Goal: Information Seeking & Learning: Check status

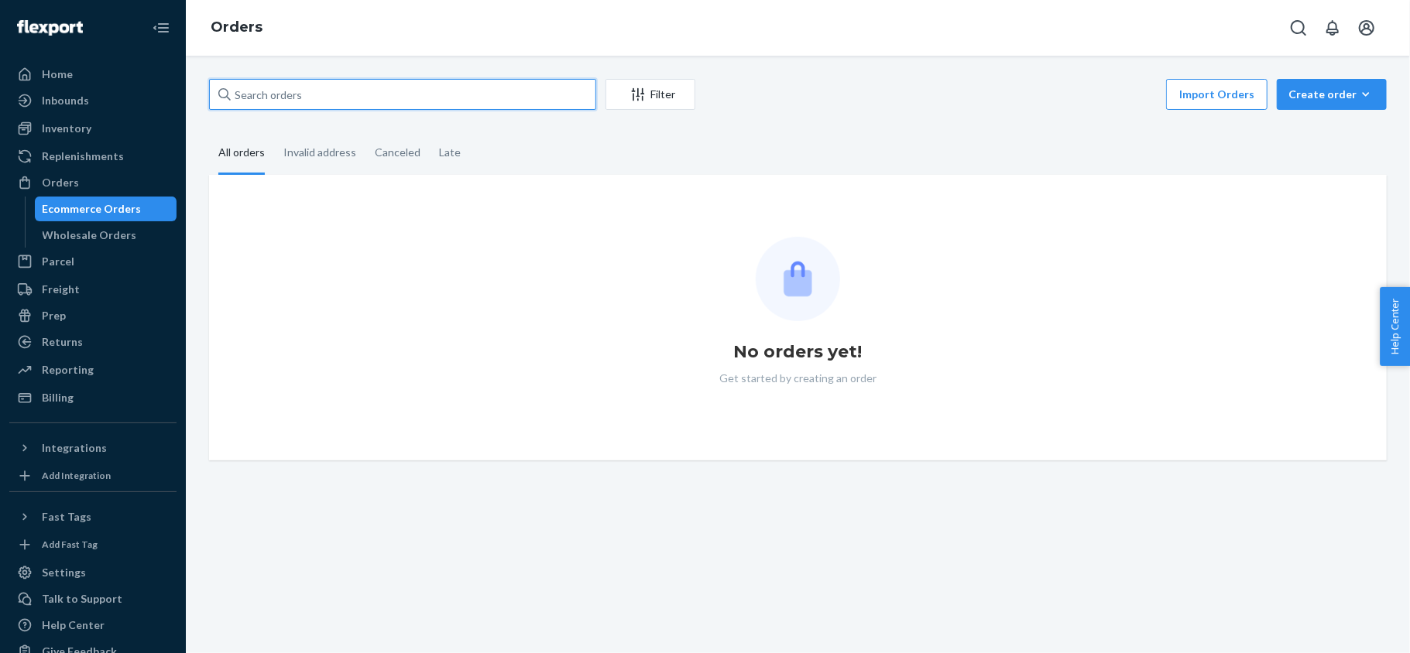
click at [428, 94] on input "text" at bounding box center [402, 94] width 387 height 31
paste input "US25357946"
type input "US25357946"
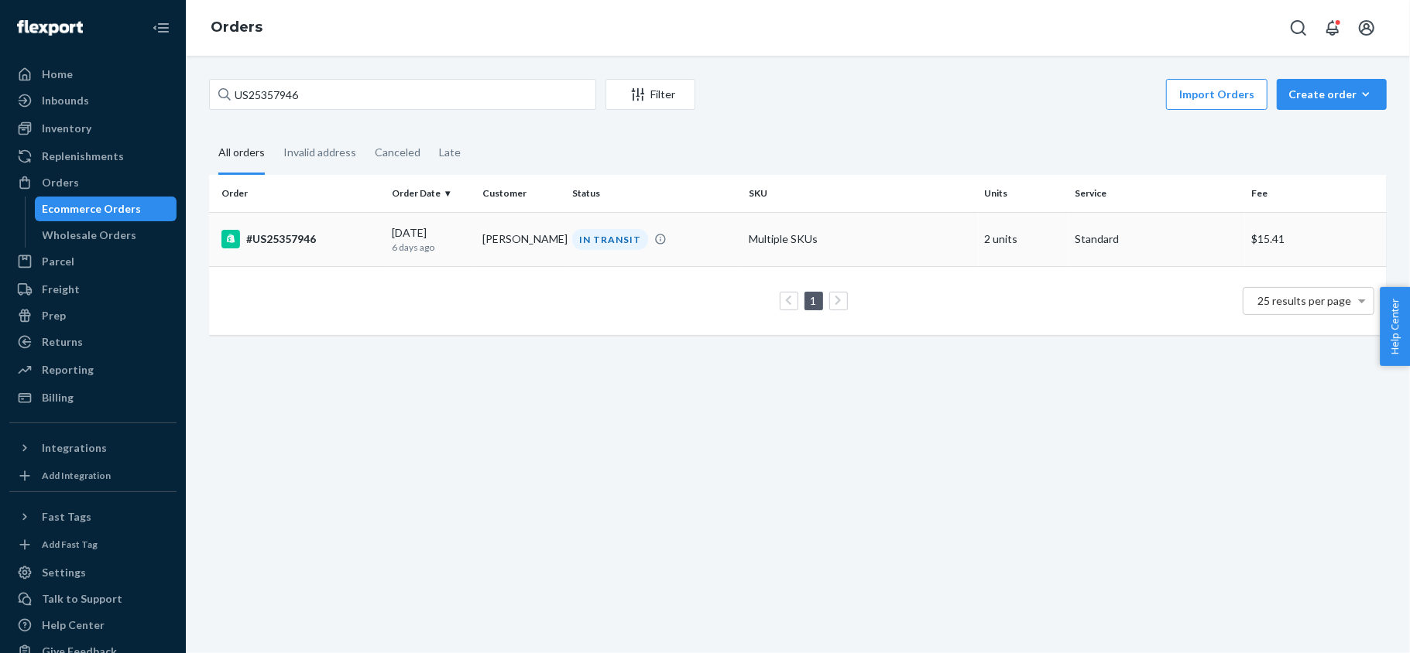
click at [358, 236] on div "#US25357946" at bounding box center [300, 239] width 158 height 19
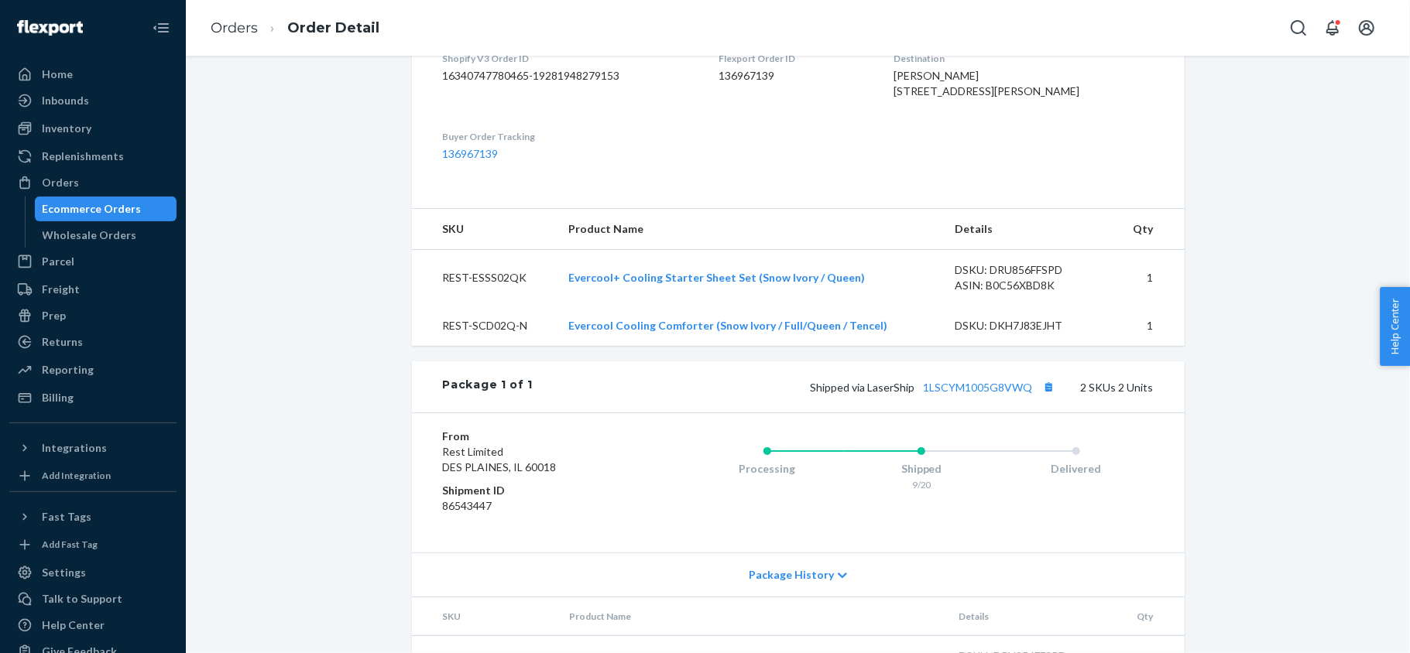
scroll to position [543, 0]
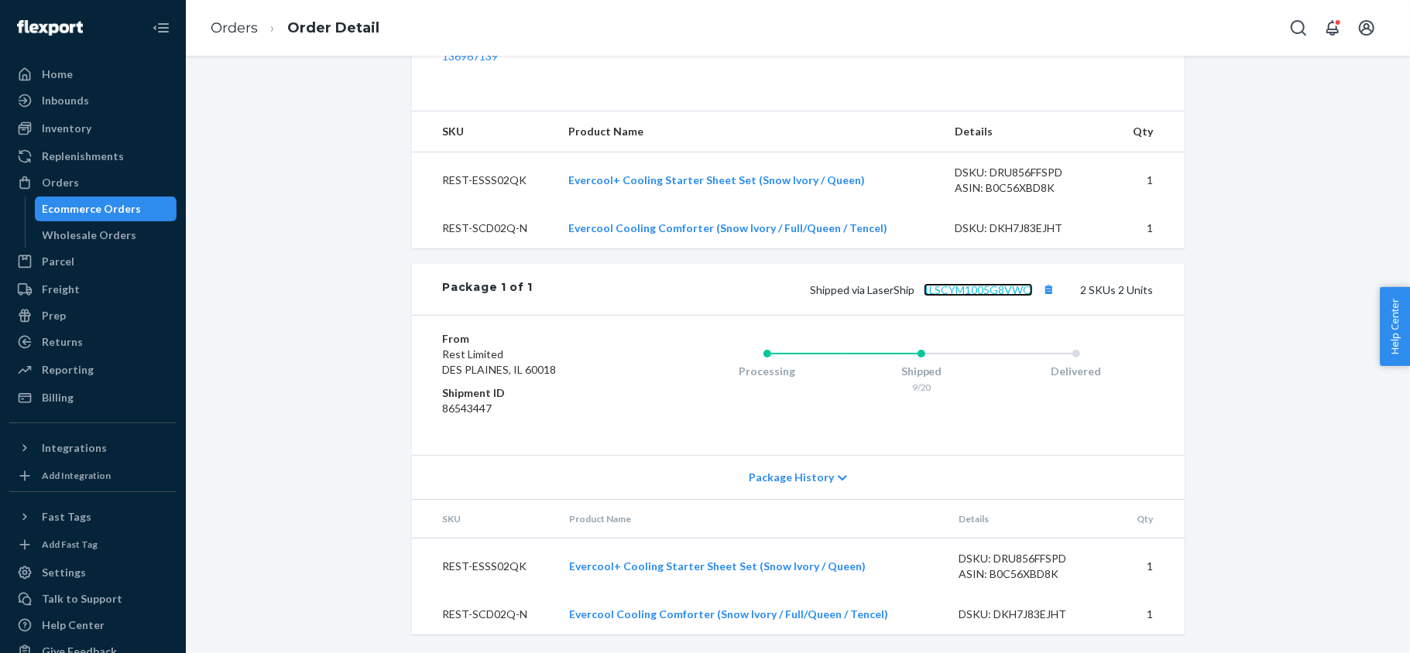
click at [964, 289] on link "1LSCYM1005G8VWQ" at bounding box center [978, 289] width 109 height 13
drag, startPoint x: 134, startPoint y: 192, endPoint x: 133, endPoint y: 183, distance: 9.3
click at [134, 192] on div "Orders" at bounding box center [93, 183] width 164 height 22
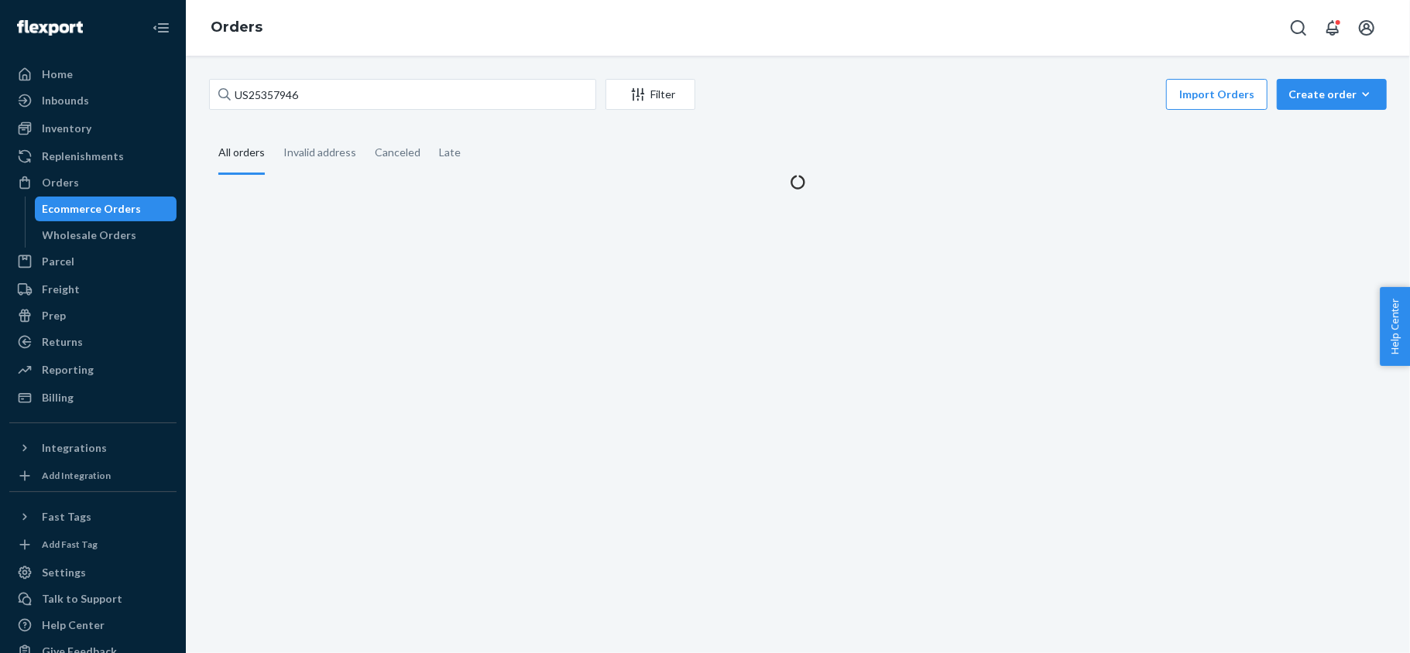
click at [365, 110] on div "US25357946 Filter Import Orders Create order Ecommerce order Removal order" at bounding box center [797, 96] width 1177 height 35
click at [372, 94] on input "US25357946" at bounding box center [402, 94] width 387 height 31
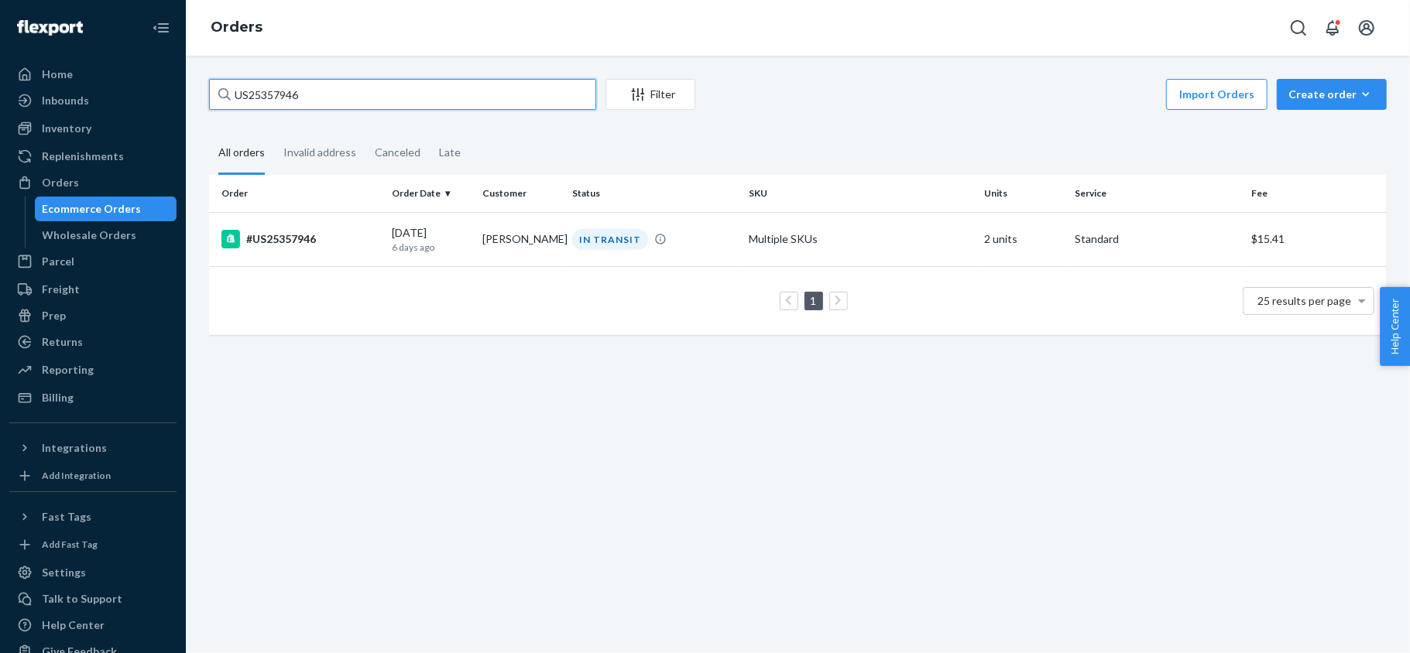
click at [372, 94] on input "US25357946" at bounding box center [402, 94] width 387 height 31
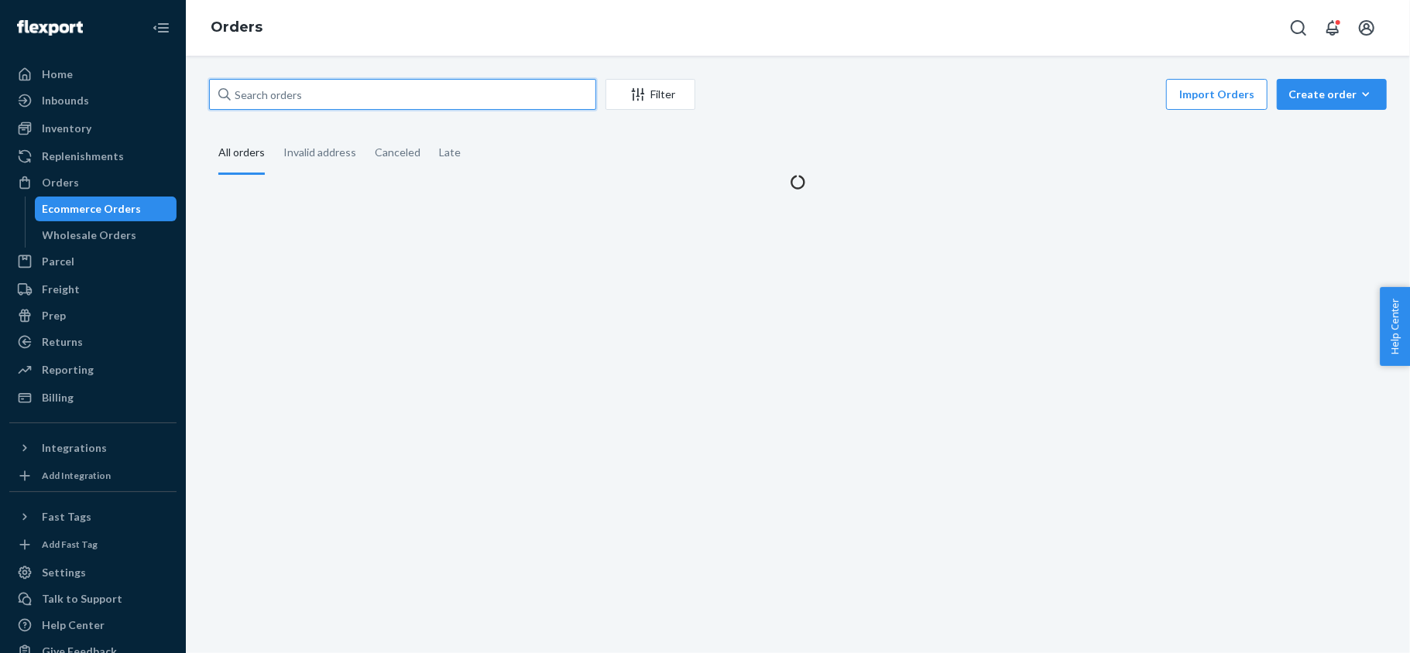
paste input "PD2007786"
type input "PD2007786"
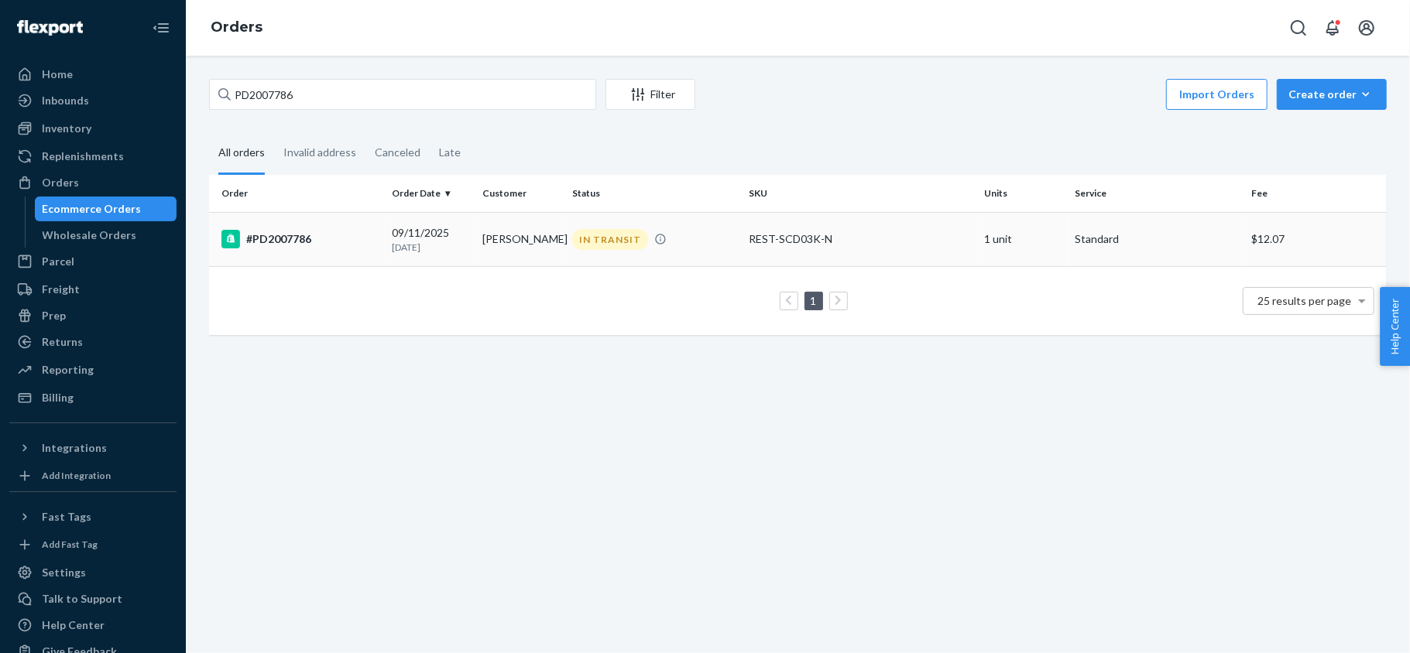
click at [333, 245] on div "#PD2007786" at bounding box center [300, 239] width 158 height 19
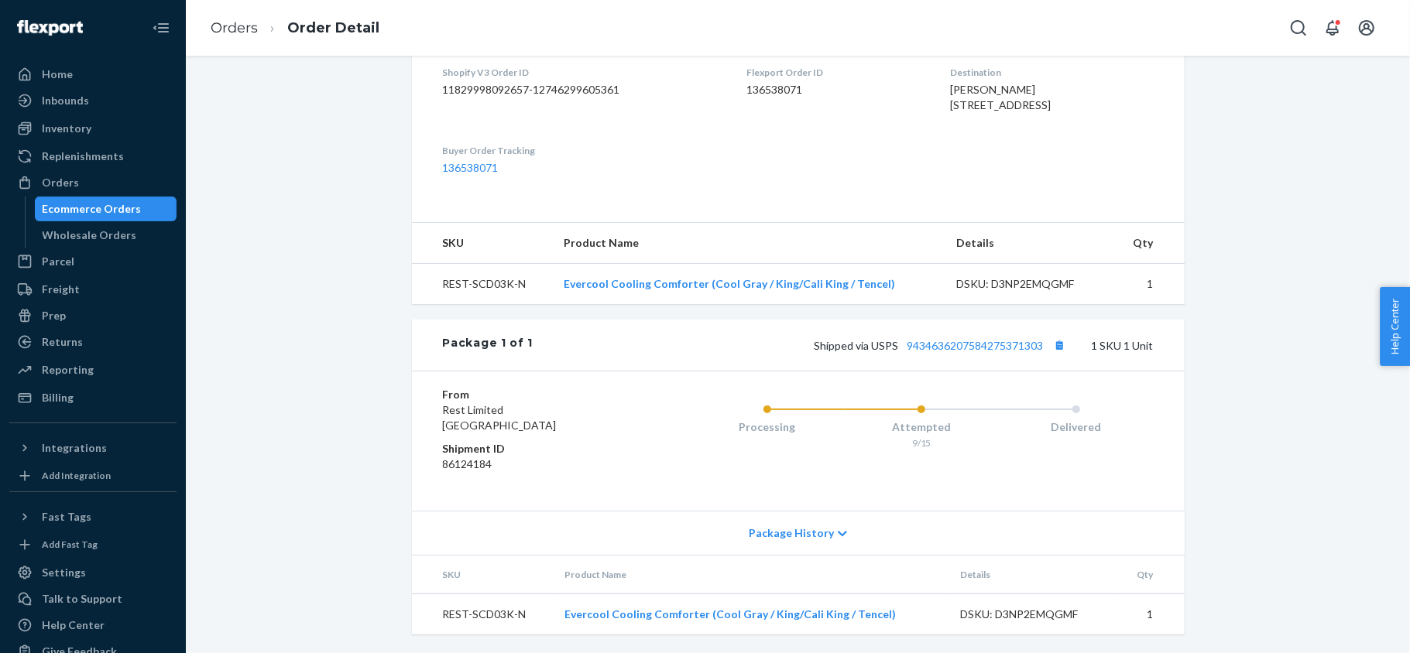
scroll to position [432, 0]
click at [969, 345] on link "9434636207584275371303" at bounding box center [975, 345] width 136 height 13
drag, startPoint x: 81, startPoint y: 178, endPoint x: 149, endPoint y: 174, distance: 69.0
click at [81, 180] on div "Orders" at bounding box center [93, 183] width 164 height 22
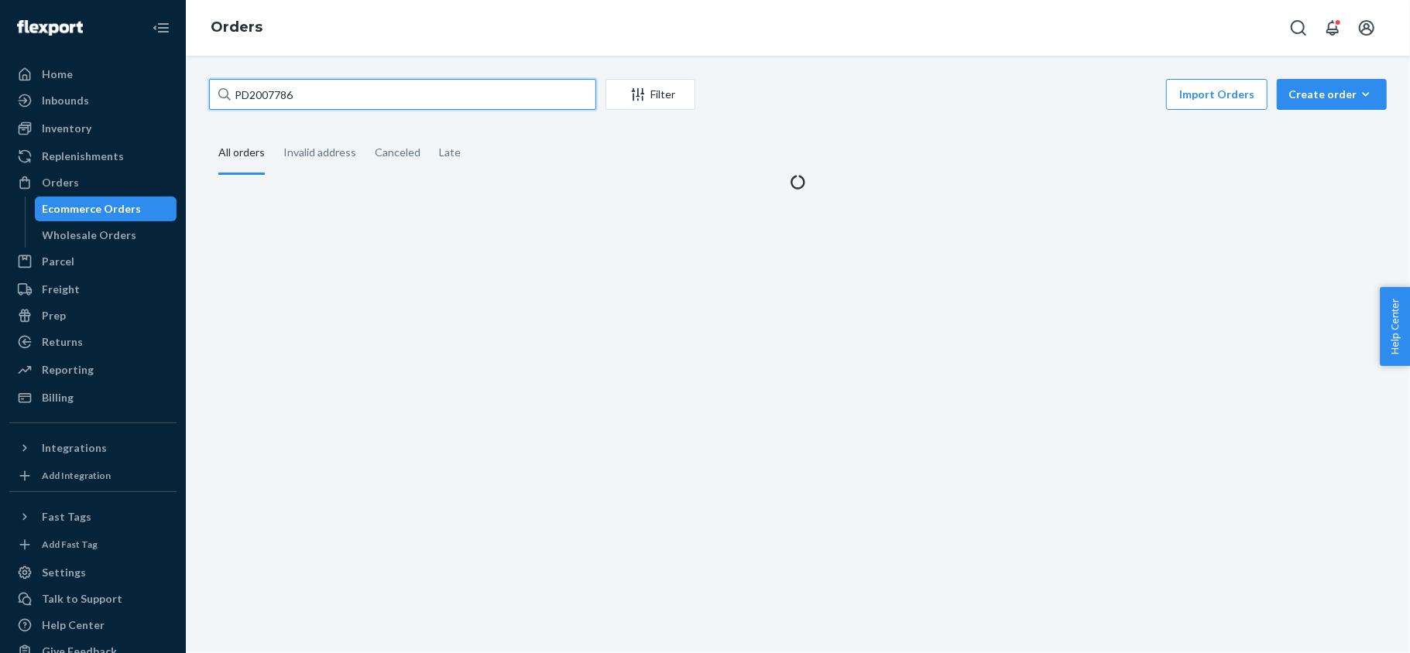
click at [328, 84] on input "PD2007786" at bounding box center [402, 94] width 387 height 31
paste input "US25357354"
type input "US25357354"
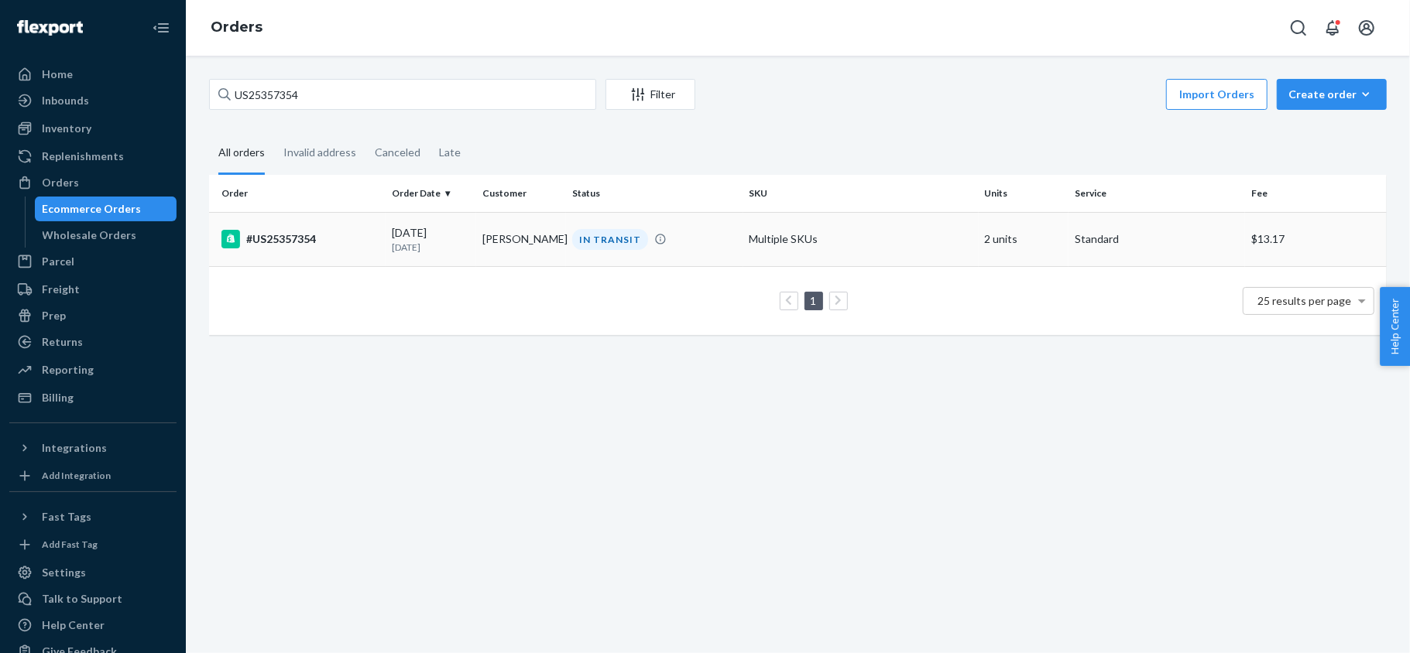
click at [339, 255] on td "#US25357354" at bounding box center [297, 239] width 177 height 54
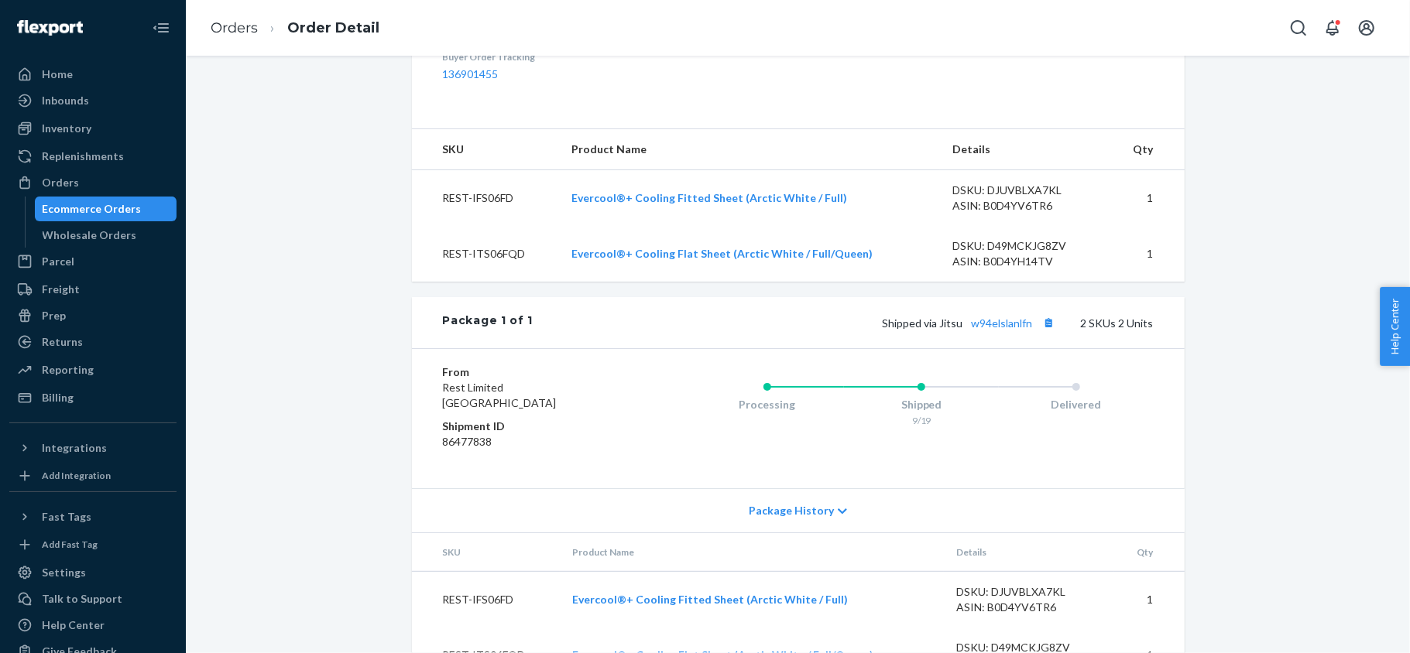
scroll to position [574, 0]
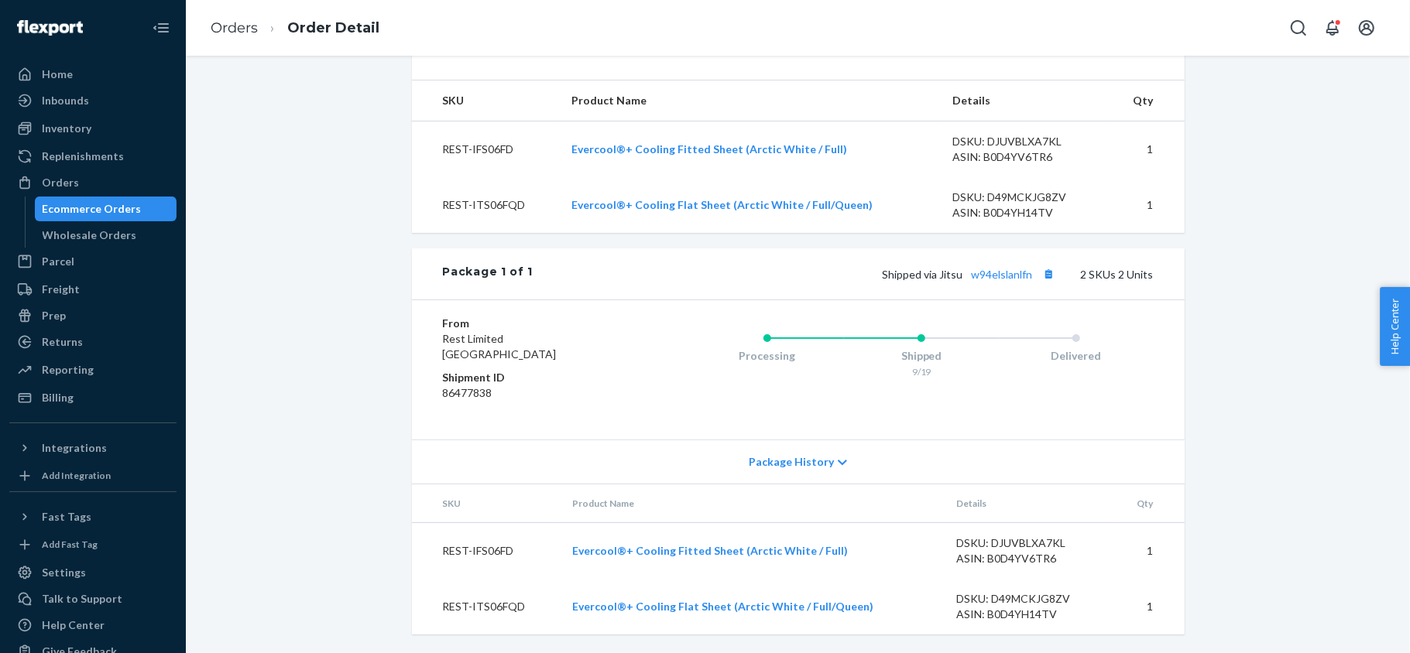
click at [1001, 282] on div "Shipped via Jitsu w94elslanlfn 2 SKUs 2 Units" at bounding box center [843, 274] width 620 height 20
click at [999, 276] on link "w94elslanlfn" at bounding box center [1002, 274] width 61 height 13
drag, startPoint x: 104, startPoint y: 174, endPoint x: 149, endPoint y: 149, distance: 51.3
click at [104, 174] on div "Orders" at bounding box center [93, 183] width 164 height 22
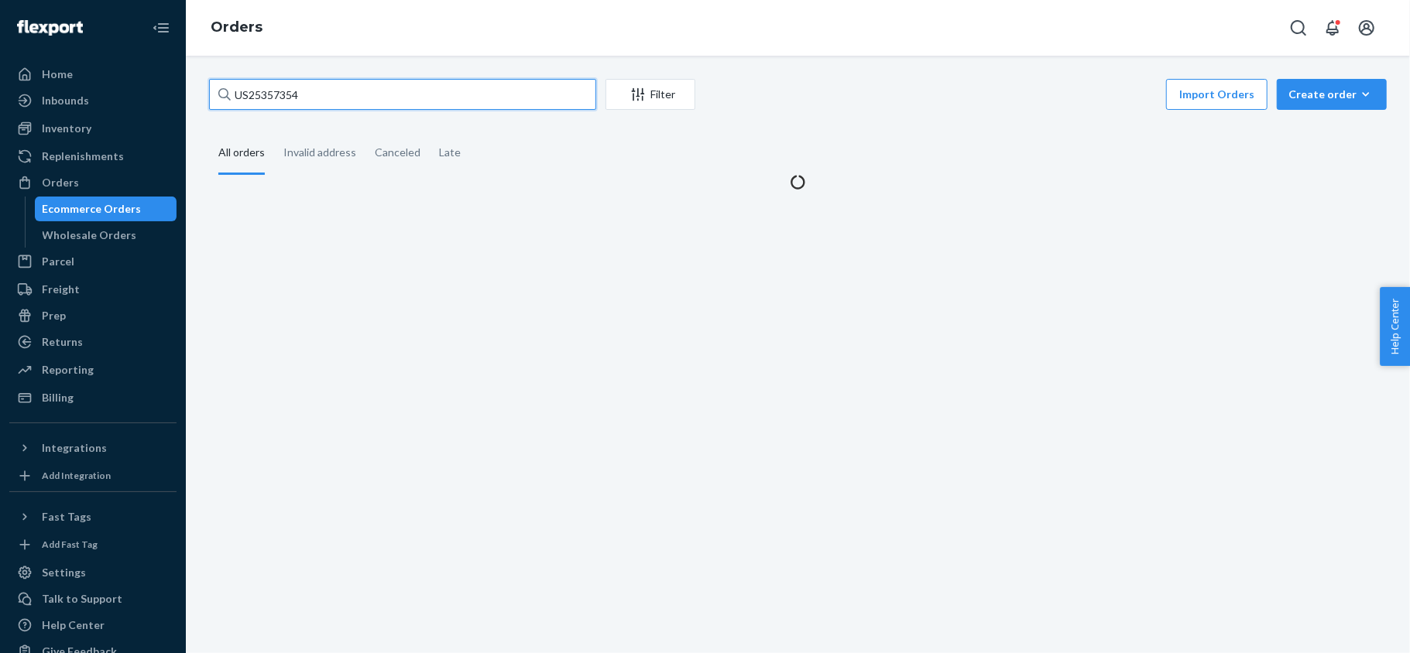
click at [320, 96] on input "US25357354" at bounding box center [402, 94] width 387 height 31
paste input "US25357489"
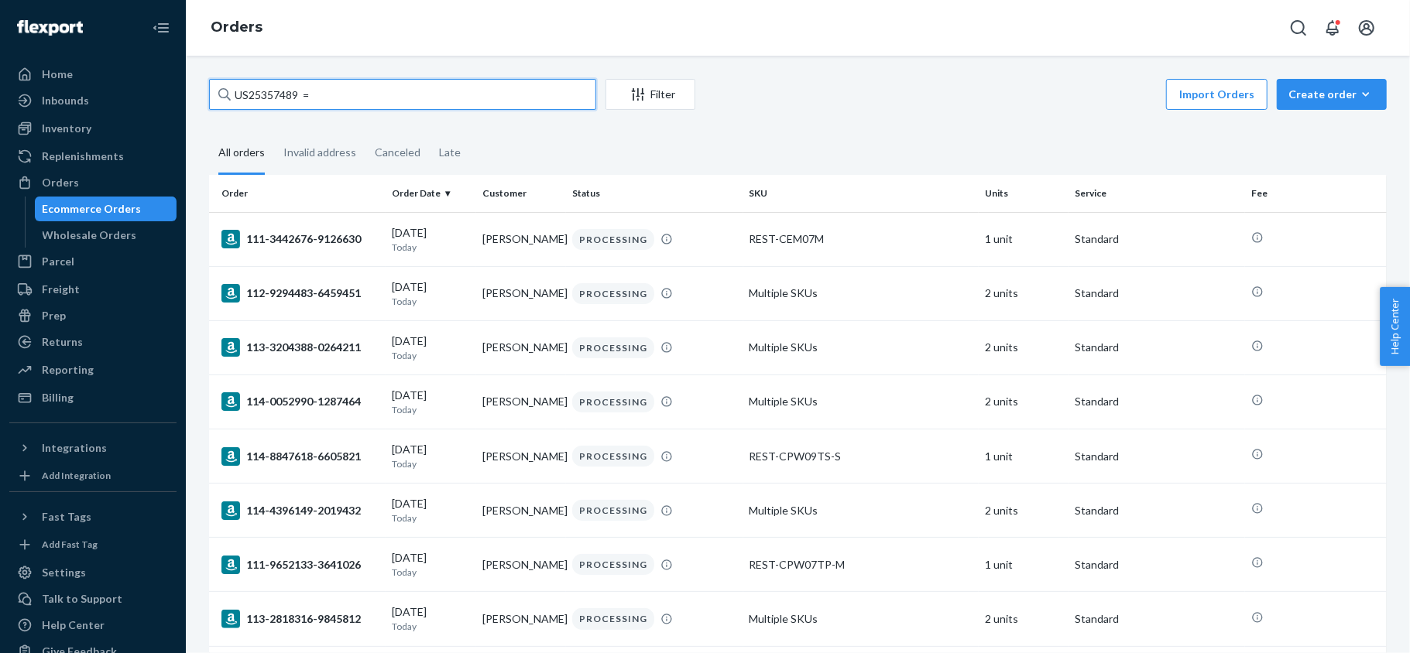
click at [339, 88] on input "US25357489 =" at bounding box center [402, 94] width 387 height 31
click at [339, 102] on input "US25357489 =" at bounding box center [402, 94] width 387 height 31
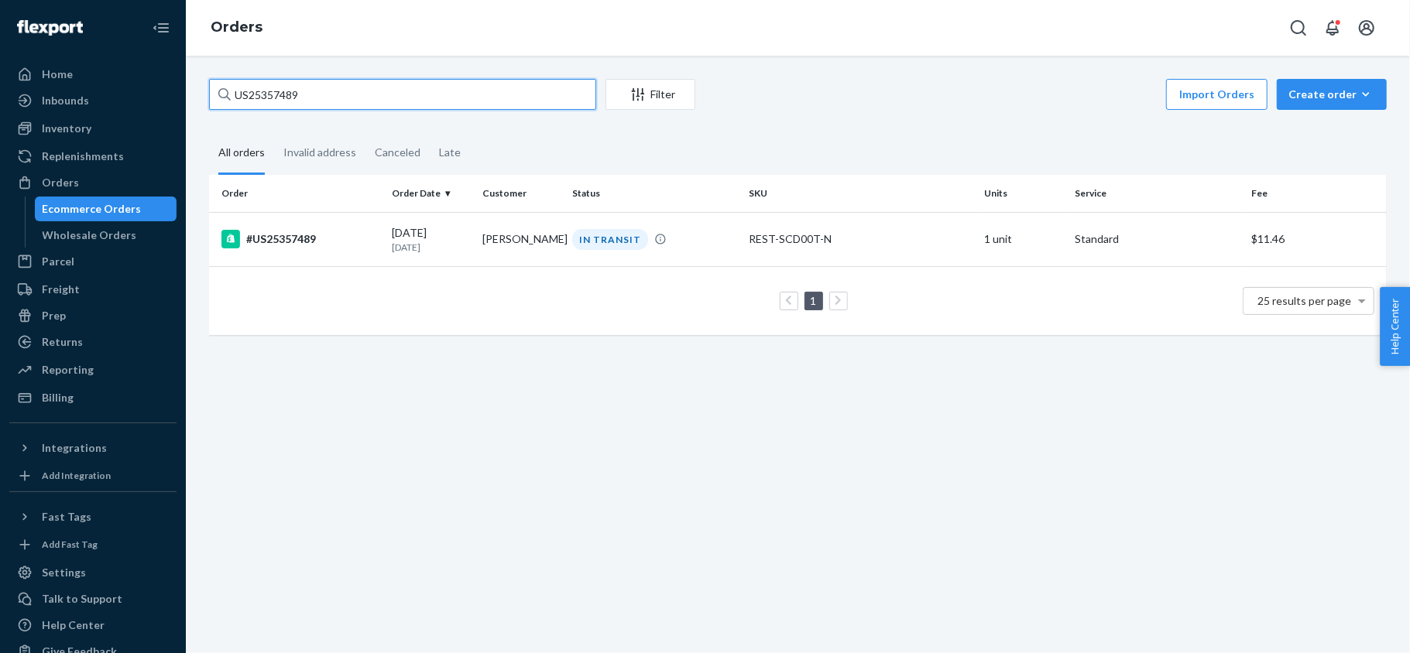
type input "US25357489"
click at [324, 238] on div "#US25357489" at bounding box center [300, 239] width 158 height 19
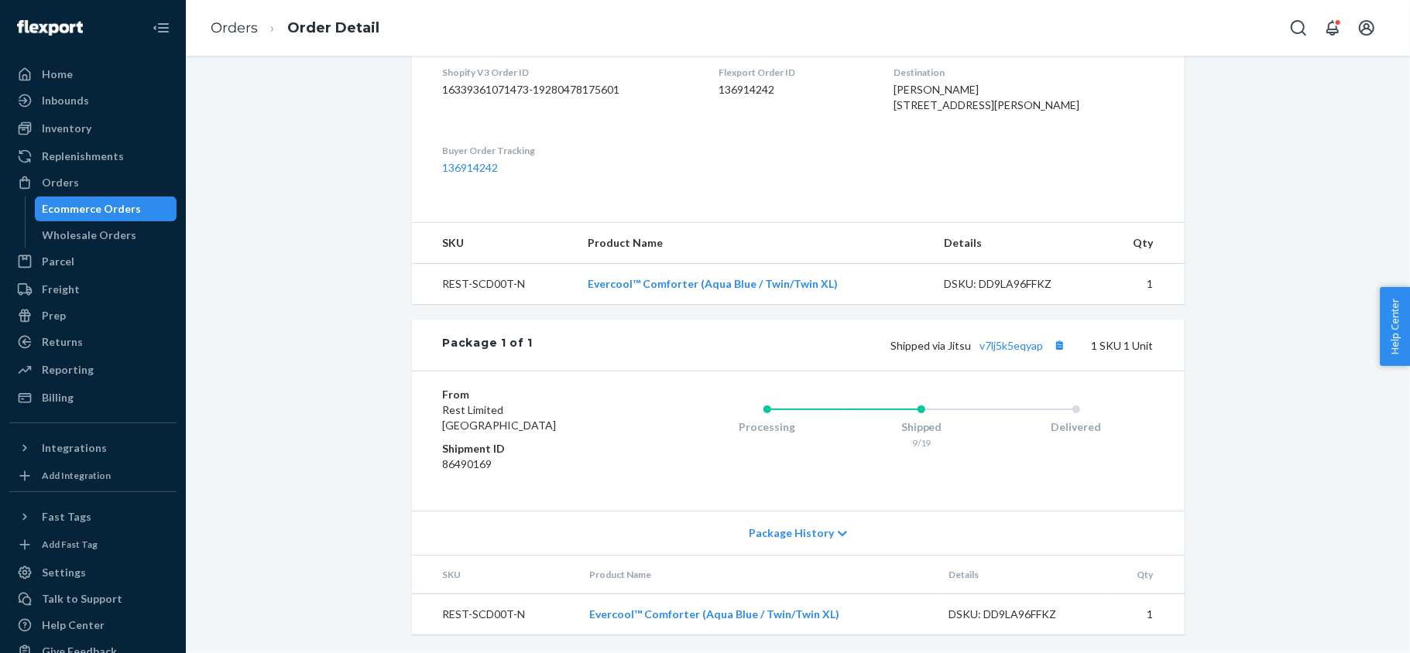
scroll to position [432, 0]
click at [1000, 344] on link "v7lj5k5eqyap" at bounding box center [1011, 345] width 63 height 13
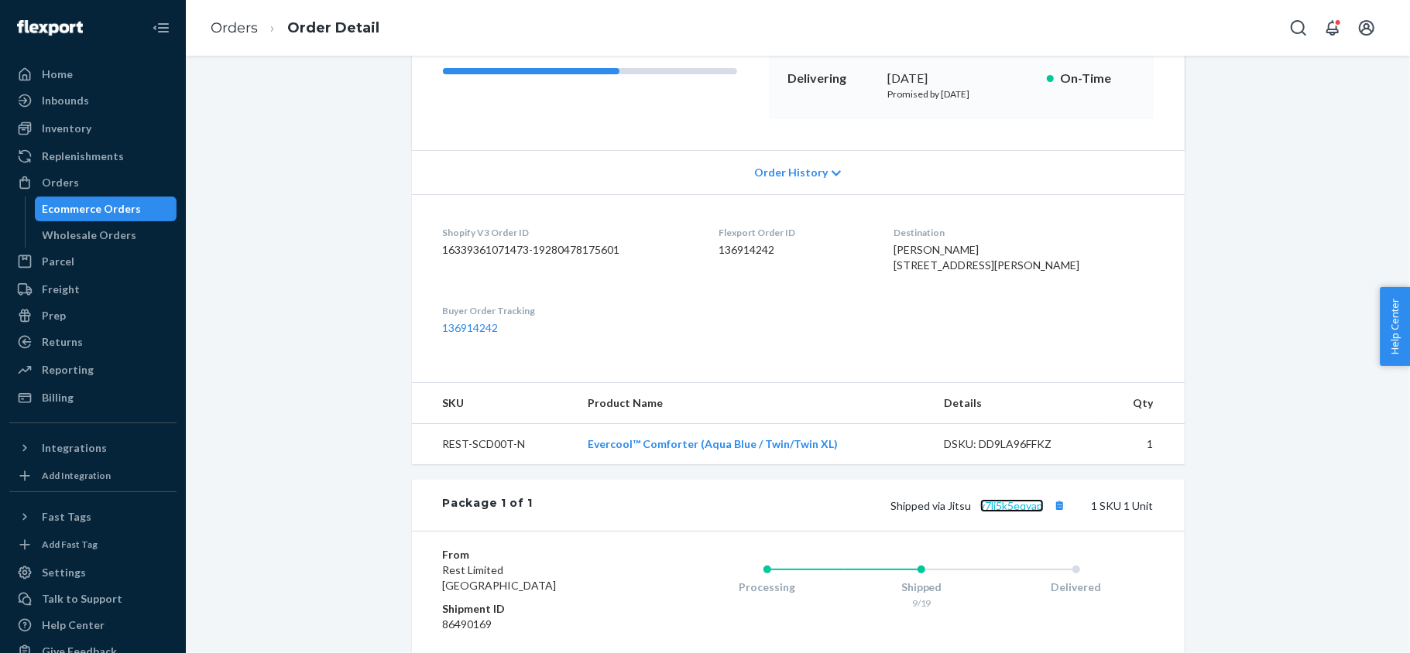
scroll to position [226, 0]
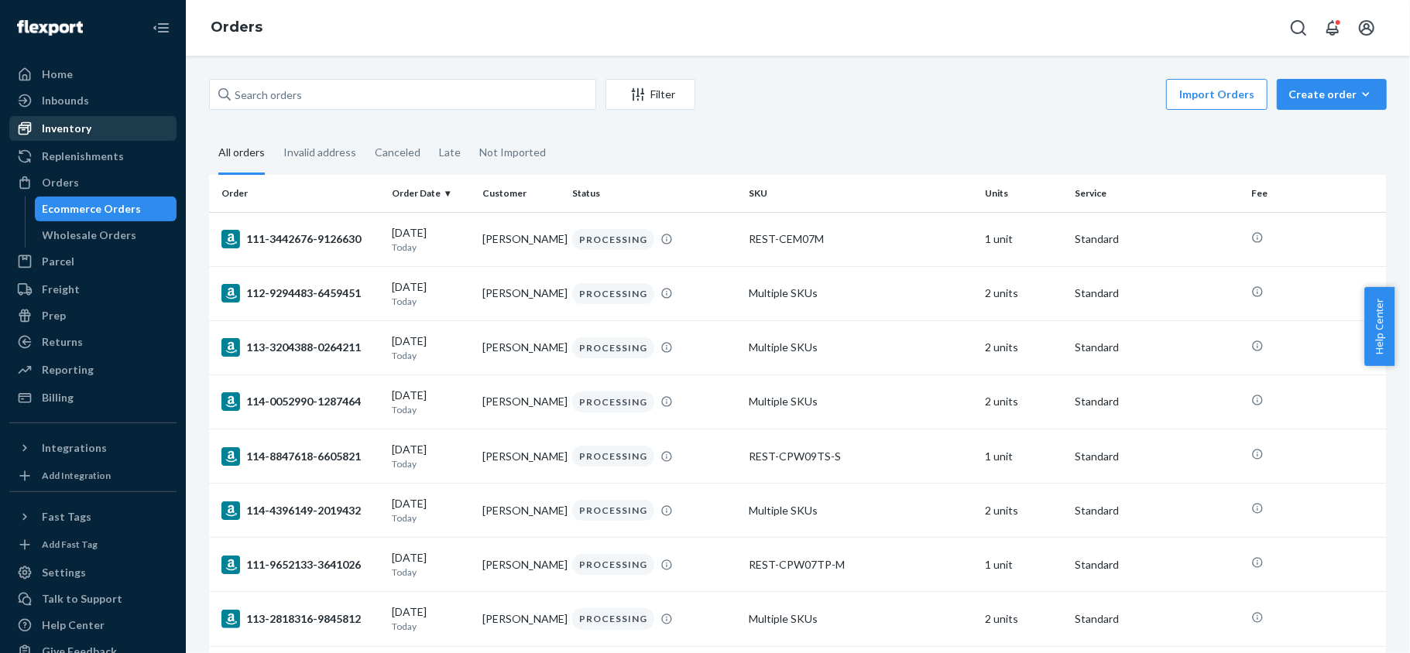
click at [85, 122] on div "Inventory" at bounding box center [67, 128] width 50 height 15
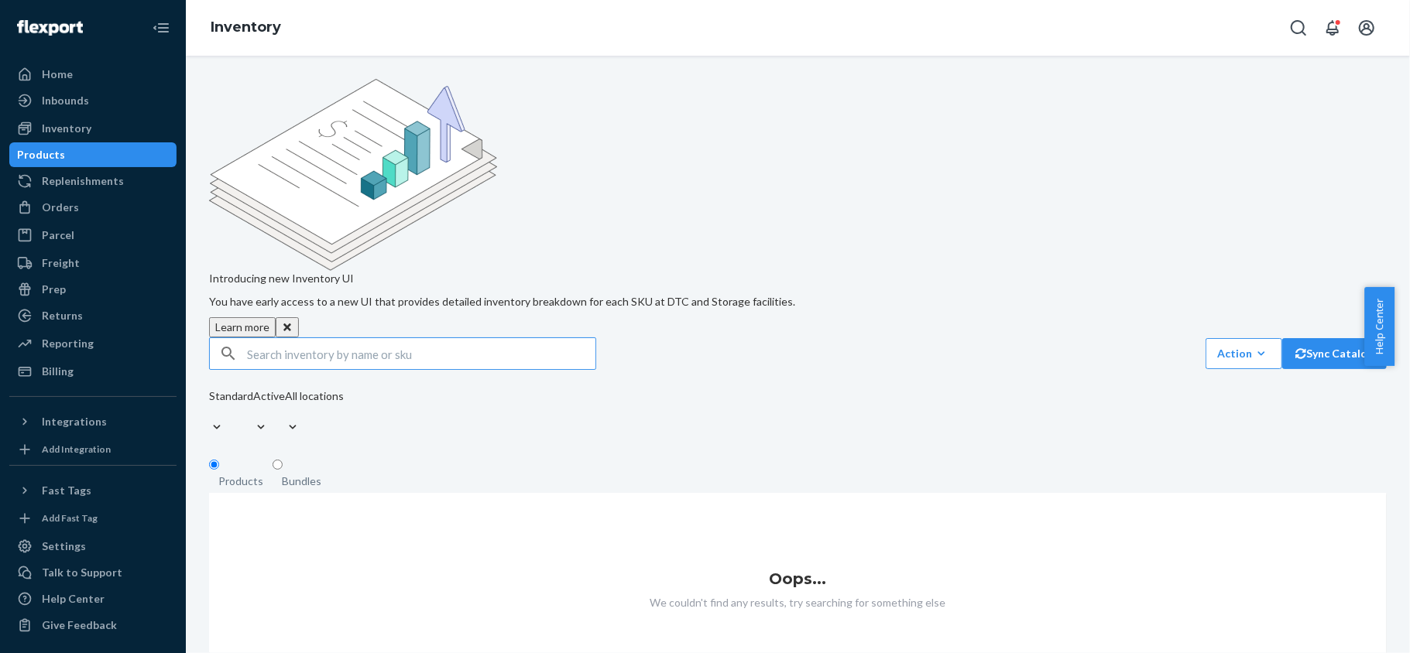
click at [305, 338] on input "text" at bounding box center [421, 353] width 348 height 31
paste input "REST-ESSS01CK"
type input "REST-ESSS01CK"
click at [384, 338] on input "REST-ESSS01CK" at bounding box center [421, 353] width 348 height 31
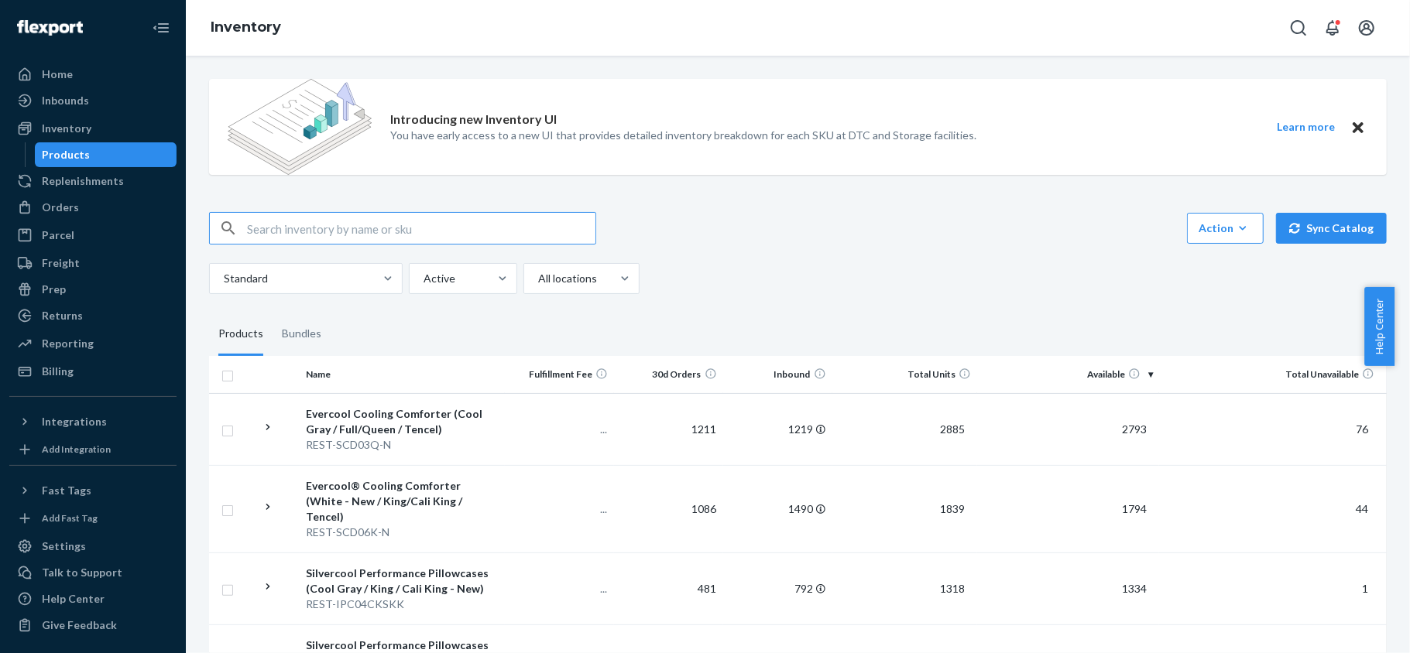
click at [303, 236] on input "text" at bounding box center [421, 228] width 348 height 31
paste input "REST-ESSS01CK"
type input "REST-ESSS01CK"
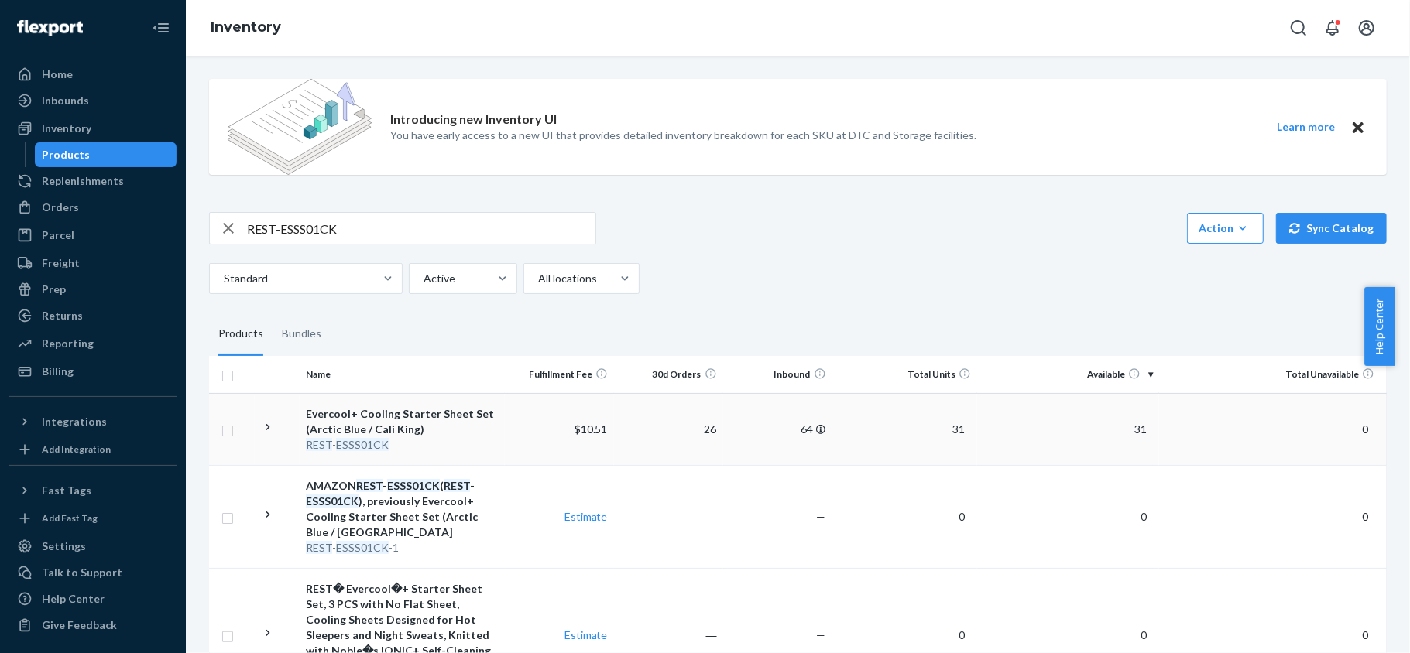
click at [1116, 440] on td "31" at bounding box center [1068, 429] width 182 height 72
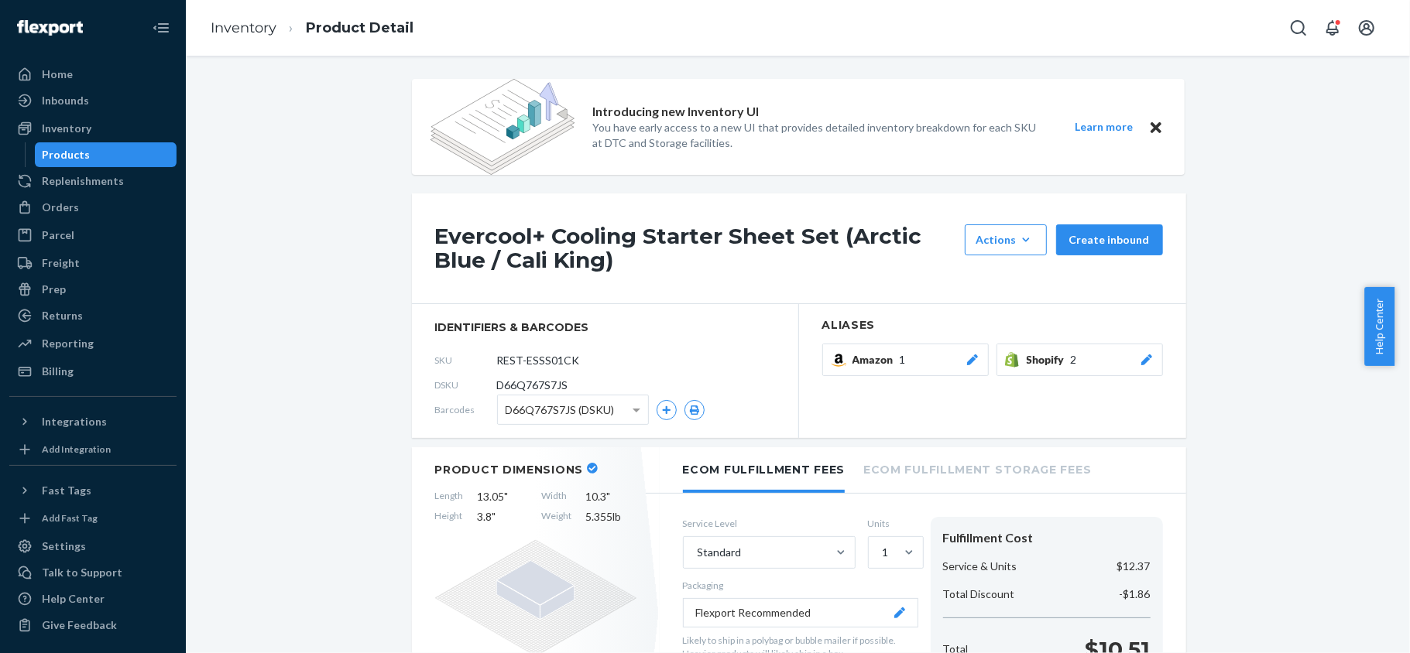
click at [84, 146] on div "Products" at bounding box center [105, 155] width 139 height 22
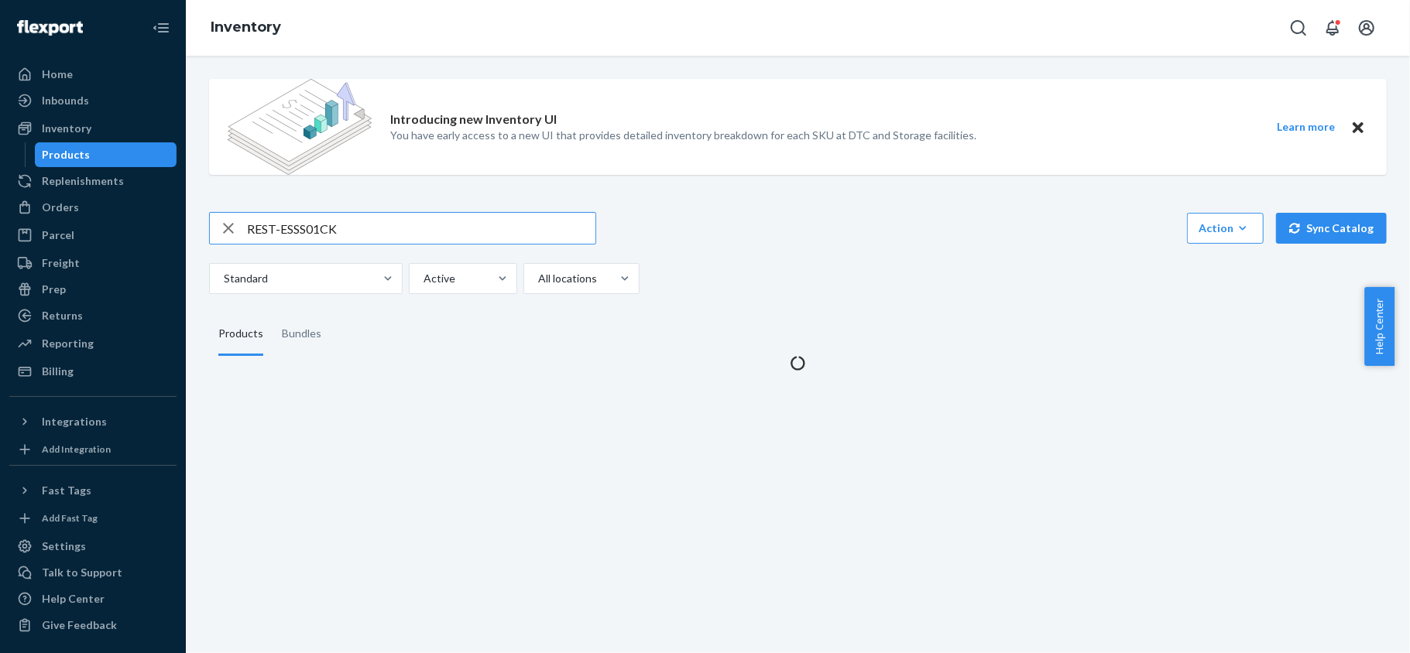
click at [311, 203] on div "Introducing new Inventory UI You have early access to a new UI that provides de…" at bounding box center [797, 219] width 1201 height 304
click at [314, 214] on input "REST-ESSS01CK" at bounding box center [421, 228] width 348 height 31
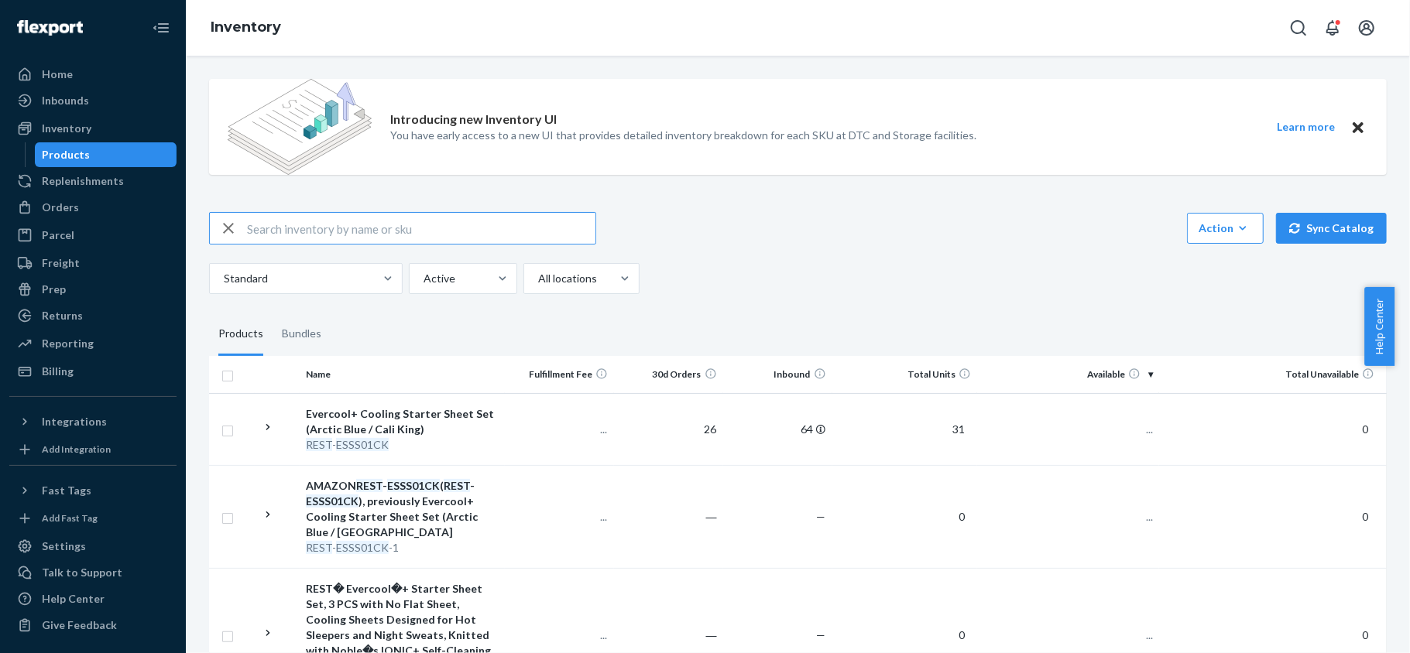
paste input "REST-ESSS01FD"
type input "REST-ESSS01FD"
click at [1122, 419] on td "75" at bounding box center [1068, 429] width 182 height 72
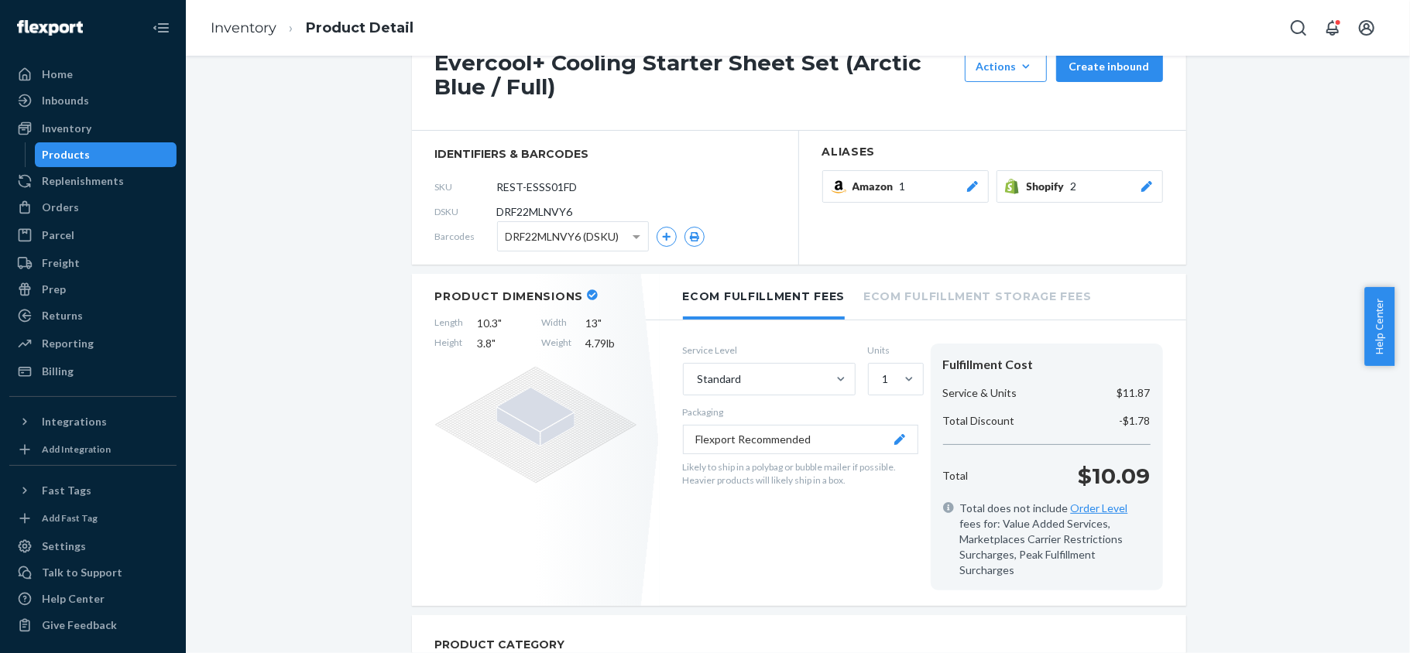
scroll to position [929, 0]
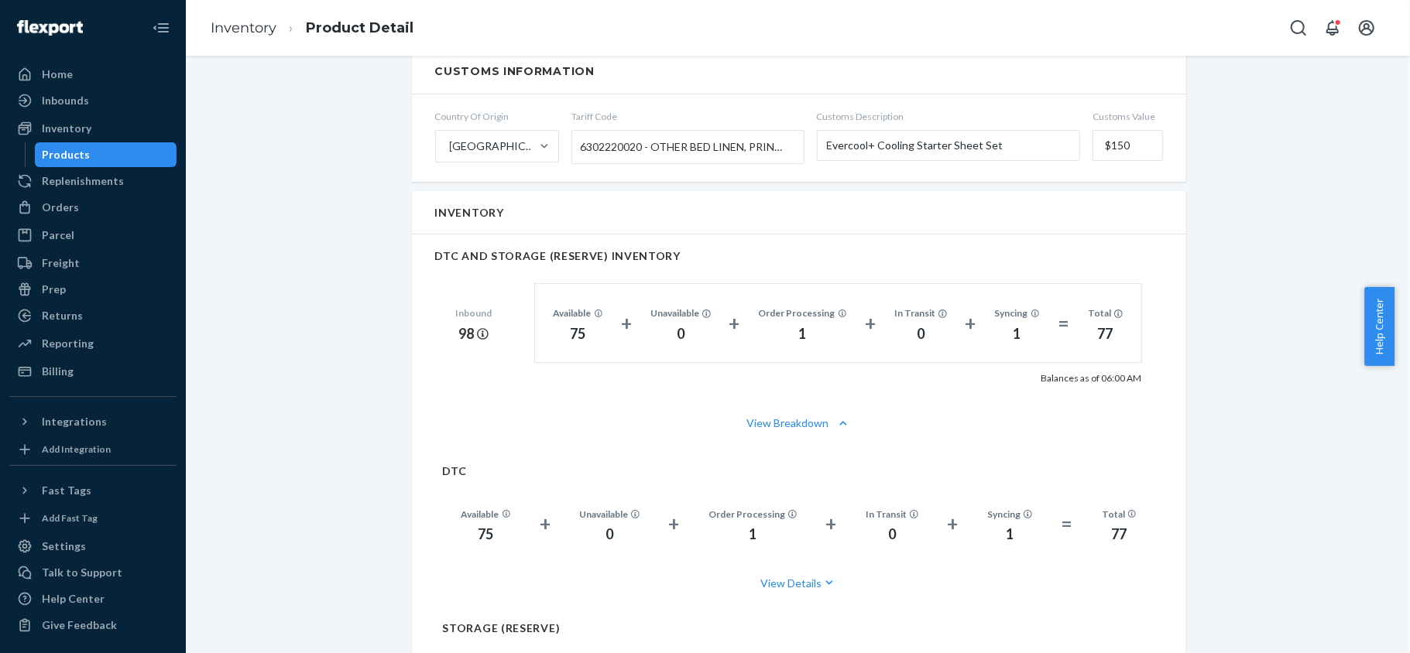
drag, startPoint x: 124, startPoint y: 161, endPoint x: 113, endPoint y: 161, distance: 10.8
click at [122, 161] on div "Products" at bounding box center [105, 155] width 139 height 22
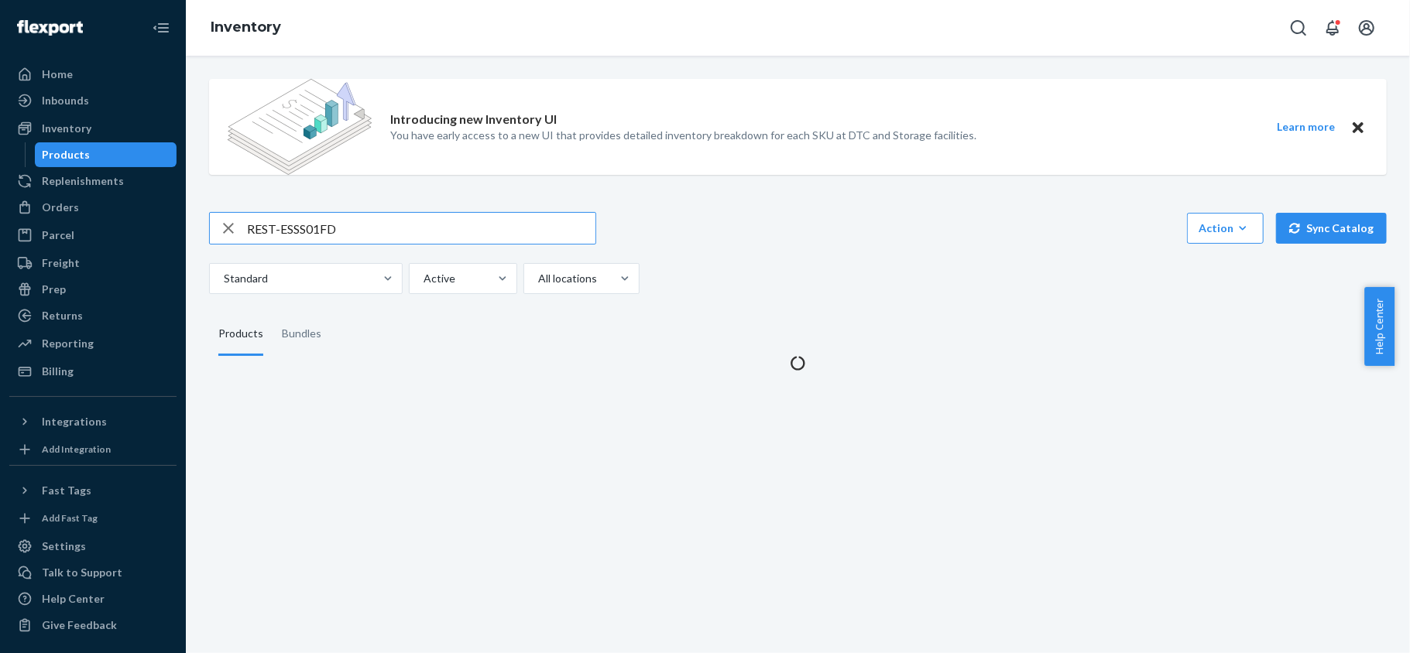
click at [335, 221] on input "REST-ESSS01FD" at bounding box center [421, 228] width 348 height 31
click at [336, 221] on input "REST-ESSS01FD" at bounding box center [421, 228] width 348 height 31
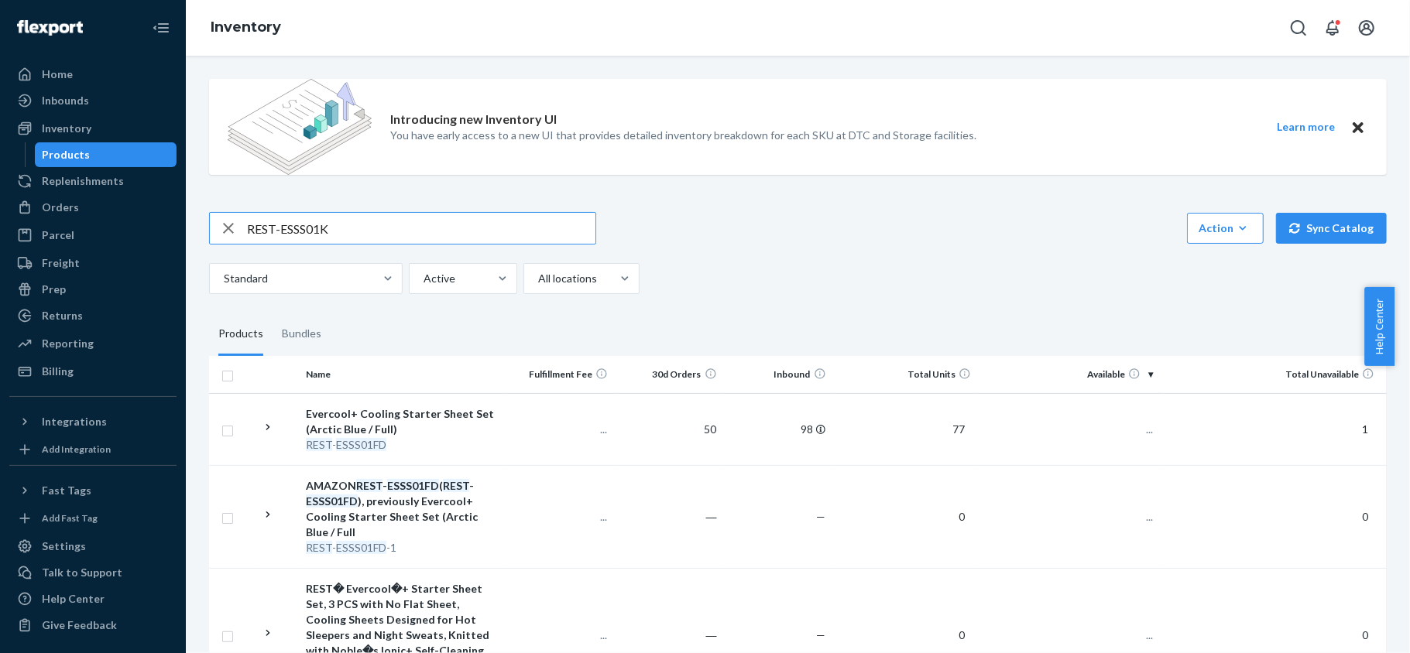
type input "REST-ESSS01K"
click at [1125, 427] on span "173" at bounding box center [1137, 429] width 31 height 13
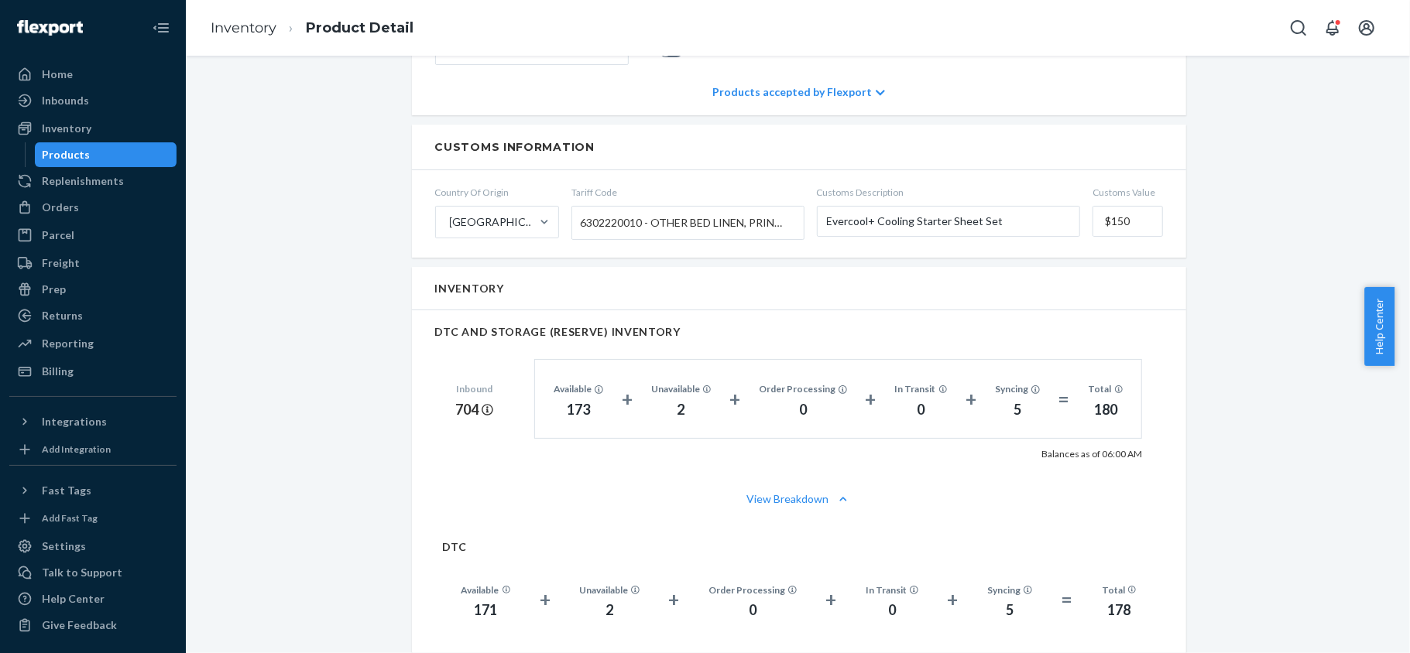
scroll to position [929, 0]
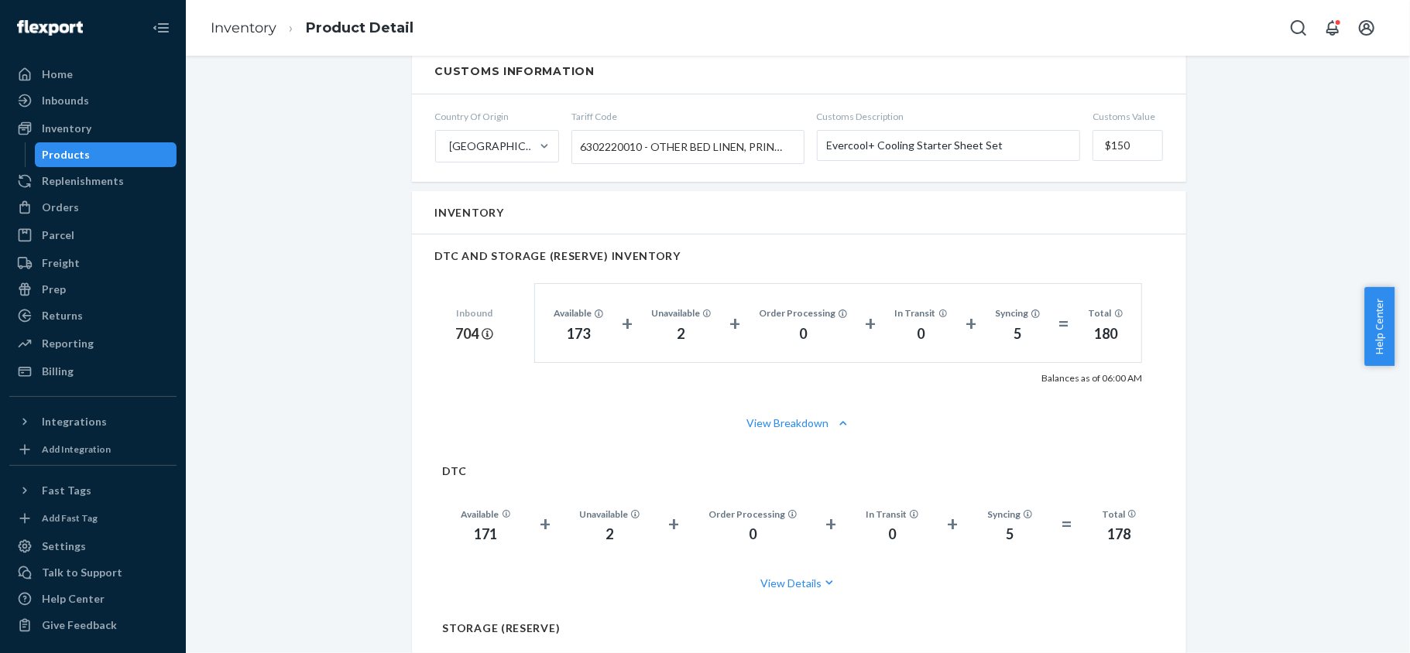
drag, startPoint x: 146, startPoint y: 150, endPoint x: 166, endPoint y: 162, distance: 22.6
click at [146, 152] on div "Products" at bounding box center [105, 155] width 139 height 22
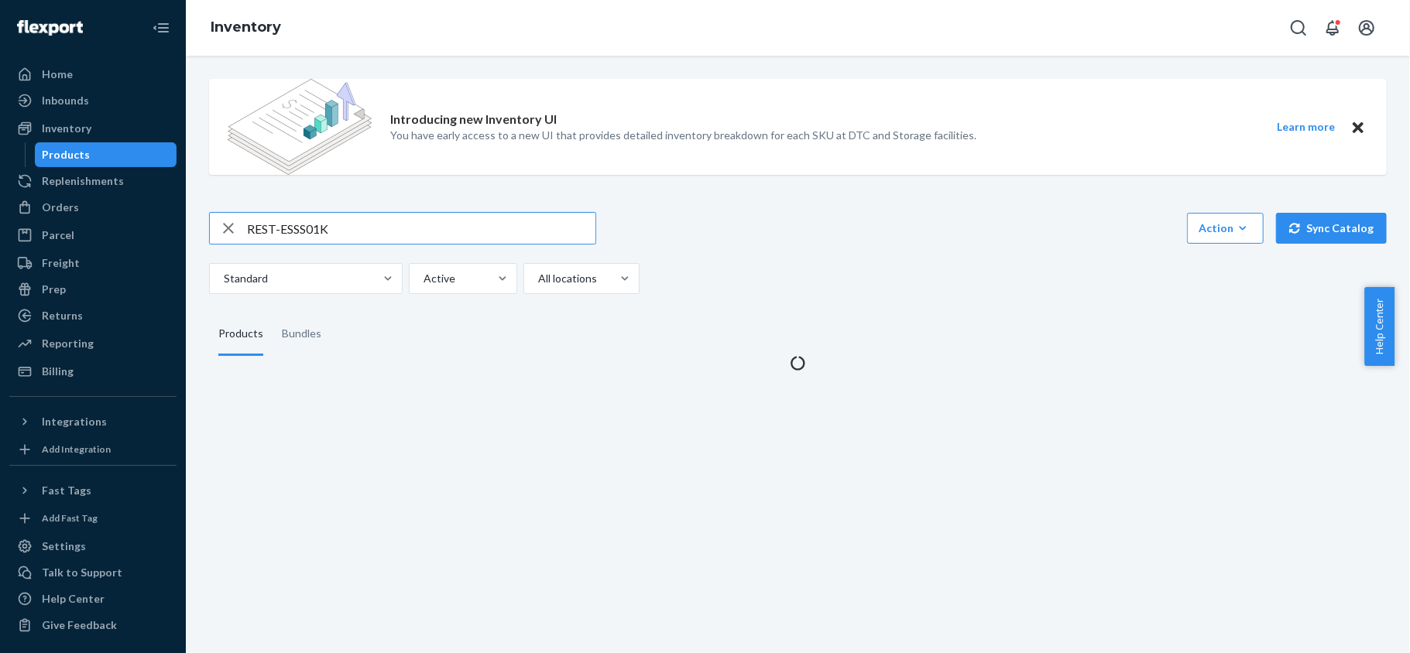
click at [341, 218] on input "REST-ESSS01K" at bounding box center [421, 228] width 348 height 31
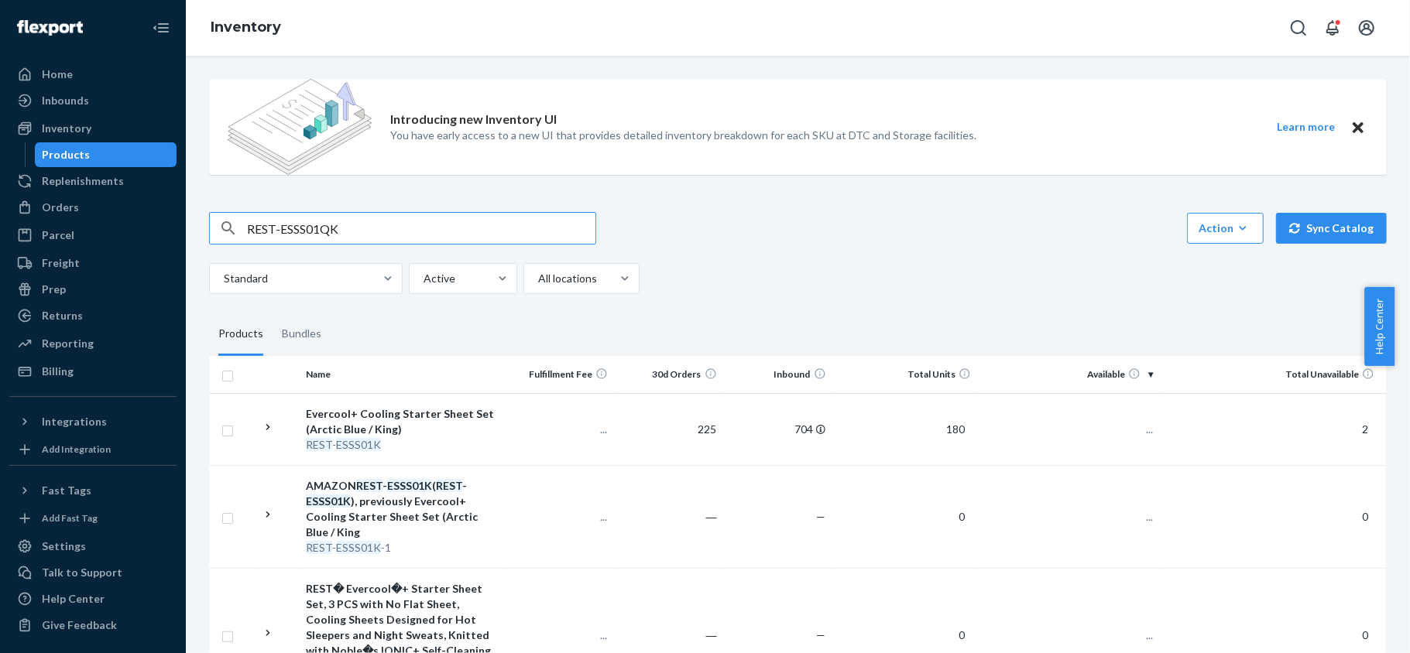
type input "REST-ESSS01QK"
click at [1104, 418] on td "108" at bounding box center [1068, 429] width 182 height 72
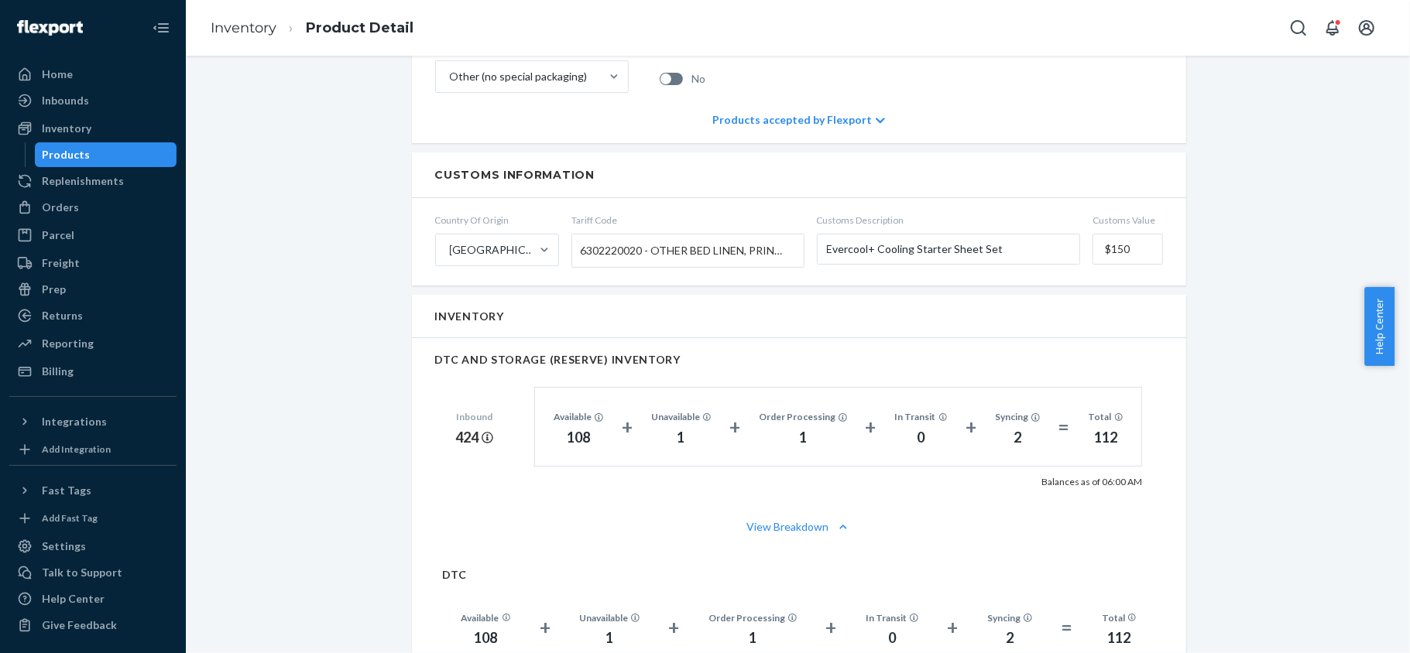
scroll to position [929, 0]
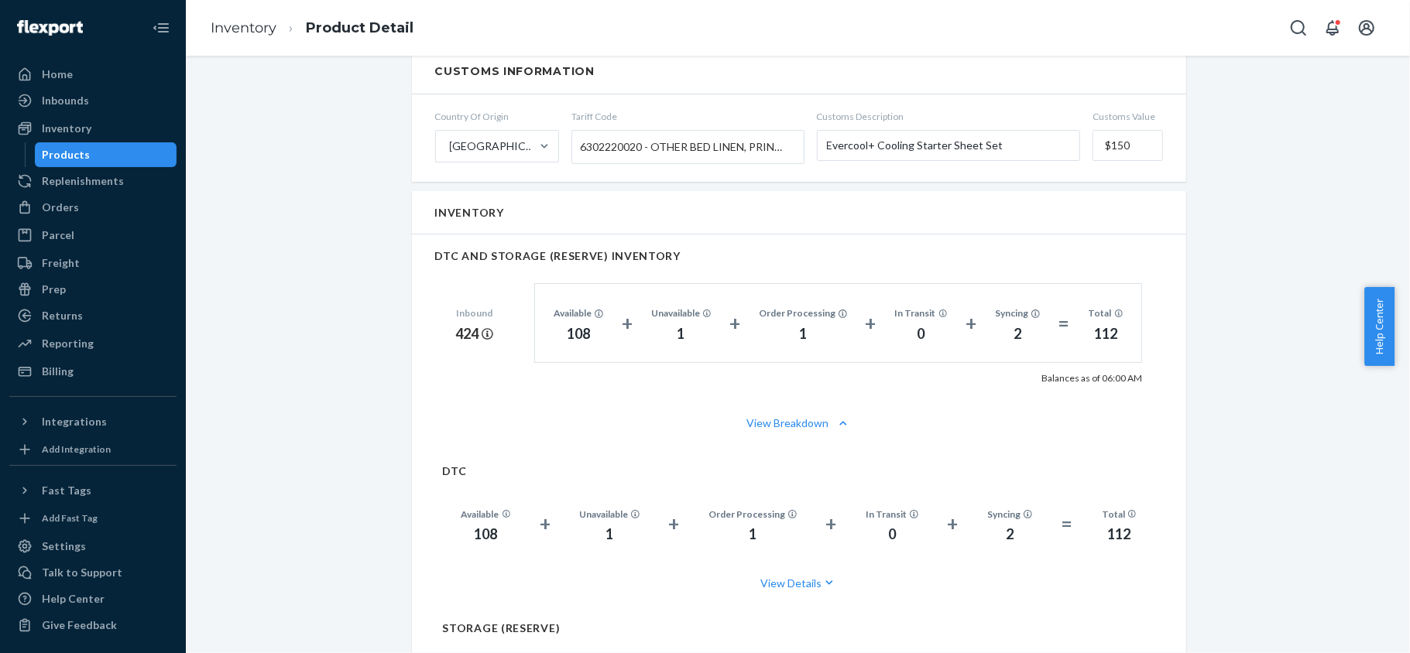
click at [118, 163] on div "Products" at bounding box center [105, 155] width 139 height 22
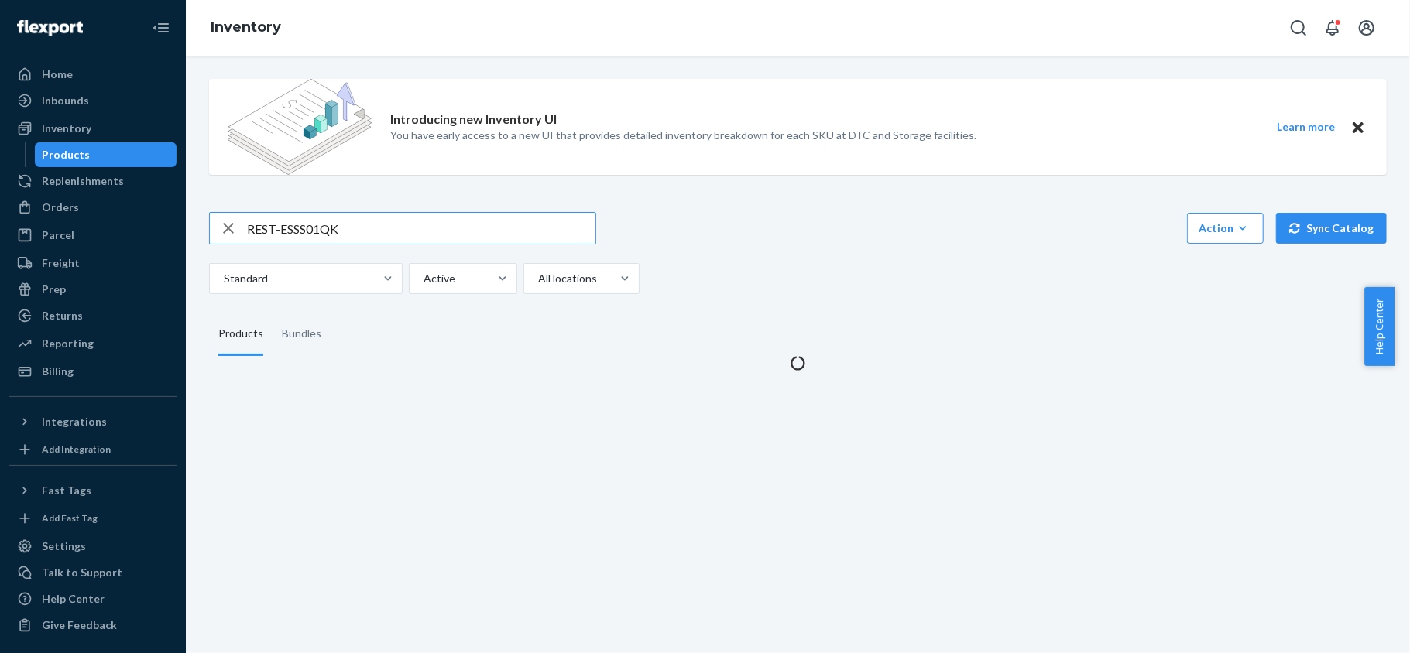
click at [270, 208] on div "Introducing new Inventory UI You have early access to a new UI that provides de…" at bounding box center [797, 219] width 1201 height 304
click at [268, 226] on input "REST-ESSS01QK" at bounding box center [421, 228] width 348 height 31
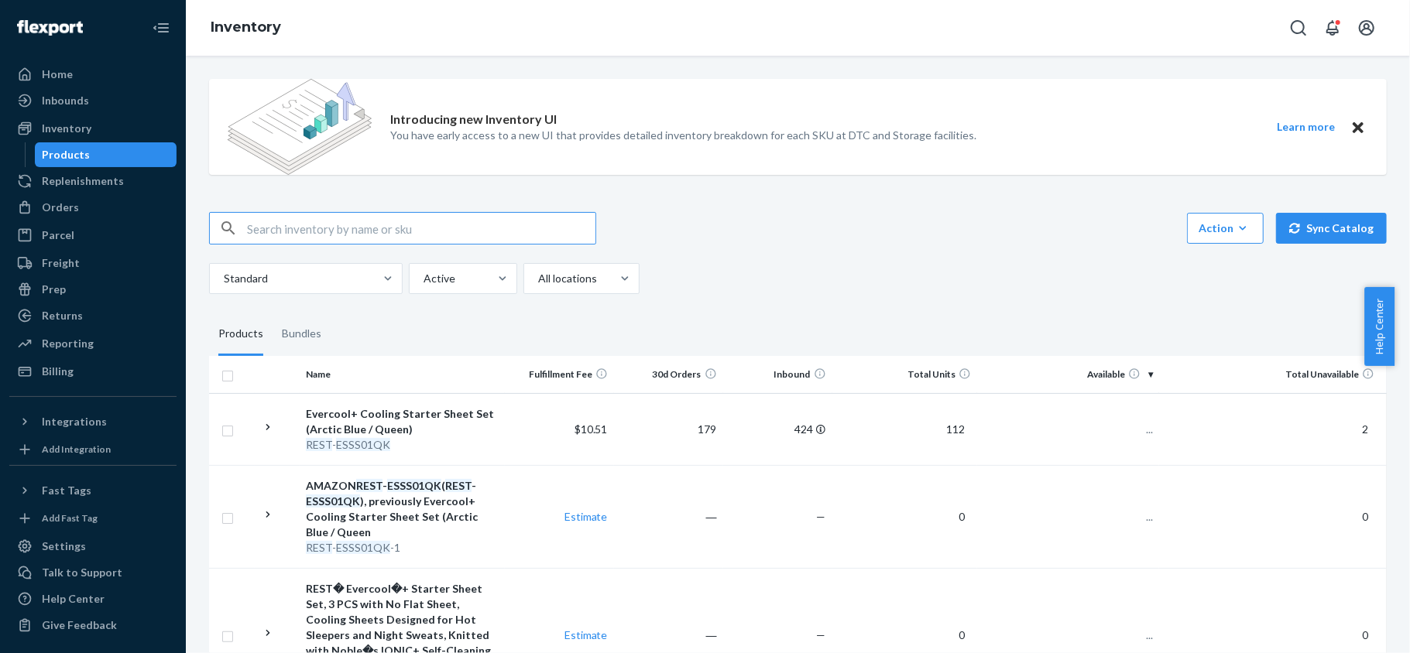
paste input "REST-ESSS02CK"
type input "REST-ESSS02CK"
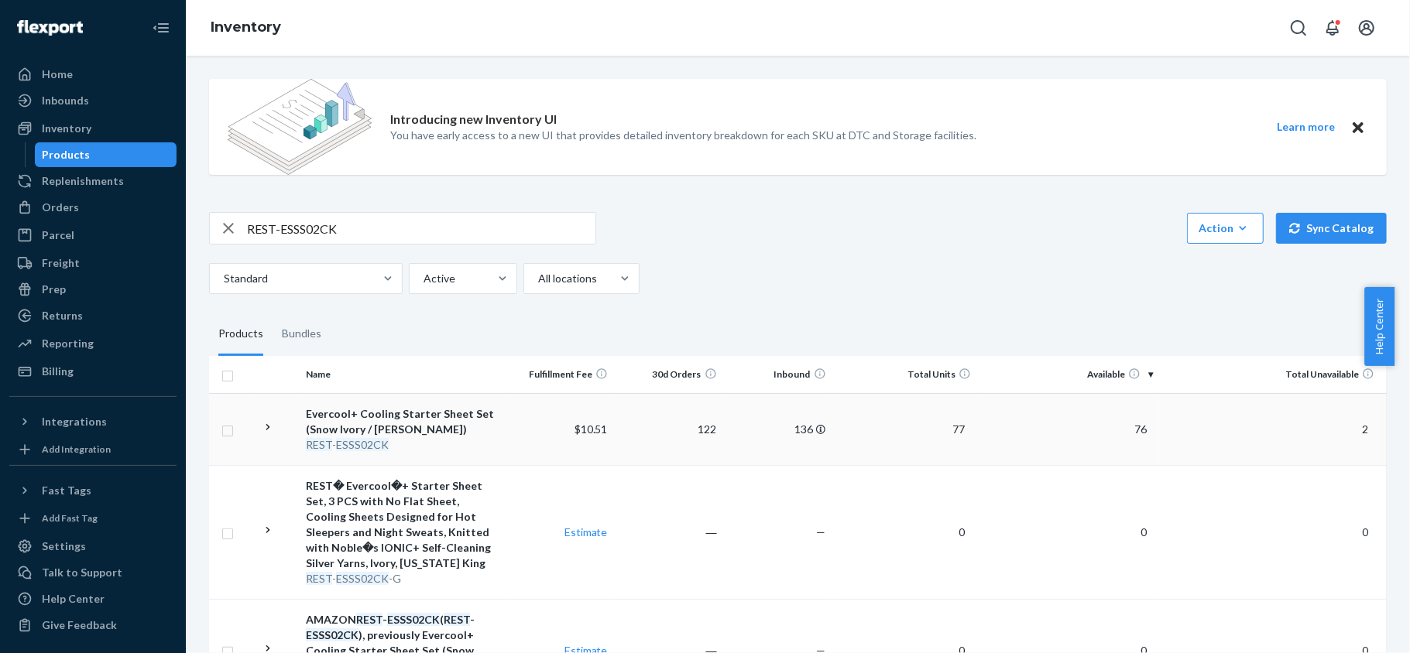
click at [1119, 416] on td "76" at bounding box center [1068, 429] width 182 height 72
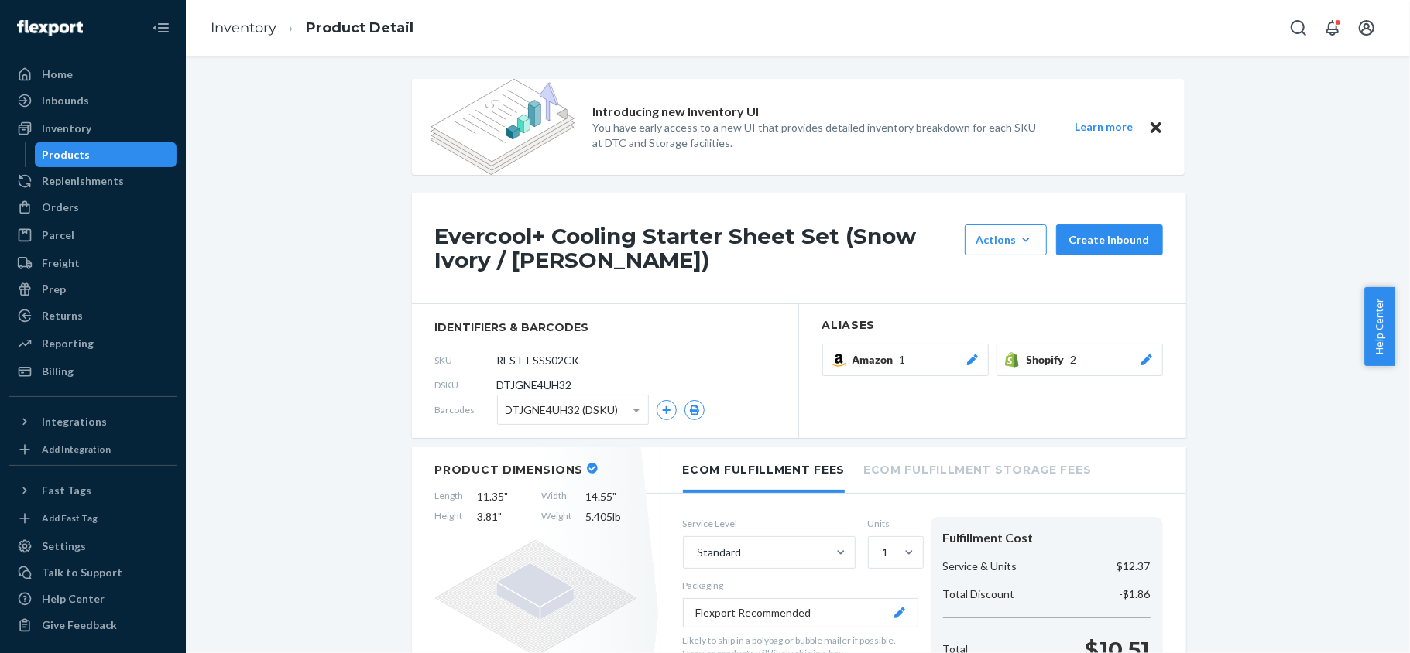
click at [122, 158] on div "Products" at bounding box center [105, 155] width 139 height 22
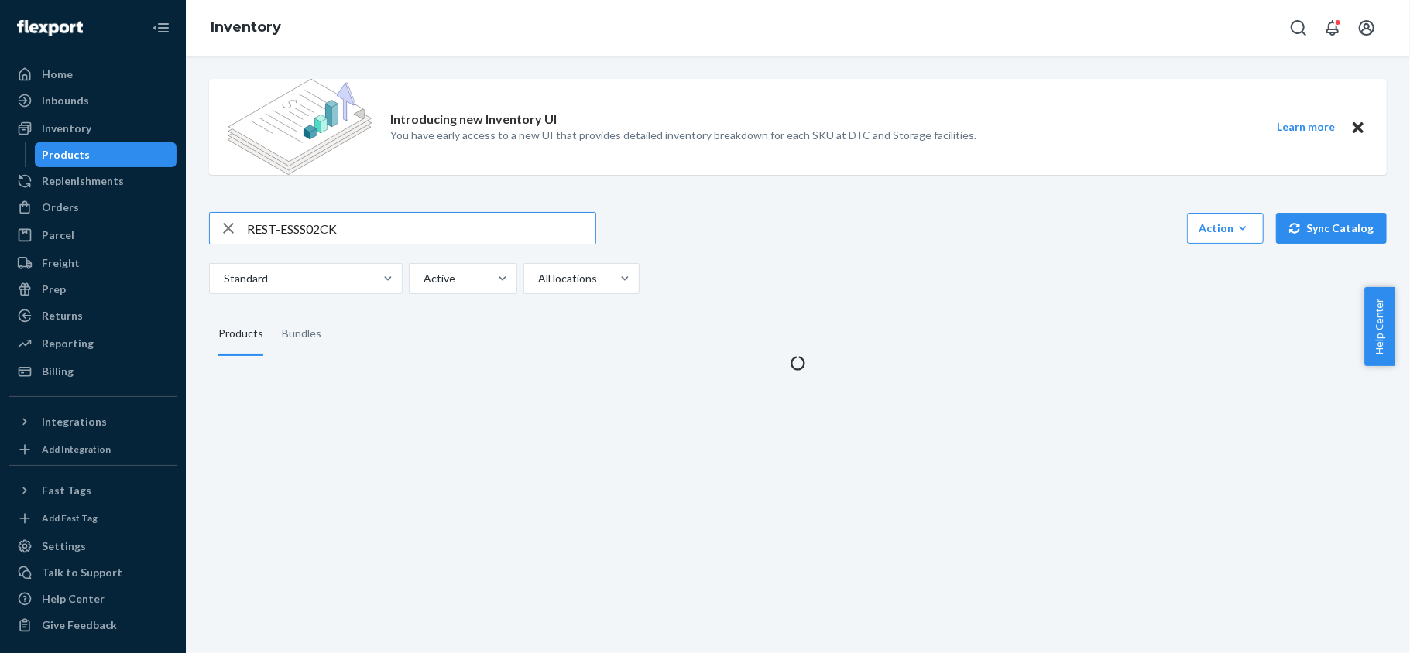
click at [353, 224] on input "REST-ESSS02CK" at bounding box center [421, 228] width 348 height 31
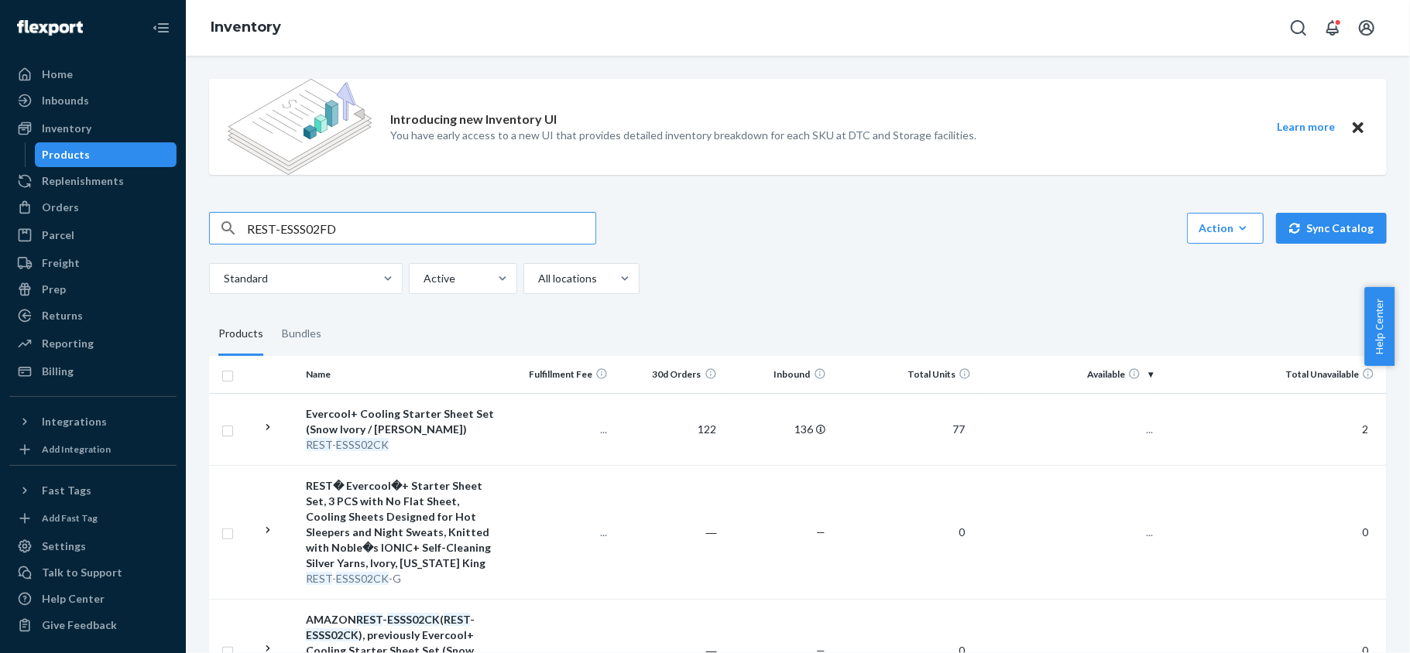
type input "REST-ESSS02FD"
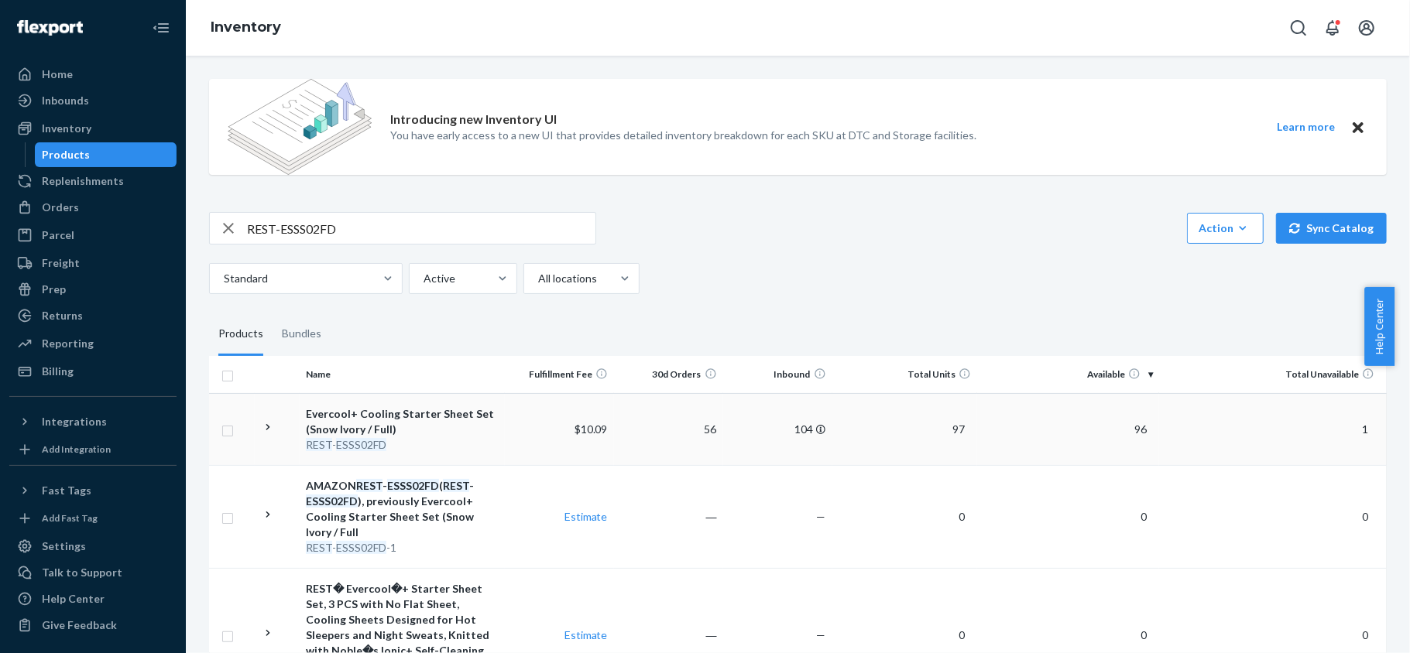
click at [1128, 428] on span "96" at bounding box center [1140, 429] width 25 height 13
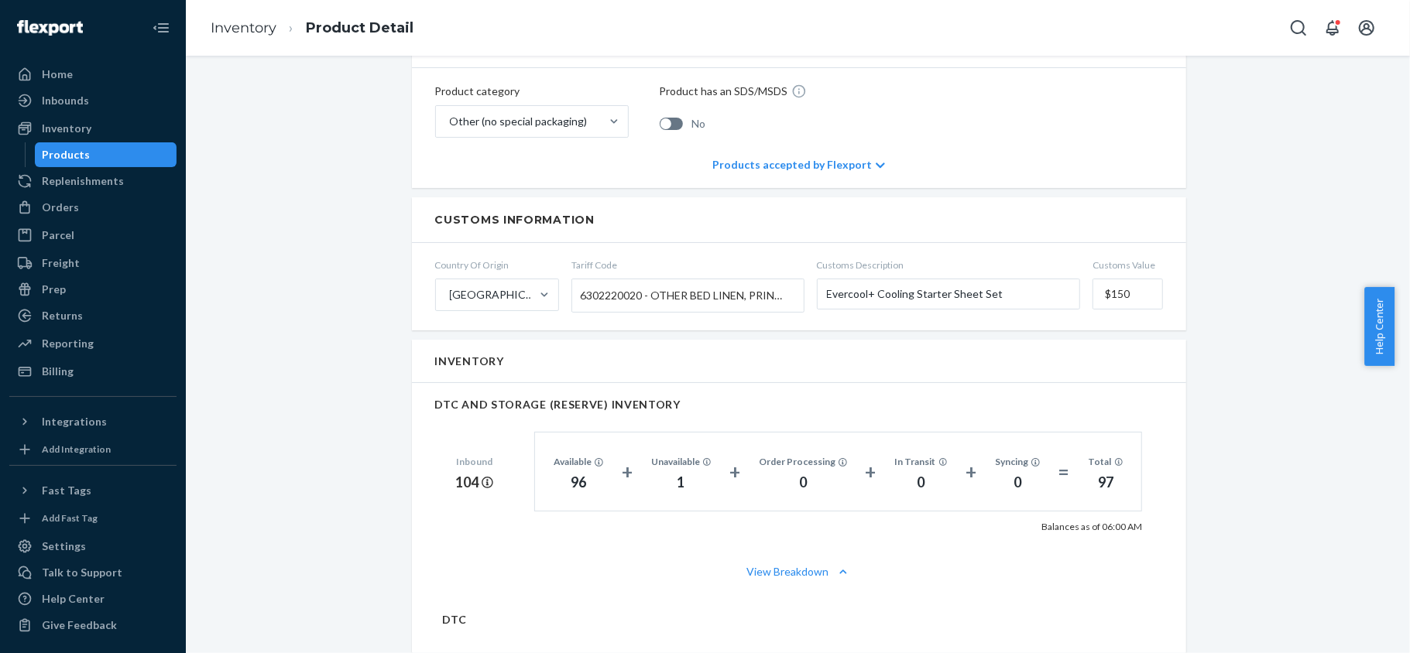
scroll to position [825, 0]
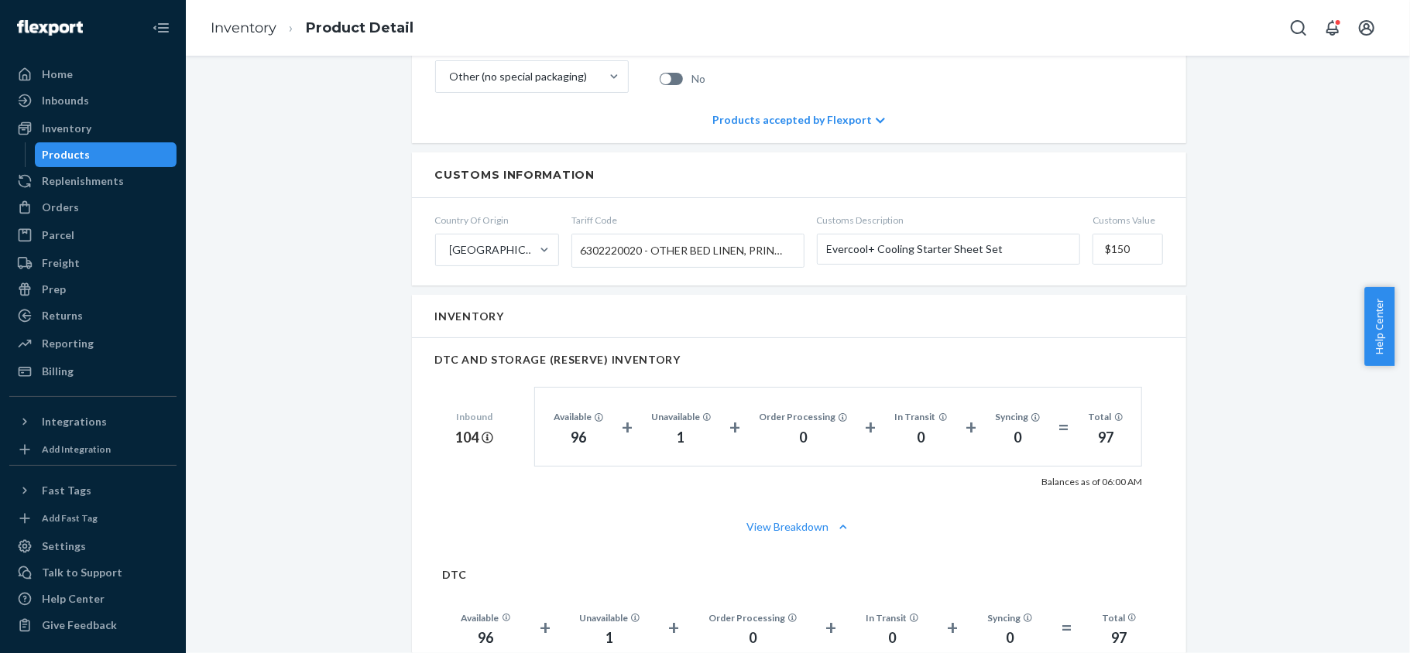
click at [121, 149] on div "Products" at bounding box center [105, 155] width 139 height 22
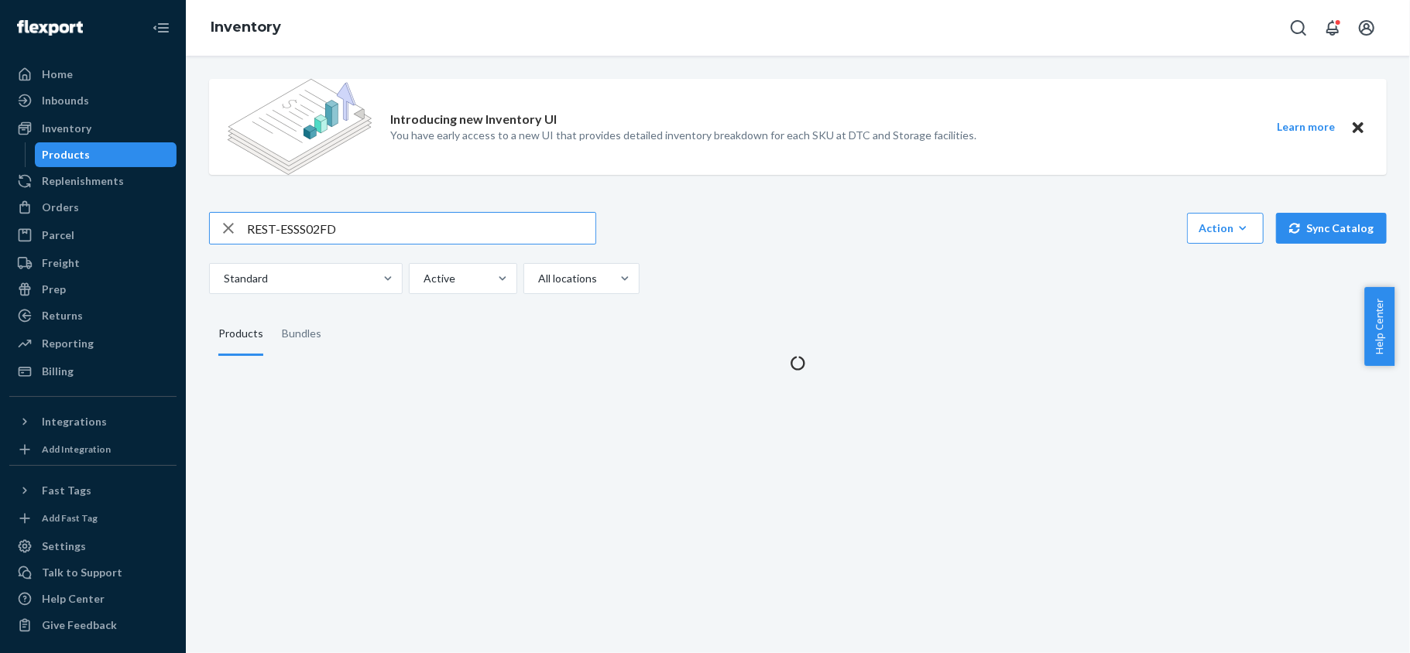
click at [324, 230] on input "REST-ESSS02FD" at bounding box center [421, 228] width 348 height 31
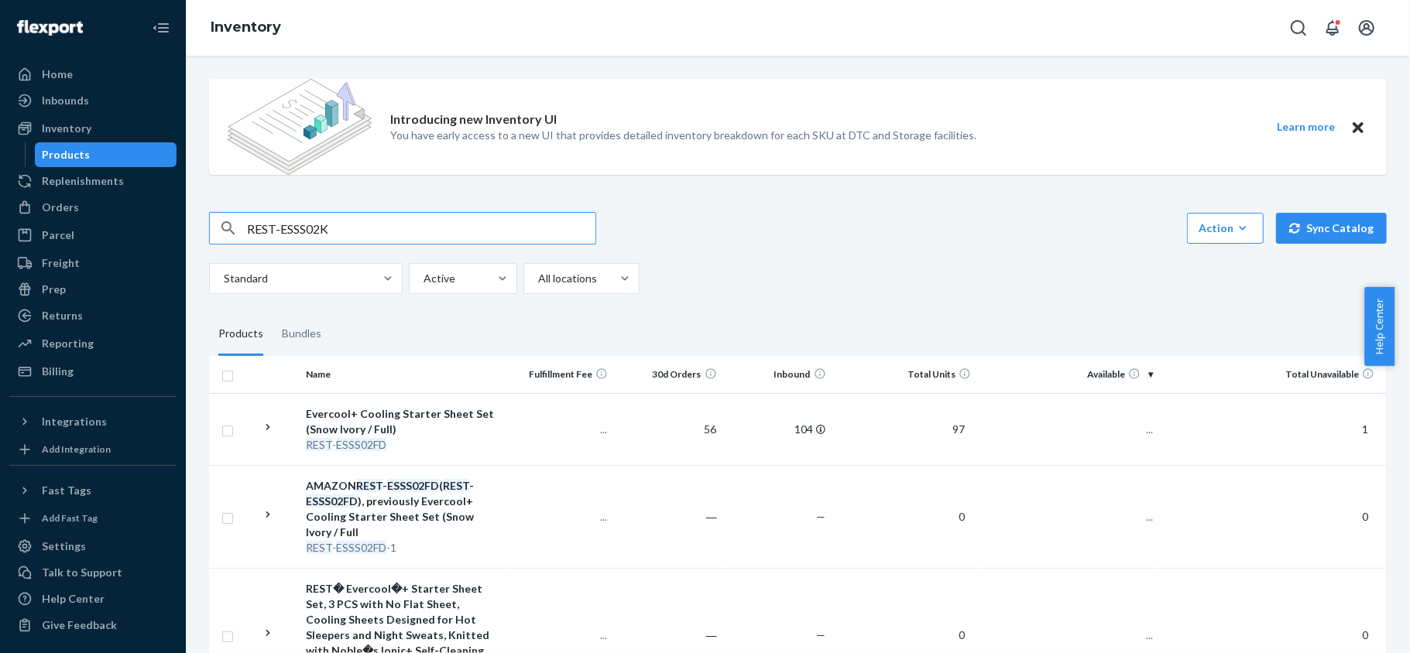
type input "REST-ESSS02K"
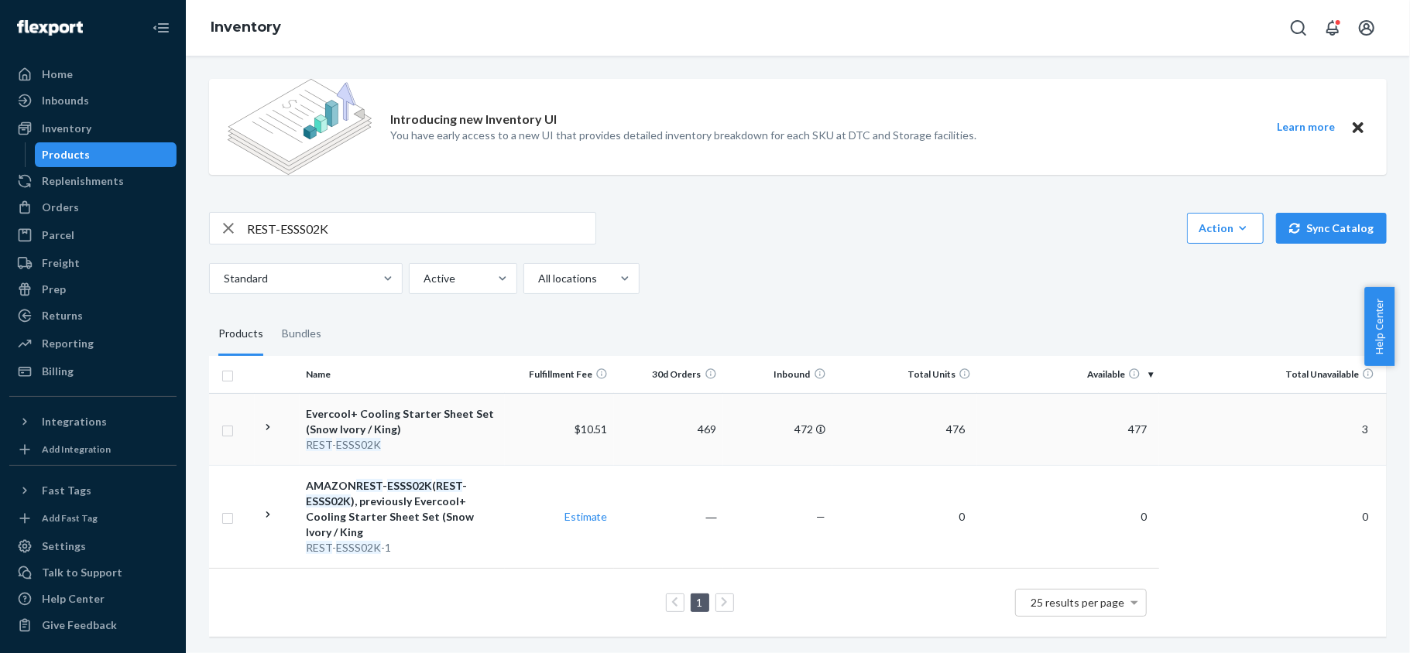
click at [1144, 422] on td "477" at bounding box center [1068, 429] width 182 height 72
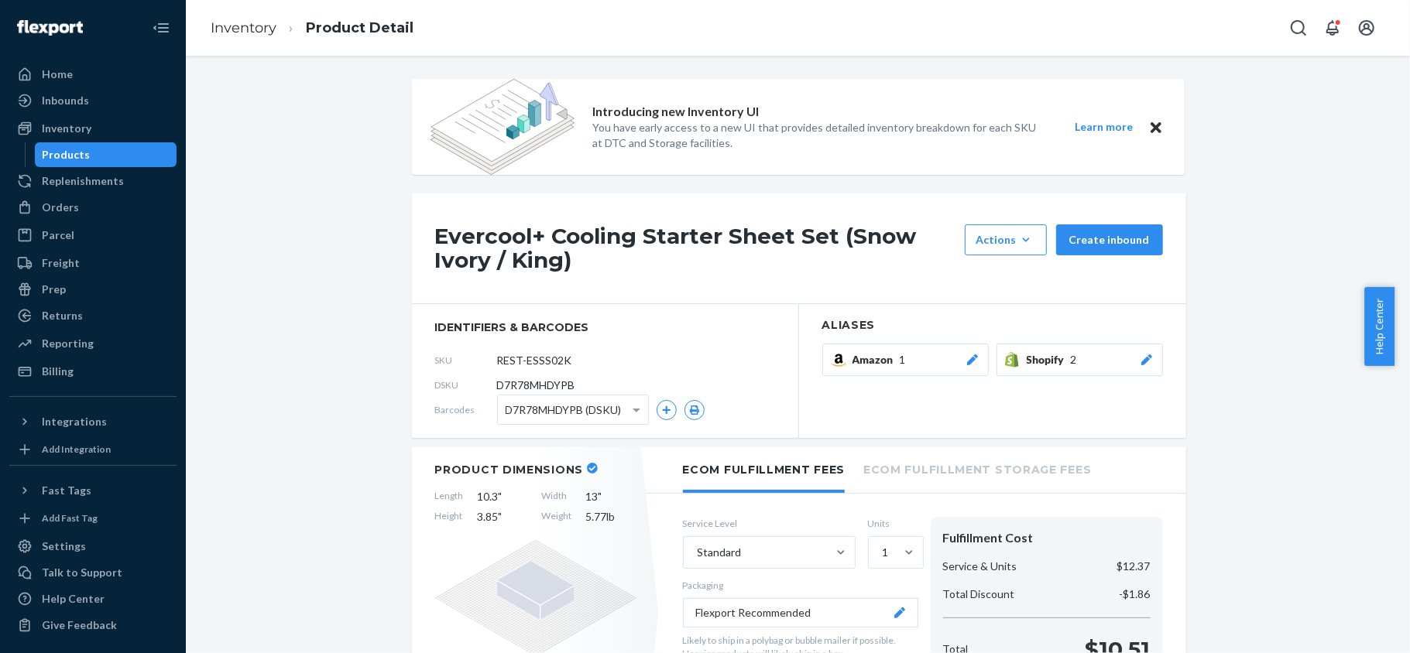
drag, startPoint x: 138, startPoint y: 156, endPoint x: 122, endPoint y: 156, distance: 15.5
click at [138, 156] on div "Products" at bounding box center [105, 155] width 139 height 22
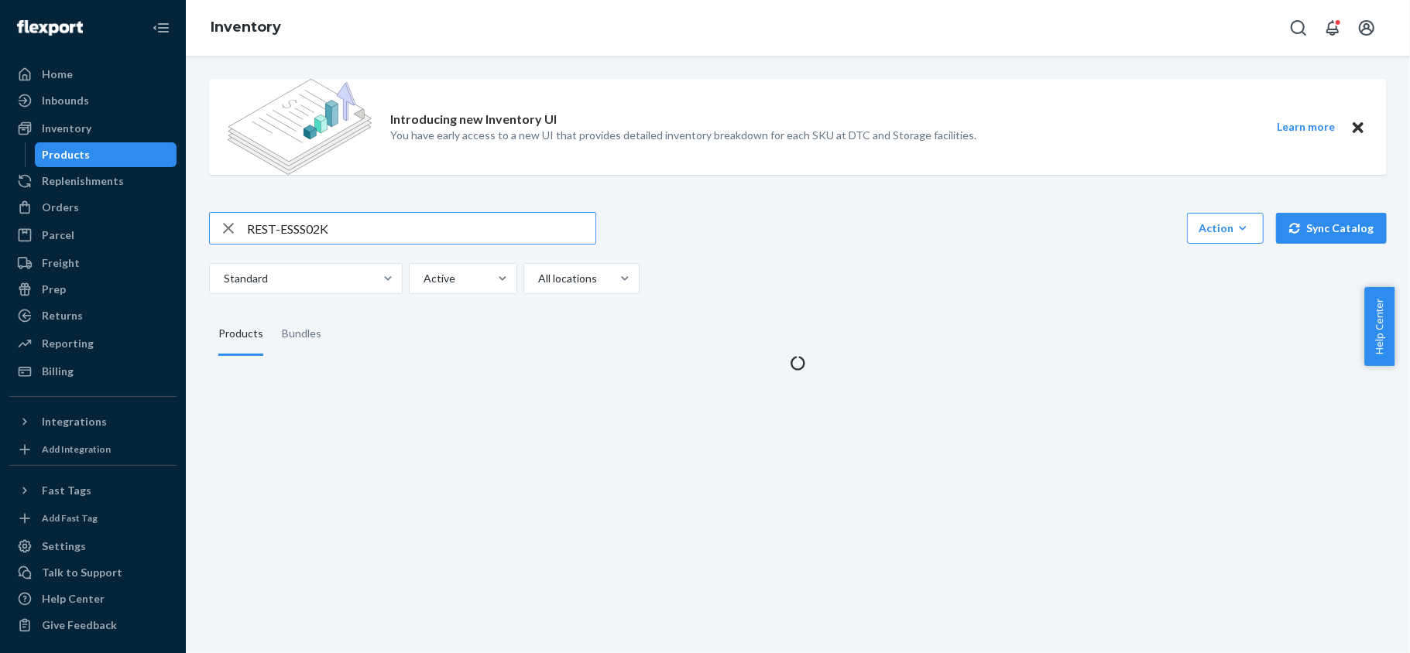
click at [351, 221] on input "REST-ESSS02K" at bounding box center [421, 228] width 348 height 31
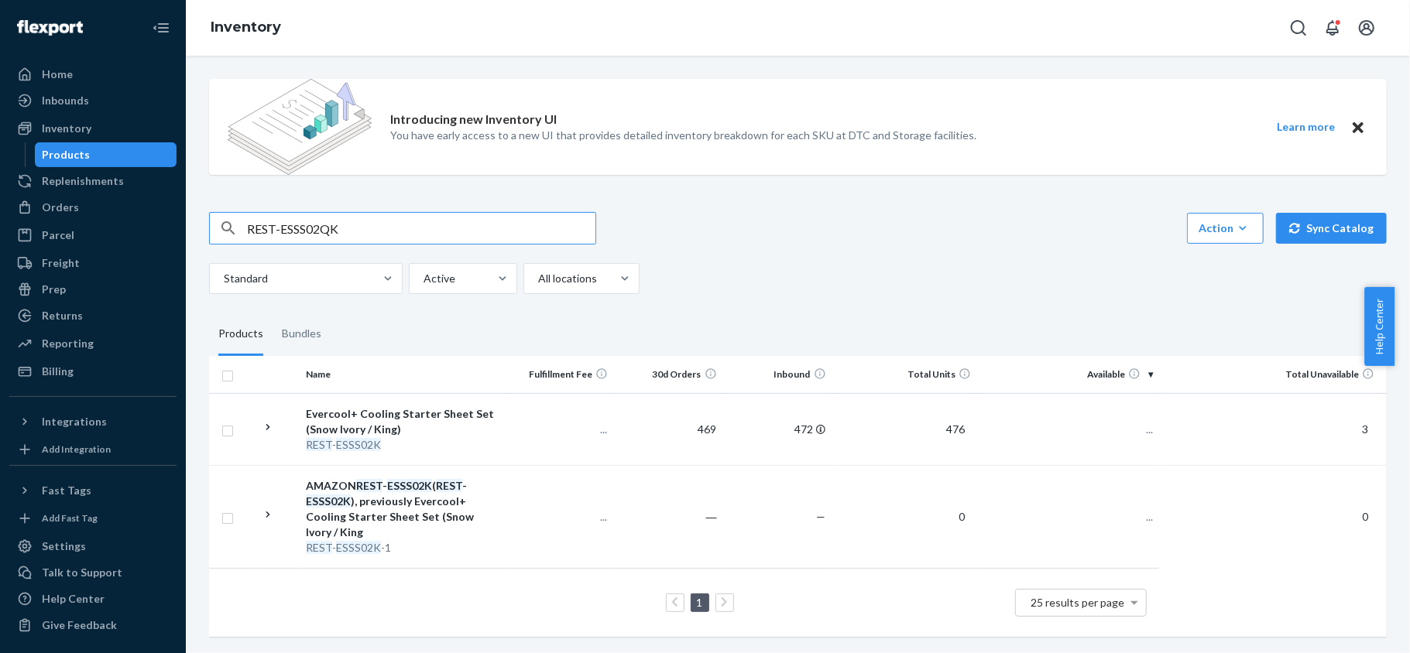
type input "REST-ESSS02QK"
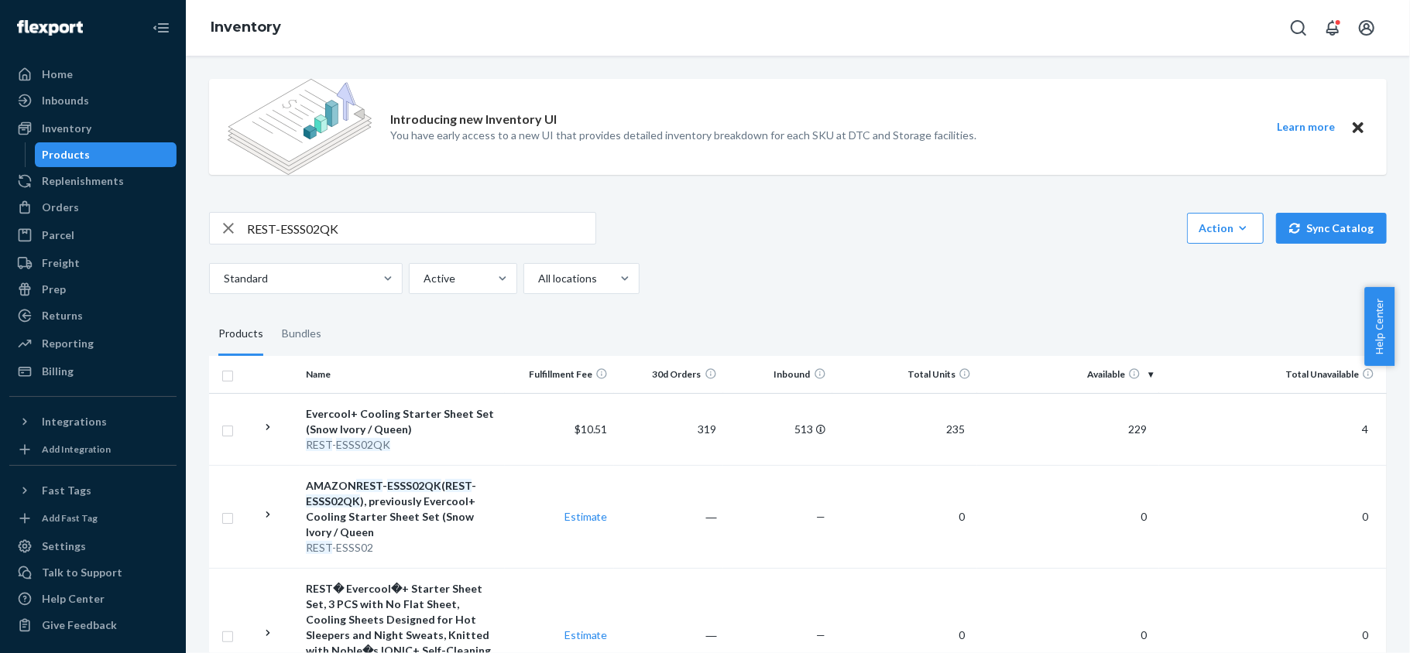
click at [1128, 429] on span "229" at bounding box center [1137, 429] width 31 height 13
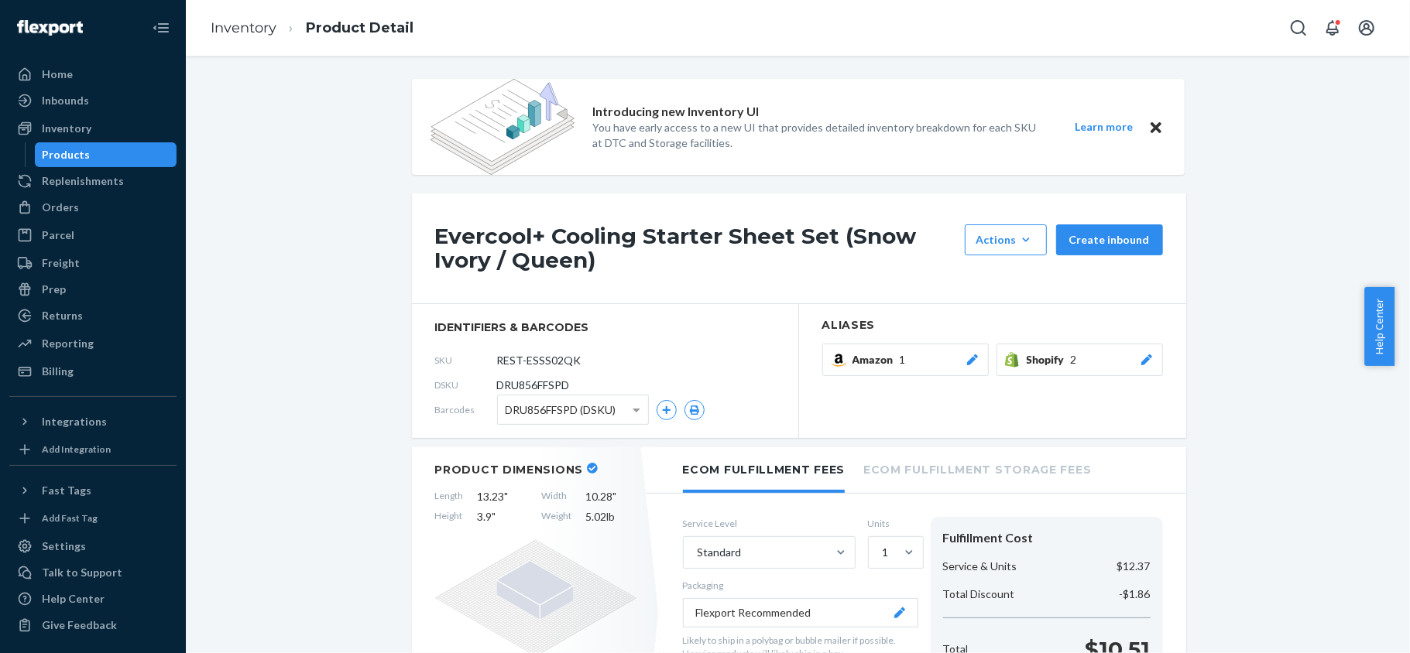
click at [129, 161] on div "Products" at bounding box center [105, 155] width 139 height 22
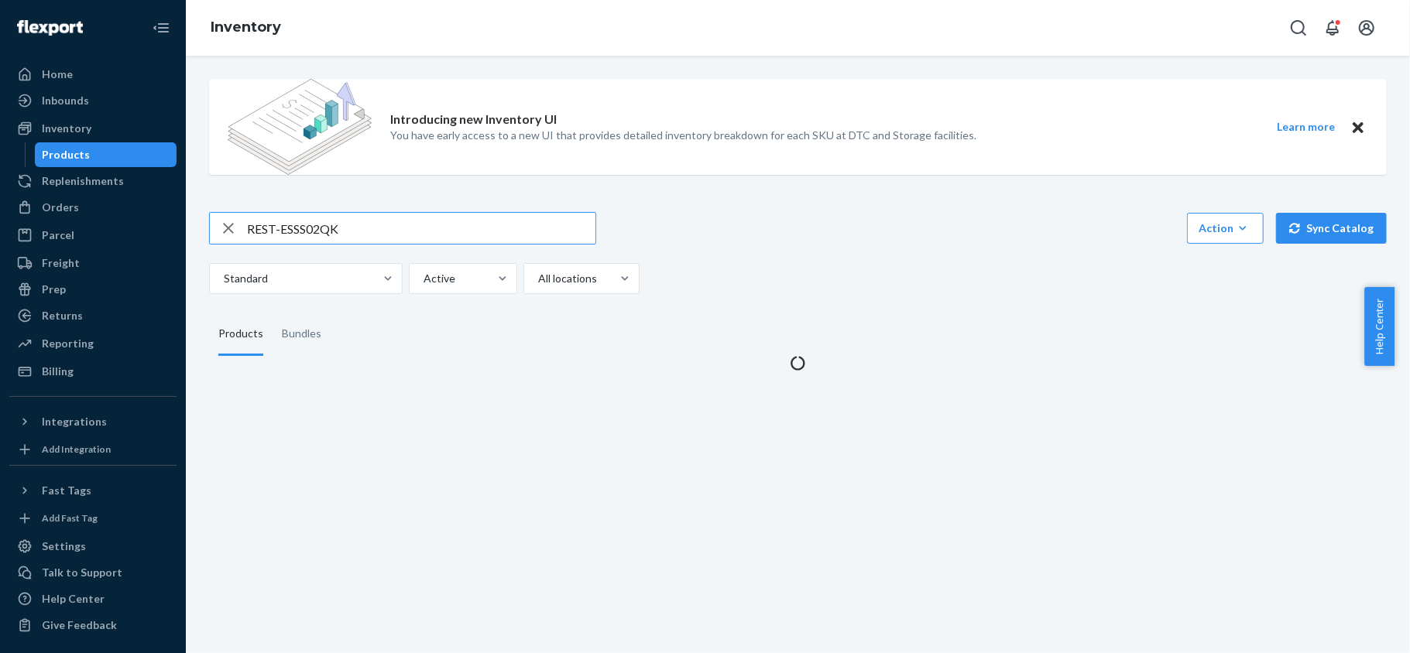
click at [351, 230] on input "REST-ESSS02QK" at bounding box center [421, 228] width 348 height 31
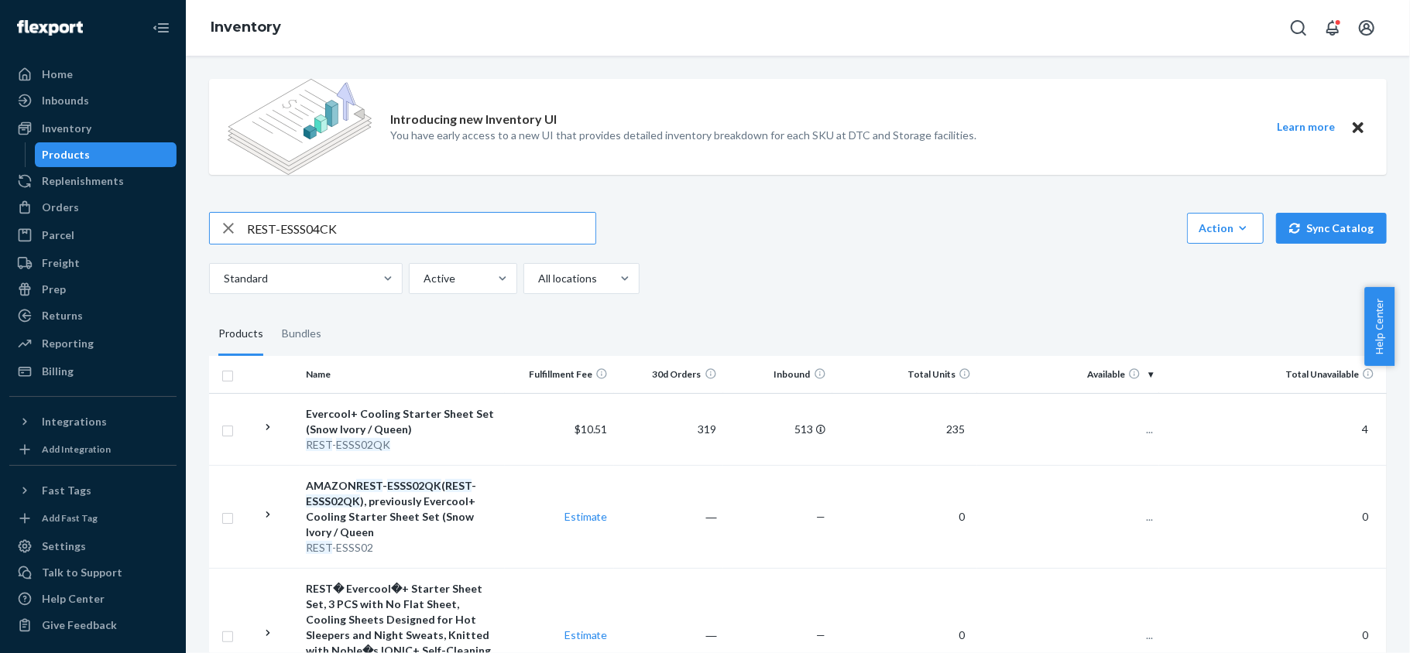
type input "REST-ESSS04CK"
click at [1107, 434] on td "127" at bounding box center [1068, 429] width 182 height 72
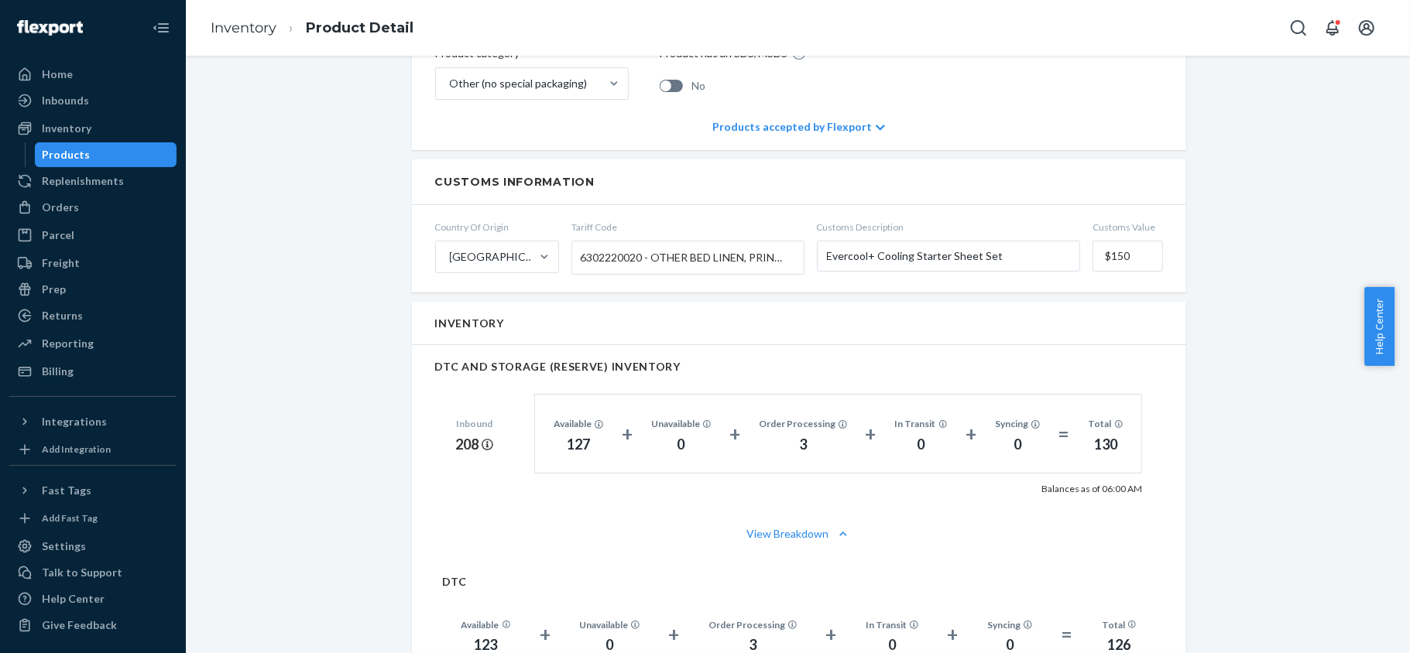
scroll to position [825, 0]
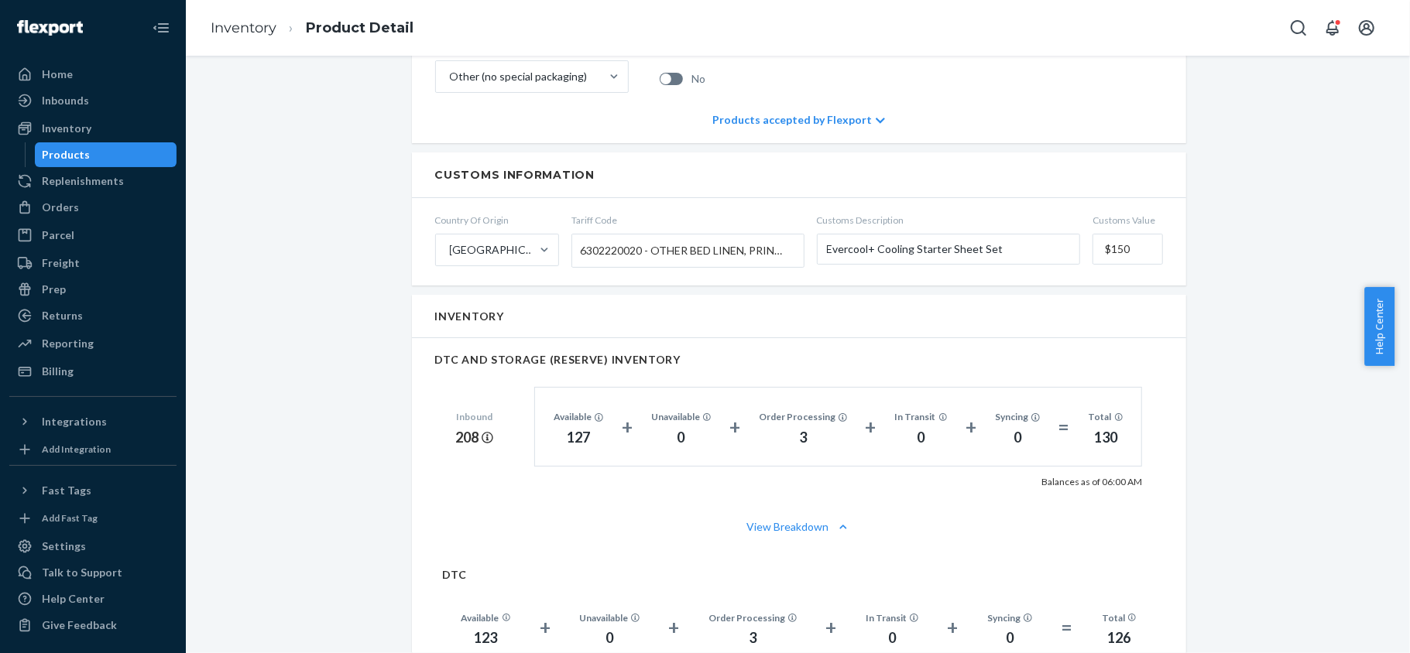
click at [97, 156] on div "Products" at bounding box center [105, 155] width 139 height 22
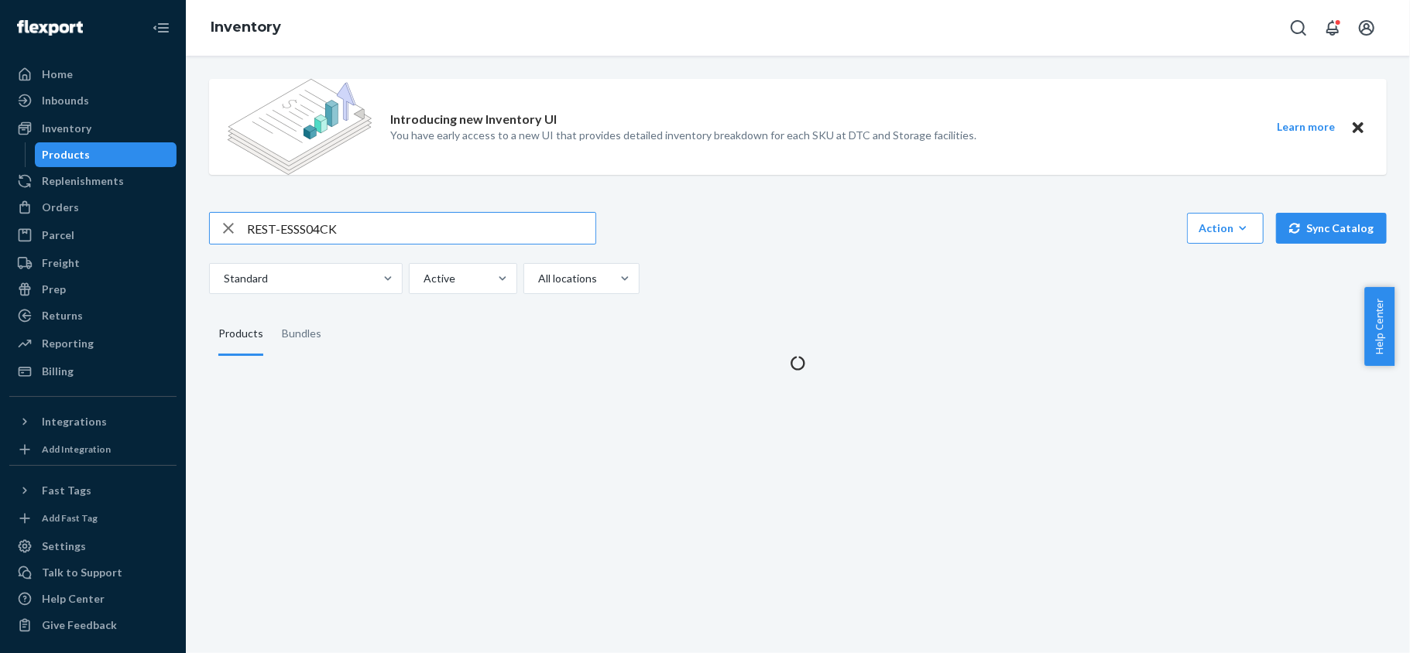
click at [400, 214] on input "REST-ESSS04CK" at bounding box center [421, 228] width 348 height 31
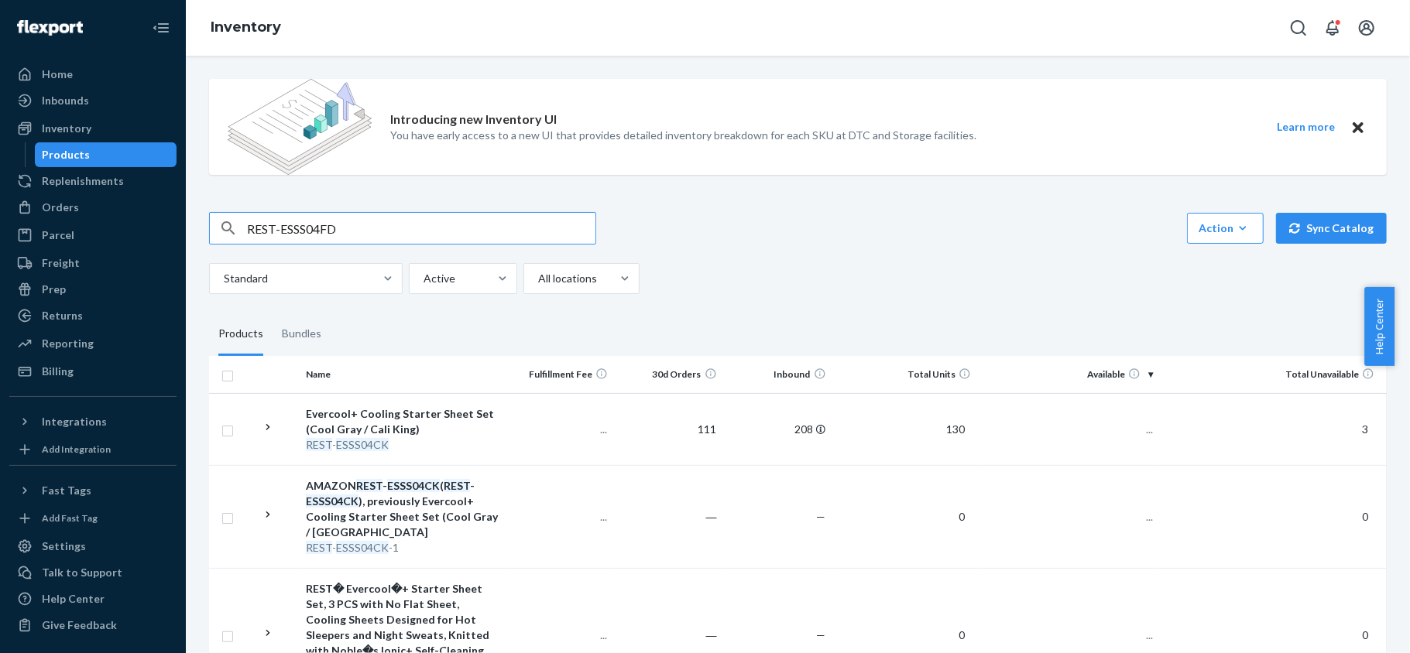
type input "REST-ESSS04FD"
click at [1122, 425] on span "164" at bounding box center [1137, 429] width 31 height 13
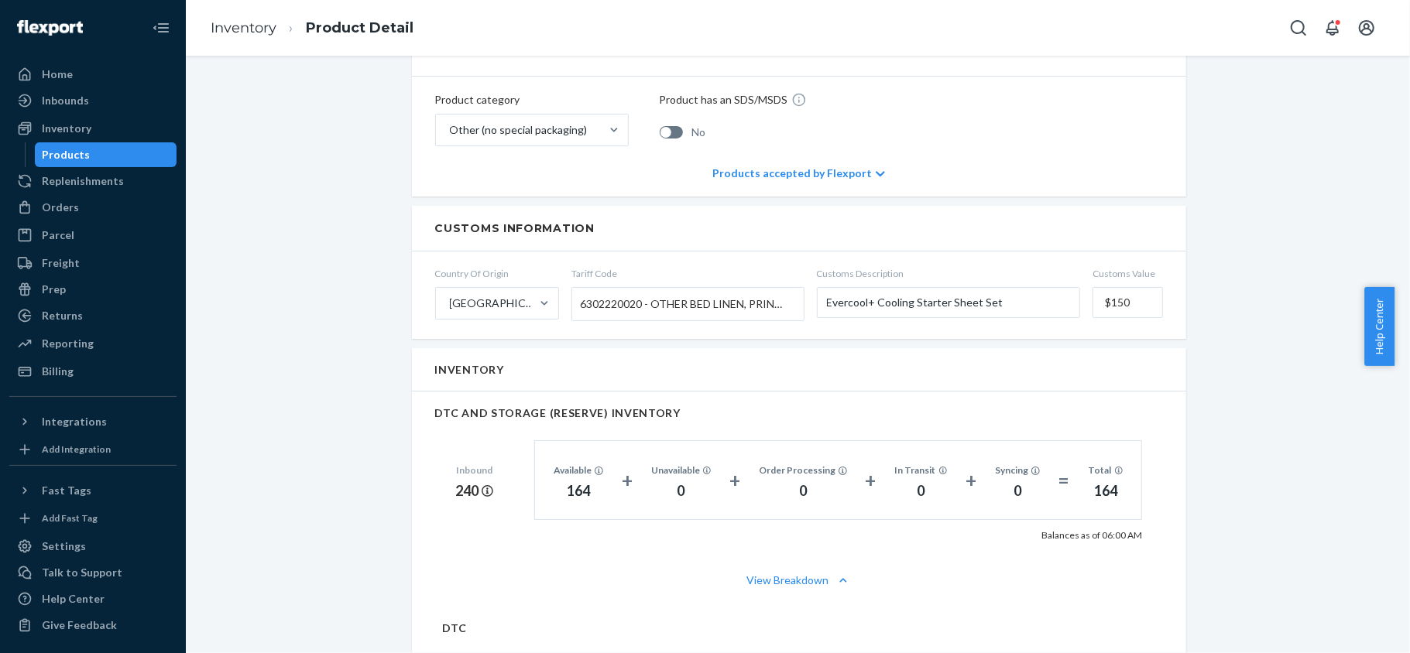
scroll to position [825, 0]
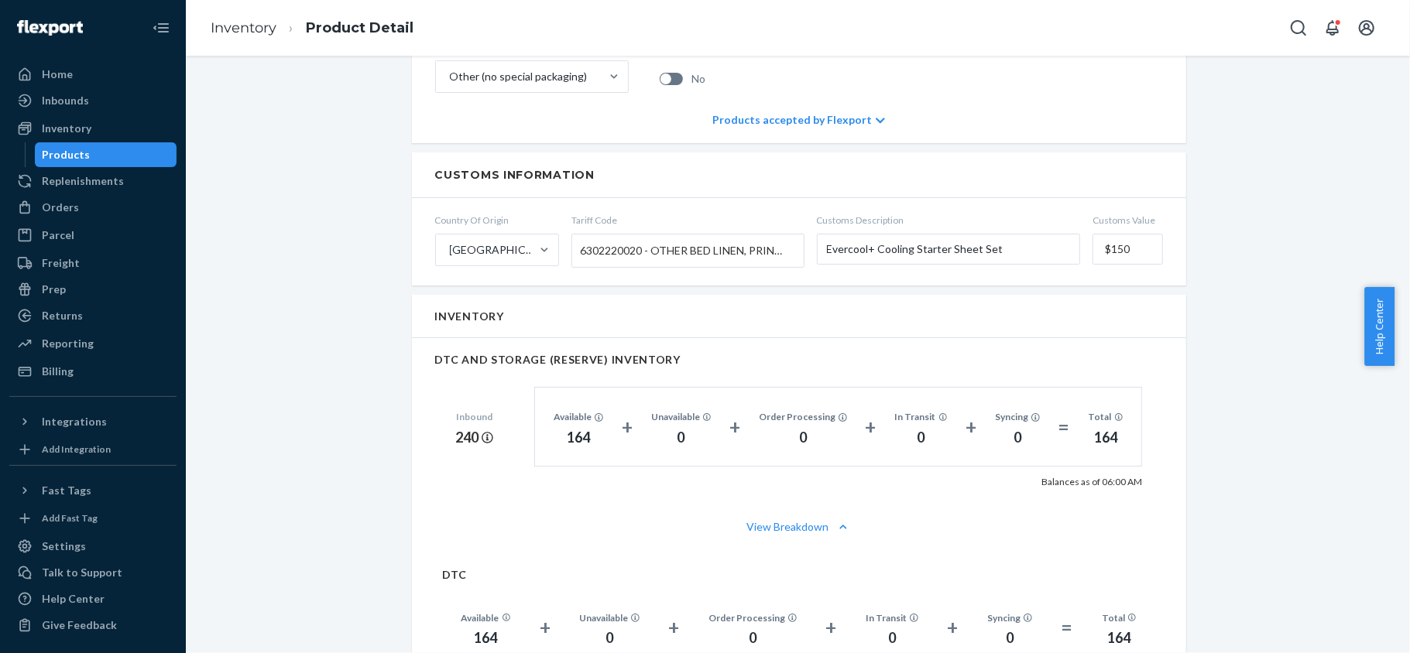
click at [138, 153] on div "Products" at bounding box center [105, 155] width 139 height 22
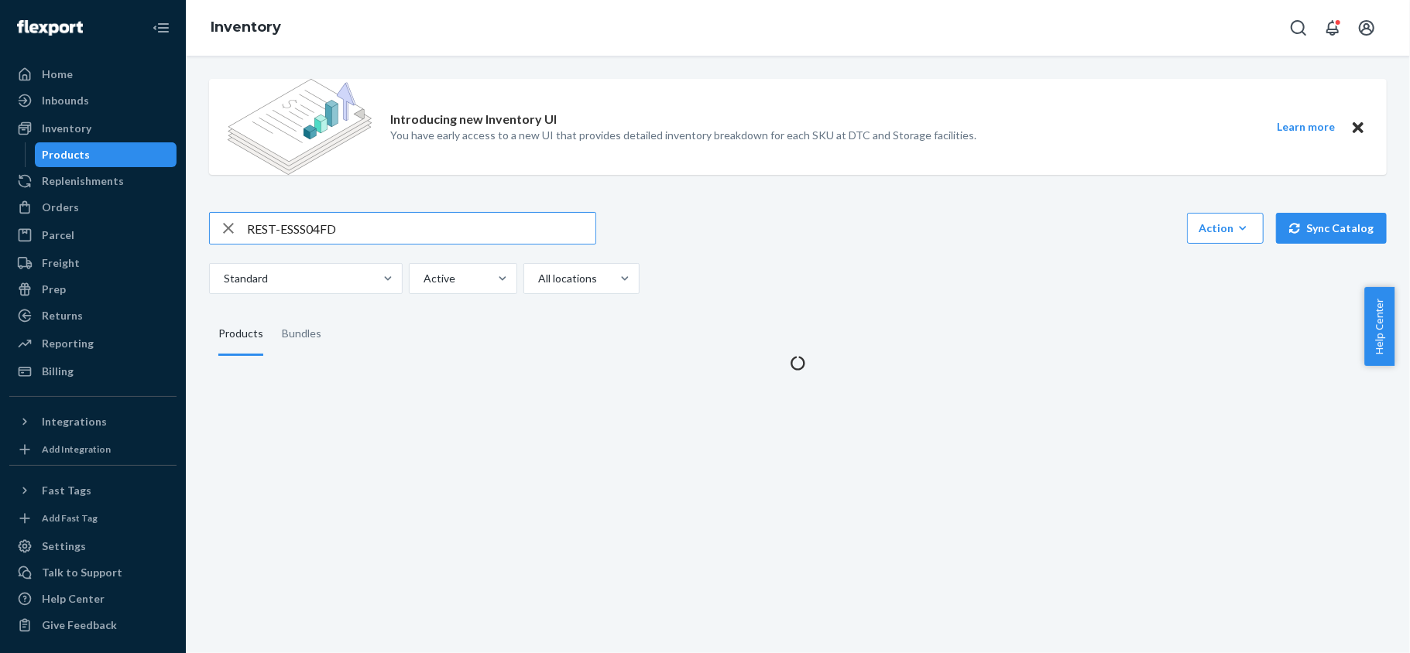
click at [403, 242] on input "REST-ESSS04FD" at bounding box center [421, 228] width 348 height 31
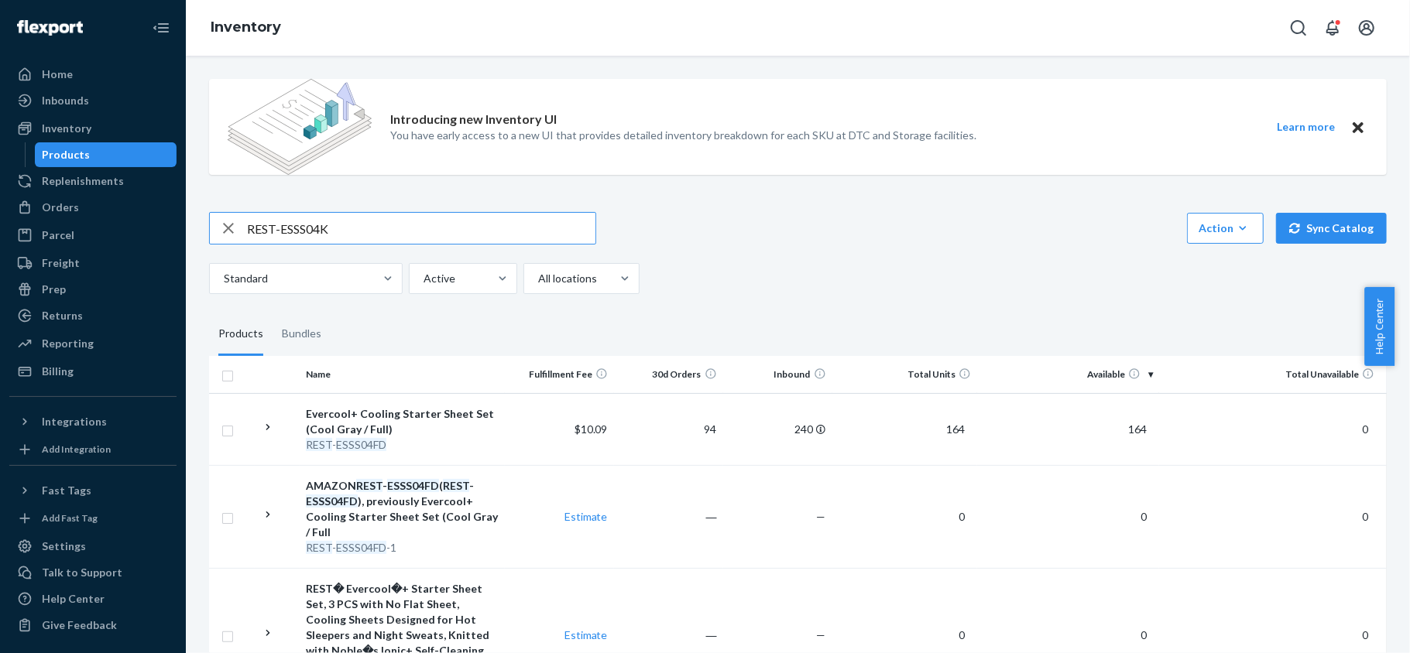
type input "REST-ESSS04K"
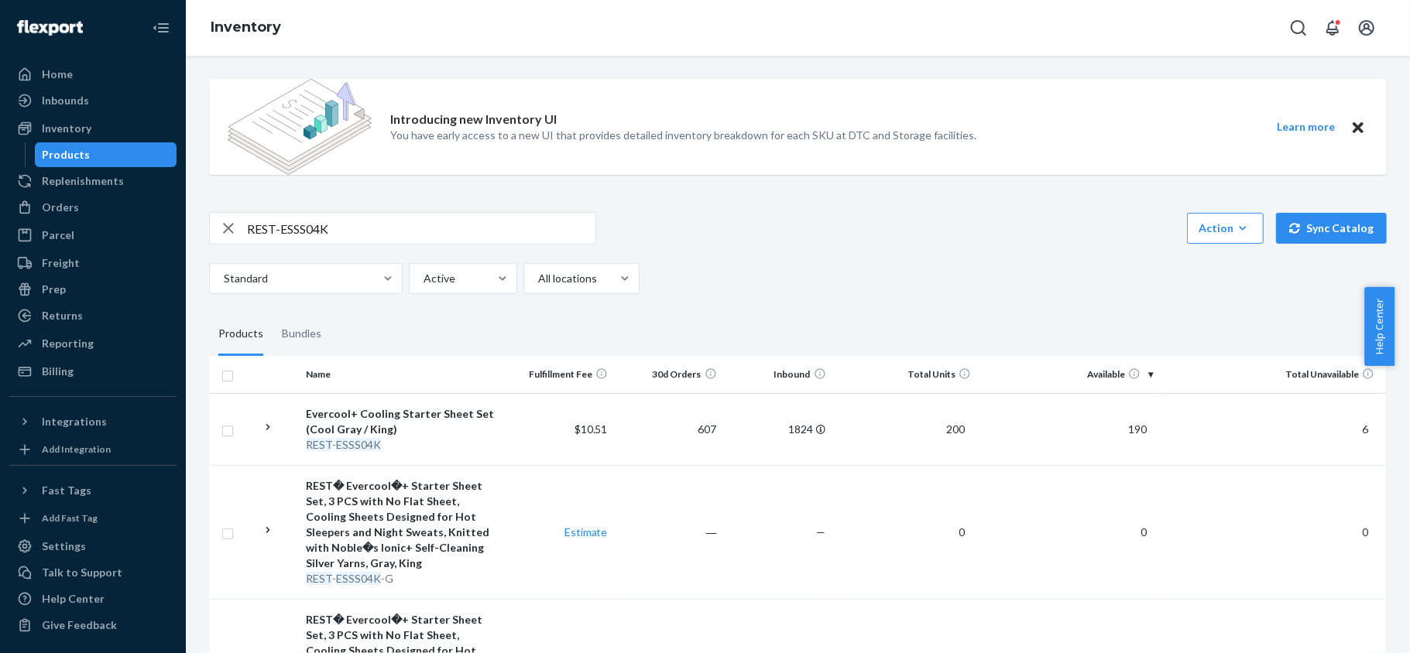
drag, startPoint x: 1122, startPoint y: 420, endPoint x: 1129, endPoint y: 428, distance: 10.5
click at [1124, 421] on td "190" at bounding box center [1068, 429] width 182 height 72
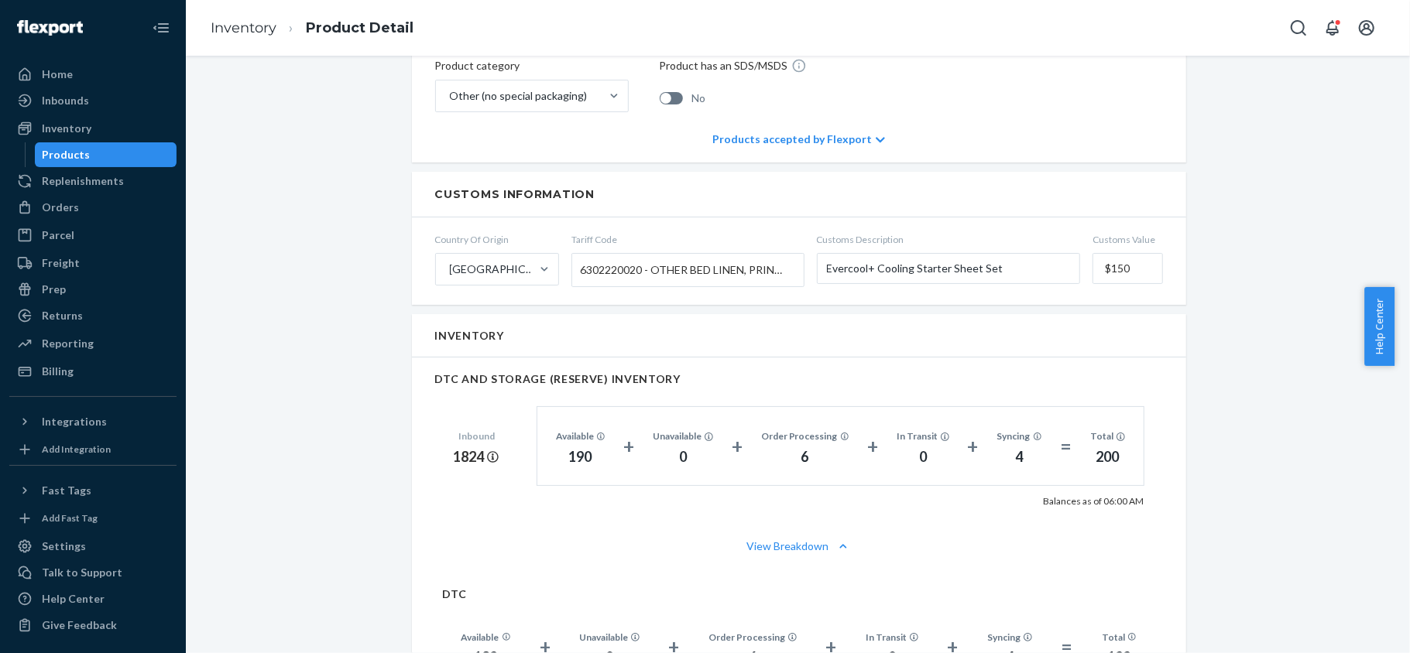
scroll to position [825, 0]
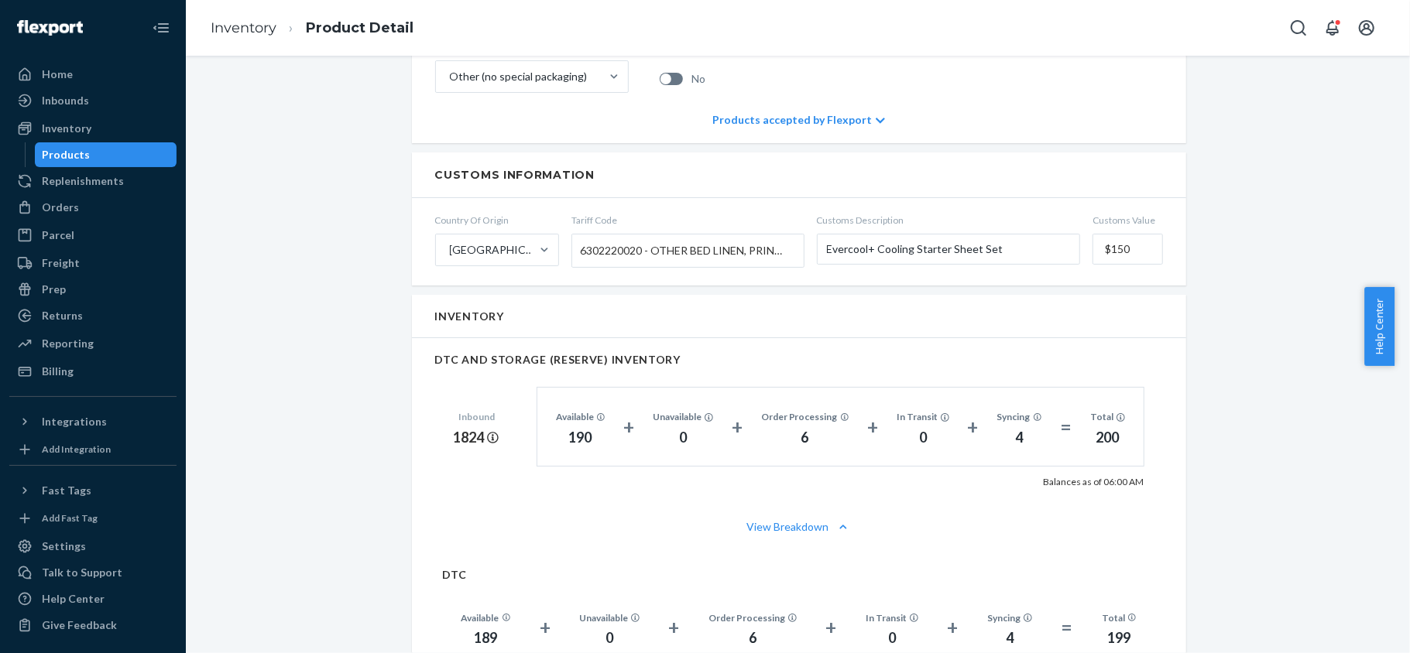
click at [136, 152] on div "Products" at bounding box center [105, 155] width 139 height 22
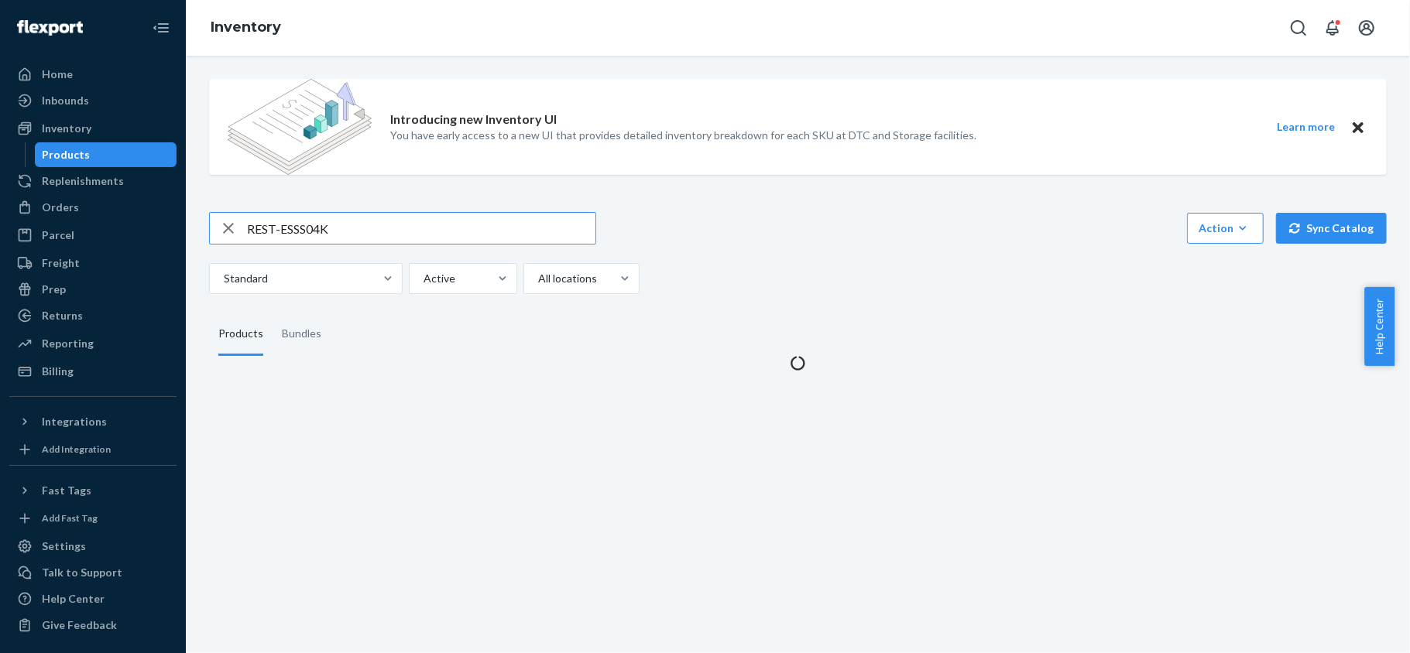
click at [447, 238] on input "REST-ESSS04K" at bounding box center [421, 228] width 348 height 31
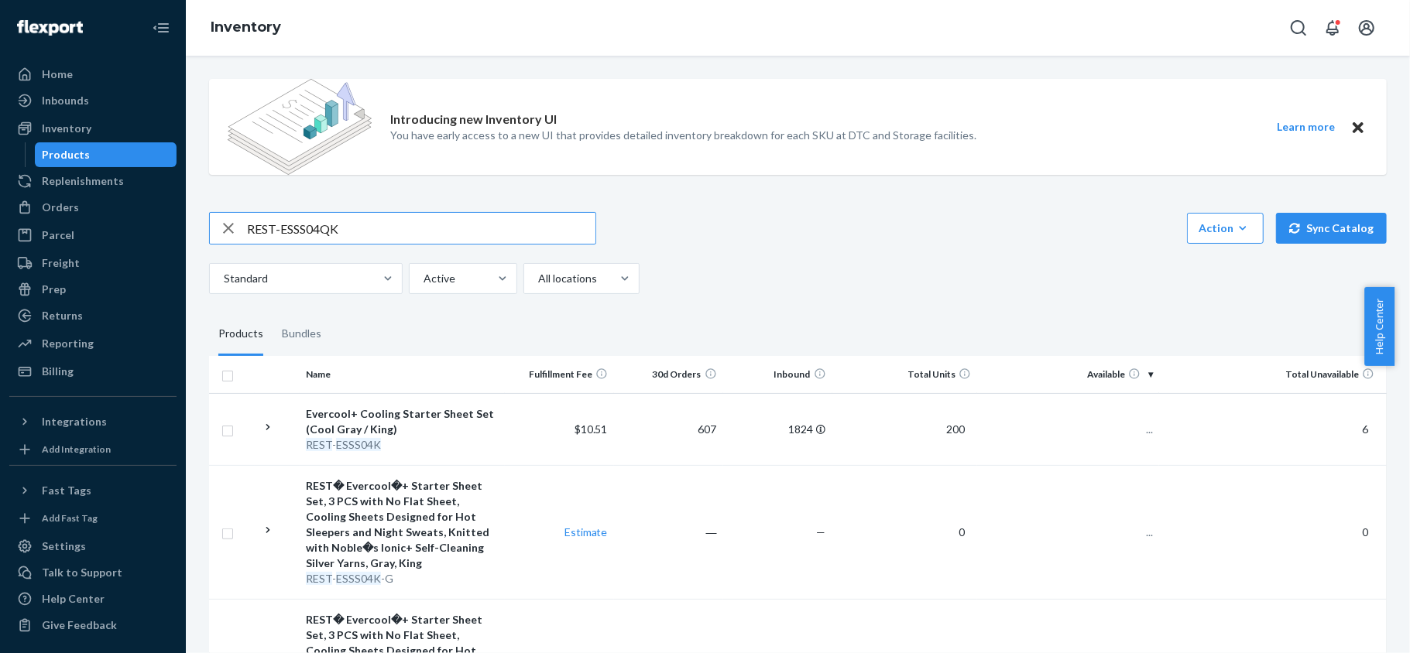
type input "REST-ESSS04QK"
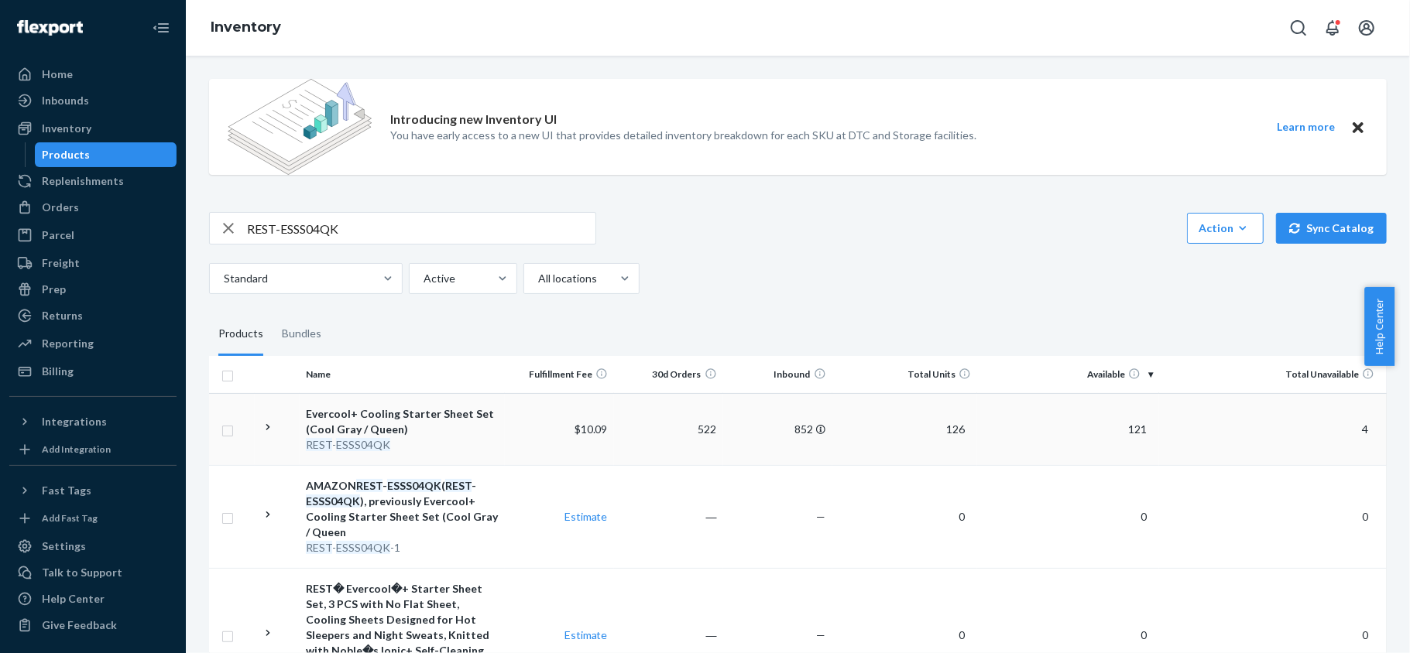
click at [1126, 426] on span "121" at bounding box center [1137, 429] width 31 height 13
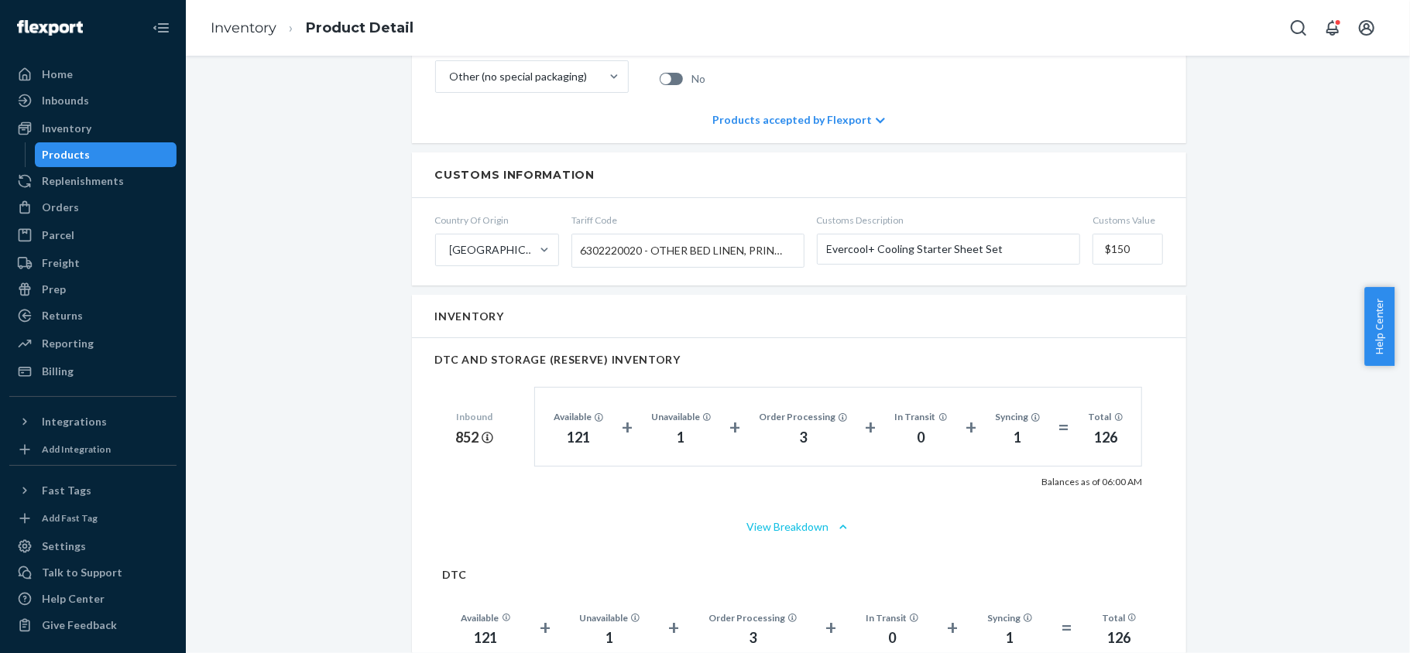
scroll to position [929, 0]
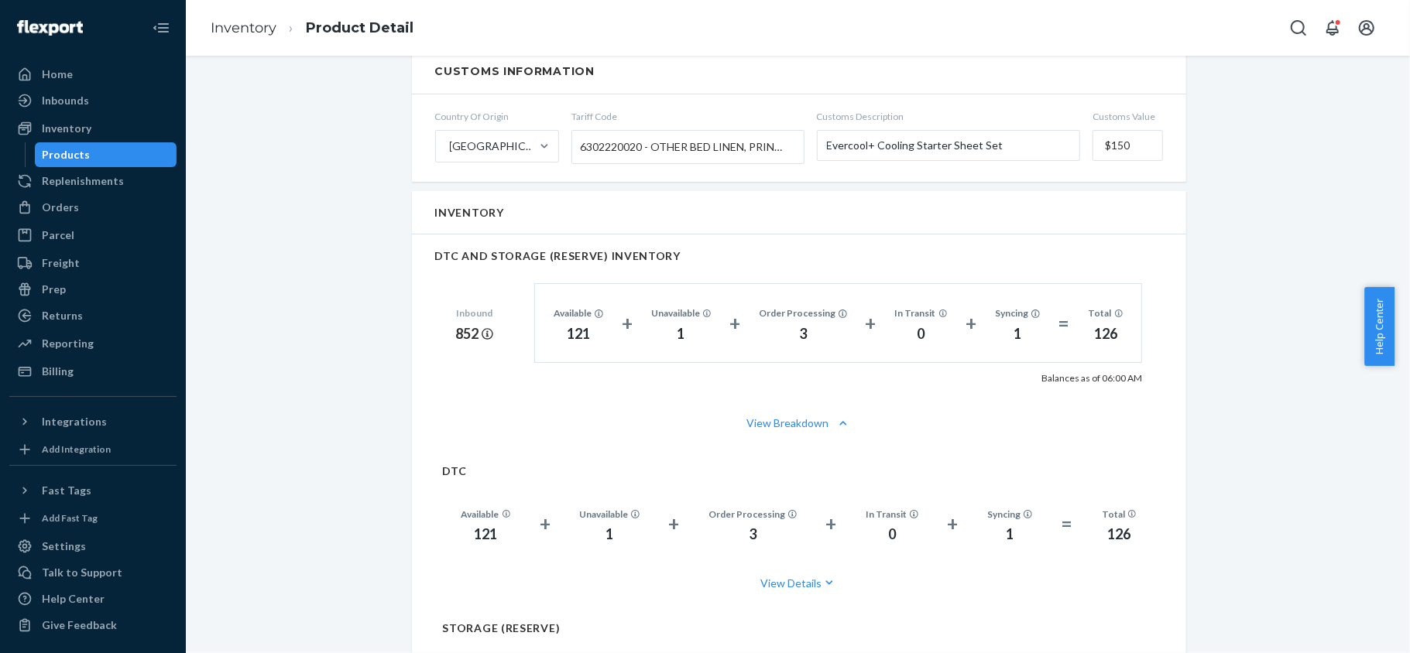
click at [118, 147] on div "Products" at bounding box center [105, 155] width 139 height 22
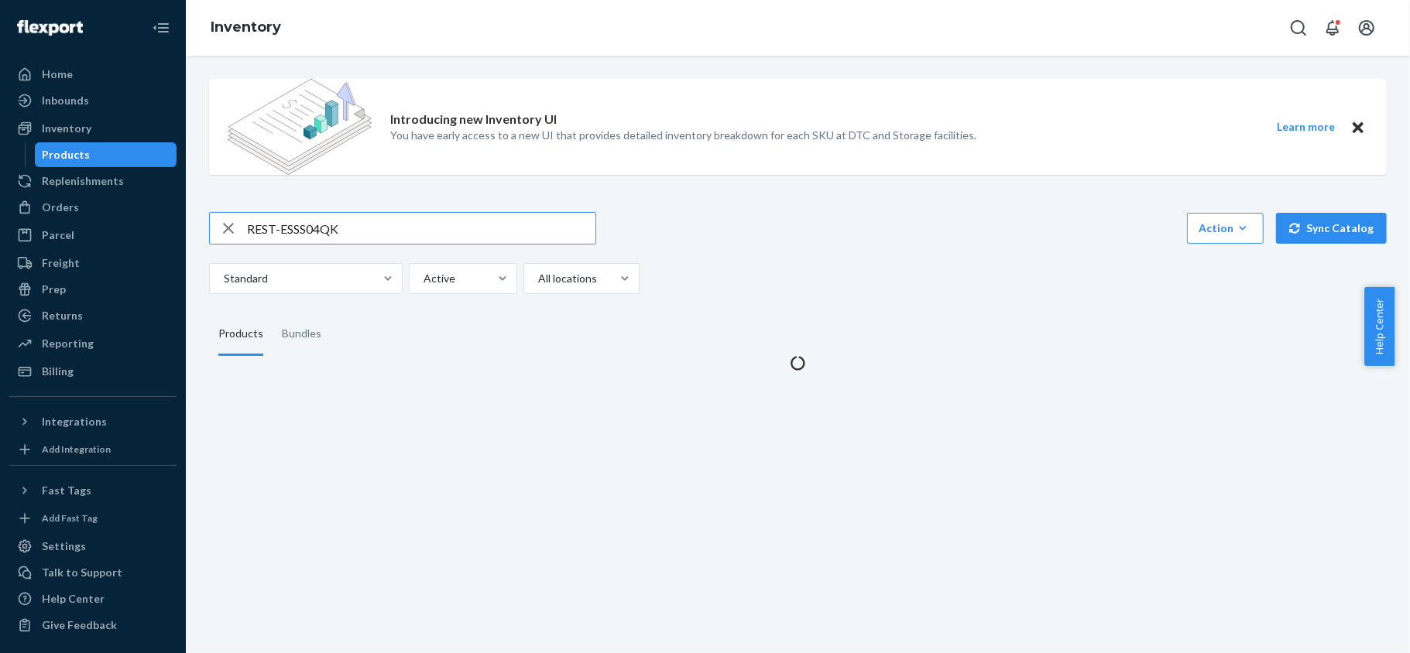
click at [351, 217] on input "REST-ESSS04QK" at bounding box center [421, 228] width 348 height 31
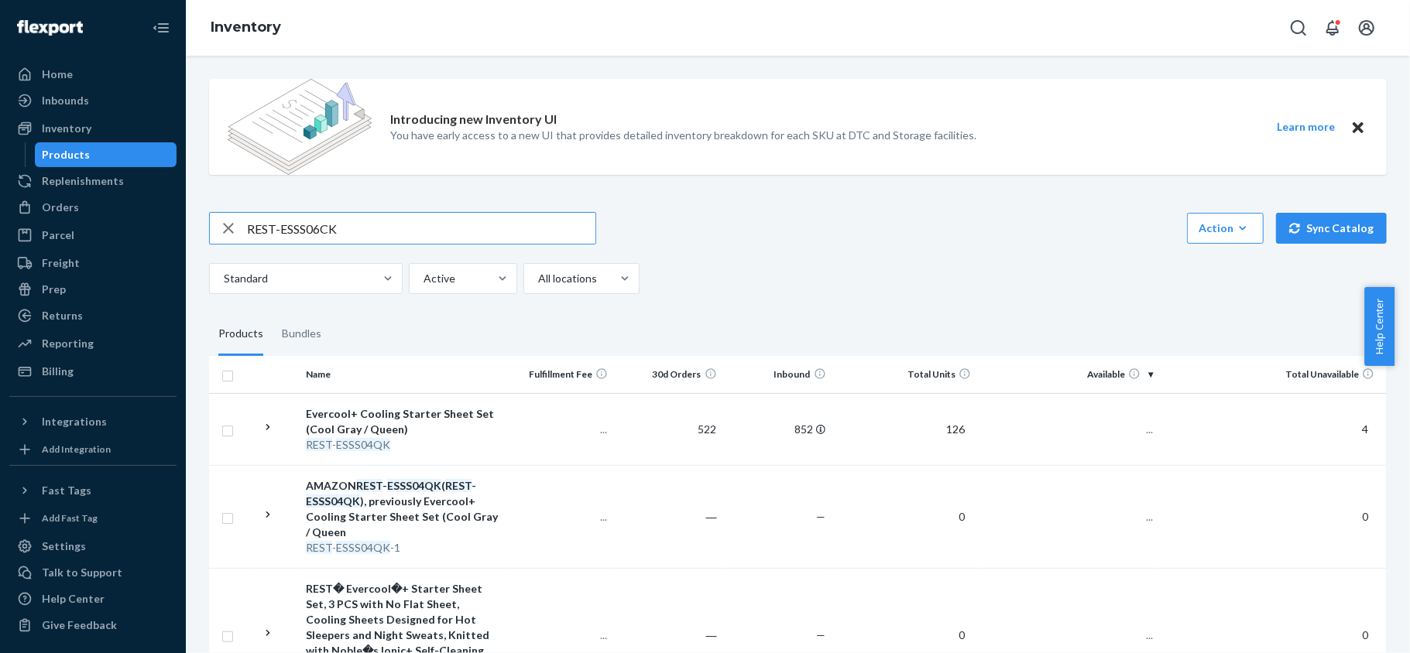
type input "REST-ESSS06CK"
click at [1107, 435] on td "135" at bounding box center [1068, 429] width 182 height 72
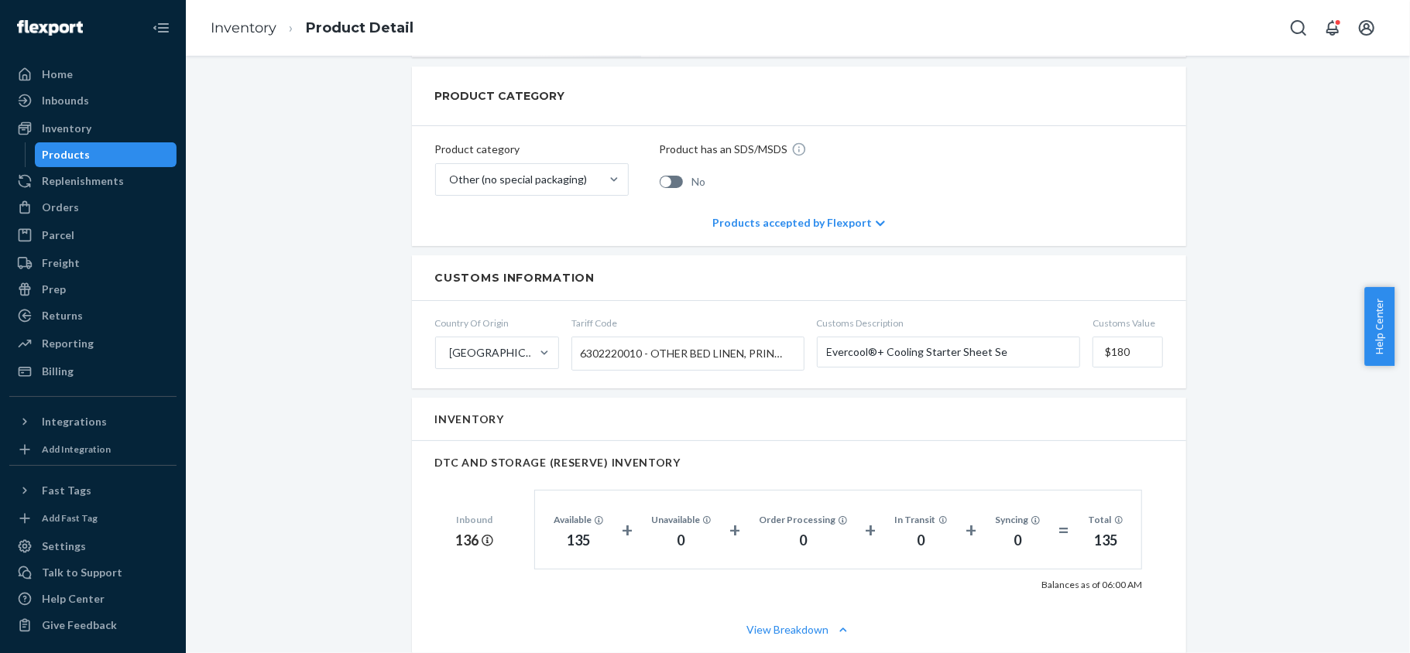
scroll to position [929, 0]
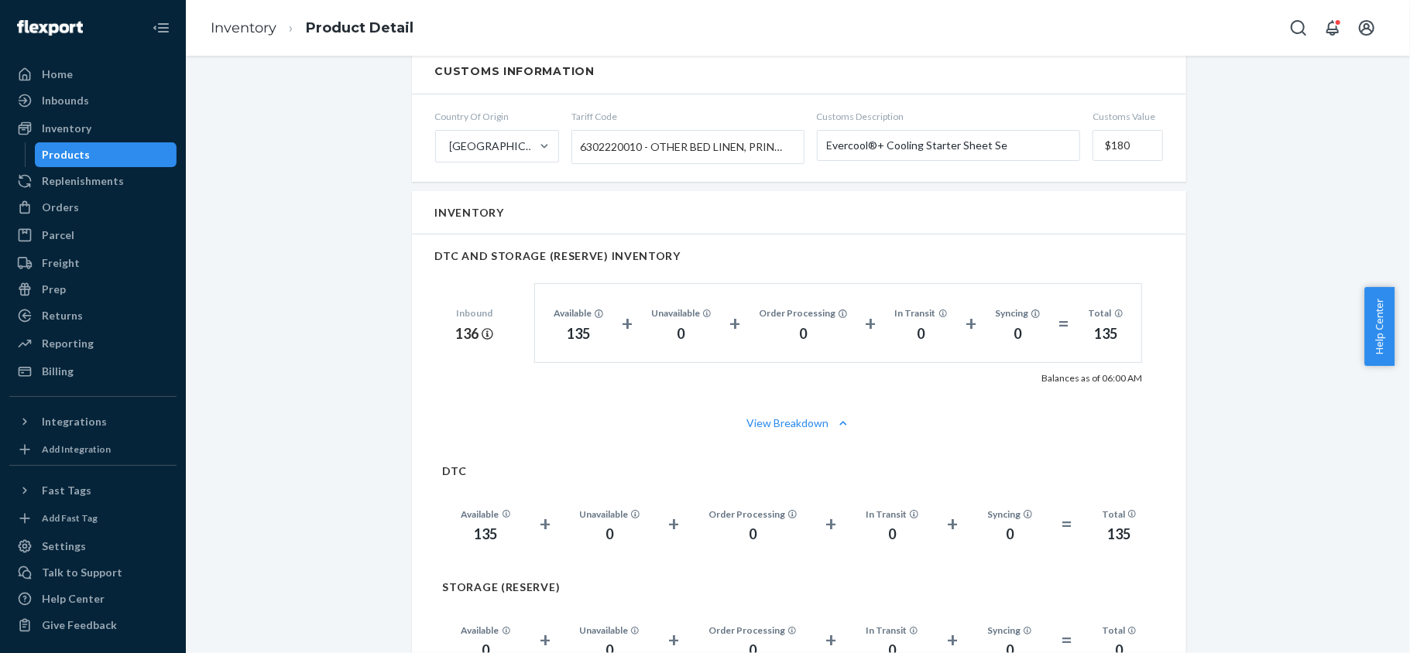
click at [146, 161] on div "Products" at bounding box center [105, 155] width 139 height 22
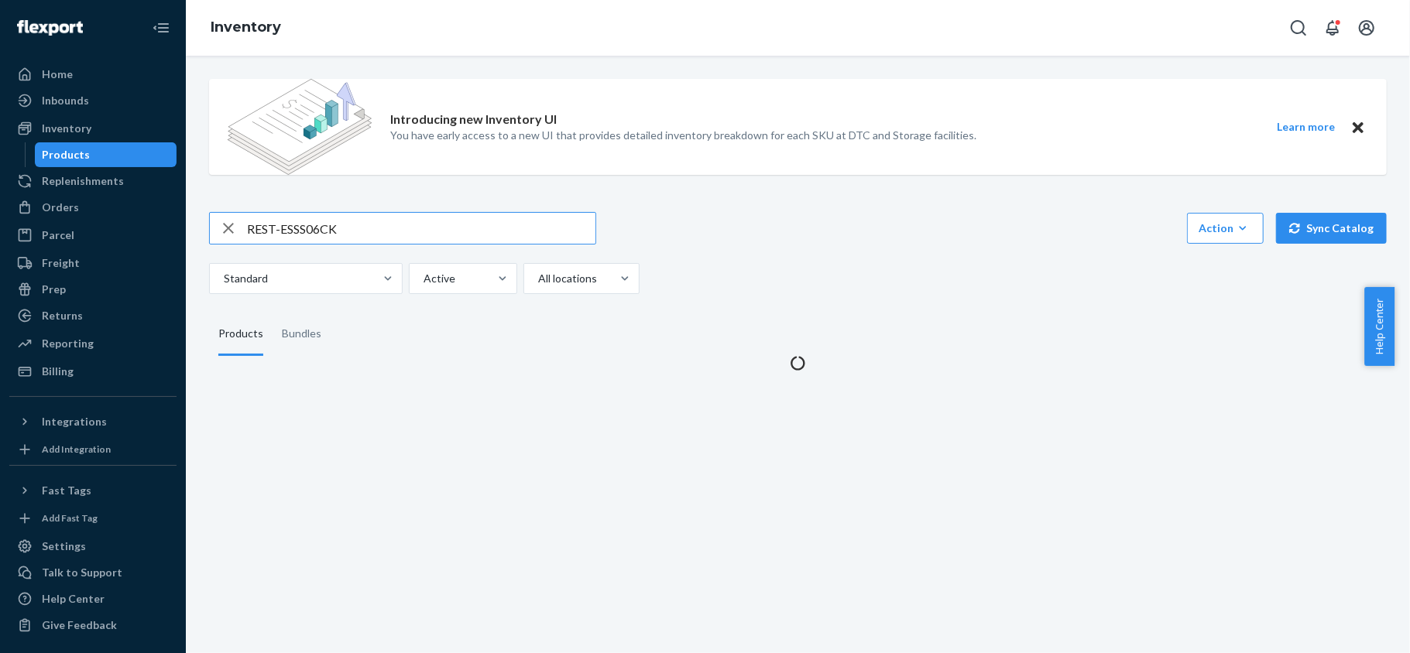
click at [329, 196] on div "Introducing new Inventory UI You have early access to a new UI that provides de…" at bounding box center [797, 219] width 1201 height 304
click at [338, 227] on input "REST-ESSS06CK" at bounding box center [421, 228] width 348 height 31
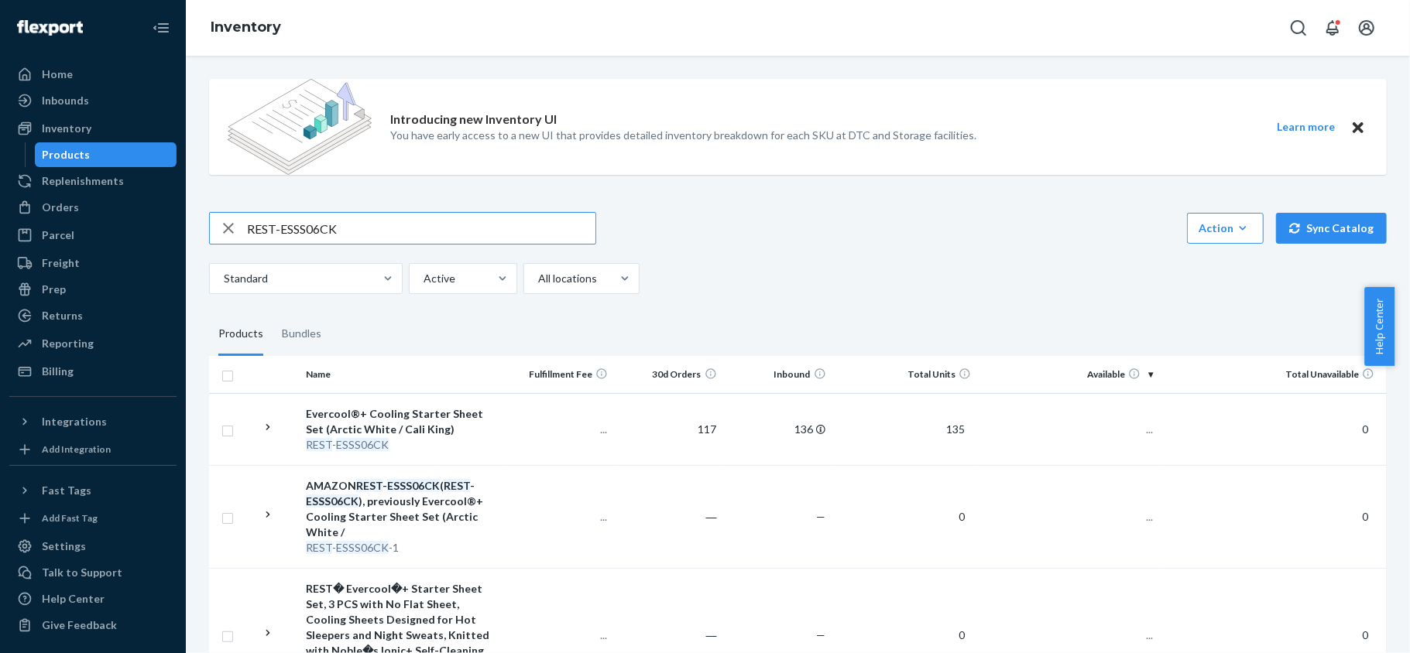
click at [338, 227] on input "REST-ESSS06CK" at bounding box center [421, 228] width 348 height 31
paste input "REST-ESSS06K"
type input "REST-ESSS06K"
click at [1122, 428] on span "385" at bounding box center [1137, 429] width 31 height 13
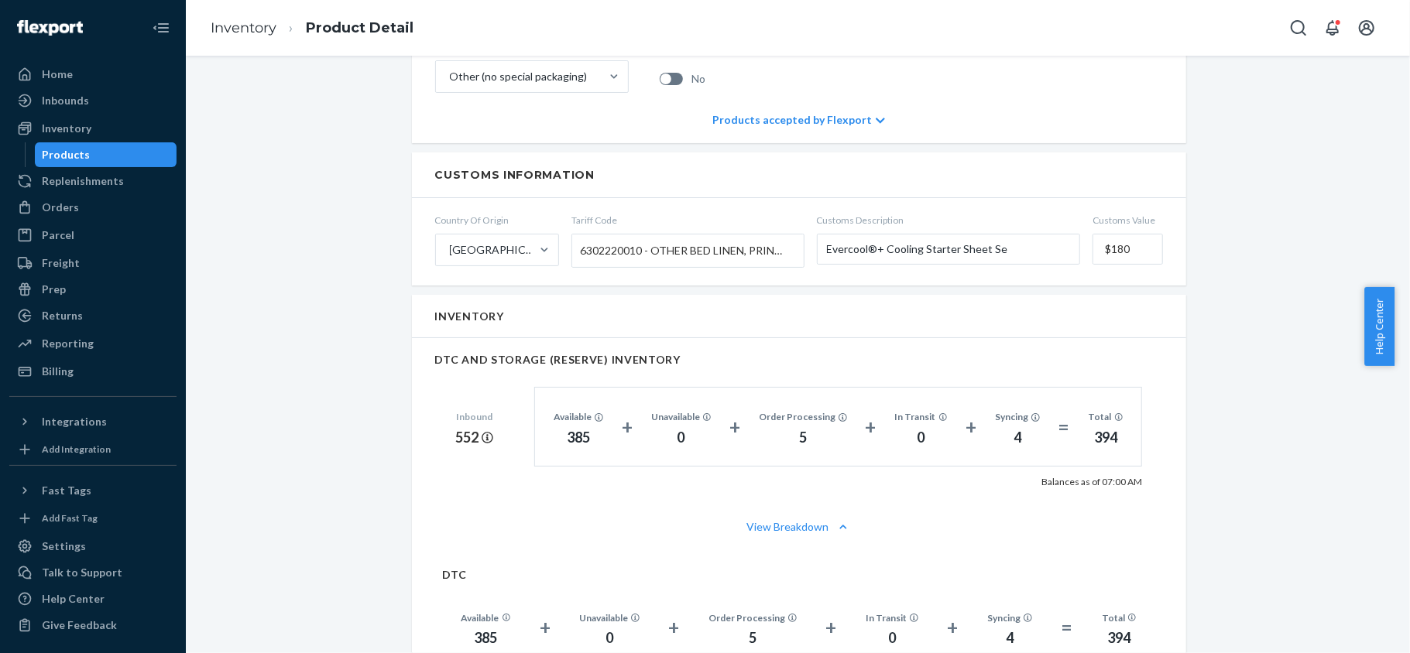
scroll to position [929, 0]
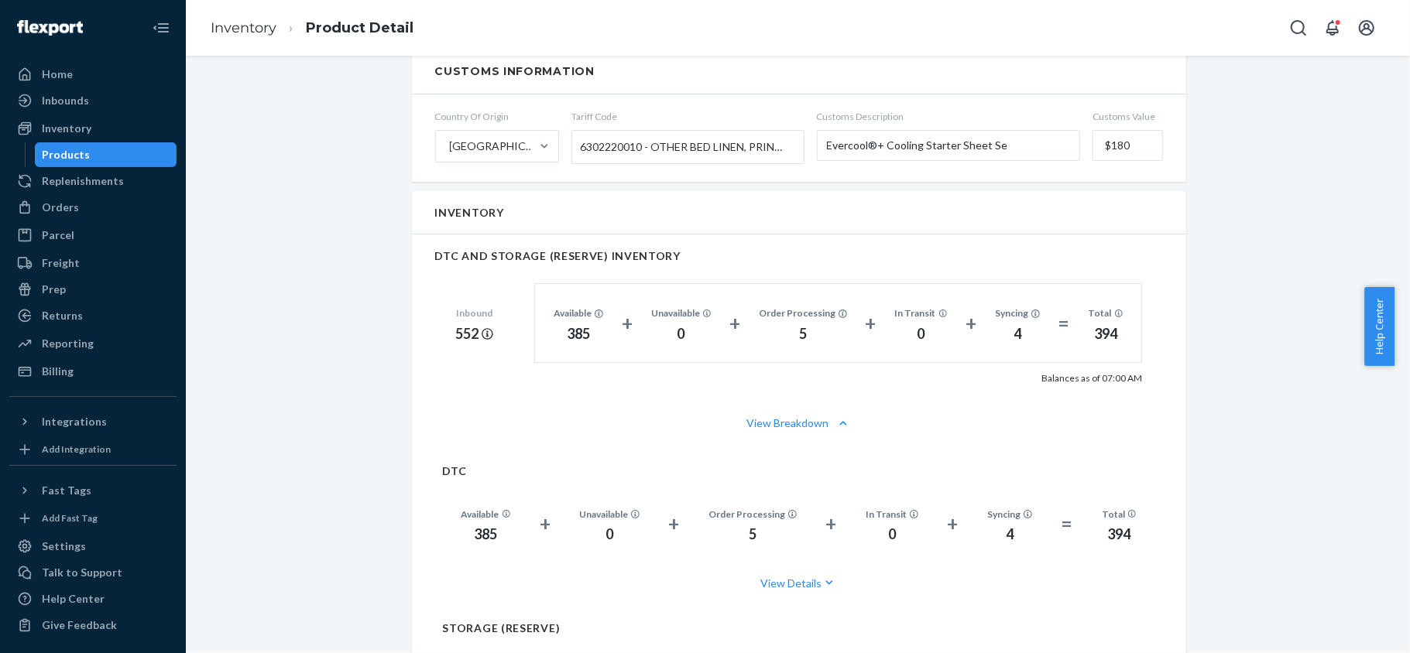
drag, startPoint x: 118, startPoint y: 149, endPoint x: 168, endPoint y: 174, distance: 56.4
click at [116, 149] on div "Products" at bounding box center [105, 155] width 139 height 22
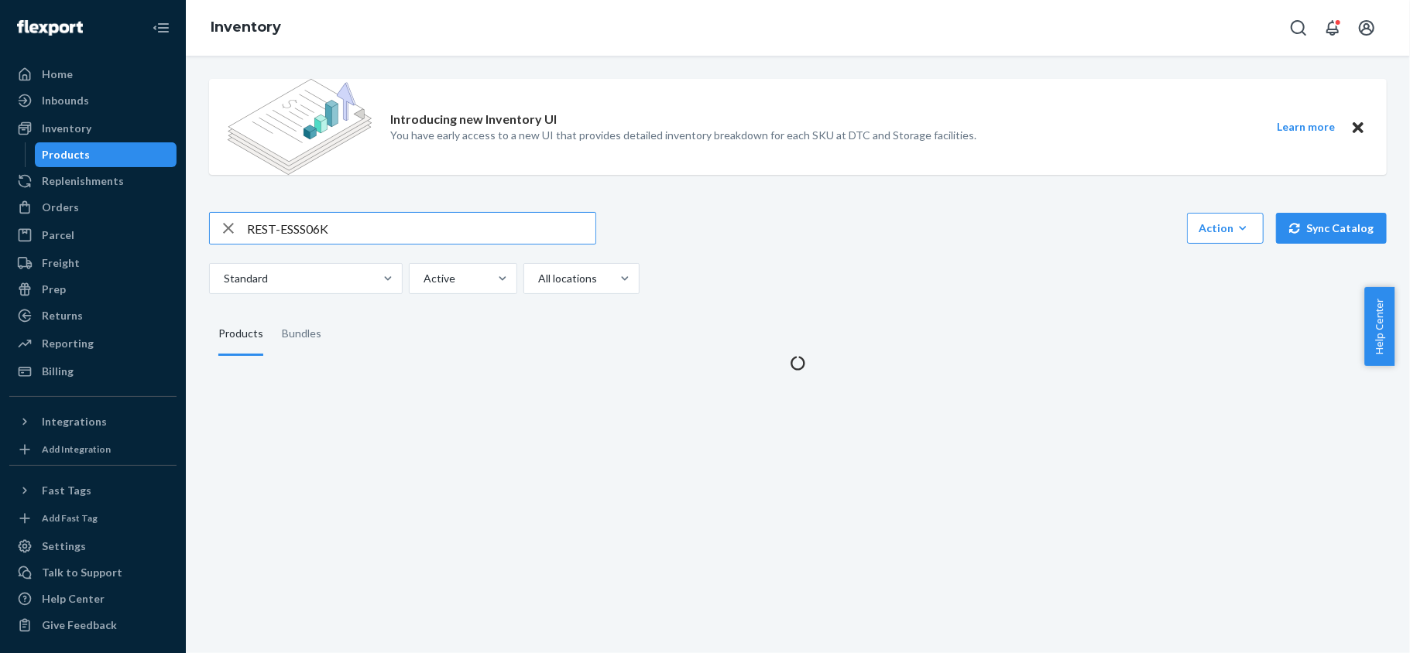
click at [393, 202] on div "Introducing new Inventory UI You have early access to a new UI that provides de…" at bounding box center [797, 219] width 1201 height 304
click at [379, 228] on input "REST-ESSS06K" at bounding box center [421, 228] width 348 height 31
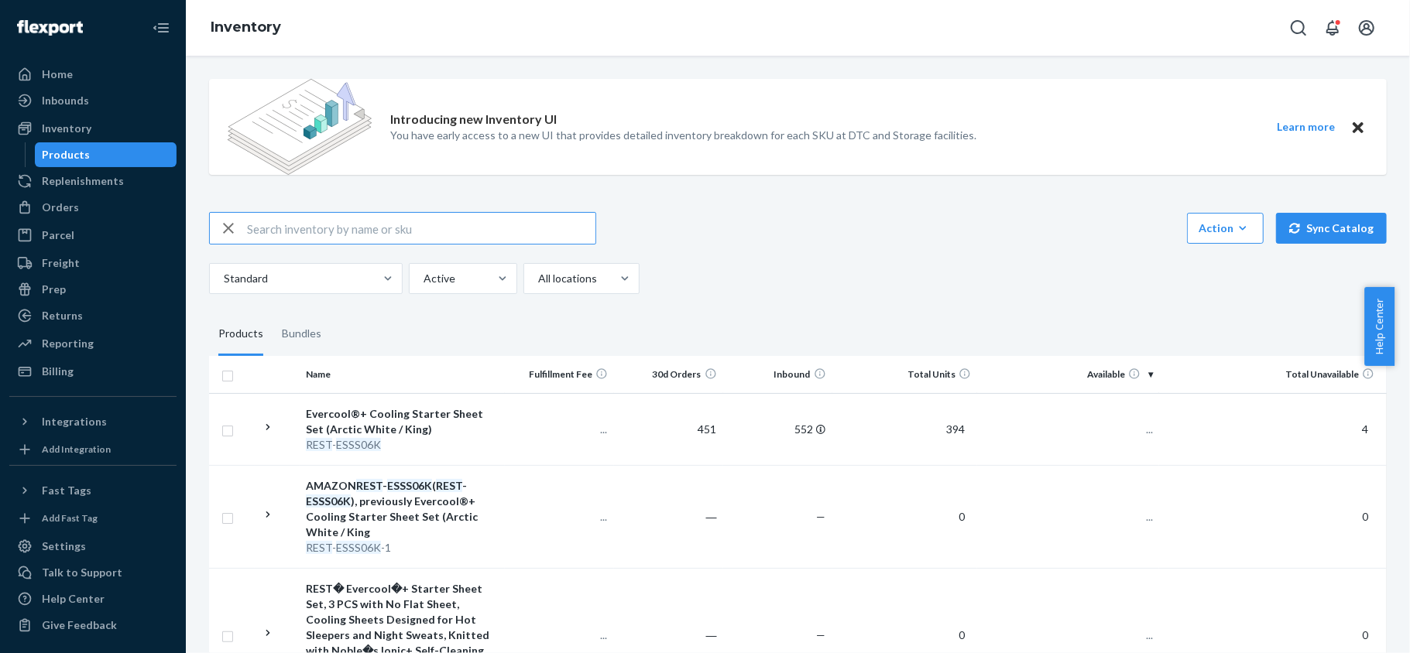
paste input "REST-ESSS06QK"
type input "REST-ESSS06QK"
click at [1131, 437] on td "277" at bounding box center [1068, 429] width 182 height 72
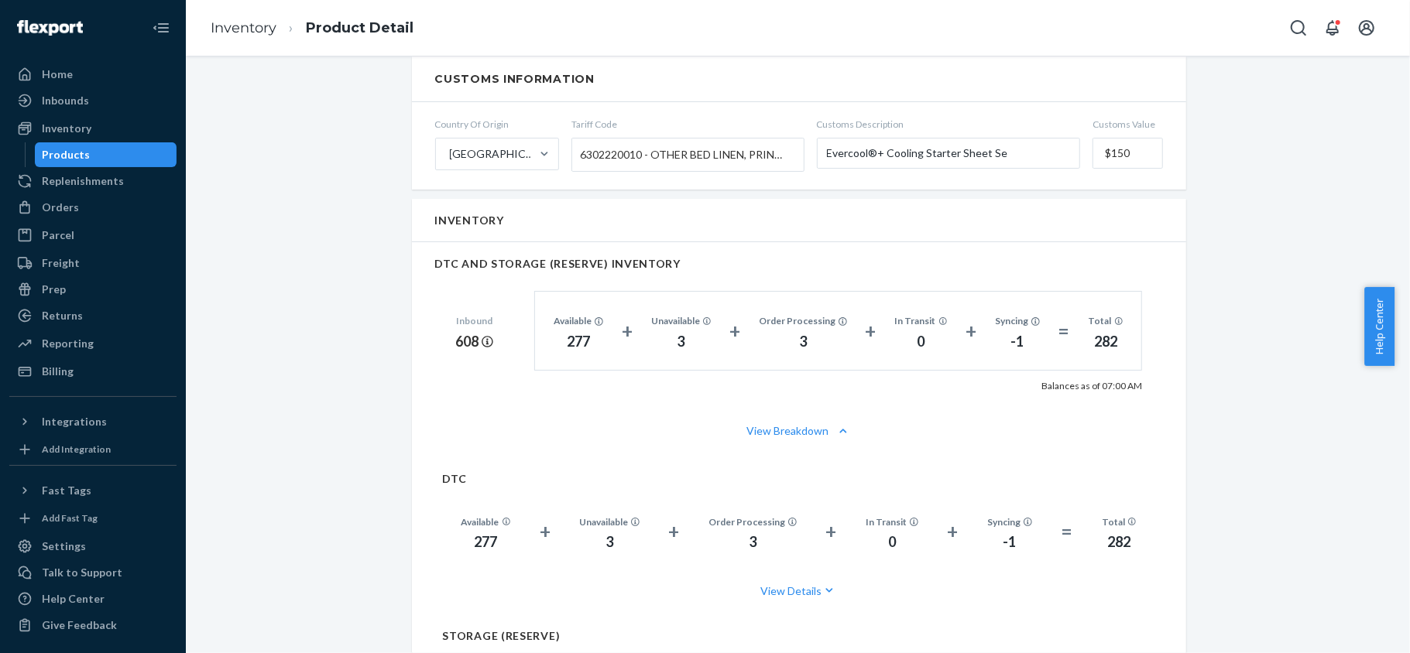
scroll to position [929, 0]
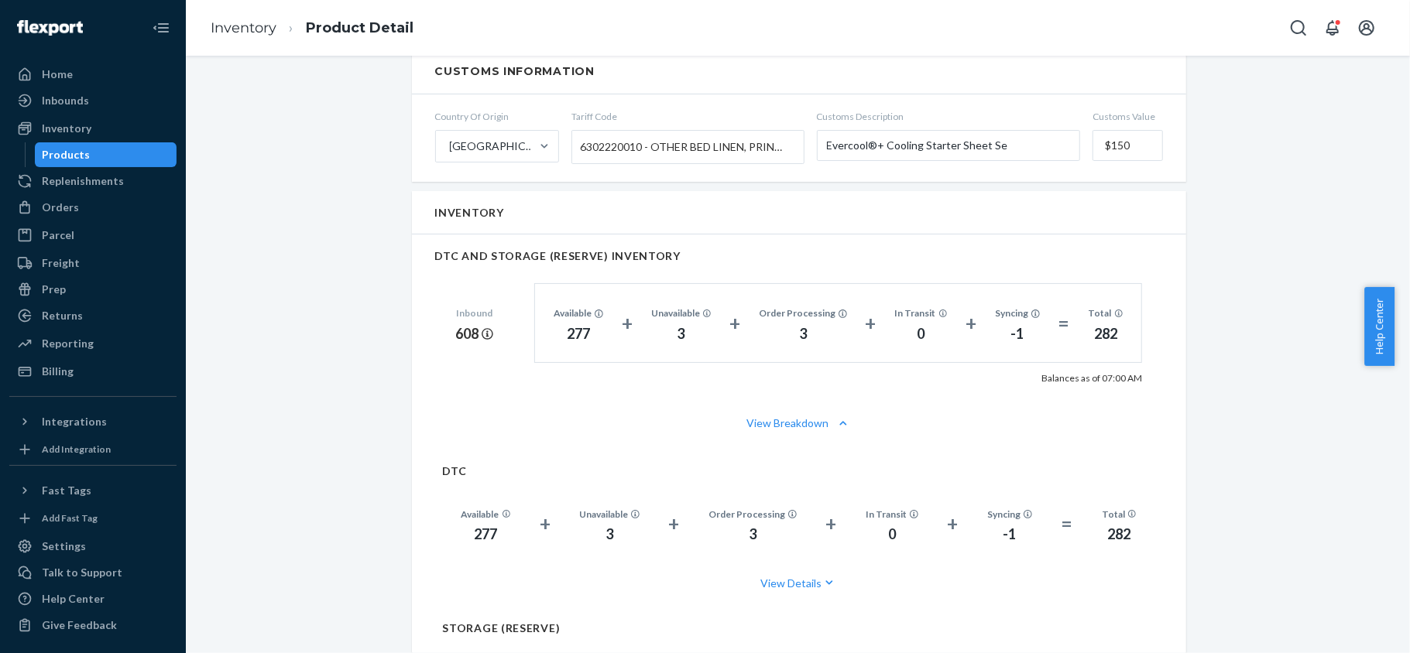
click at [115, 156] on div "Products" at bounding box center [105, 155] width 139 height 22
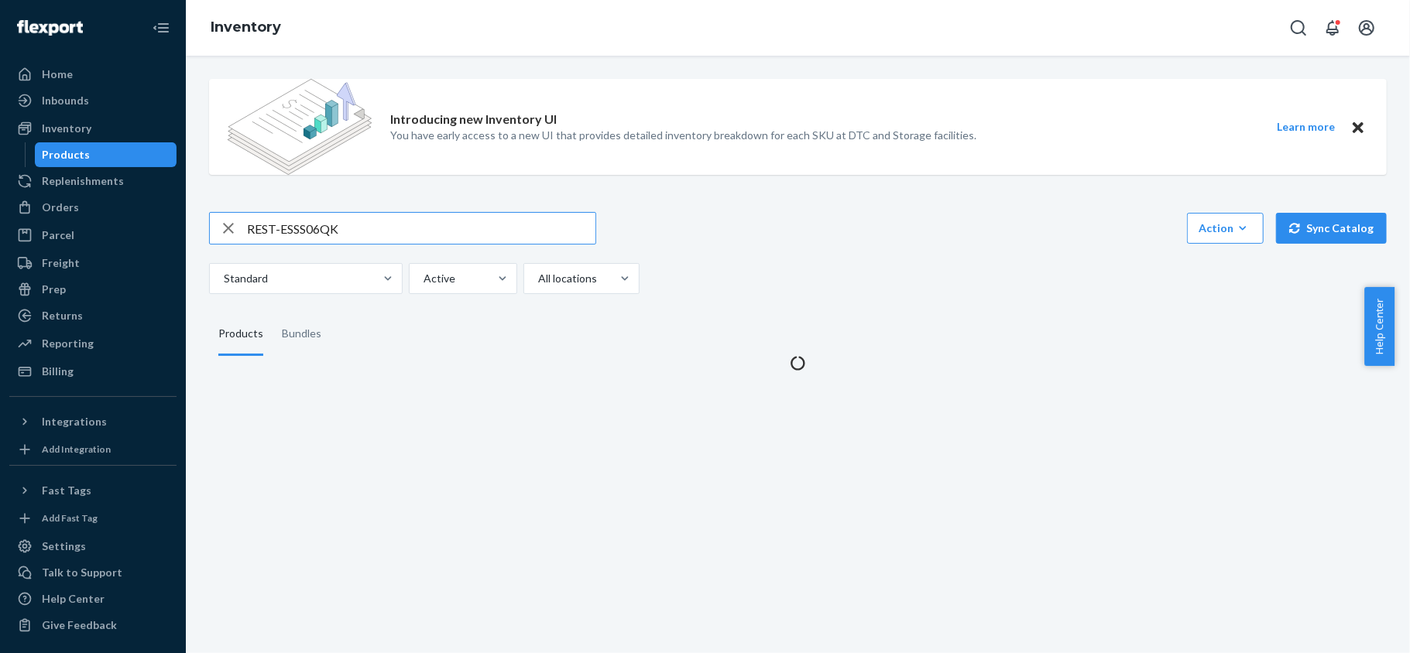
click at [330, 221] on input "REST-ESSS06QK" at bounding box center [421, 228] width 348 height 31
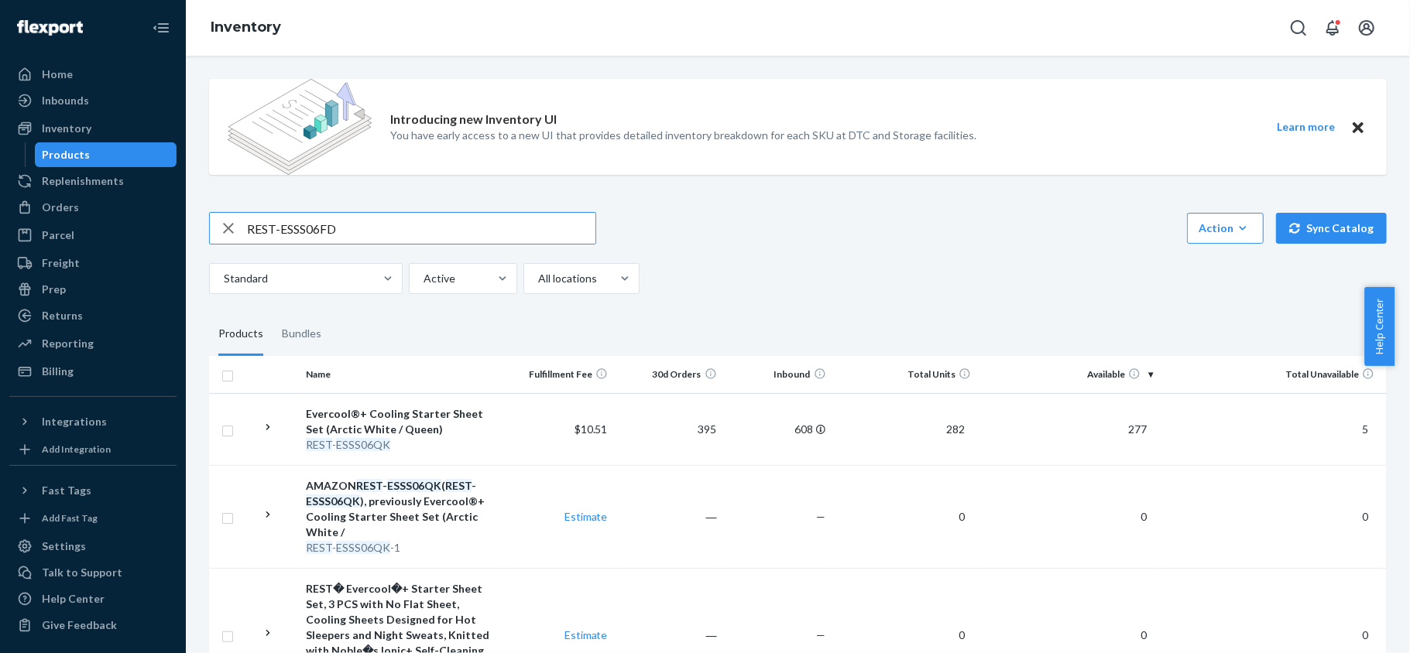
type input "REST-ESSS06FD"
click at [1127, 424] on span "497" at bounding box center [1137, 429] width 31 height 13
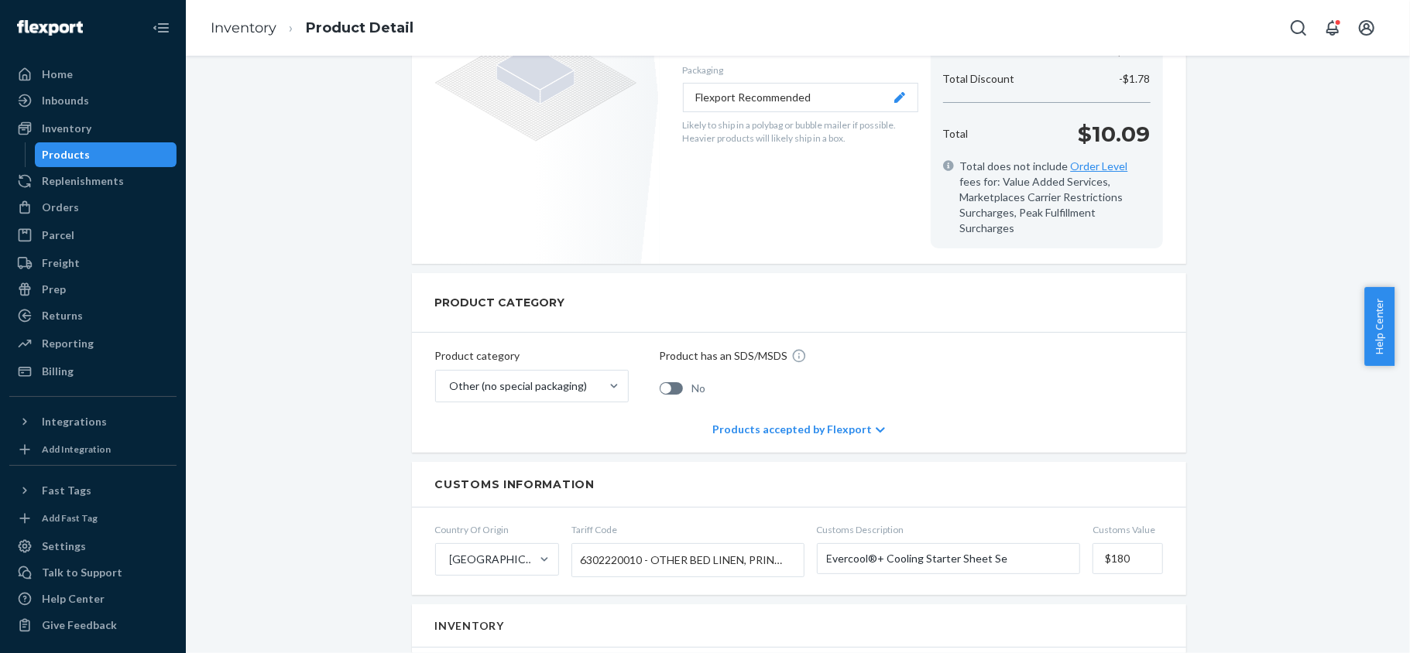
scroll to position [825, 0]
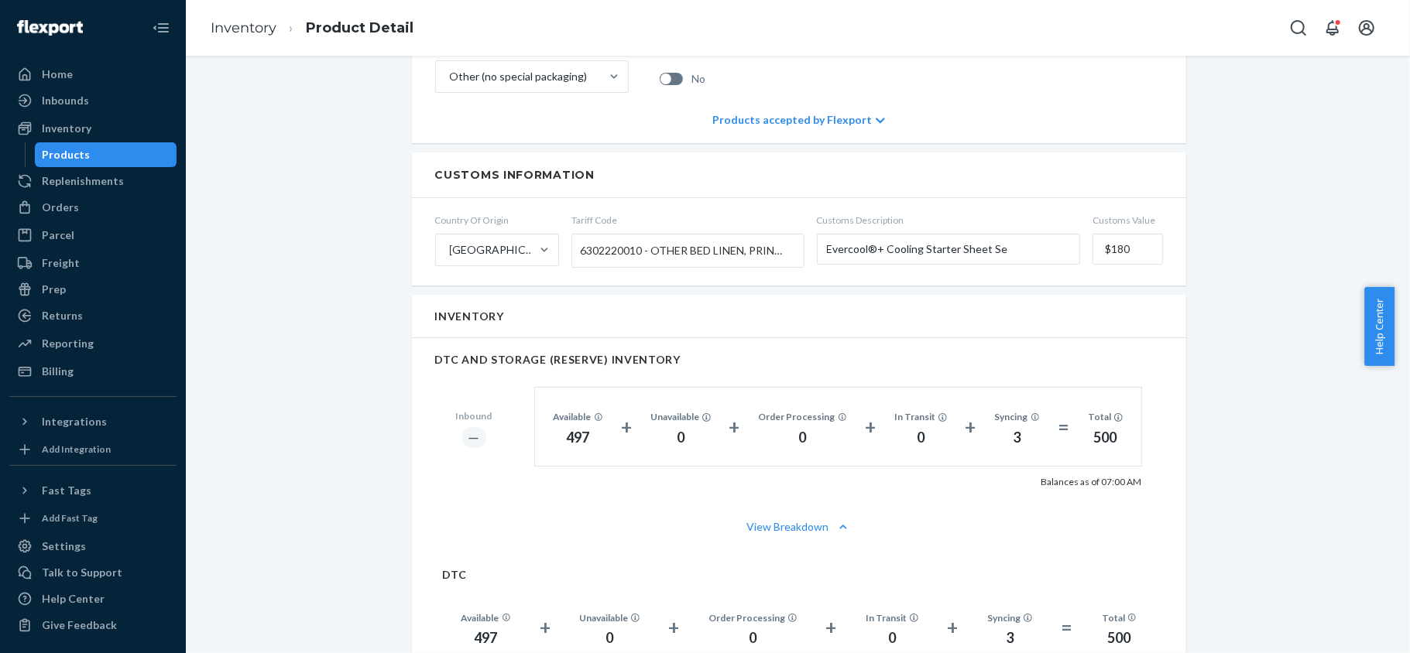
click at [130, 156] on div "Products" at bounding box center [105, 155] width 139 height 22
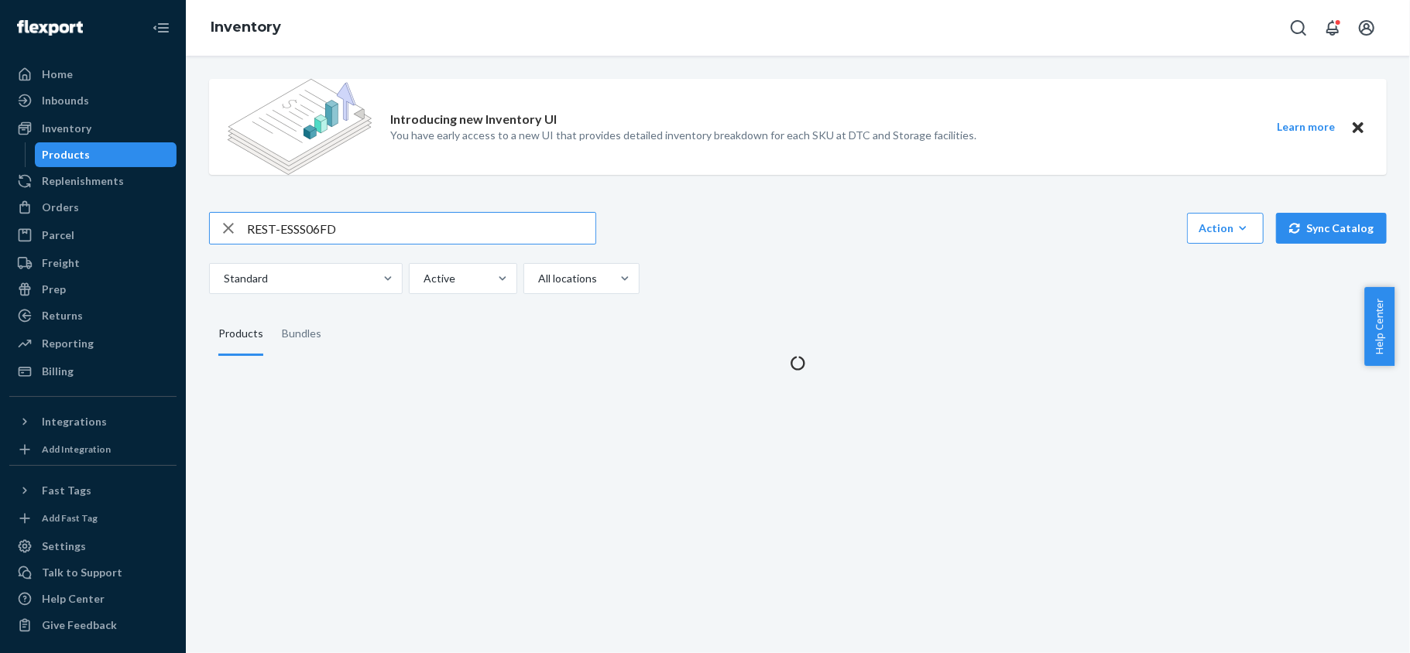
click at [350, 224] on input "REST-ESSS06FD" at bounding box center [421, 228] width 348 height 31
type input "REST-ESSS07CK"
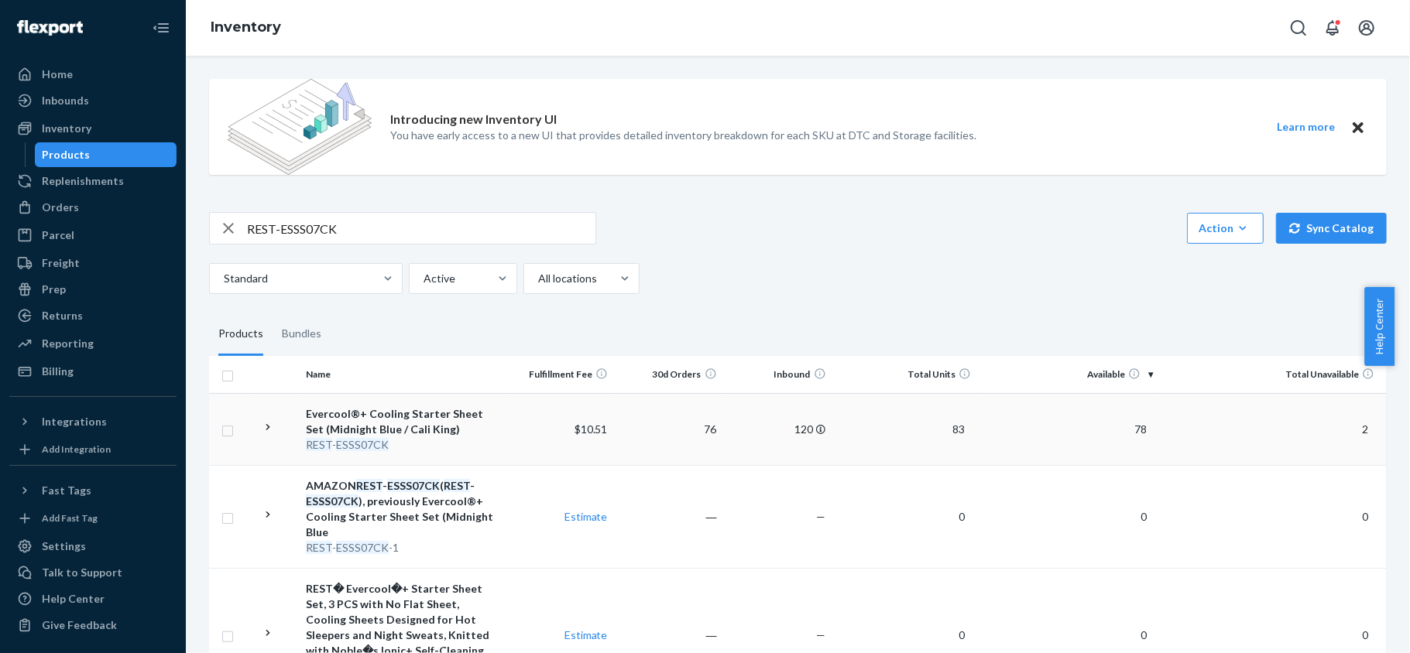
click at [1128, 428] on span "78" at bounding box center [1140, 429] width 25 height 13
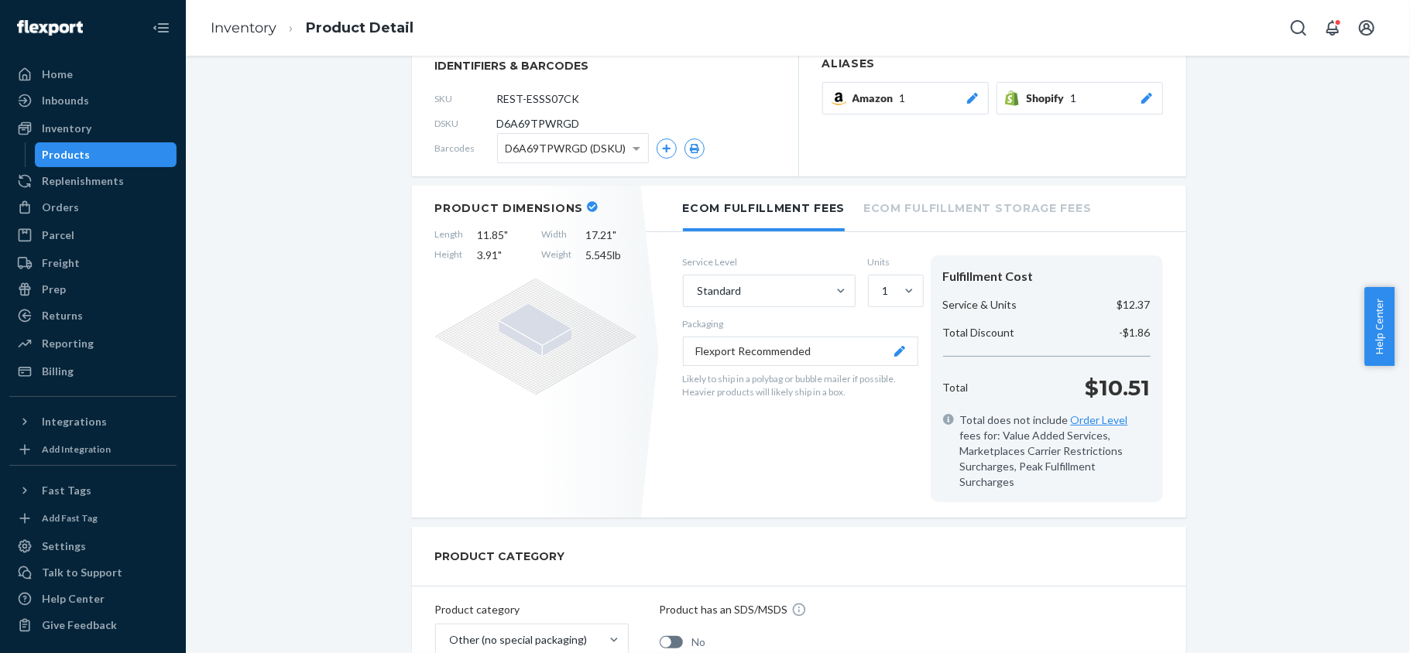
scroll to position [103, 0]
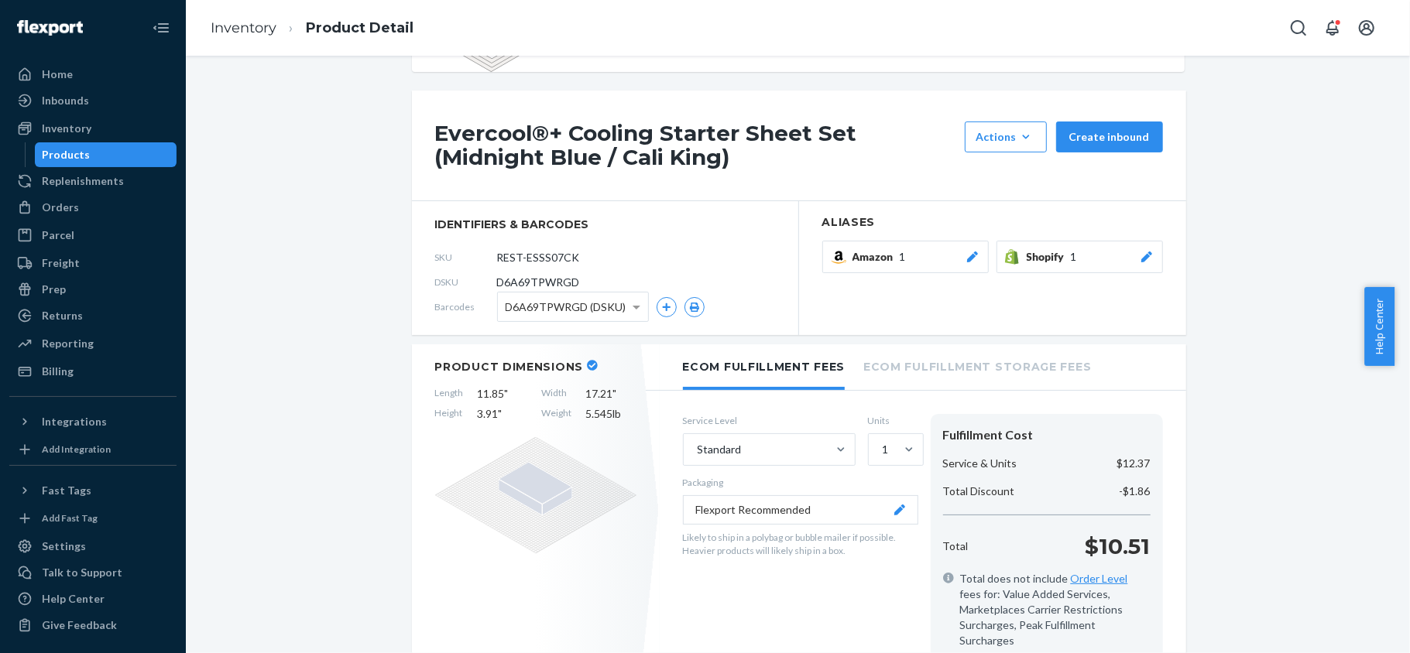
click at [112, 153] on div "Products" at bounding box center [105, 155] width 139 height 22
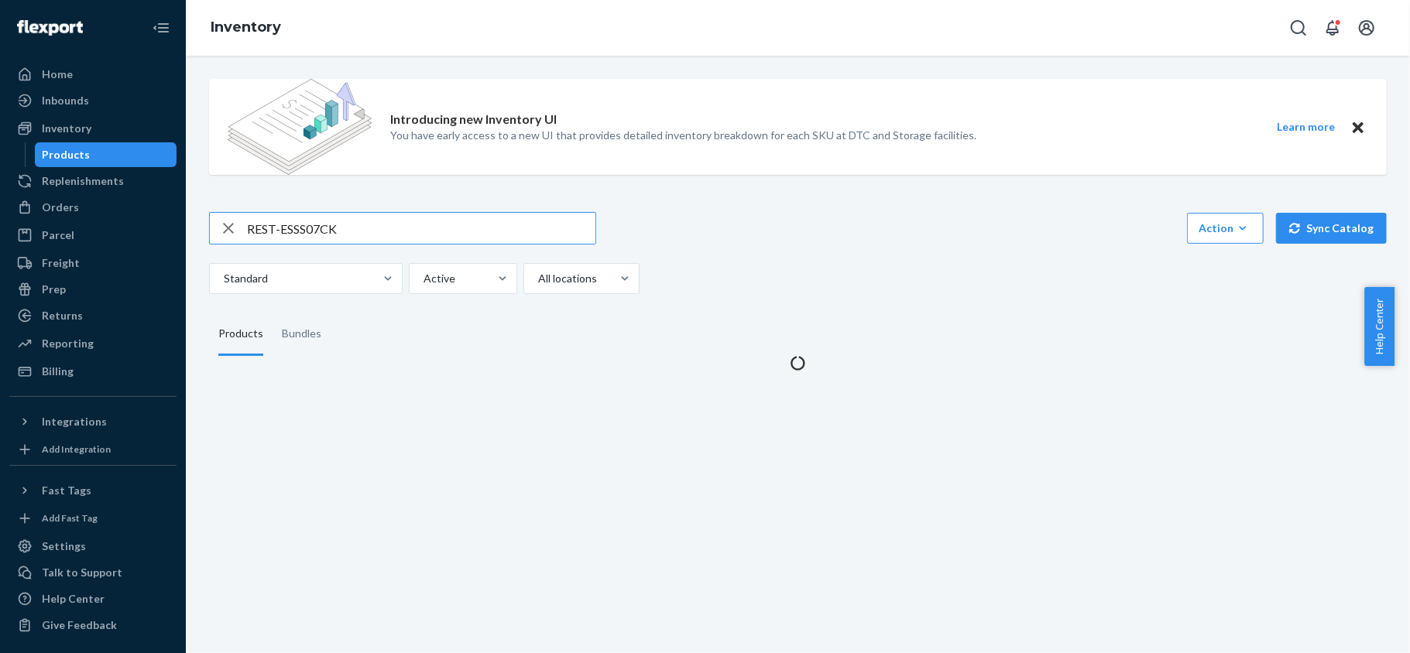
click at [317, 215] on input "REST-ESSS07CK" at bounding box center [421, 228] width 348 height 31
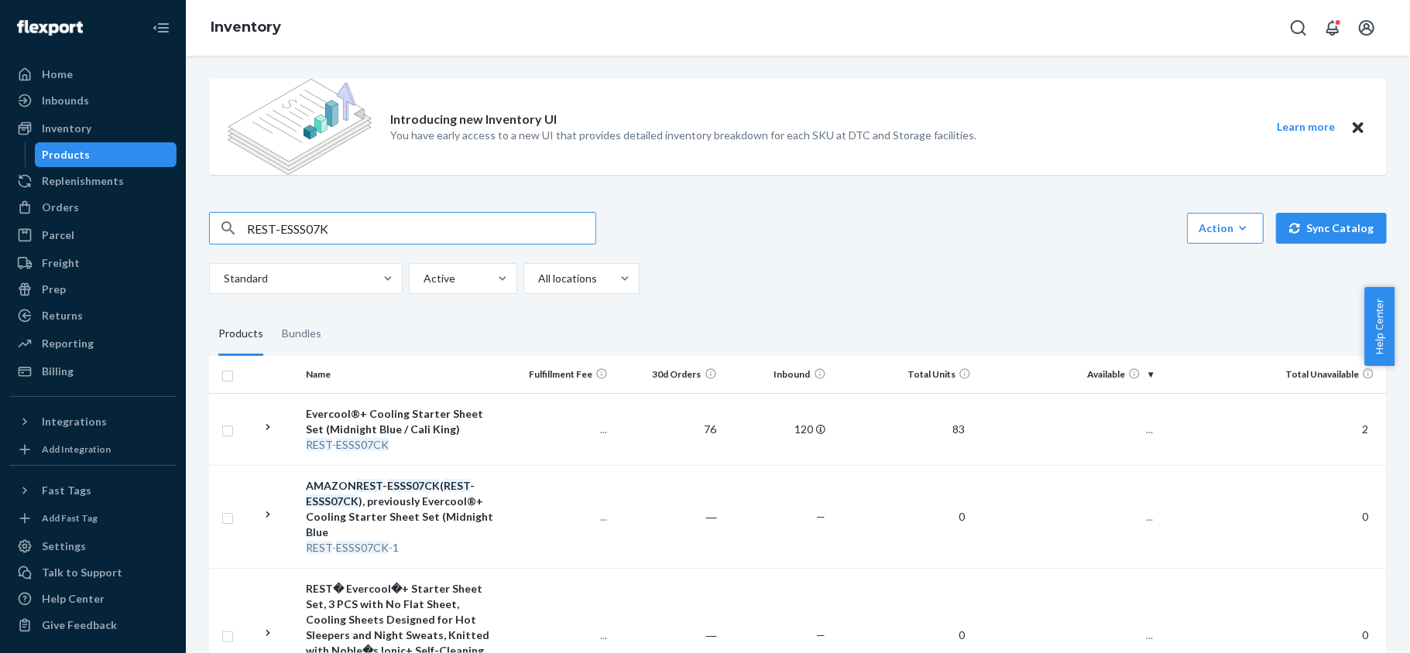
type input "REST-ESSS07K"
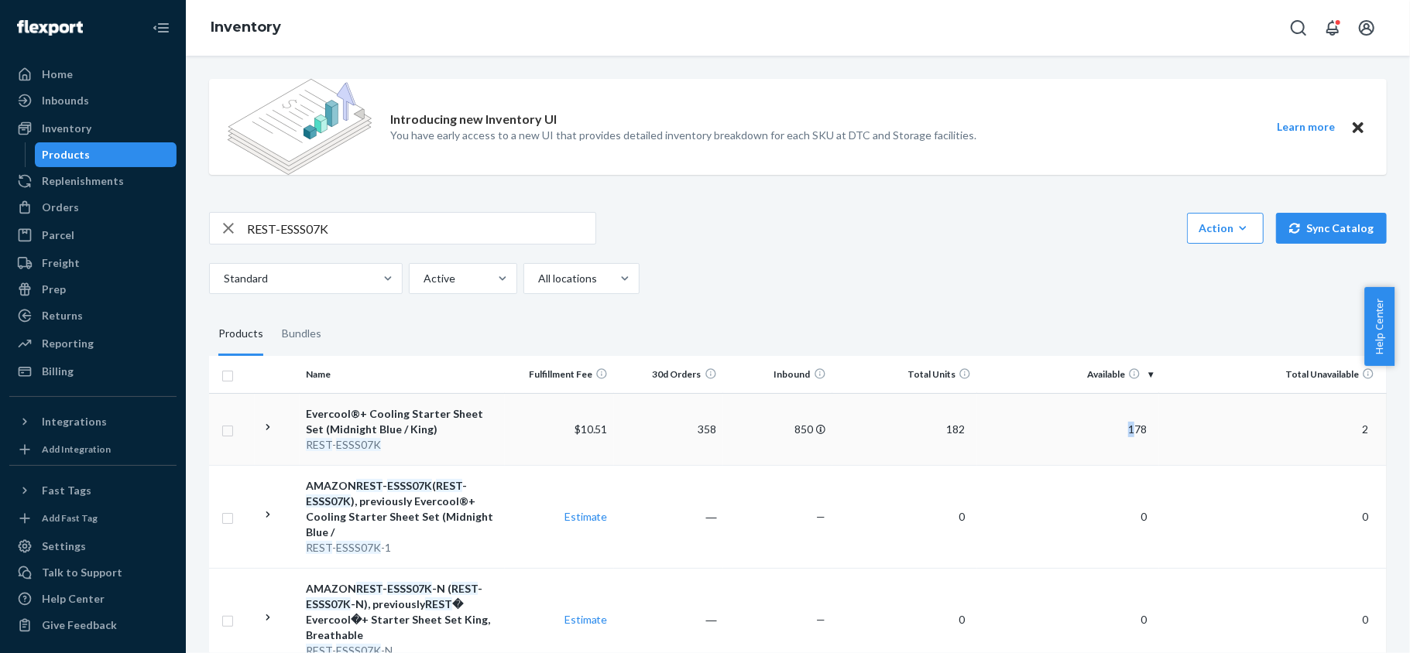
click at [1122, 425] on span "178" at bounding box center [1137, 429] width 31 height 13
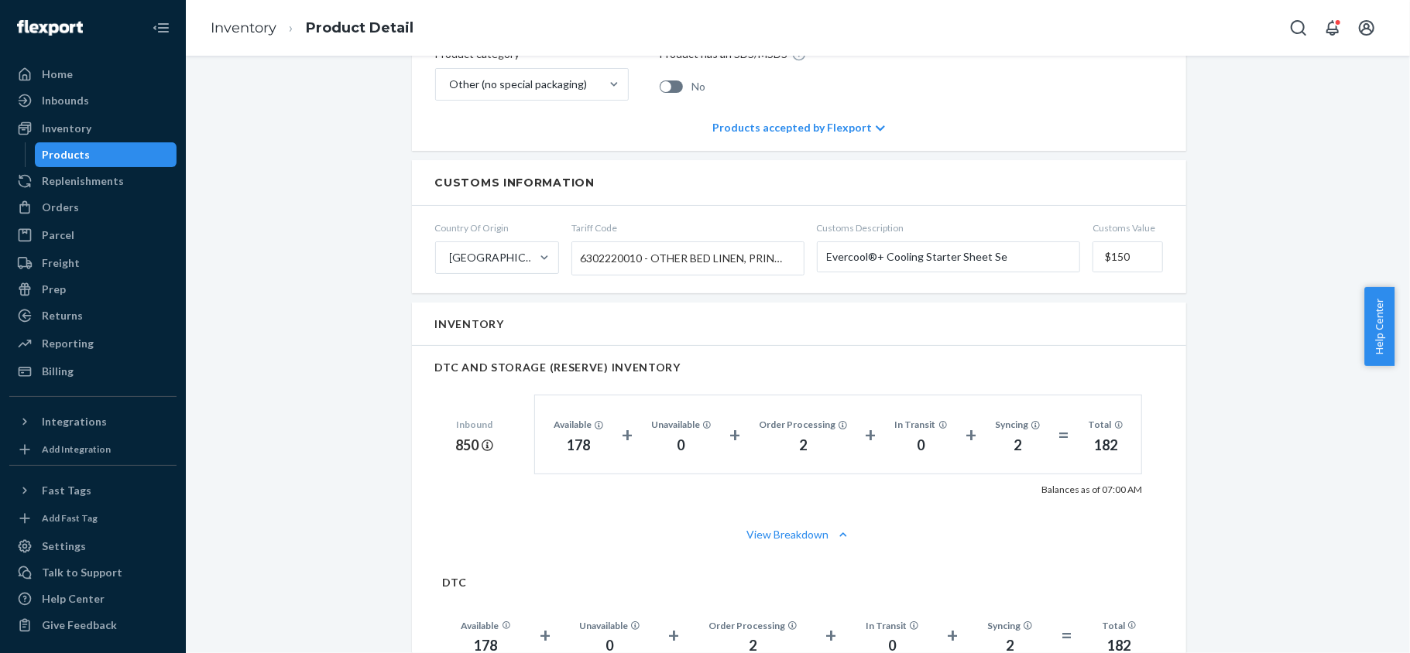
scroll to position [825, 0]
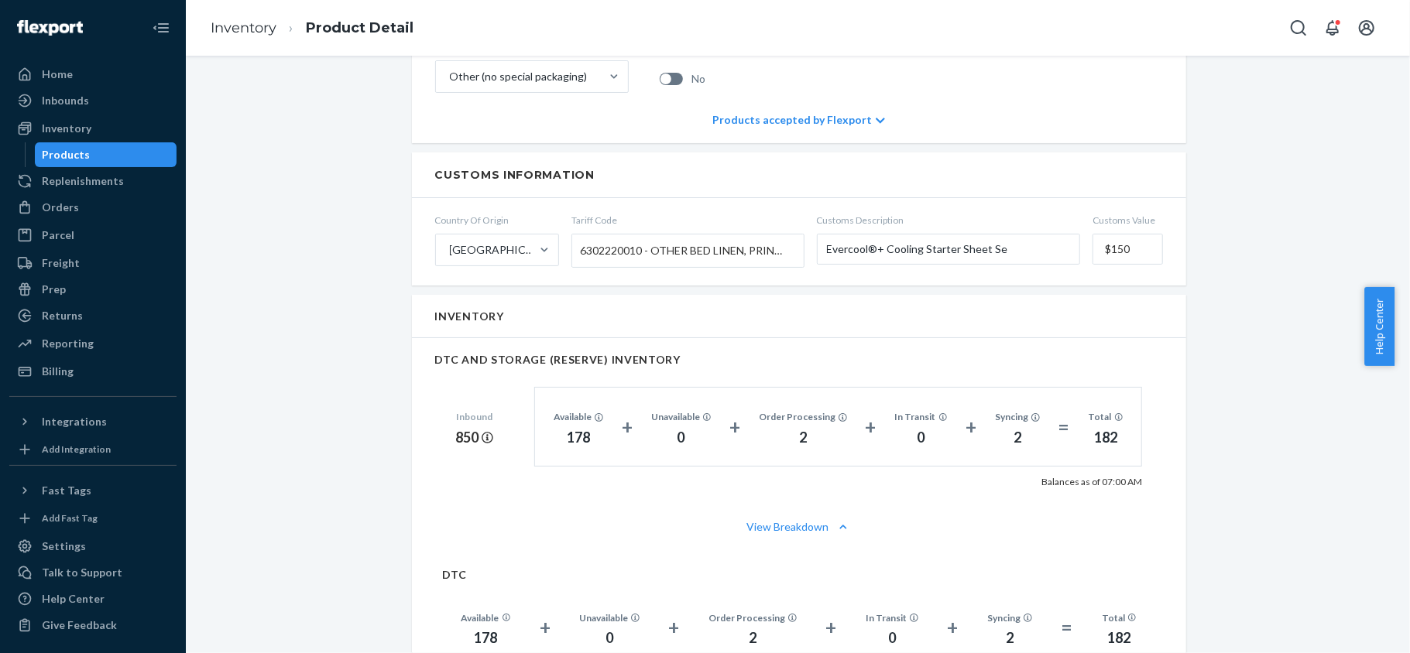
click at [124, 159] on div "Products" at bounding box center [105, 155] width 139 height 22
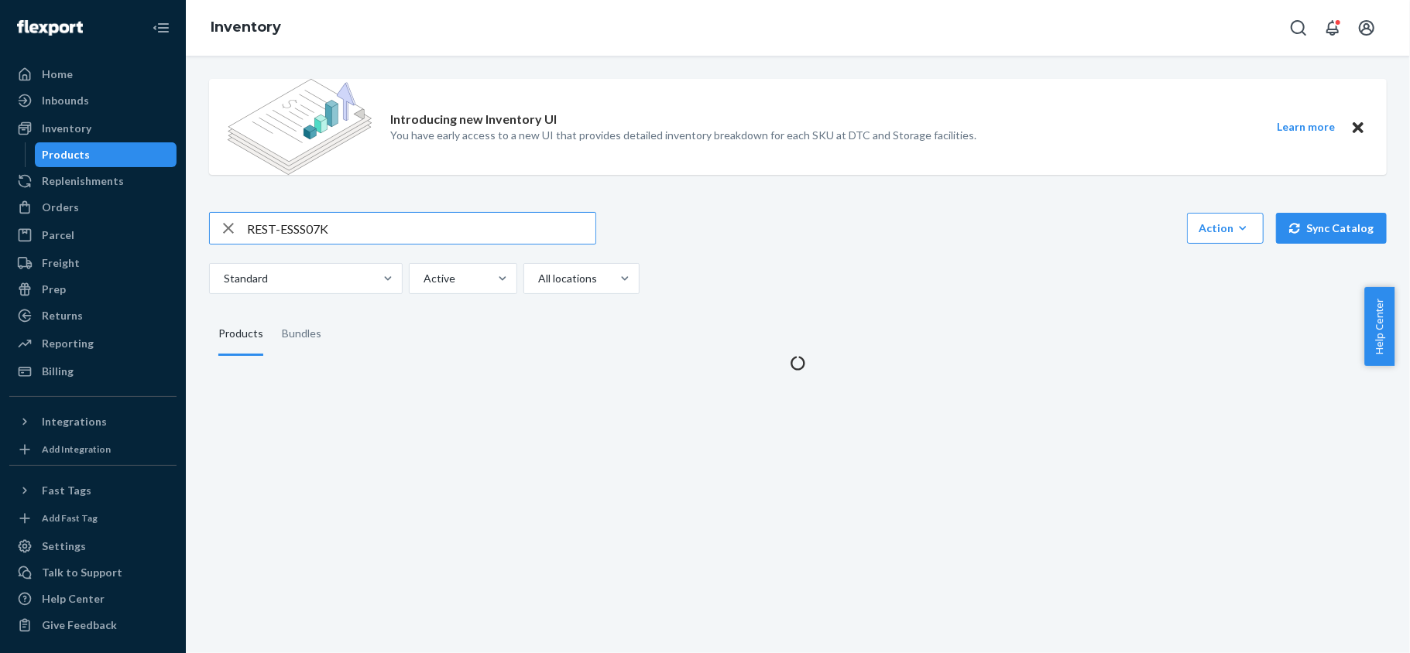
click at [362, 236] on input "REST-ESSS07K" at bounding box center [421, 228] width 348 height 31
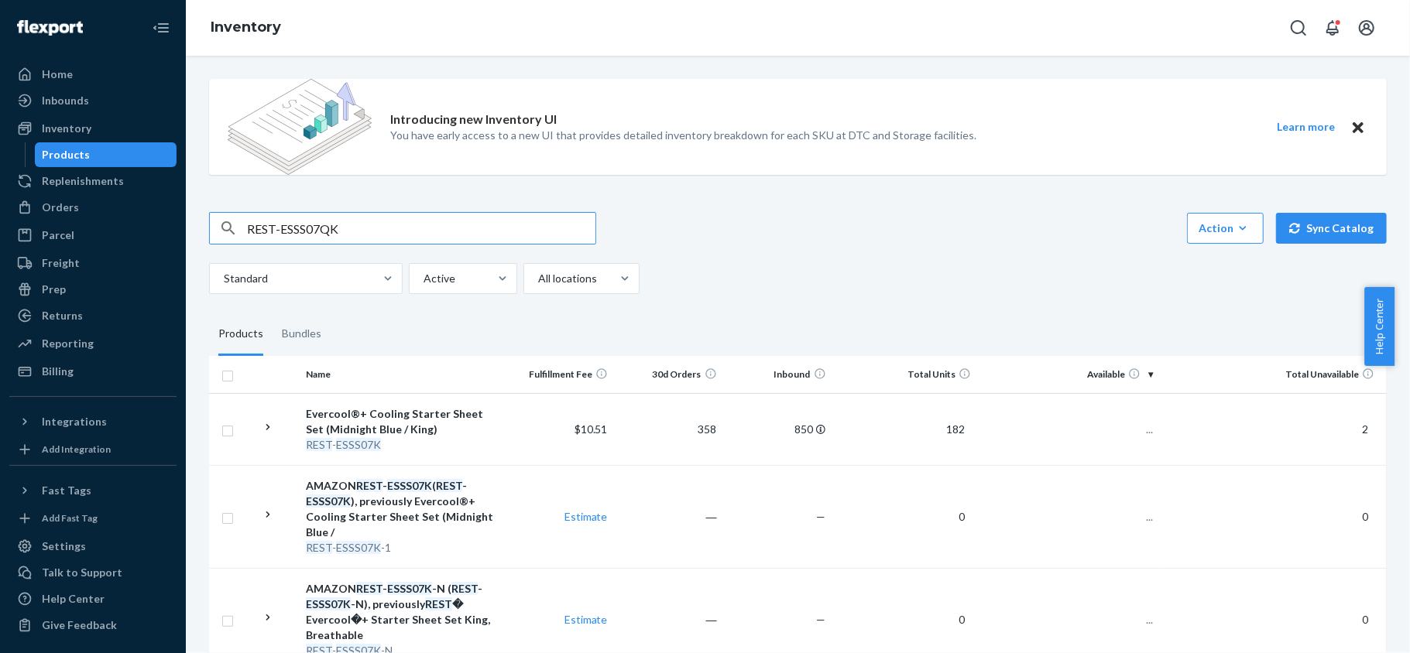
type input "REST-ESSS07QK"
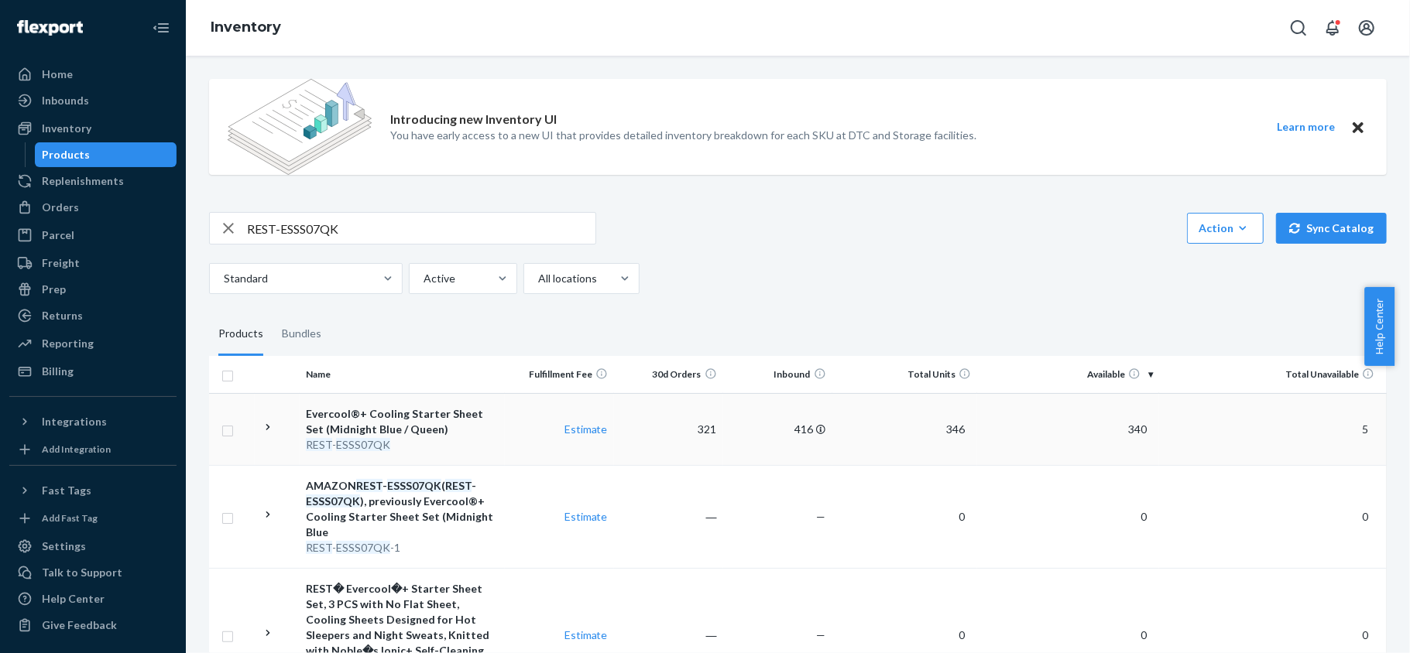
click at [1109, 438] on td "340" at bounding box center [1068, 429] width 182 height 72
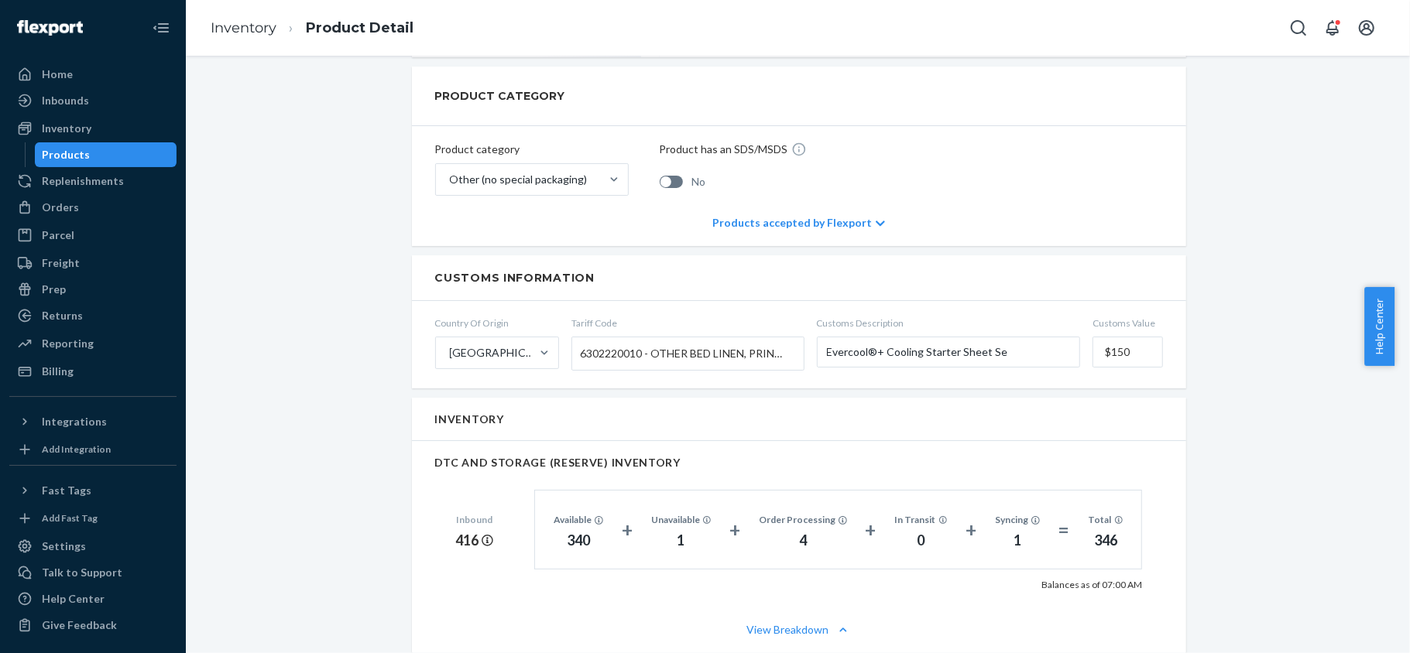
scroll to position [929, 0]
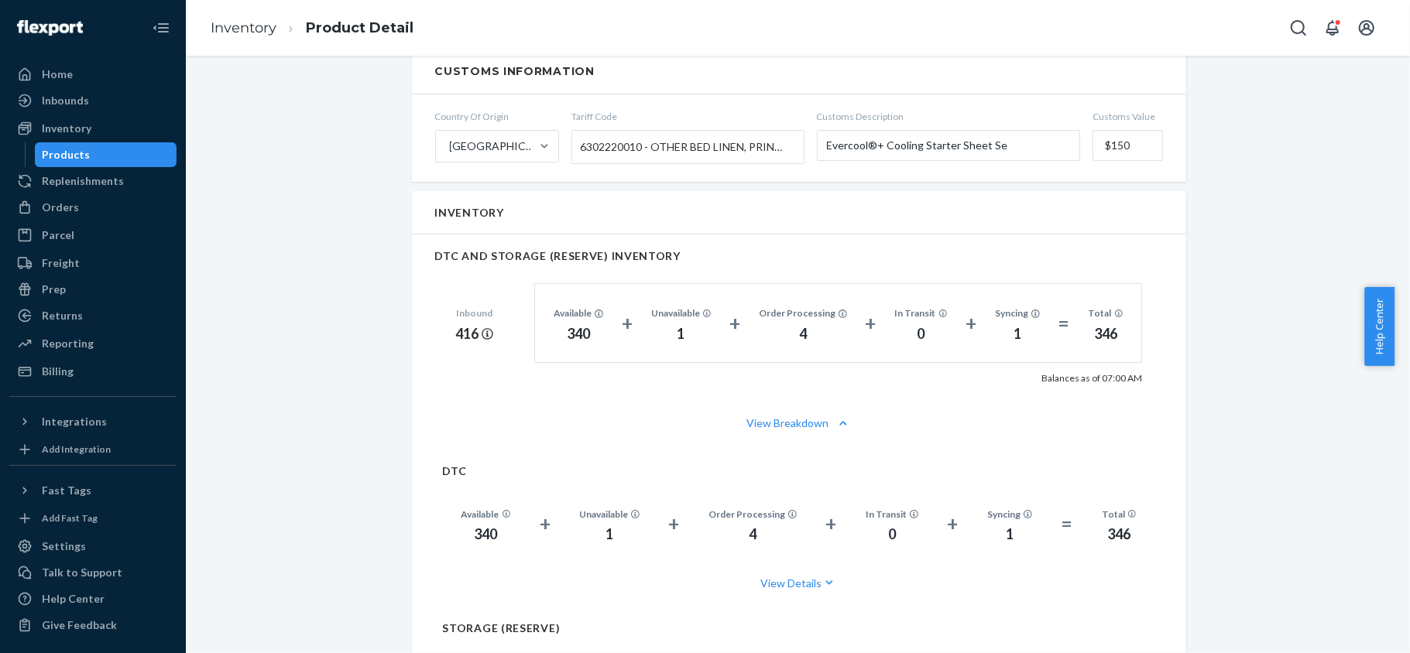
click at [136, 162] on div "Products" at bounding box center [105, 155] width 139 height 22
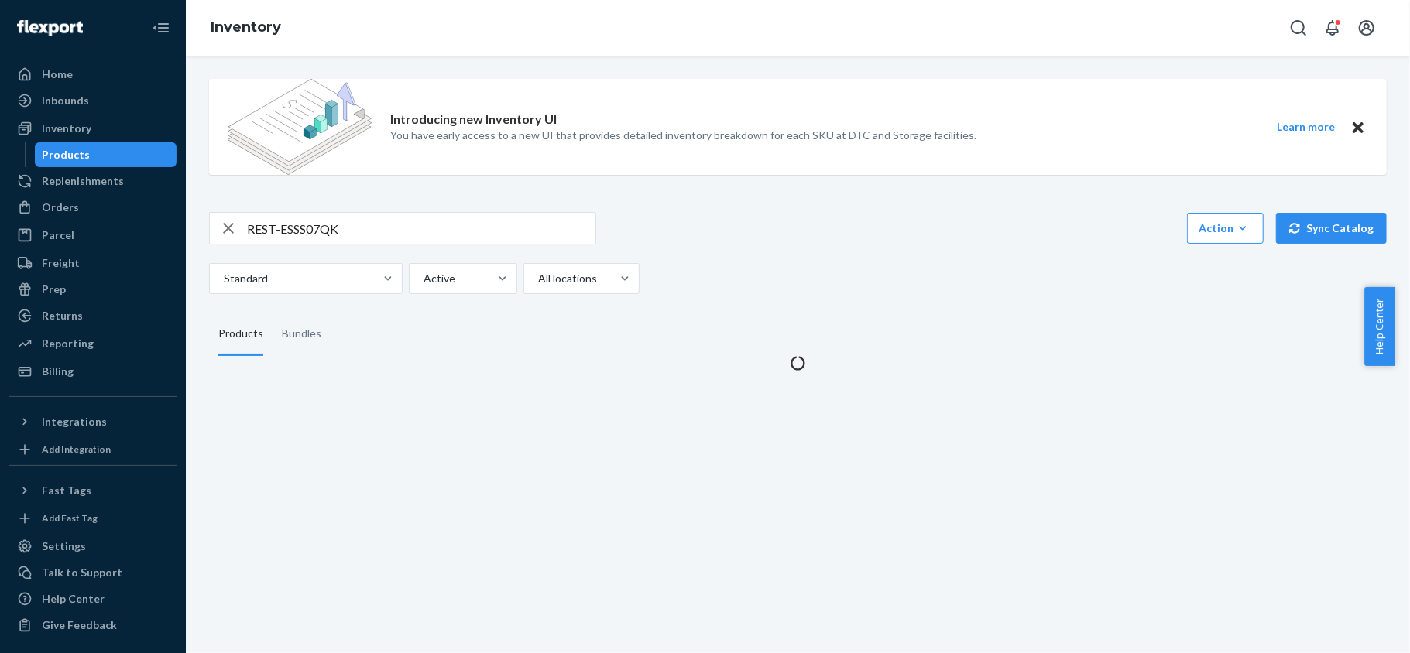
drag, startPoint x: 297, startPoint y: 204, endPoint x: 299, endPoint y: 212, distance: 7.9
click at [298, 204] on div "Introducing new Inventory UI You have early access to a new UI that provides de…" at bounding box center [797, 219] width 1201 height 304
click at [303, 223] on input "REST-ESSS07QK" at bounding box center [421, 228] width 348 height 31
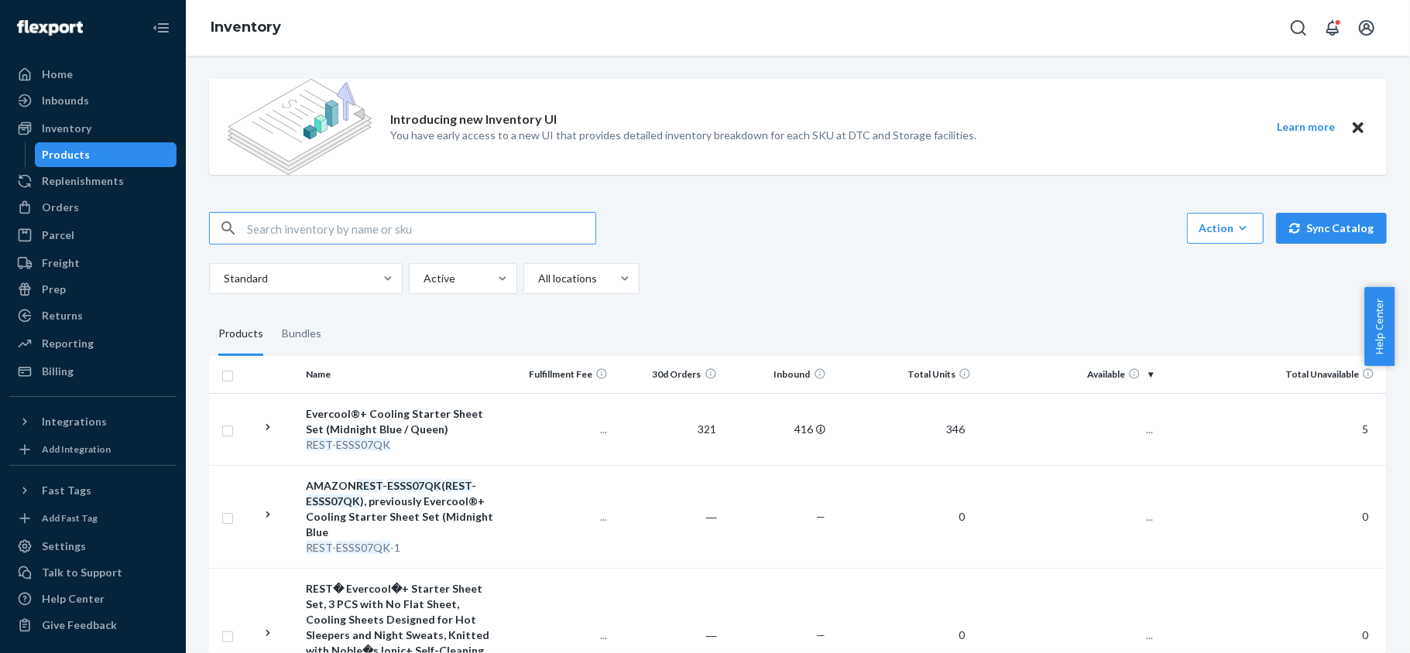
paste input "REST-ESSS07FD"
type input "REST-ESSS07FD"
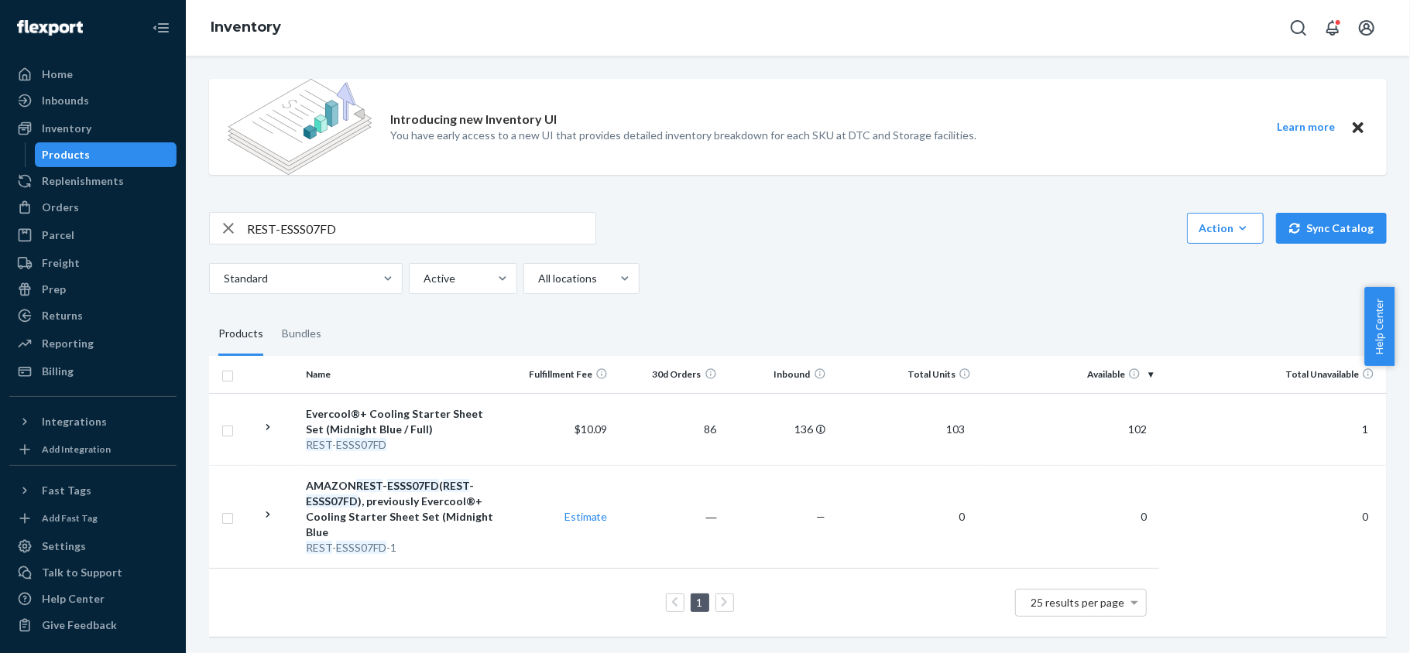
click at [1119, 420] on td "102" at bounding box center [1068, 429] width 182 height 72
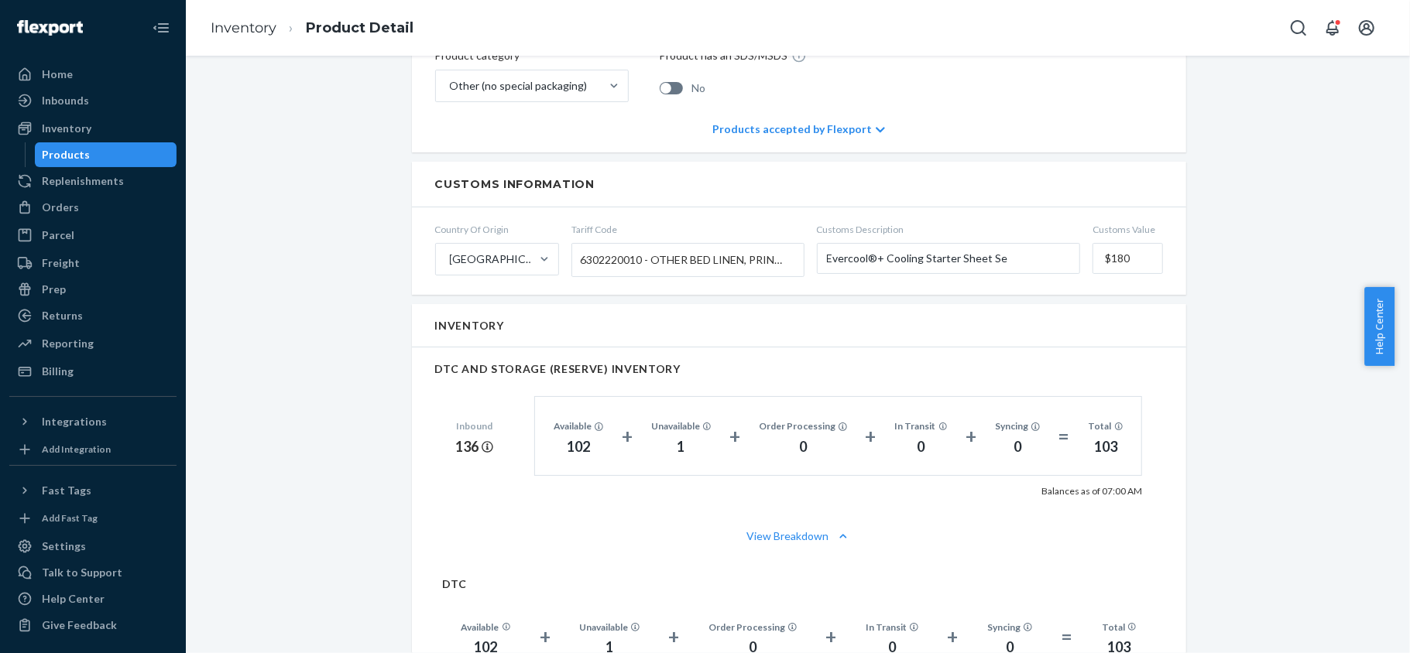
scroll to position [929, 0]
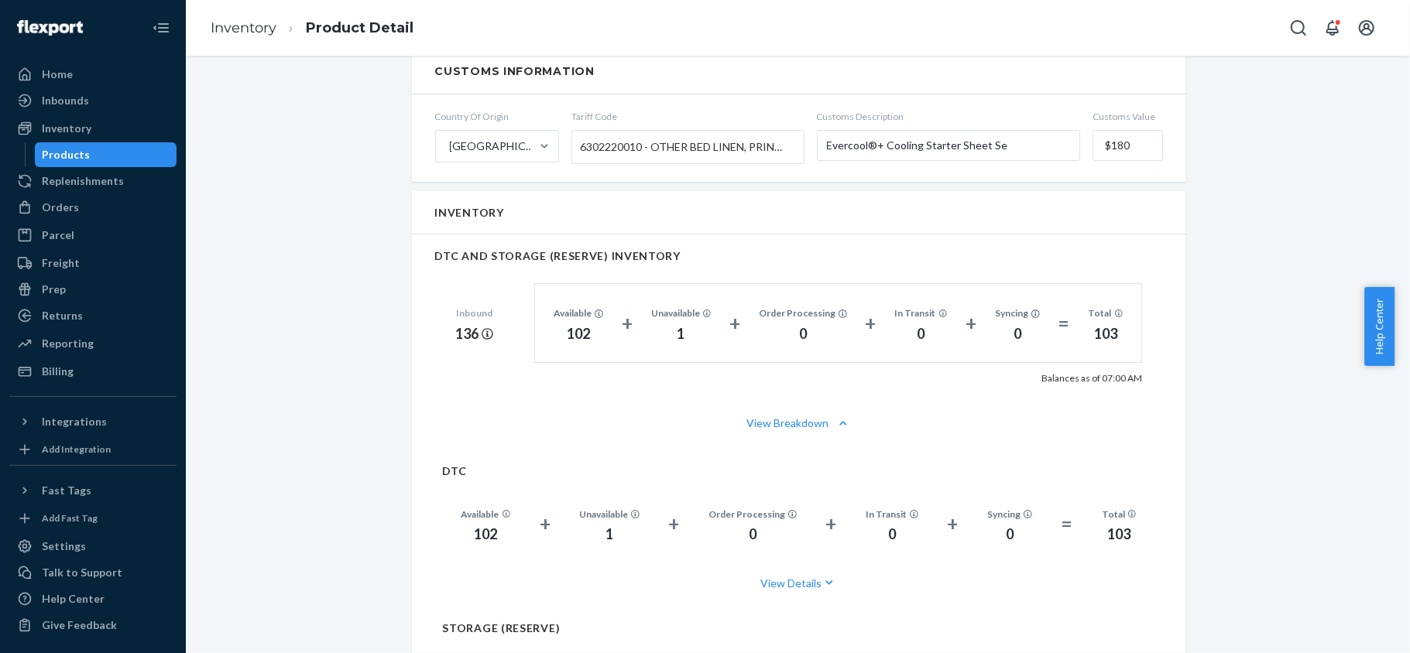
drag, startPoint x: 146, startPoint y: 153, endPoint x: 130, endPoint y: 149, distance: 16.7
click at [146, 153] on div "Products" at bounding box center [105, 155] width 139 height 22
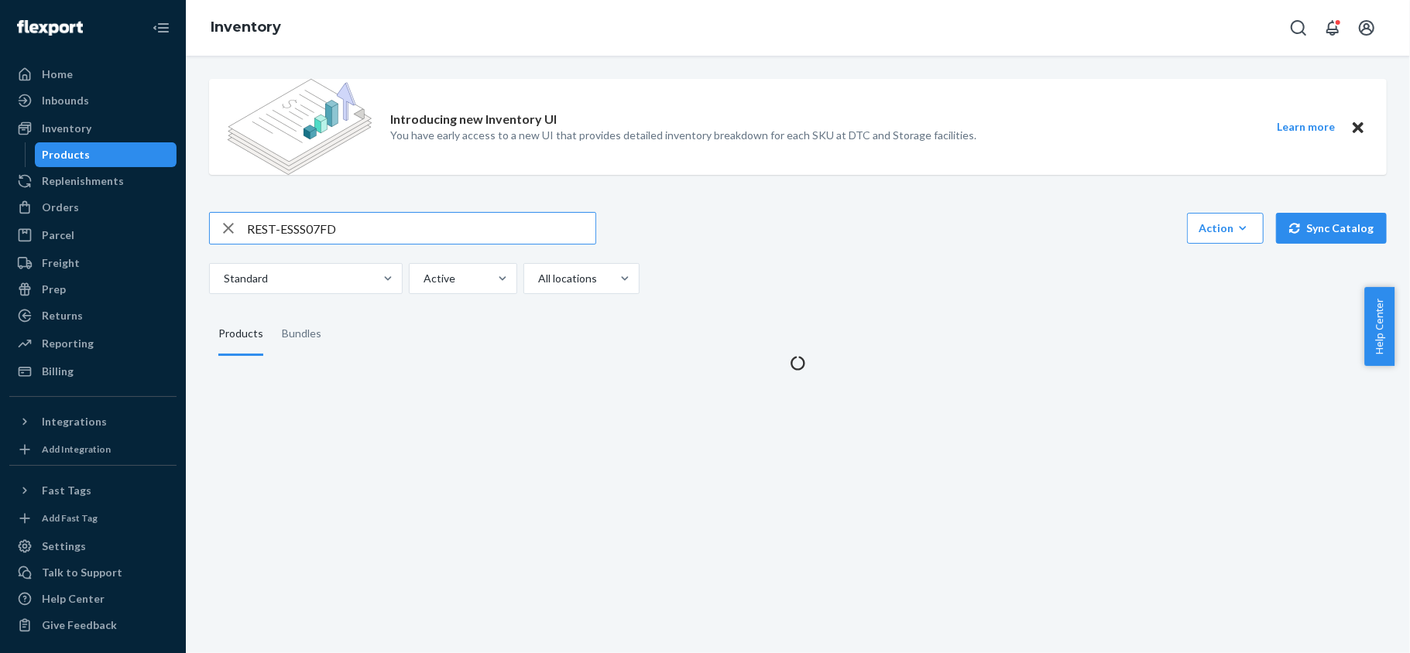
click at [364, 233] on input "REST-ESSS07FD" at bounding box center [421, 228] width 348 height 31
click at [366, 236] on input "REST-ESSS07FD" at bounding box center [421, 228] width 348 height 31
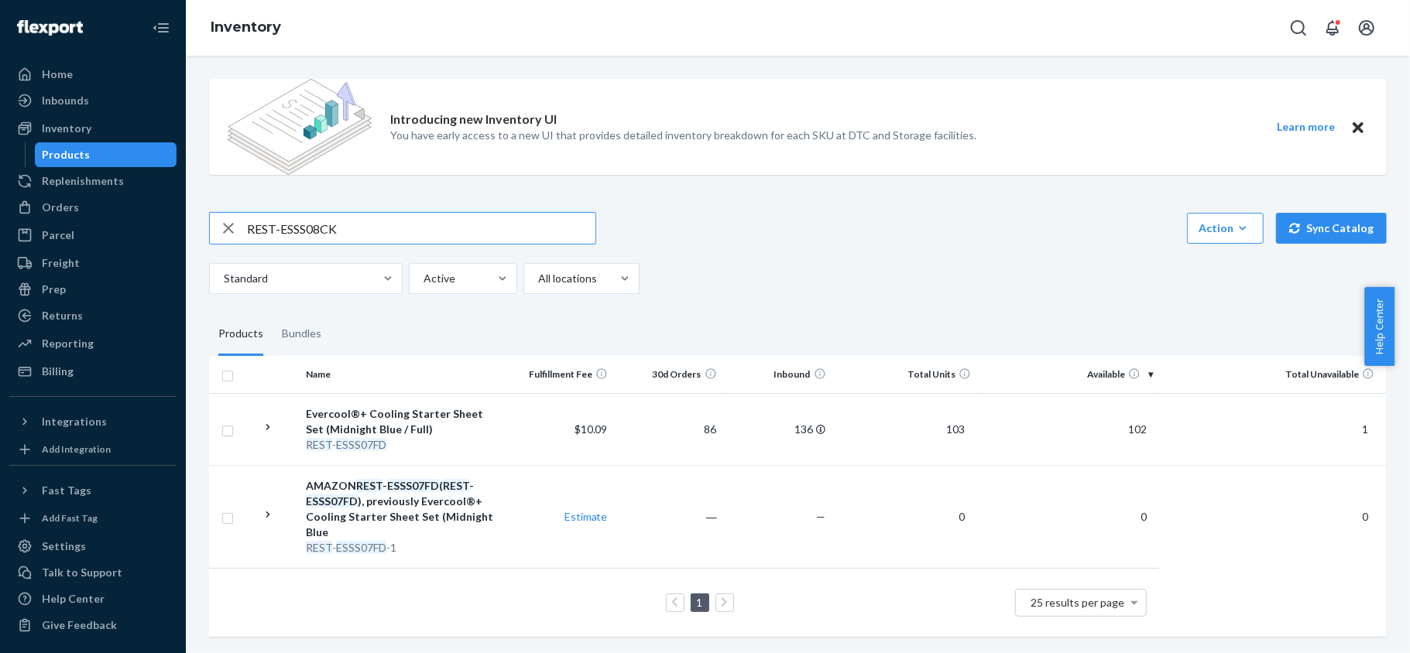
type input "REST-ESSS08CK"
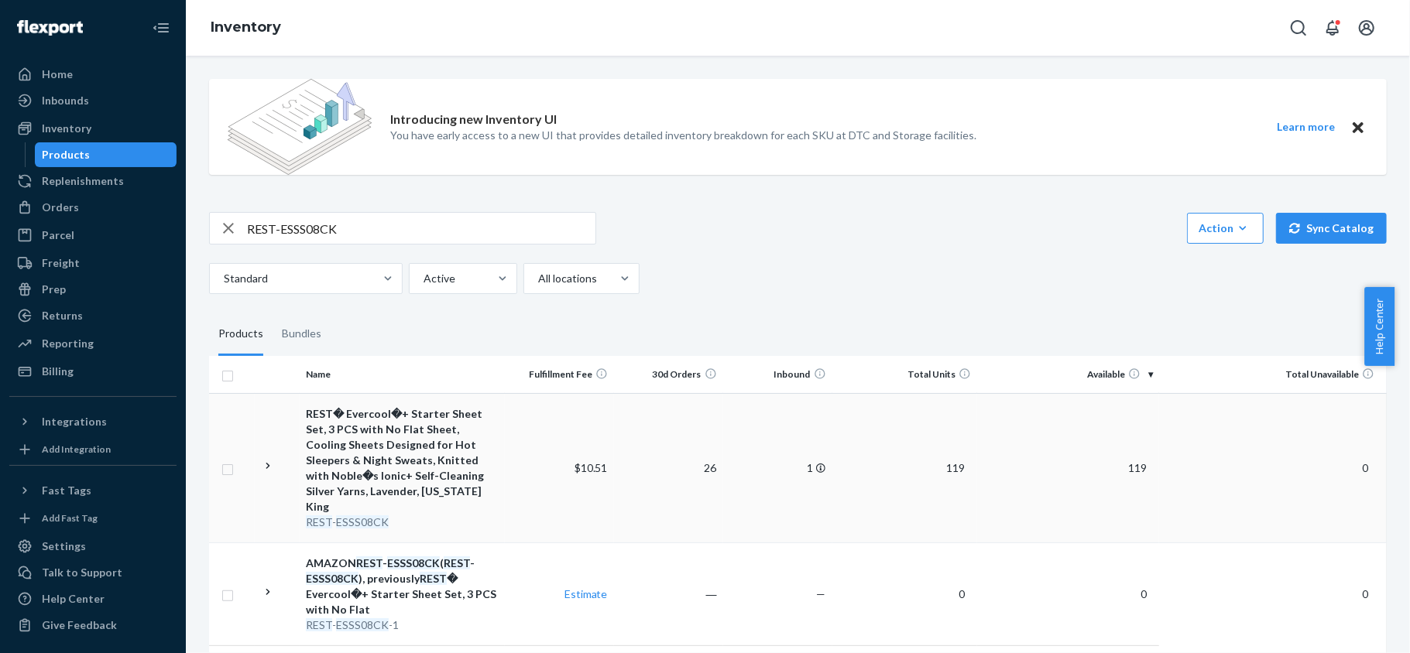
click at [1126, 461] on span "119" at bounding box center [1137, 467] width 31 height 13
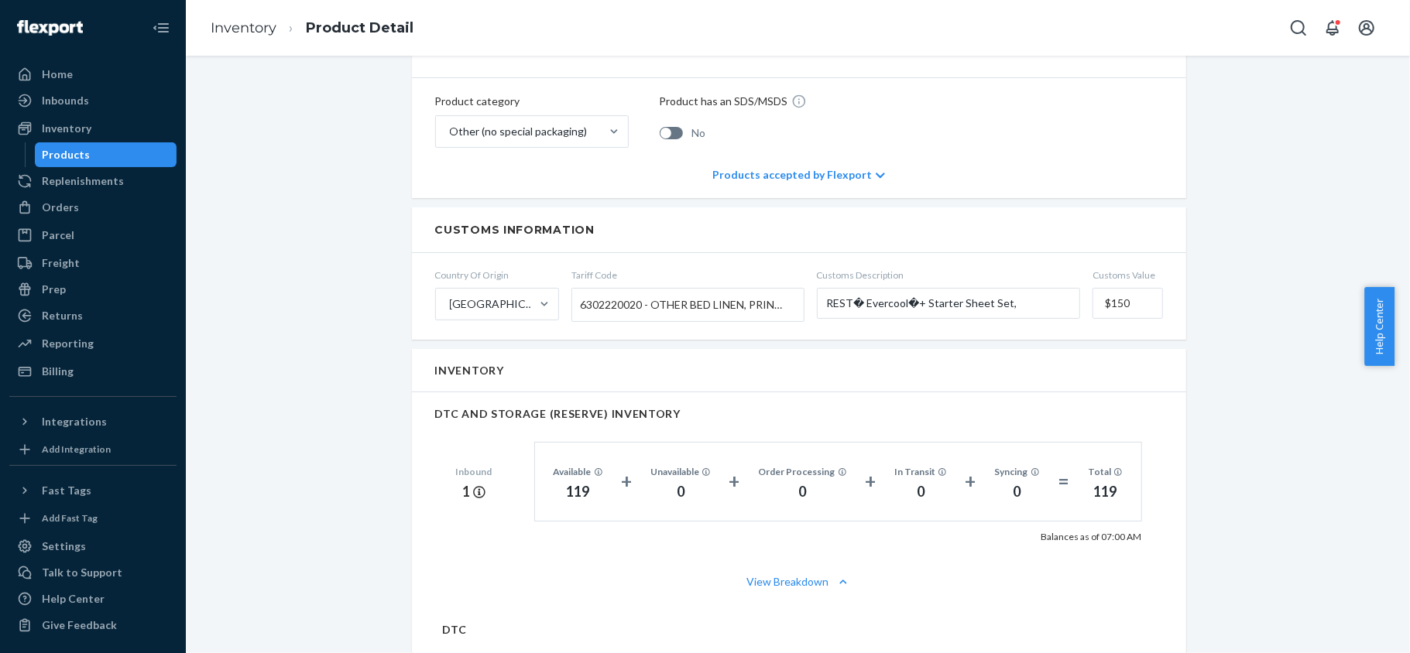
scroll to position [1032, 0]
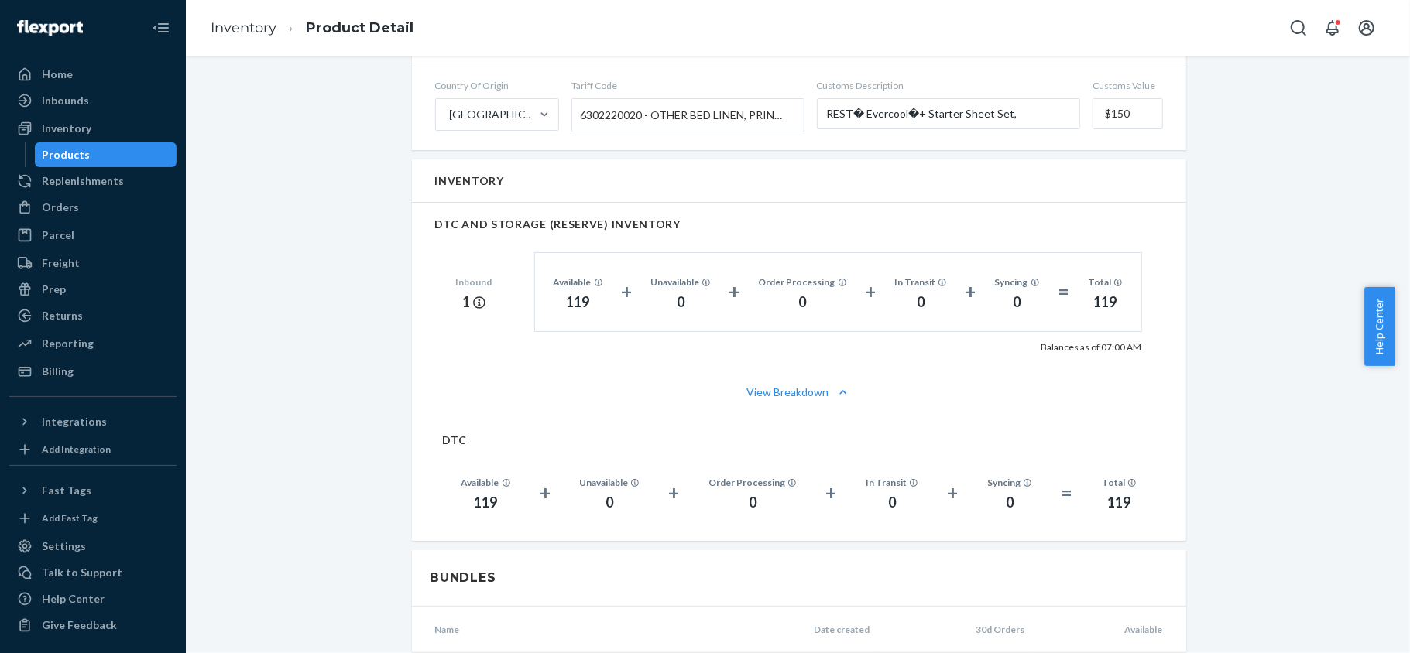
click at [118, 152] on div "Products" at bounding box center [105, 155] width 139 height 22
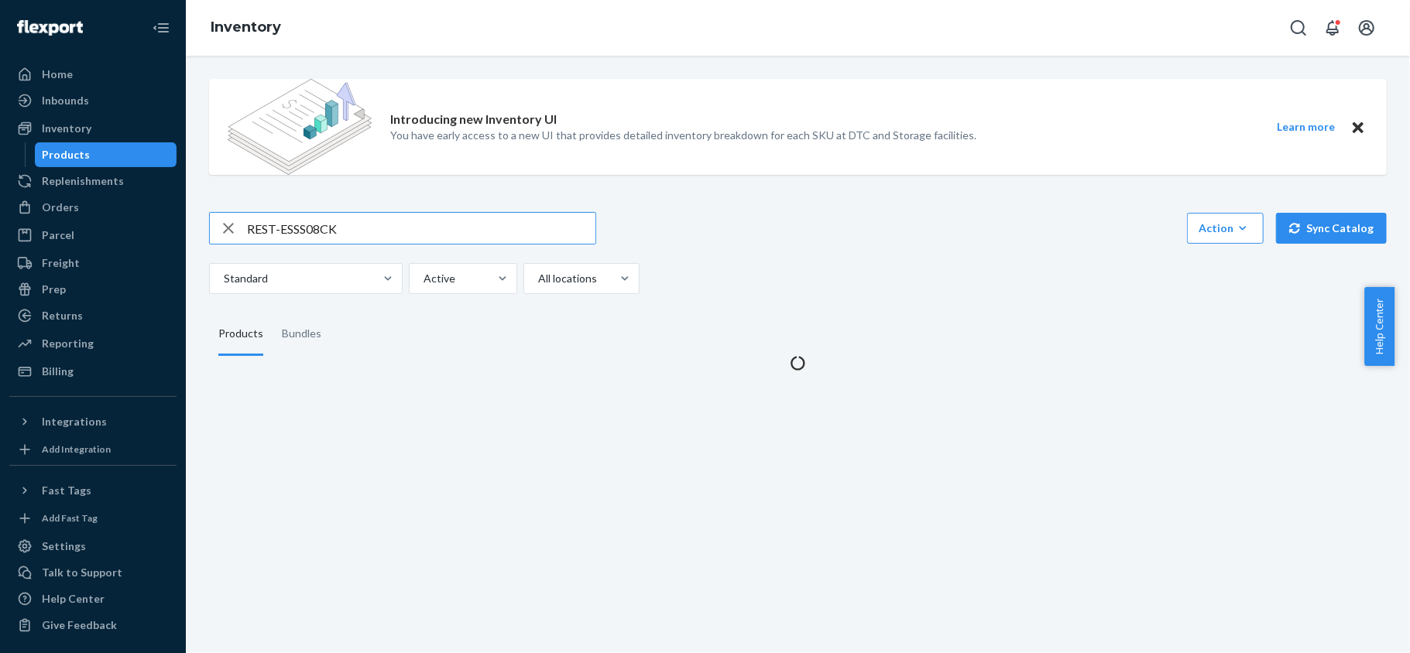
click at [347, 229] on input "REST-ESSS08CK" at bounding box center [421, 228] width 348 height 31
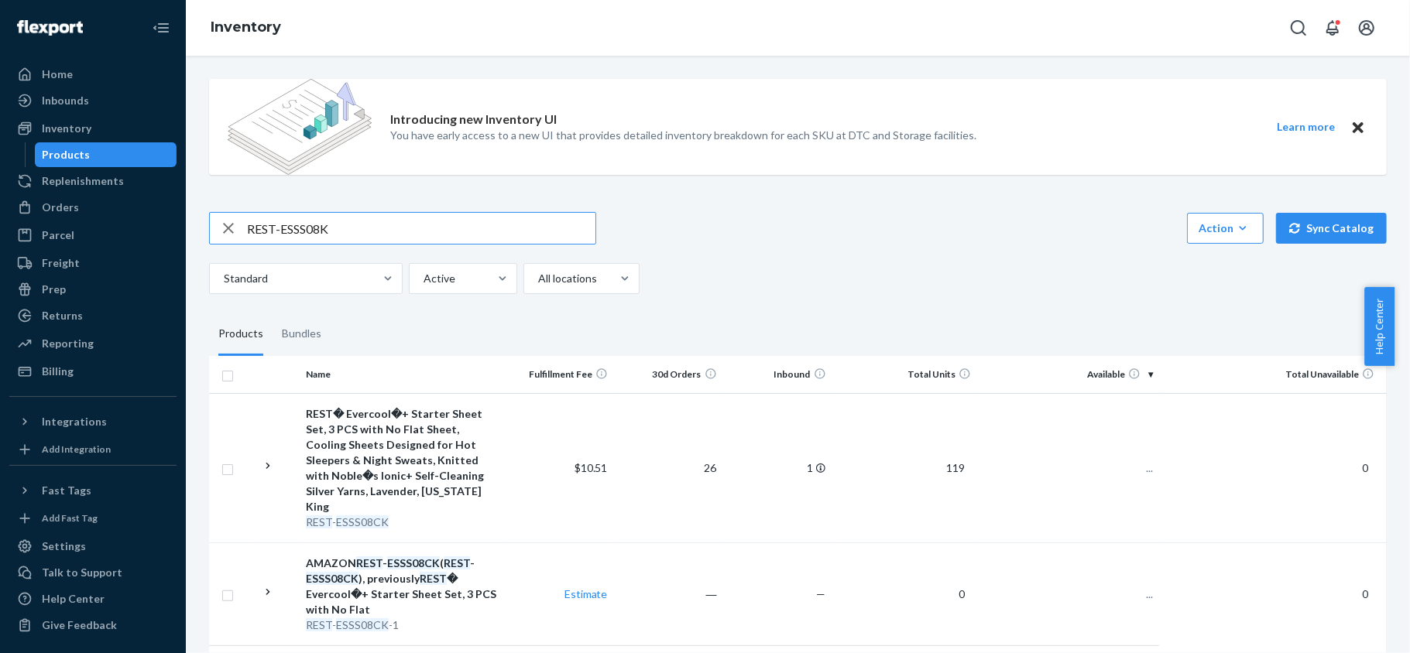
type input "REST-ESSS08K"
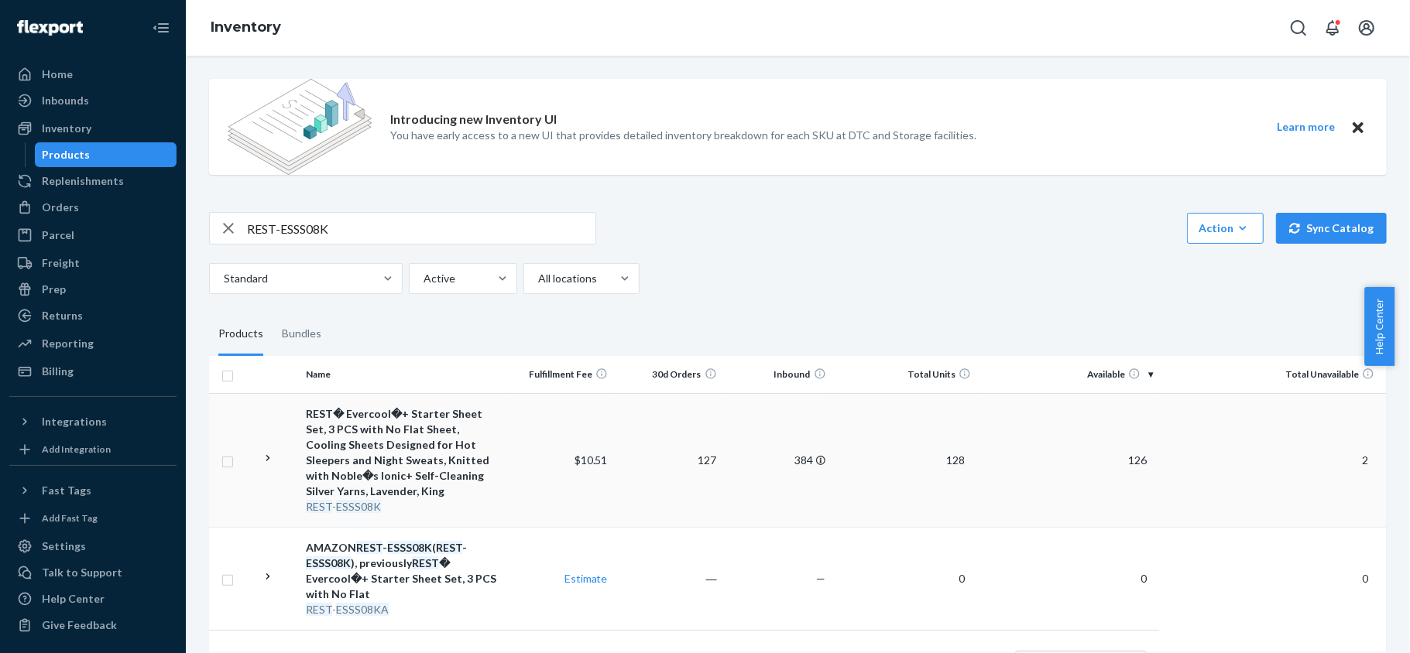
click at [1105, 457] on td "126" at bounding box center [1068, 460] width 182 height 134
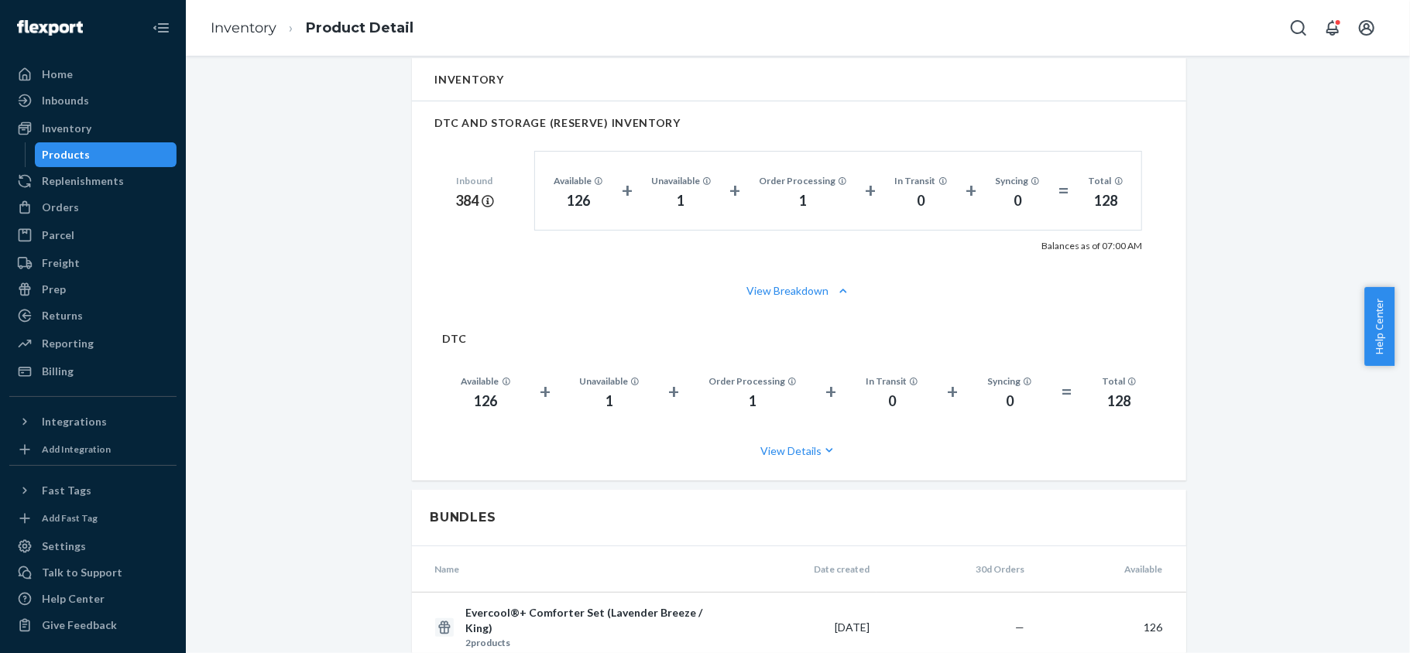
scroll to position [1135, 0]
click at [81, 156] on div "Products" at bounding box center [67, 154] width 48 height 15
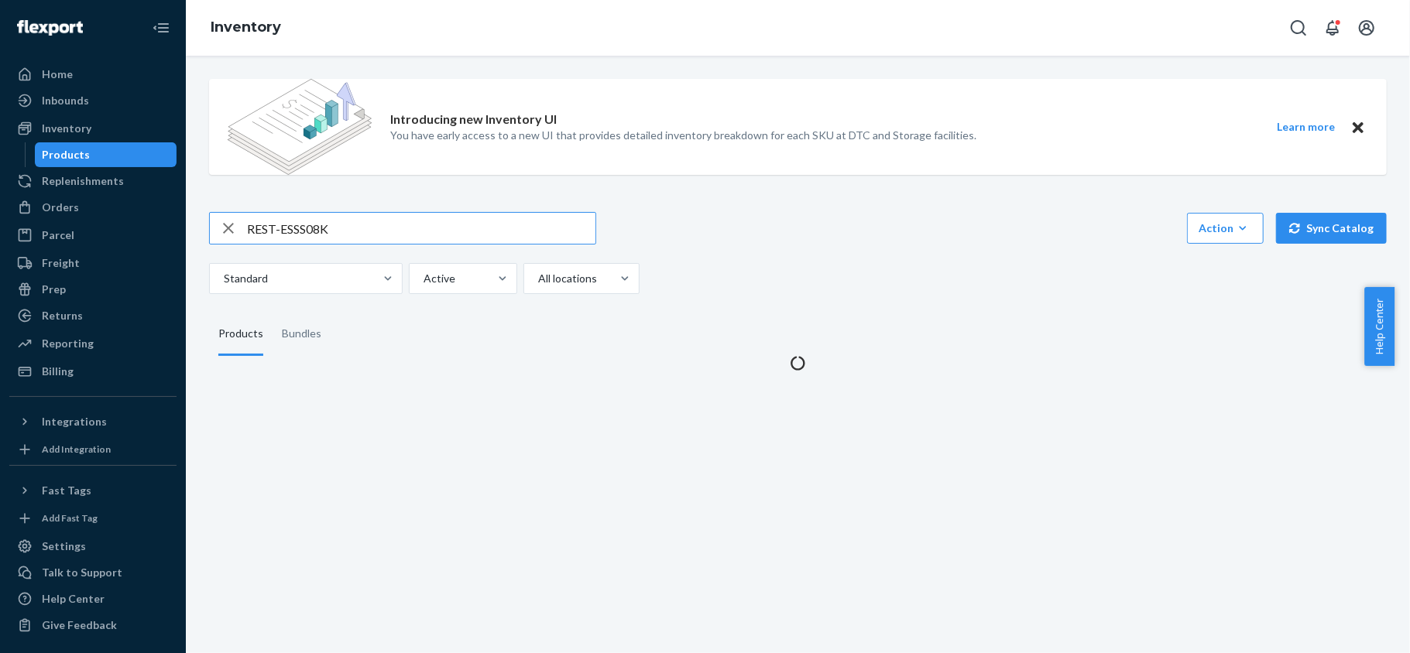
click at [326, 220] on input "REST-ESSS08K" at bounding box center [421, 228] width 348 height 31
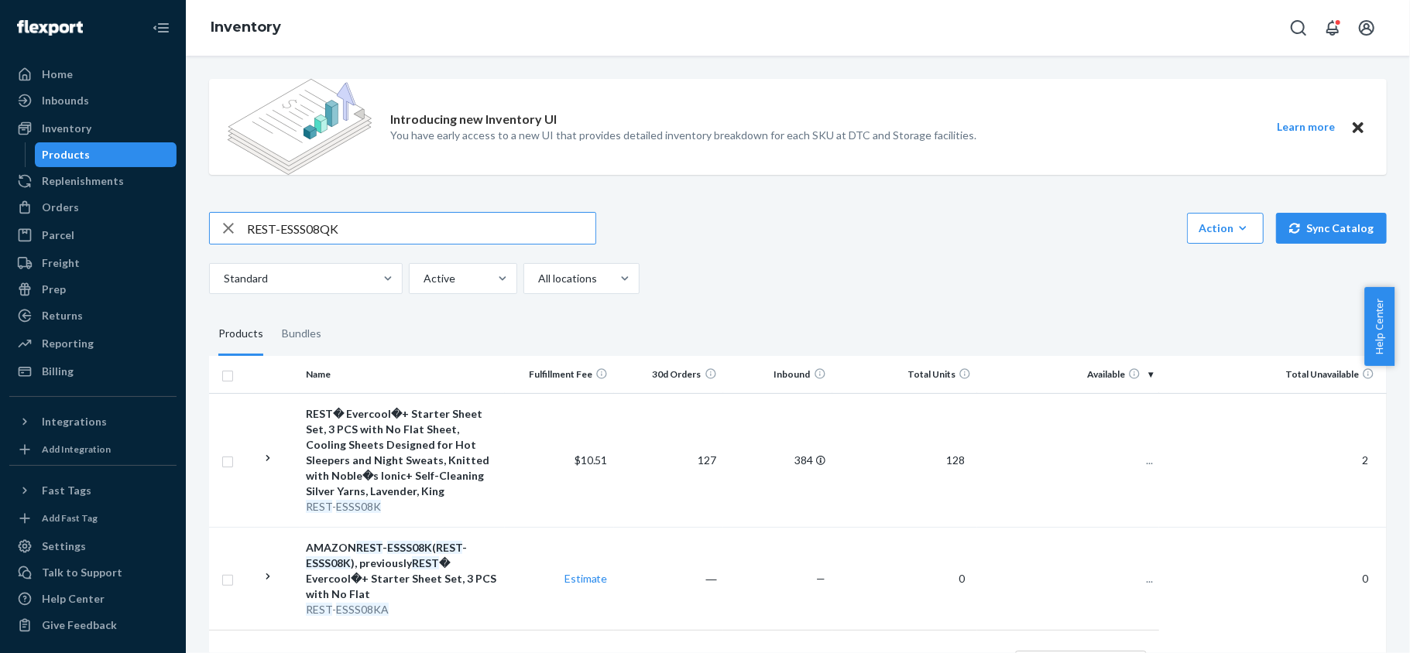
type input "REST-ESSS08QK"
click at [1128, 463] on span "57" at bounding box center [1140, 460] width 25 height 13
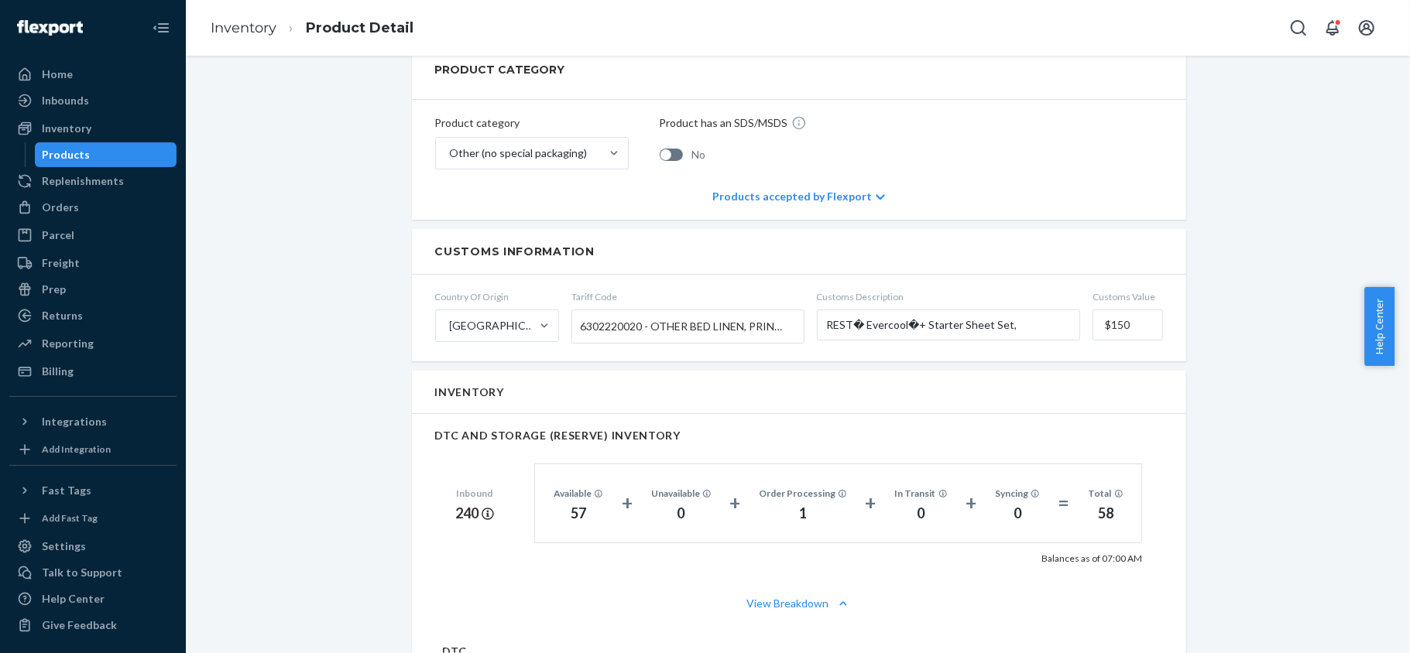
scroll to position [929, 0]
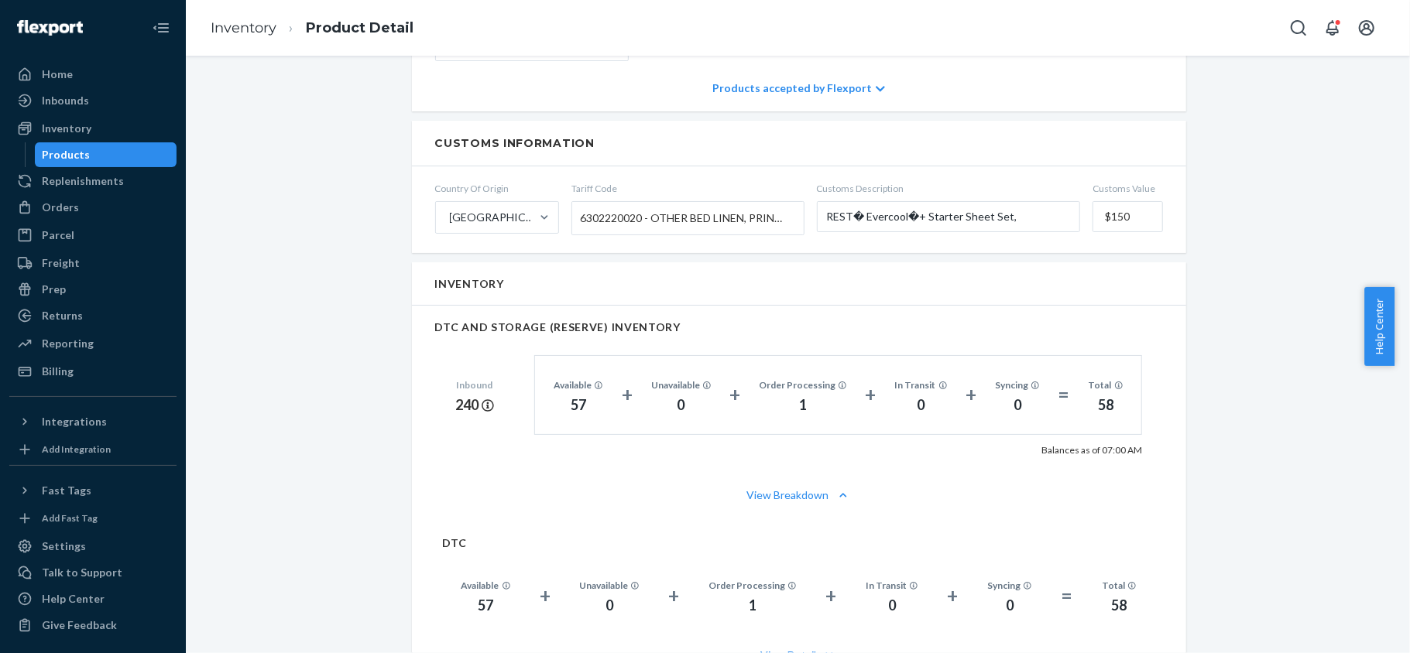
click at [131, 150] on div "Products" at bounding box center [105, 155] width 139 height 22
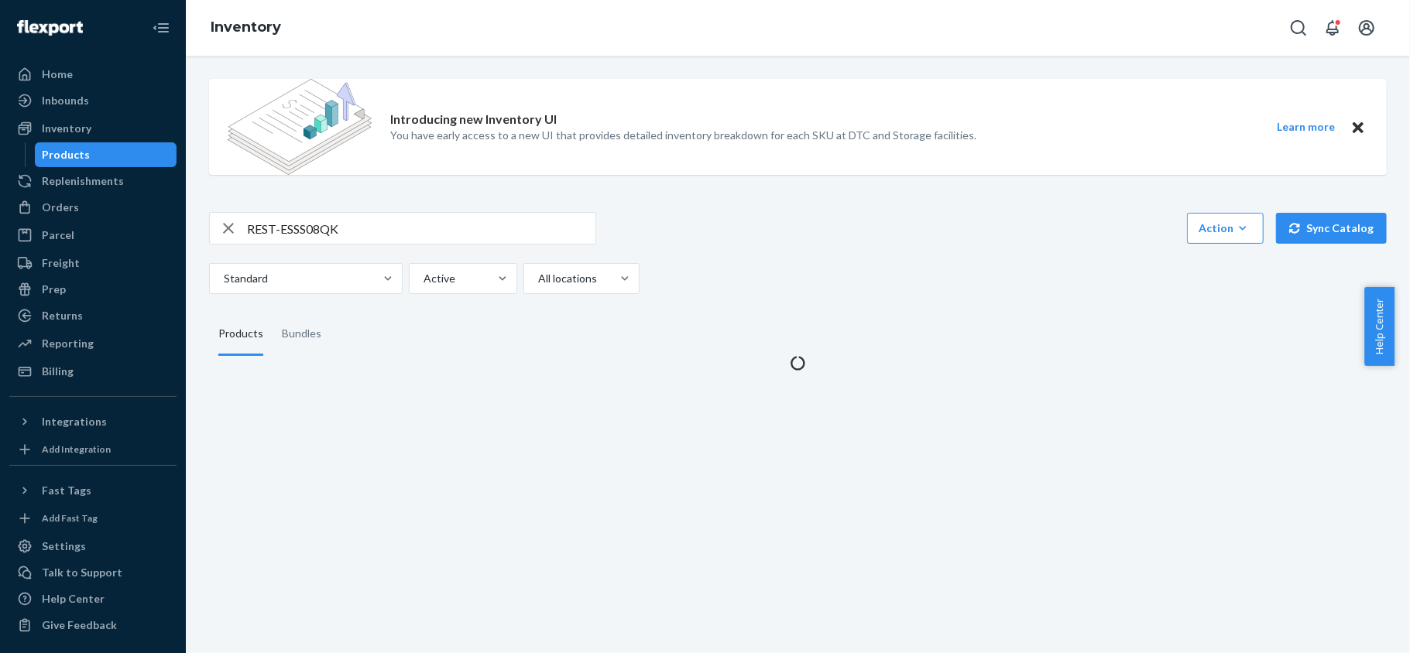
click at [305, 245] on div "REST-ESSS08QK" at bounding box center [402, 228] width 387 height 33
click at [344, 223] on input "REST-ESSS08QK" at bounding box center [421, 228] width 348 height 31
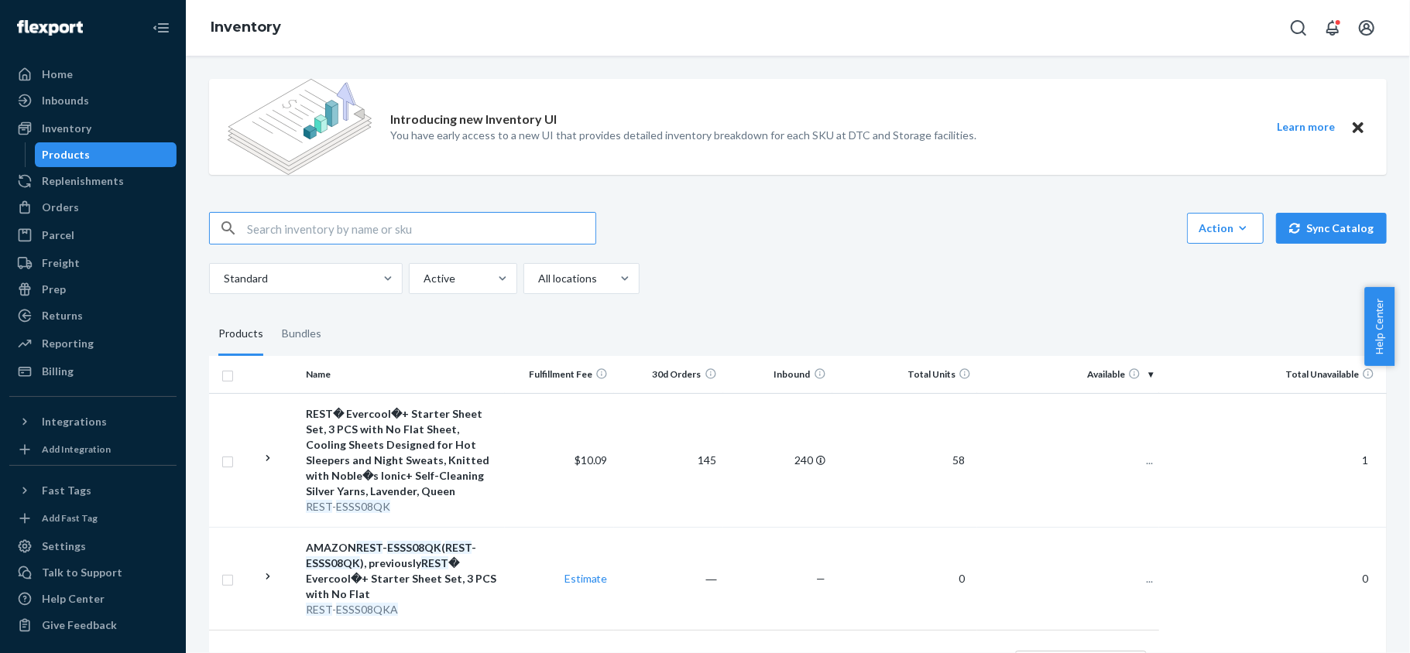
paste input "REST-ESSS08FD"
type input "REST-ESSS08FD"
click at [1129, 455] on span "58" at bounding box center [1140, 460] width 25 height 13
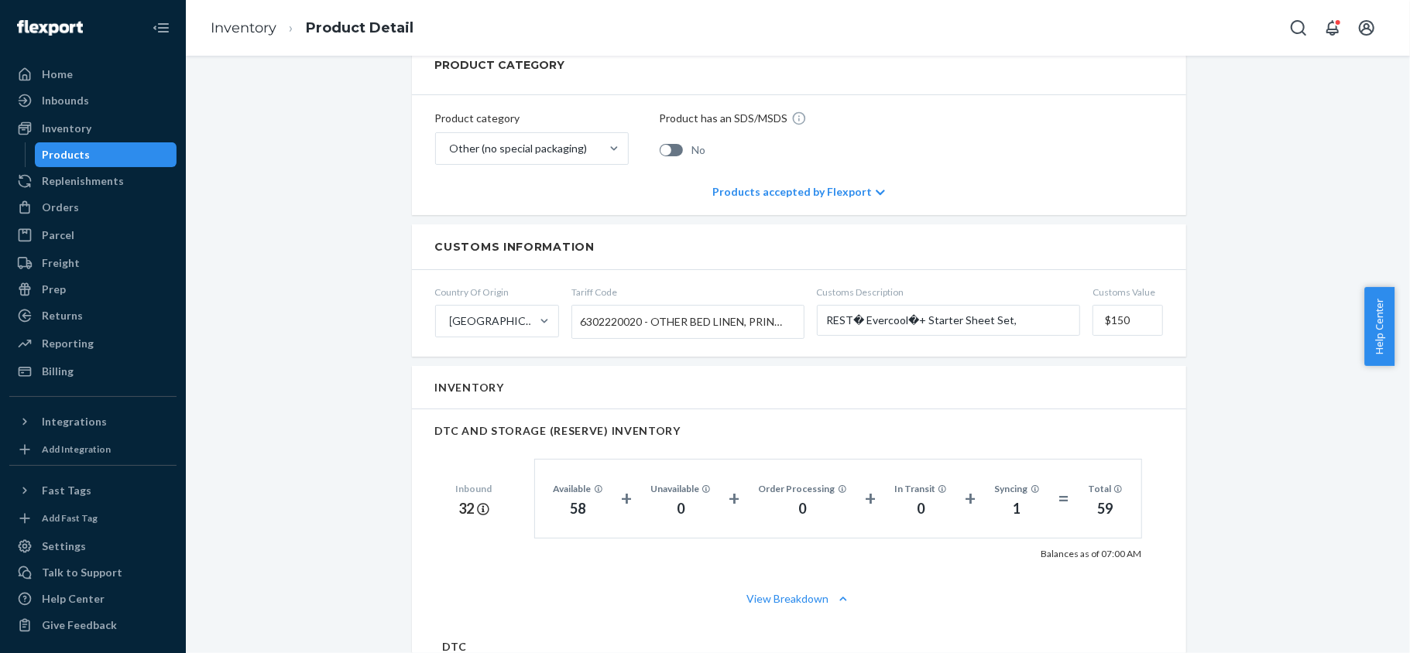
scroll to position [1135, 0]
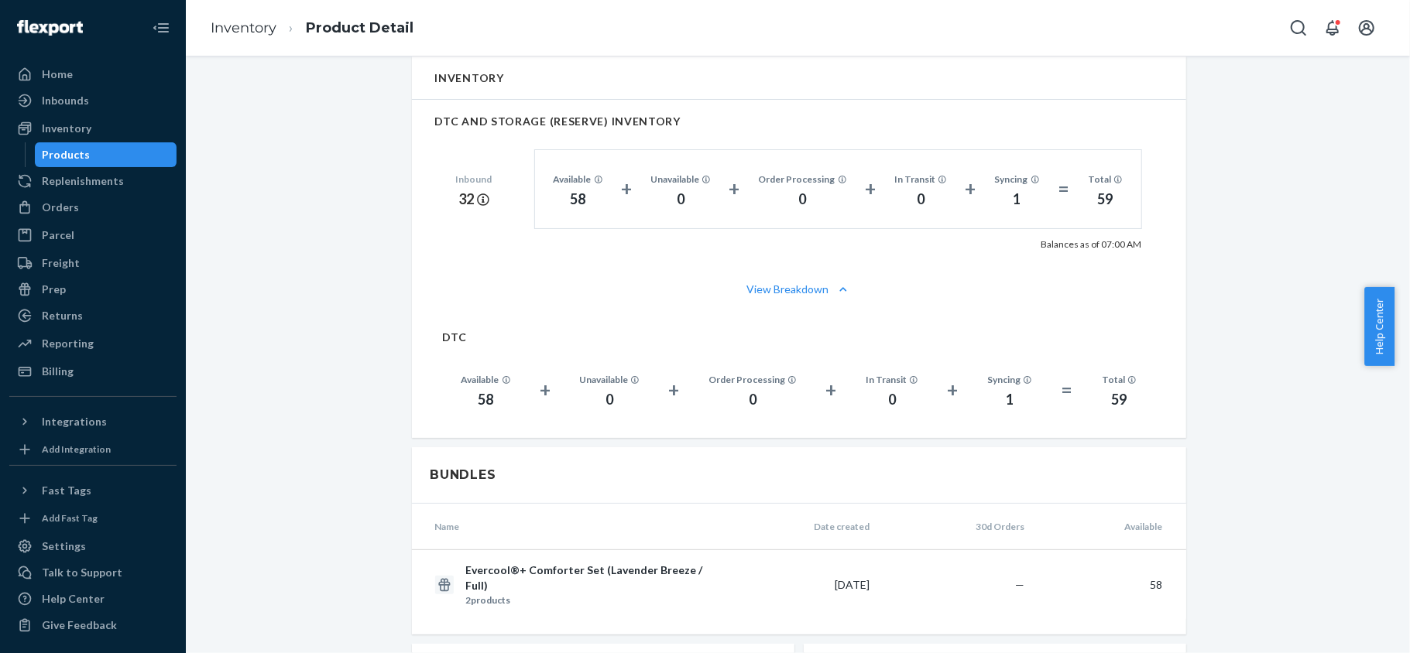
drag, startPoint x: 137, startPoint y: 161, endPoint x: 175, endPoint y: 167, distance: 38.4
click at [137, 162] on div "Products" at bounding box center [105, 155] width 139 height 22
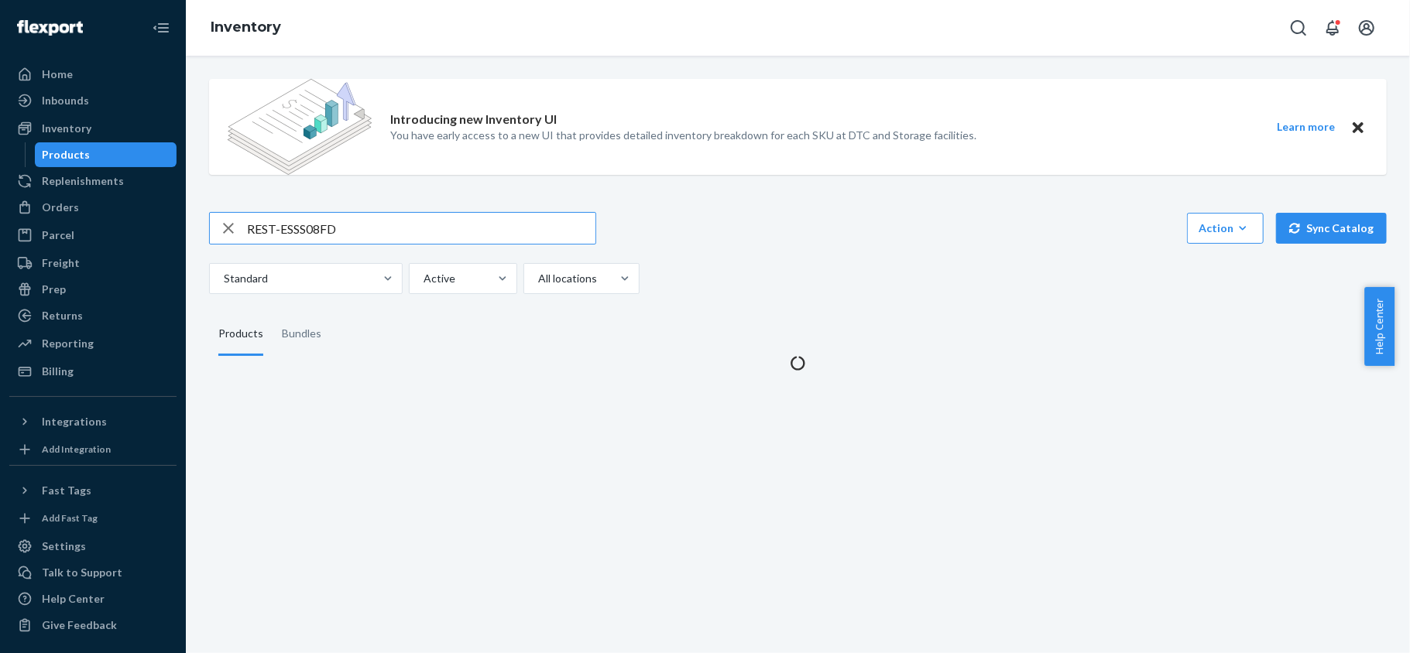
click at [359, 206] on div "Introducing new Inventory UI You have early access to a new UI that provides de…" at bounding box center [797, 219] width 1201 height 304
click at [359, 221] on input "REST-ESSS08FD" at bounding box center [421, 228] width 348 height 31
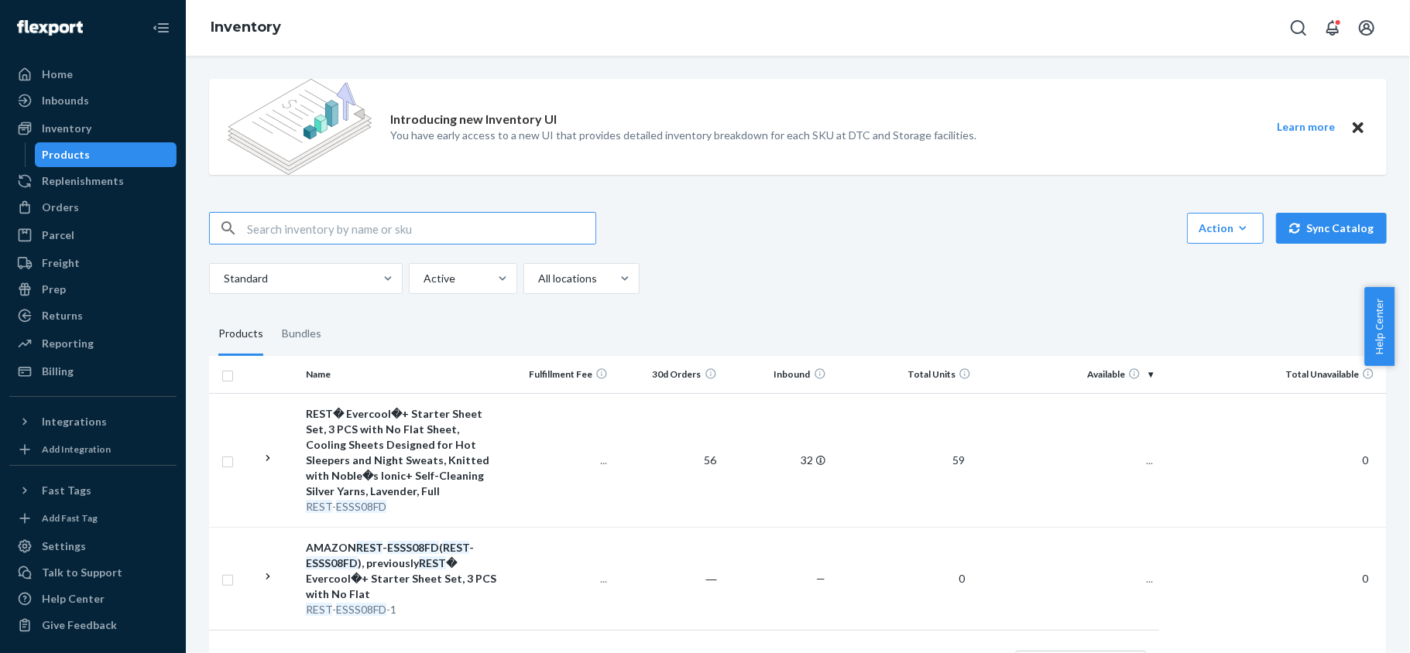
paste input "REST-IFS01CK"
type input "REST-IFS01CK"
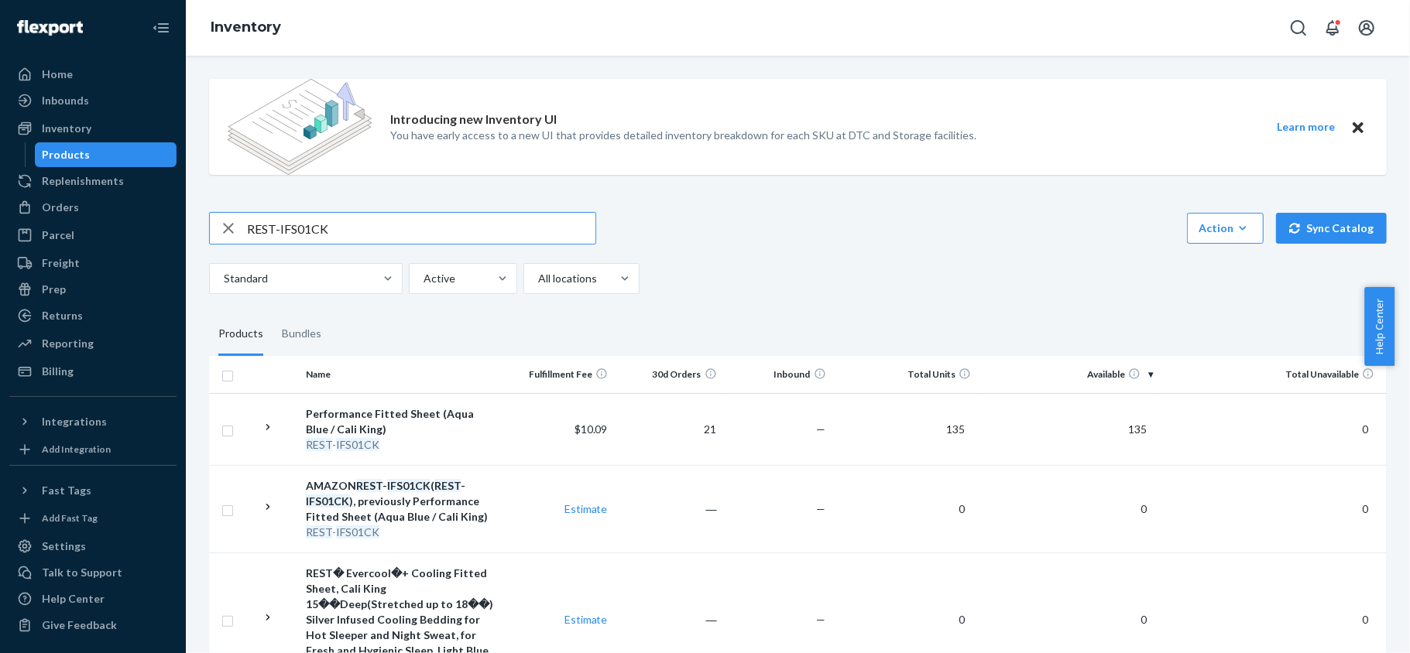
click at [369, 227] on input "REST-IFS01CK" at bounding box center [421, 228] width 348 height 31
click at [370, 227] on input "REST-IFS01CK" at bounding box center [421, 228] width 348 height 31
paste input "REST-IFS01FD"
type input "REST-IFS01FD"
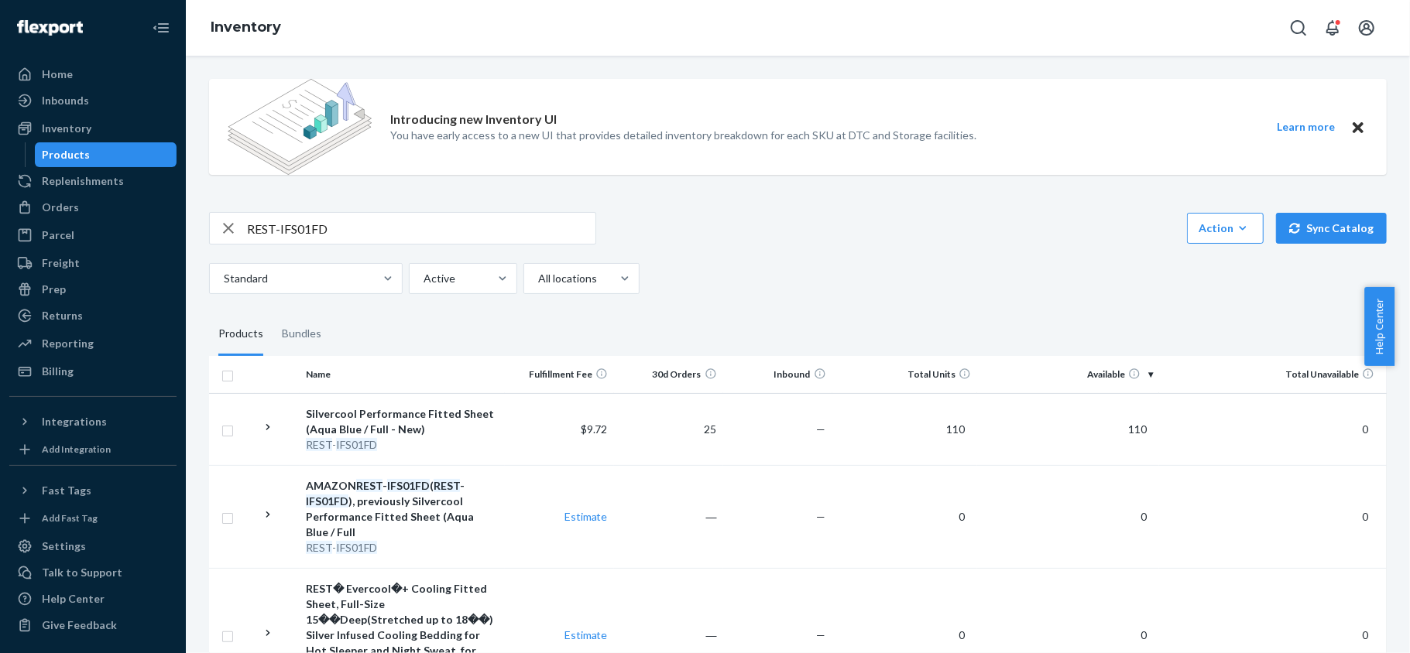
click at [363, 229] on input "REST-IFS01FD" at bounding box center [421, 228] width 348 height 31
paste input "REST-IFS01K"
type input "REST-IFS01K"
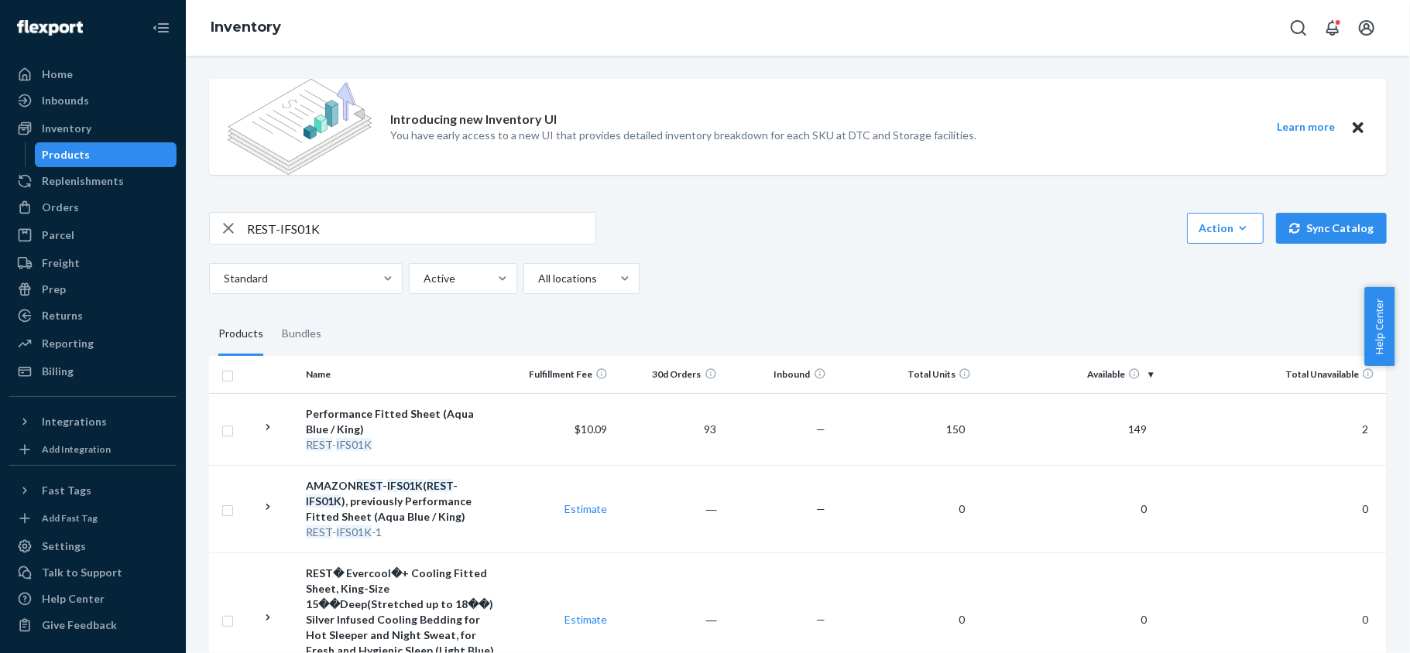
click at [391, 245] on div "REST-IFS01K" at bounding box center [402, 228] width 387 height 33
click at [396, 224] on input "REST-IFS01K" at bounding box center [421, 228] width 348 height 31
paste input "REST-IFS01QK"
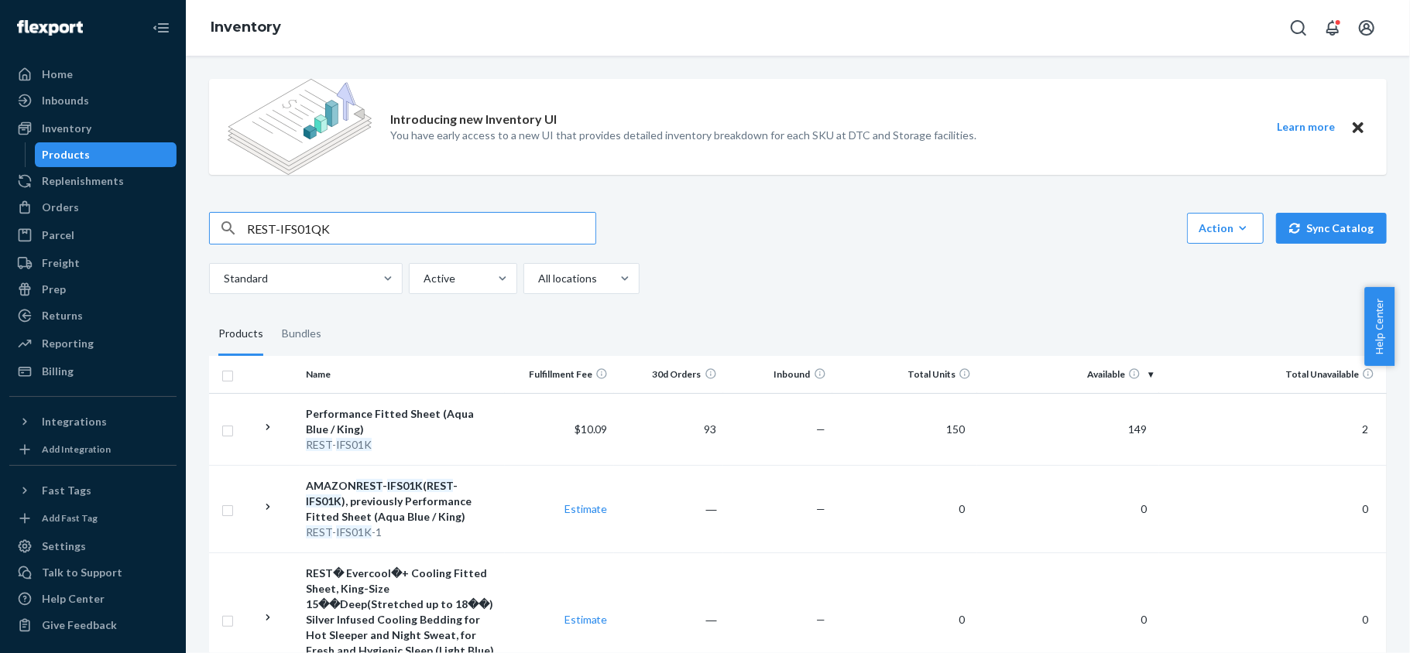
type input "REST-IFS01QK"
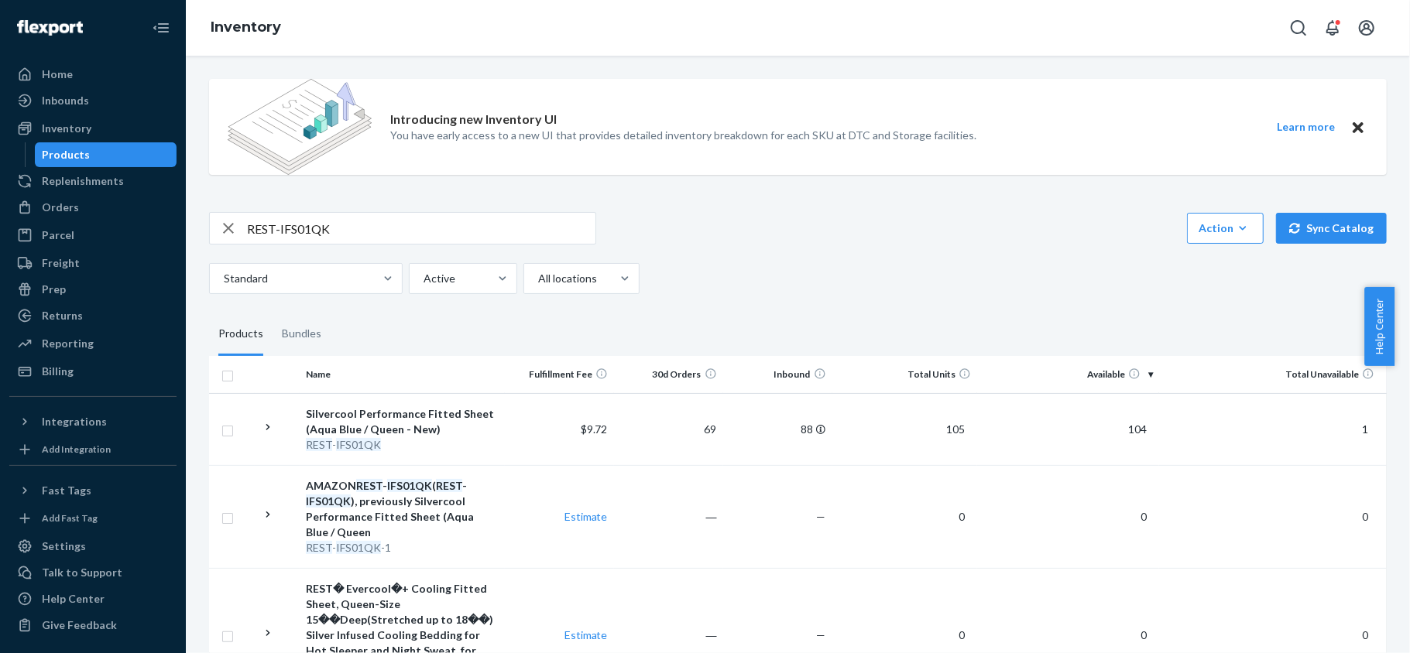
click at [375, 232] on input "REST-IFS01QK" at bounding box center [421, 228] width 348 height 31
click at [373, 233] on input "REST-IFS01QK" at bounding box center [421, 228] width 348 height 31
paste input "REST-IFS01T"
type input "REST-IFS01T"
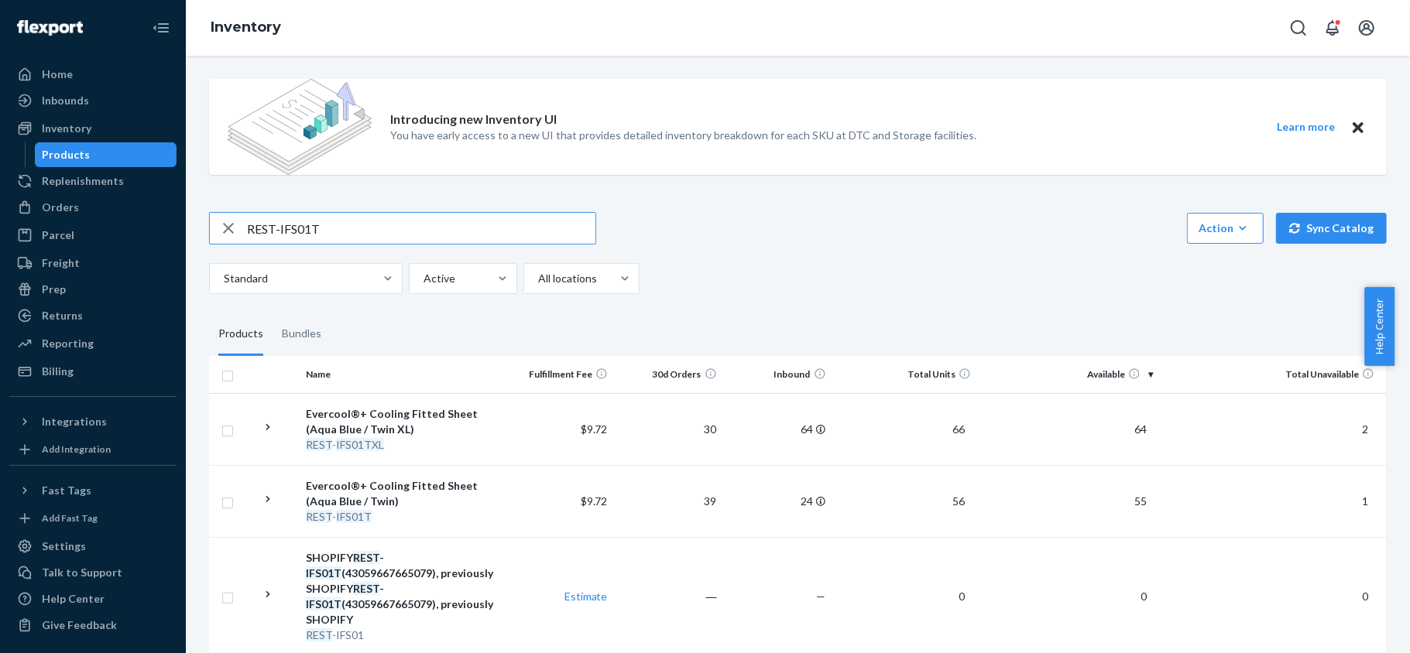
click at [333, 229] on input "REST-IFS01T" at bounding box center [421, 228] width 348 height 31
paste input "REST-IFS01TXL"
type input "REST-IFS01TXL"
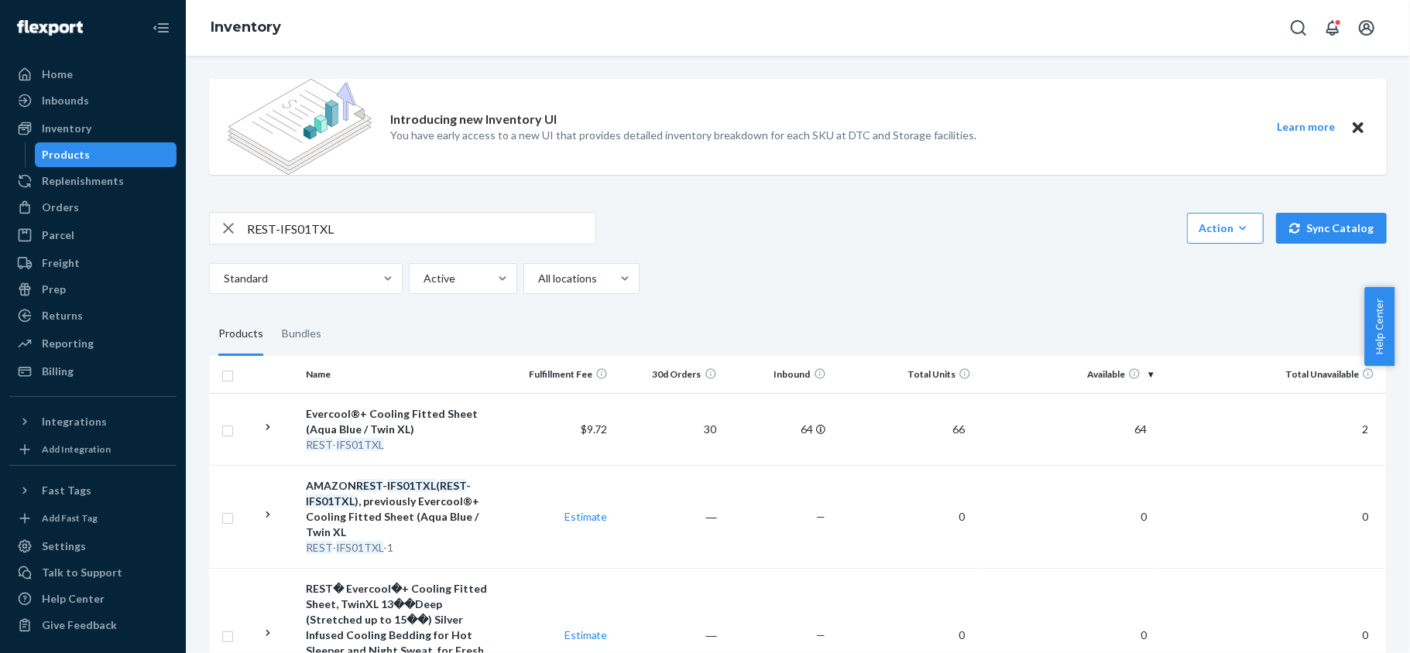
click at [426, 207] on div "Introducing new Inventory UI You have early access to a new UI that provides de…" at bounding box center [797, 427] width 1201 height 720
click at [426, 208] on div "Introducing new Inventory UI You have early access to a new UI that provides de…" at bounding box center [797, 427] width 1201 height 720
click at [425, 221] on input "REST-IFS01TXL" at bounding box center [421, 228] width 348 height 31
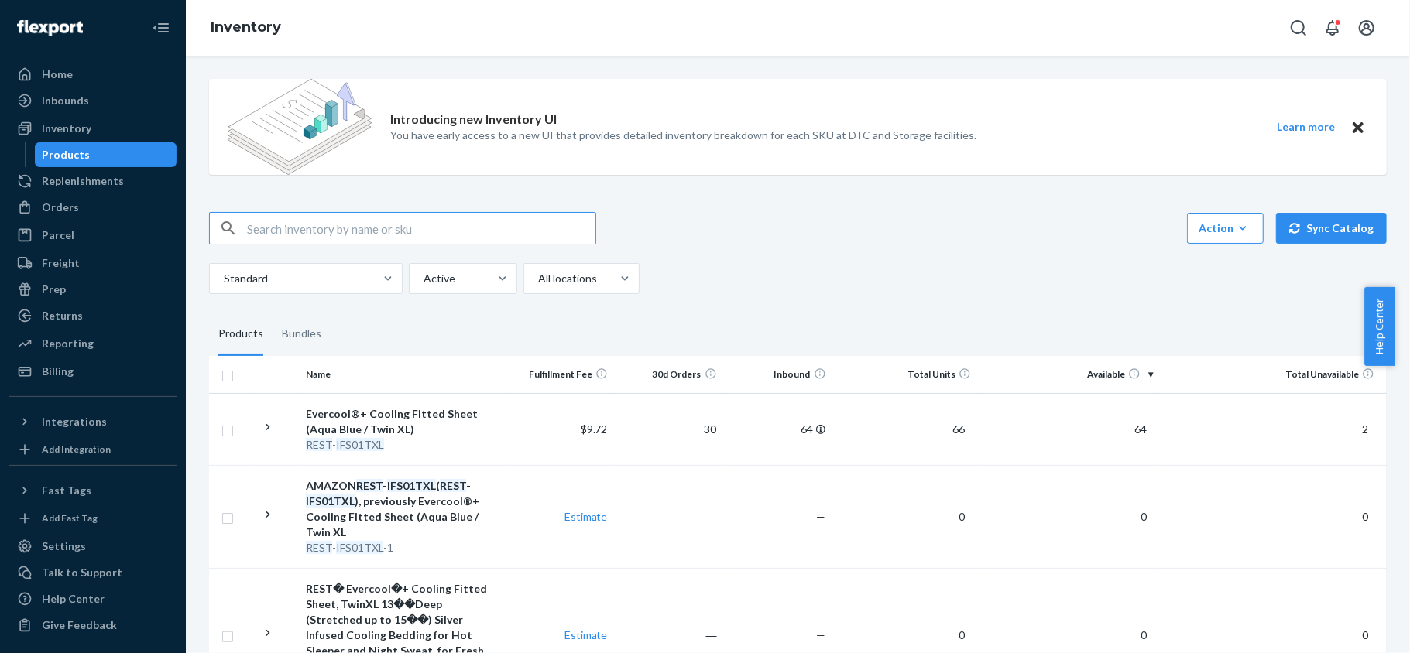
paste input "REST-IFS02CK"
type input "REST-IFS02CK"
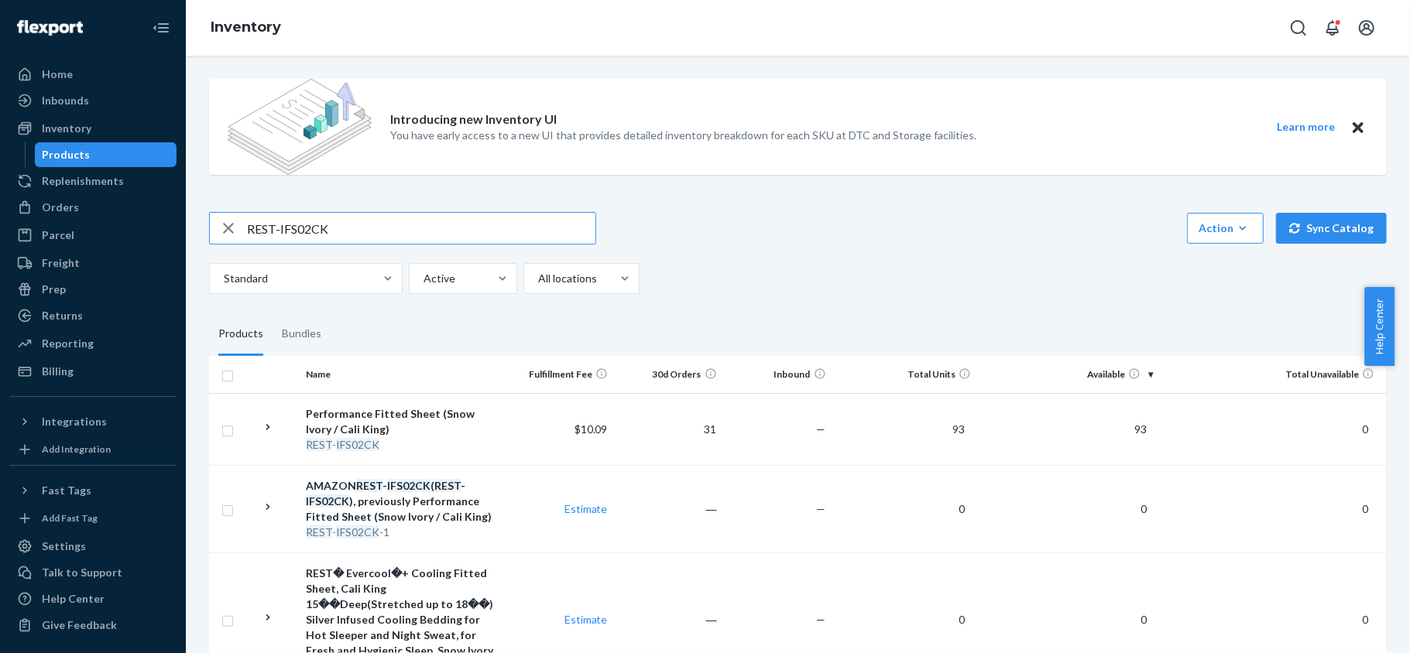
click at [345, 231] on input "REST-IFS02CK" at bounding box center [421, 228] width 348 height 31
paste input "REST-SCD07T-N"
type input "REST-SCD07T-N"
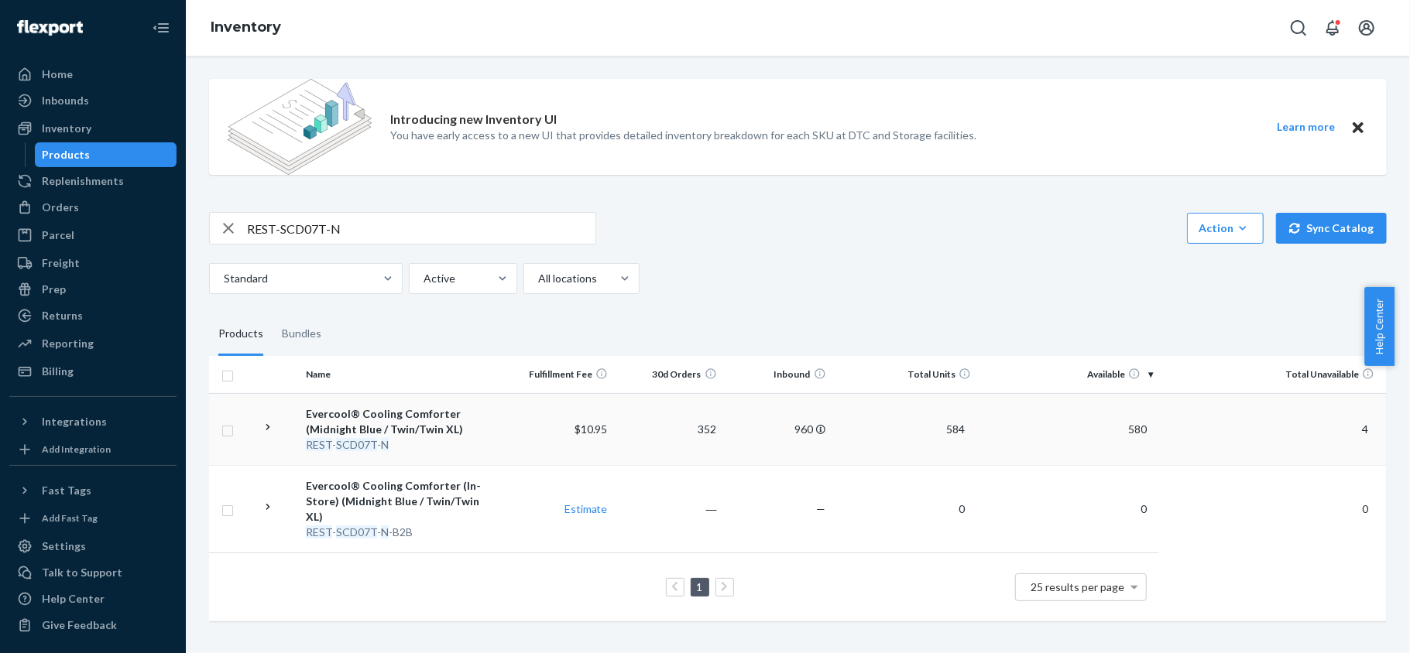
click at [1122, 434] on span "580" at bounding box center [1137, 429] width 31 height 13
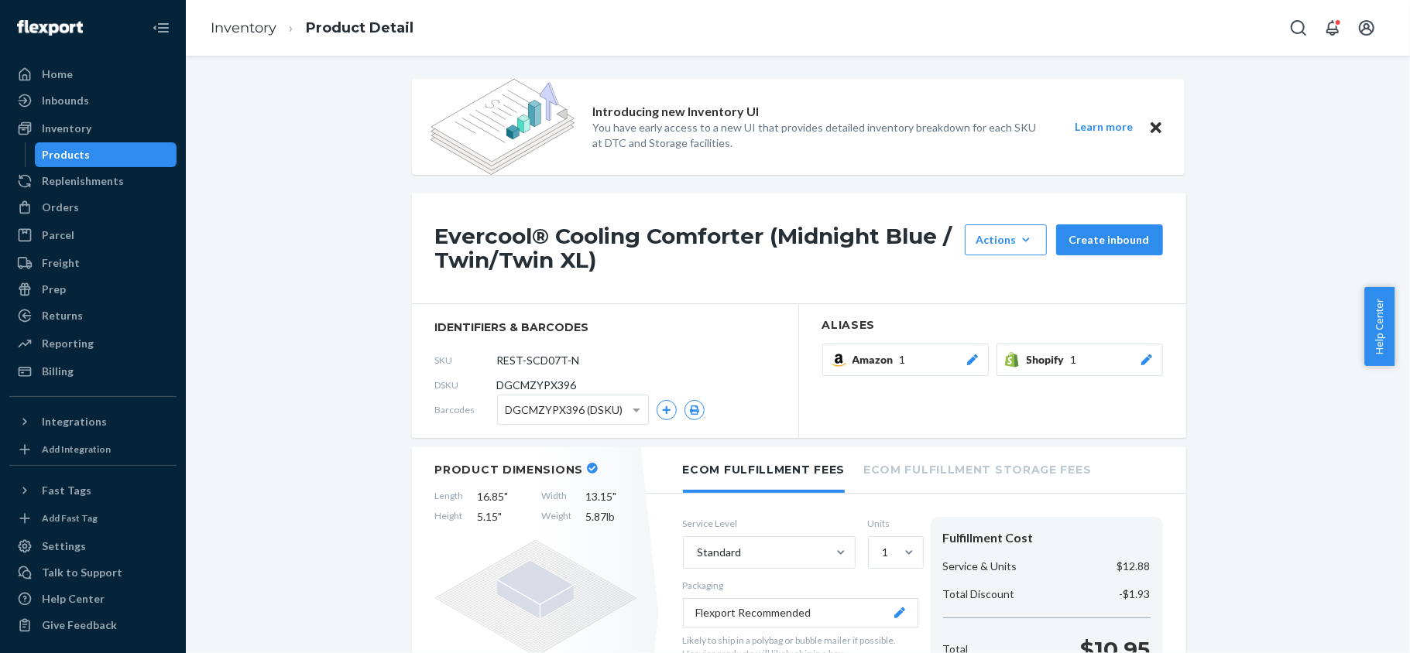
click at [67, 163] on div "Products" at bounding box center [105, 155] width 139 height 22
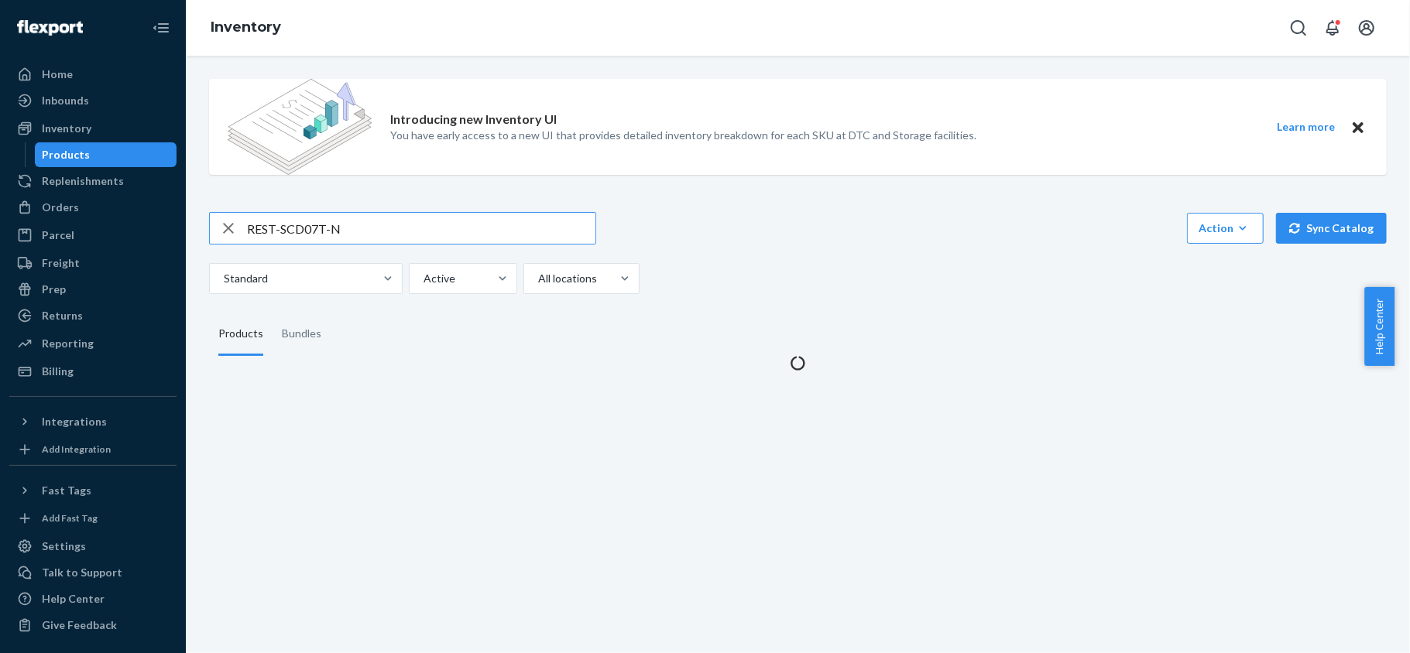
click at [307, 227] on input "REST-SCD07T-N" at bounding box center [421, 228] width 348 height 31
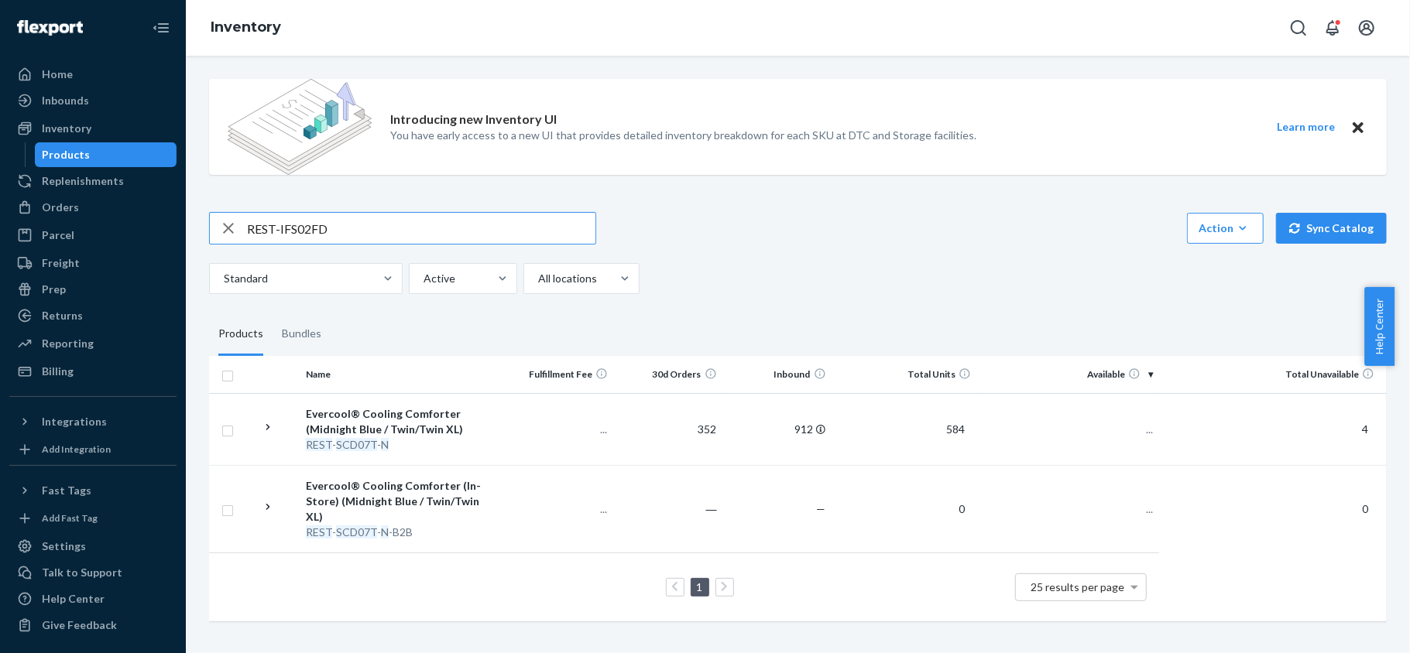
type input "REST-IFS02FD"
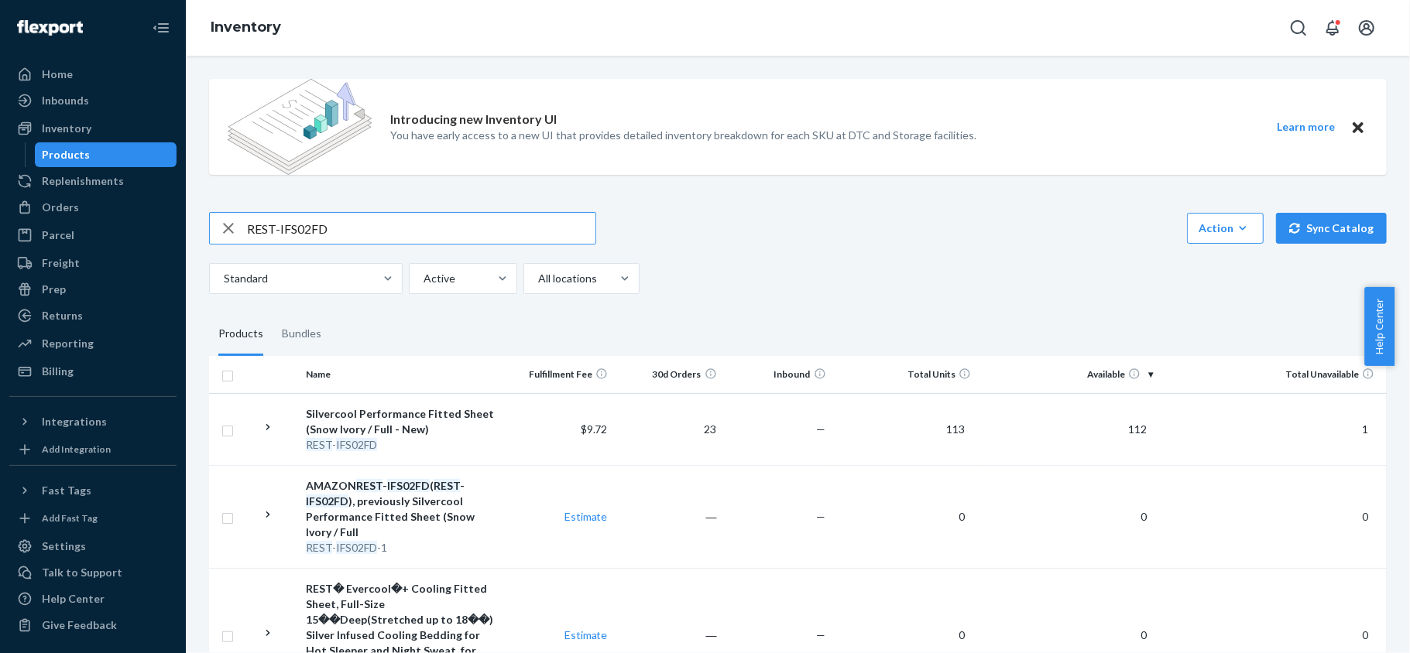
click at [348, 227] on input "REST-IFS02FD" at bounding box center [421, 228] width 348 height 31
paste input "REST-IFS02K"
type input "REST-IFS02K"
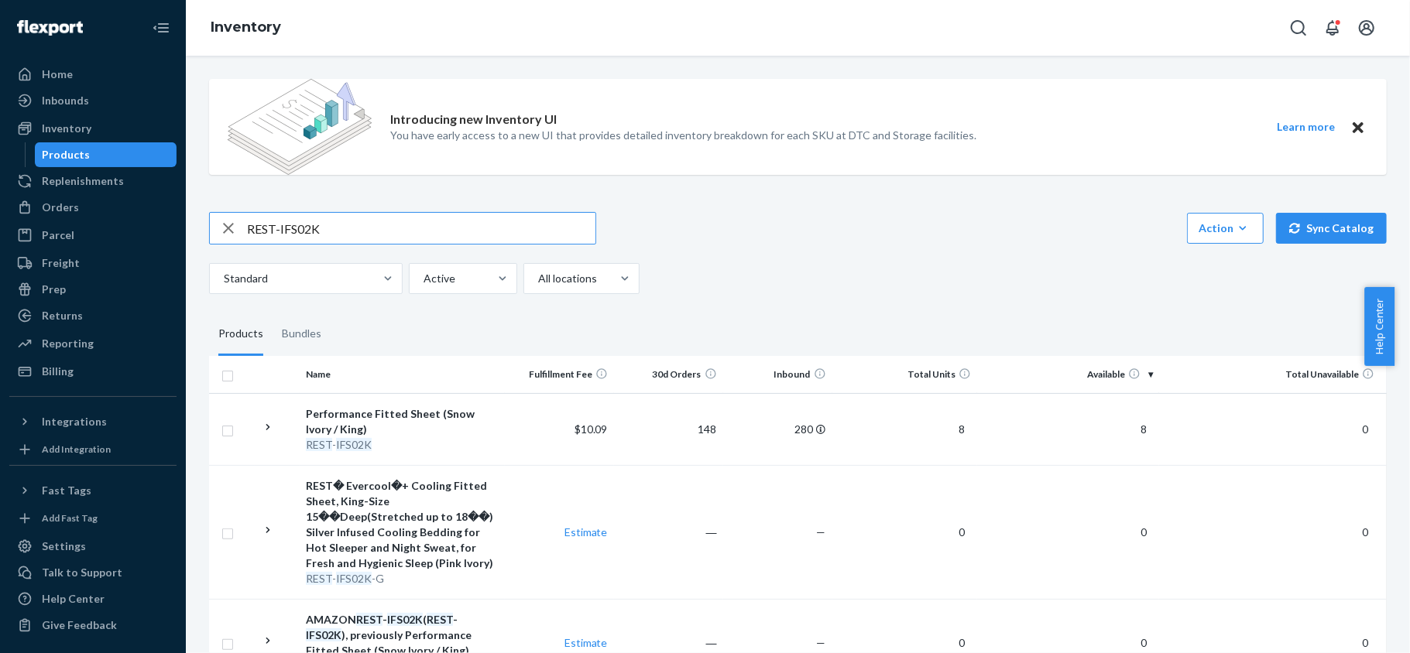
click at [324, 233] on input "REST-IFS02K" at bounding box center [421, 228] width 348 height 31
click at [324, 234] on input "REST-IFS02K" at bounding box center [421, 228] width 348 height 31
paste input "REST-IFS02QK"
type input "REST-IFS02QK"
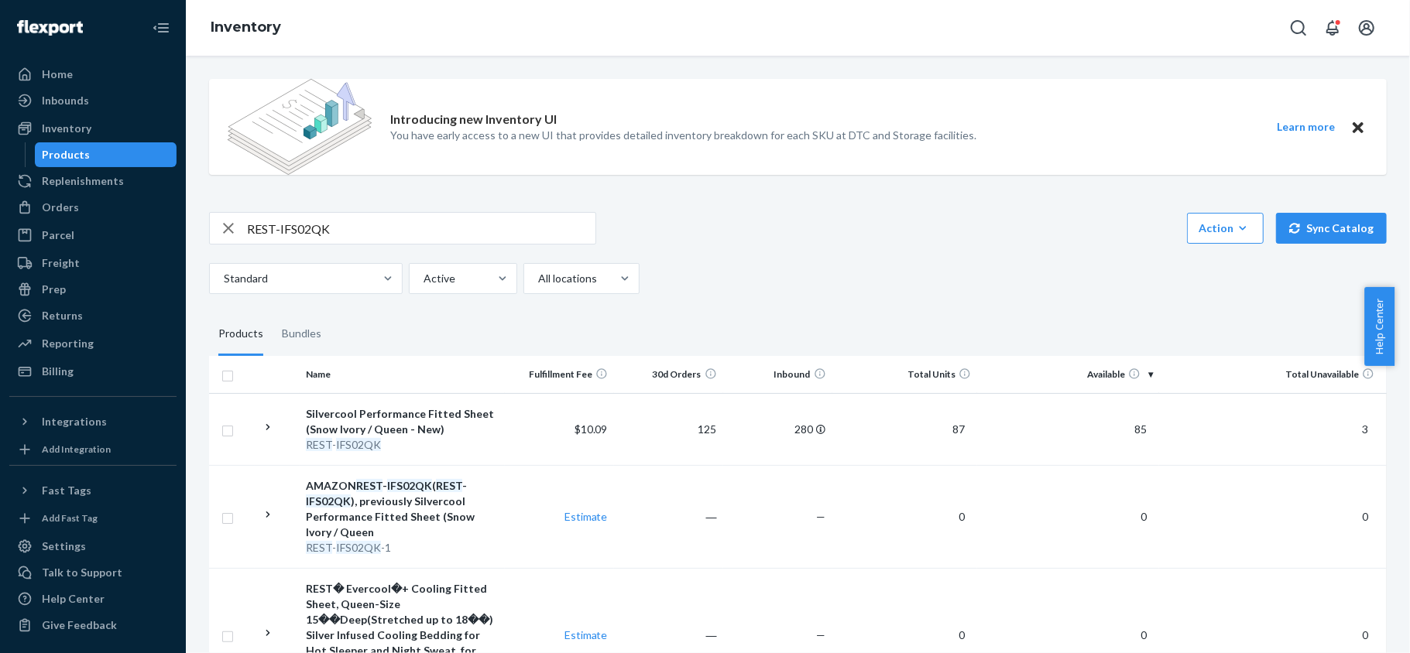
click at [334, 226] on input "REST-IFS02QK" at bounding box center [421, 228] width 348 height 31
click at [333, 227] on input "REST-IFS02QK" at bounding box center [421, 228] width 348 height 31
paste input "REST-IFS02T"
type input "REST-IFS02T"
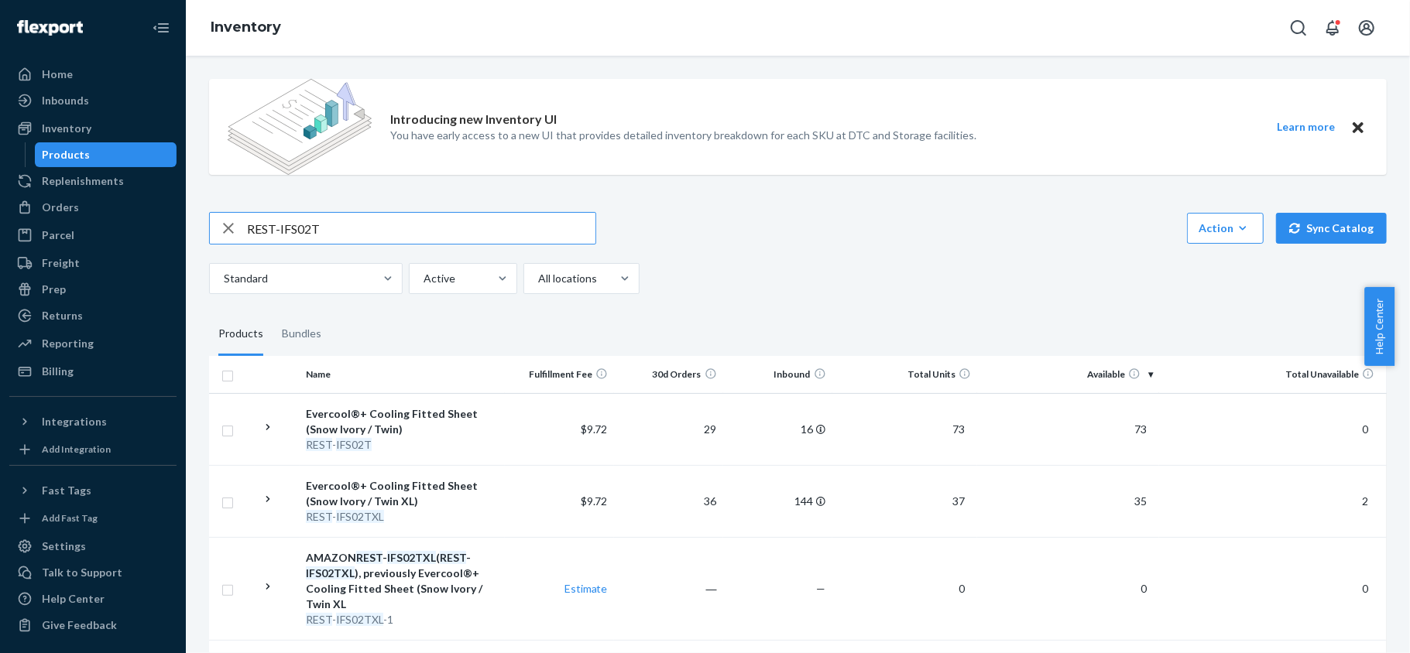
click at [344, 242] on input "REST-IFS02T" at bounding box center [421, 228] width 348 height 31
click at [347, 242] on input "REST-IFS02T" at bounding box center [421, 228] width 348 height 31
paste input "REST-IFS02TXL"
type input "REST-IFS02TXL"
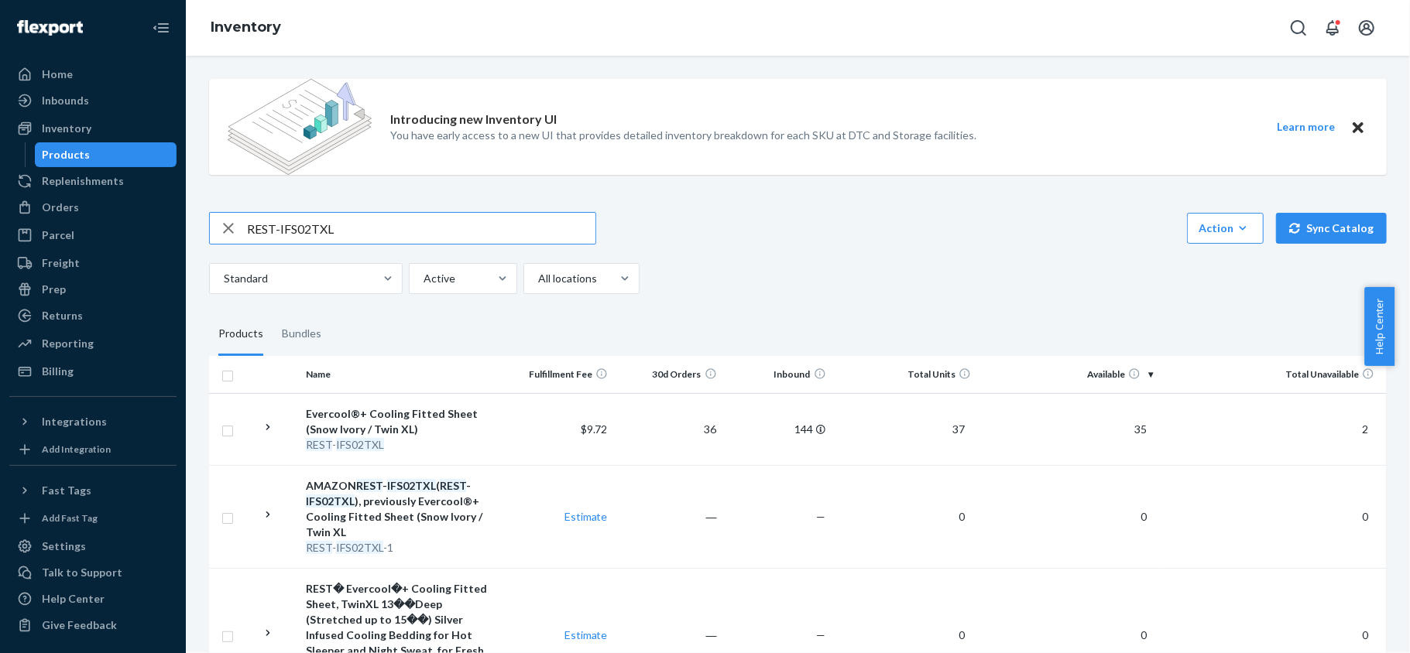
click at [393, 217] on input "REST-IFS02TXL" at bounding box center [421, 228] width 348 height 31
paste input "REST-IFS04CK"
type input "REST-IFS04CK"
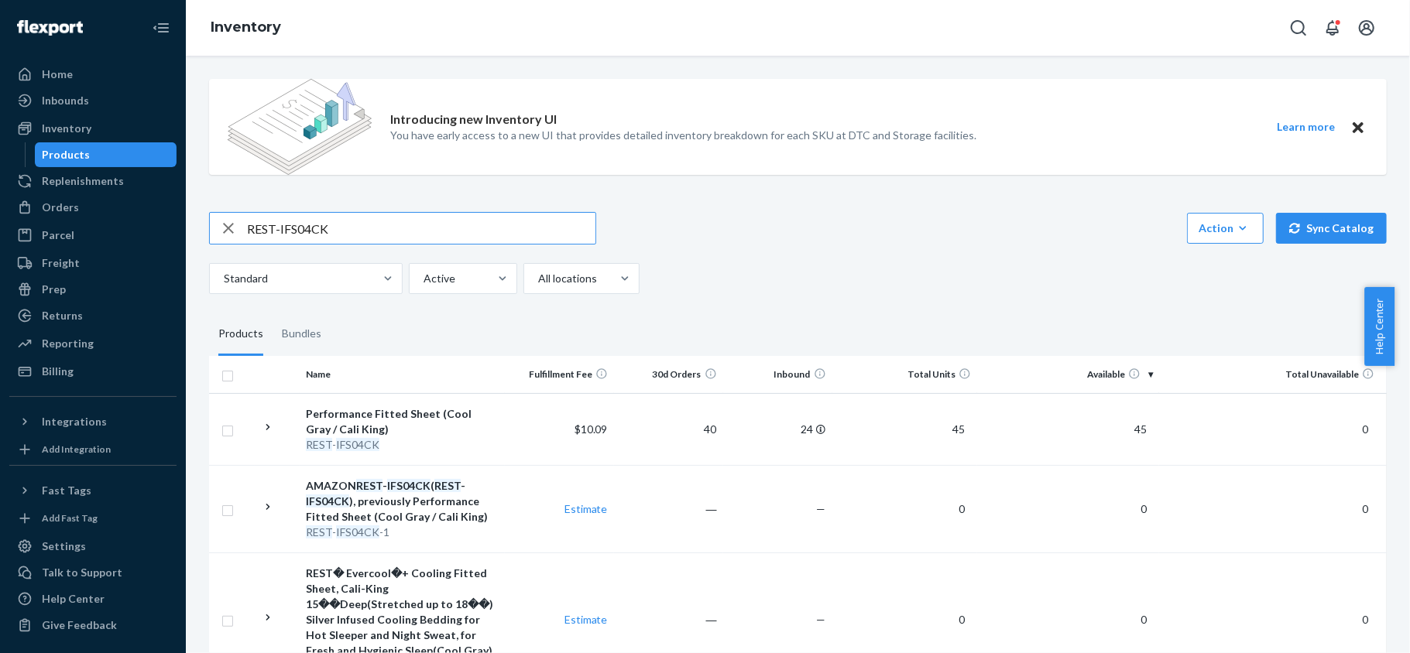
click at [386, 223] on input "REST-IFS04CK" at bounding box center [421, 228] width 348 height 31
paste input "REST-IFS04FD"
type input "REST-IFS04FD"
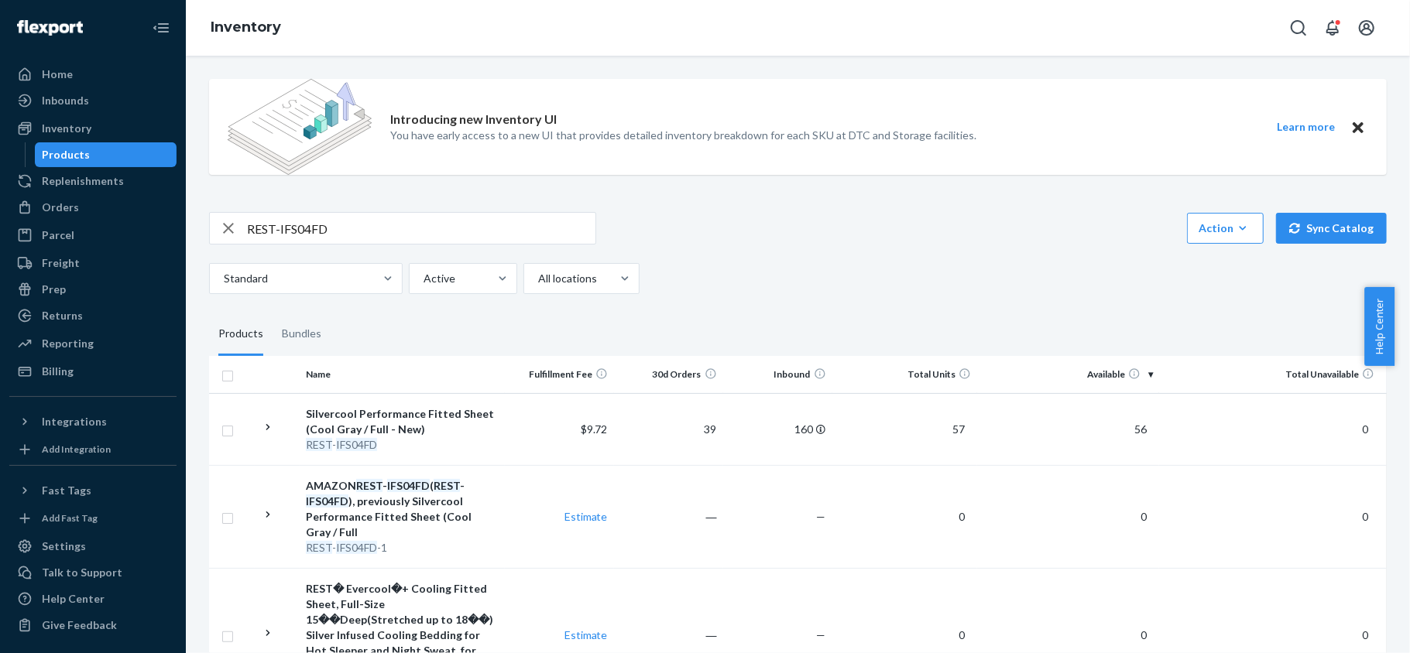
click at [361, 209] on div "Introducing new Inventory UI You have early access to a new UI that provides de…" at bounding box center [797, 494] width 1201 height 854
click at [358, 231] on input "REST-IFS04FD" at bounding box center [421, 228] width 348 height 31
click at [358, 232] on input "REST-IFS04FD" at bounding box center [421, 228] width 348 height 31
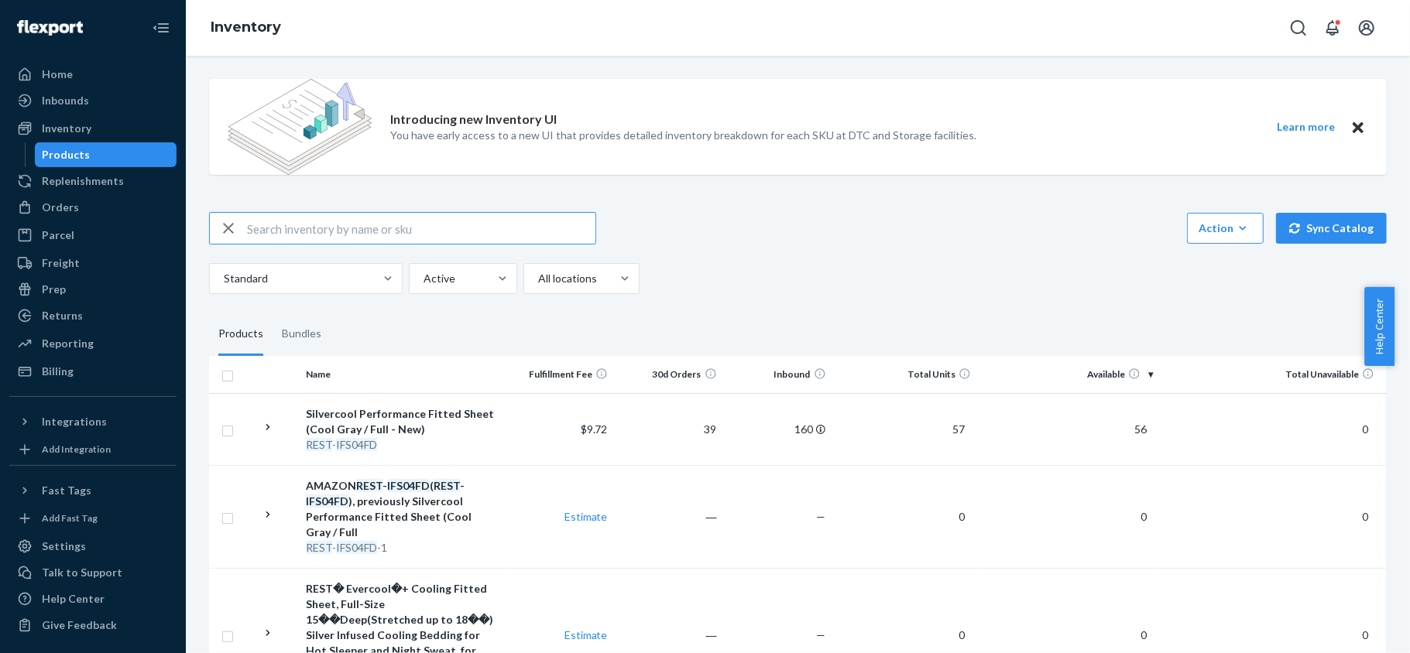
paste input "REST-IFS04K"
type input "REST-IFS04K"
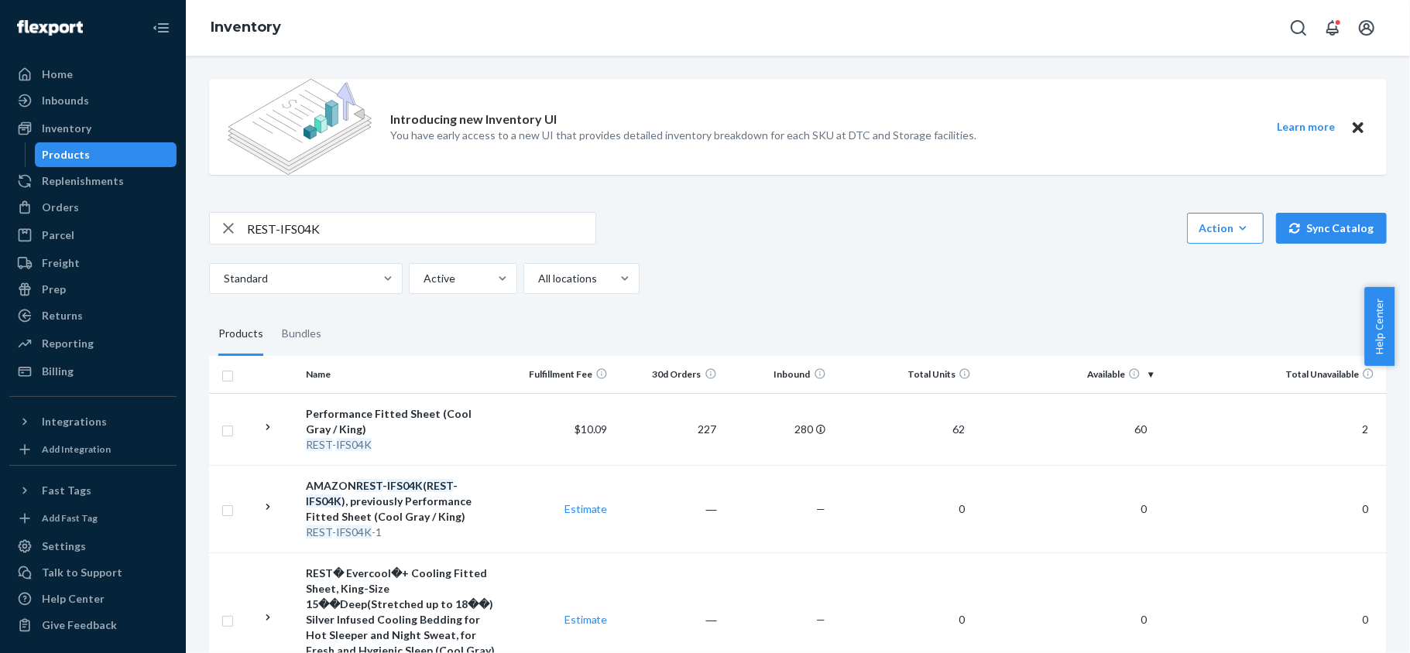
click at [344, 226] on input "REST-IFS04K" at bounding box center [421, 228] width 348 height 31
paste input "REST-IFS04QK"
type input "REST-IFS04QK"
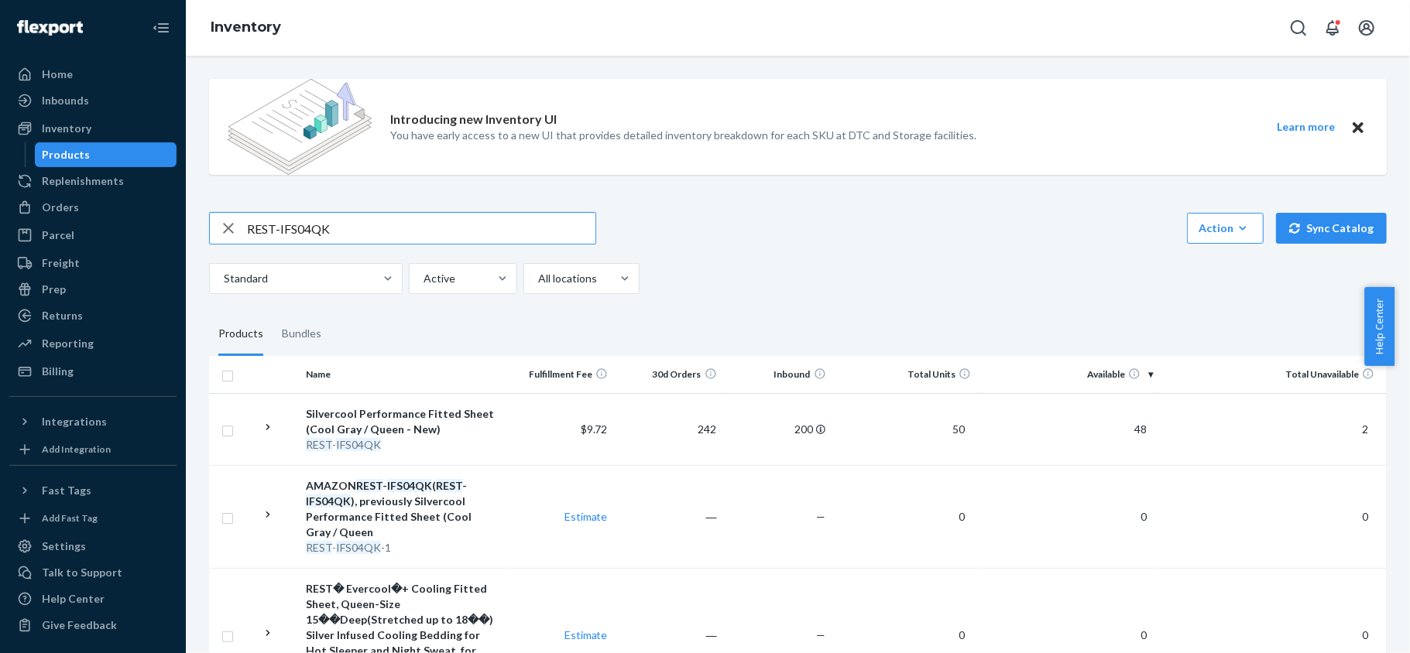
click at [413, 229] on input "REST-IFS04QK" at bounding box center [421, 228] width 348 height 31
paste input "REST-IFS04T"
type input "REST-IFS04T"
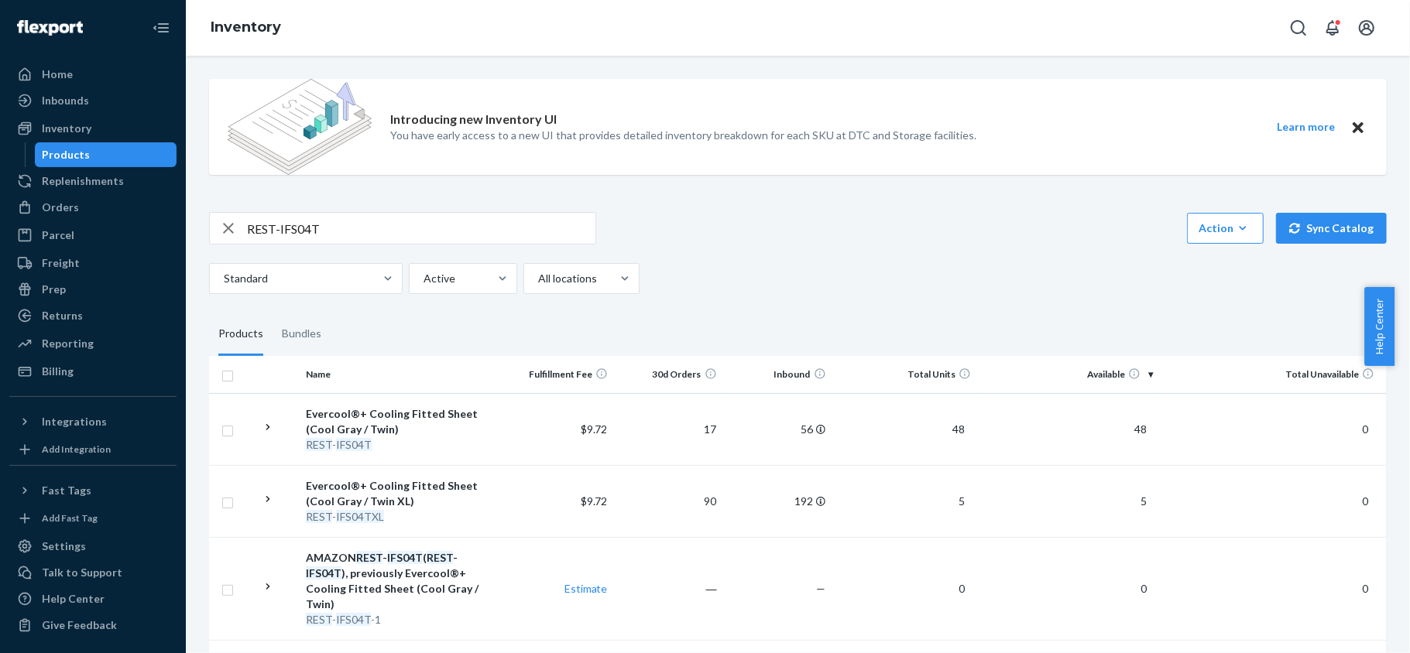
click at [456, 201] on div "Introducing new Inventory UI You have early access to a new UI that provides de…" at bounding box center [797, 589] width 1201 height 1044
click at [449, 224] on input "REST-IFS04T" at bounding box center [421, 228] width 348 height 31
click at [447, 224] on input "REST-IFS04T" at bounding box center [421, 228] width 348 height 31
paste input "REST-IFS04QK"
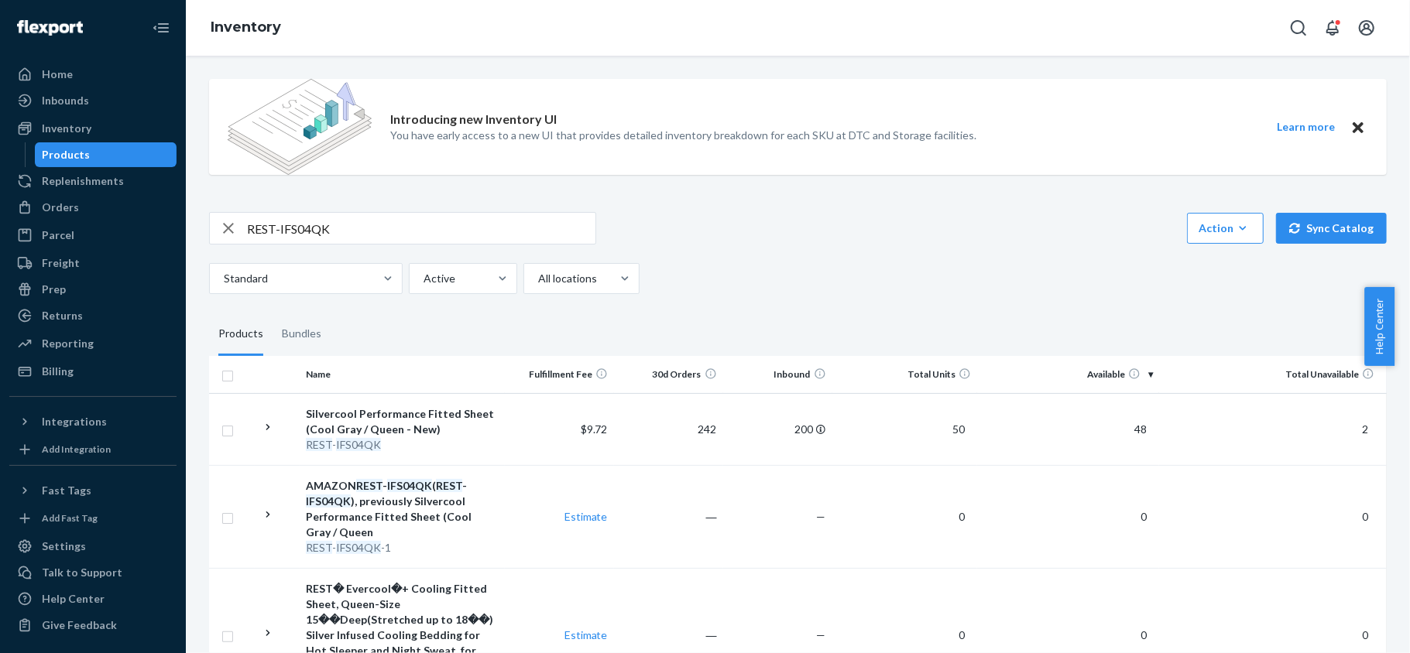
click at [421, 246] on div "REST-IFS04QK Action Create product Create bundle Bulk create products Bulk upda…" at bounding box center [797, 253] width 1177 height 82
click at [421, 248] on div "REST-IFS04QK Action Create product Create bundle Bulk create products Bulk upda…" at bounding box center [797, 253] width 1177 height 82
click at [421, 233] on input "REST-IFS04QK" at bounding box center [421, 228] width 348 height 31
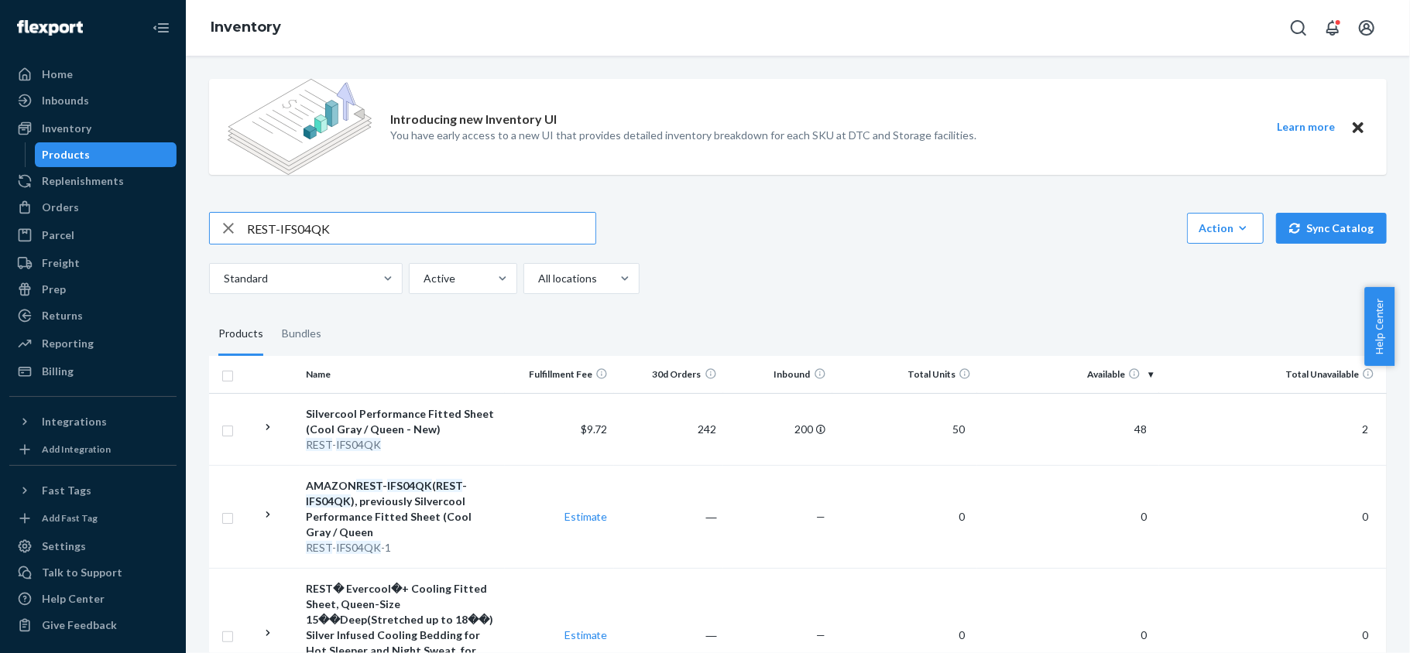
paste input "TXL"
type input "REST-IFS04TXL"
click at [373, 226] on input "REST-IFS04TXL" at bounding box center [421, 228] width 348 height 31
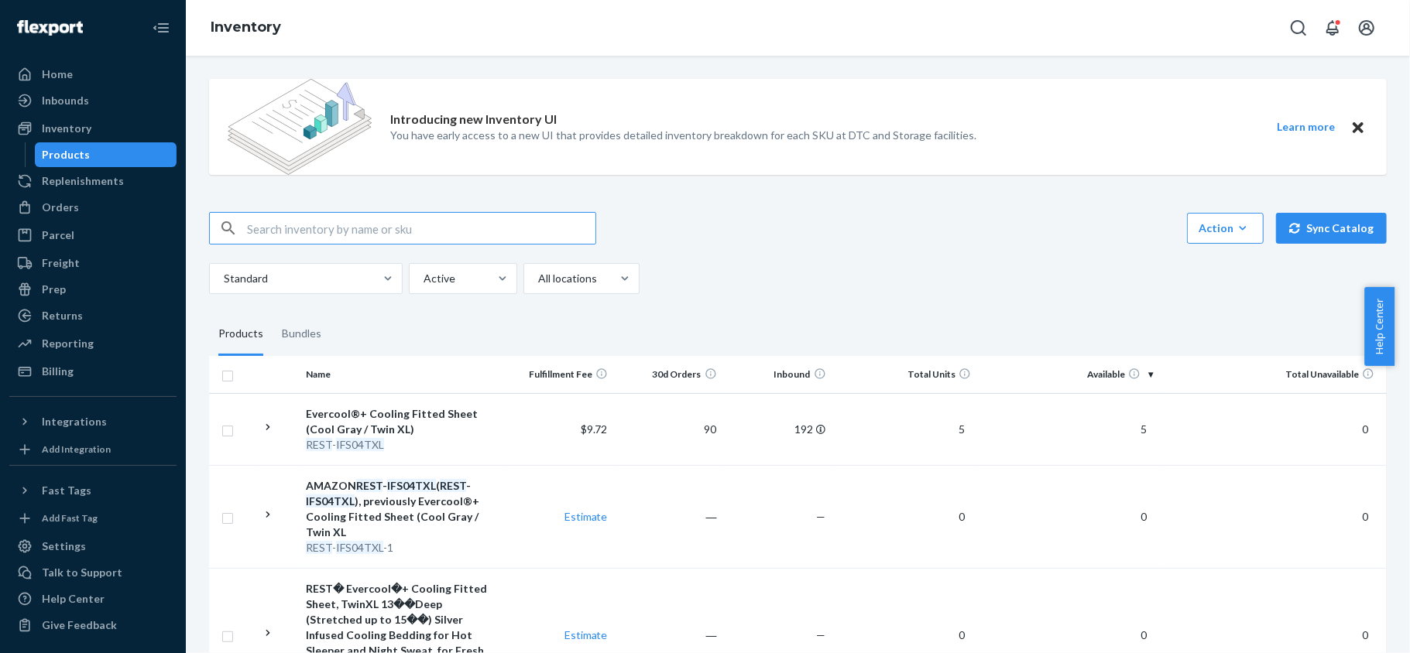
paste input "REST-IFS06CK"
type input "REST-IFS06CK"
click at [369, 223] on input "REST-IFS06CK" at bounding box center [421, 228] width 348 height 31
click at [368, 223] on input "REST-IFS06CK" at bounding box center [421, 228] width 348 height 31
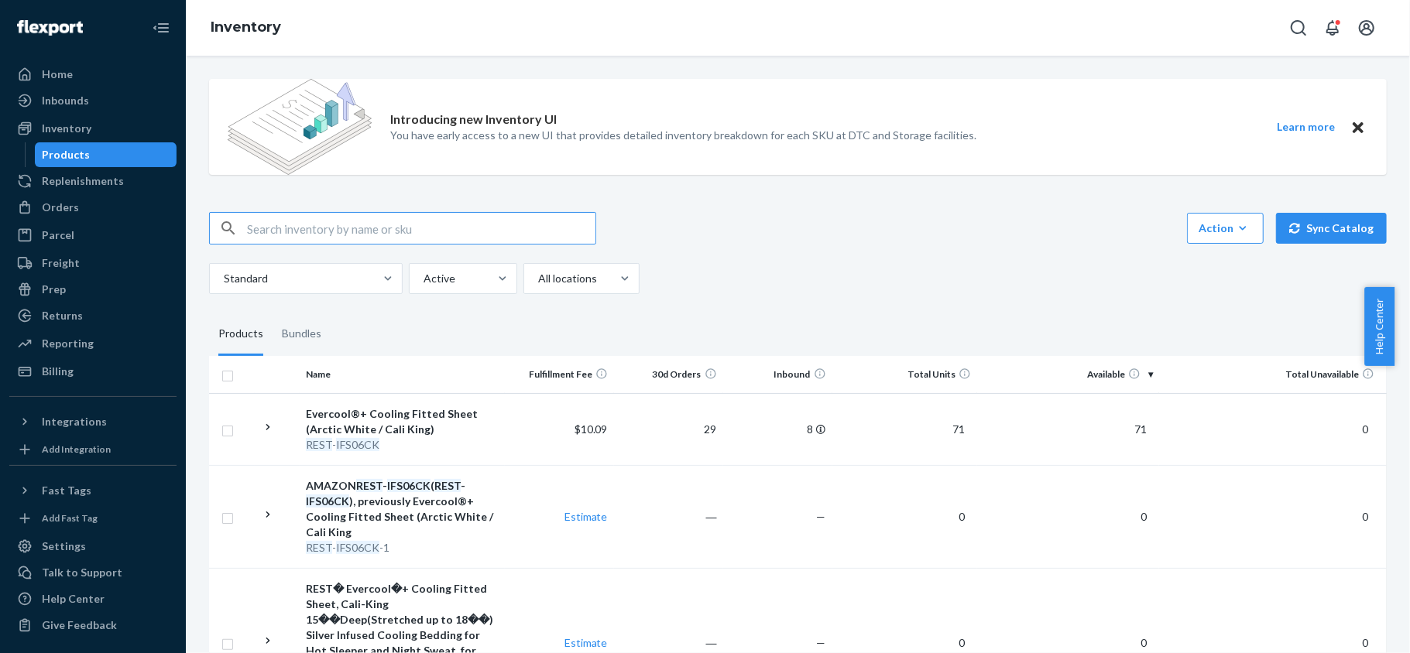
paste input "REST-IFS06FD"
type input "REST-IFS06FD"
click at [375, 229] on input "REST-IFS06FD" at bounding box center [421, 228] width 348 height 31
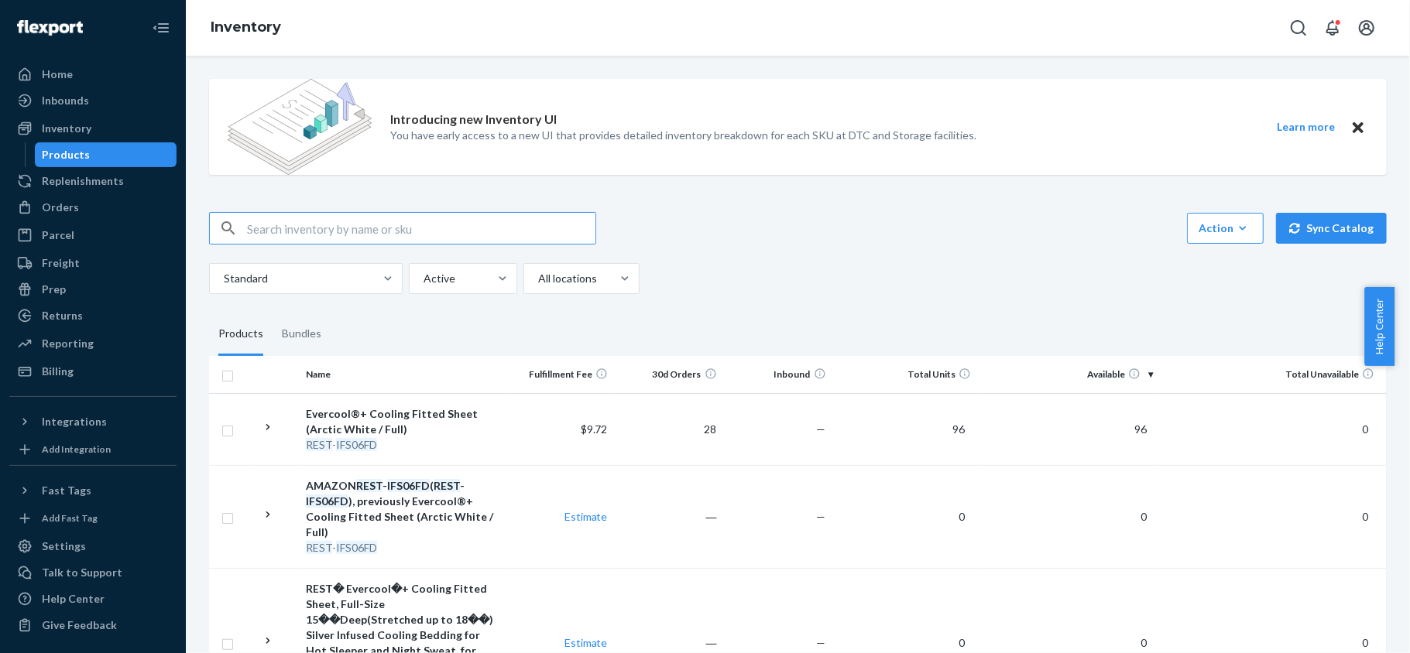
paste input "REST-IFS06K"
type input "REST-IFS06K"
click at [356, 224] on input "REST-IFS06K" at bounding box center [421, 228] width 348 height 31
click at [355, 224] on input "REST-IFS06K" at bounding box center [421, 228] width 348 height 31
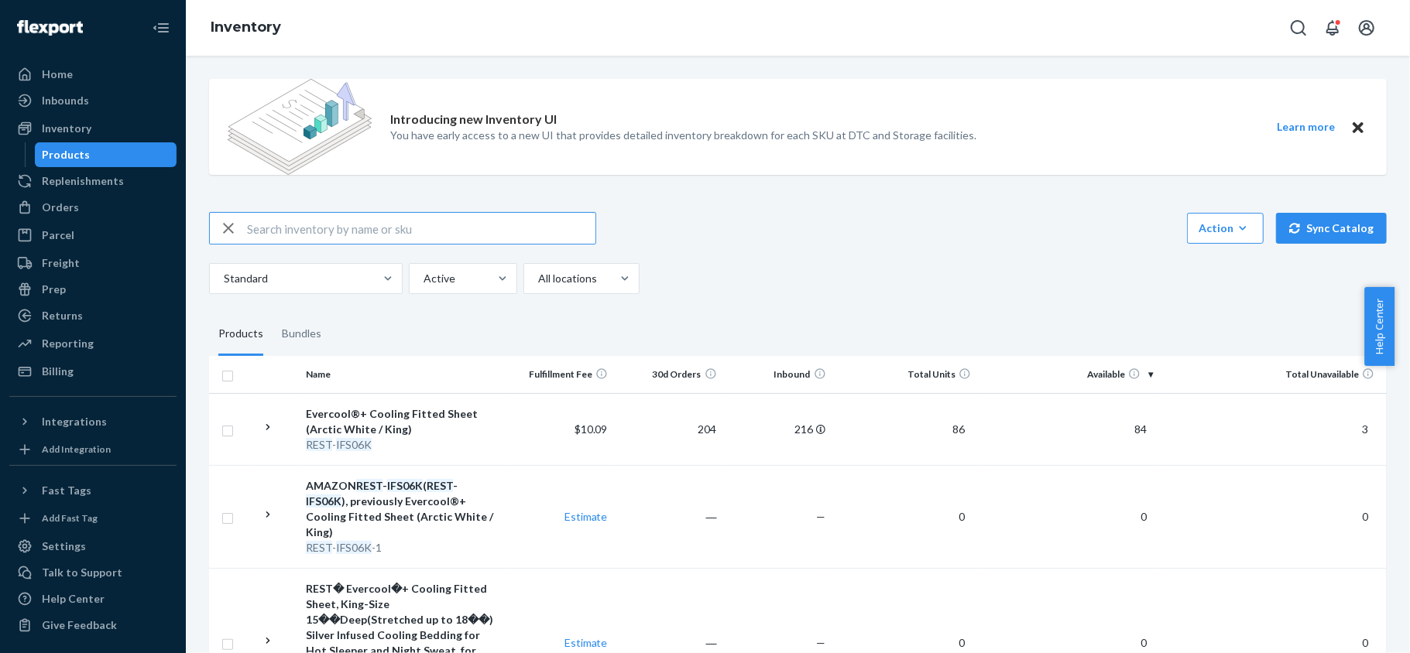
paste input "REST-IFS06QK"
type input "REST-IFS06QK"
click at [323, 235] on input "REST-IFS06QK" at bounding box center [421, 228] width 348 height 31
click at [345, 228] on input "REST-IFS06QK" at bounding box center [421, 228] width 348 height 31
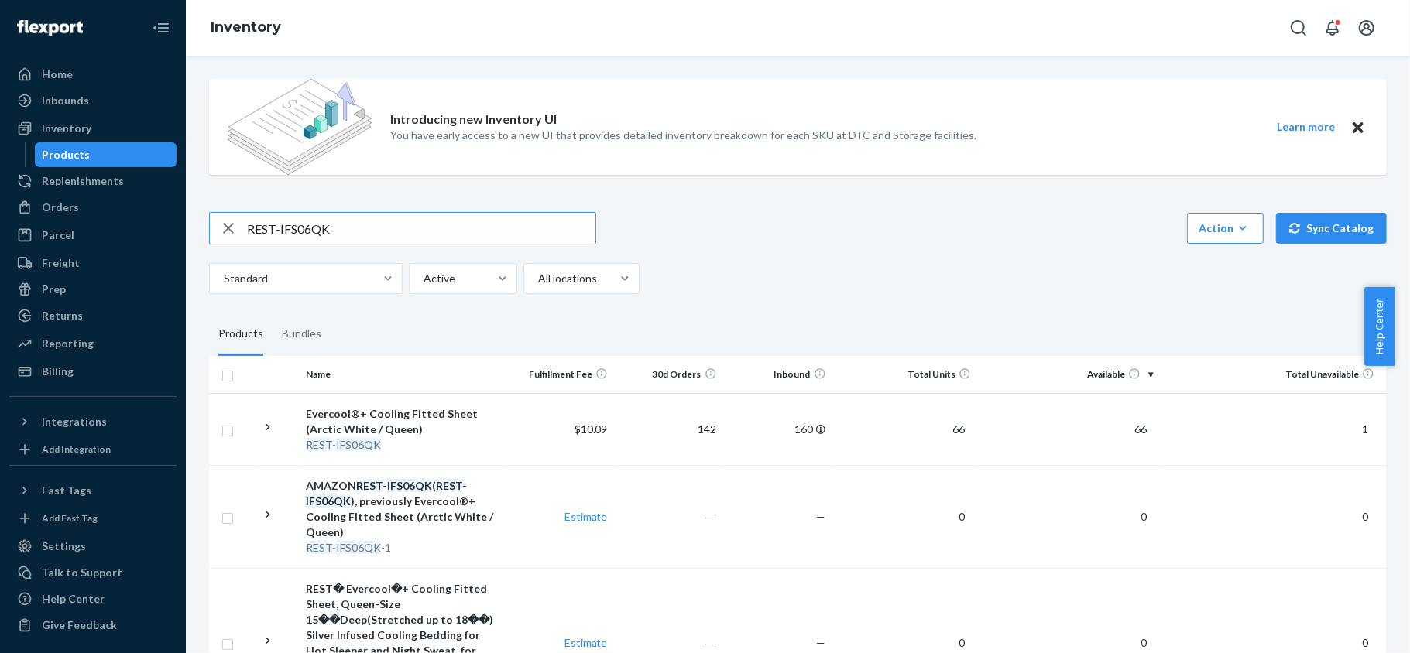
click at [345, 228] on input "REST-IFS06QK" at bounding box center [421, 228] width 348 height 31
paste input "REST-IFS06T"
type input "REST-IFS06T"
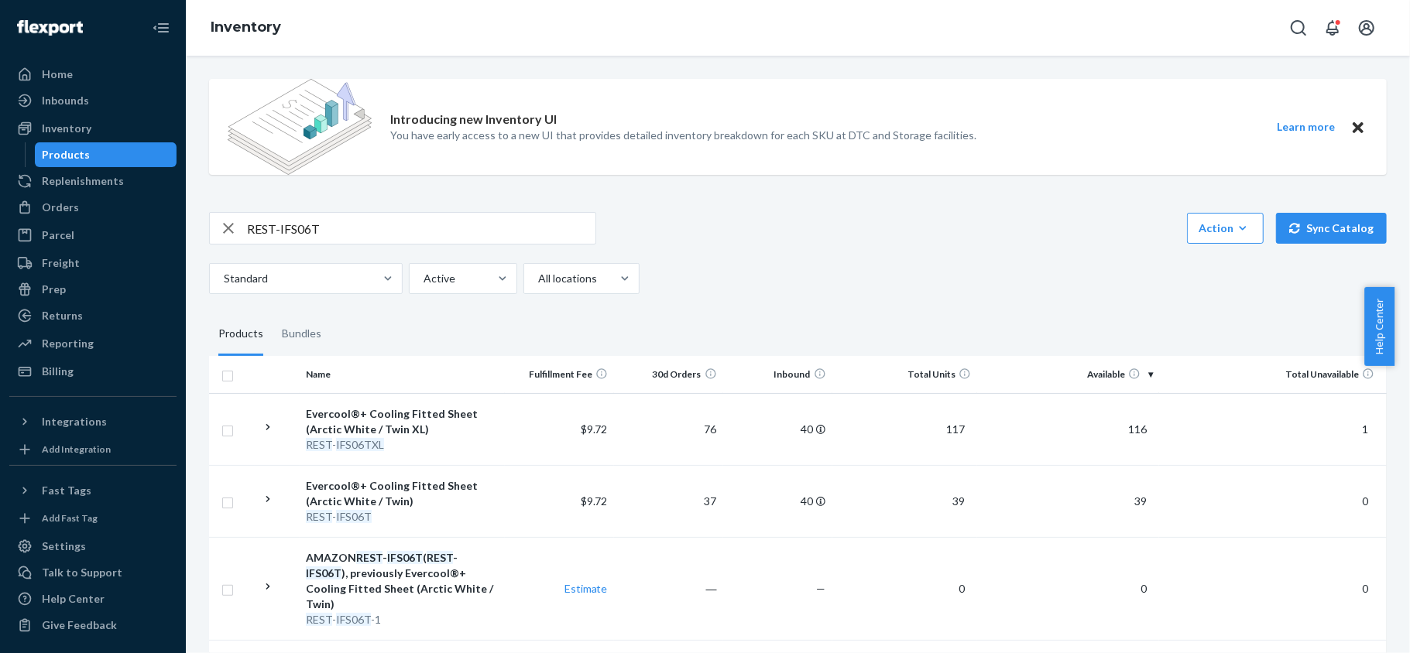
click at [355, 220] on input "REST-IFS06T" at bounding box center [421, 228] width 348 height 31
paste input "REST-IFS06TXL"
type input "REST-IFS06TXL"
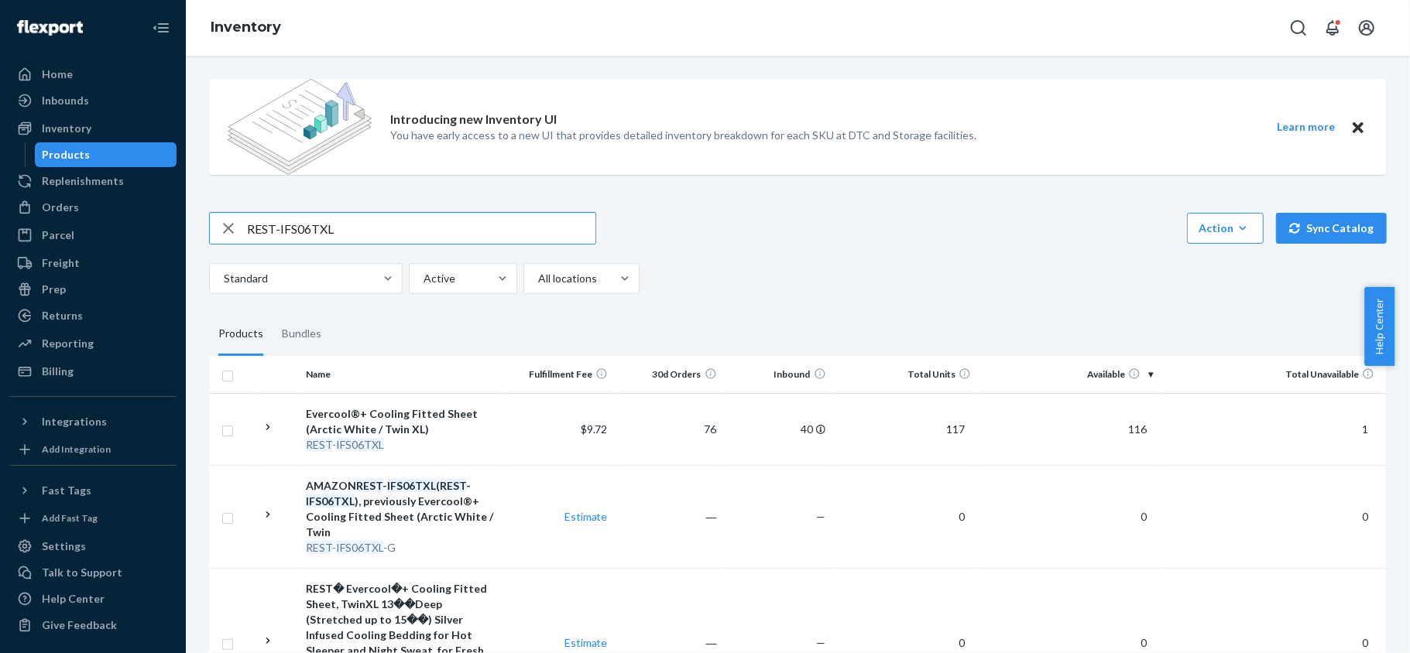
click at [361, 214] on input "REST-IFS06TXL" at bounding box center [421, 228] width 348 height 31
paste input "REST-IFS07CK"
click at [362, 218] on input "REST-IFS07CK" at bounding box center [421, 228] width 348 height 31
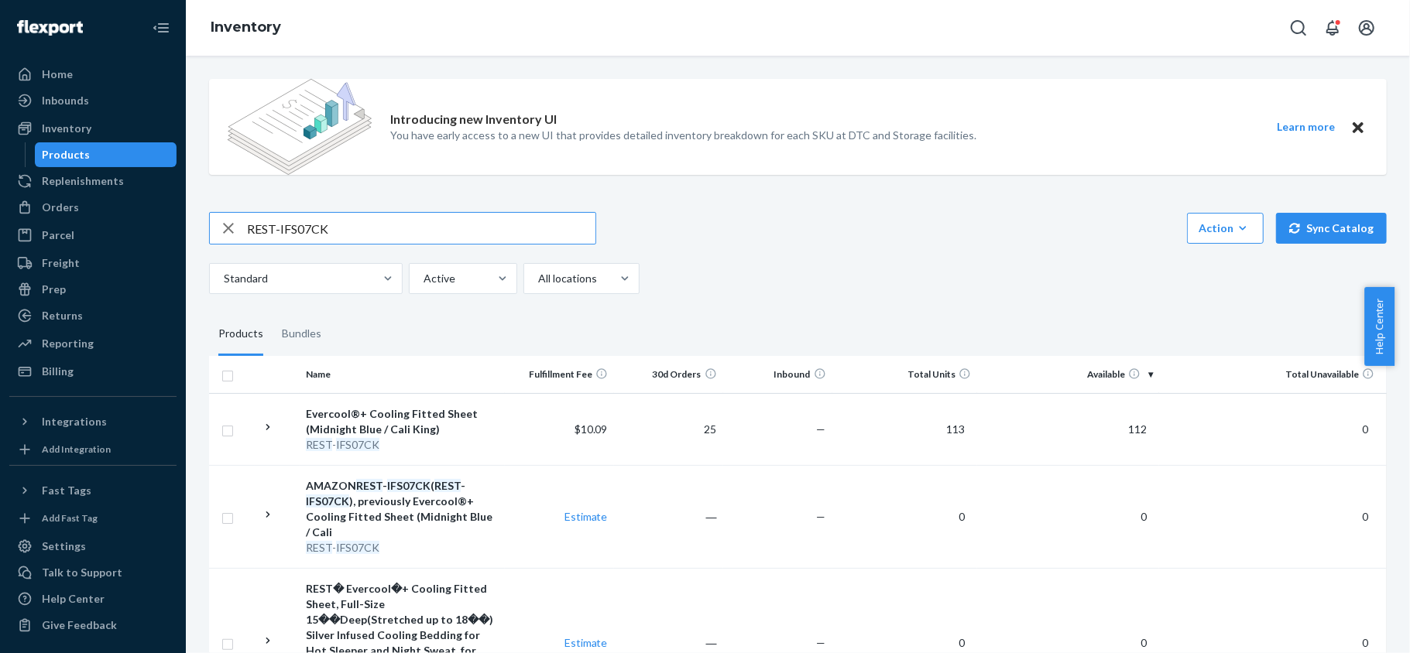
click at [362, 218] on input "REST-IFS07CK" at bounding box center [421, 228] width 348 height 31
paste input "REST-IFS07FD"
type input "REST-REST-IFS07FD"
paste input "REST-IFS07FD"
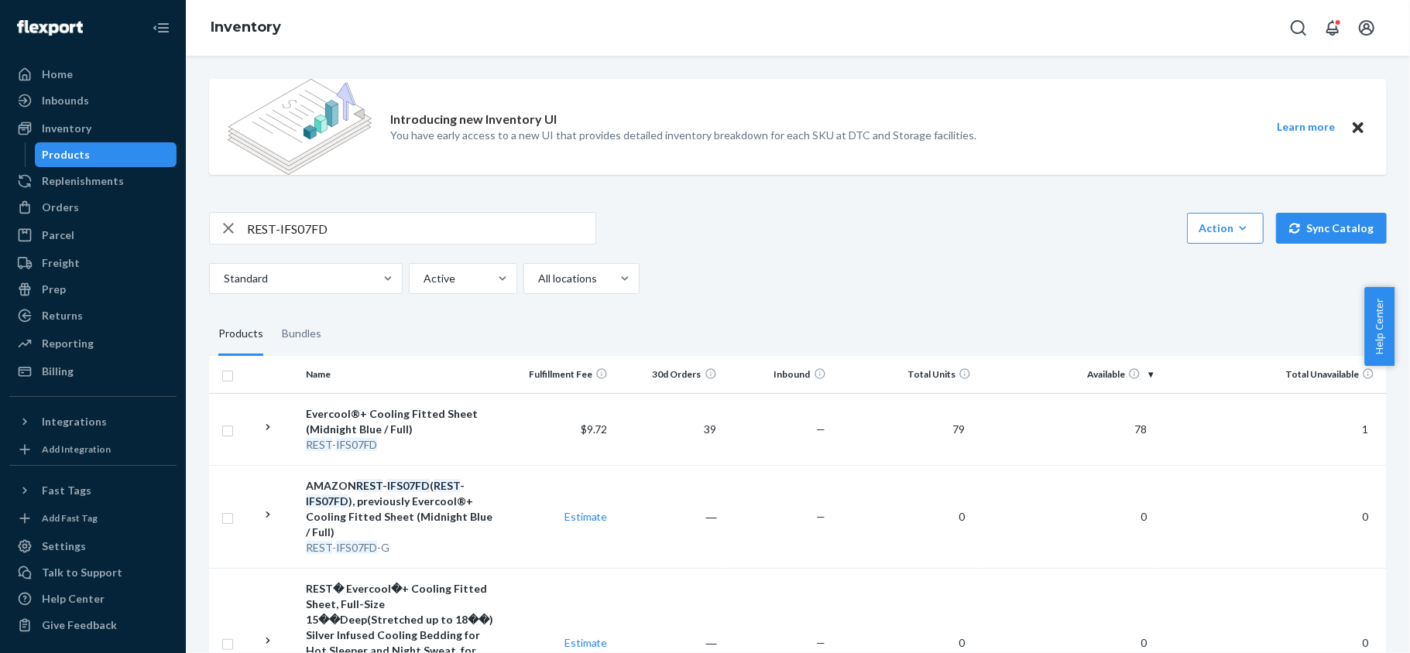
click at [360, 224] on input "REST-IFS07FD" at bounding box center [421, 228] width 348 height 31
click at [359, 224] on input "REST-IFS07FD" at bounding box center [421, 228] width 348 height 31
paste input "K"
type input "REST-IFS07K"
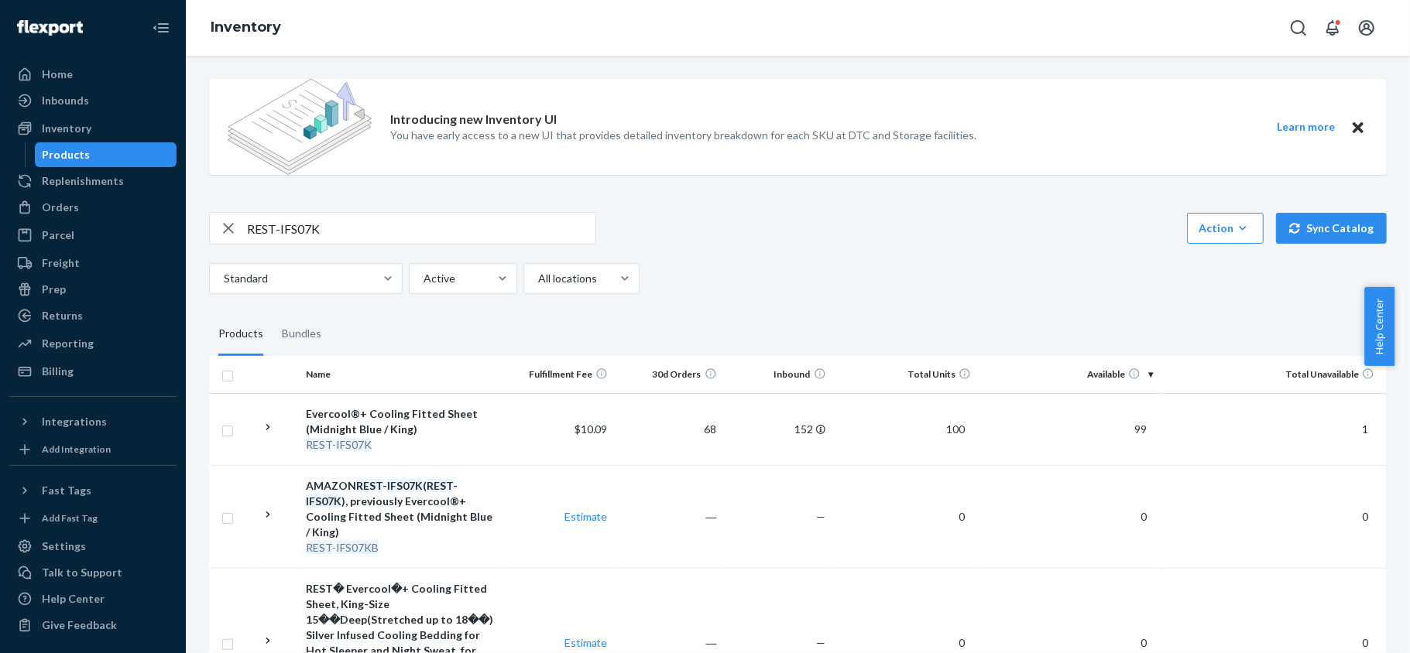
click at [382, 235] on input "REST-IFS07K" at bounding box center [421, 228] width 348 height 31
paste input "REST-IFS07QK"
type input "REST-IFS07QK"
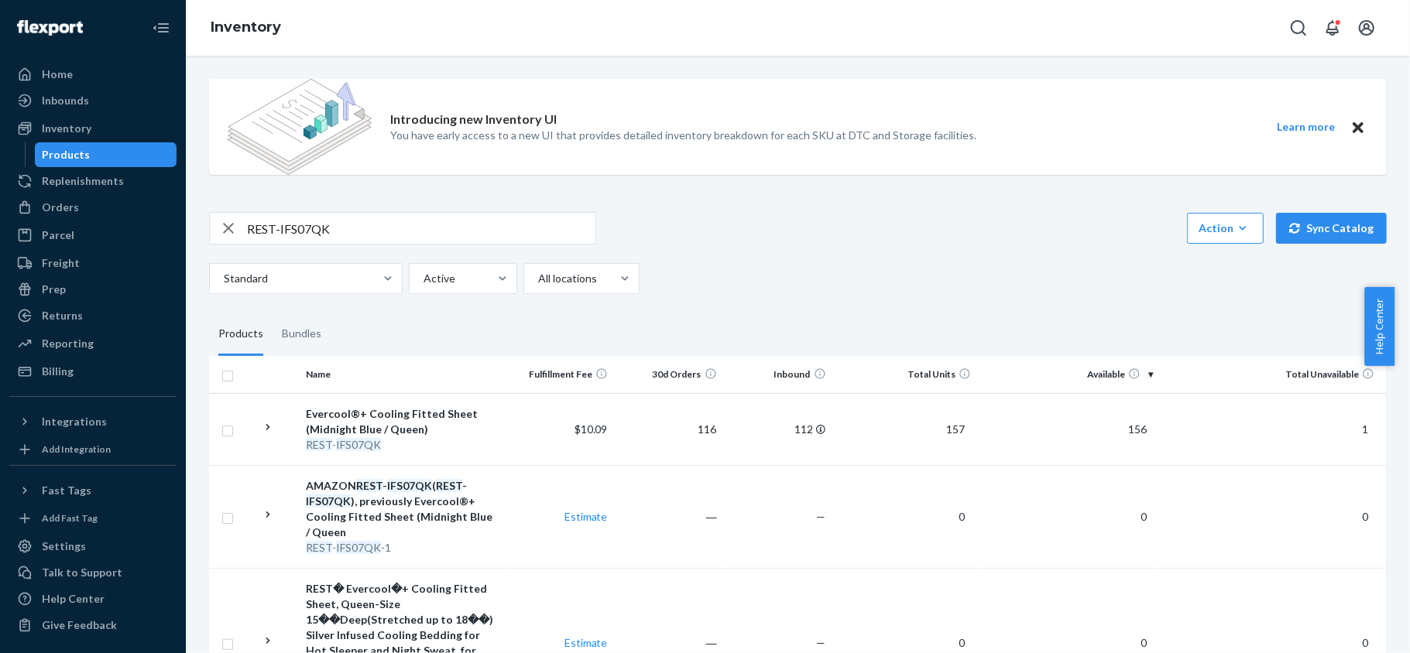
click at [413, 229] on input "REST-IFS07QK" at bounding box center [421, 228] width 348 height 31
paste input "REST-IFS07T"
type input "REST-IFS07T"
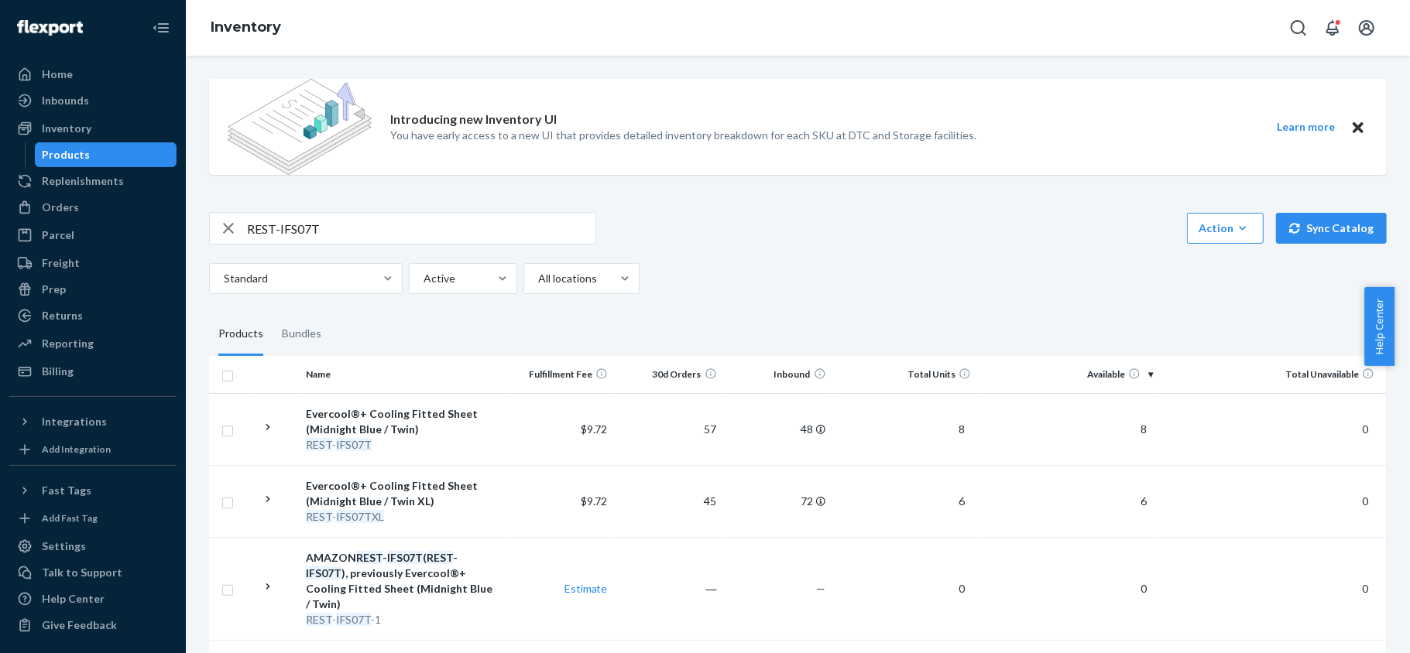
click at [434, 215] on input "REST-IFS07T" at bounding box center [421, 228] width 348 height 31
click at [432, 215] on input "REST-IFS07T" at bounding box center [421, 228] width 348 height 31
paste input "REST-IFS07TXL"
type input "REST-IFS07TXL"
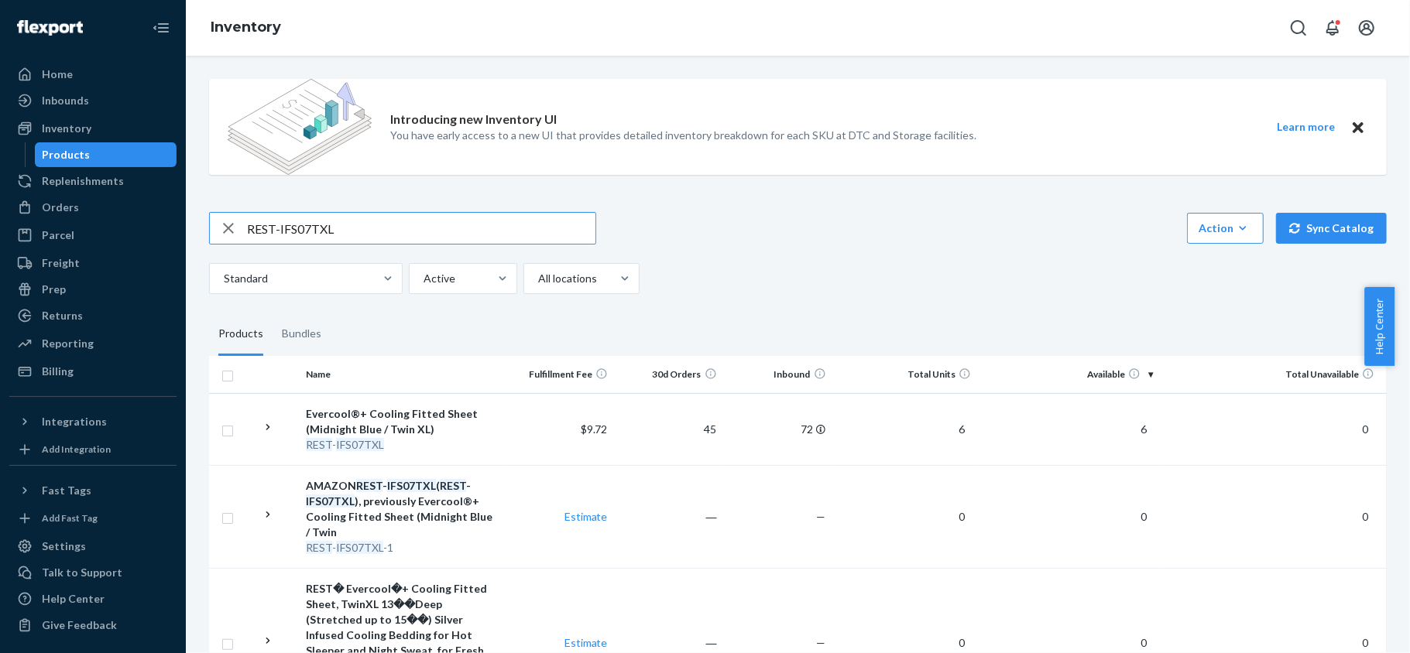
click at [437, 233] on input "REST-IFS07TXL" at bounding box center [421, 228] width 348 height 31
click at [435, 234] on input "REST-IFS07TXL" at bounding box center [421, 228] width 348 height 31
click at [434, 235] on input "REST-IFS07TXL" at bounding box center [421, 228] width 348 height 31
paste input "REST-IFS08CK"
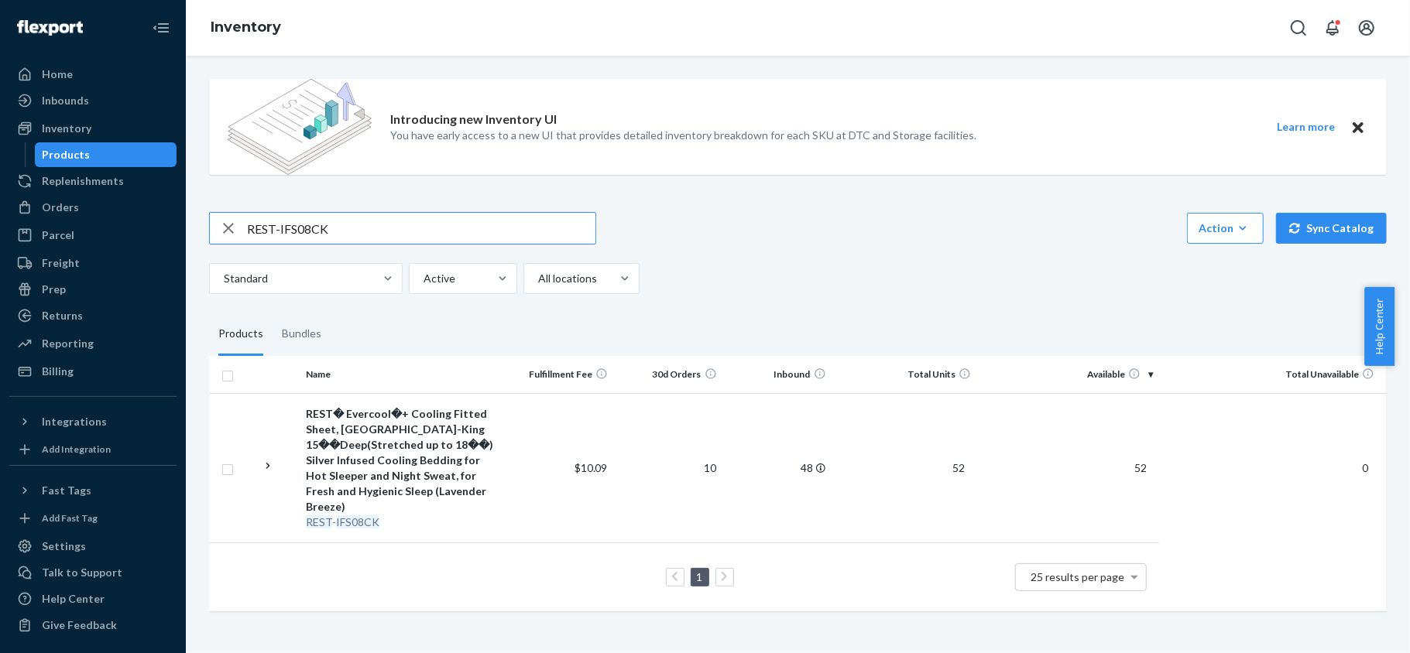
click at [413, 217] on input "REST-IFS08CK" at bounding box center [421, 228] width 348 height 31
click at [412, 217] on input "REST-IFS08CK" at bounding box center [421, 228] width 348 height 31
paste input "FD"
type input "REST-IFS08FD"
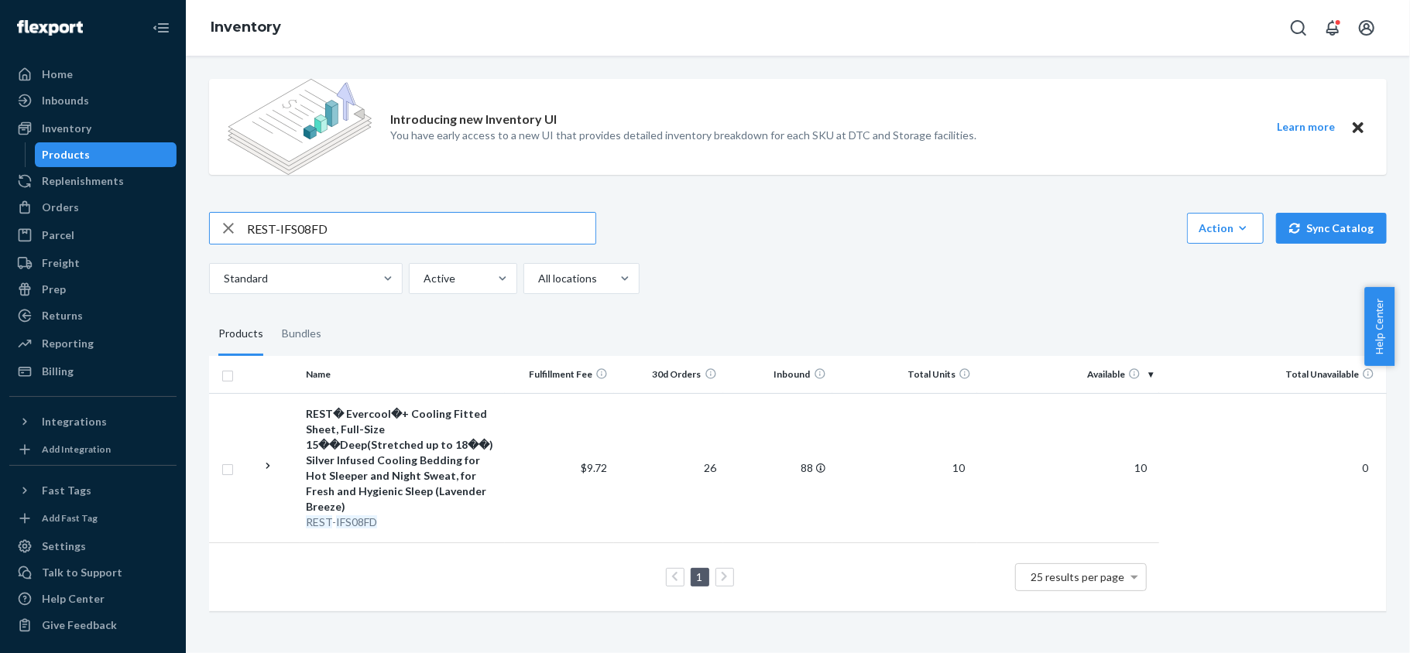
click at [385, 227] on input "REST-IFS08FD" at bounding box center [421, 228] width 348 height 31
paste input "REST-IFS08K"
type input "REST-IFS08K"
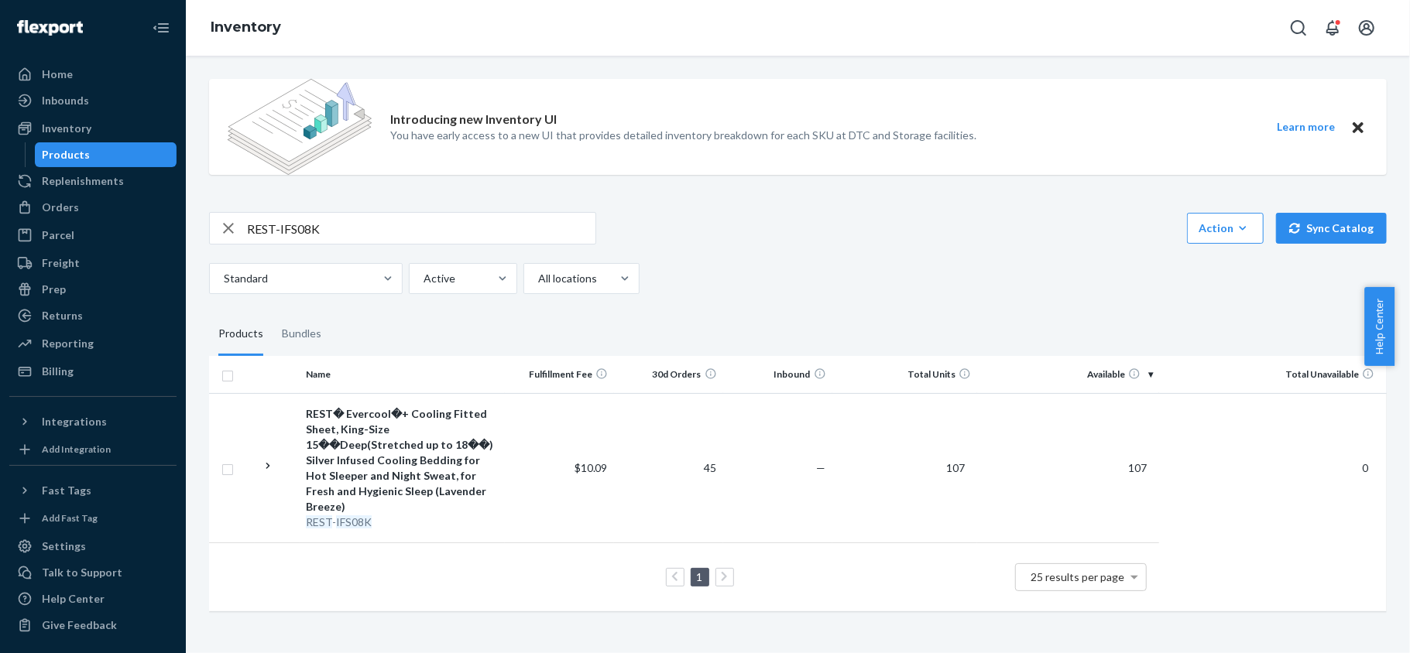
click at [358, 220] on input "REST-IFS08K" at bounding box center [421, 228] width 348 height 31
paste input "REST-IFS08QK"
type input "REST-IFS08QK"
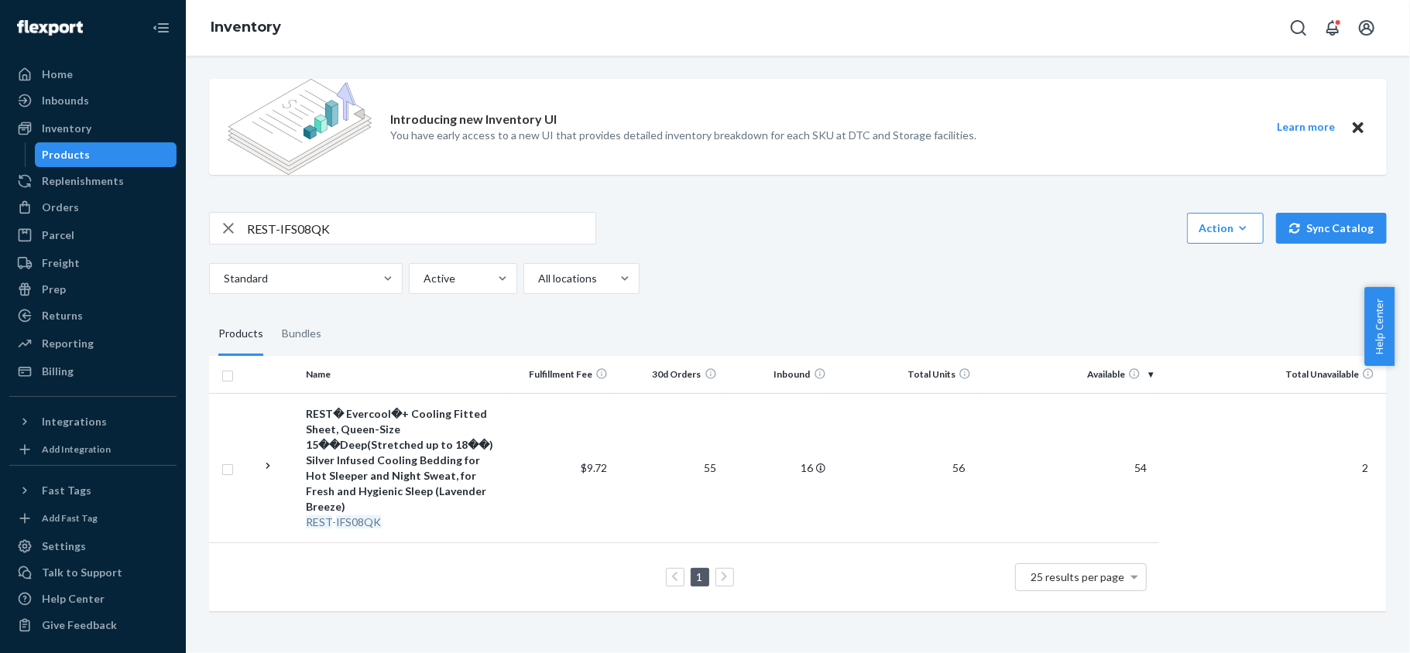
click at [446, 224] on input "REST-IFS08QK" at bounding box center [421, 228] width 348 height 31
type input "v"
paste input "REST-IFS08T"
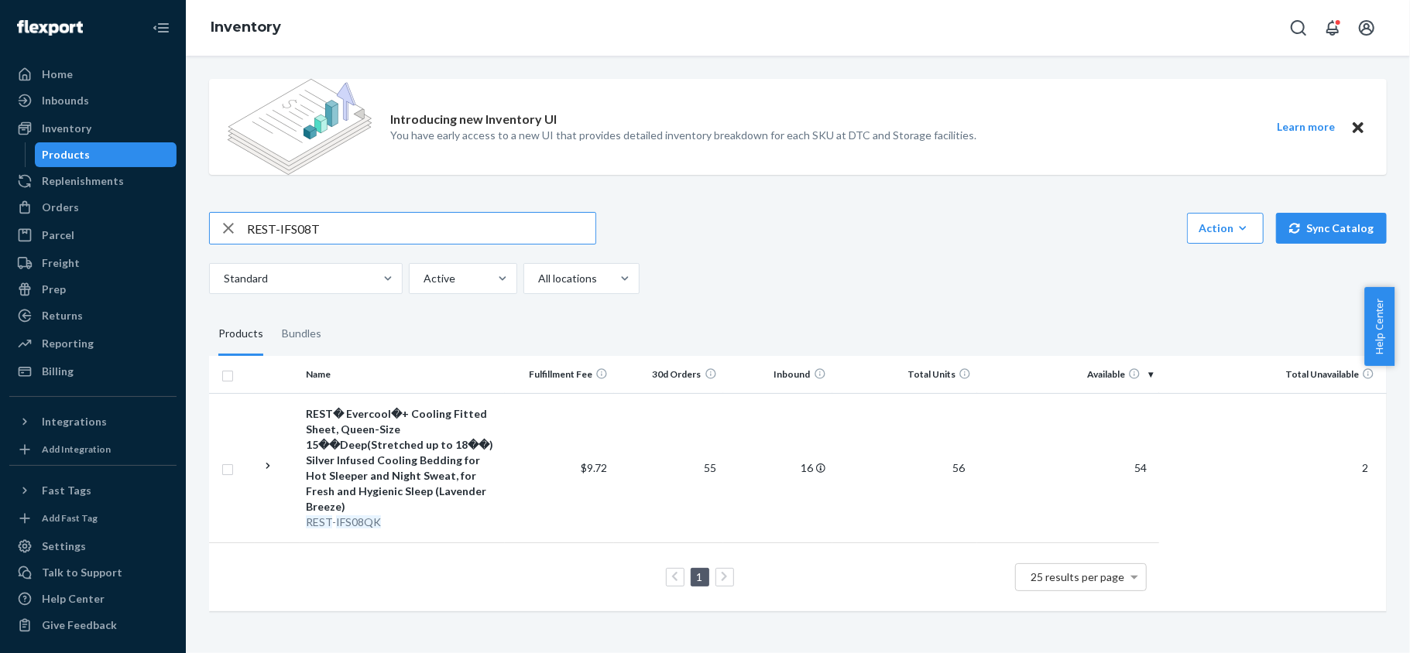
type input "REST-IFS08T"
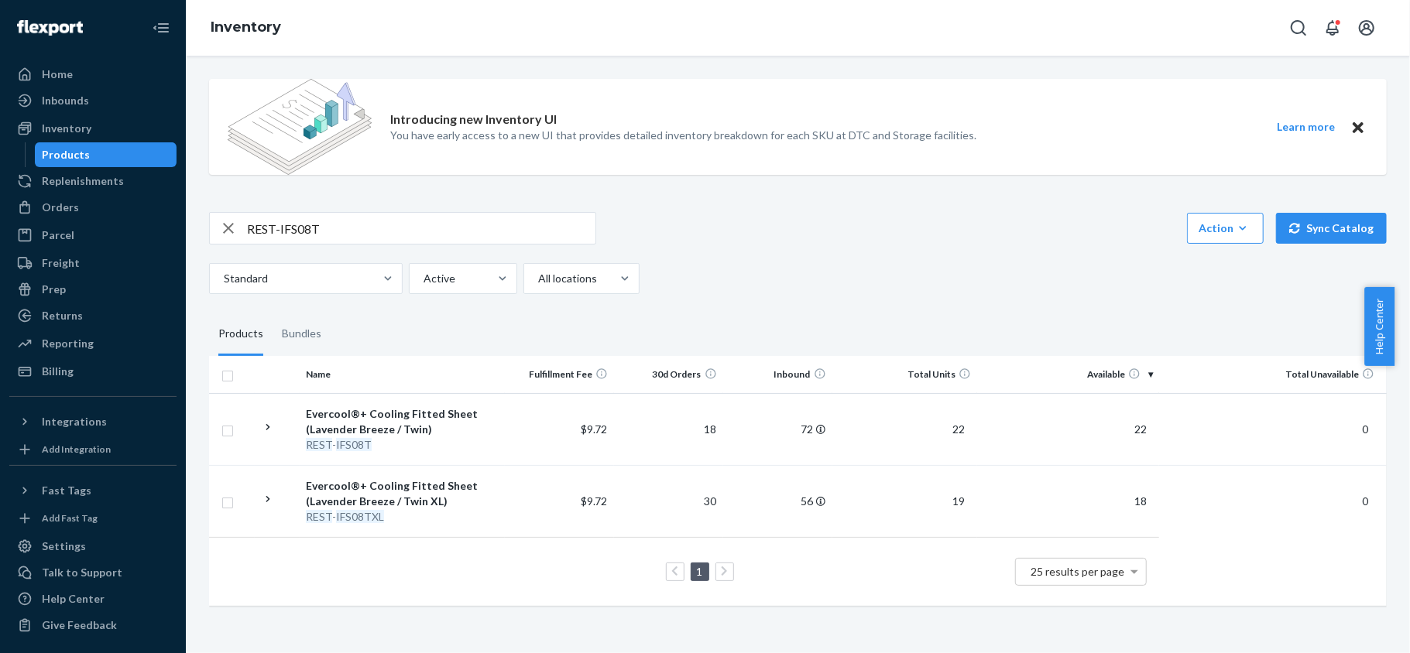
click at [454, 233] on input "REST-IFS08T" at bounding box center [421, 228] width 348 height 31
paste input "REST-IFS08TXL"
type input "REST-IFS08TXL"
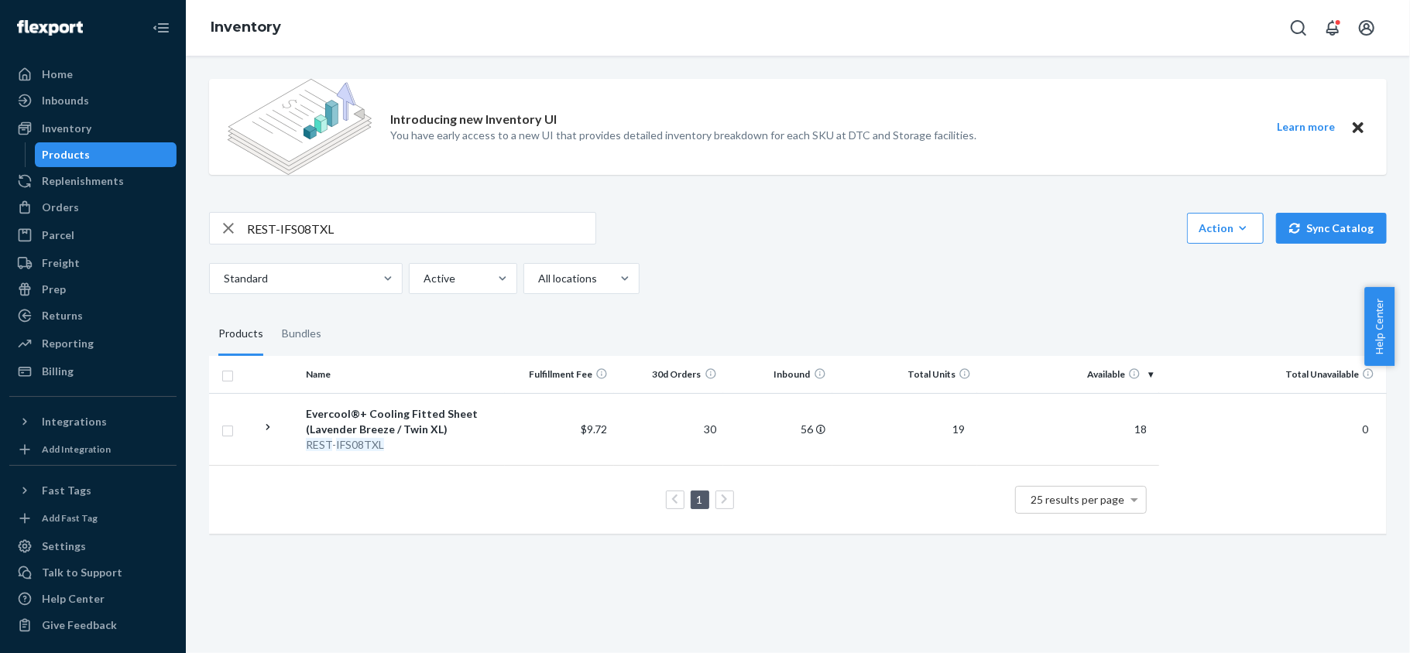
click at [395, 206] on div "Introducing new Inventory UI You have early access to a new UI that provides de…" at bounding box center [797, 308] width 1201 height 483
click at [382, 229] on input "REST-IFS08TXL" at bounding box center [421, 228] width 348 height 31
click at [381, 229] on input "REST-IFS08TXL" at bounding box center [421, 228] width 348 height 31
paste input "REST-ITS01CKK"
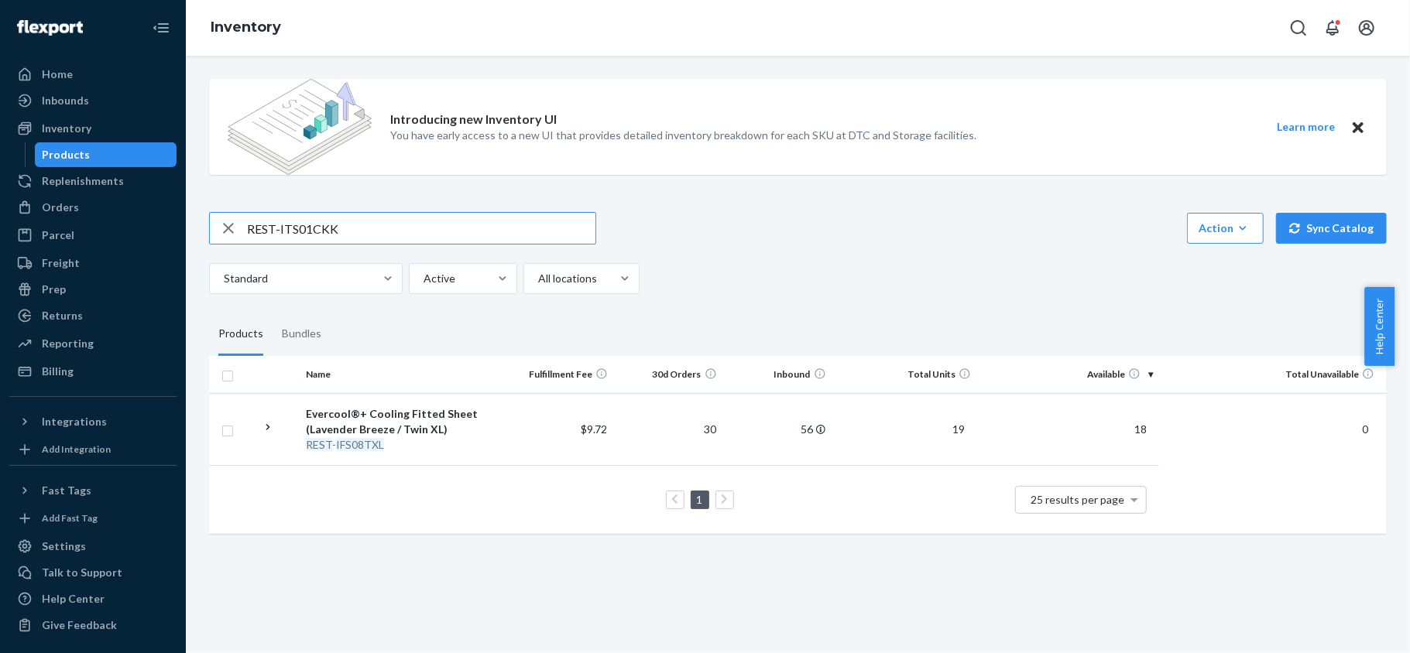
type input "REST-ITS01CKK"
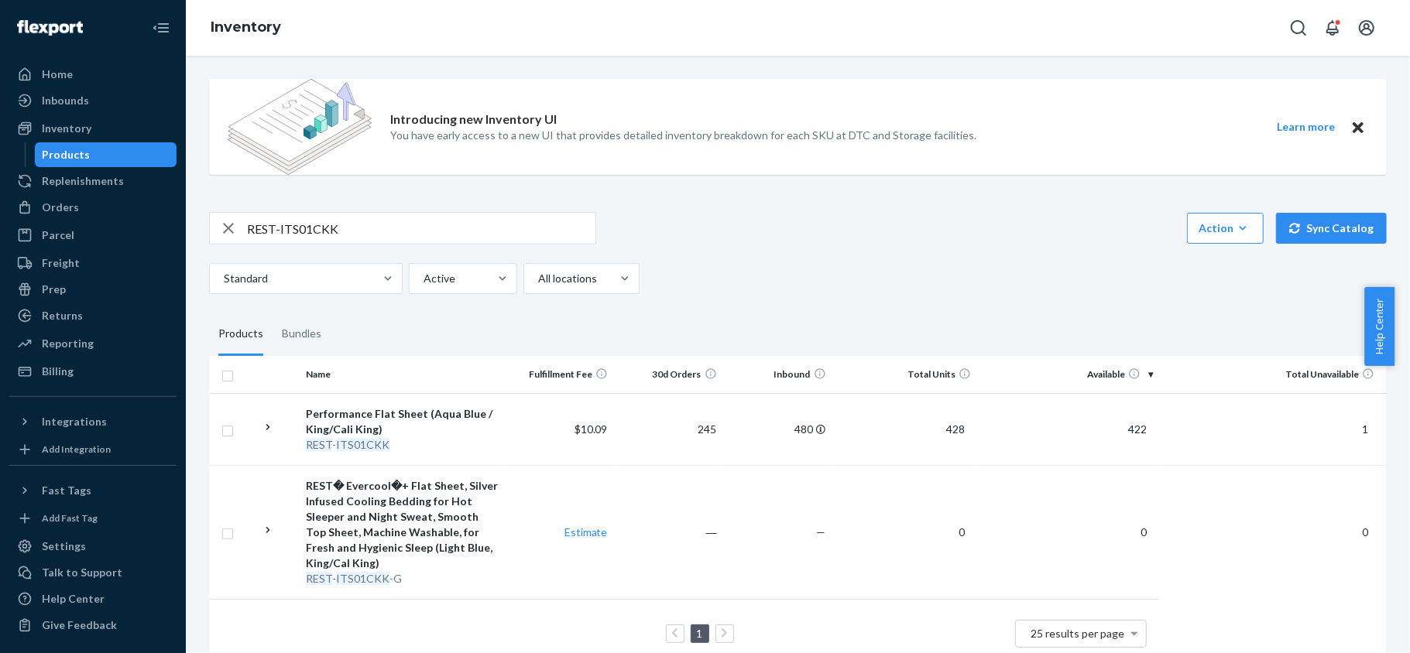
click at [358, 228] on input "REST-ITS01CKK" at bounding box center [421, 228] width 348 height 31
paste input "REST-ITS01FQD"
type input "REST-ITS01FQD"
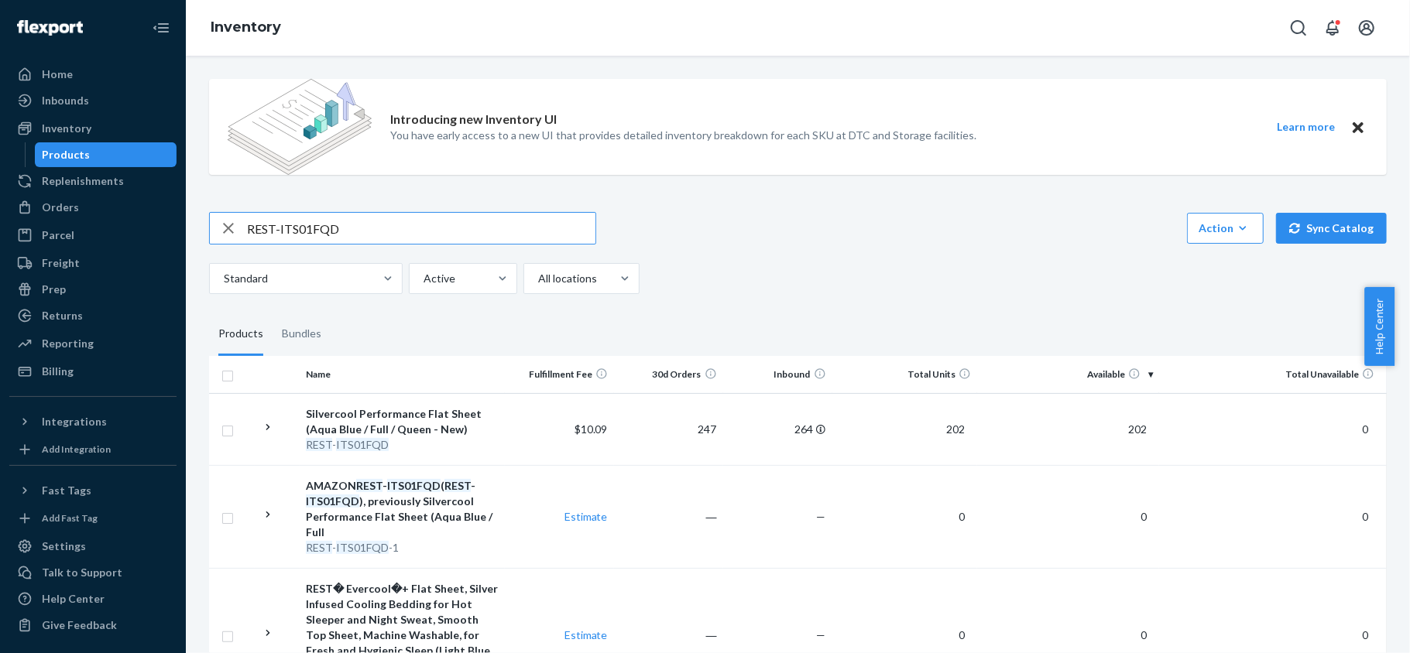
click at [410, 220] on input "REST-ITS01FQD" at bounding box center [421, 228] width 348 height 31
click at [407, 220] on input "REST-ITS01FQD" at bounding box center [421, 228] width 348 height 31
paste input "REST-ITS02CKK"
type input "REST-ITS02CKK"
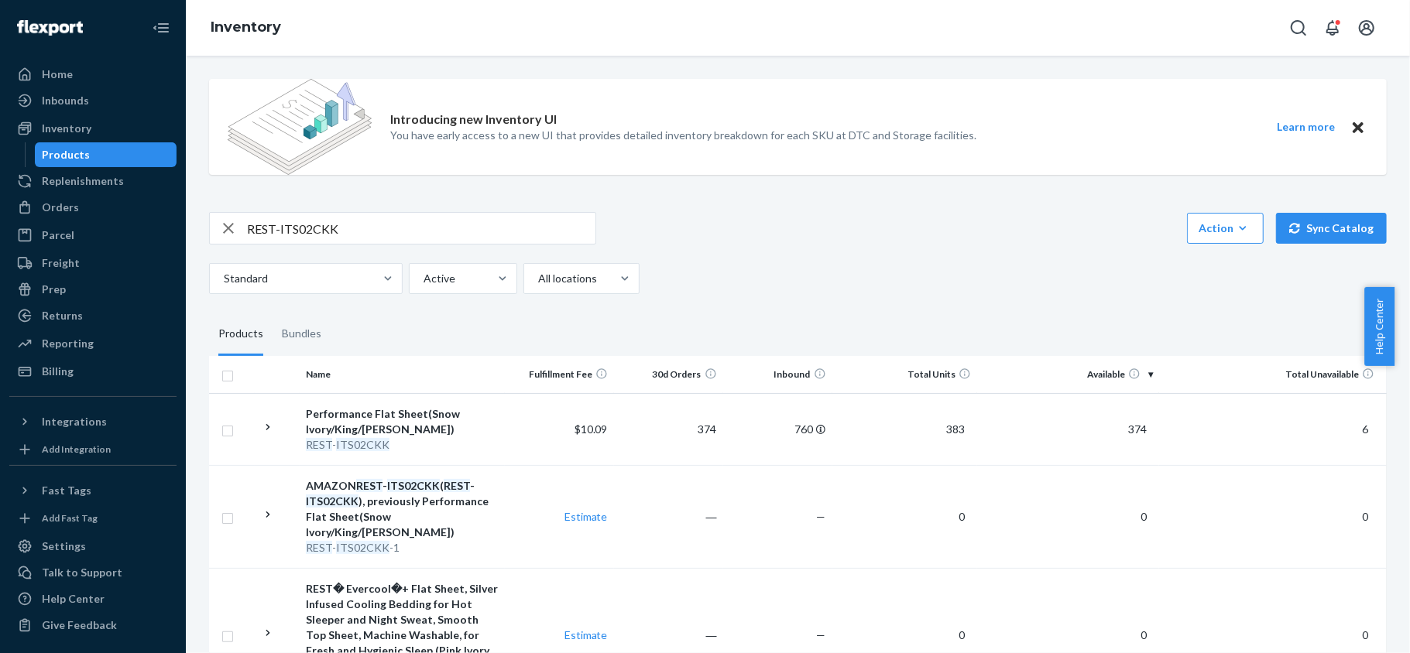
click at [420, 233] on input "REST-ITS02CKK" at bounding box center [421, 228] width 348 height 31
paste input "REST-ITS02FQD"
type input "REST-ITS02FQD"
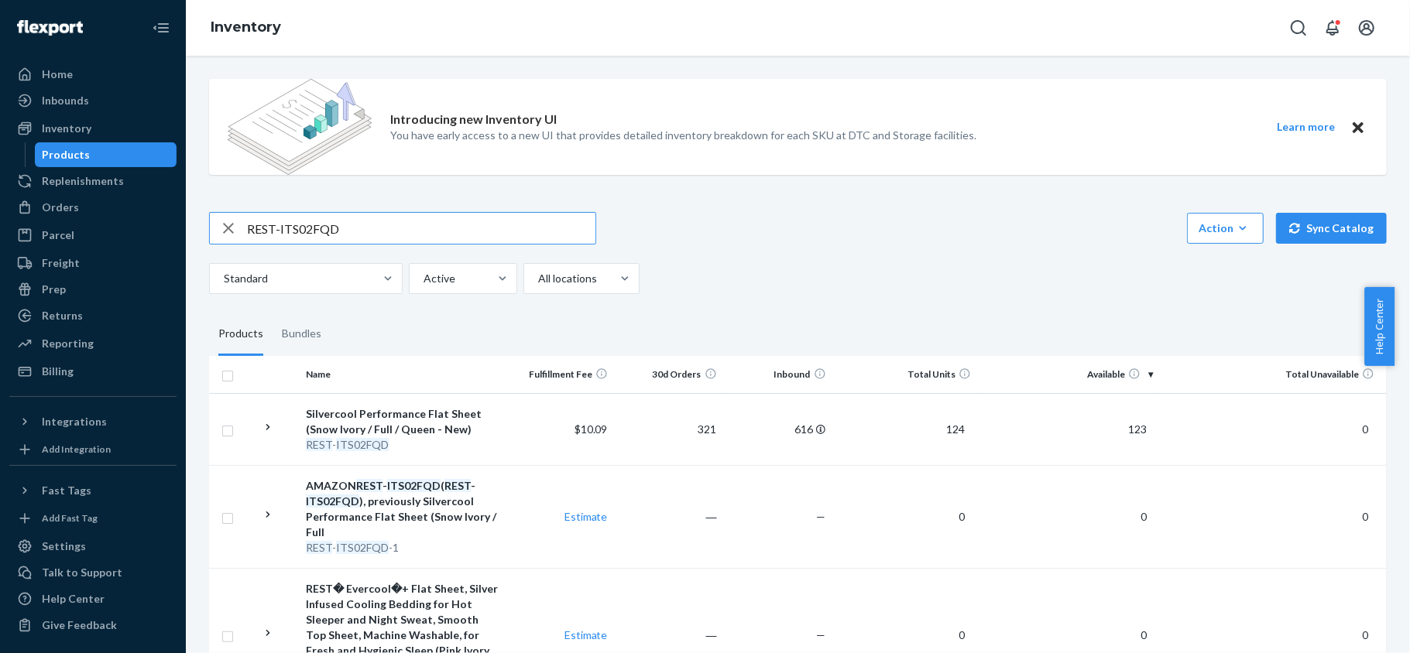
click at [472, 221] on input "REST-ITS02FQD" at bounding box center [421, 228] width 348 height 31
click at [471, 223] on input "REST-ITS02FQD" at bounding box center [421, 228] width 348 height 31
paste input "REST-ITS04CKK"
type input "REST-ITS04CKK"
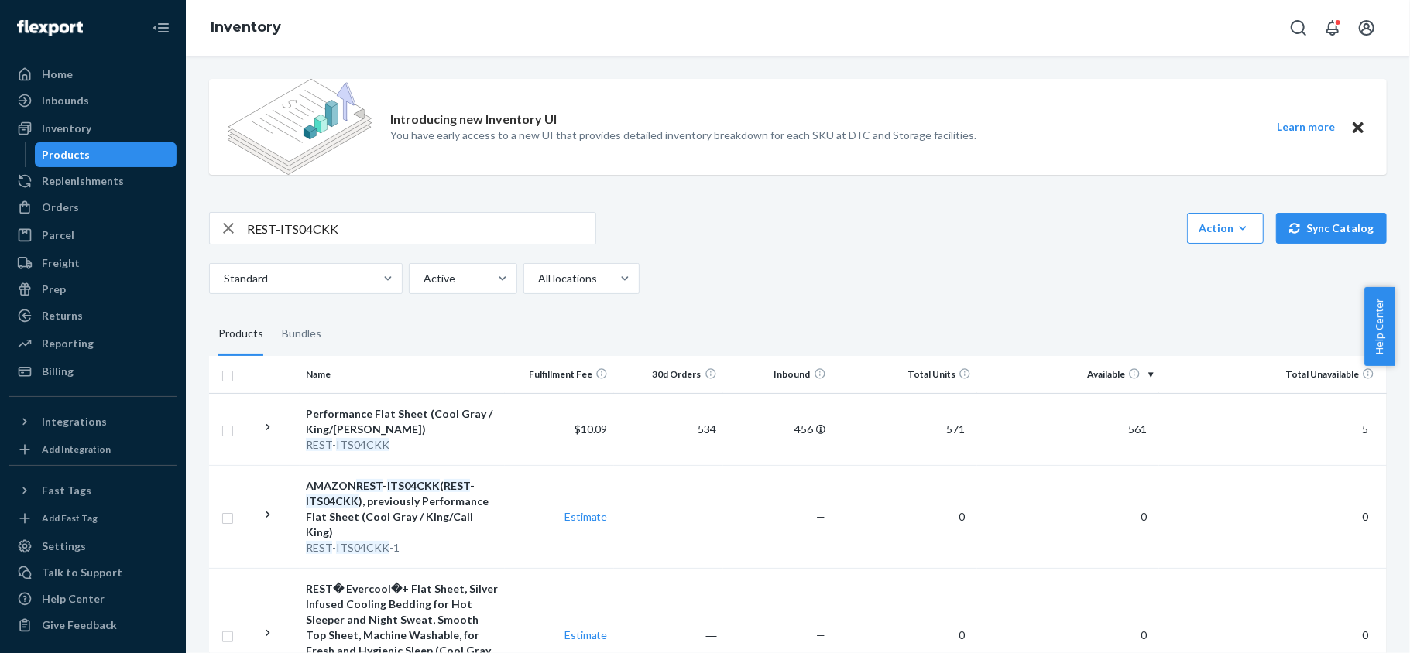
click at [444, 218] on input "REST-ITS04CKK" at bounding box center [421, 228] width 348 height 31
paste input "REST-ITS04FQD"
type input "REST-ITS04FQD"
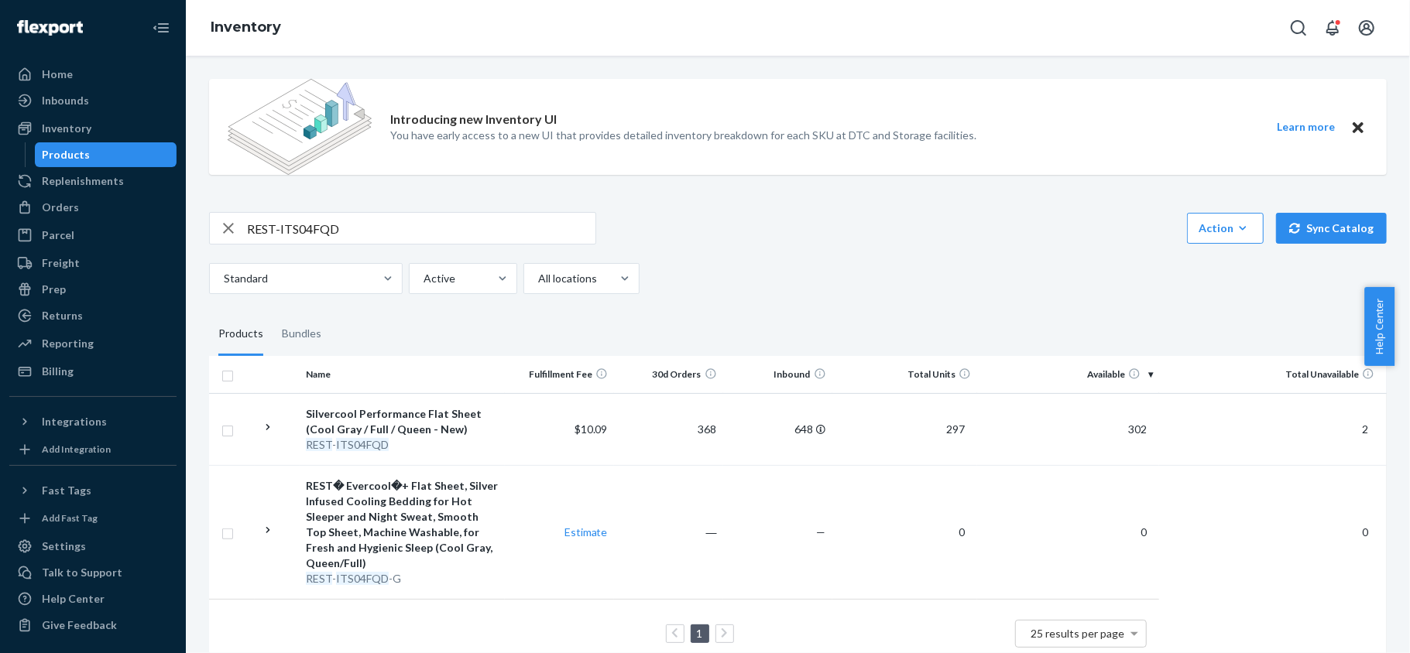
click at [484, 231] on input "REST-ITS04FQD" at bounding box center [421, 228] width 348 height 31
paste input "REST-ITS06CKK"
type input "REST-ITS06CKK"
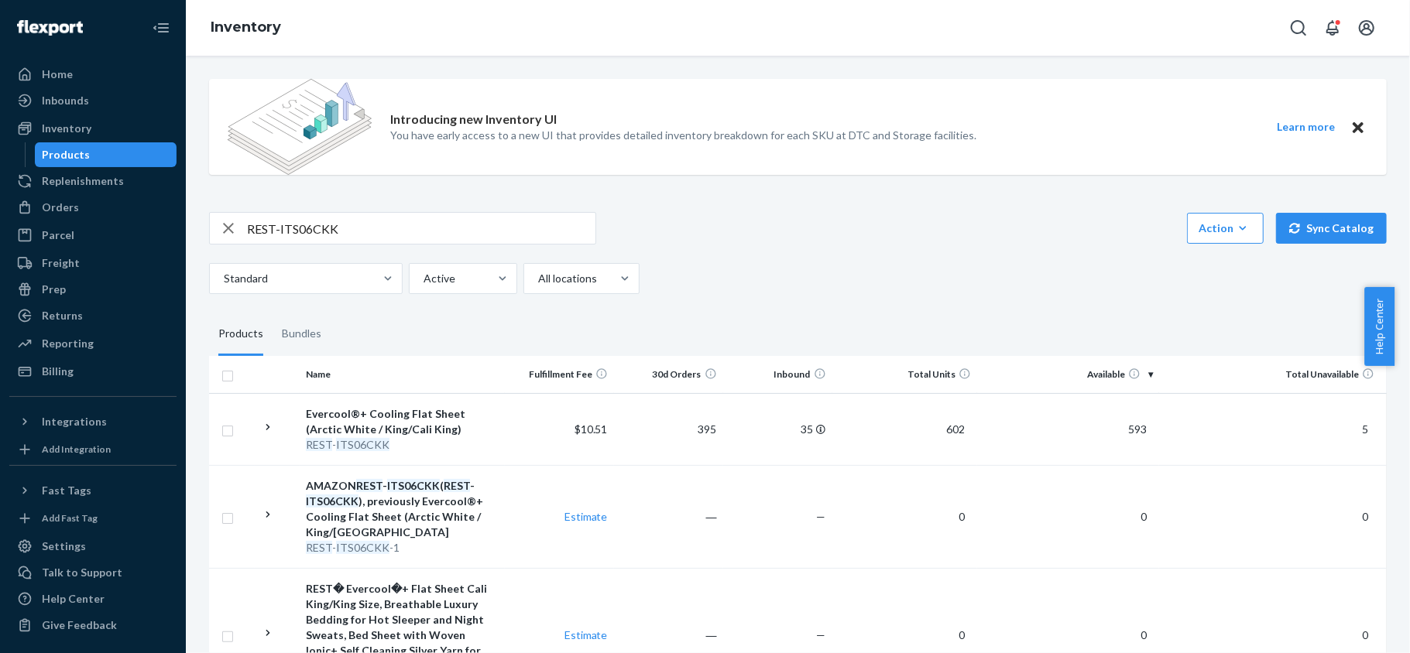
click at [434, 215] on input "REST-ITS06CKK" at bounding box center [421, 228] width 348 height 31
paste input "REST-ITS06FQD"
type input "REST-ITS06FQD"
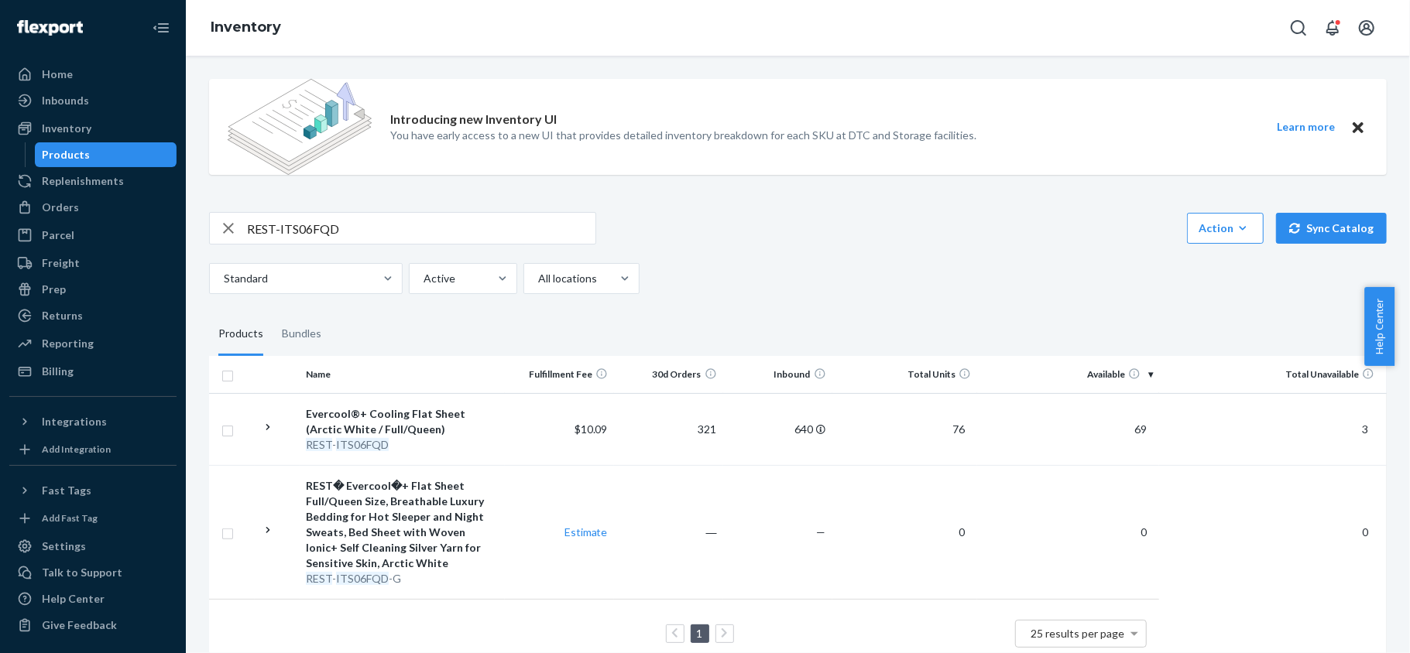
click at [427, 226] on input "REST-ITS06FQD" at bounding box center [421, 228] width 348 height 31
click at [426, 226] on input "REST-ITS06FQD" at bounding box center [421, 228] width 348 height 31
paste input "REST-ITS07CKK"
type input "REST-ITS07CKK"
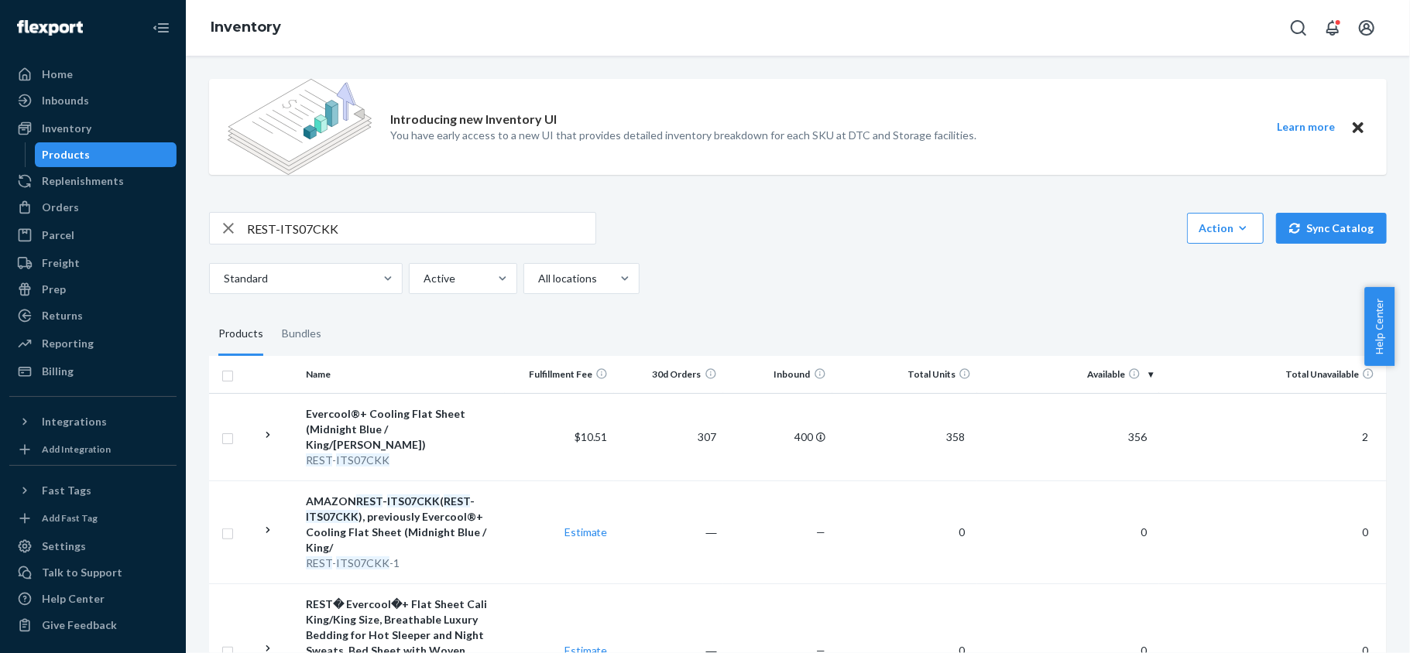
click at [413, 231] on input "REST-ITS07CKK" at bounding box center [421, 228] width 348 height 31
paste input "REST-ITS07FQD"
type input "REST-ITS07FQD"
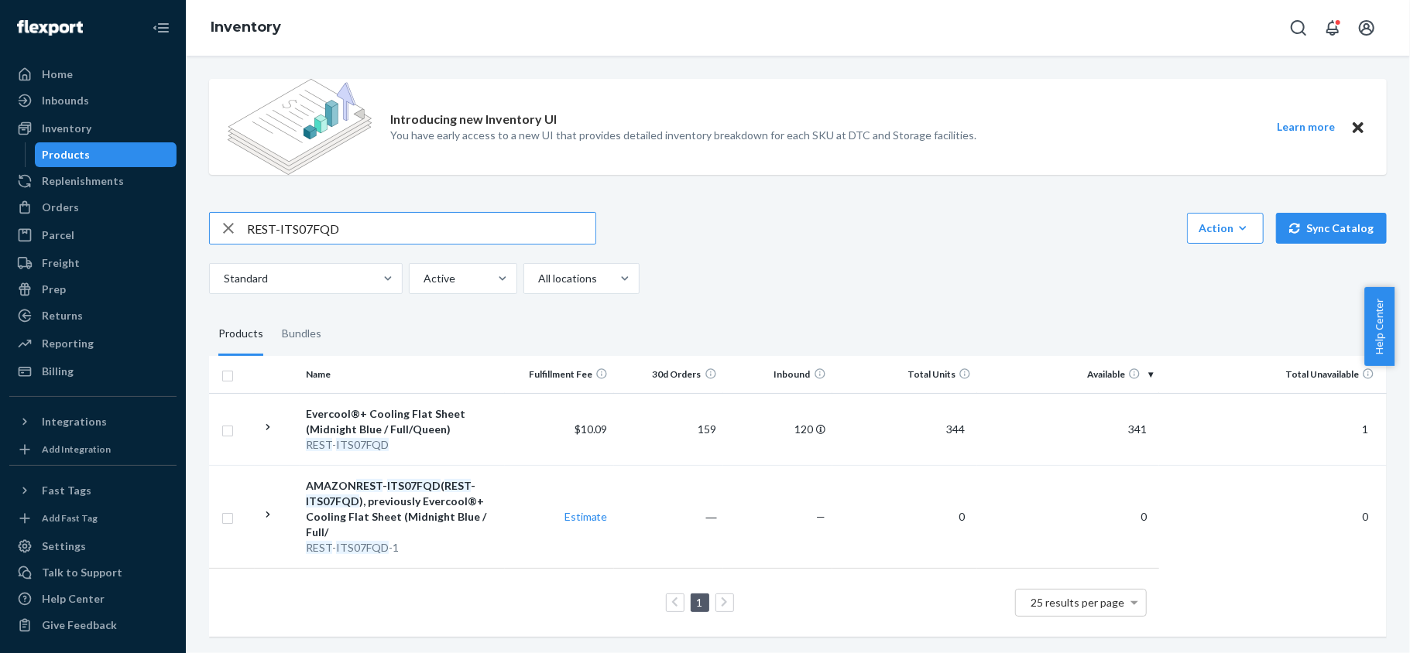
click at [351, 233] on input "REST-ITS07FQD" at bounding box center [421, 228] width 348 height 31
paste input "REST-ITS08CKK"
type input "REST-ITS08CKK"
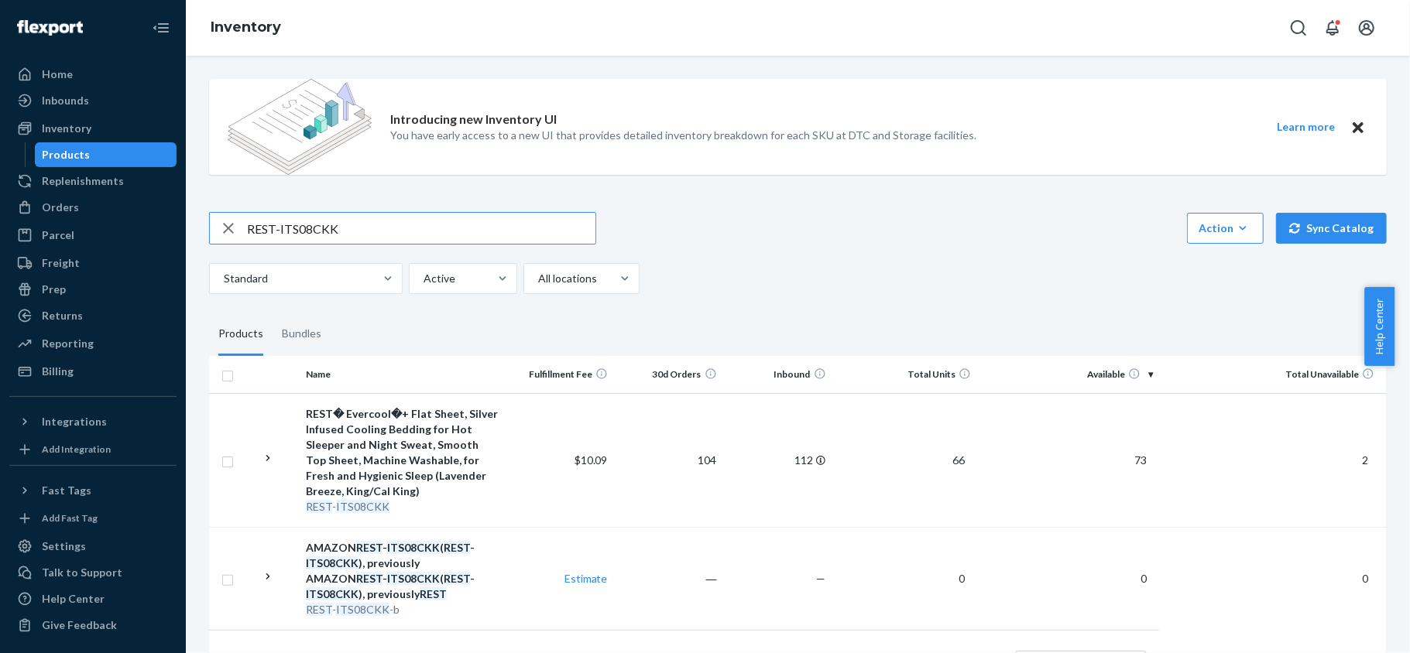
click at [360, 231] on input "REST-ITS08CKK" at bounding box center [421, 228] width 348 height 31
paste input "REST-ITS08FQD"
click at [420, 228] on input "REST-ITS08FQD" at bounding box center [421, 228] width 348 height 31
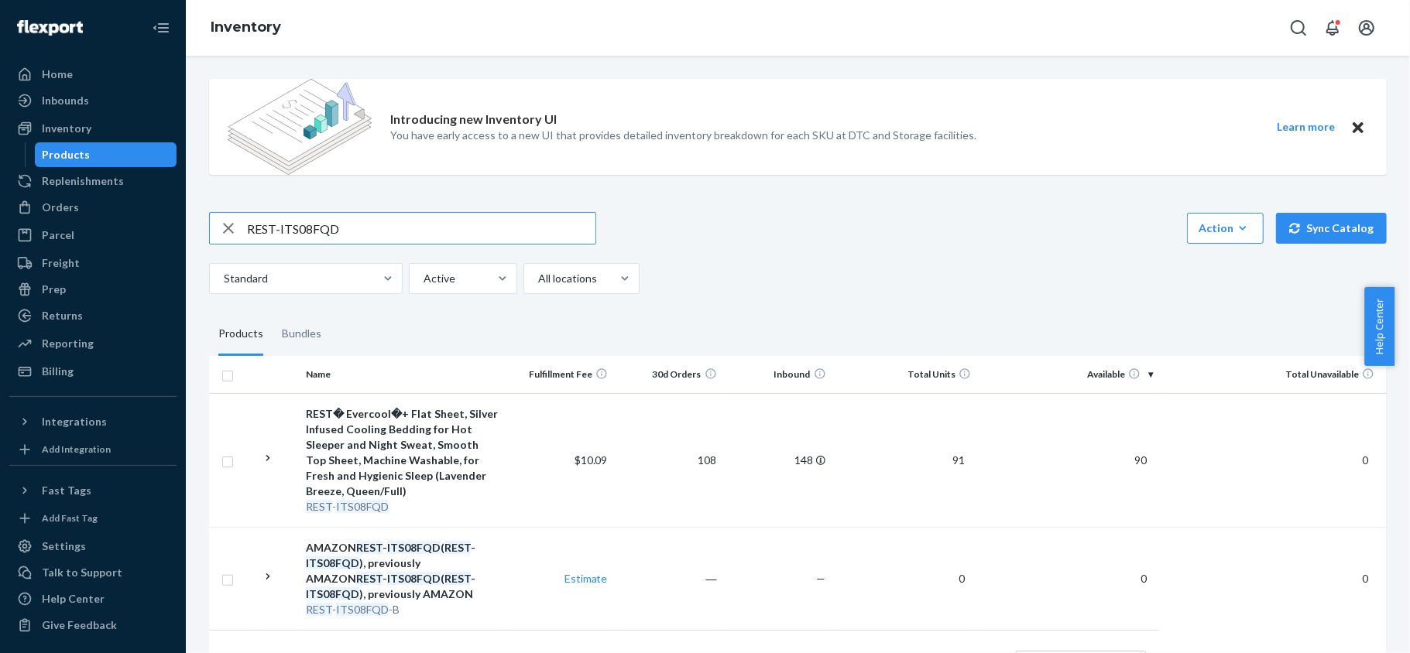
click at [420, 228] on input "REST-ITS08FQD" at bounding box center [421, 228] width 348 height 31
paste input "PC01CKSKK"
type input "REST-IPC01CKSKK"
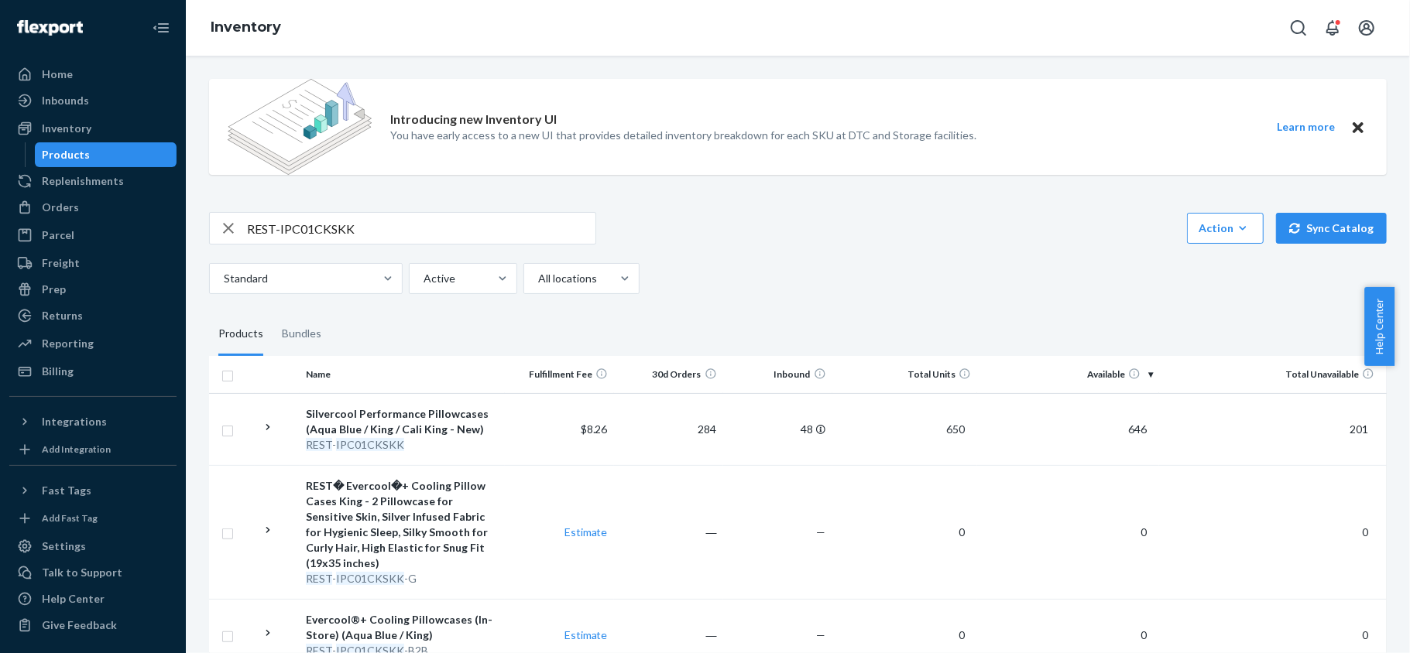
click at [396, 223] on input "REST-IPC01CKSKK" at bounding box center [421, 228] width 348 height 31
paste input "REST-IPC01S"
type input "REST-IPC01S"
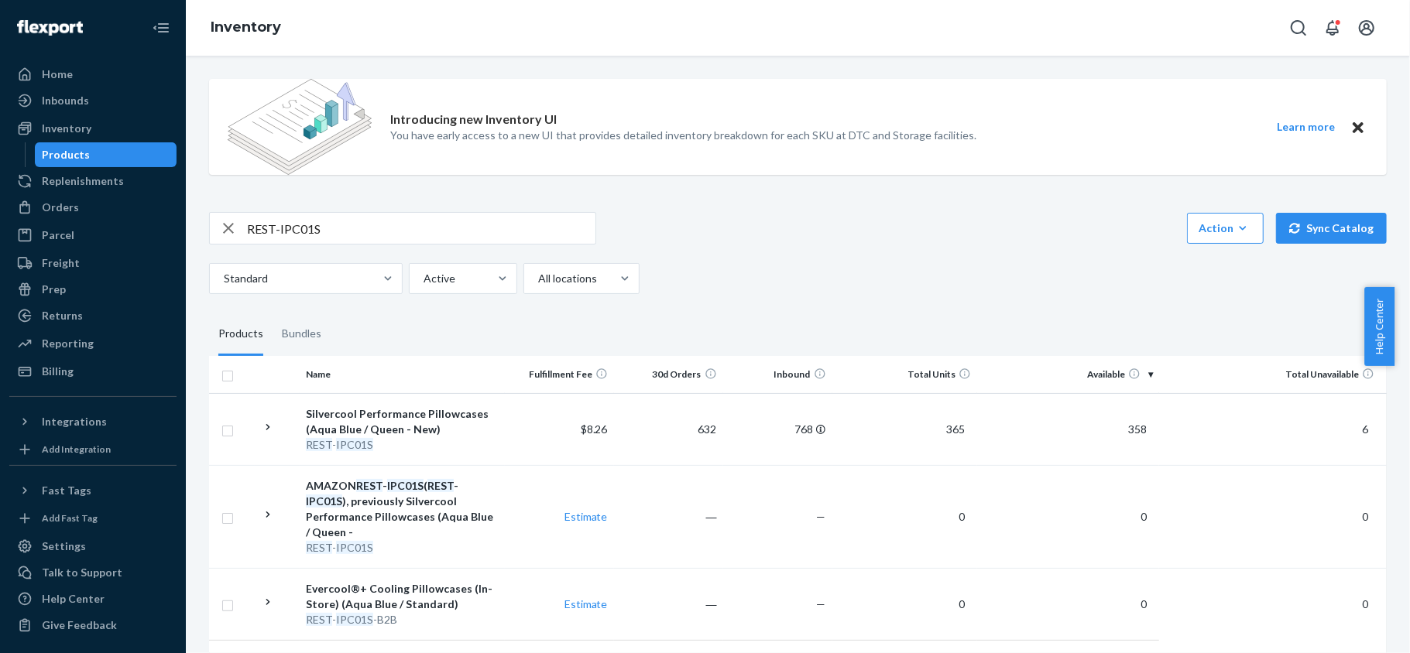
click at [410, 245] on div "REST-IPC01S" at bounding box center [402, 228] width 387 height 33
click at [416, 226] on input "REST-IPC01S" at bounding box center [421, 228] width 348 height 31
paste input "REST-IPC02CKSKK"
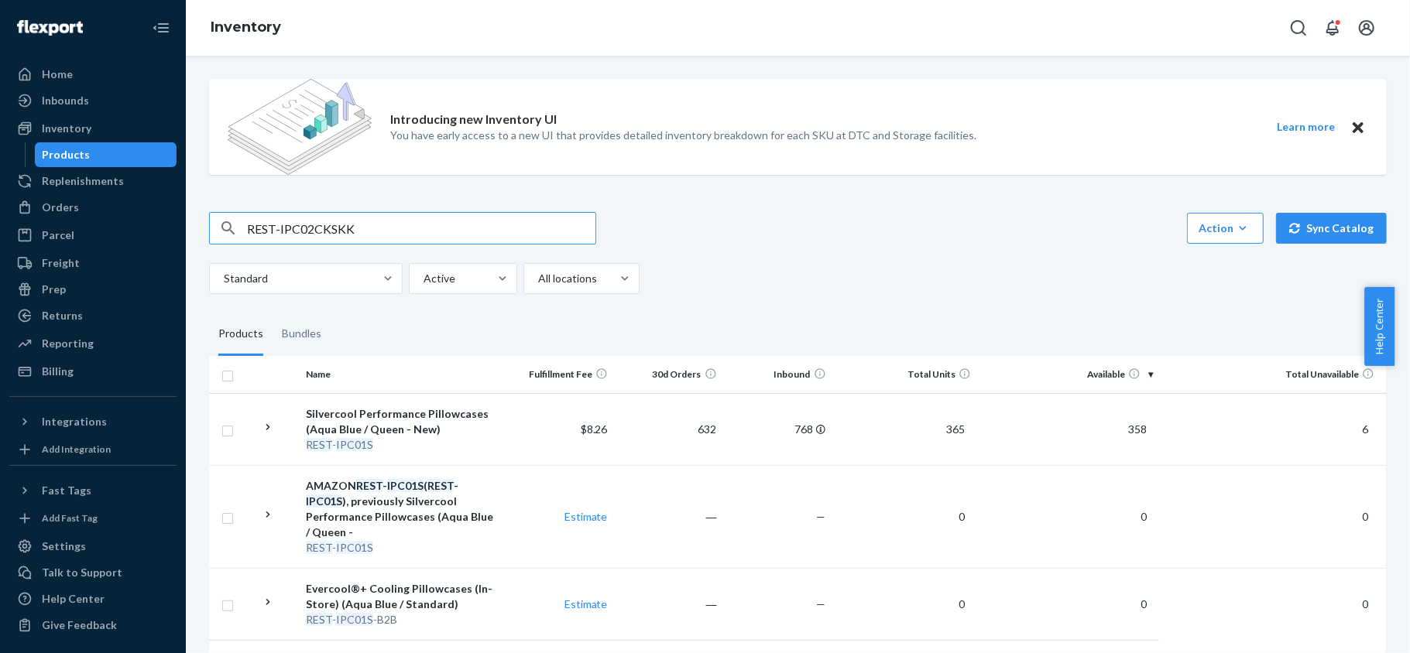
type input "REST-IPC02CKSKK"
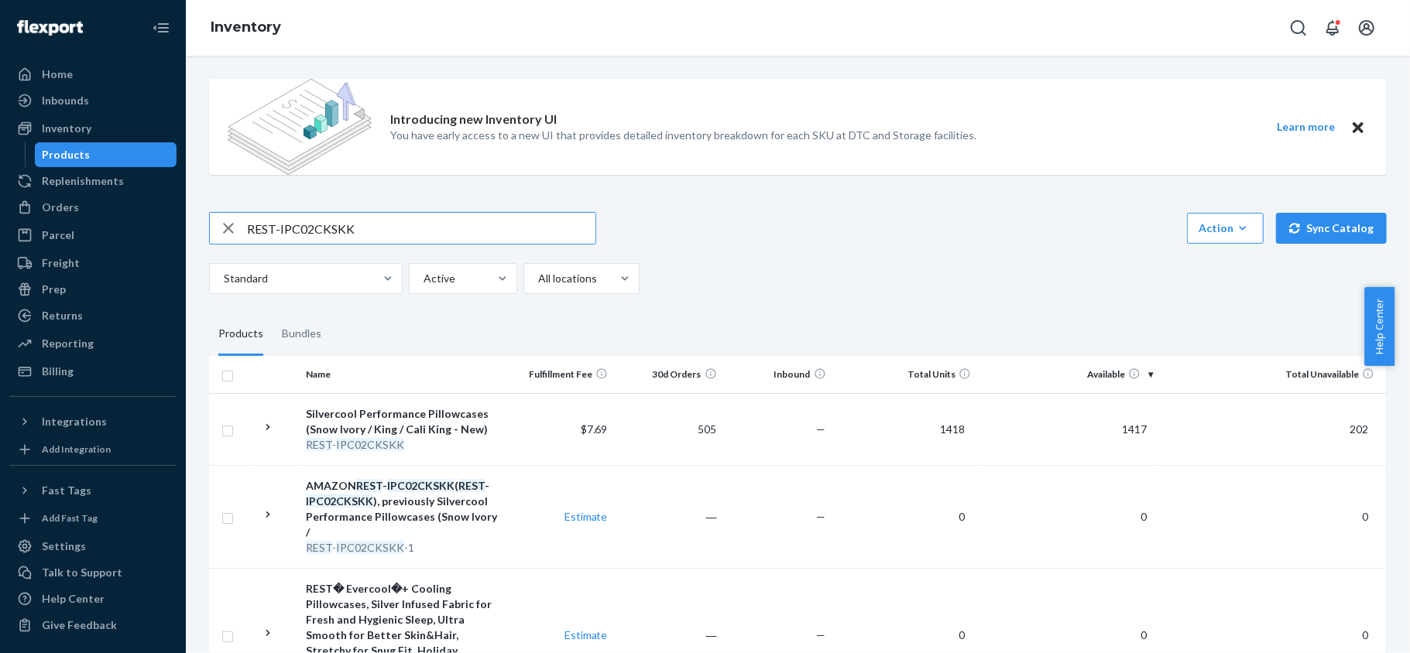
click at [451, 218] on input "REST-IPC02CKSKK" at bounding box center [421, 228] width 348 height 31
paste input "REST-IPC02S"
type input "REST-IPC02S"
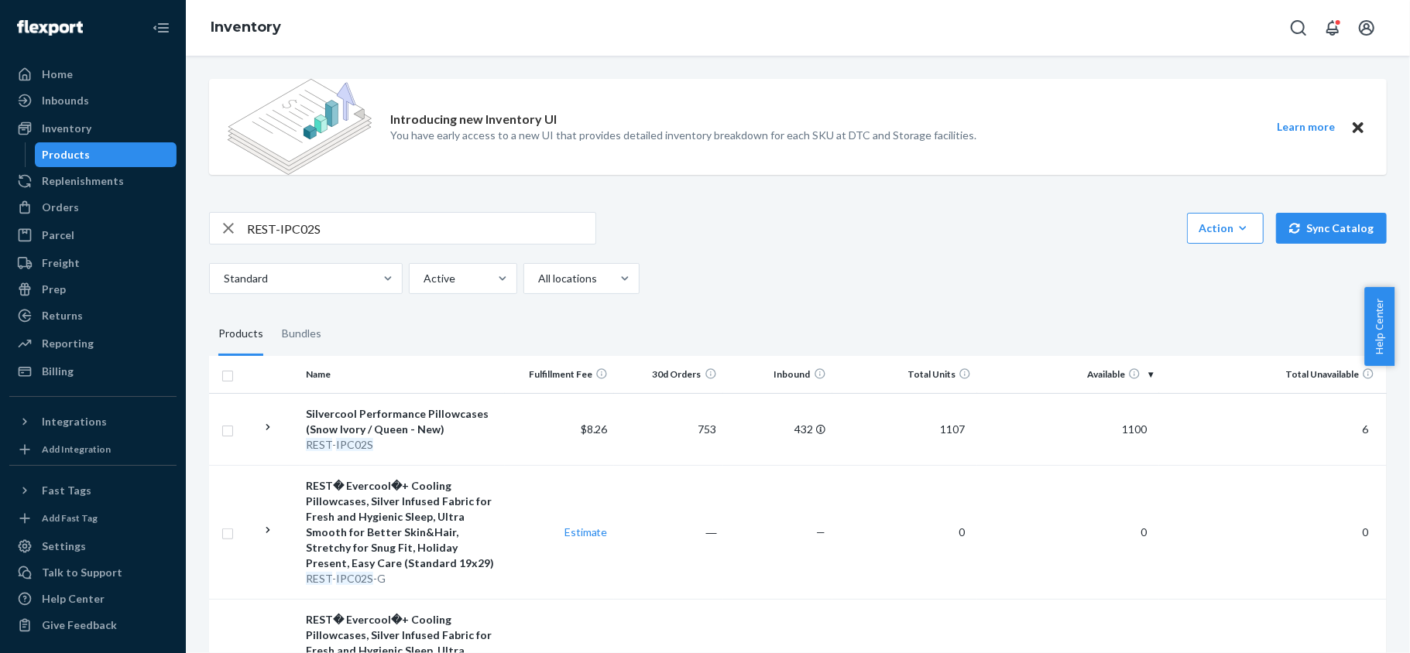
click at [366, 221] on input "REST-IPC02S" at bounding box center [421, 228] width 348 height 31
paste input "REST-IPC04CKSKK"
type input "REST-IPC04CKSKK"
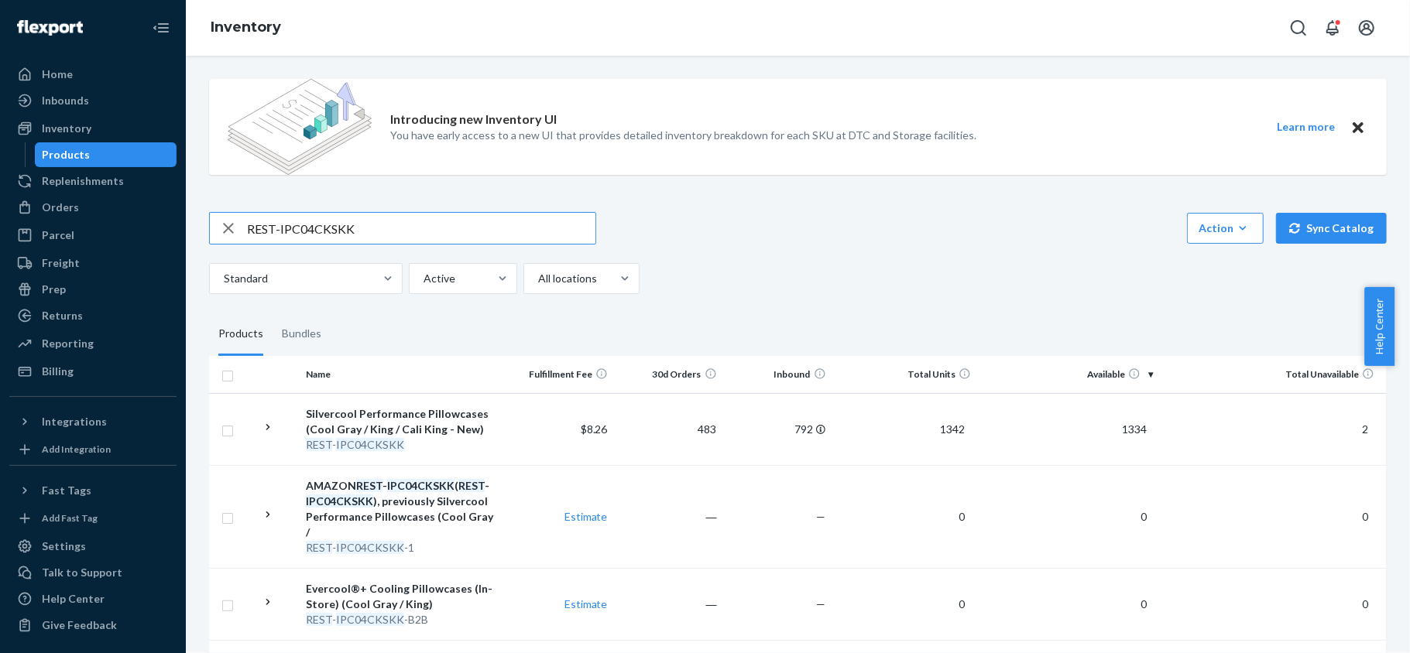
click at [509, 220] on input "REST-IPC04CKSKK" at bounding box center [421, 228] width 348 height 31
paste input "REST-IPC04S"
type input "REST-IPC04S"
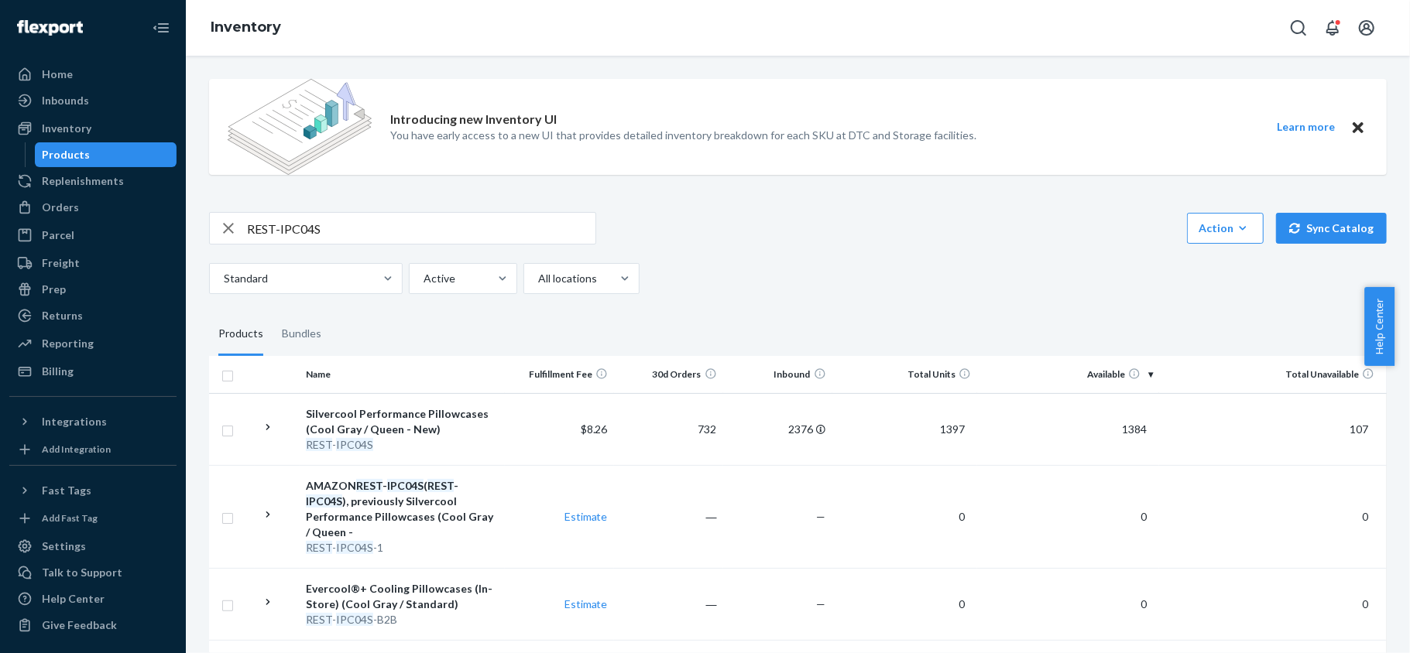
click at [378, 239] on input "REST-IPC04S" at bounding box center [421, 228] width 348 height 31
paste input "REST-IPC06CKSKK"
type input "REST-IPC06CKSKK"
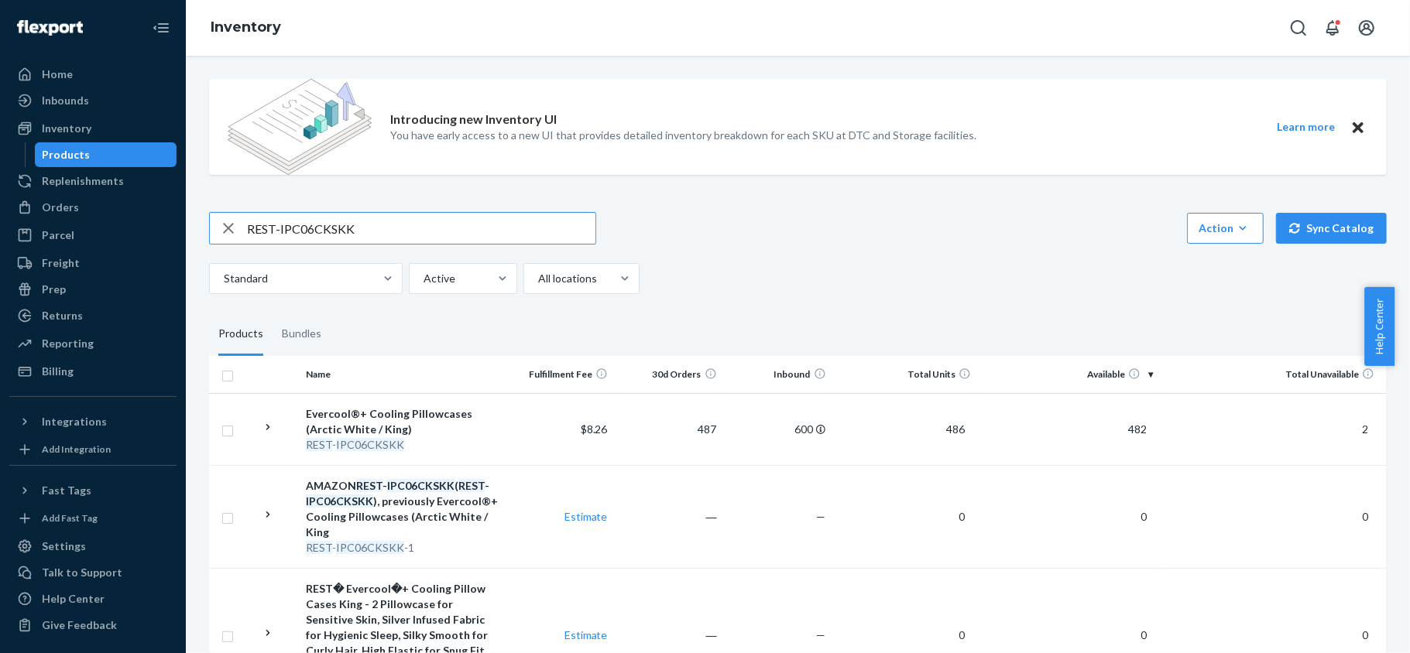
click at [466, 221] on input "REST-IPC06CKSKK" at bounding box center [421, 228] width 348 height 31
click at [465, 221] on input "REST-IPC06CKSKK" at bounding box center [421, 228] width 348 height 31
paste input "REST-IPC06S"
type input "REST-IPC06S"
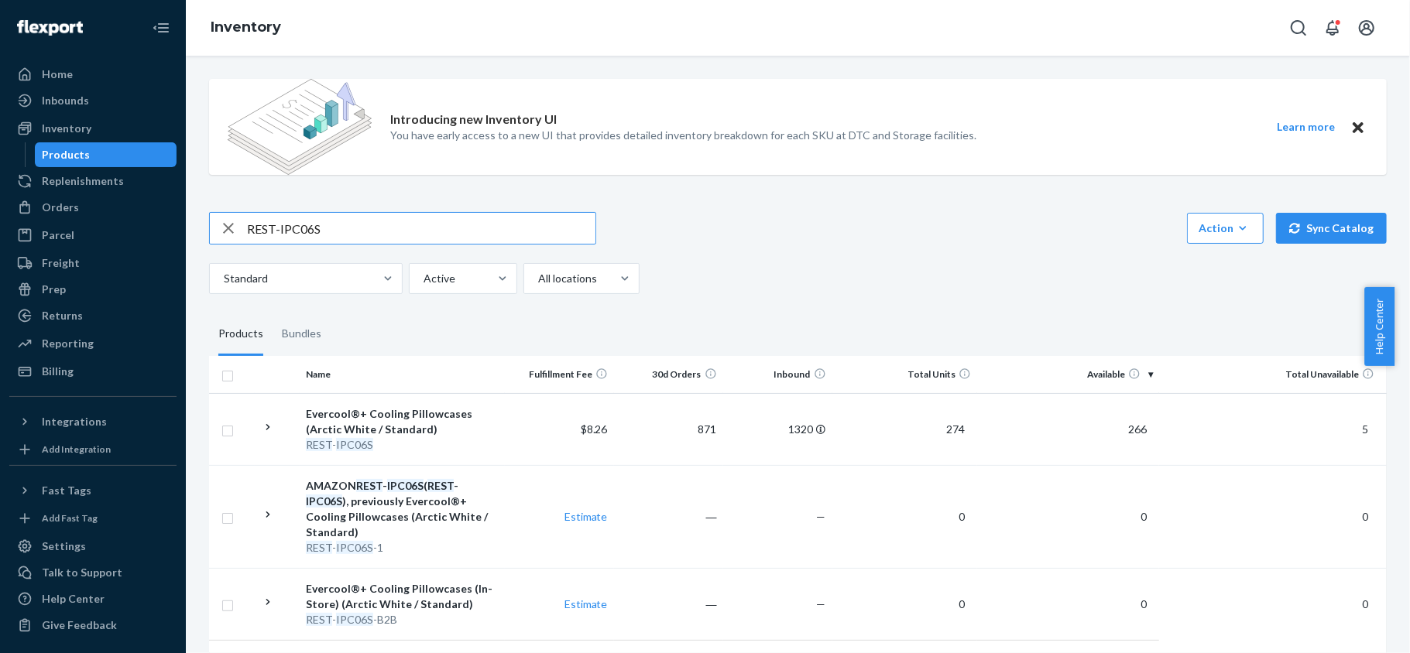
click at [378, 233] on input "REST-IPC06S" at bounding box center [421, 228] width 348 height 31
paste input "REST-IPC07CKSKK"
type input "REST-IPC07CKSKK"
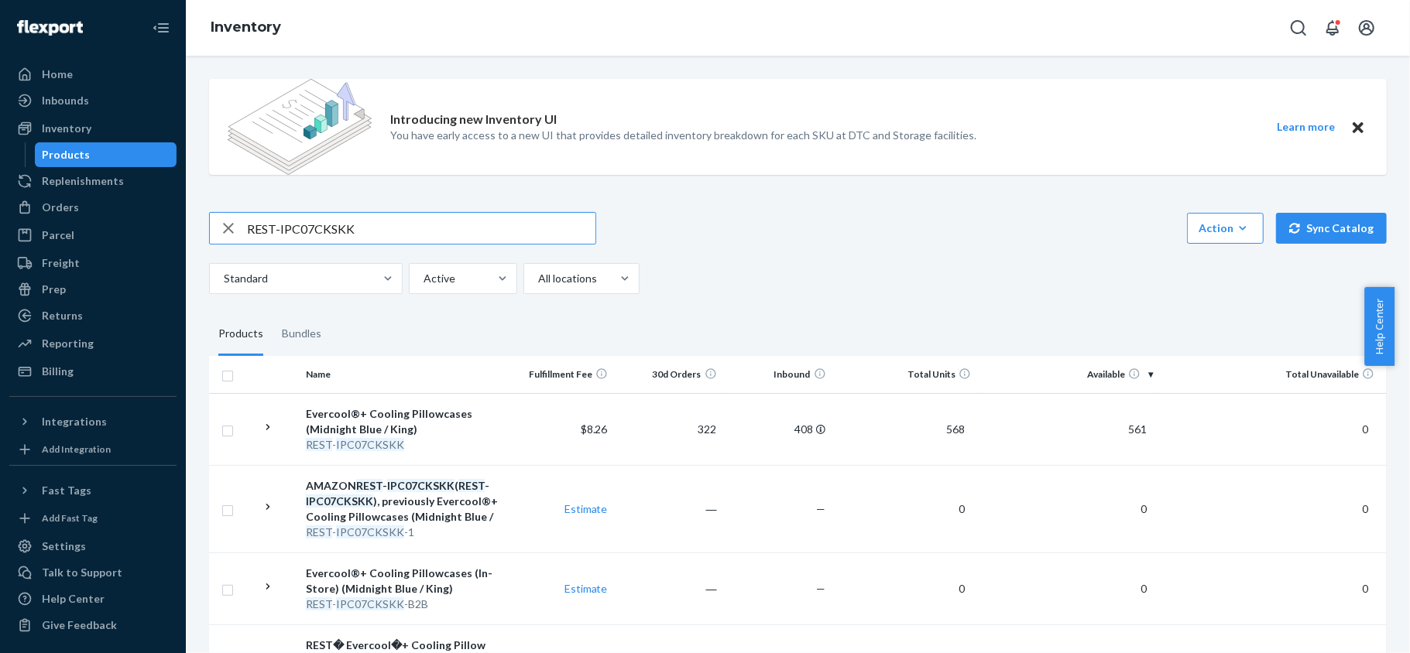
click at [390, 223] on input "REST-IPC07CKSKK" at bounding box center [421, 228] width 348 height 31
paste input "REST-IPC07S"
type input "REST-IPC07S"
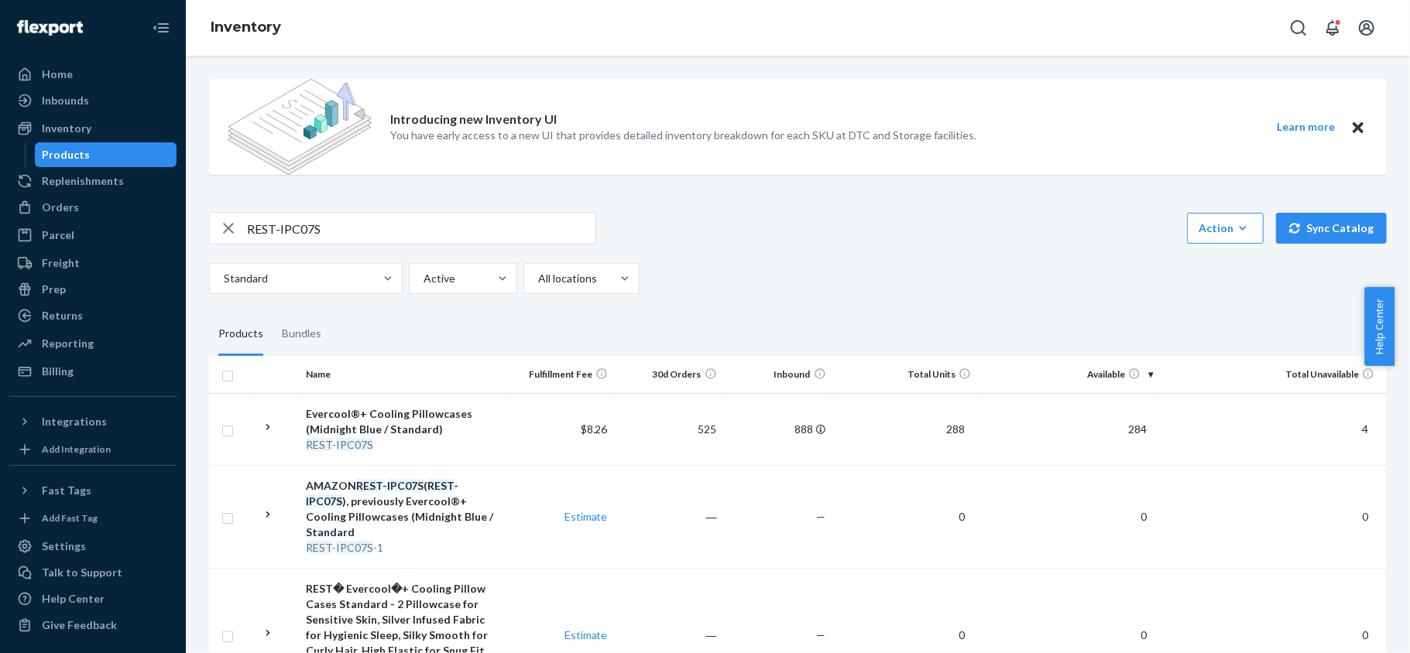
click at [434, 223] on input "REST-IPC07S" at bounding box center [421, 228] width 348 height 31
paste input "REST-IPC08CKSKK"
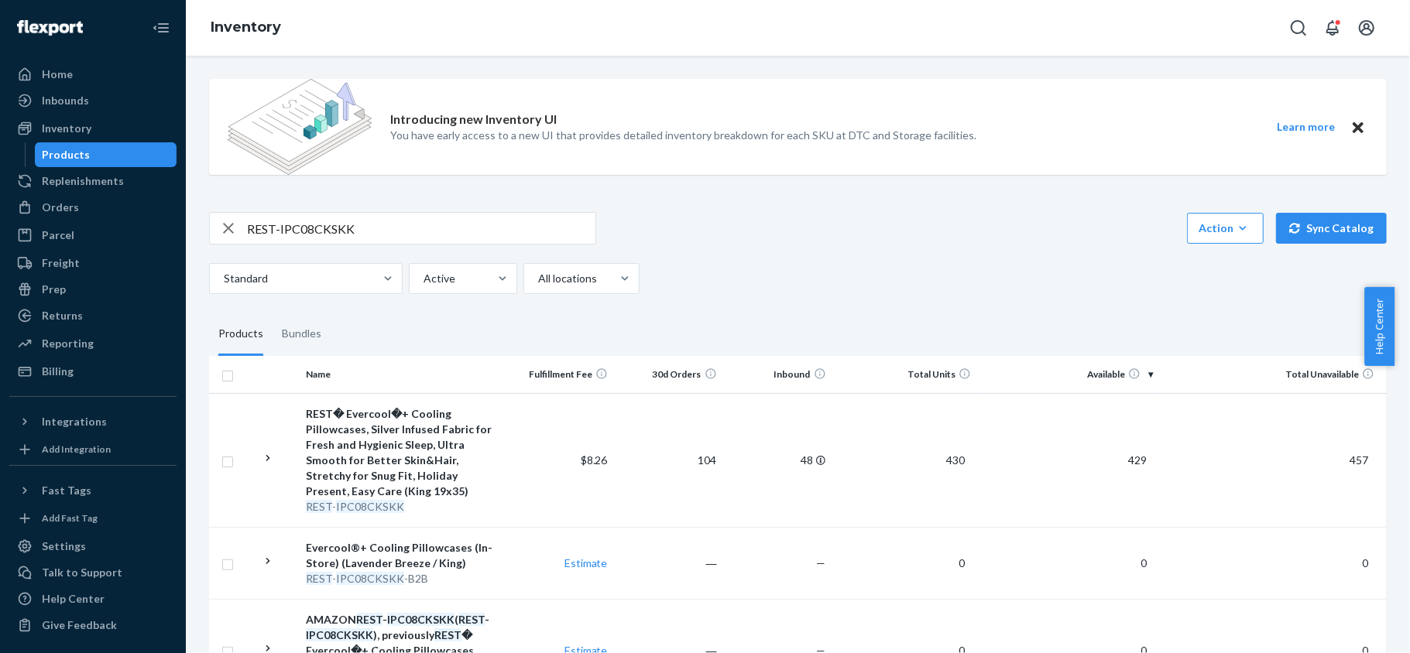
click at [365, 246] on div "REST-IPC08CKSKK Action Create product Create bundle Bulk create products Bulk u…" at bounding box center [797, 253] width 1177 height 82
click at [376, 231] on input "REST-IPC08CKSKK" at bounding box center [421, 228] width 348 height 31
click at [379, 224] on input "REST-IPC08CKSKK" at bounding box center [421, 228] width 348 height 31
type input "REST-IPC08CKSK"
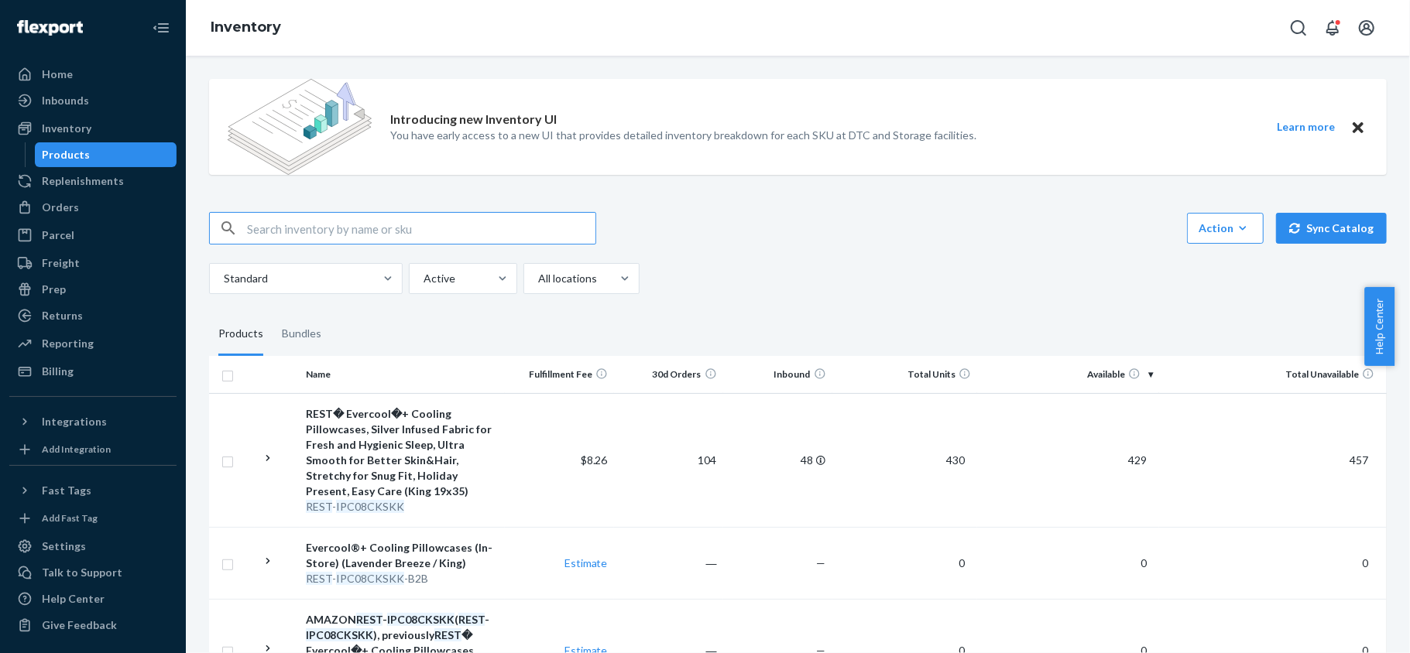
paste input "REST-IPC08S"
type input "REST-IPC08S"
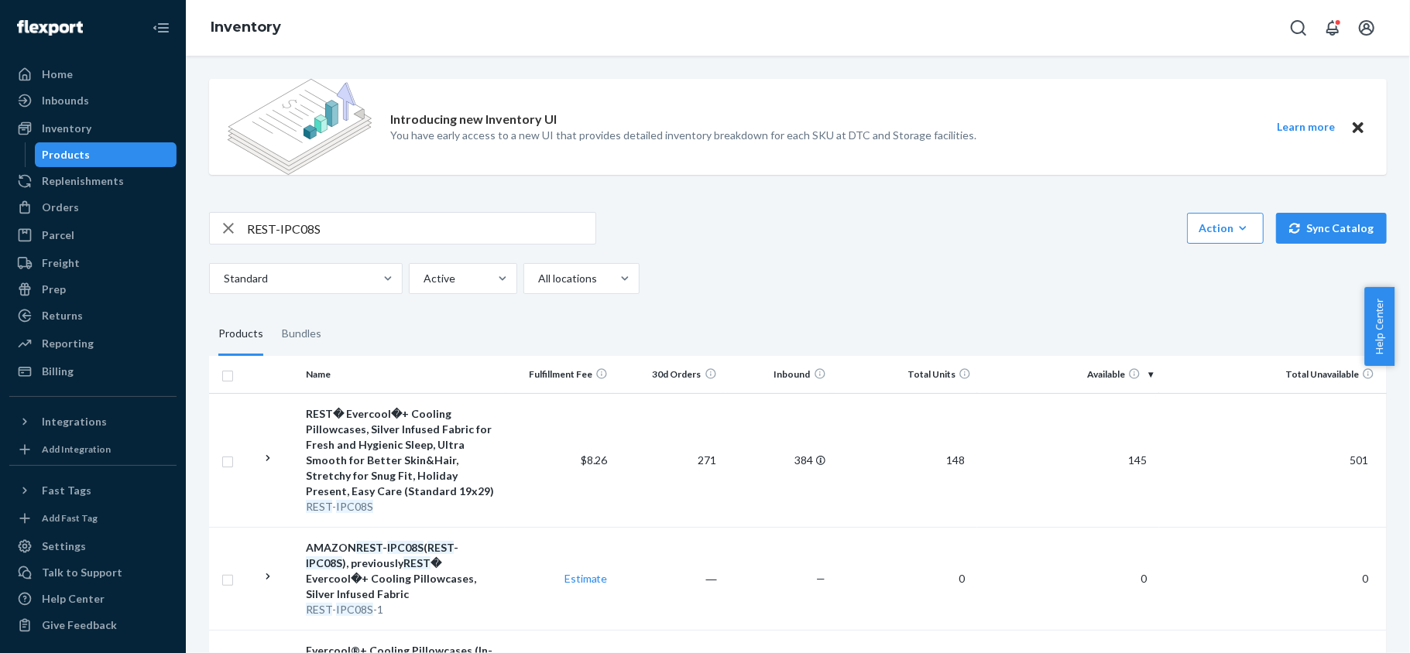
click at [376, 220] on input "REST-IPC08S" at bounding box center [421, 228] width 348 height 31
paste input "REST-SCD00K"
type input "REST-SCD00K"
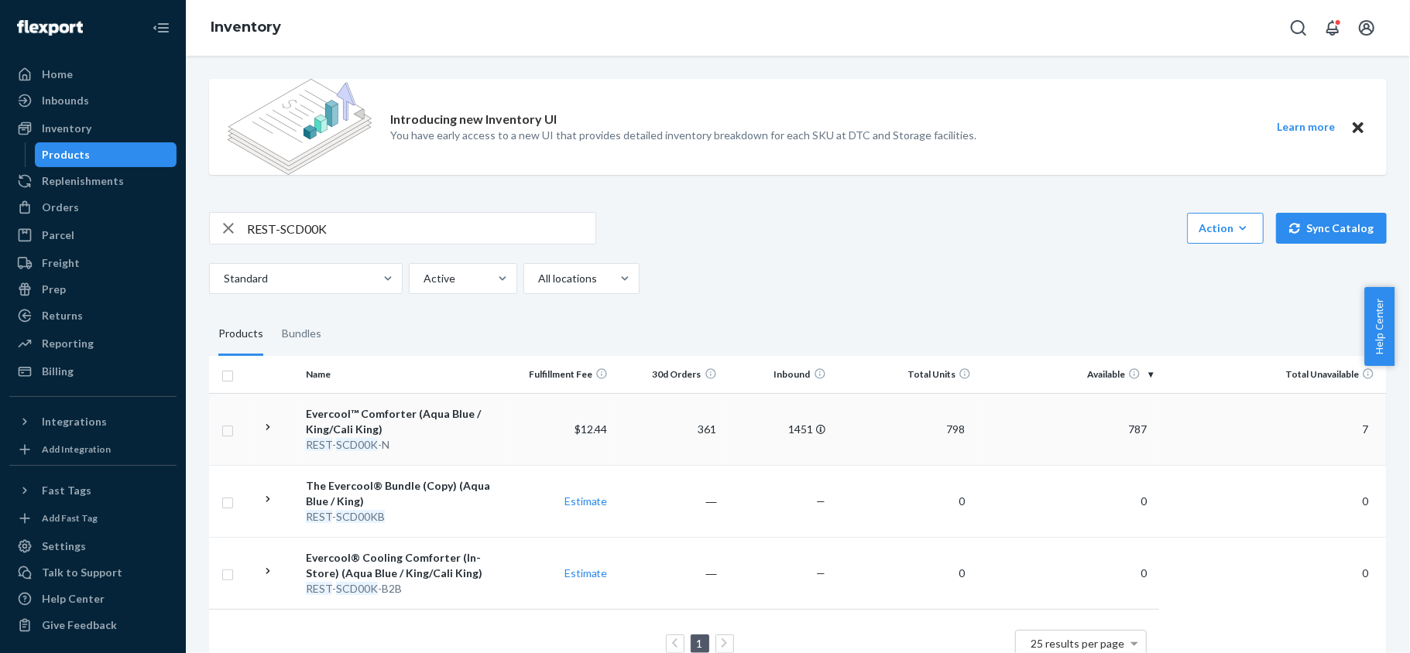
click at [1132, 428] on span "787" at bounding box center [1137, 429] width 31 height 13
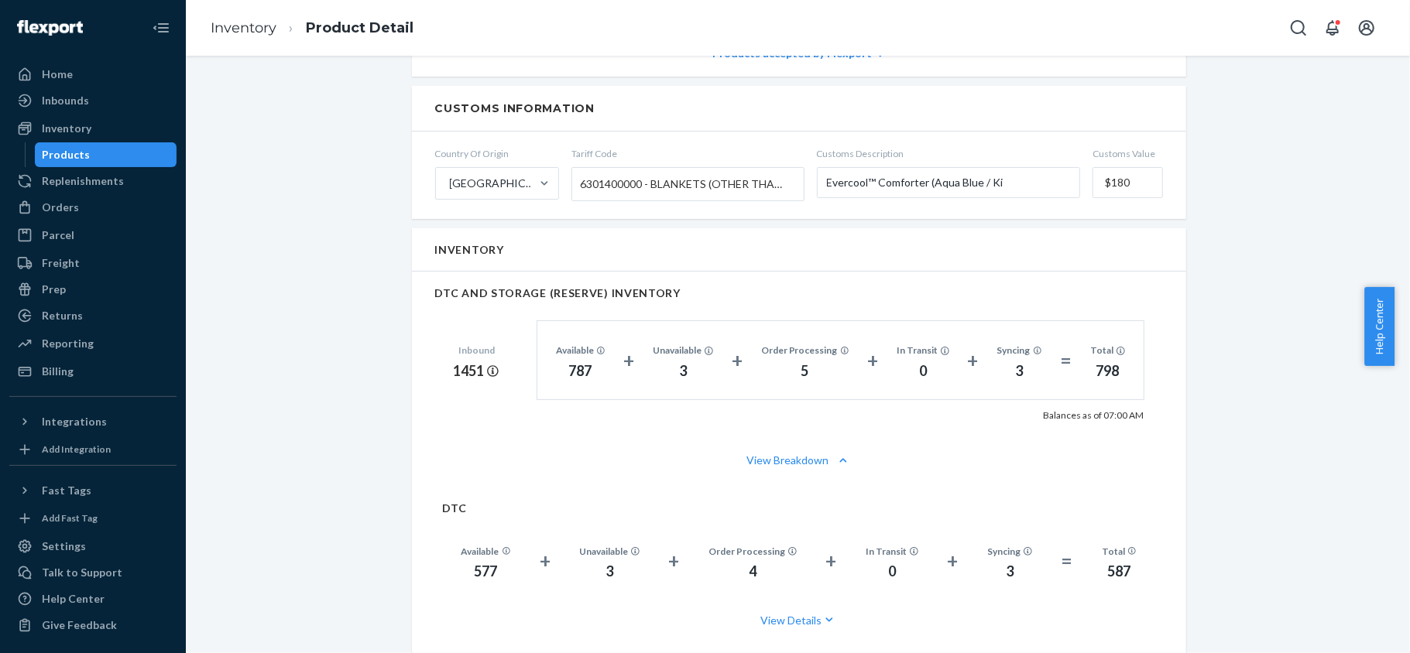
scroll to position [929, 0]
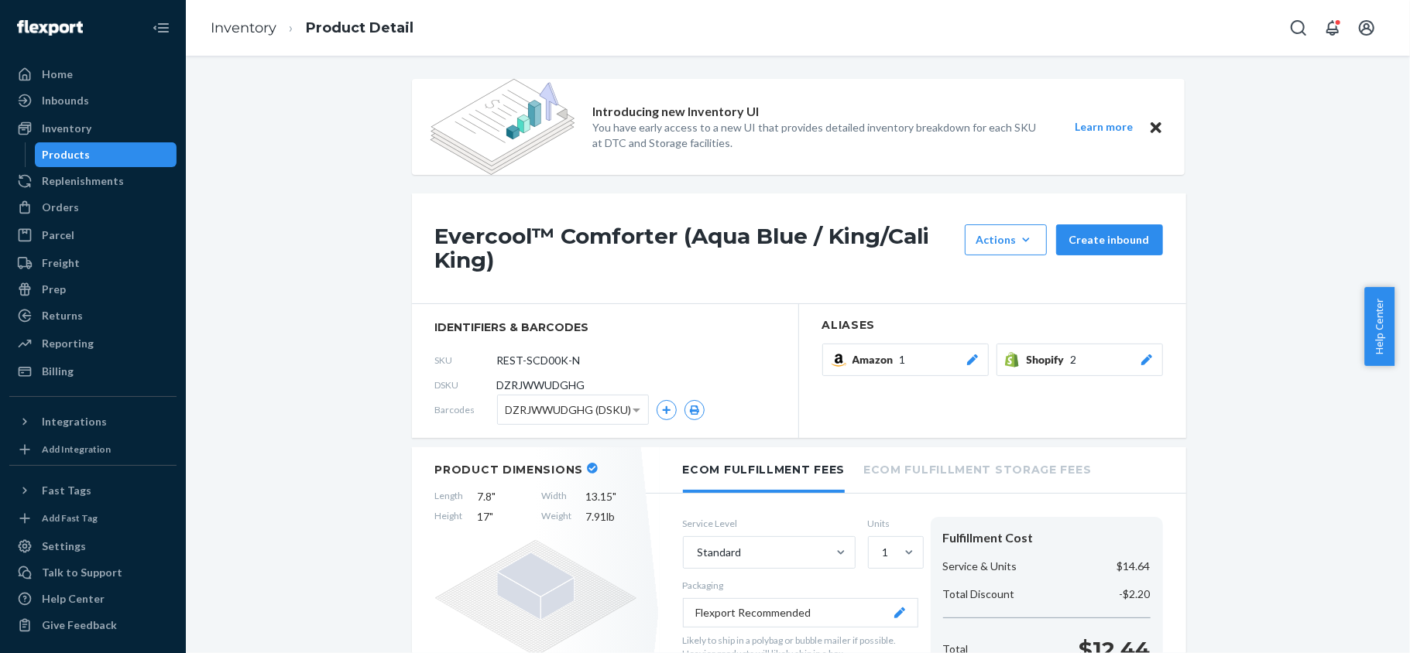
scroll to position [929, 0]
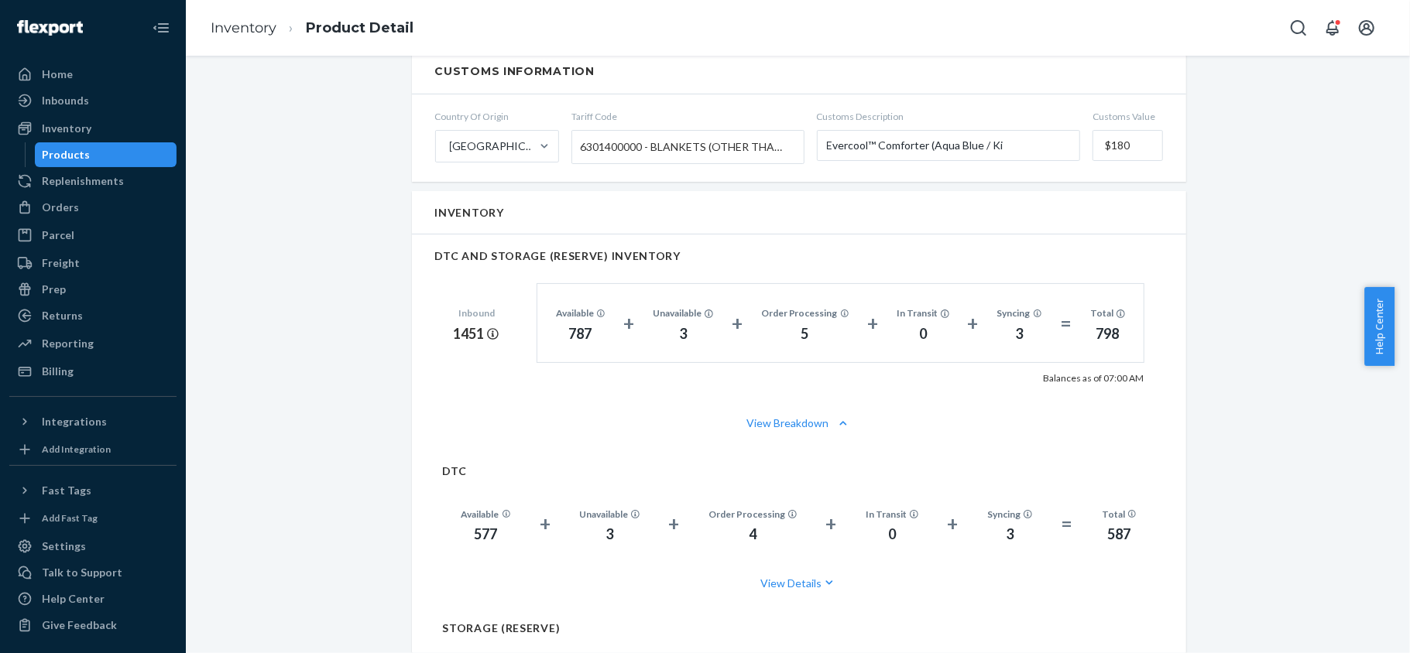
drag, startPoint x: 135, startPoint y: 143, endPoint x: 136, endPoint y: 152, distance: 8.7
click at [135, 144] on div "Products" at bounding box center [105, 155] width 139 height 22
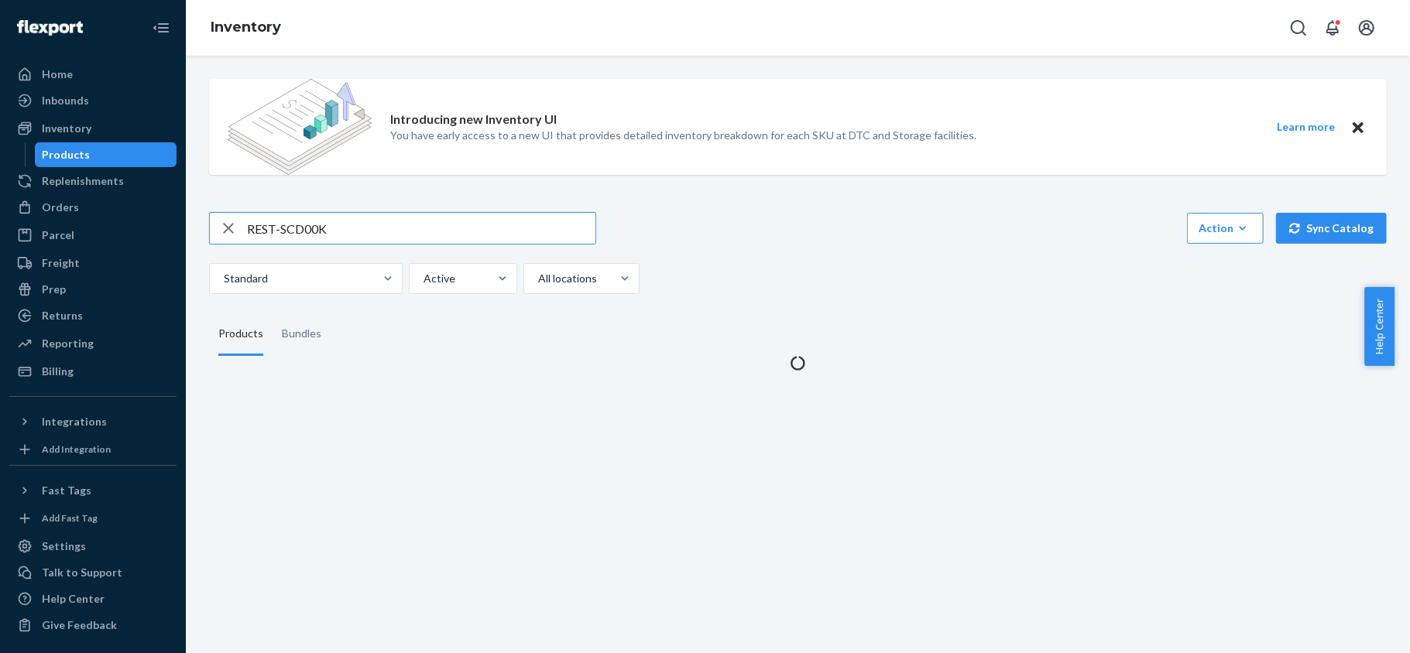
click at [348, 224] on input "REST-SCD00K" at bounding box center [421, 228] width 348 height 31
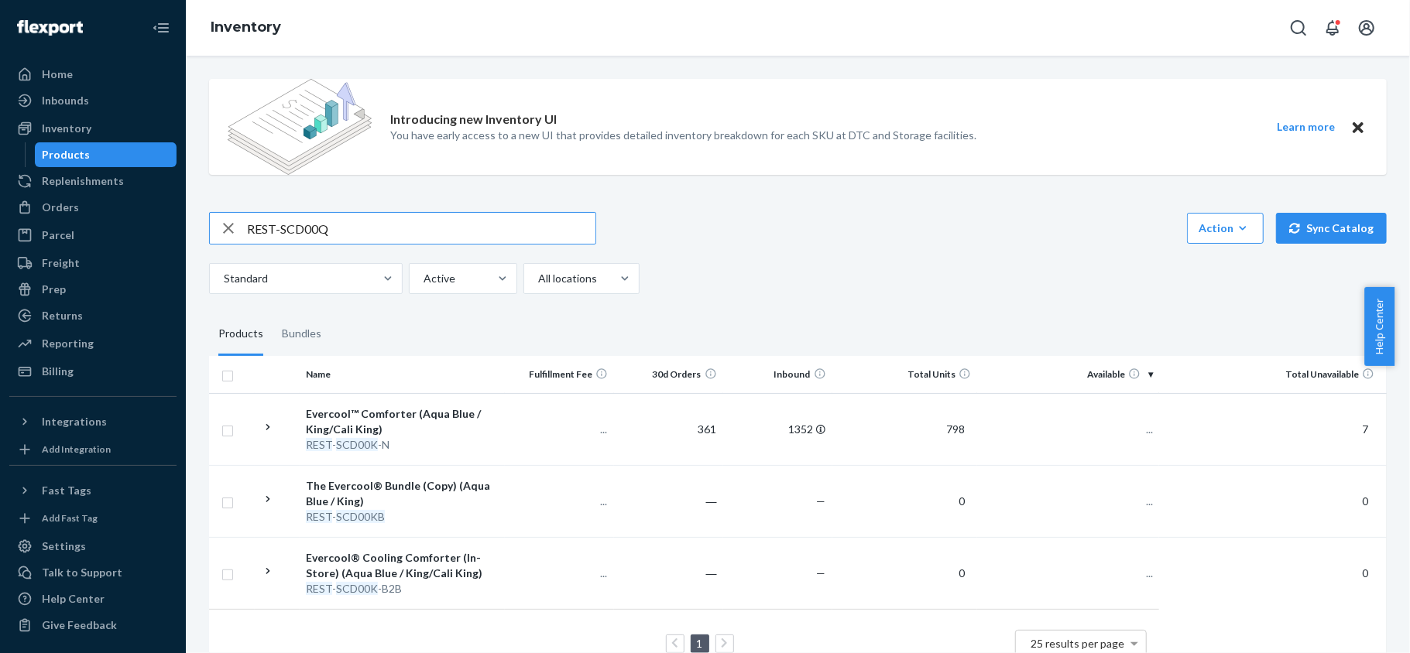
type input "REST-SCD00Q"
click at [1131, 428] on span "997" at bounding box center [1137, 429] width 31 height 13
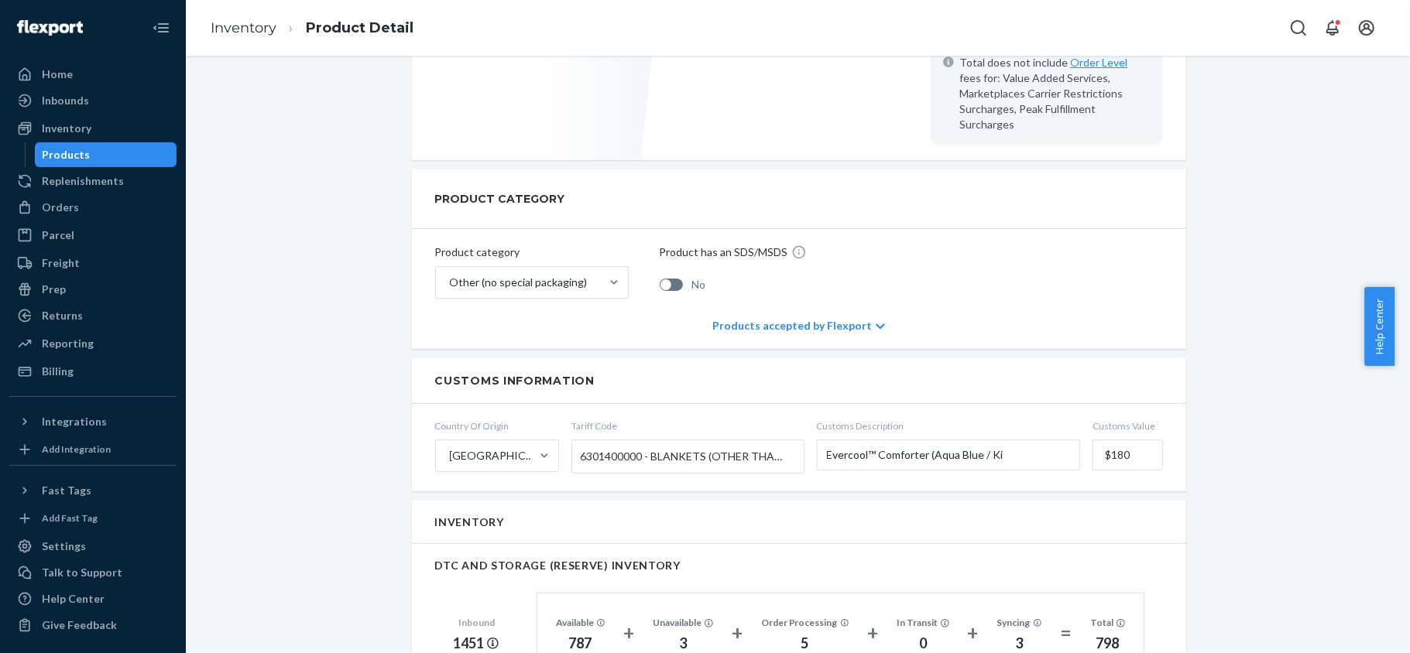
scroll to position [206, 0]
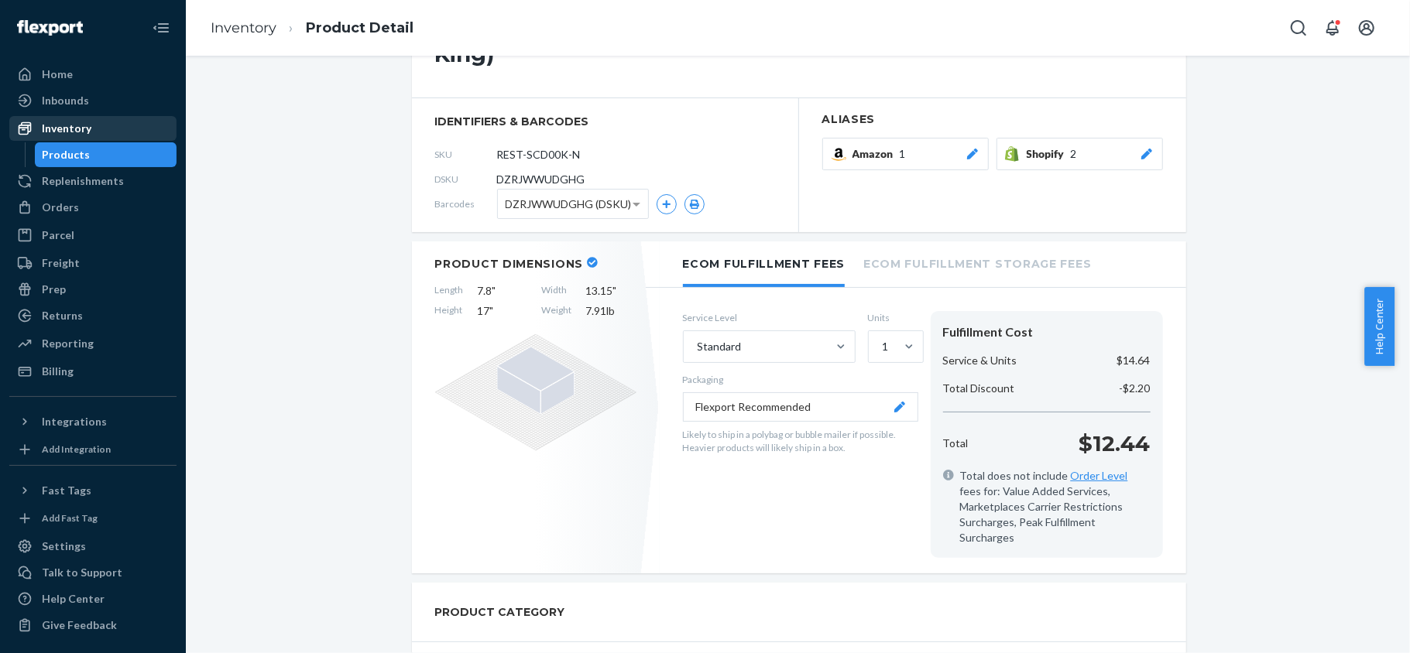
click at [93, 140] on link "Inventory" at bounding box center [92, 128] width 167 height 25
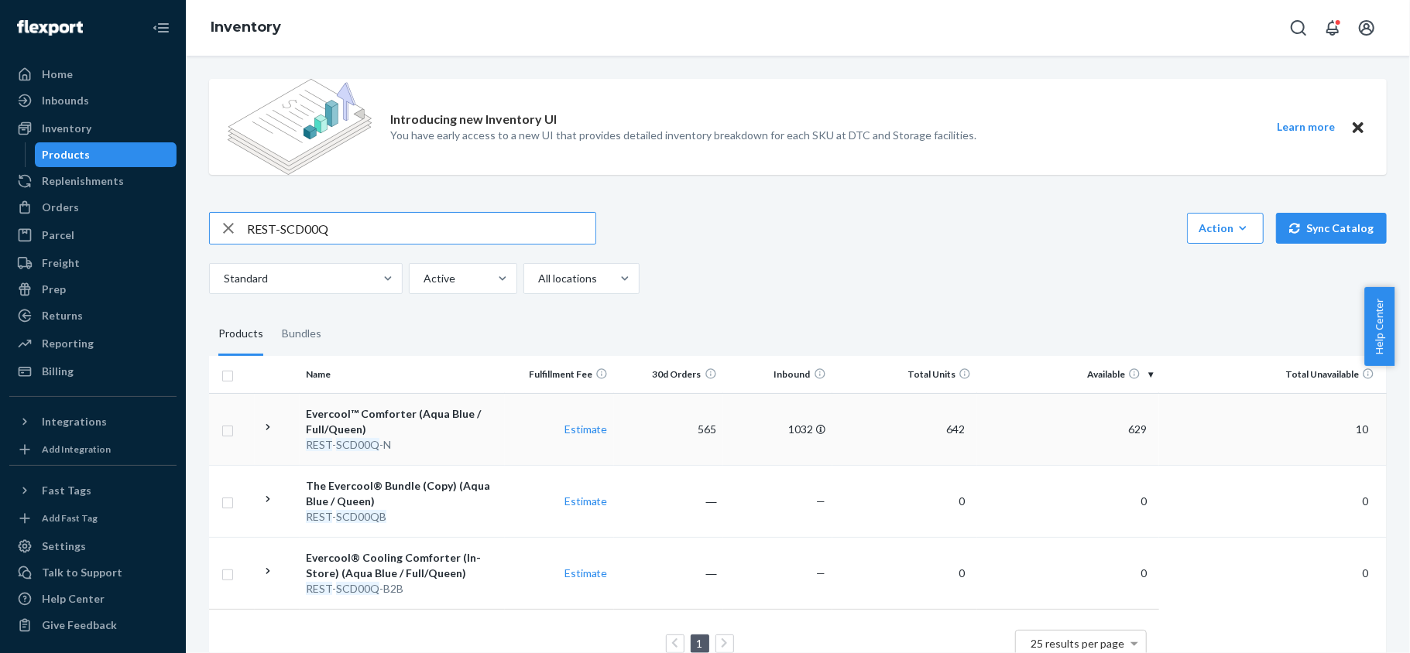
click at [1122, 434] on span "629" at bounding box center [1137, 429] width 31 height 13
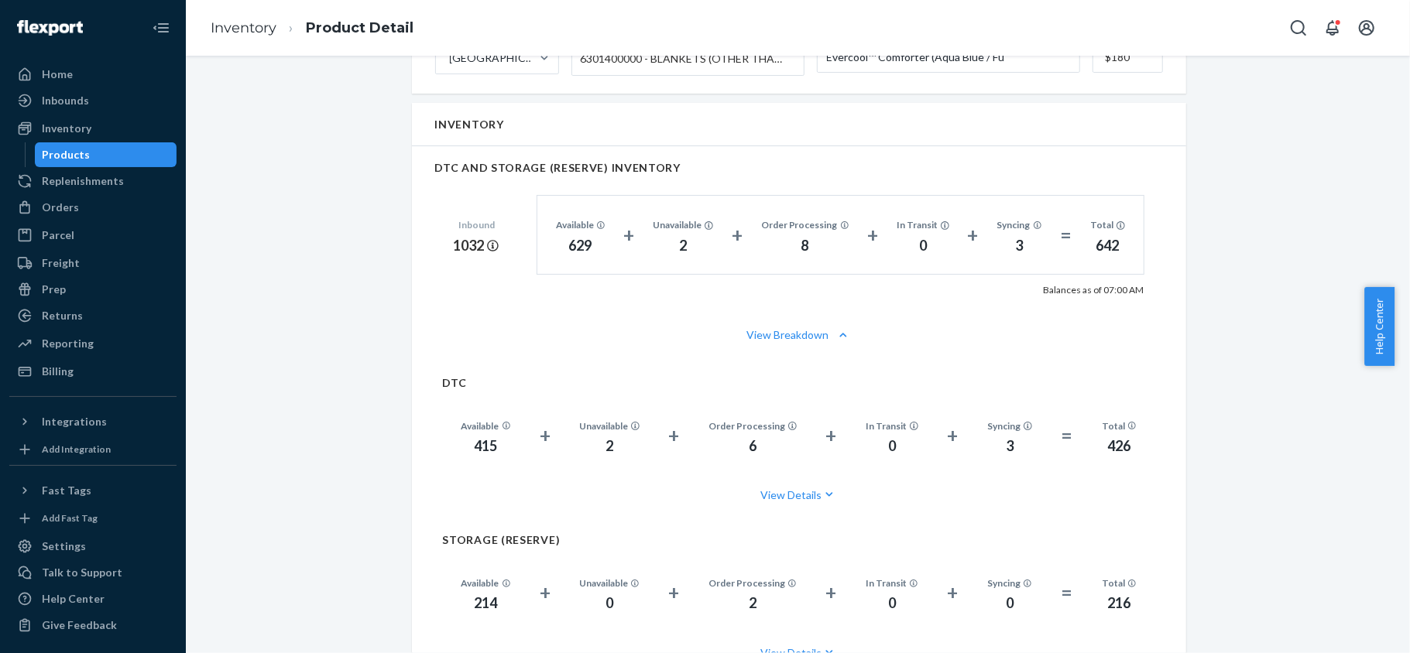
scroll to position [1032, 0]
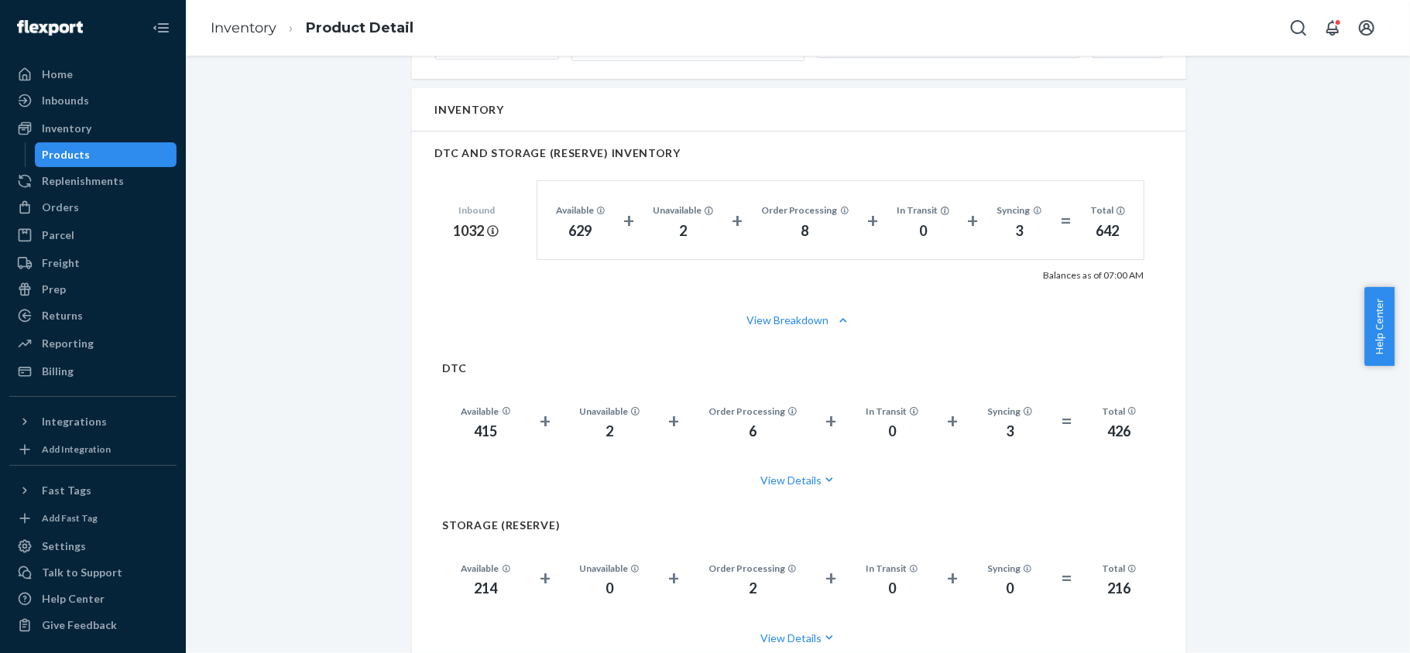
click at [127, 150] on div "Products" at bounding box center [105, 155] width 139 height 22
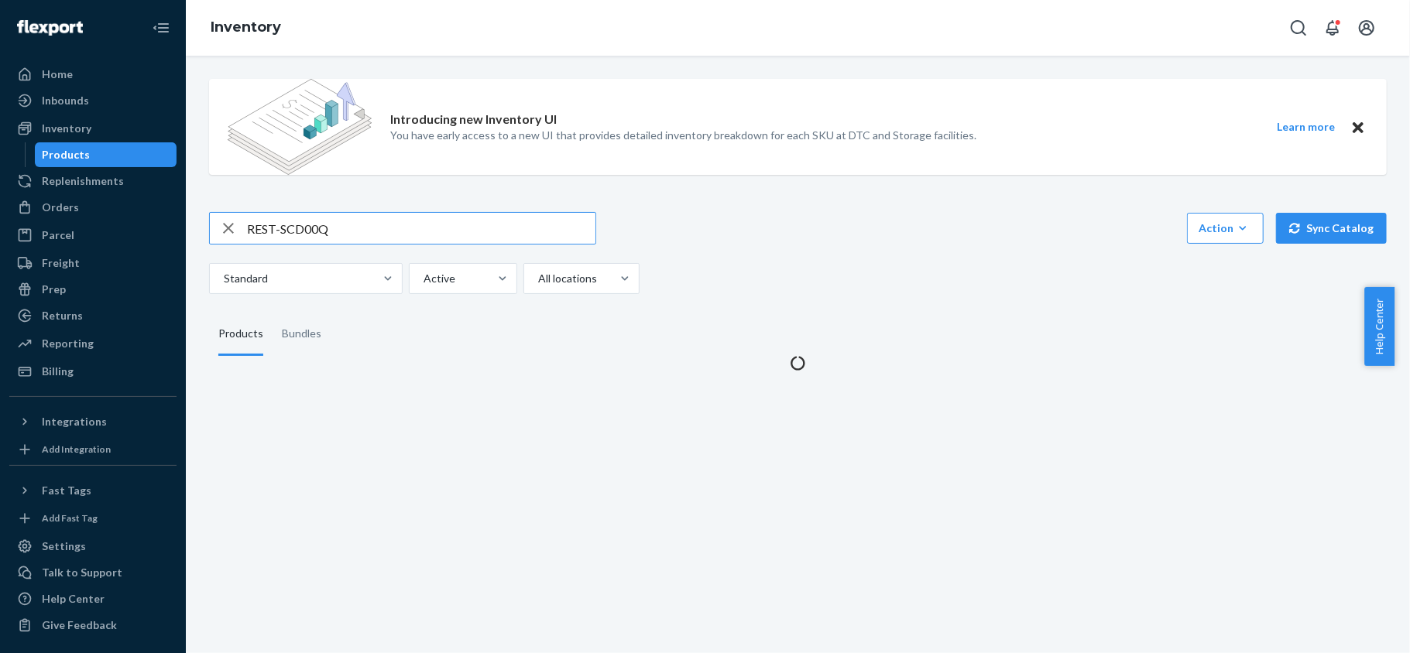
click at [339, 217] on input "REST-SCD00Q" at bounding box center [421, 228] width 348 height 31
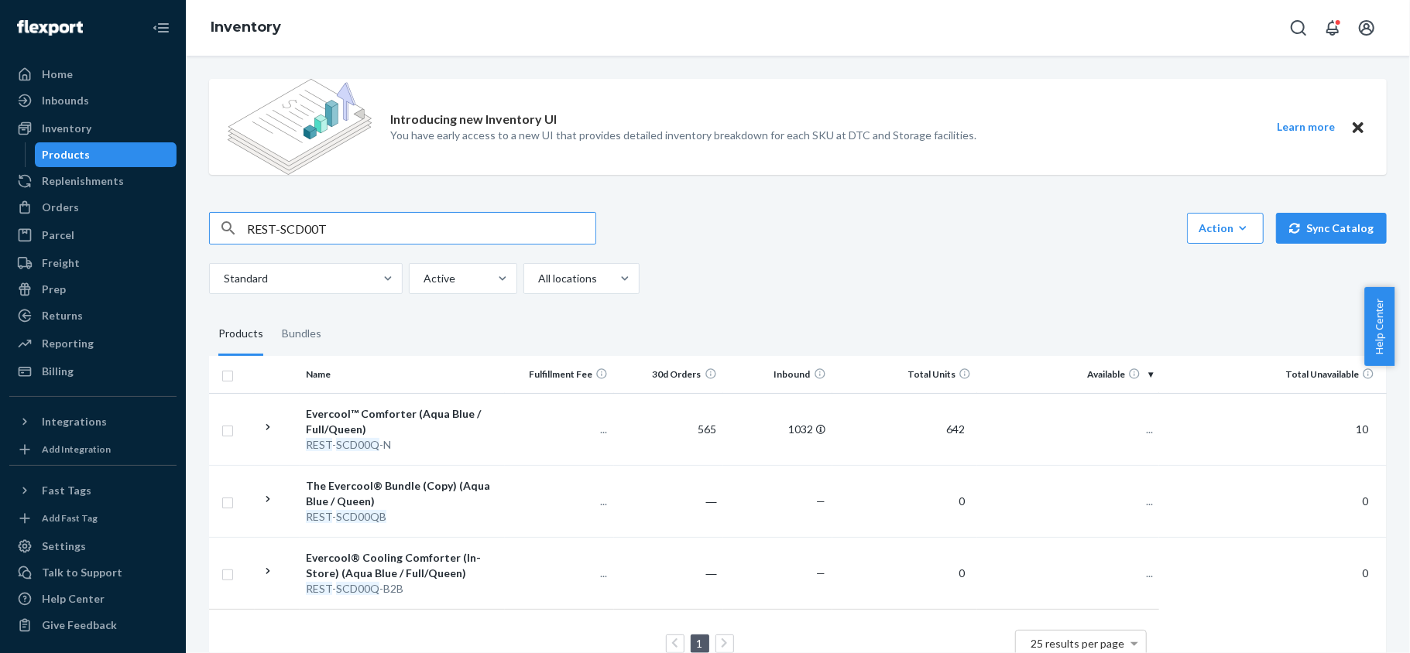
type input "REST-SCD00T"
click at [1122, 437] on td "533" at bounding box center [1068, 429] width 182 height 72
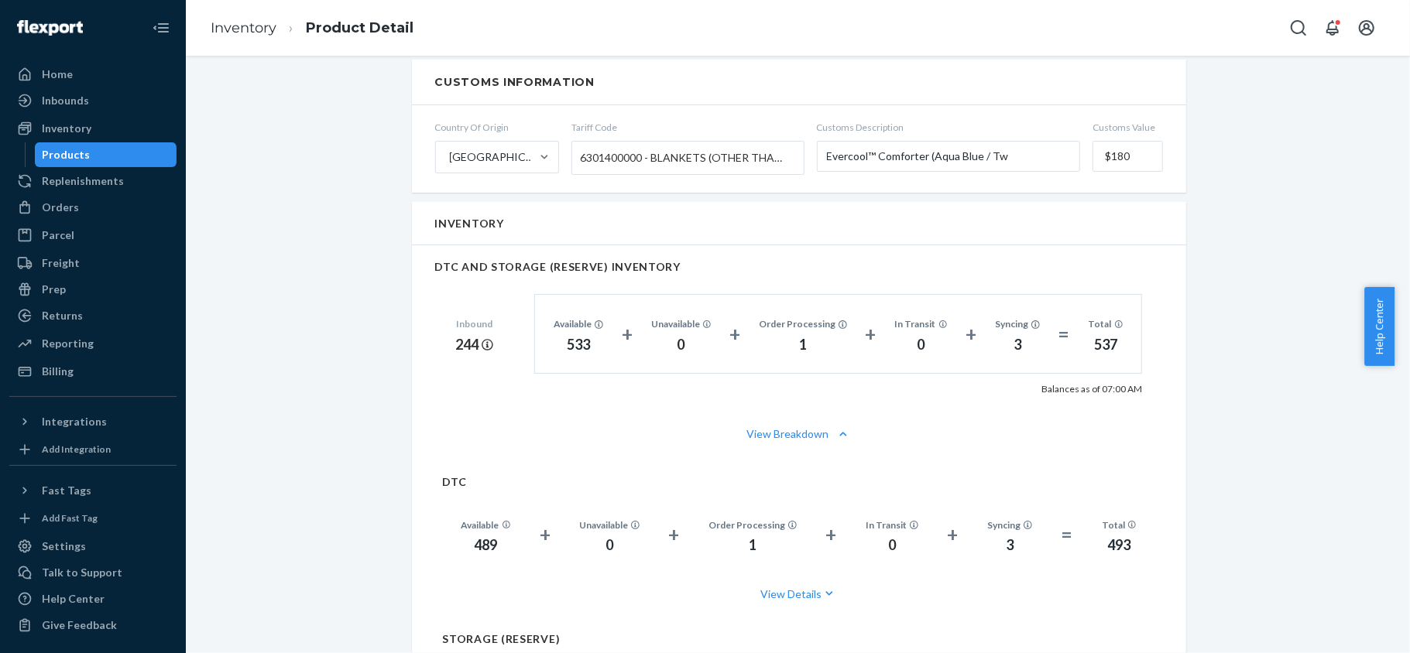
scroll to position [929, 0]
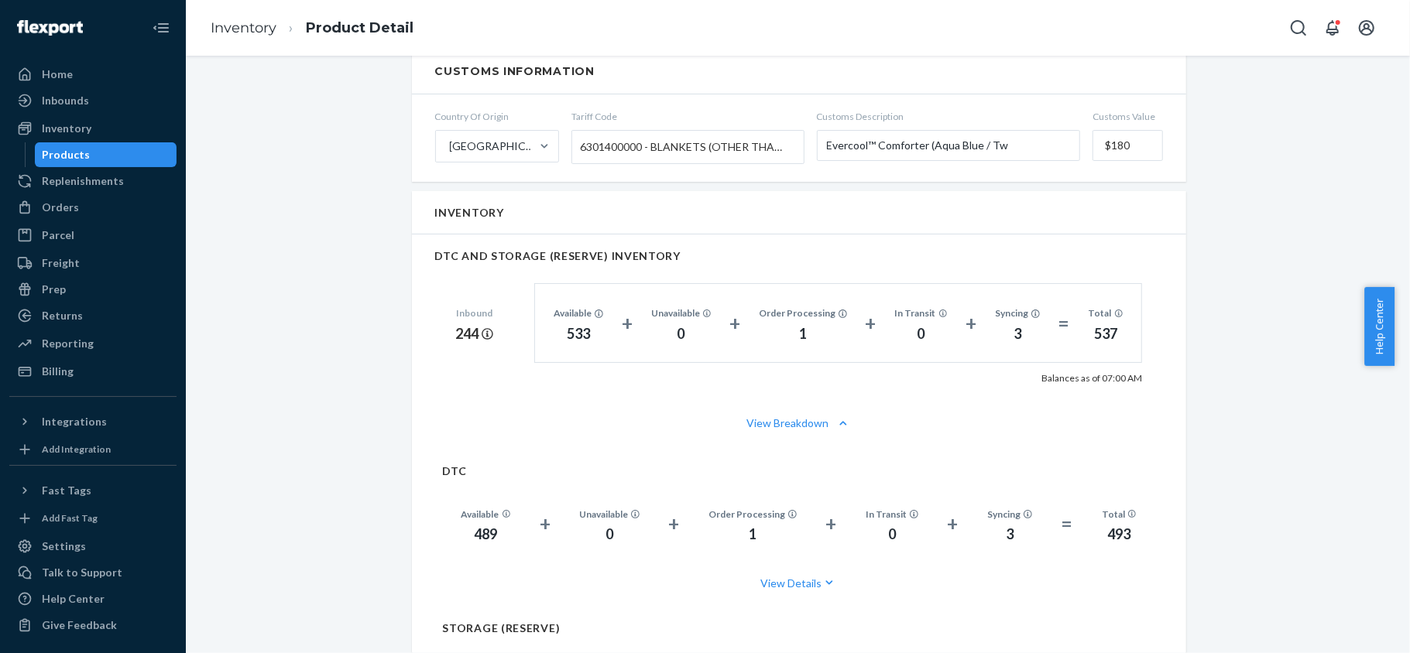
click at [119, 156] on div "Products" at bounding box center [105, 155] width 139 height 22
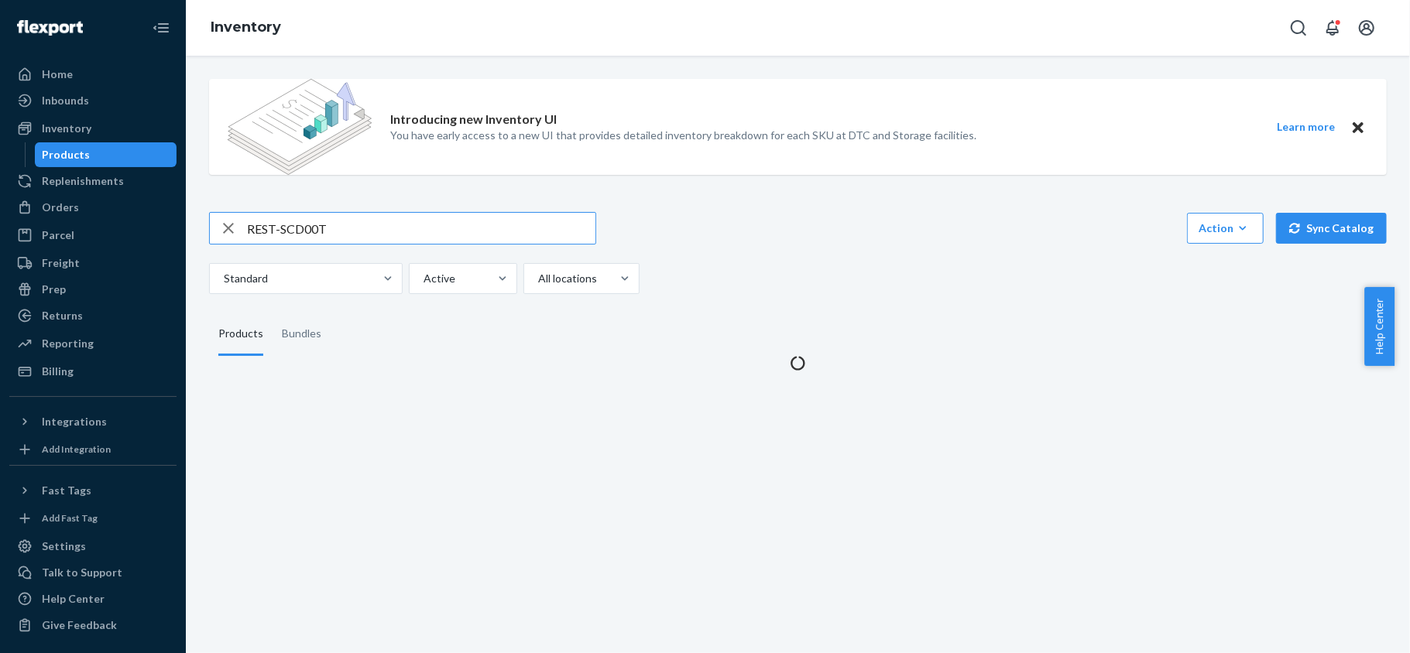
click at [373, 242] on input "REST-SCD00T" at bounding box center [421, 228] width 348 height 31
click at [379, 240] on input "REST-SCD00T" at bounding box center [421, 228] width 348 height 31
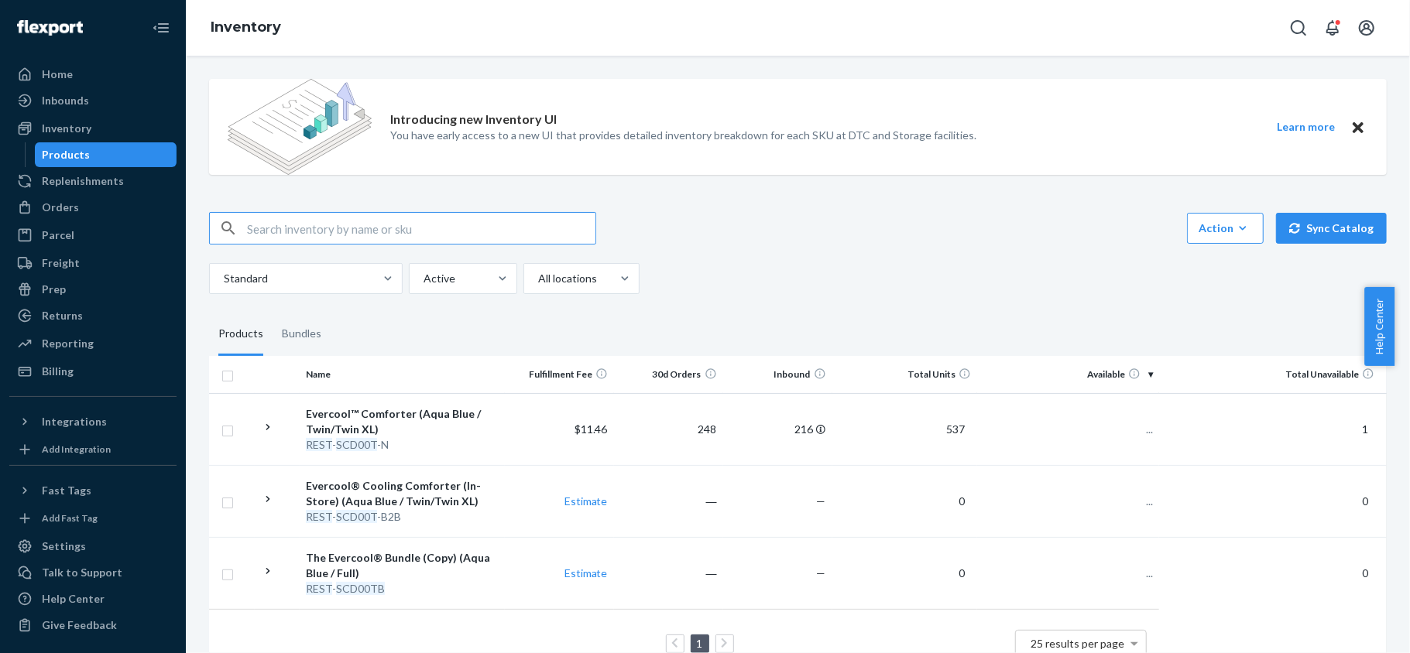
type input "v"
type input "REST-SCD02K"
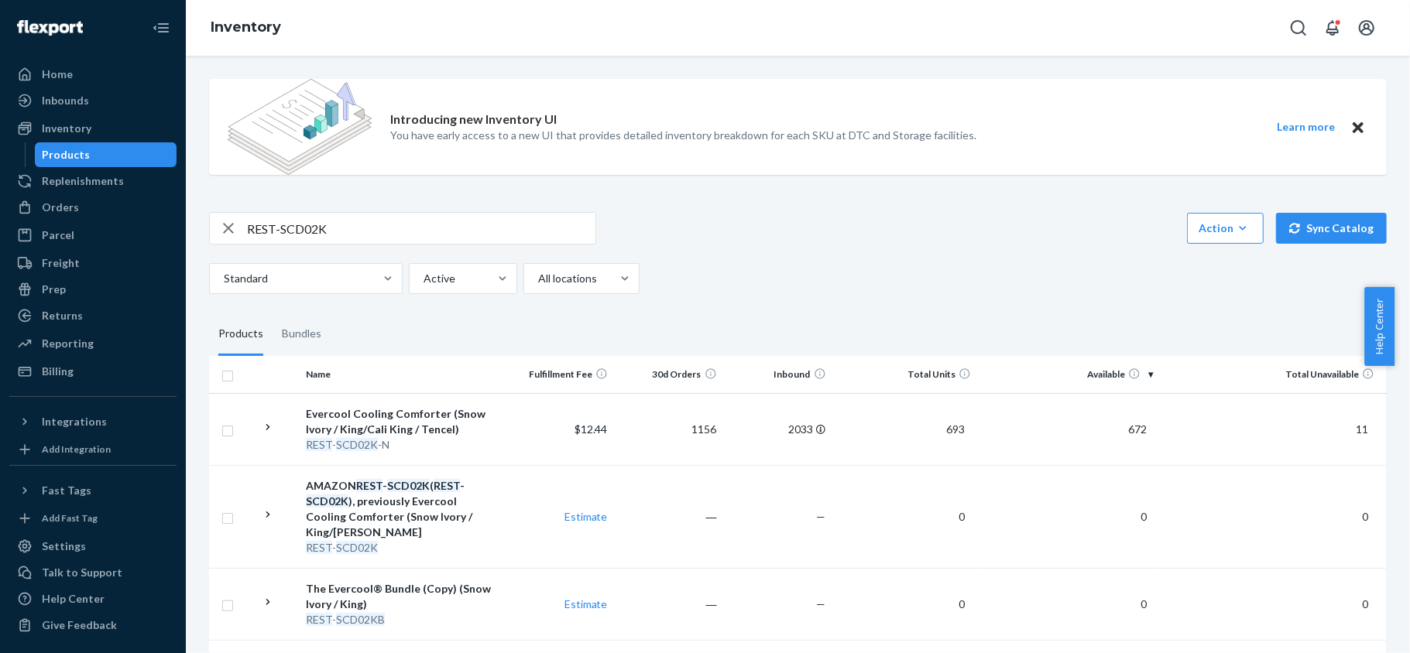
click at [1135, 428] on td "672" at bounding box center [1068, 429] width 182 height 72
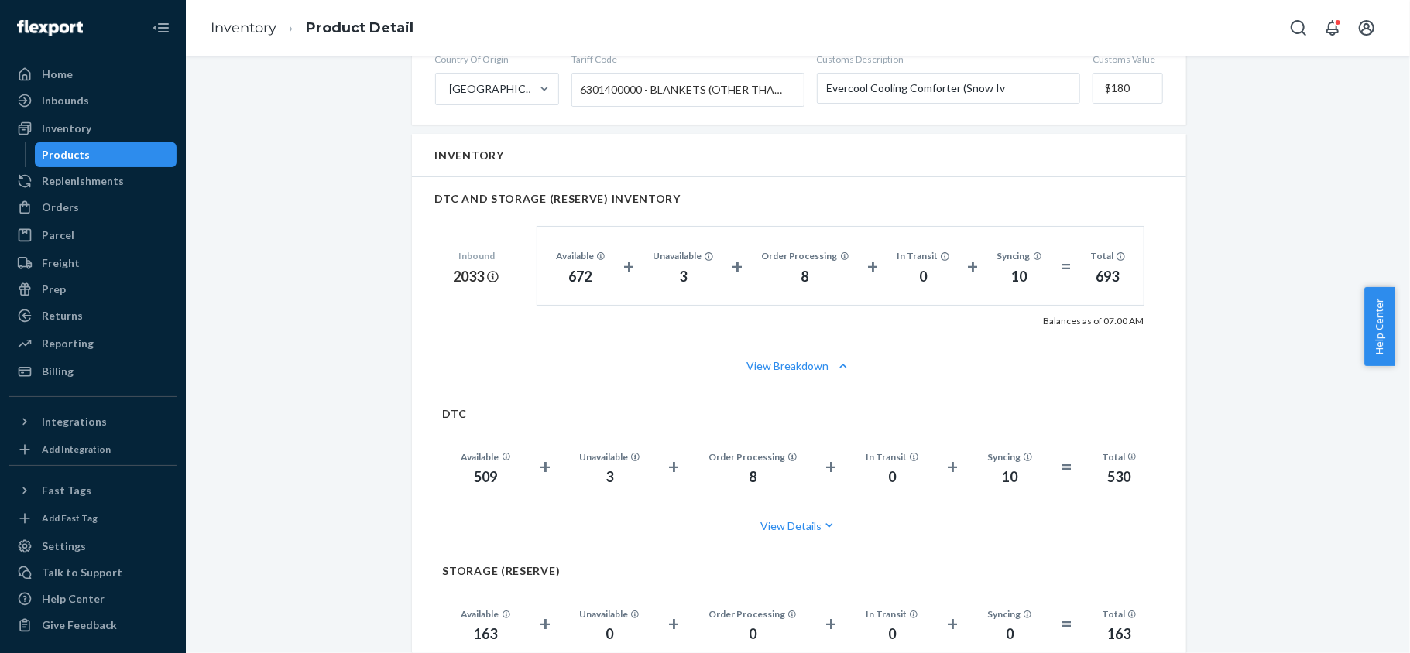
scroll to position [1239, 0]
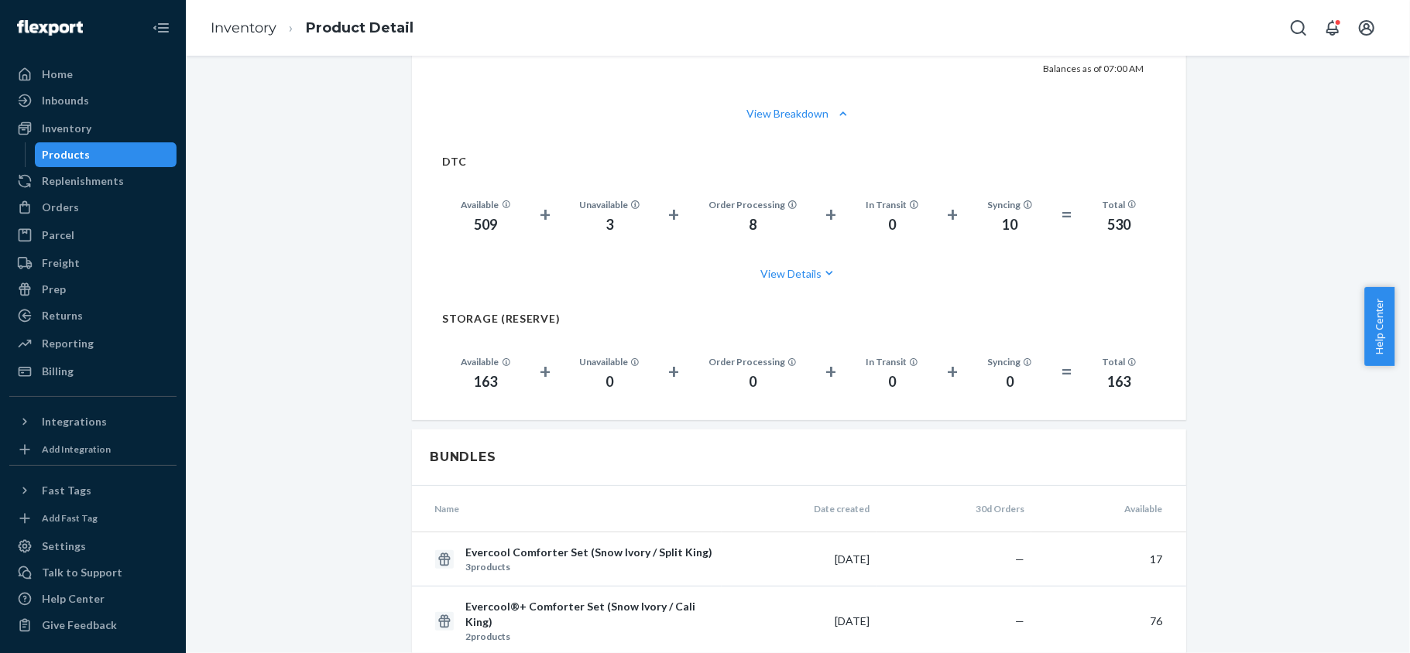
click at [107, 153] on div "Products" at bounding box center [105, 155] width 139 height 22
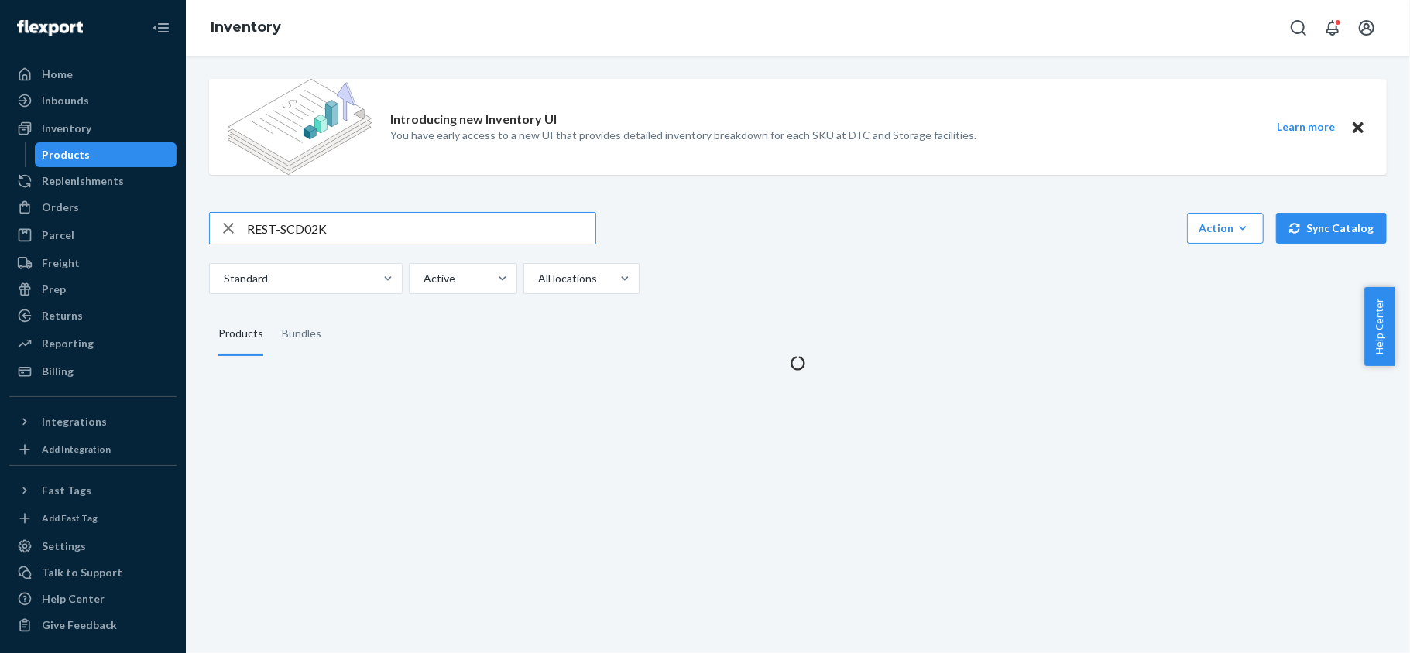
click at [421, 228] on input "REST-SCD02K" at bounding box center [421, 228] width 348 height 31
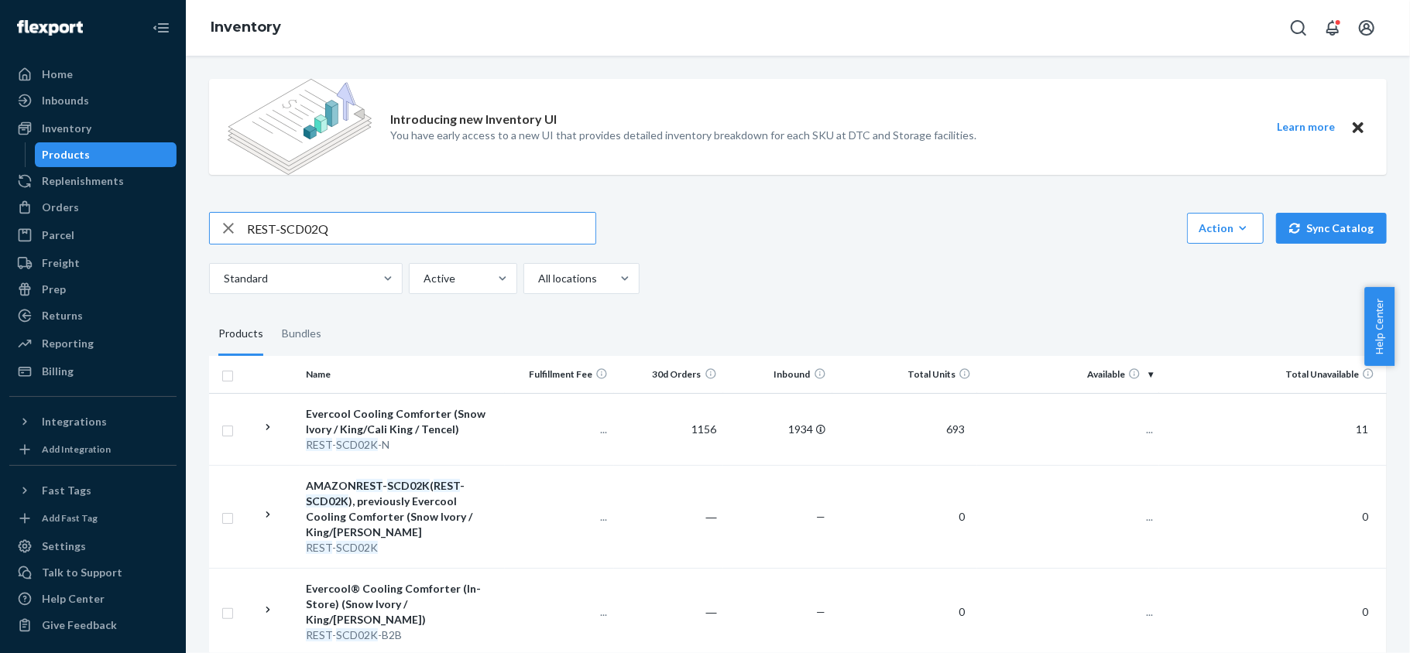
type input "REST-SCD02Q"
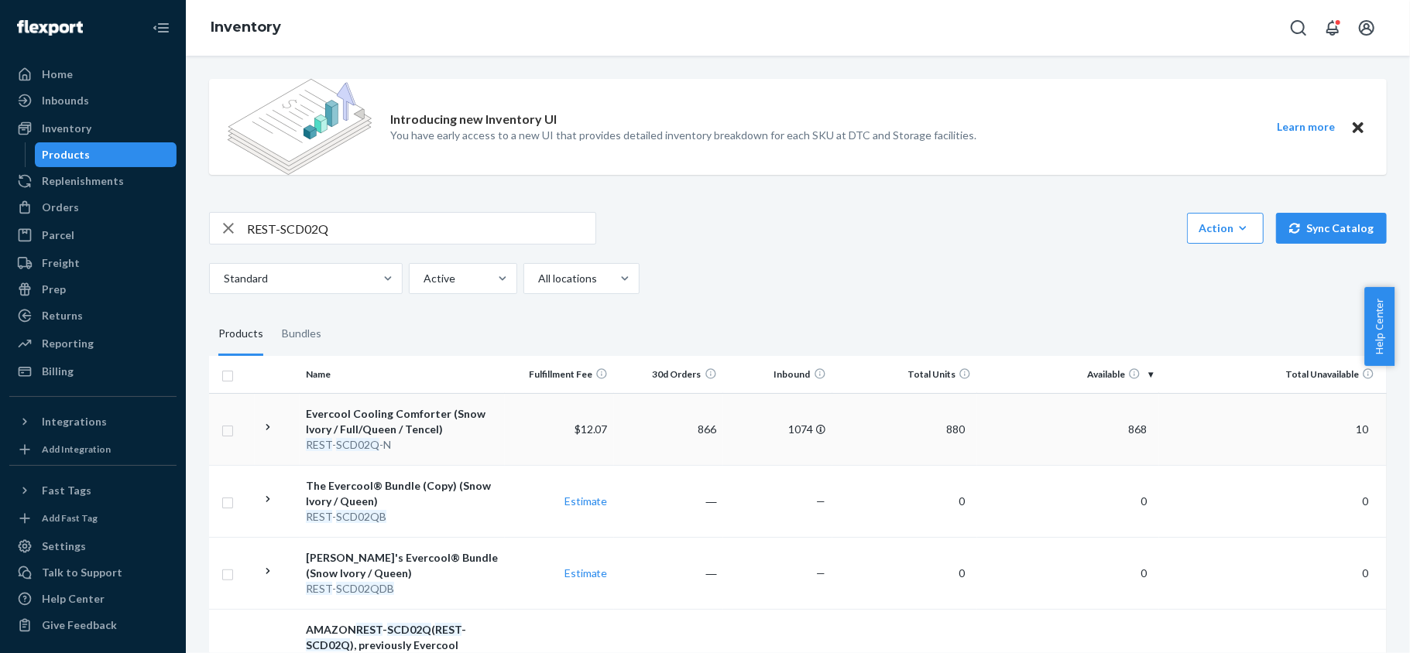
click at [1124, 430] on span "868" at bounding box center [1137, 429] width 31 height 13
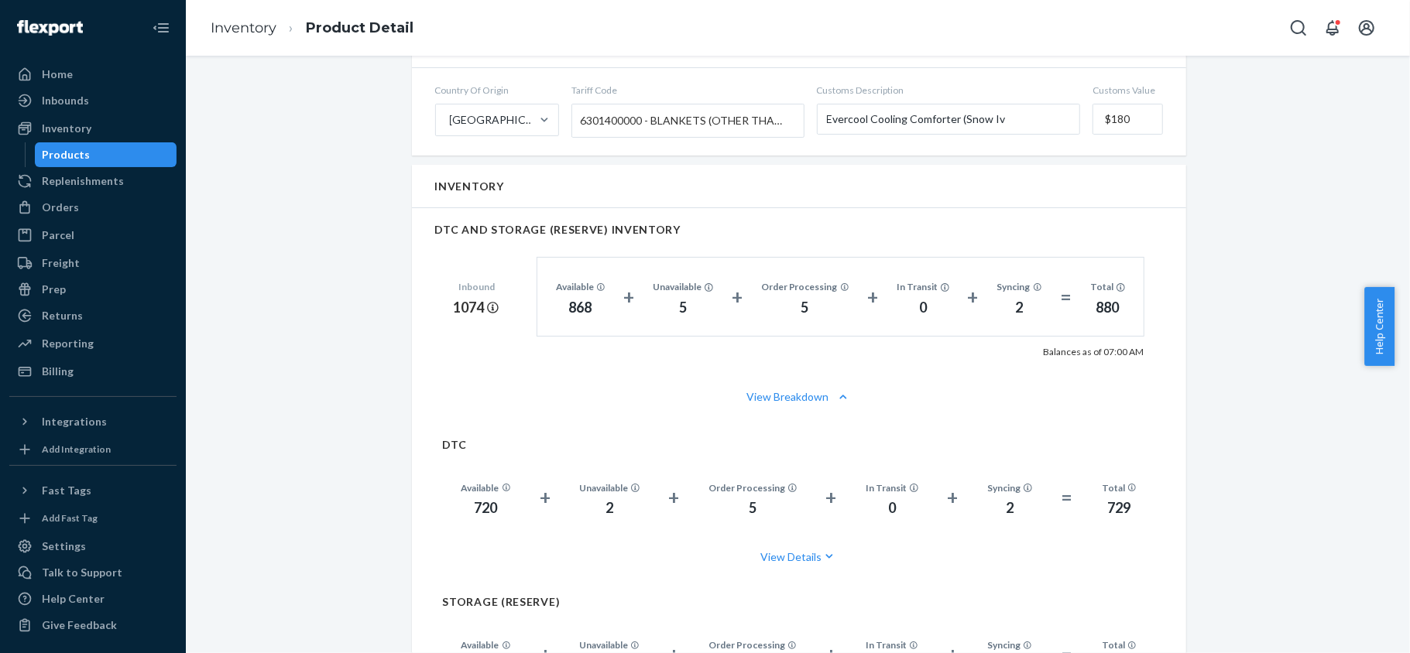
scroll to position [1135, 0]
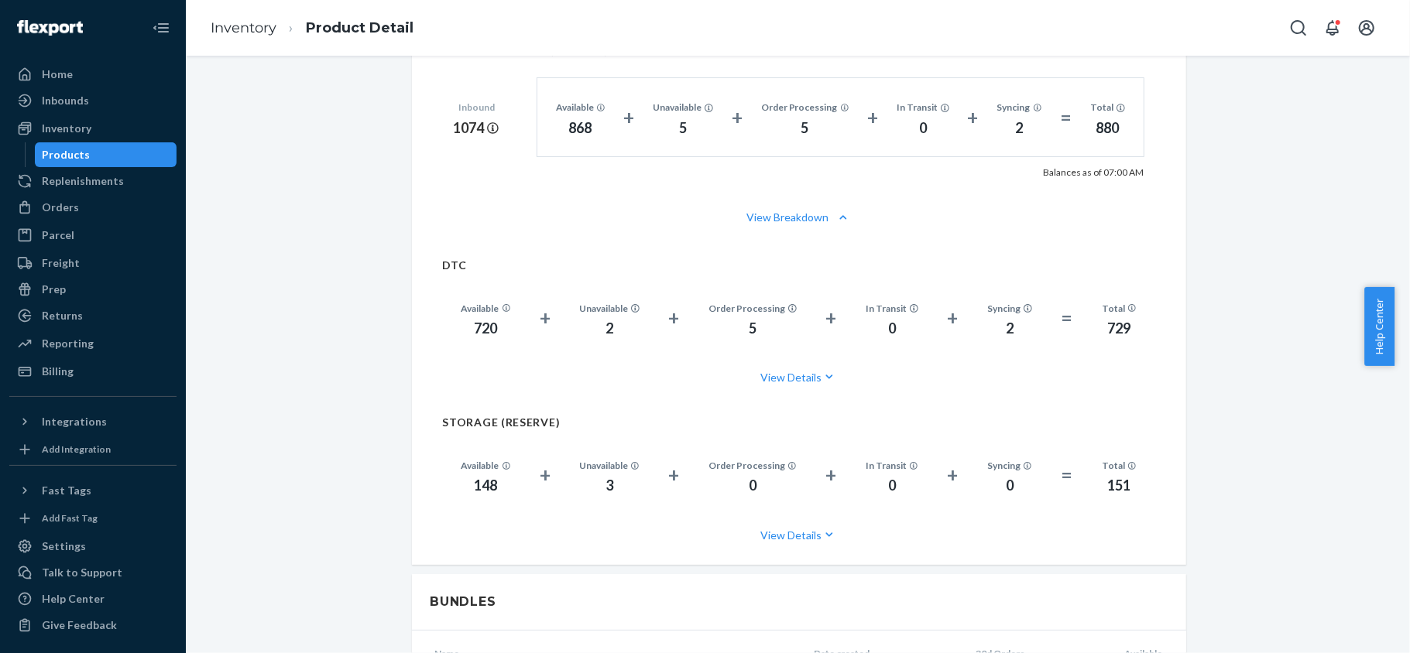
click at [143, 159] on div "Products" at bounding box center [105, 155] width 139 height 22
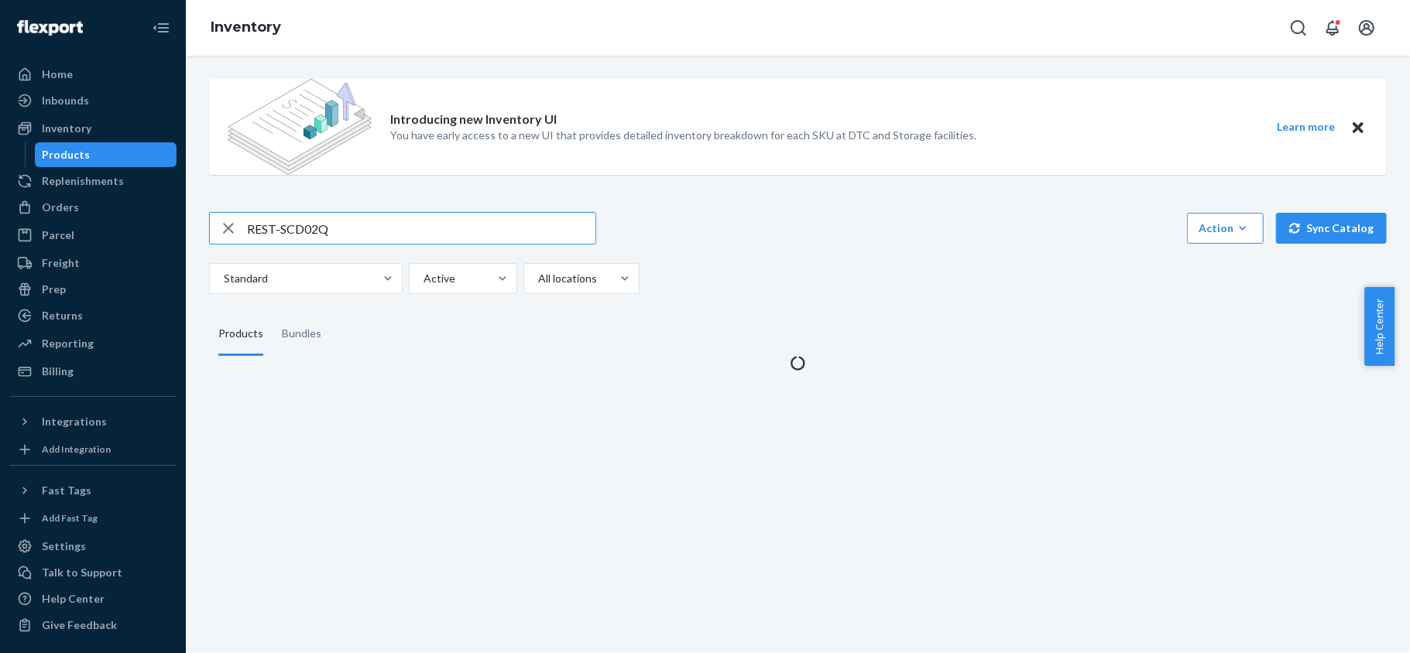
click at [341, 221] on input "REST-SCD02Q" at bounding box center [421, 228] width 348 height 31
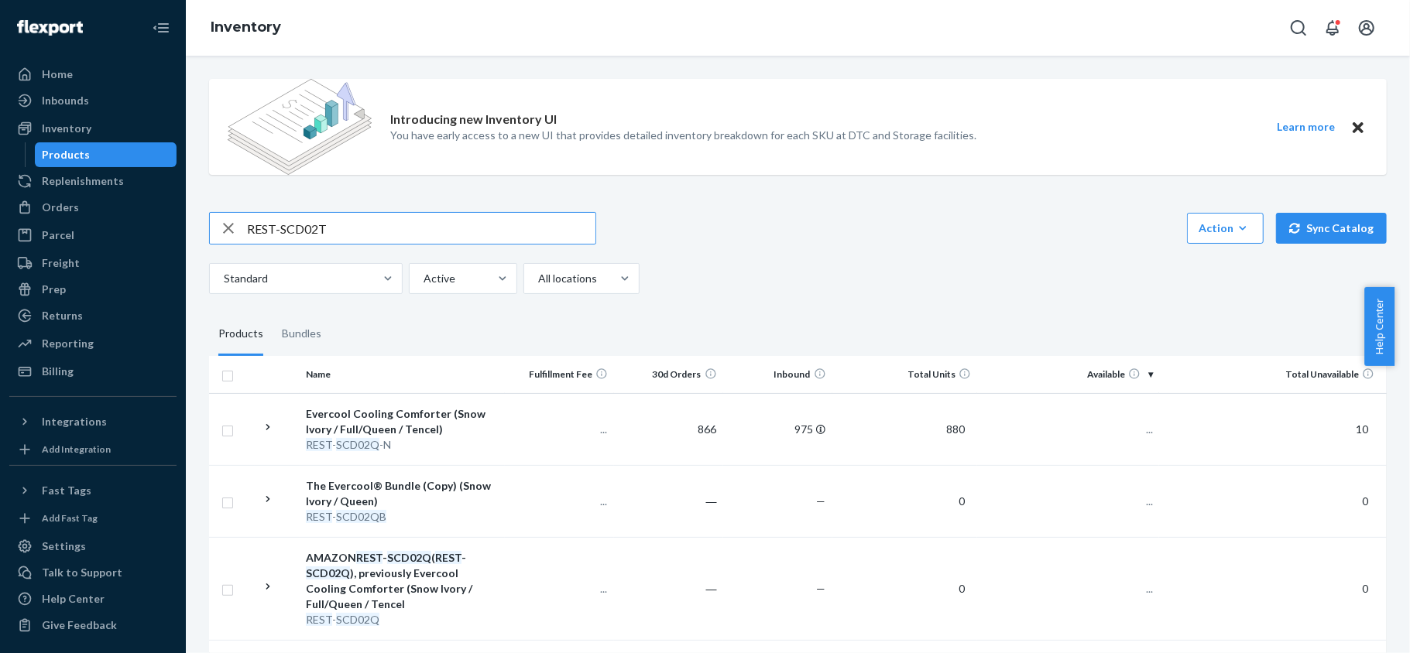
type input "REST-SCD02T"
click at [1137, 420] on td "226" at bounding box center [1068, 429] width 182 height 72
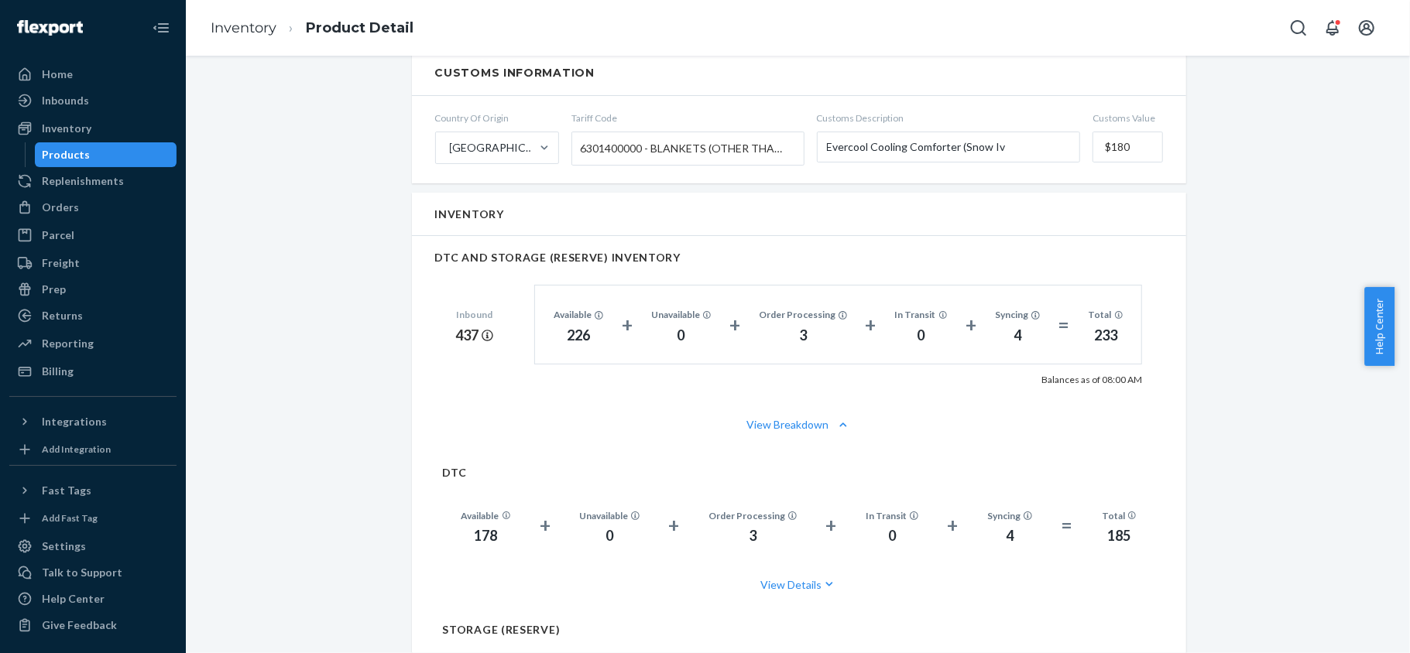
scroll to position [929, 0]
click at [133, 162] on div "Products" at bounding box center [105, 155] width 139 height 22
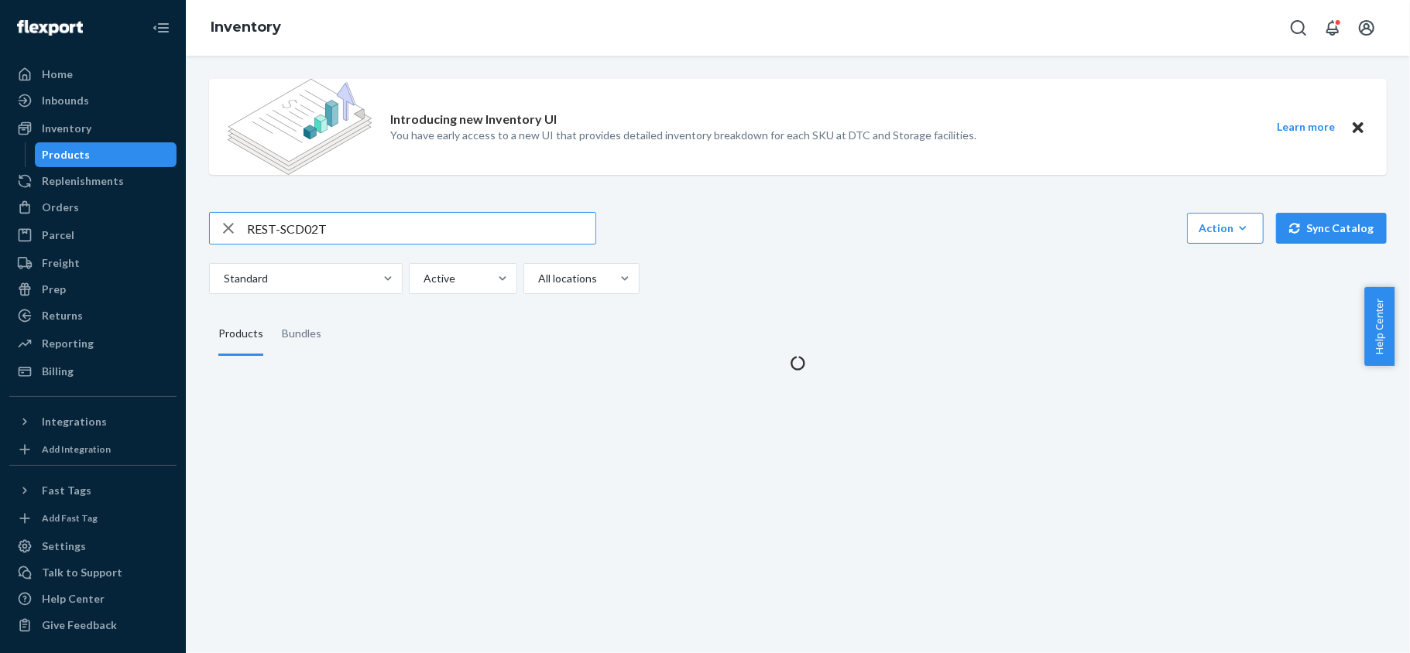
click at [341, 224] on input "REST-SCD02T" at bounding box center [421, 228] width 348 height 31
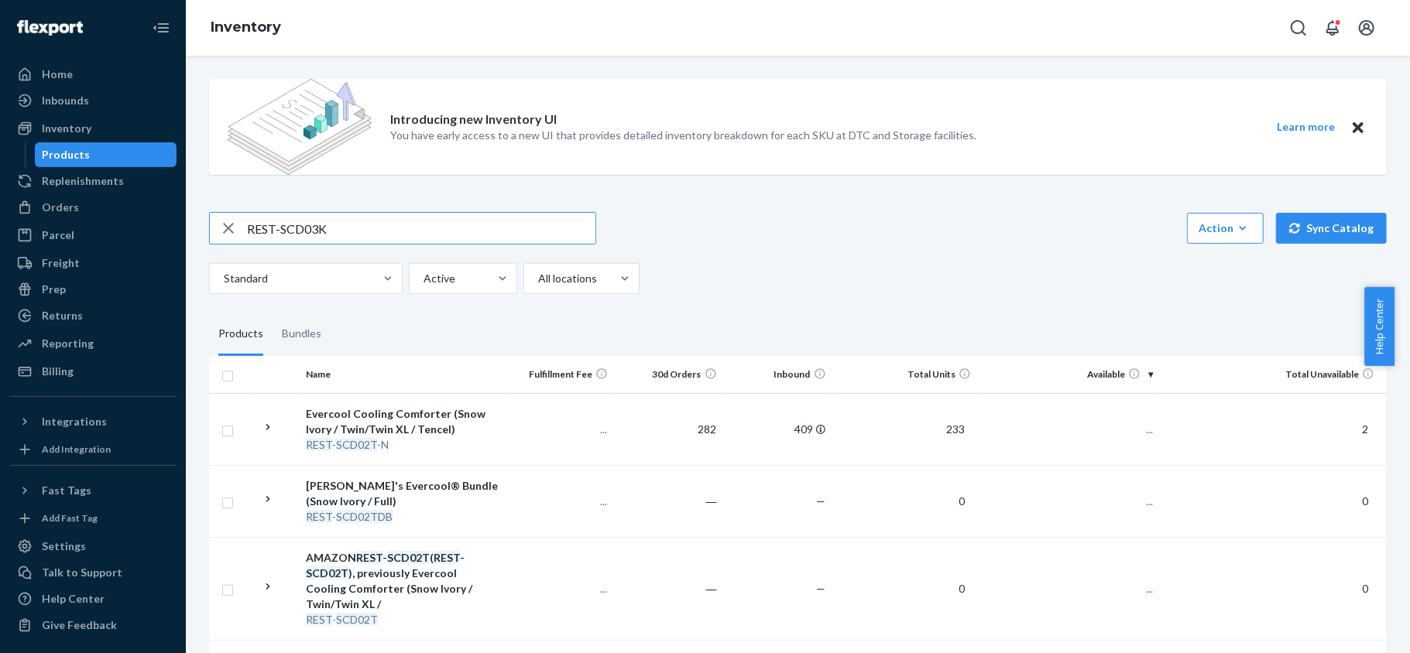
type input "REST-SCD03K"
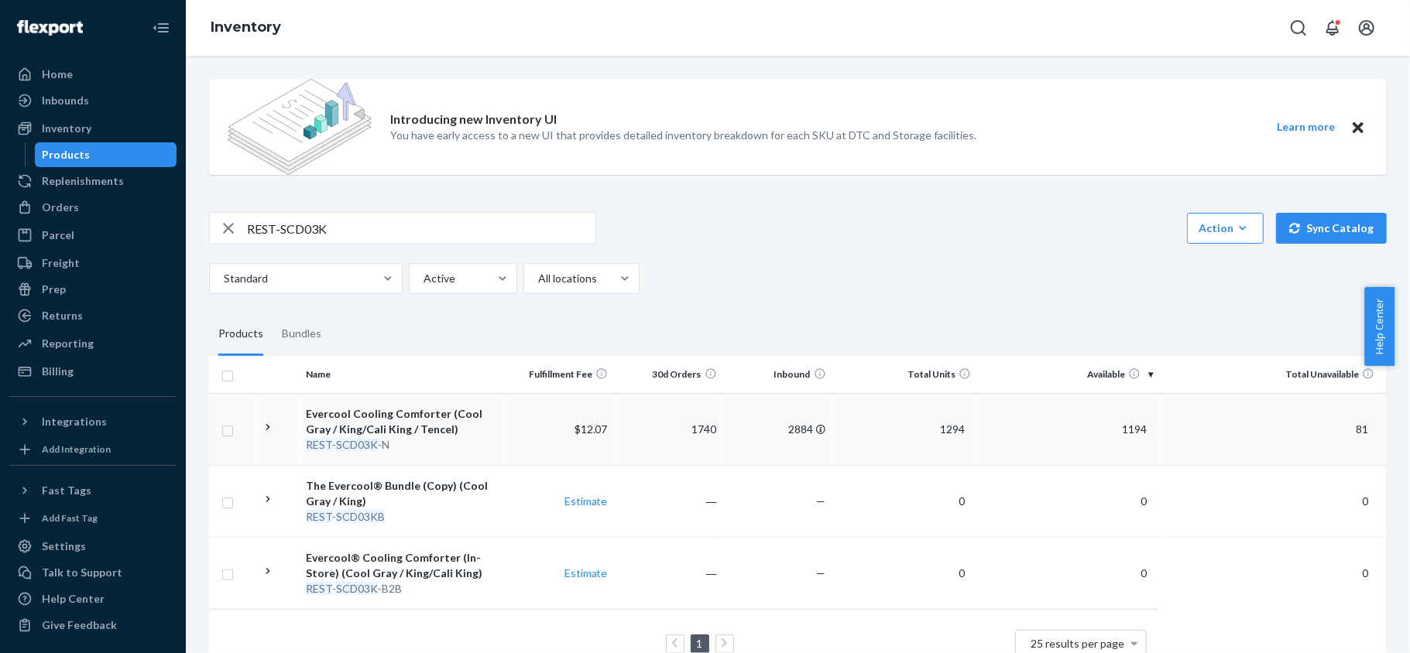
click at [1118, 424] on span "1194" at bounding box center [1134, 429] width 37 height 13
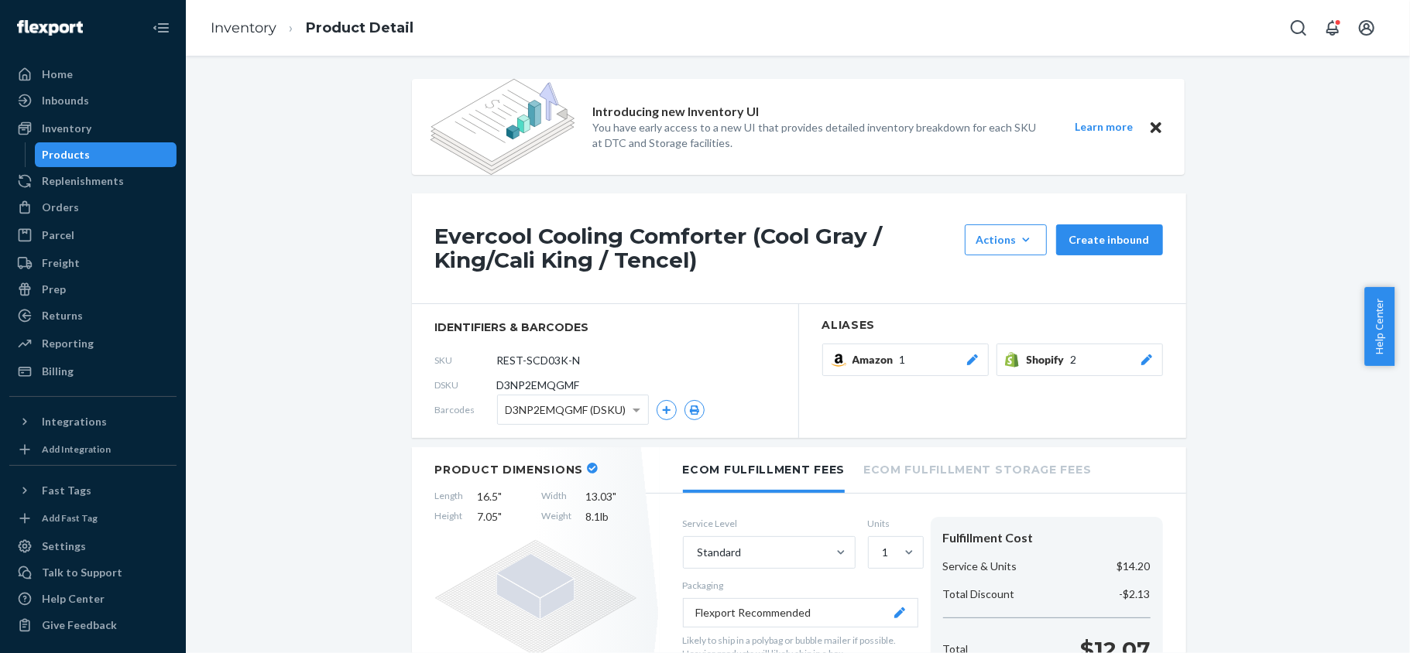
click at [130, 153] on div "Products" at bounding box center [105, 155] width 139 height 22
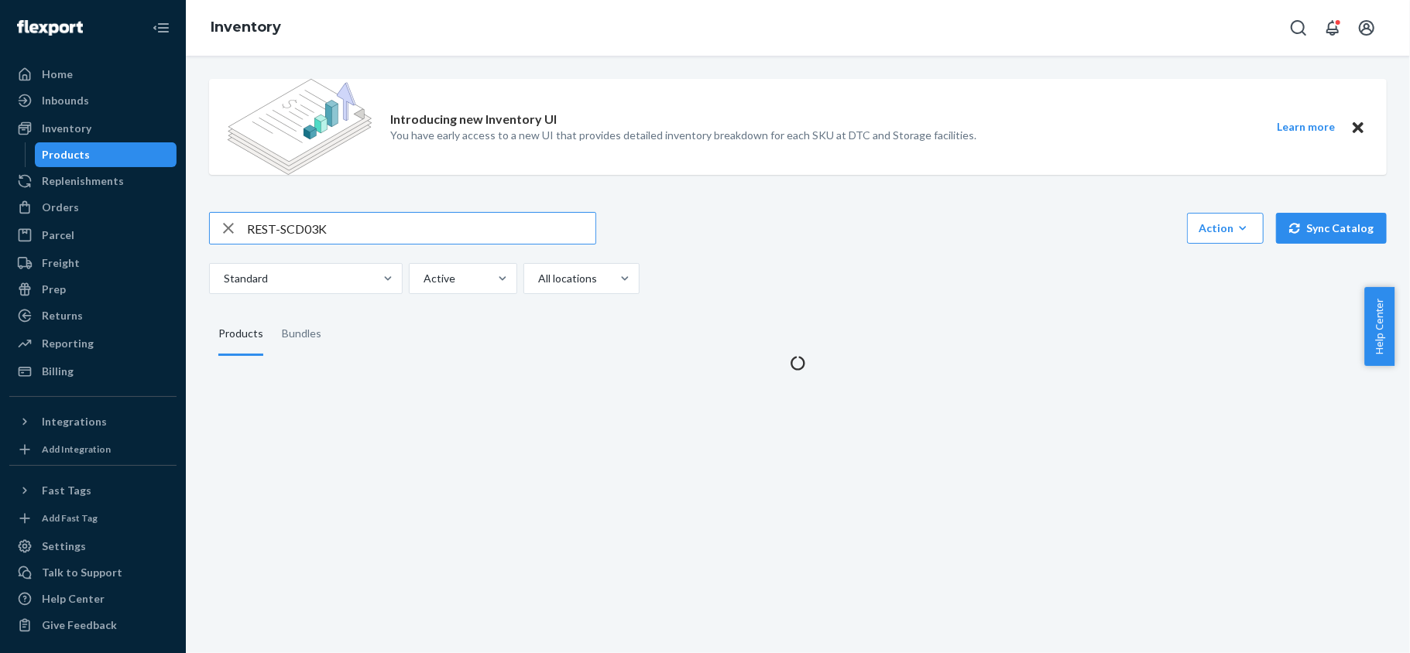
click at [282, 215] on input "REST-SCD03K" at bounding box center [421, 228] width 348 height 31
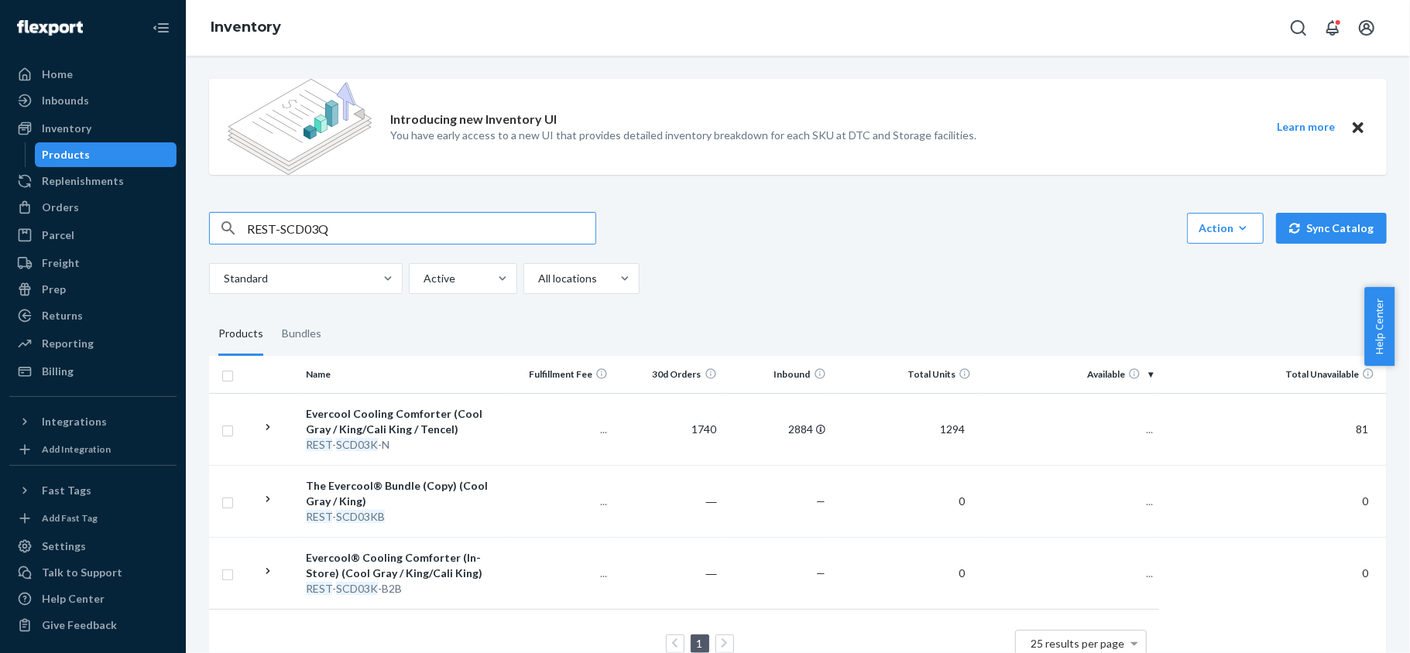
type input "REST-SCD03Q"
click at [1116, 423] on span "2790" at bounding box center [1134, 429] width 37 height 13
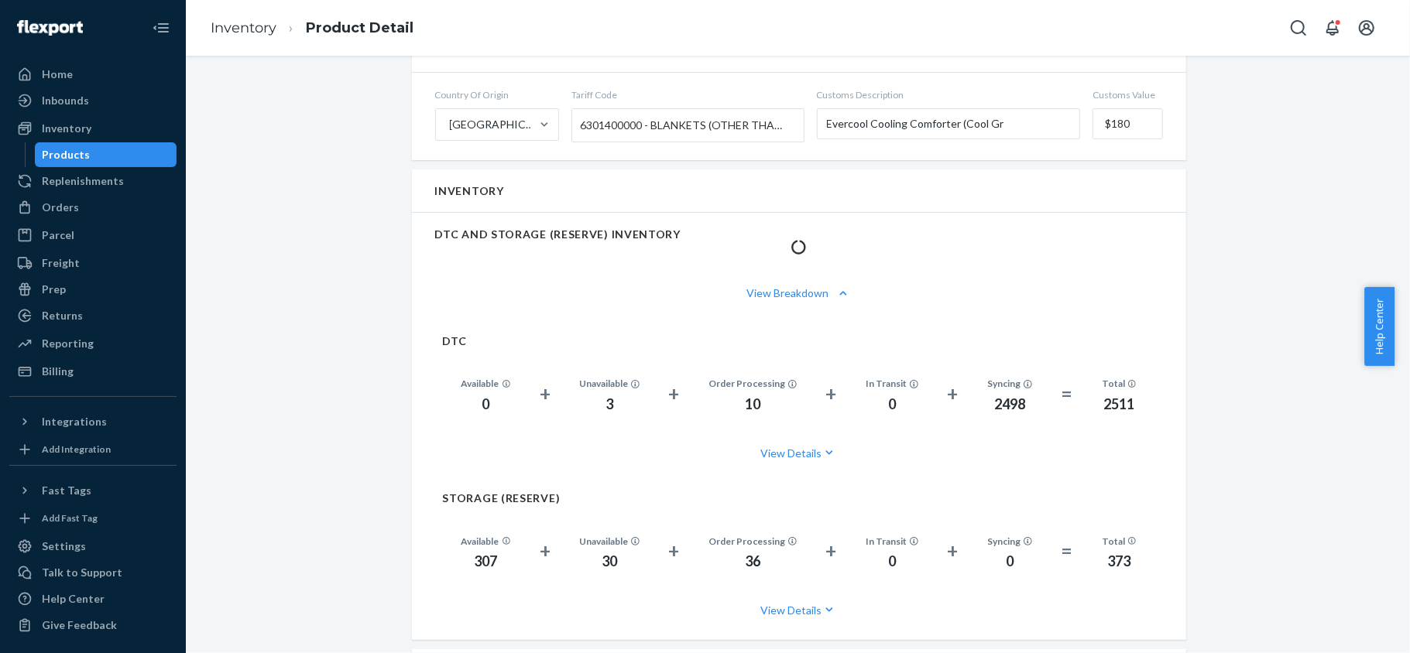
scroll to position [929, 0]
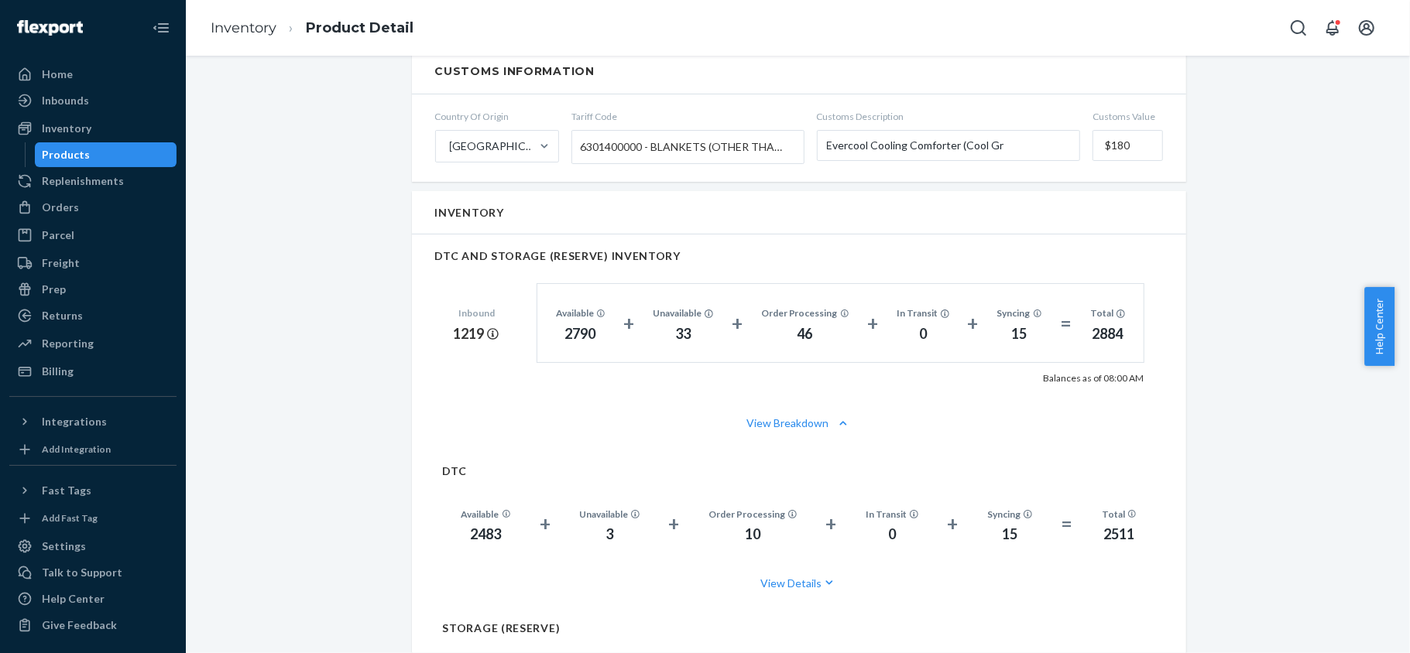
drag, startPoint x: 138, startPoint y: 149, endPoint x: 125, endPoint y: 150, distance: 13.2
click at [138, 149] on div "Products" at bounding box center [105, 155] width 139 height 22
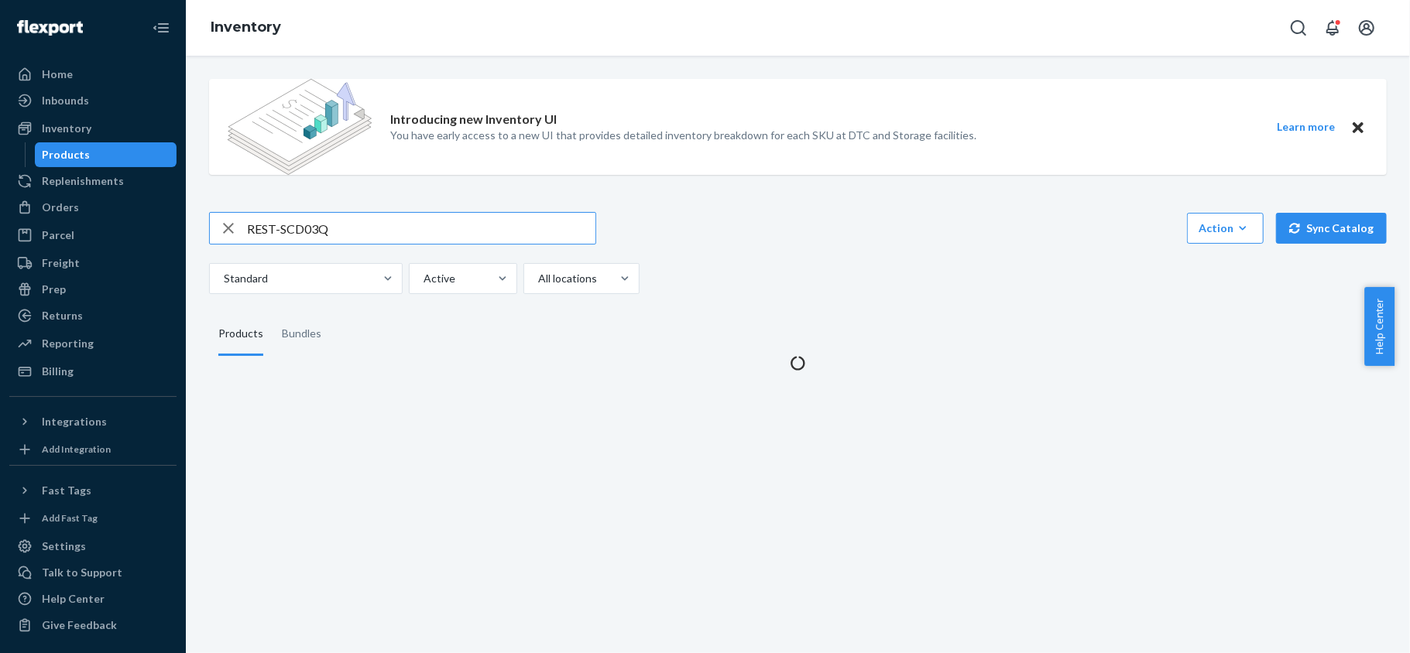
click at [363, 238] on input "REST-SCD03Q" at bounding box center [421, 228] width 348 height 31
click at [364, 238] on input "REST-SCD03Q" at bounding box center [421, 228] width 348 height 31
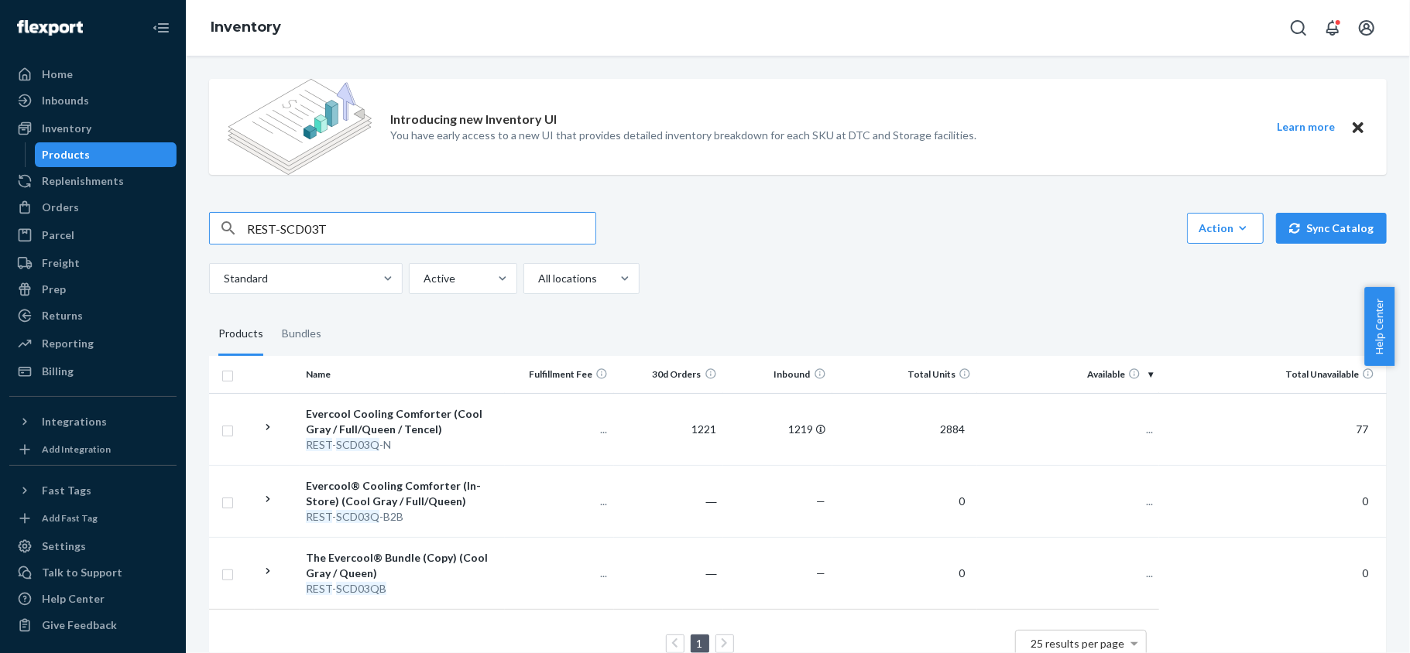
type input "REST-SCD03T"
click at [1131, 421] on td "863" at bounding box center [1068, 429] width 182 height 72
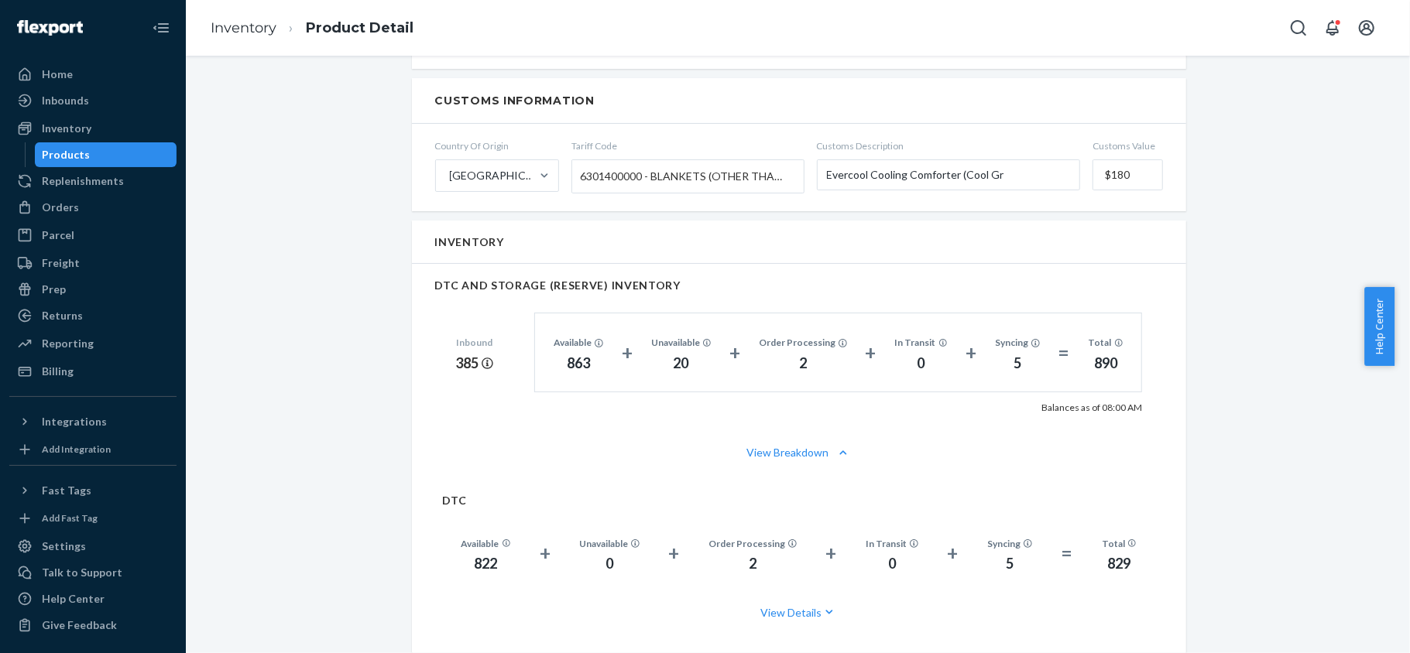
scroll to position [929, 0]
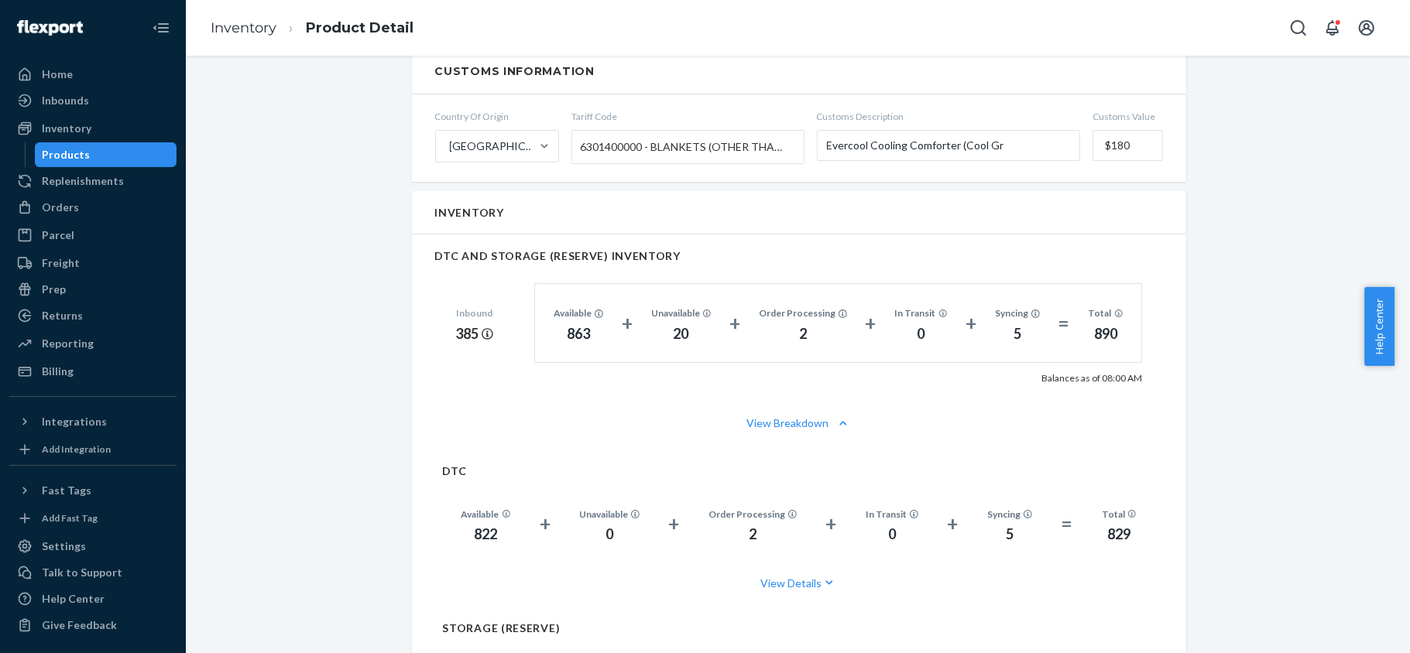
drag, startPoint x: 134, startPoint y: 161, endPoint x: 122, endPoint y: 159, distance: 12.5
click at [134, 162] on div "Products" at bounding box center [105, 155] width 139 height 22
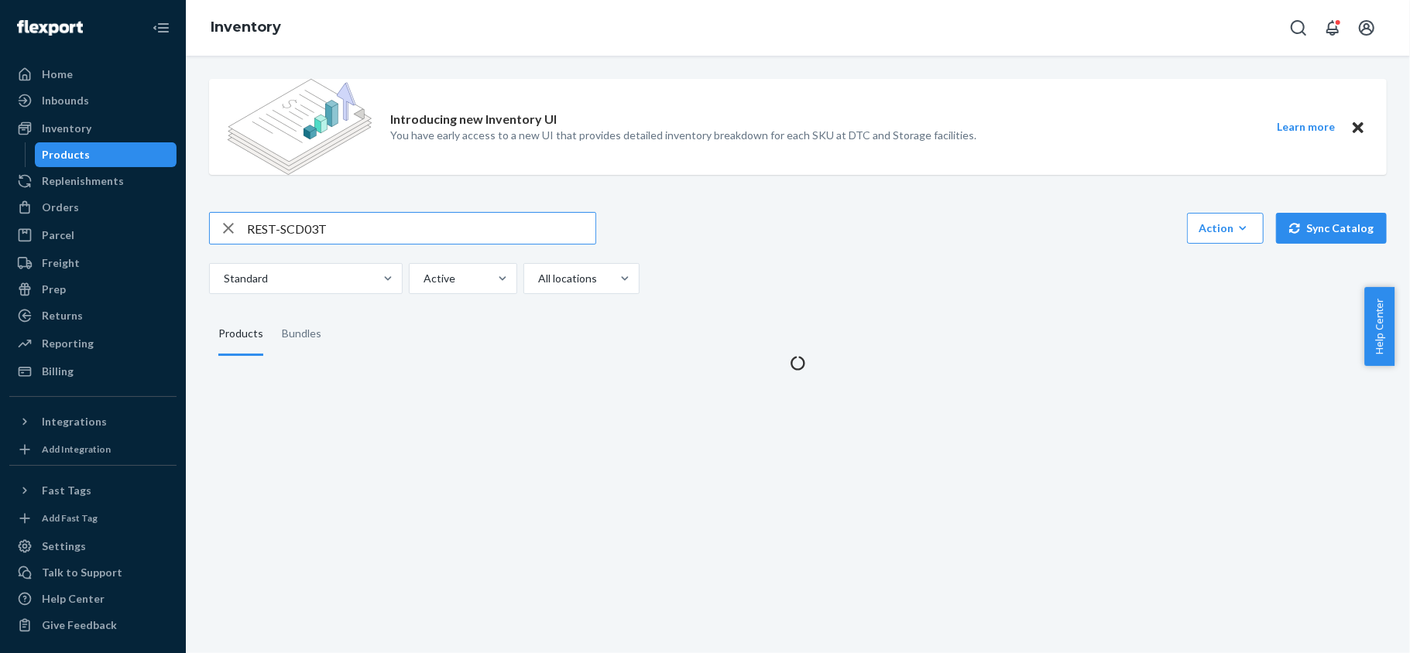
click at [331, 227] on input "REST-SCD03T" at bounding box center [421, 228] width 348 height 31
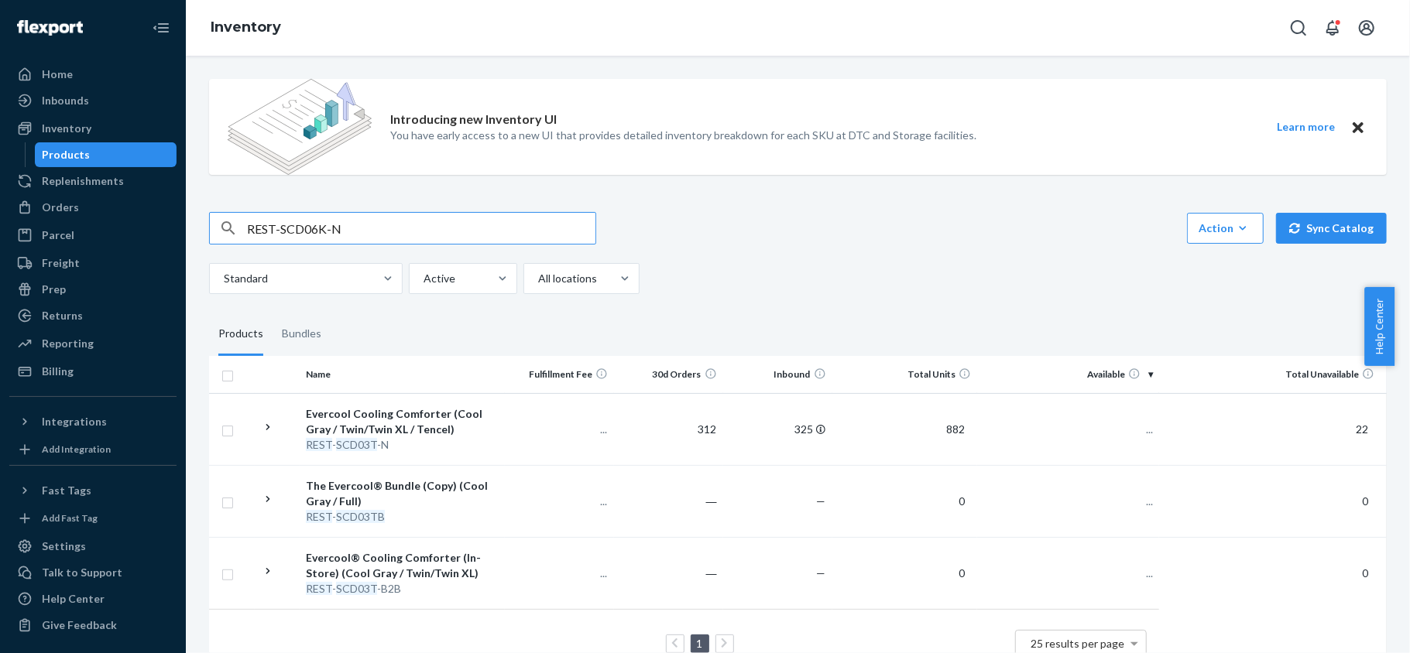
type input "REST-SCD06K-N"
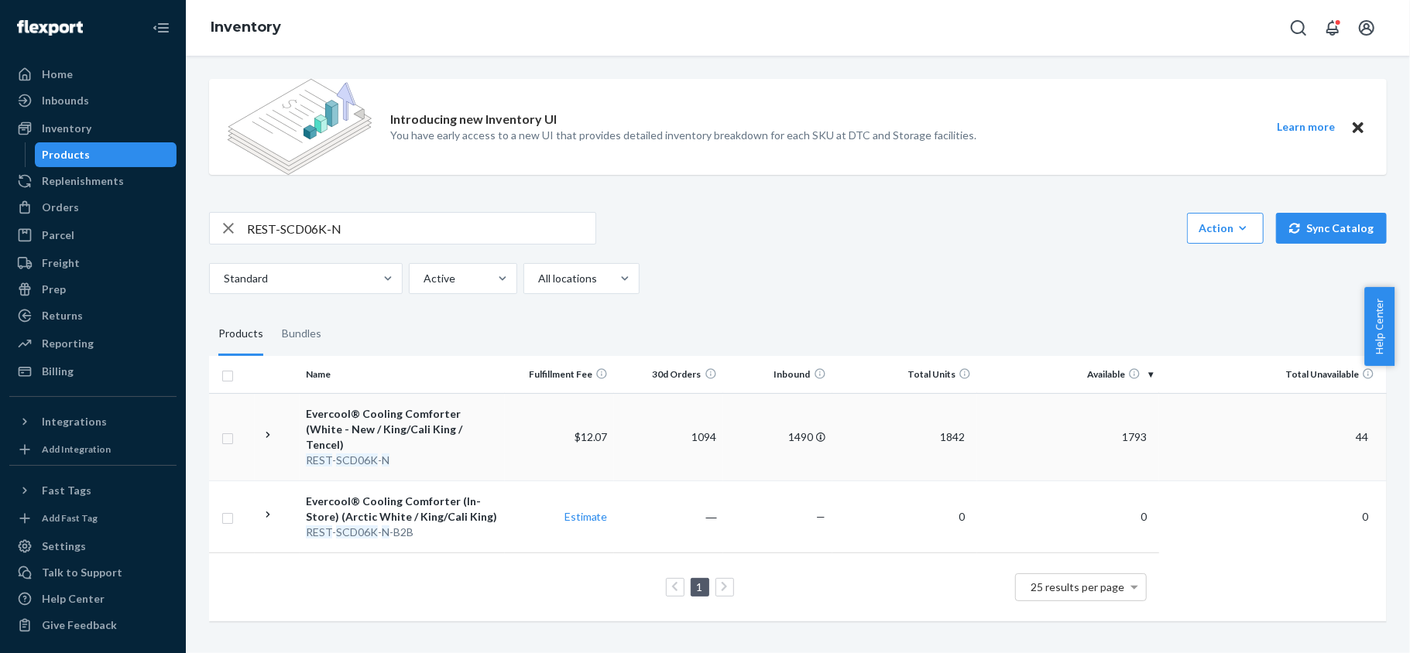
click at [1130, 430] on span "1793" at bounding box center [1134, 436] width 37 height 13
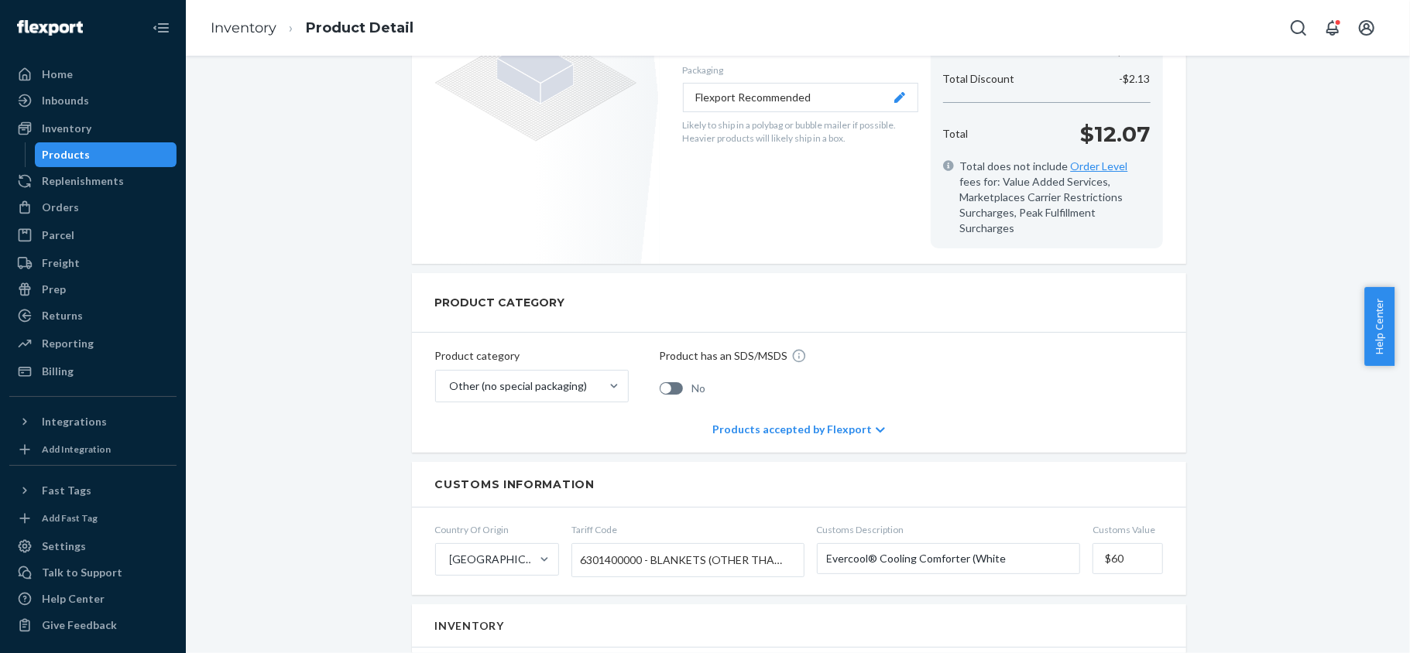
scroll to position [825, 0]
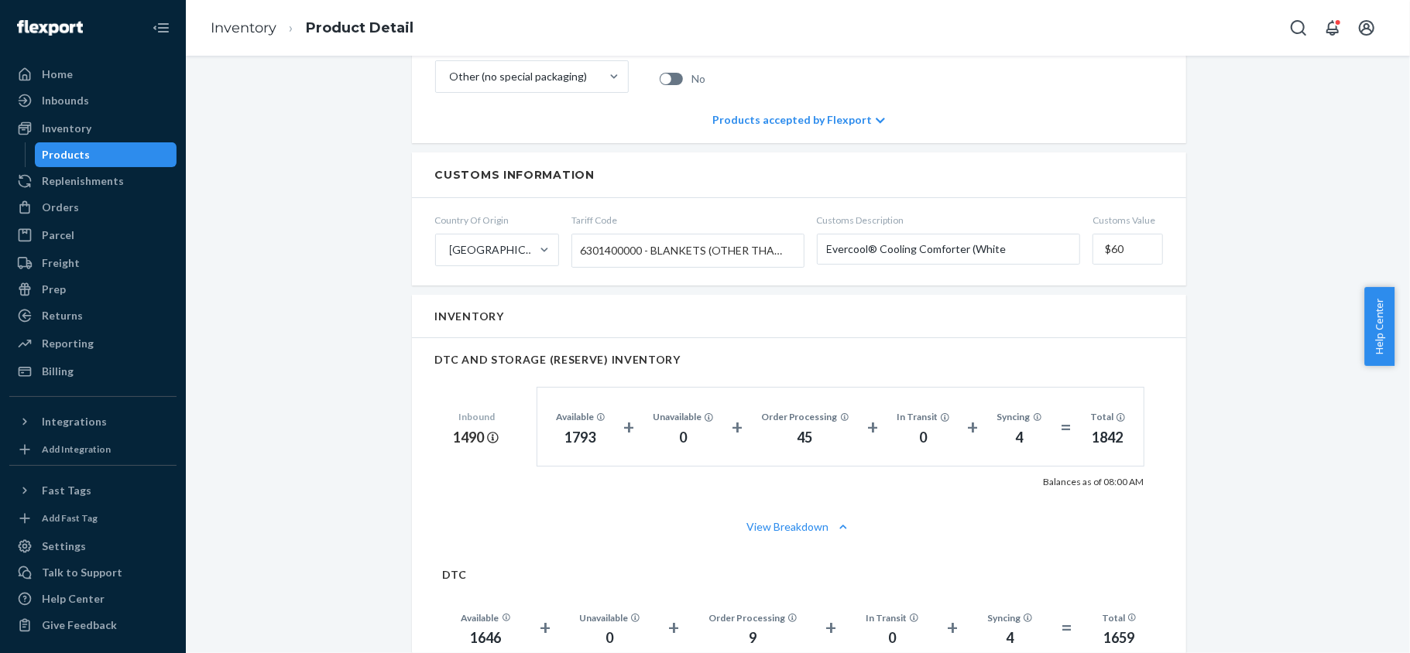
click at [130, 156] on div "Products" at bounding box center [105, 155] width 139 height 22
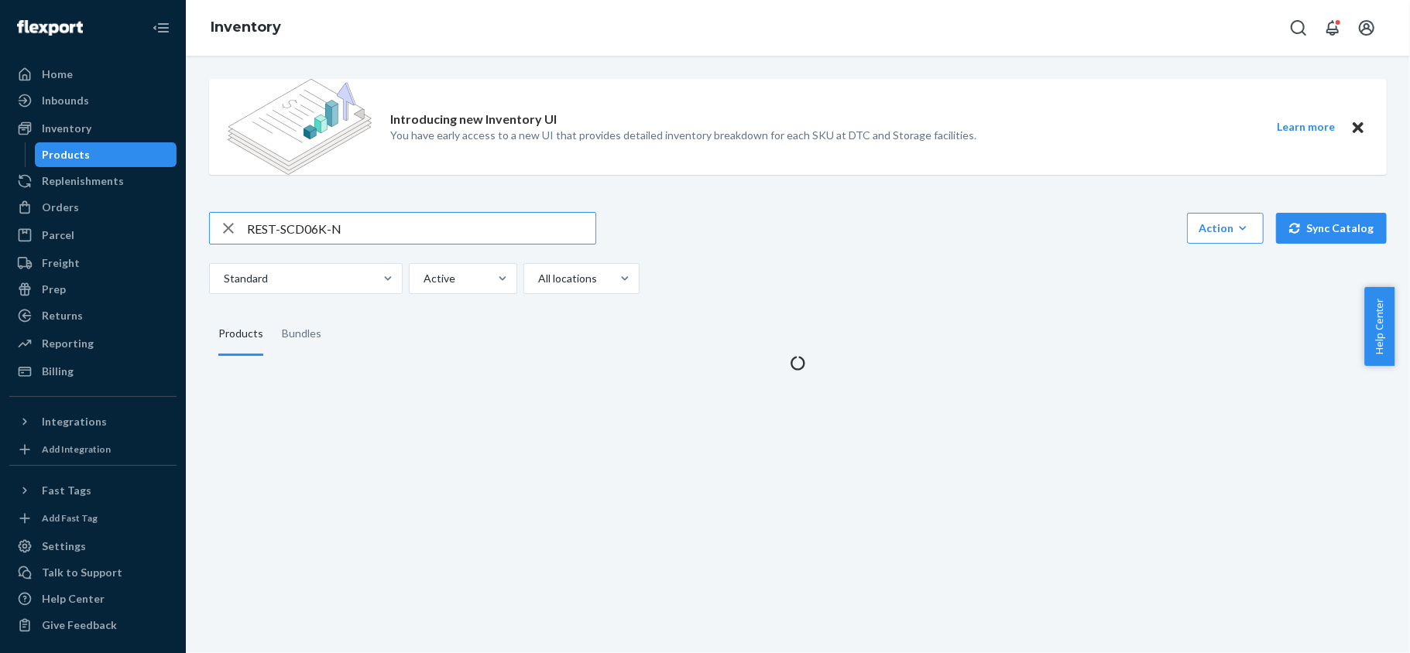
click at [348, 218] on input "REST-SCD06K-N" at bounding box center [421, 228] width 348 height 31
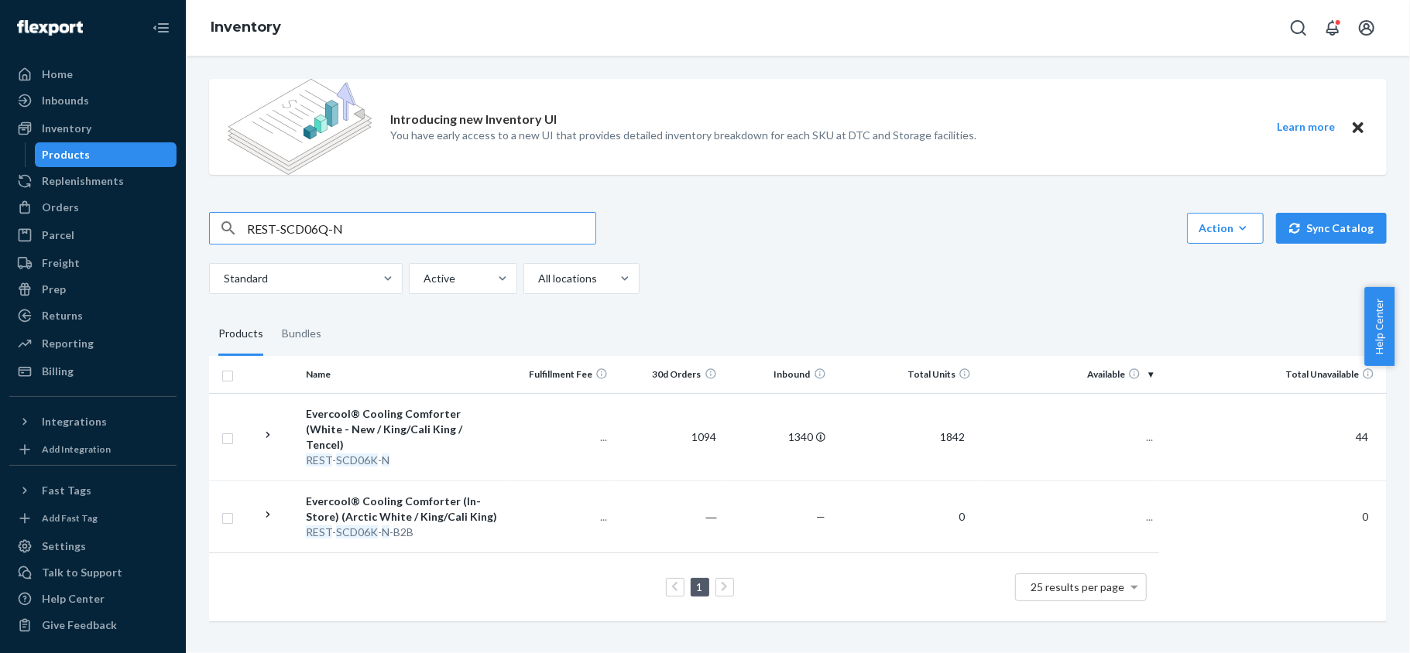
type input "REST-SCD06Q-N"
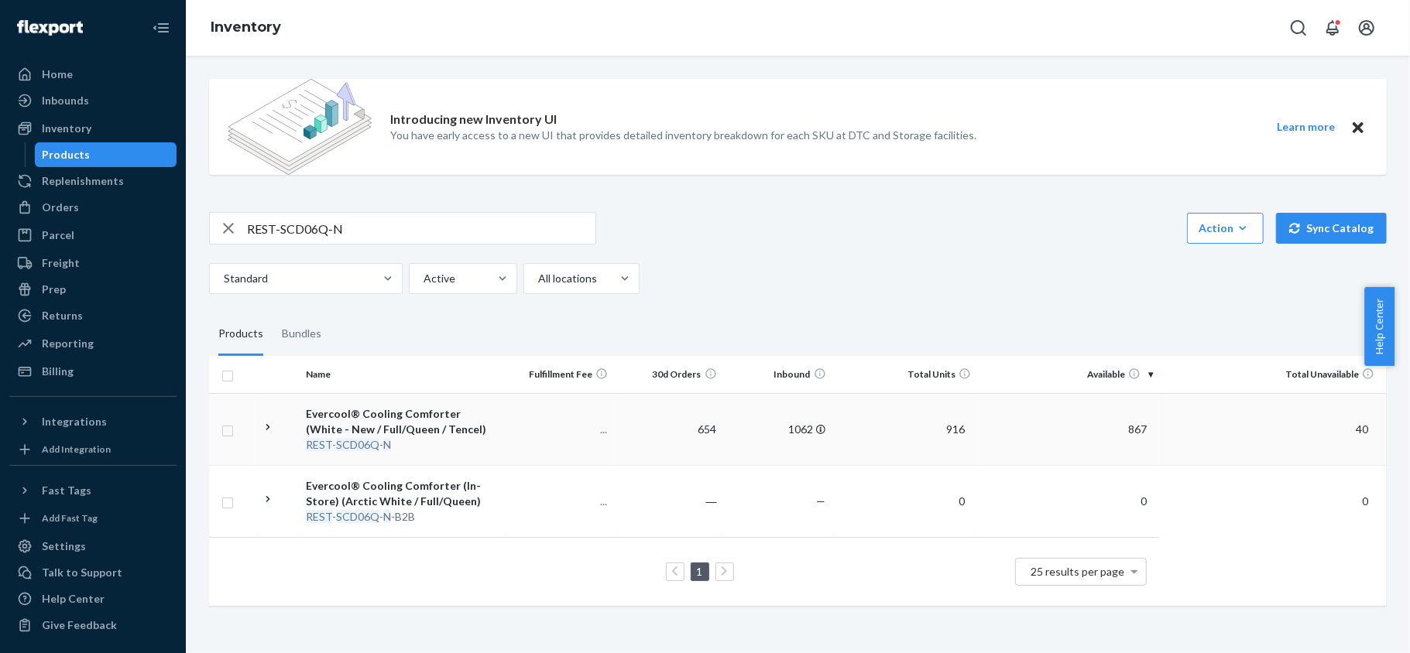
click at [1138, 423] on span "867" at bounding box center [1137, 429] width 31 height 13
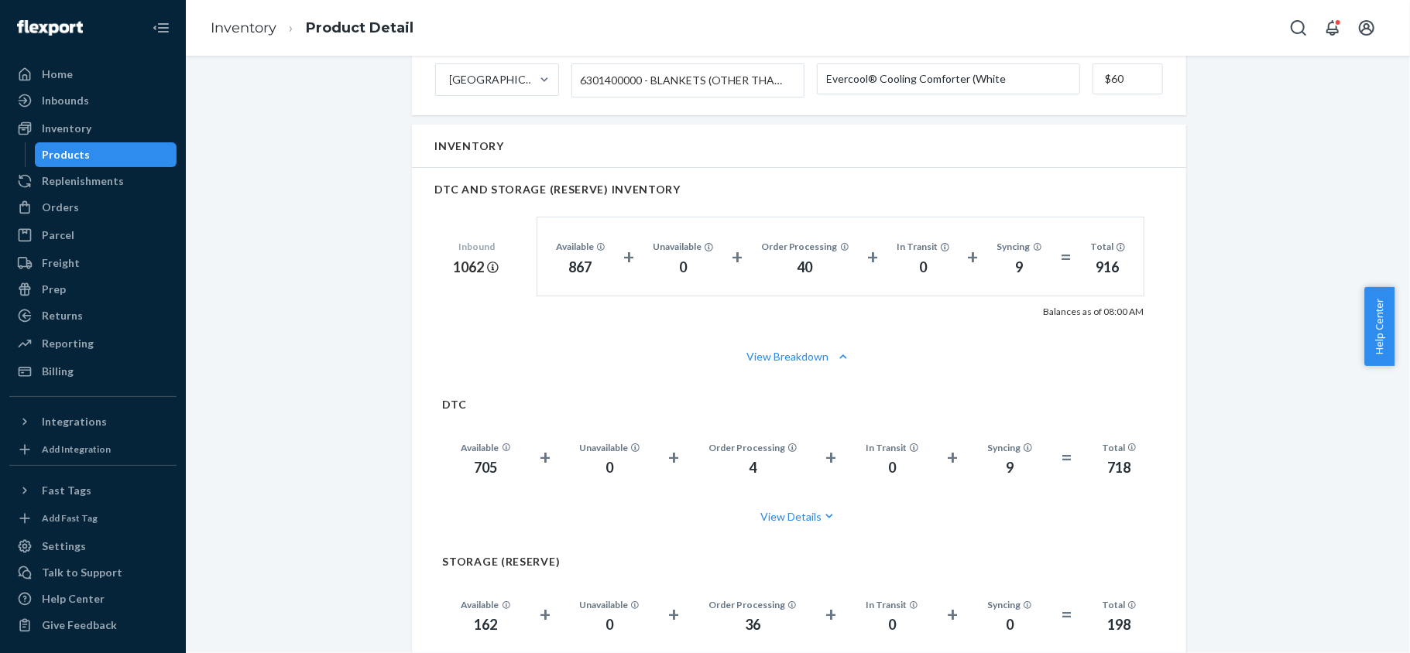
scroll to position [1032, 0]
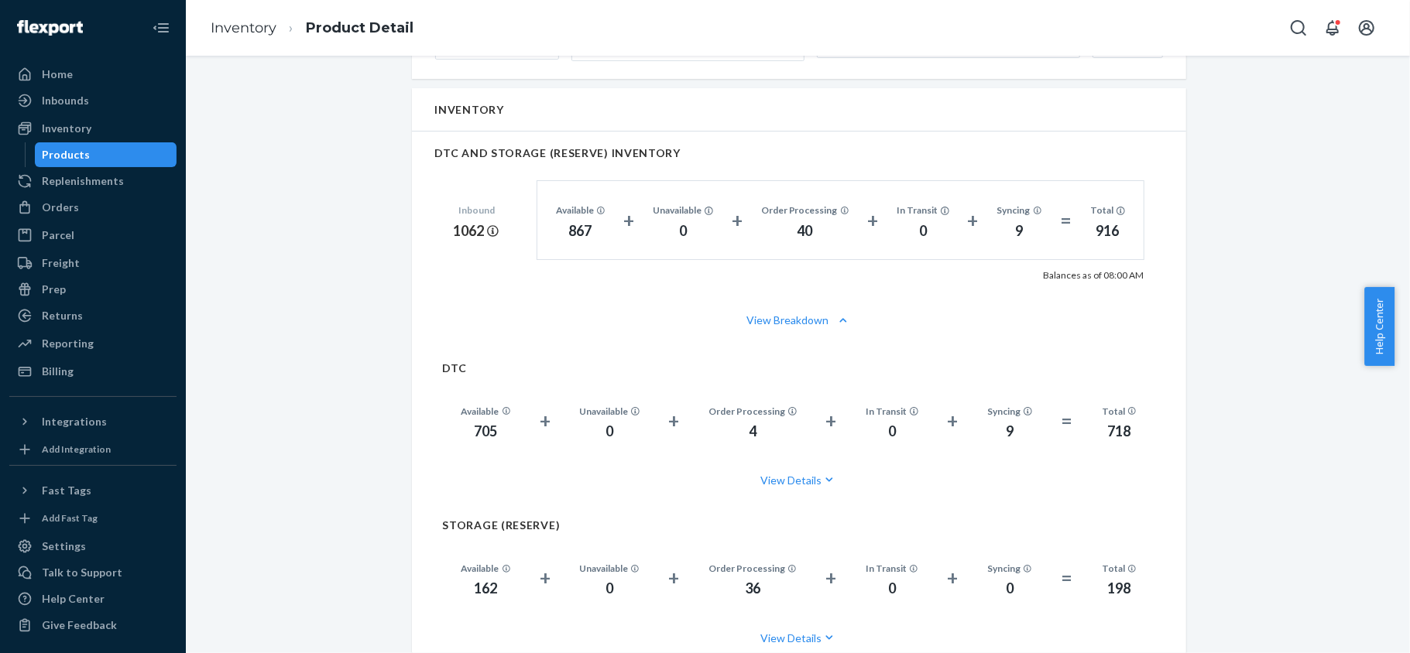
click at [153, 147] on div "Products" at bounding box center [105, 155] width 139 height 22
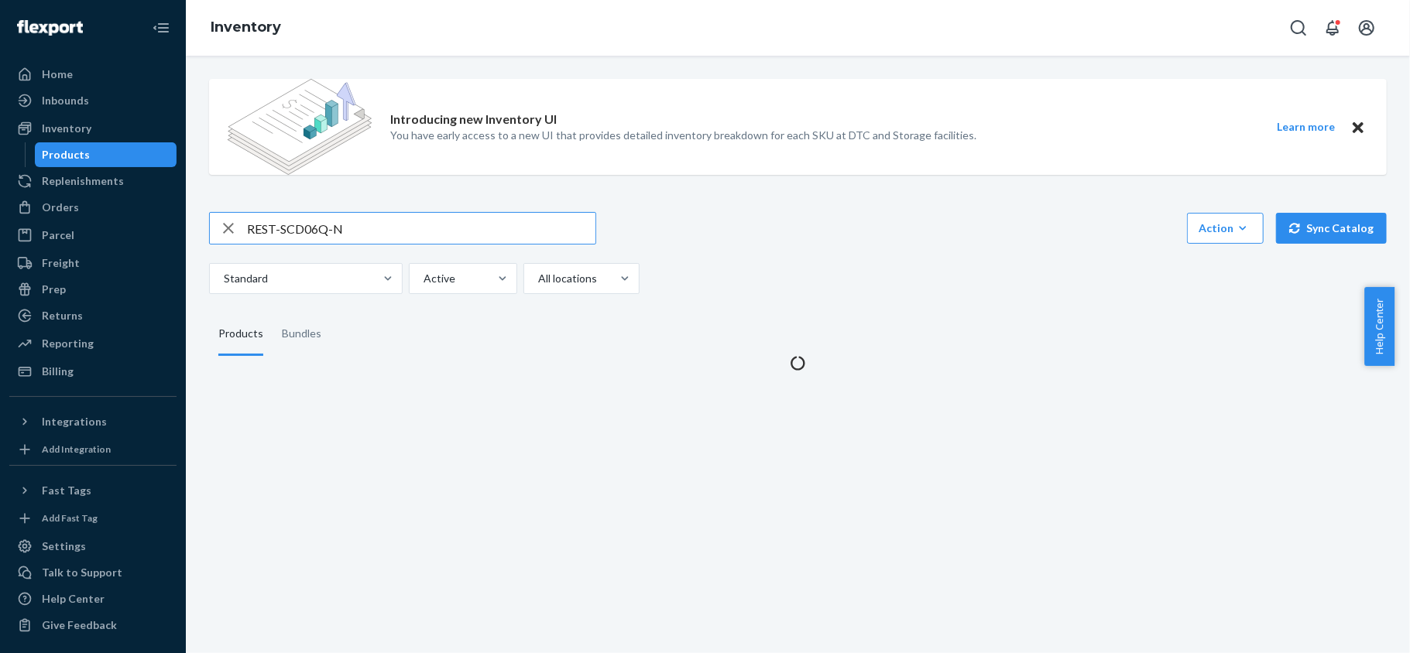
click at [332, 217] on input "REST-SCD06Q-N" at bounding box center [421, 228] width 348 height 31
type input "REST-SCD06T-N"
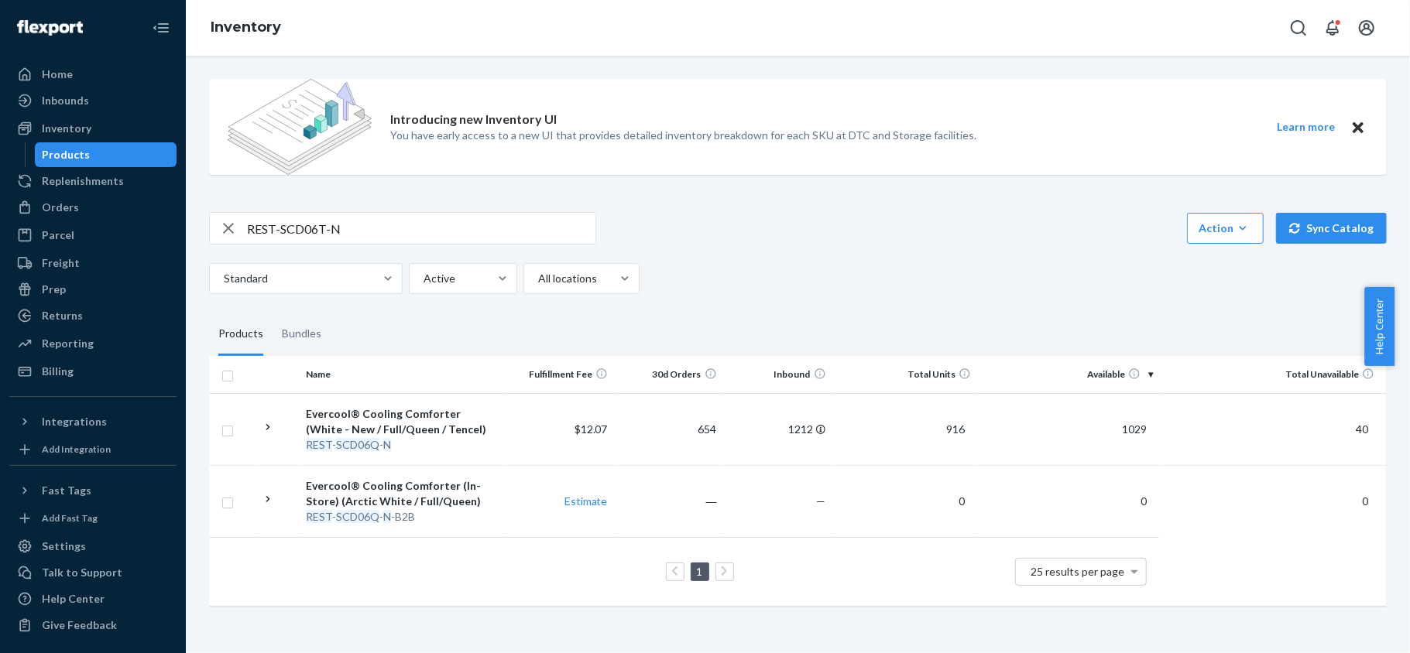
click at [332, 236] on input "REST-SCD06T-N" at bounding box center [421, 228] width 348 height 31
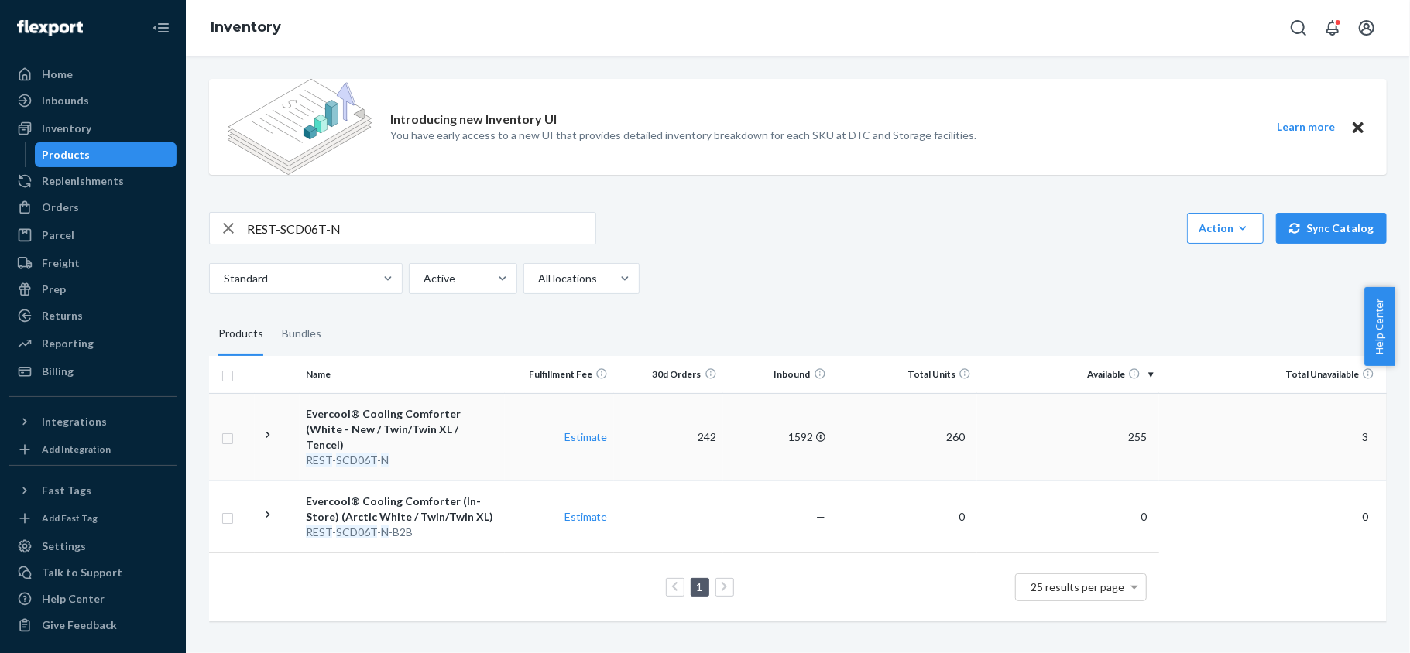
click at [1132, 430] on span "255" at bounding box center [1137, 436] width 31 height 13
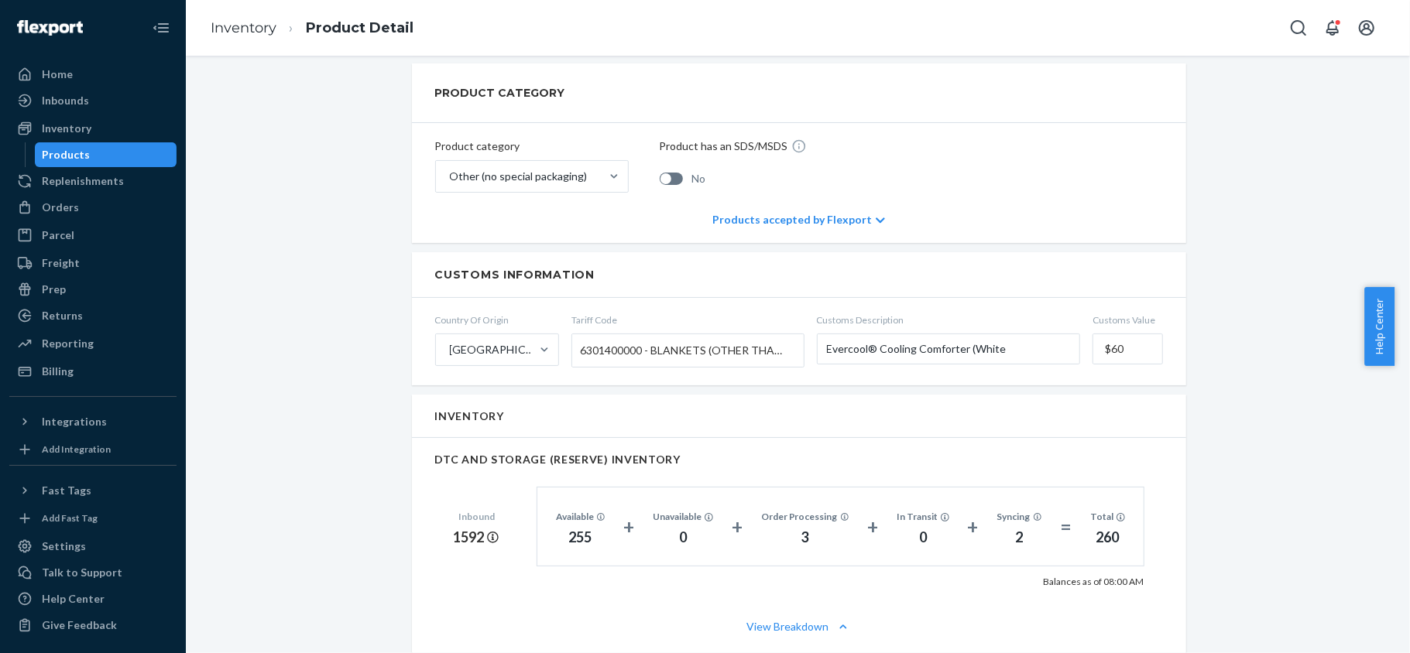
scroll to position [929, 0]
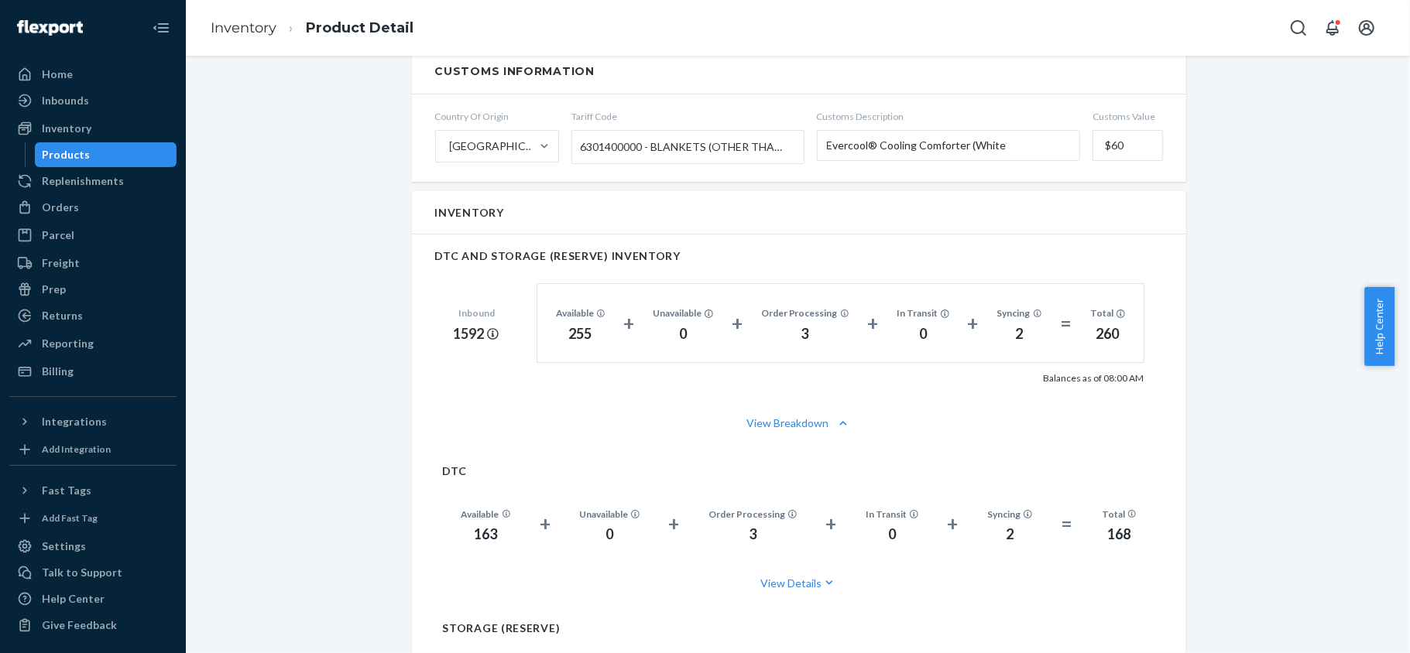
click at [125, 149] on div "Products" at bounding box center [105, 155] width 139 height 22
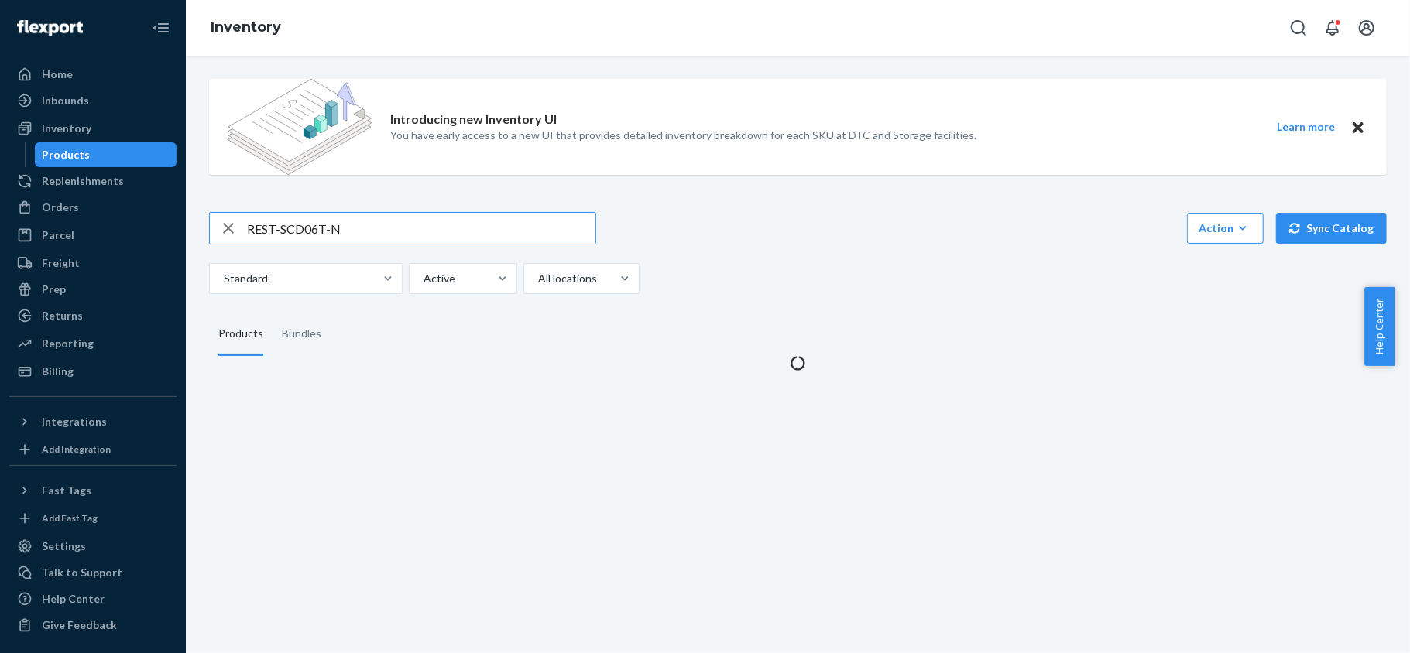
click at [365, 231] on input "REST-SCD06T-N" at bounding box center [421, 228] width 348 height 31
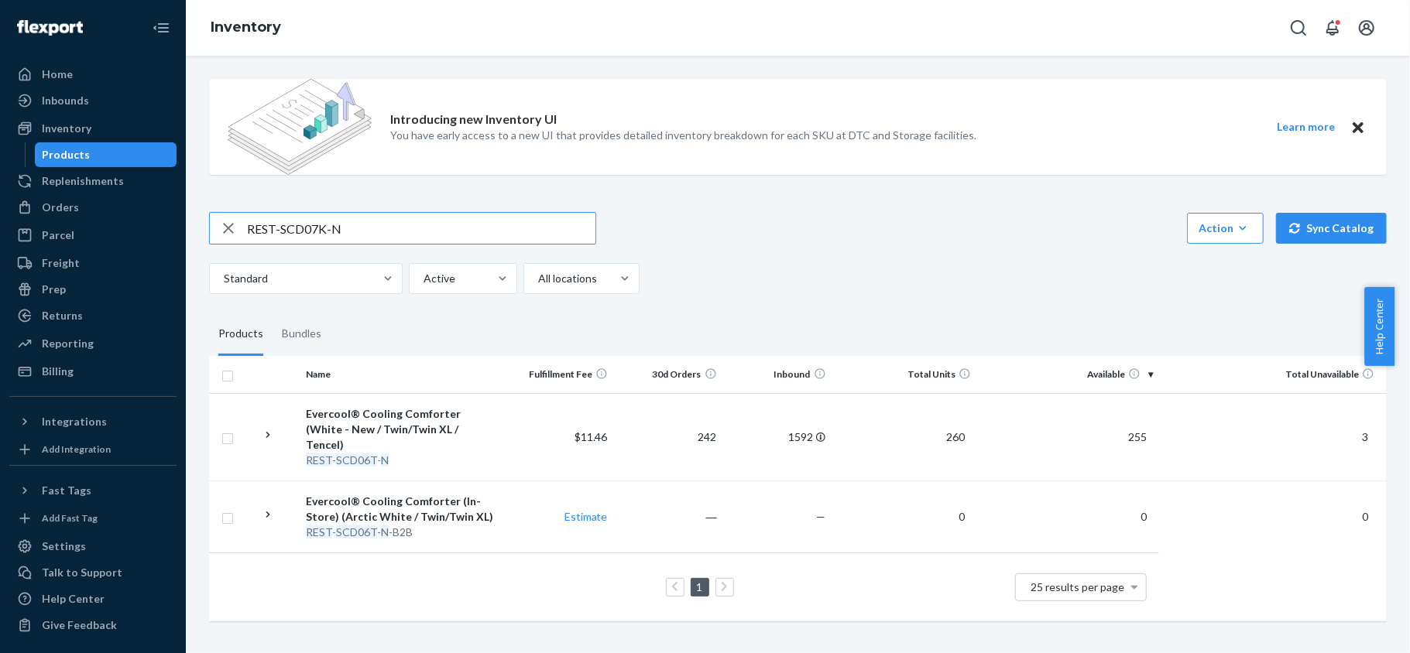
type input "REST-SCD07K-N"
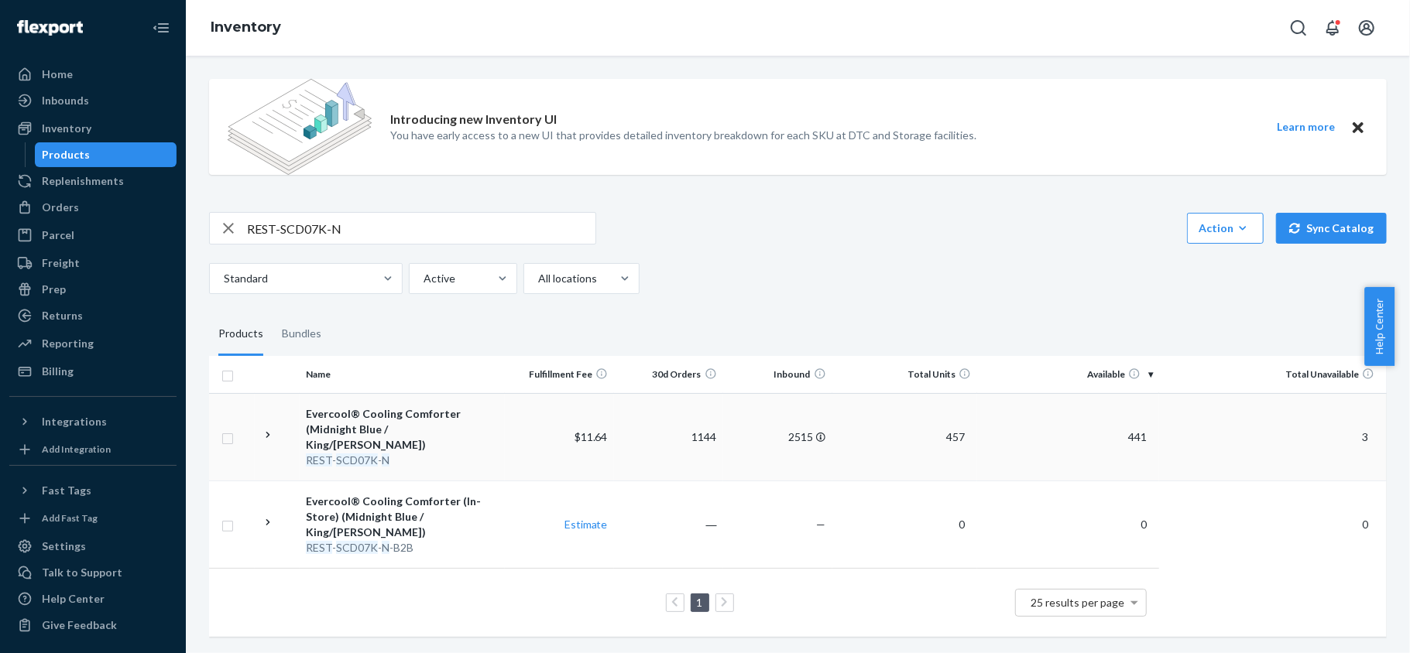
click at [1122, 432] on span "441" at bounding box center [1137, 436] width 31 height 13
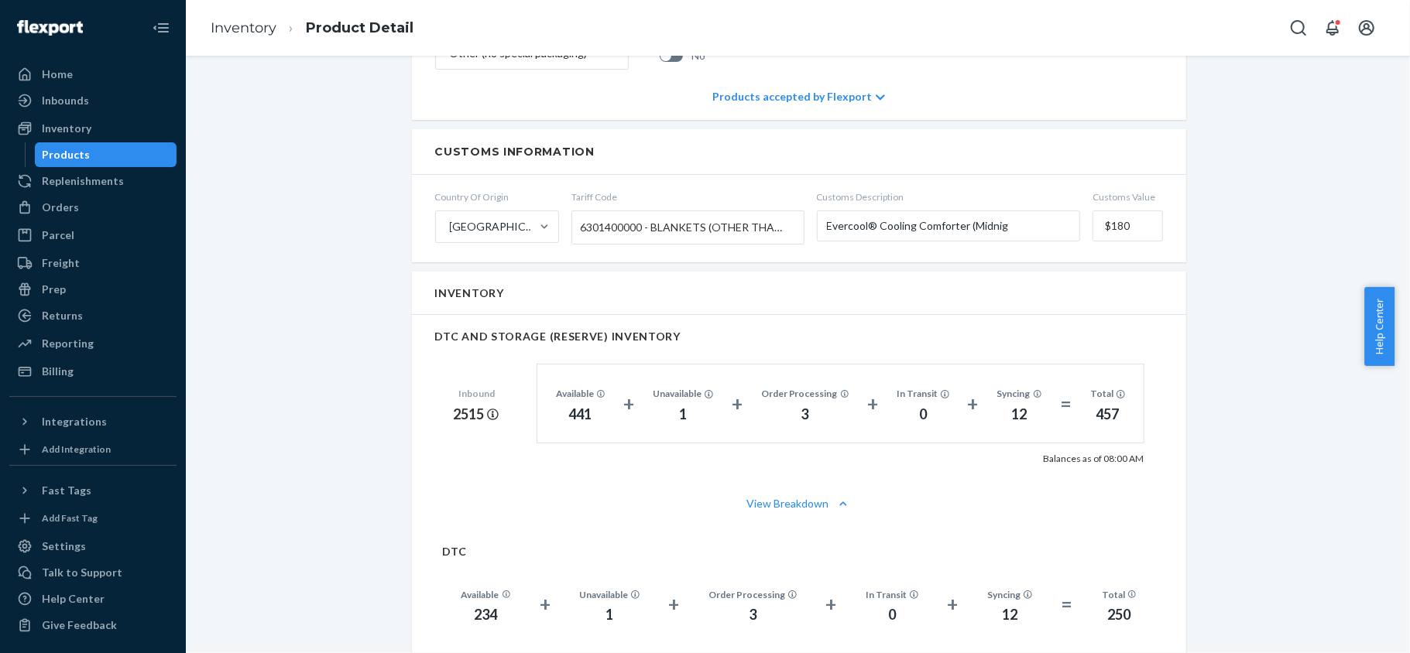
scroll to position [1032, 0]
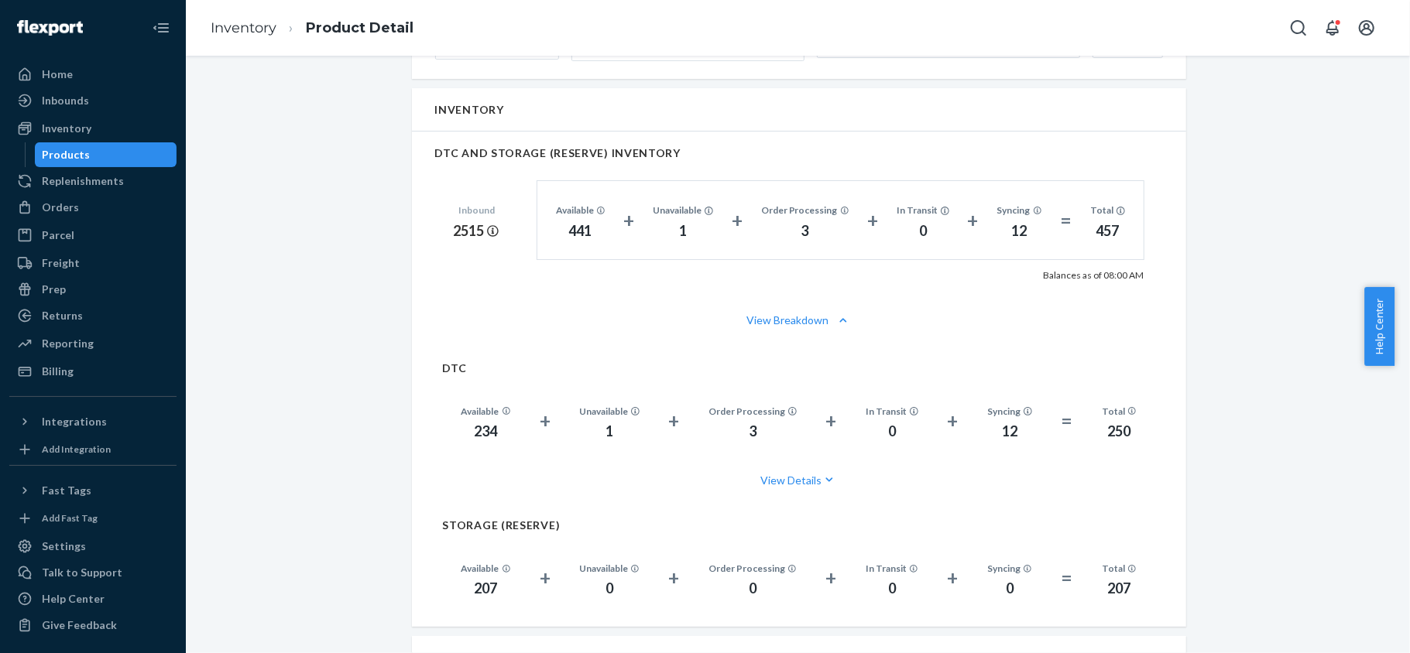
click at [144, 158] on div "Products" at bounding box center [105, 155] width 139 height 22
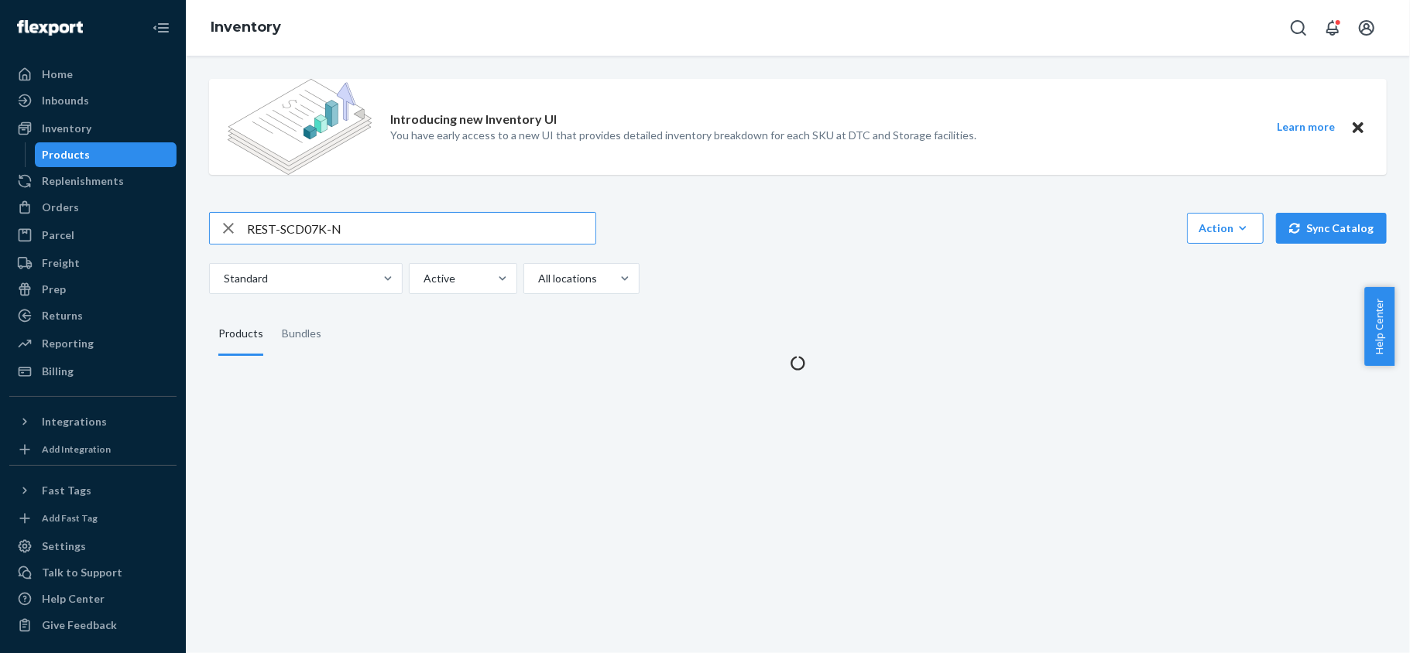
click at [316, 218] on input "REST-SCD07K-N" at bounding box center [421, 228] width 348 height 31
click at [316, 221] on input "REST-SCD07K-N" at bounding box center [421, 228] width 348 height 31
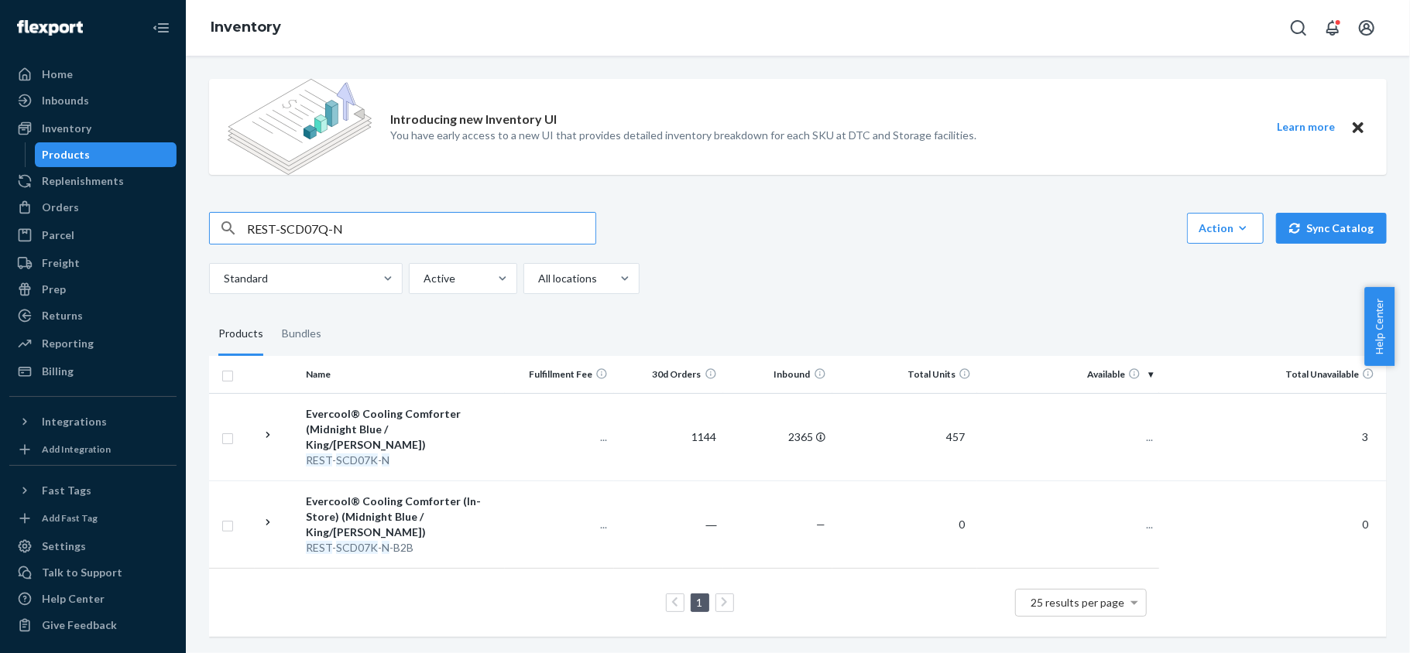
type input "REST-SCD07Q-N"
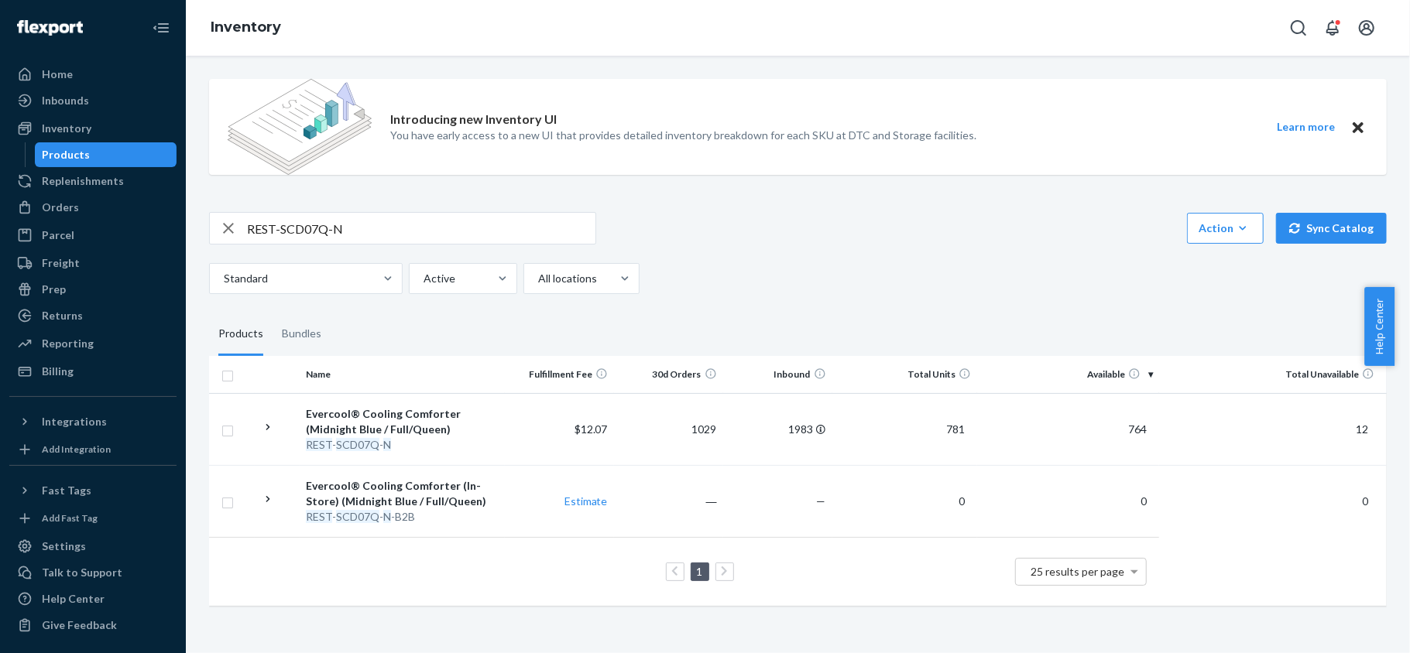
drag, startPoint x: 1116, startPoint y: 425, endPoint x: 1129, endPoint y: 434, distance: 15.5
click at [1122, 426] on span "764" at bounding box center [1137, 429] width 31 height 13
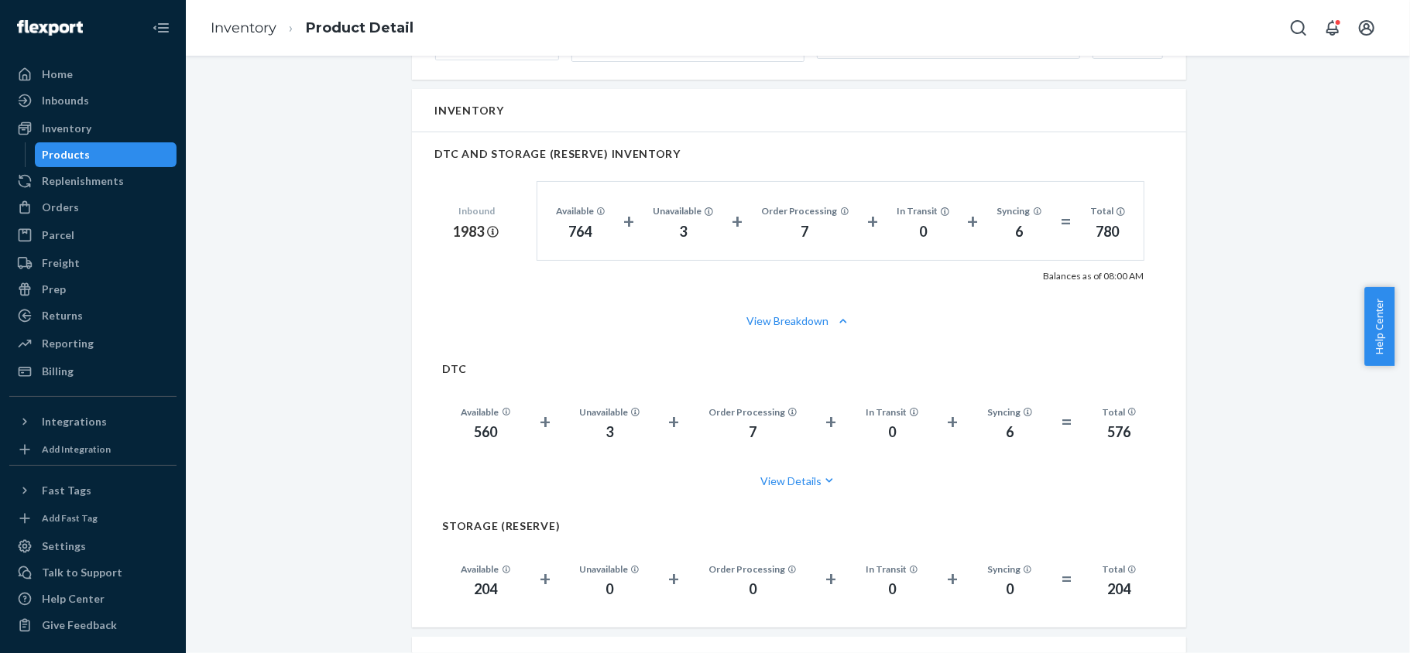
scroll to position [1032, 0]
click at [81, 156] on div "Products" at bounding box center [67, 154] width 48 height 15
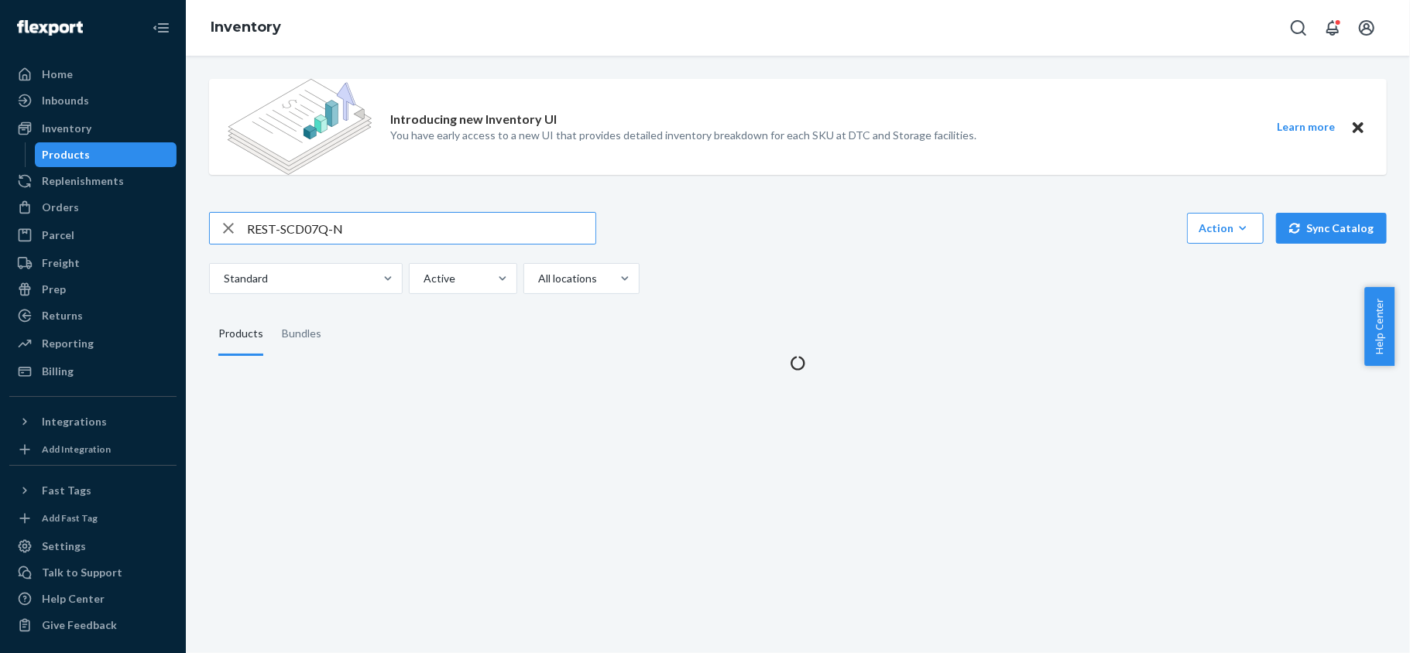
click at [359, 242] on input "REST-SCD07Q-N" at bounding box center [421, 228] width 348 height 31
click at [368, 227] on input "REST-SCD07Q-N" at bounding box center [421, 228] width 348 height 31
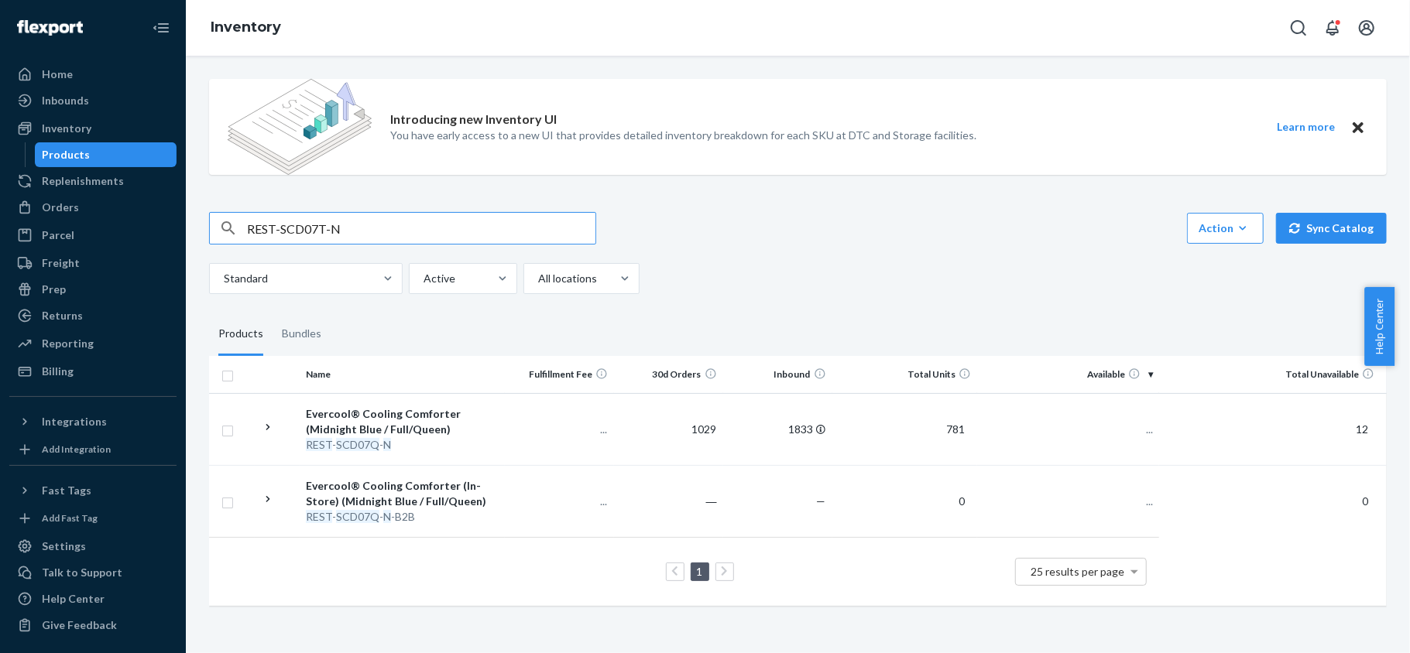
type input "REST-SCD07T-N"
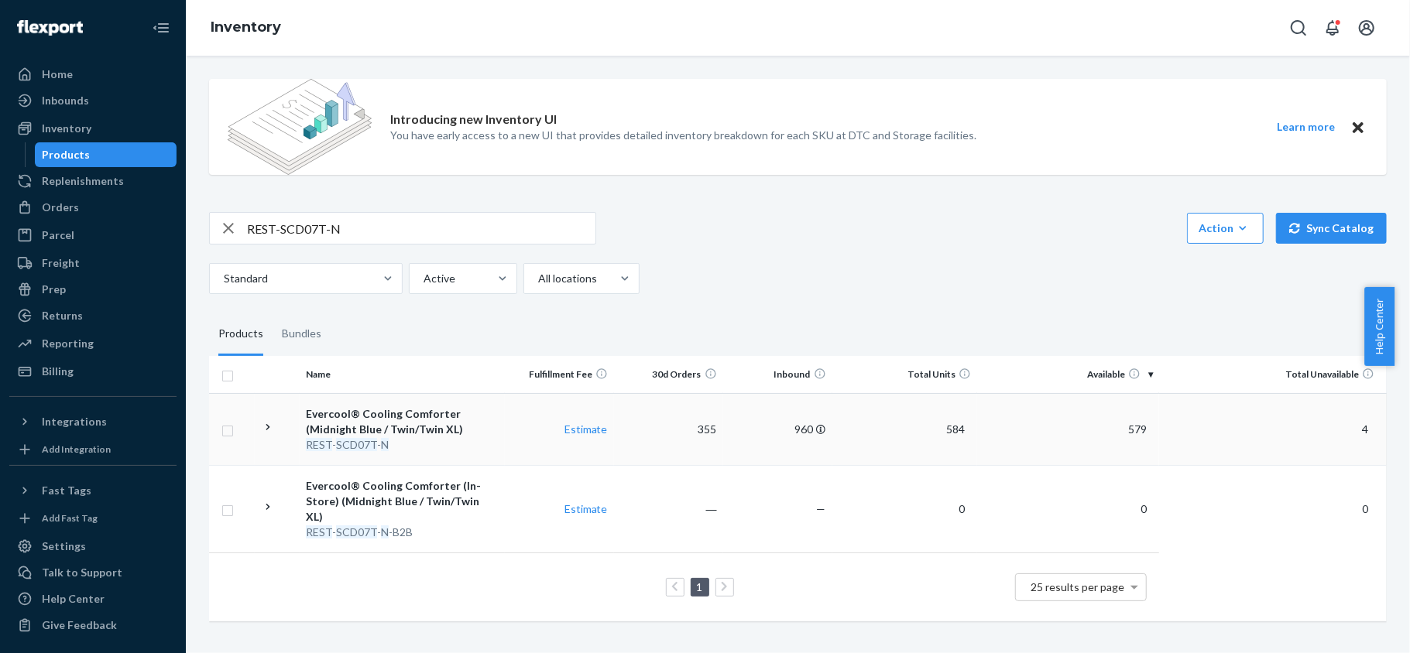
click at [1122, 424] on span "579" at bounding box center [1137, 429] width 31 height 13
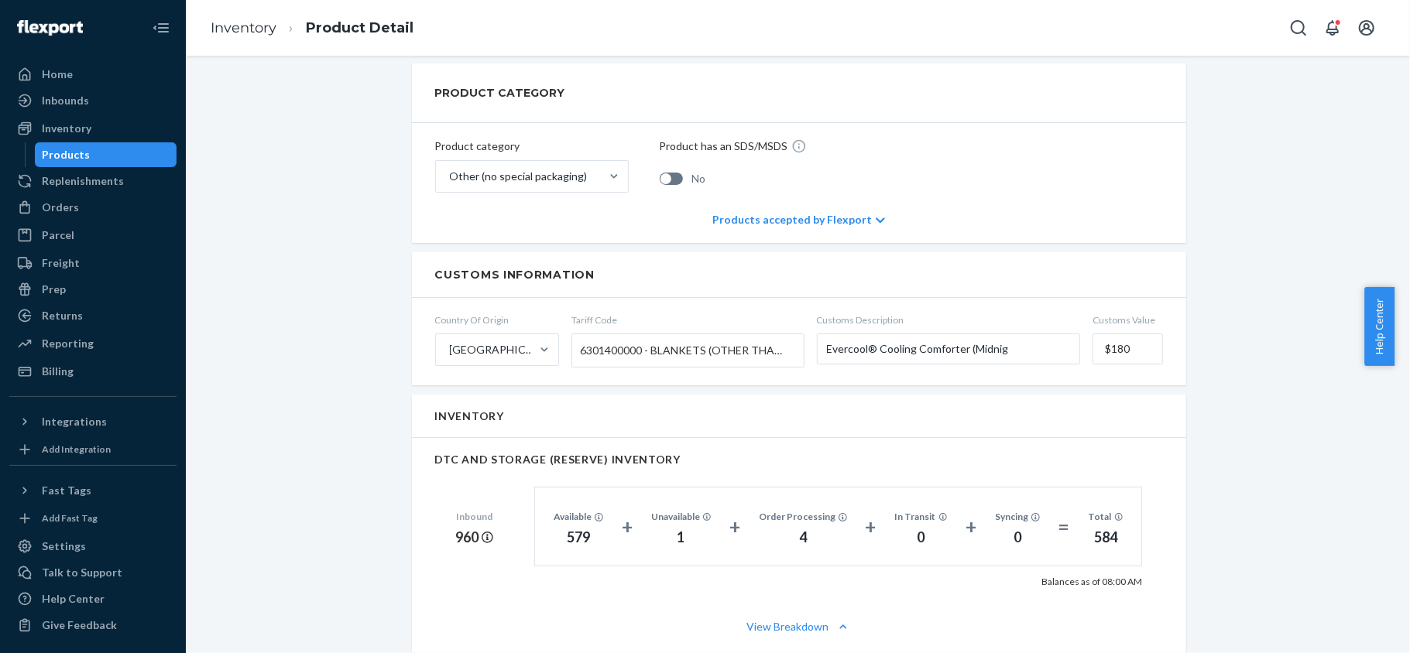
scroll to position [1135, 0]
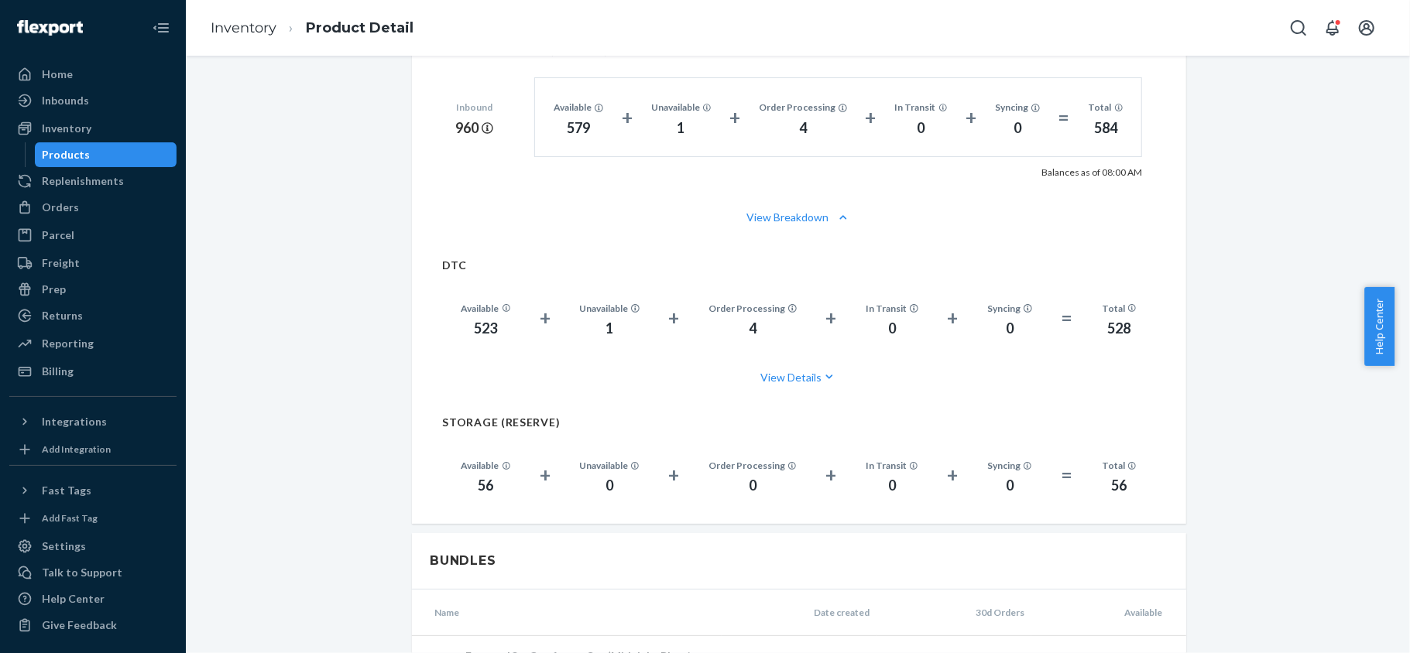
click at [134, 149] on div "Products" at bounding box center [105, 155] width 139 height 22
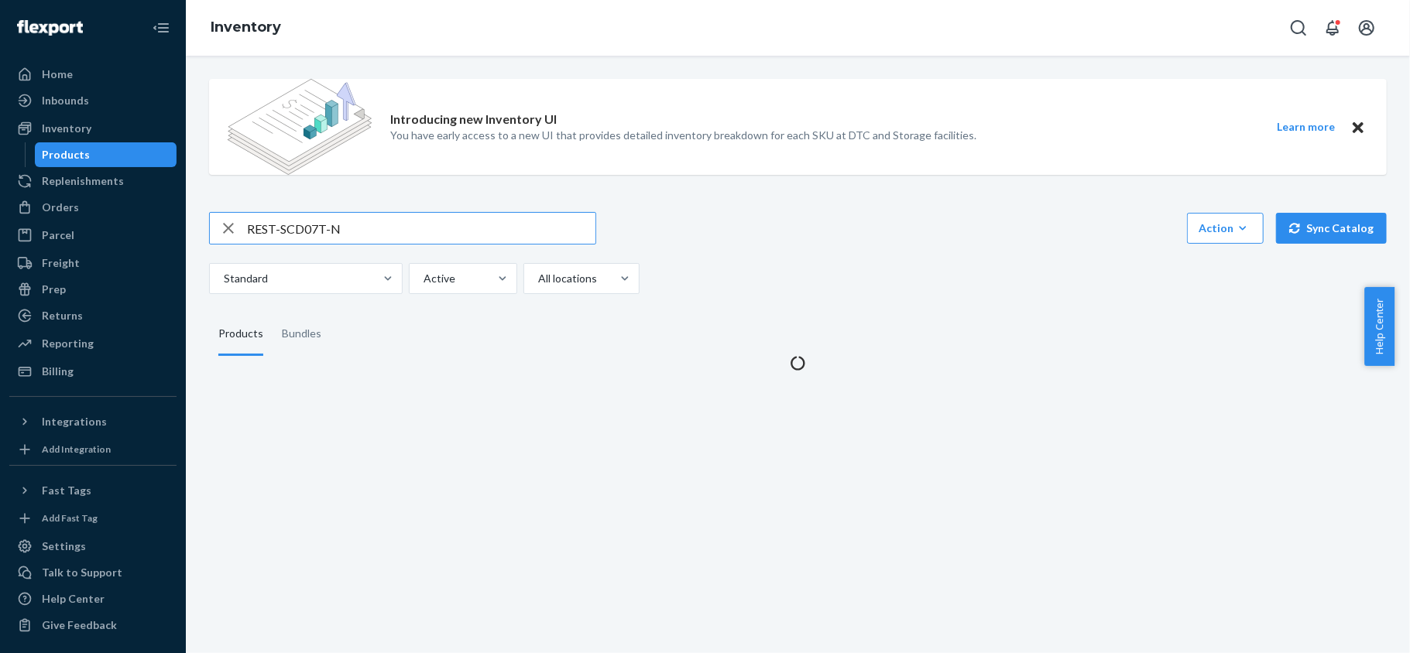
click at [423, 234] on input "REST-SCD07T-N" at bounding box center [421, 228] width 348 height 31
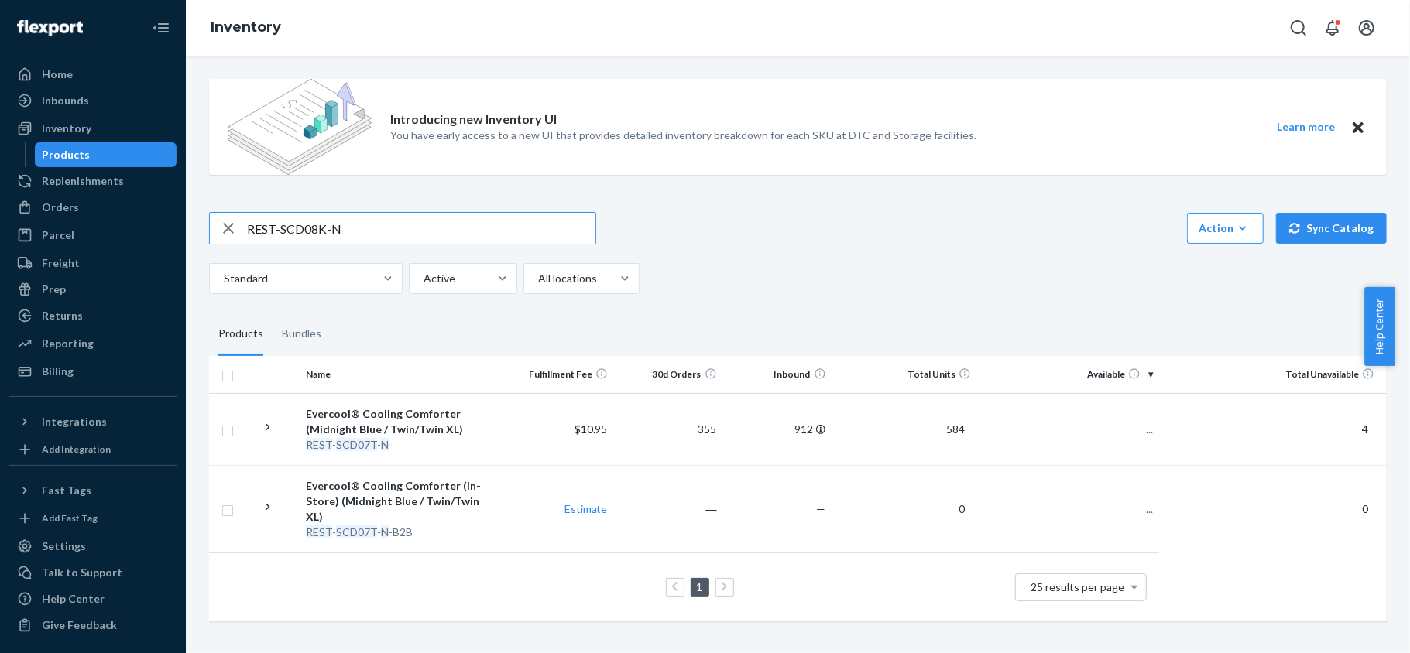
type input "REST-SCD08K-N"
click at [1126, 429] on span "649" at bounding box center [1137, 429] width 31 height 13
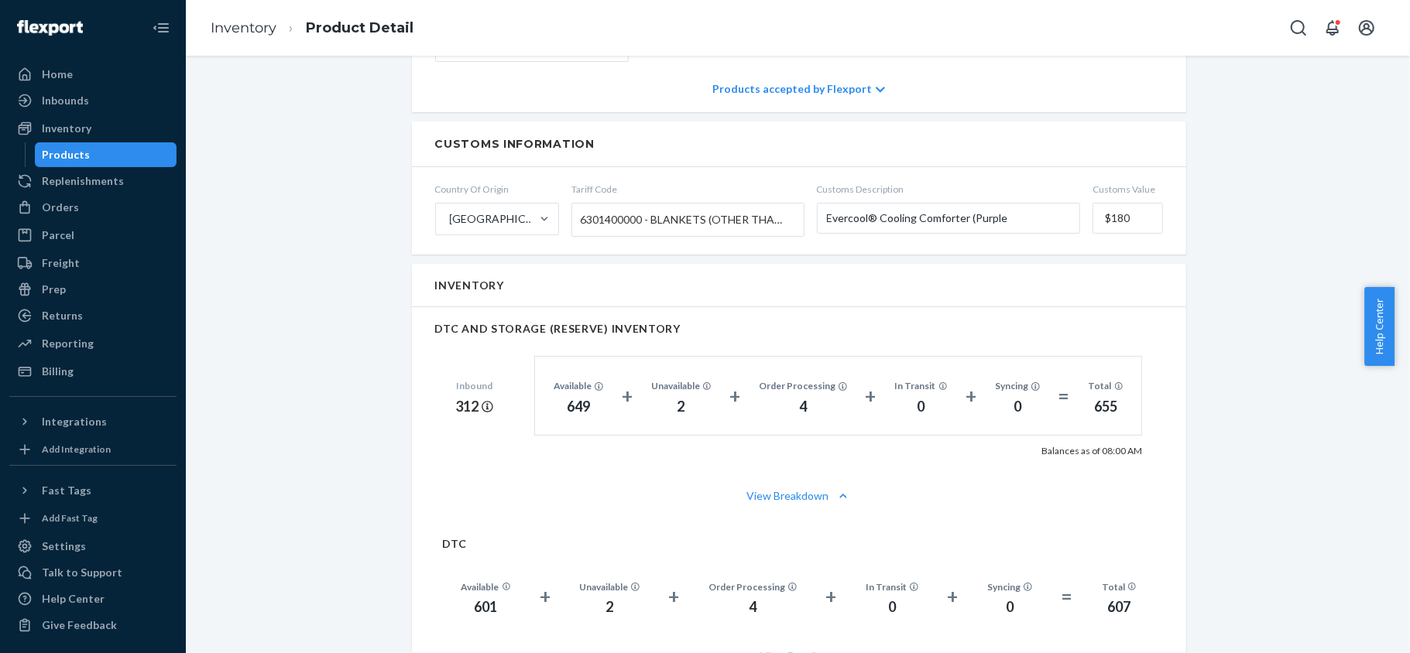
scroll to position [1032, 0]
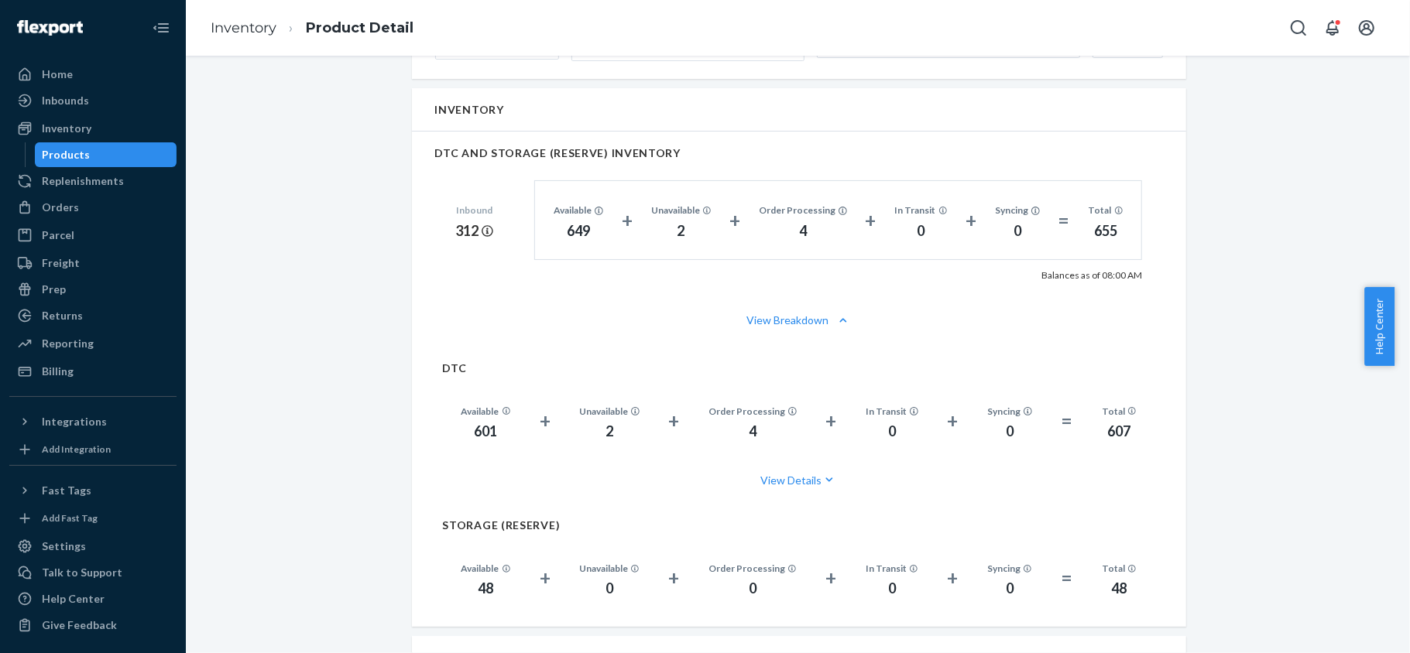
click at [72, 159] on div "Products" at bounding box center [67, 154] width 48 height 15
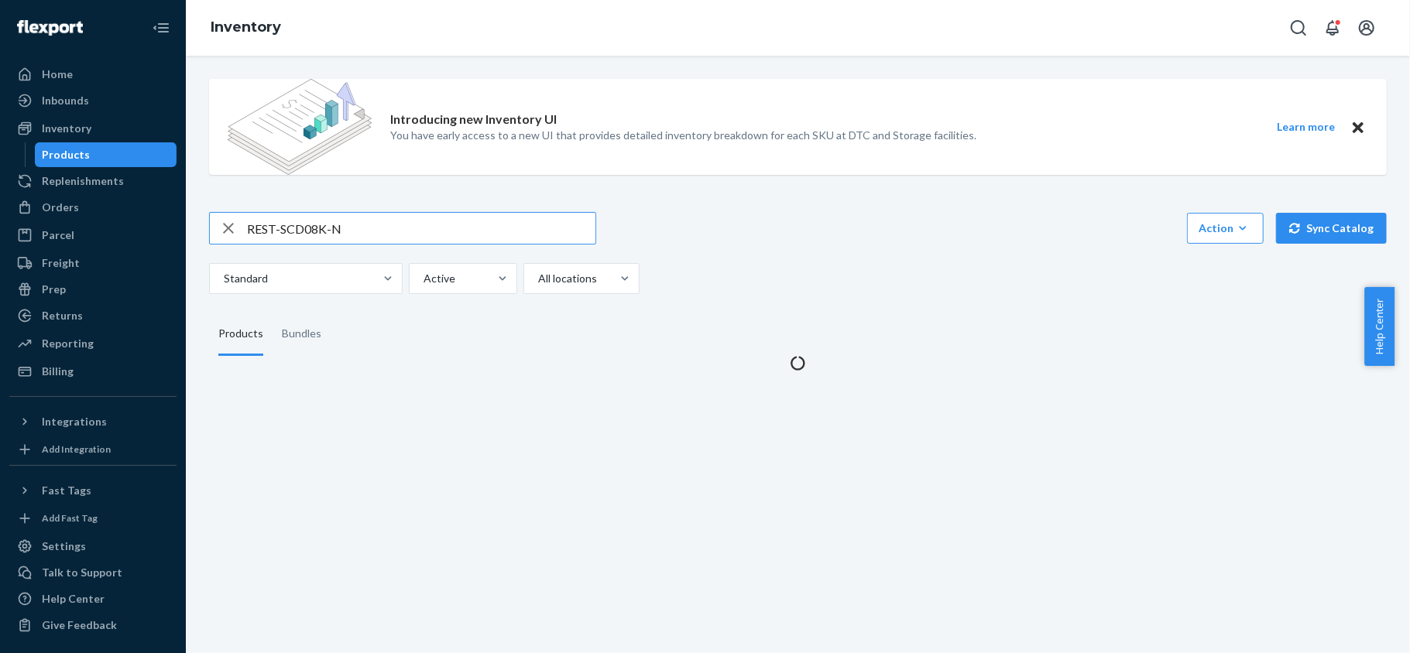
click at [286, 221] on input "REST-SCD08K-N" at bounding box center [421, 228] width 348 height 31
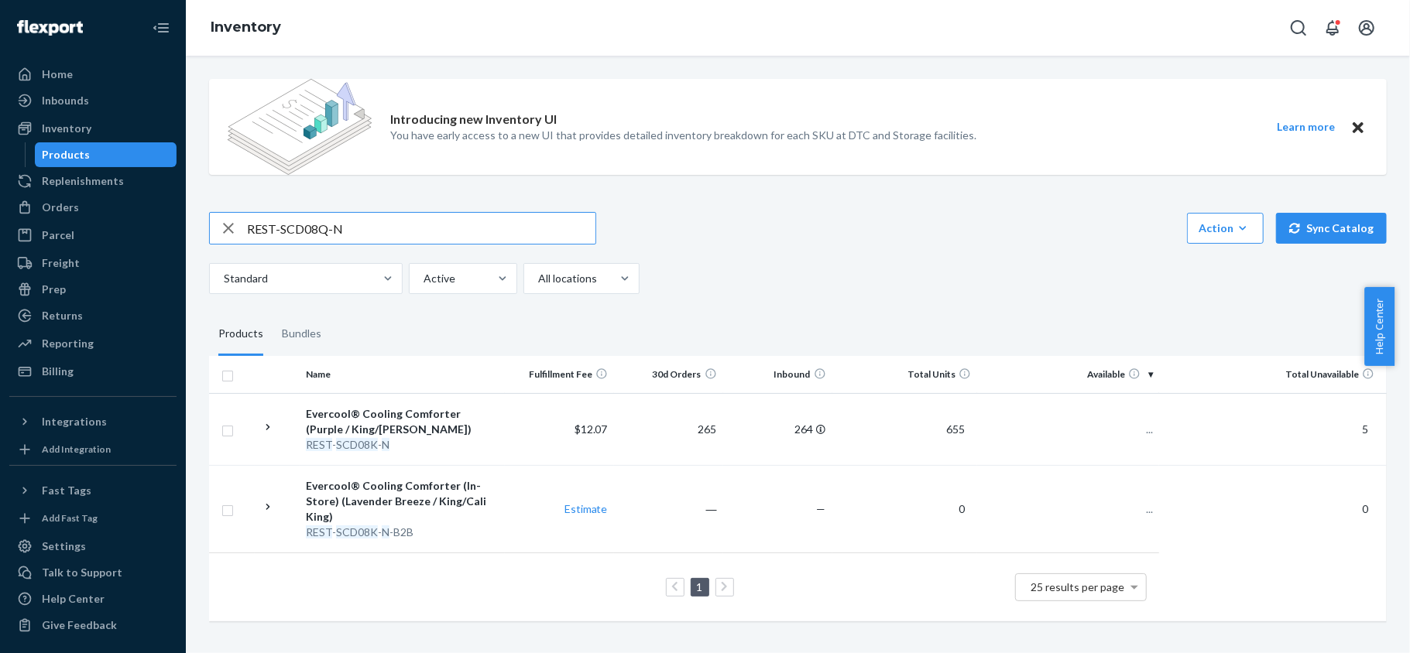
type input "REST-SCD08Q-N"
click at [1112, 422] on td "286" at bounding box center [1068, 429] width 182 height 72
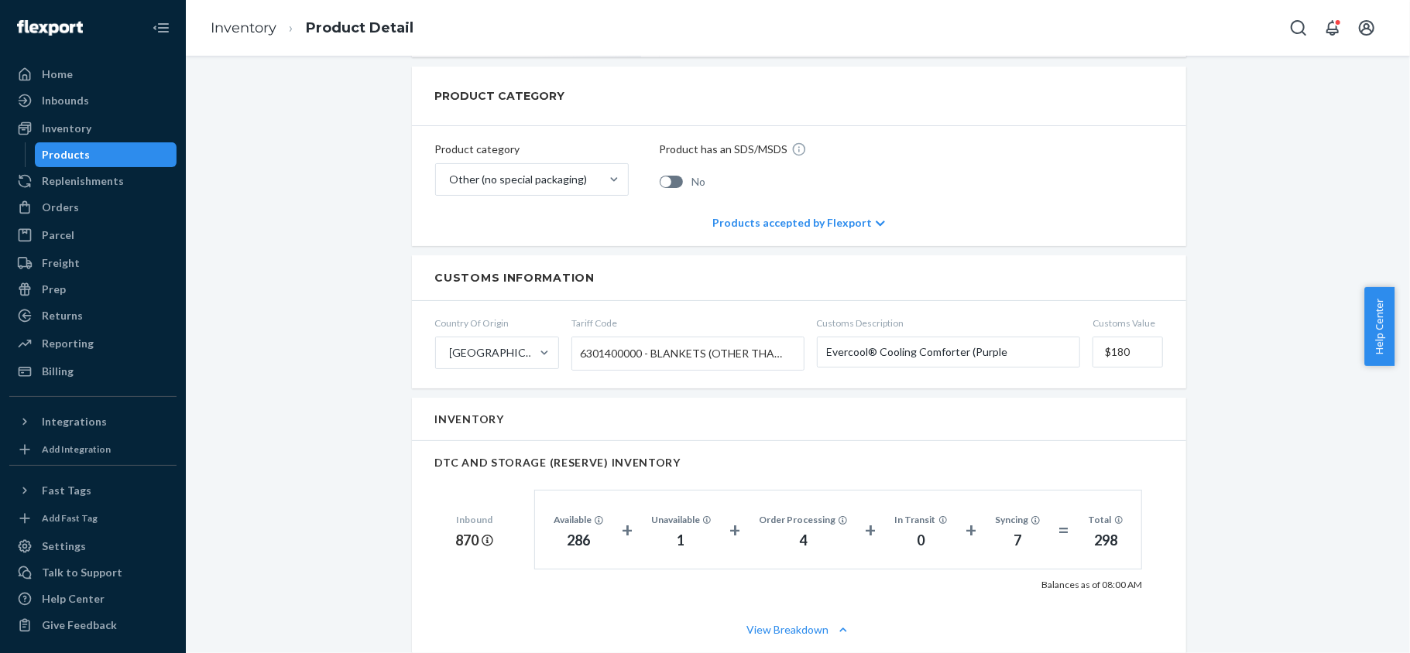
scroll to position [825, 0]
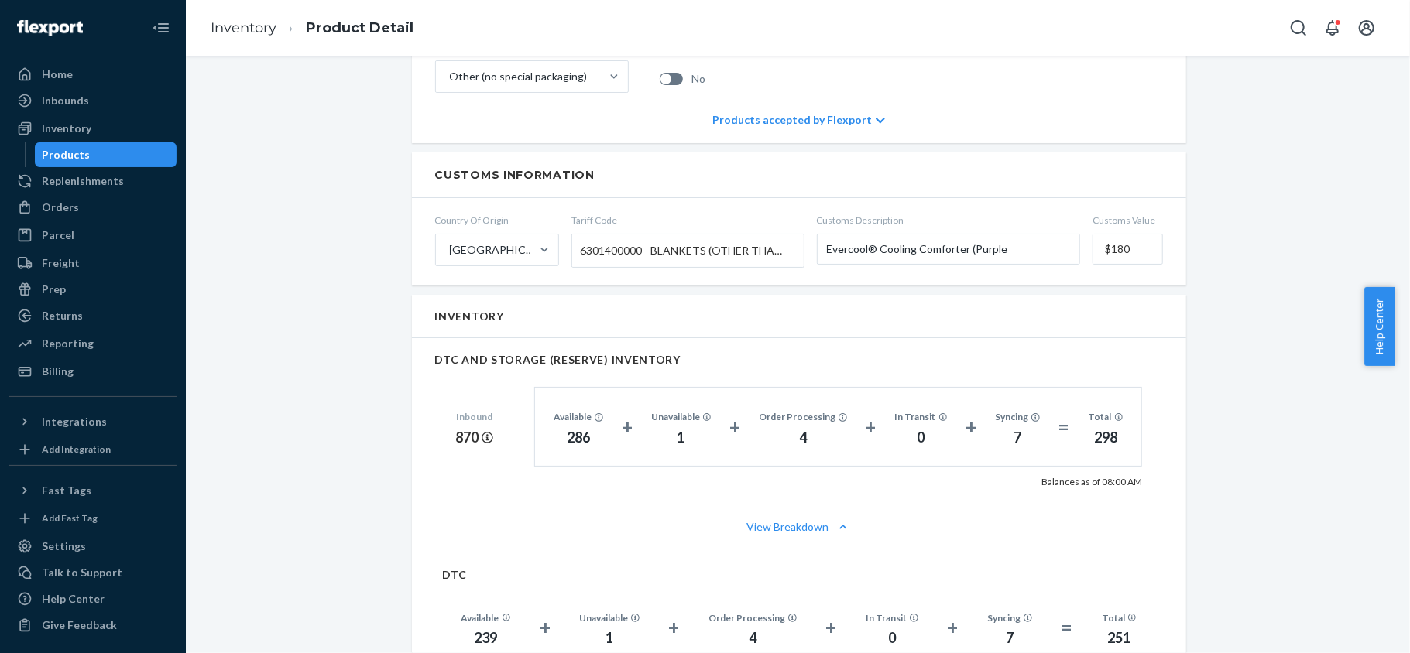
click at [135, 153] on div "Products" at bounding box center [105, 155] width 139 height 22
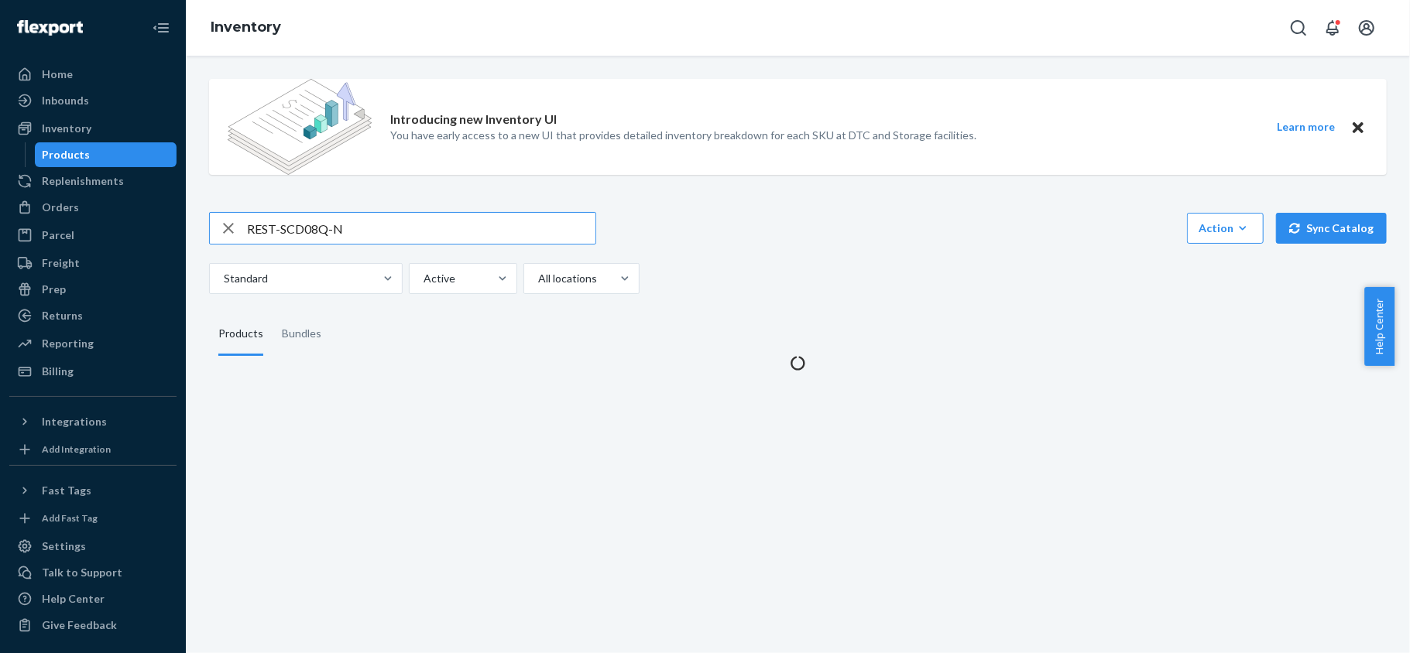
click at [358, 223] on input "REST-SCD08Q-N" at bounding box center [421, 228] width 348 height 31
click at [359, 223] on input "REST-SCD08Q-N" at bounding box center [421, 228] width 348 height 31
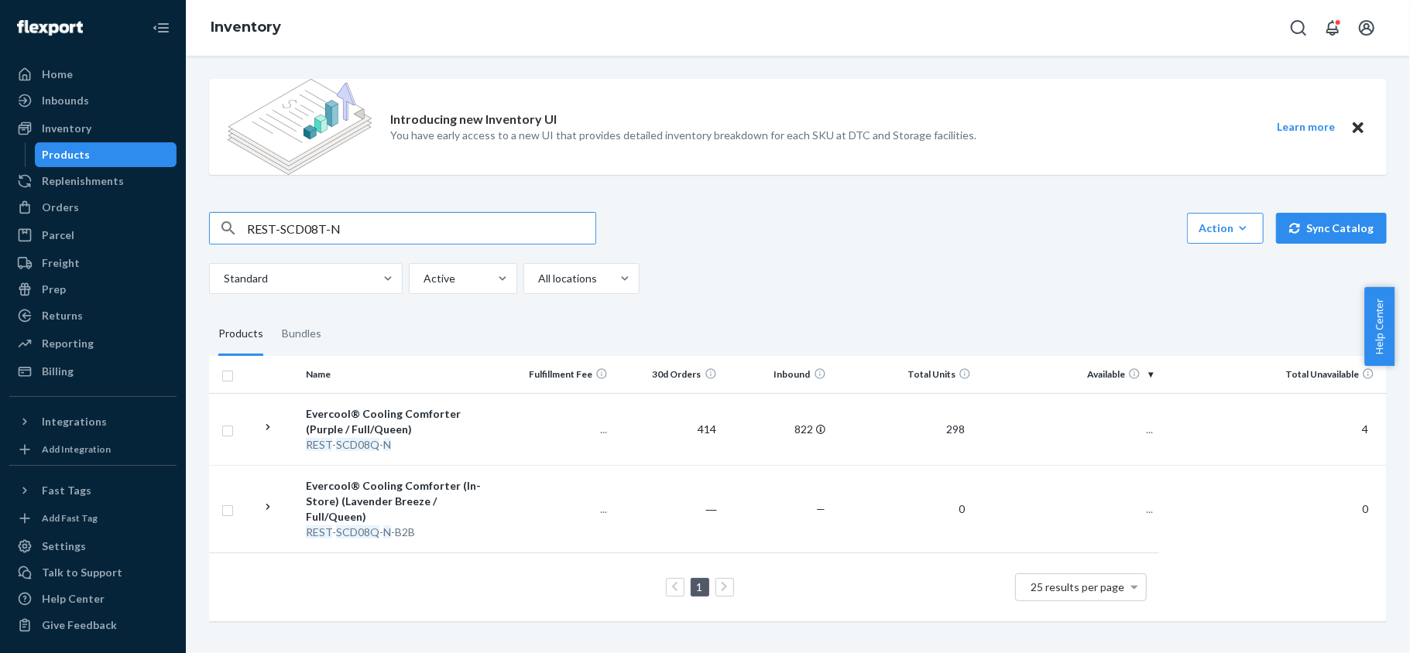
type input "REST-SCD08T-N"
click at [1140, 438] on td "32" at bounding box center [1068, 429] width 182 height 72
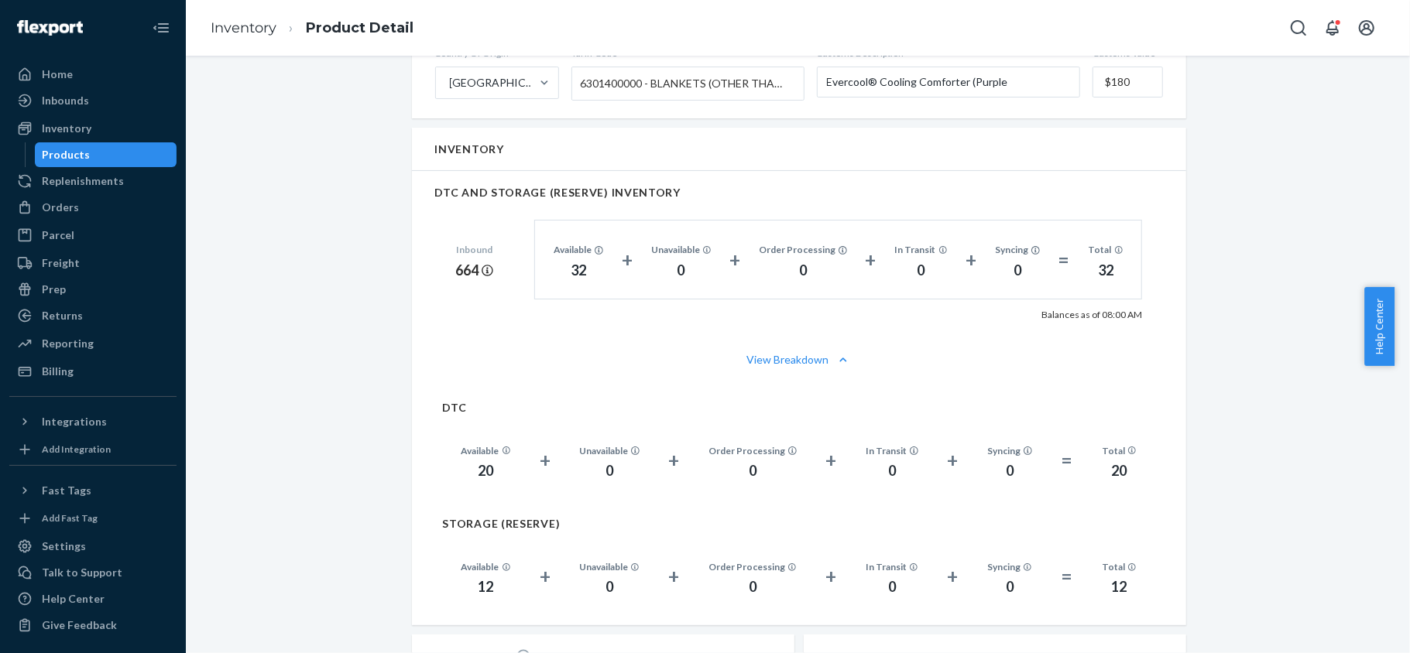
scroll to position [1032, 0]
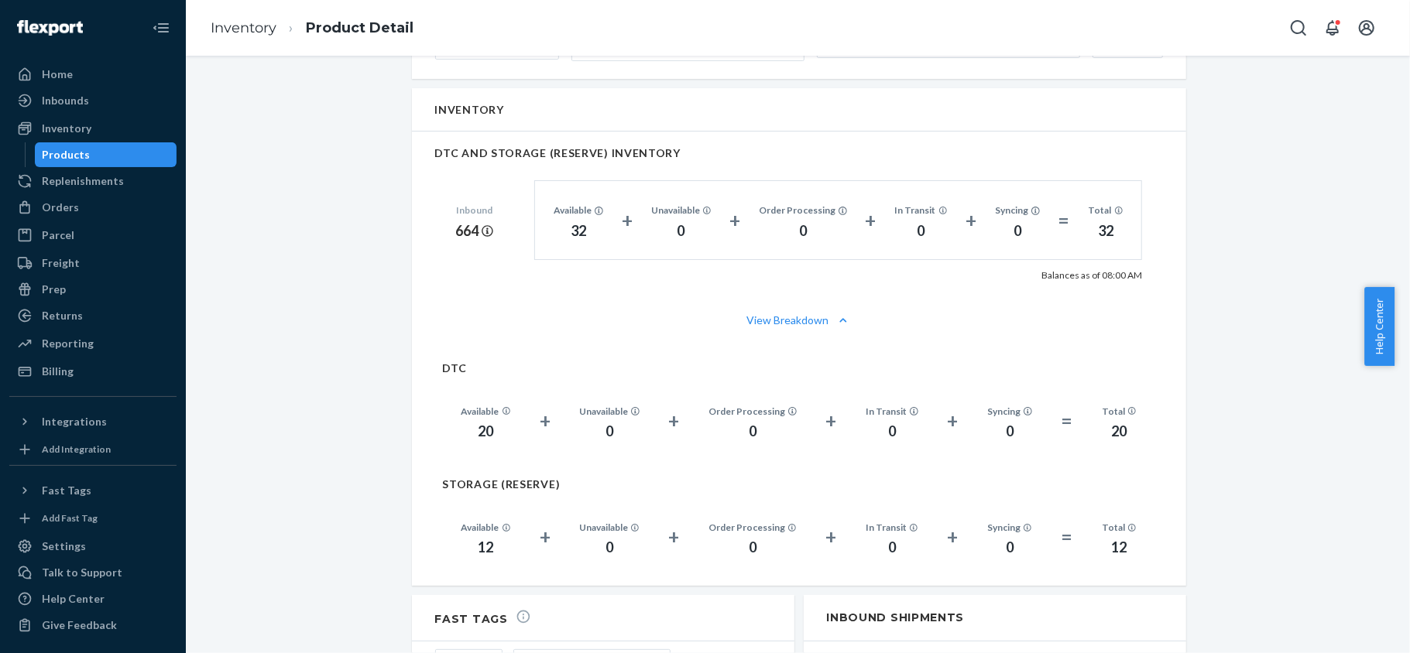
click at [155, 159] on div "Products" at bounding box center [105, 155] width 139 height 22
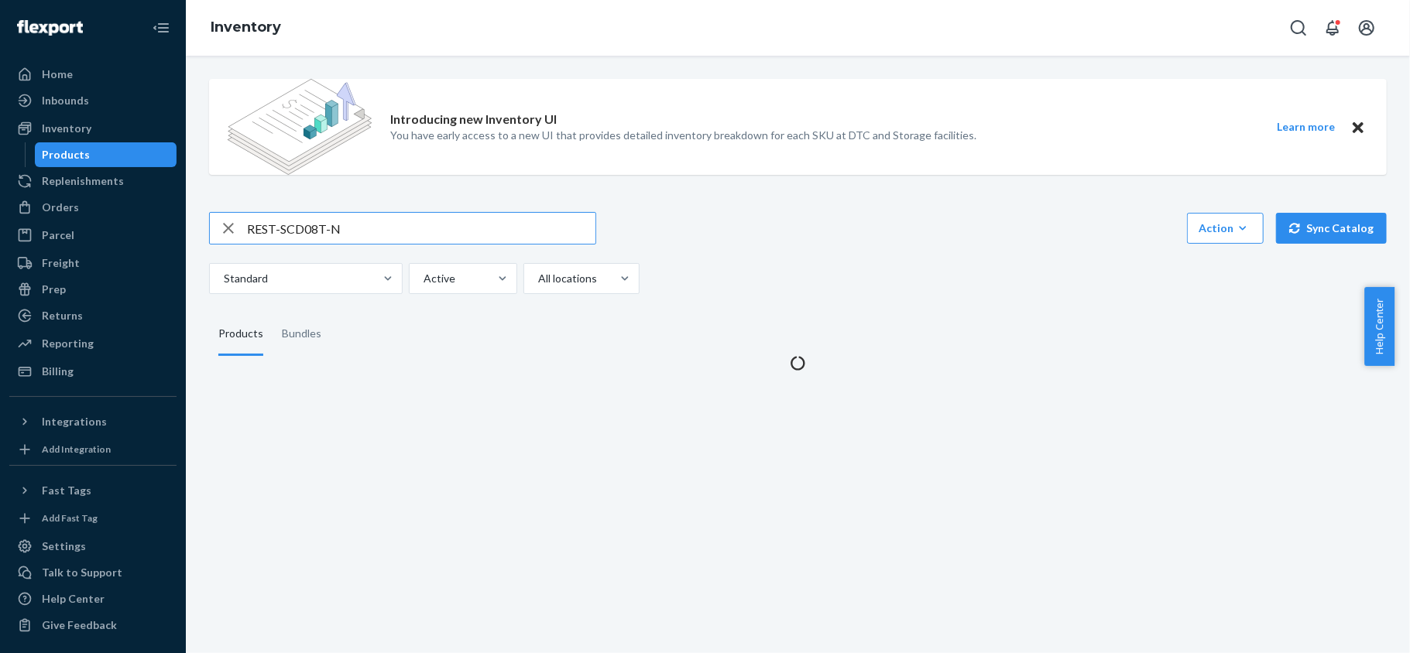
click at [353, 221] on input "REST-SCD08T-N" at bounding box center [421, 228] width 348 height 31
click at [354, 221] on input "REST-SCD08T-N" at bounding box center [421, 228] width 348 height 31
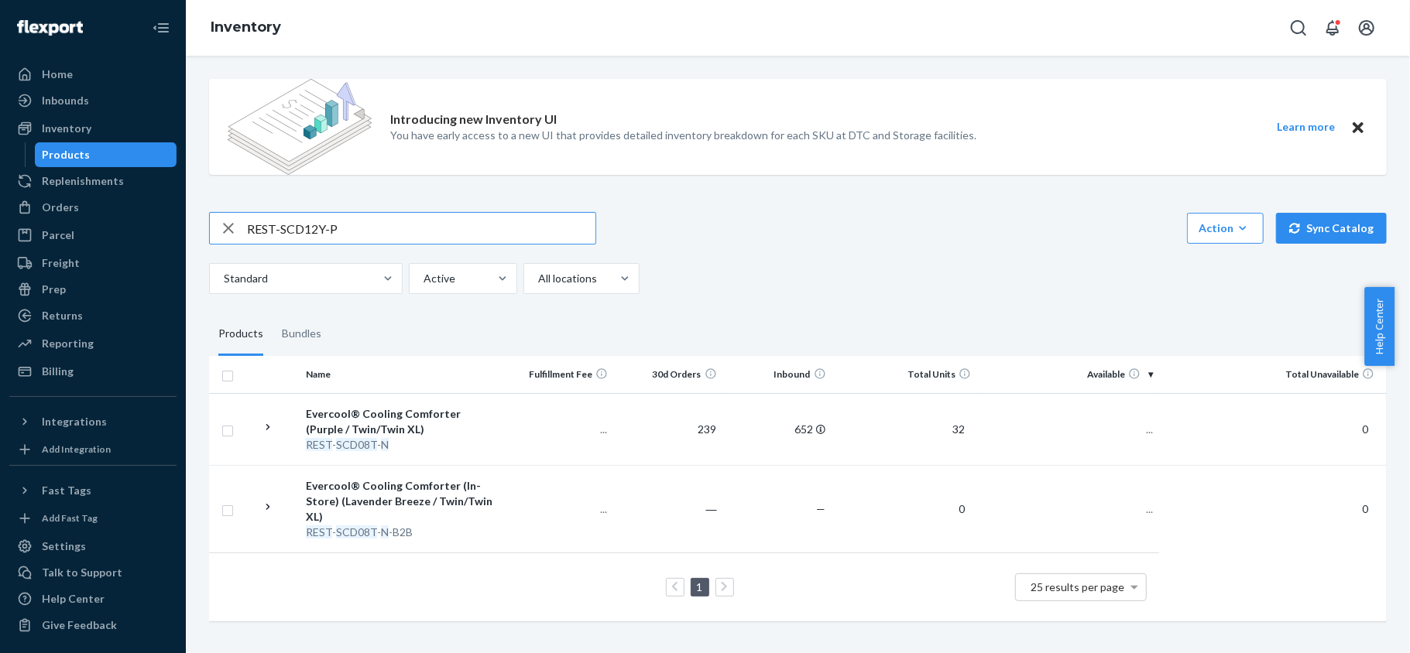
type input "REST-SCD12Y-P"
click at [392, 221] on input "REST-SCD12Y-P" at bounding box center [421, 228] width 348 height 31
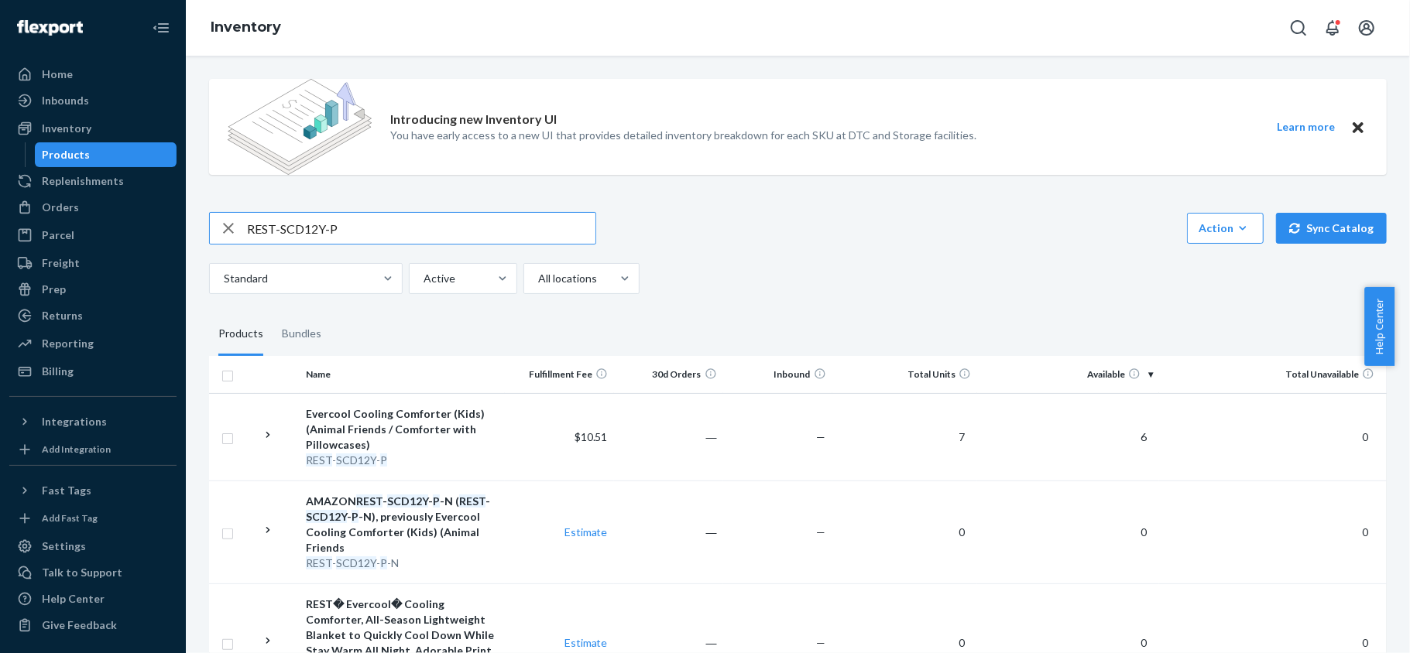
click at [333, 226] on input "REST-SCD12Y-P" at bounding box center [421, 228] width 348 height 31
paste input "REST-SCD21Y-P"
type input "REST-SCD21Y-P"
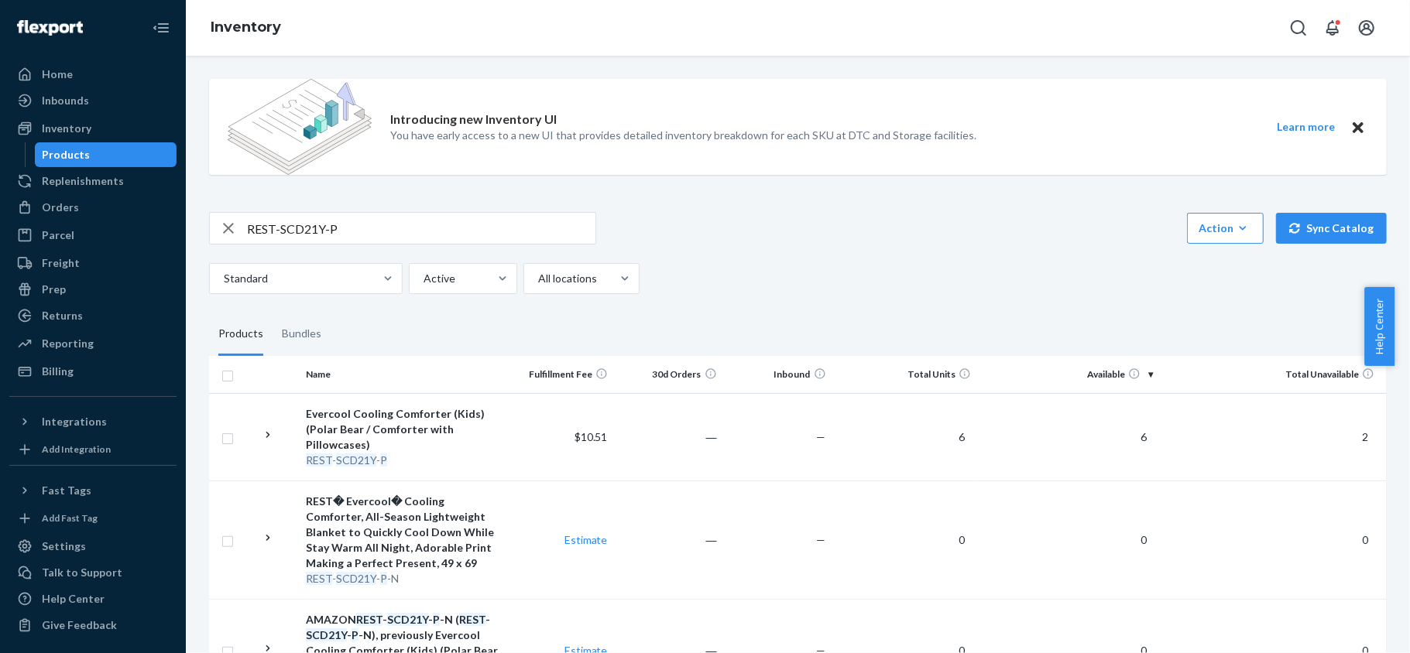
click at [355, 208] on div "Introducing new Inventory UI You have early access to a new UI that provides de…" at bounding box center [797, 530] width 1201 height 926
click at [355, 223] on input "REST-SCD21Y-P" at bounding box center [421, 228] width 348 height 31
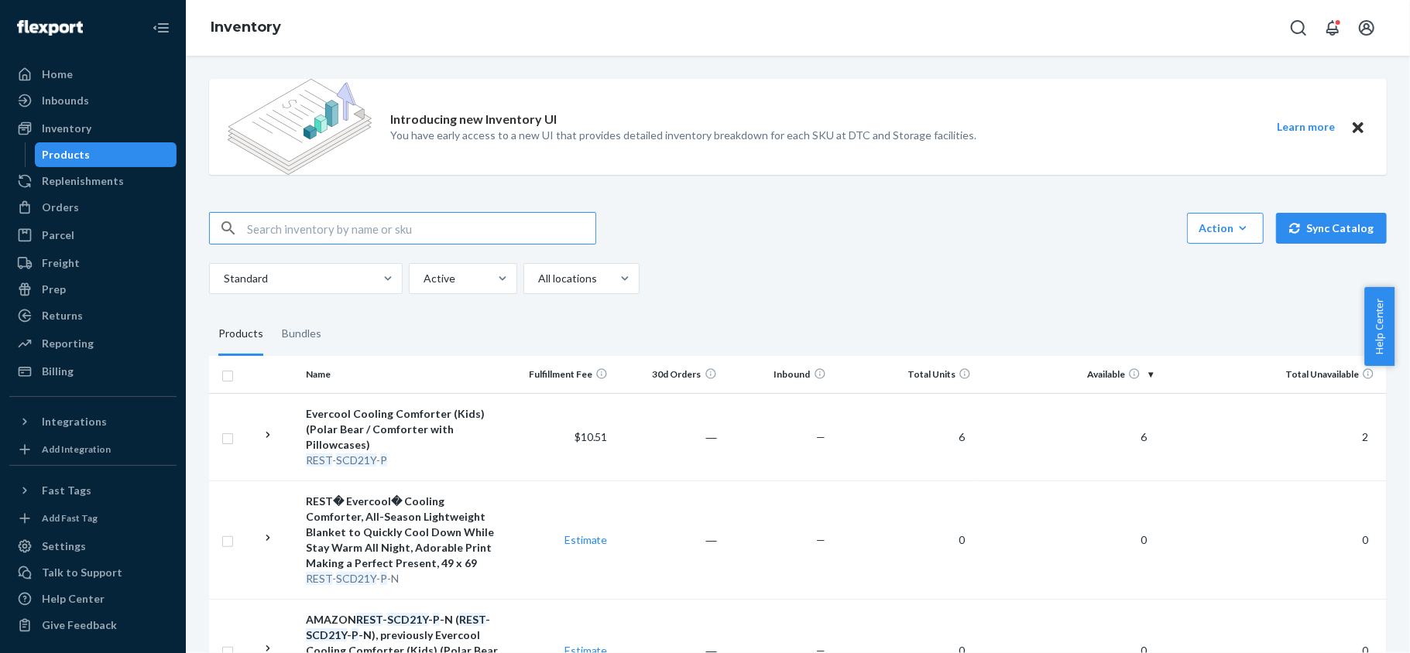
paste input "REST-CEM07M"
type input "REST-CEM07M"
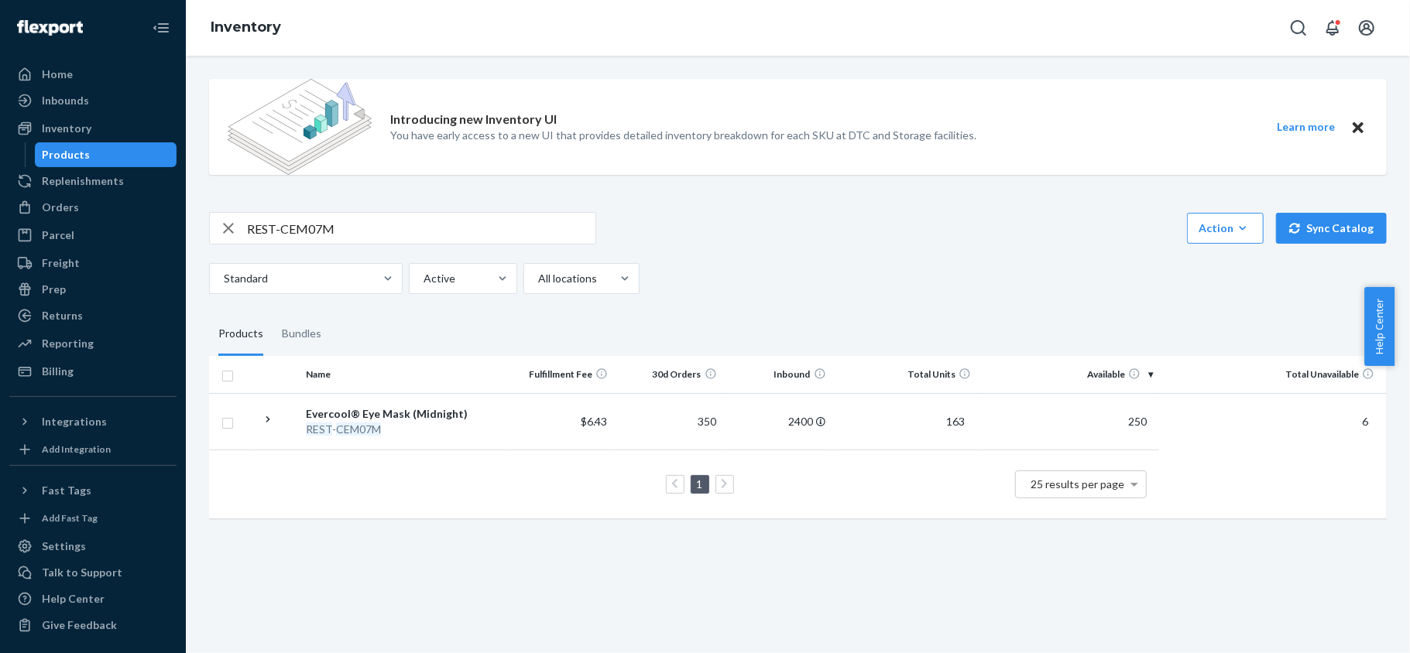
click at [366, 228] on input "REST-CEM07M" at bounding box center [421, 228] width 348 height 31
paste input "REST-CPP01H"
type input "REST-CPP01H"
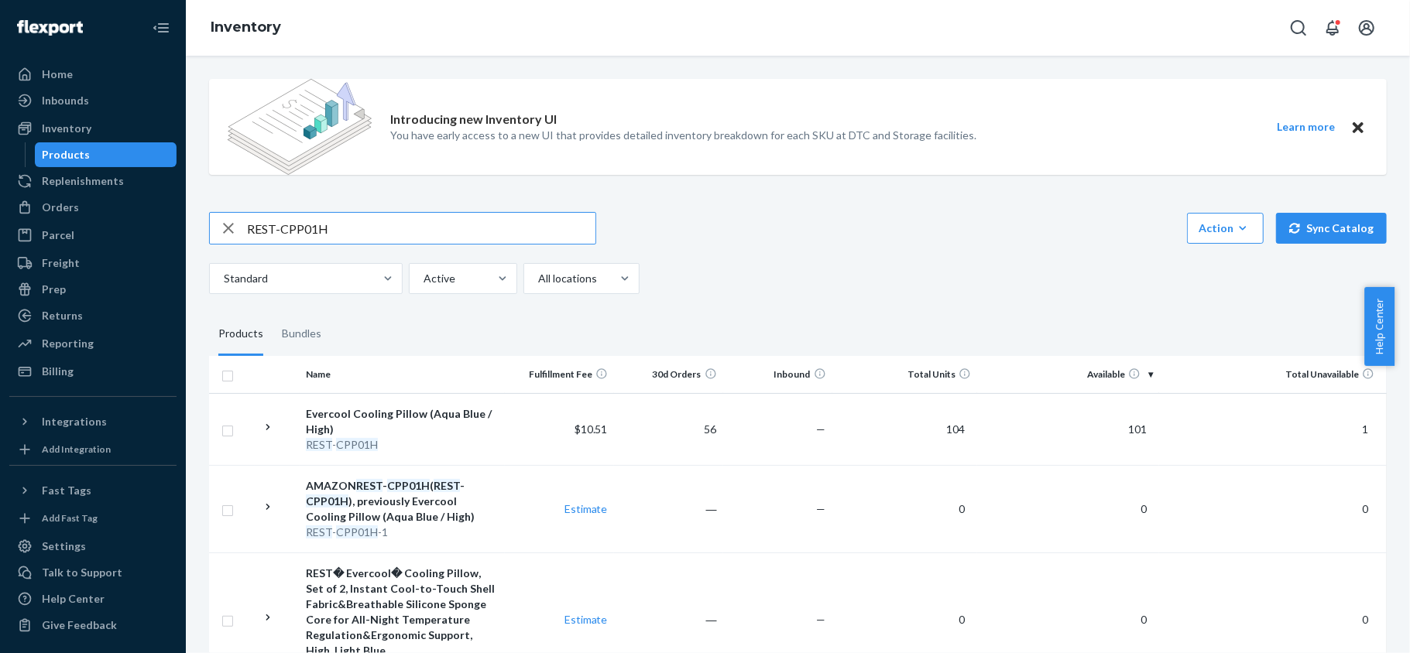
click at [328, 224] on input "REST-CPP01H" at bounding box center [421, 228] width 348 height 31
paste input "REST-CPP01M"
type input "REST-CPP01M"
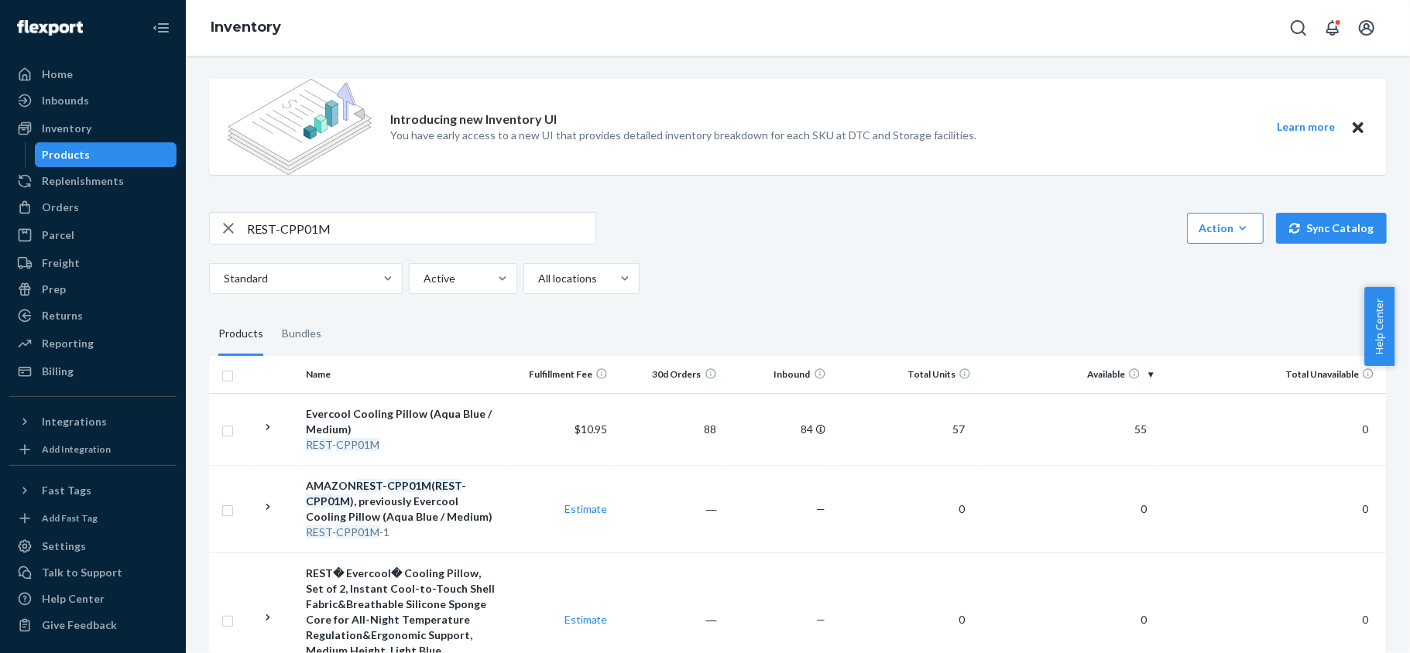
click at [328, 242] on input "REST-CPP01M" at bounding box center [421, 228] width 348 height 31
click at [353, 233] on input "REST-CPP01M" at bounding box center [421, 228] width 348 height 31
paste input "REST-CPP01L"
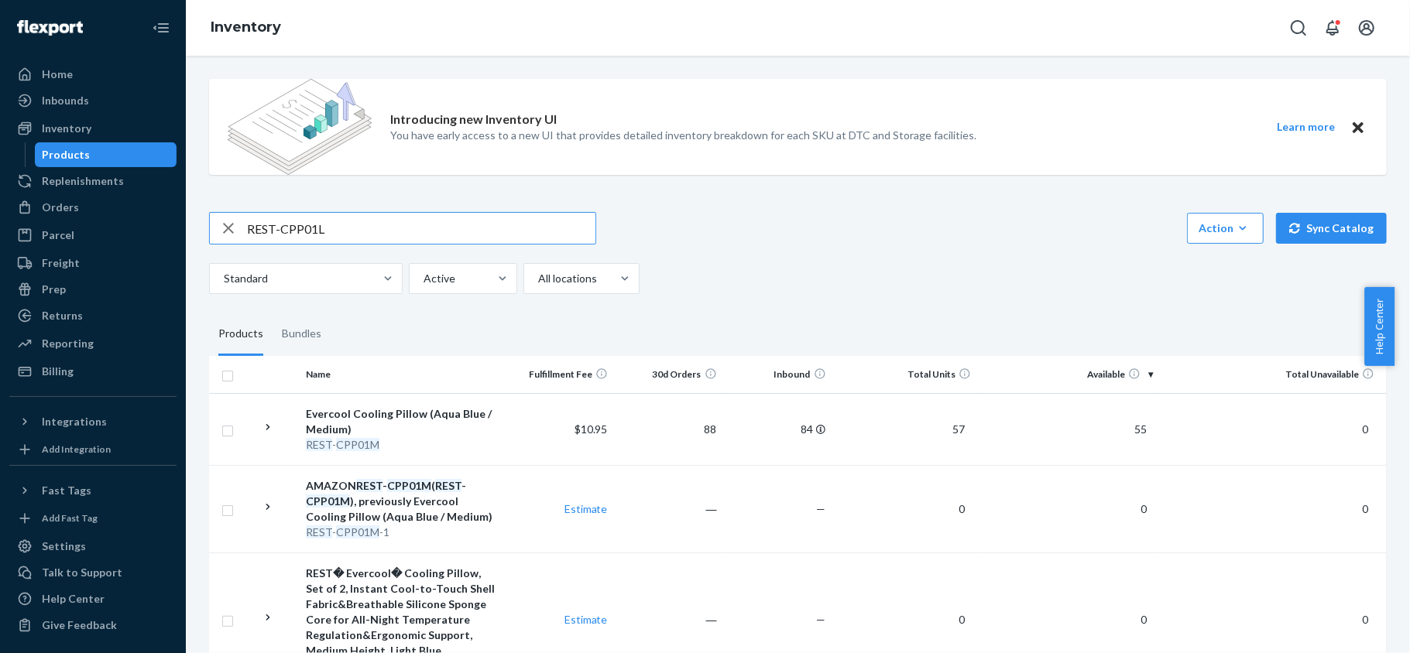
type input "REST-CPP01L"
click at [316, 228] on input "REST-CPP01L" at bounding box center [421, 228] width 348 height 31
click at [316, 229] on input "REST-CPP01L" at bounding box center [421, 228] width 348 height 31
click at [314, 229] on input "REST-CPP01L" at bounding box center [421, 228] width 348 height 31
paste input "REST-CPP04H"
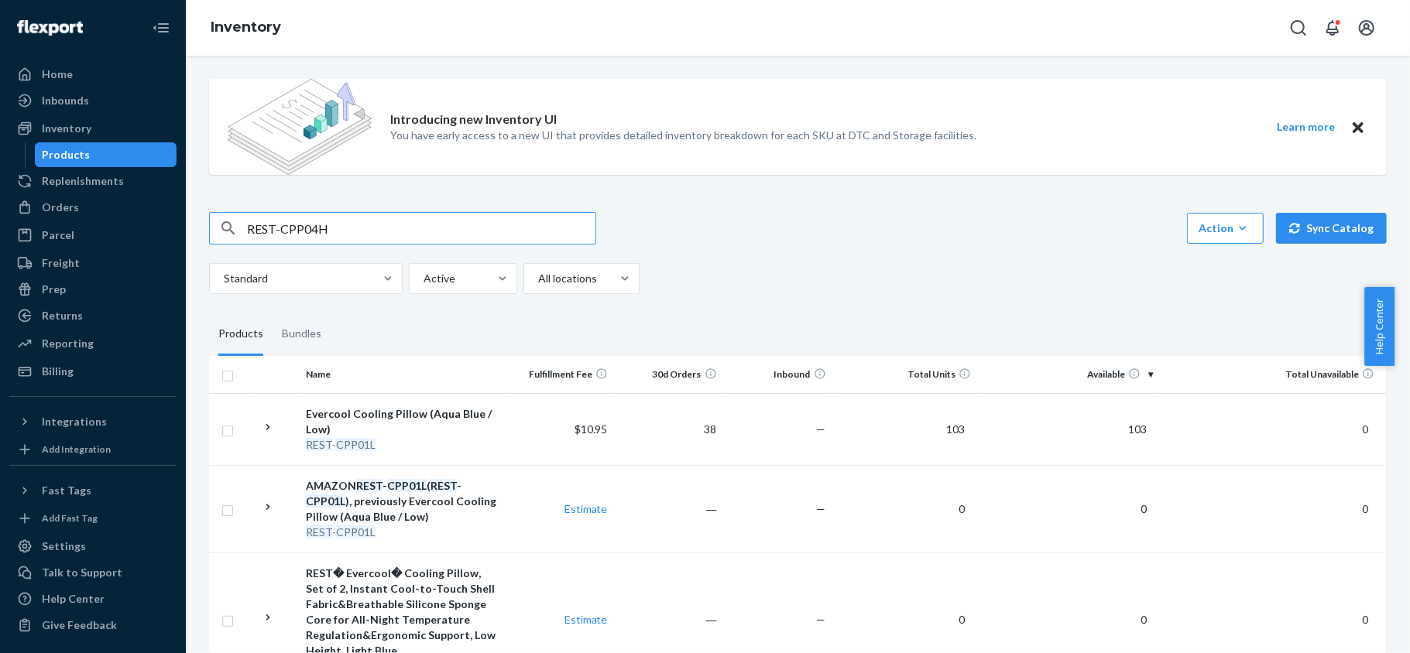
type input "REST-CPP04H"
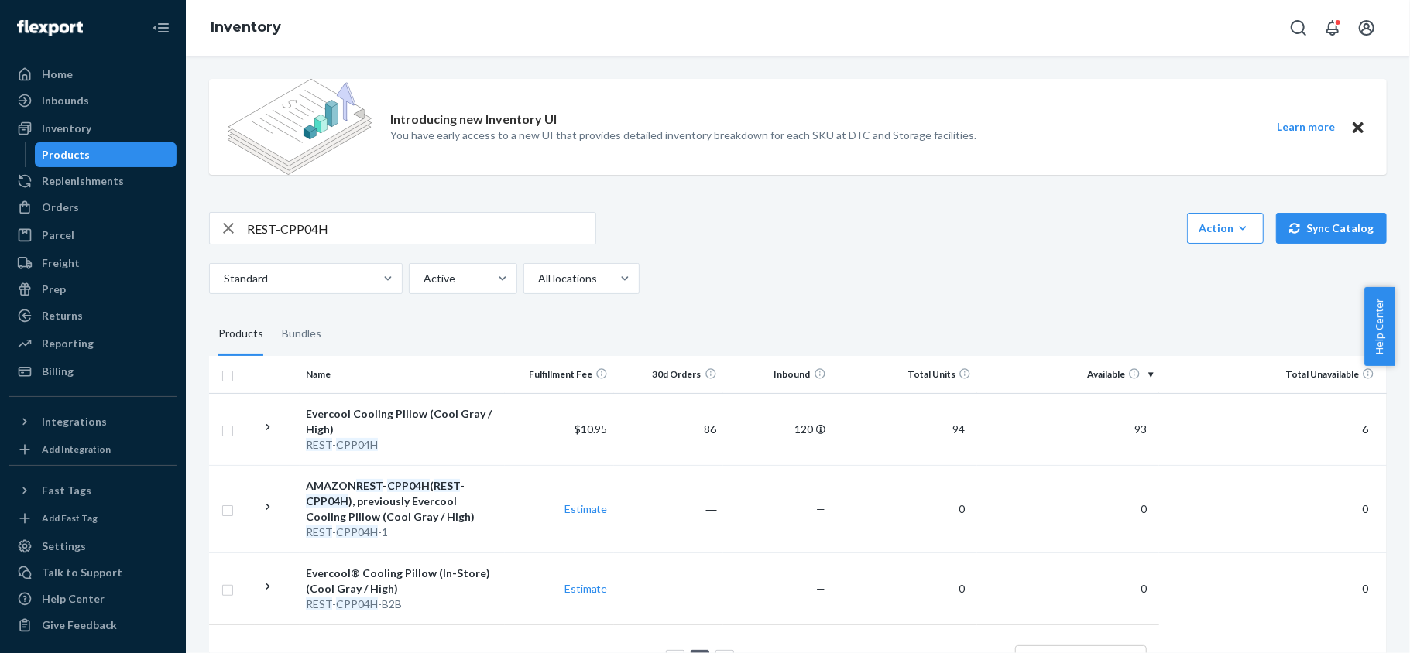
click at [313, 237] on input "REST-CPP04H" at bounding box center [421, 228] width 348 height 31
click at [330, 231] on input "REST-CPP04H" at bounding box center [421, 228] width 348 height 31
paste input "REST-CPP04M"
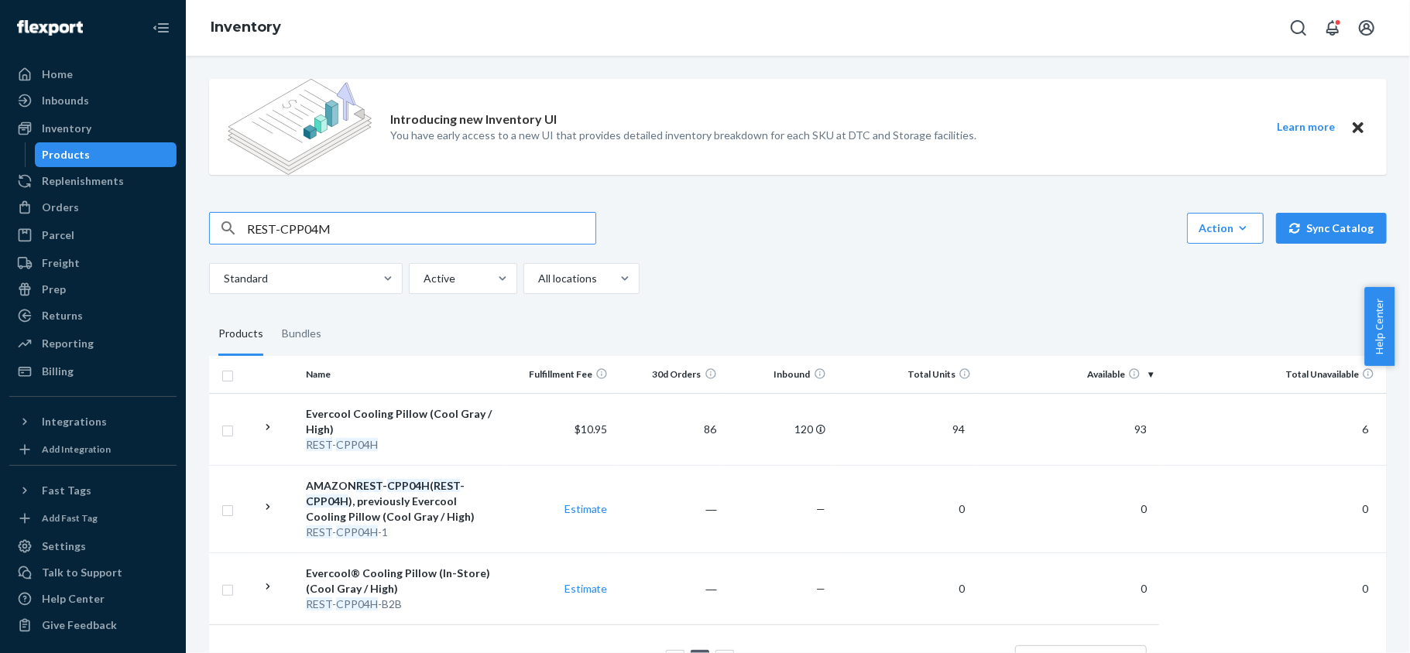
type input "REST-CPP04M"
click at [347, 229] on input "REST-CPP04M" at bounding box center [421, 228] width 348 height 31
paste input "REST-CPP04L"
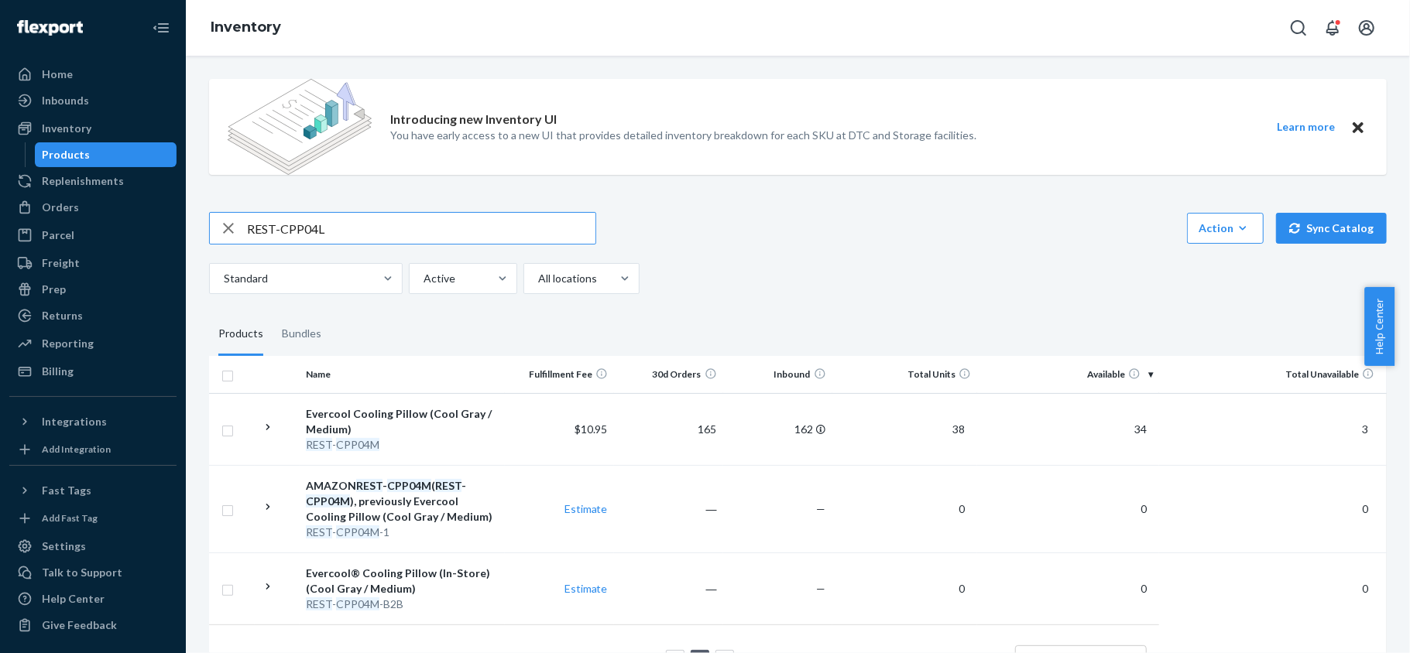
type input "REST-CPP04L"
click at [430, 214] on input "REST-CPP04L" at bounding box center [421, 228] width 348 height 31
click at [429, 214] on input "REST-CPP04L" at bounding box center [421, 228] width 348 height 31
paste input "REST-CPP06H"
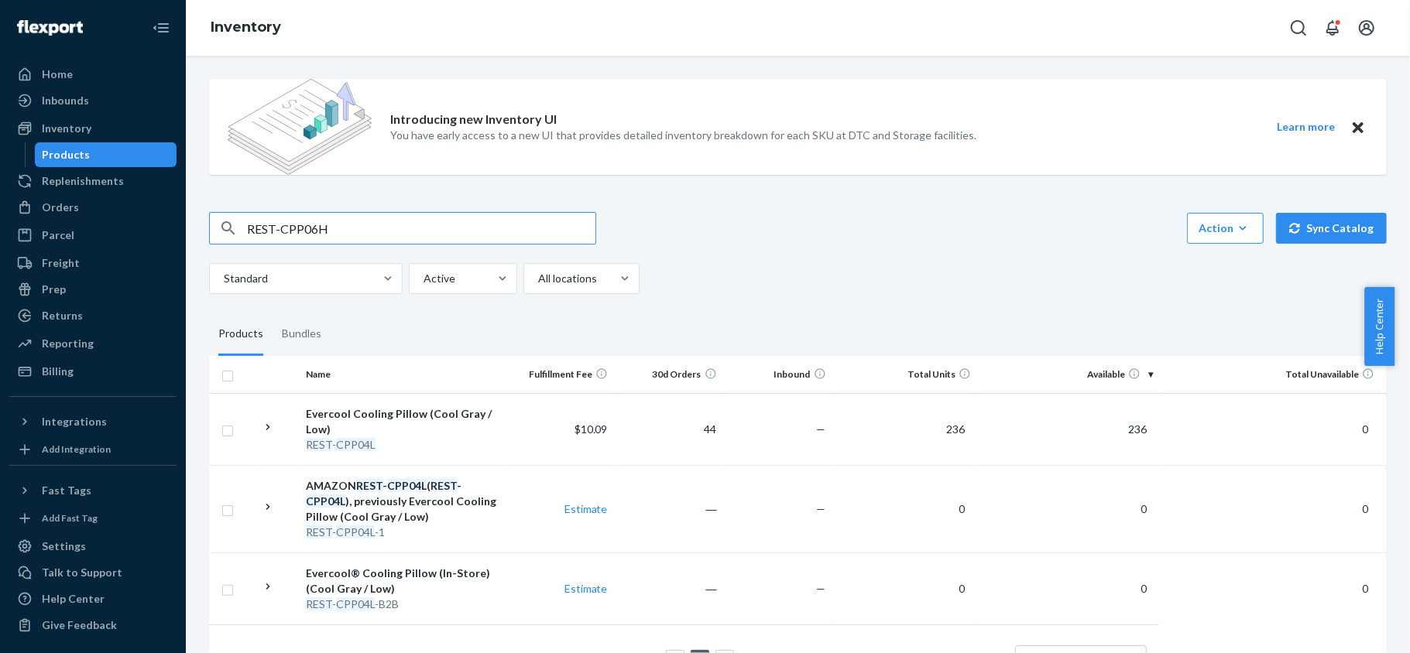
type input "REST-CPP06H"
click at [372, 234] on input "REST-CPP06H" at bounding box center [421, 228] width 348 height 31
paste input "REST-CPP06M"
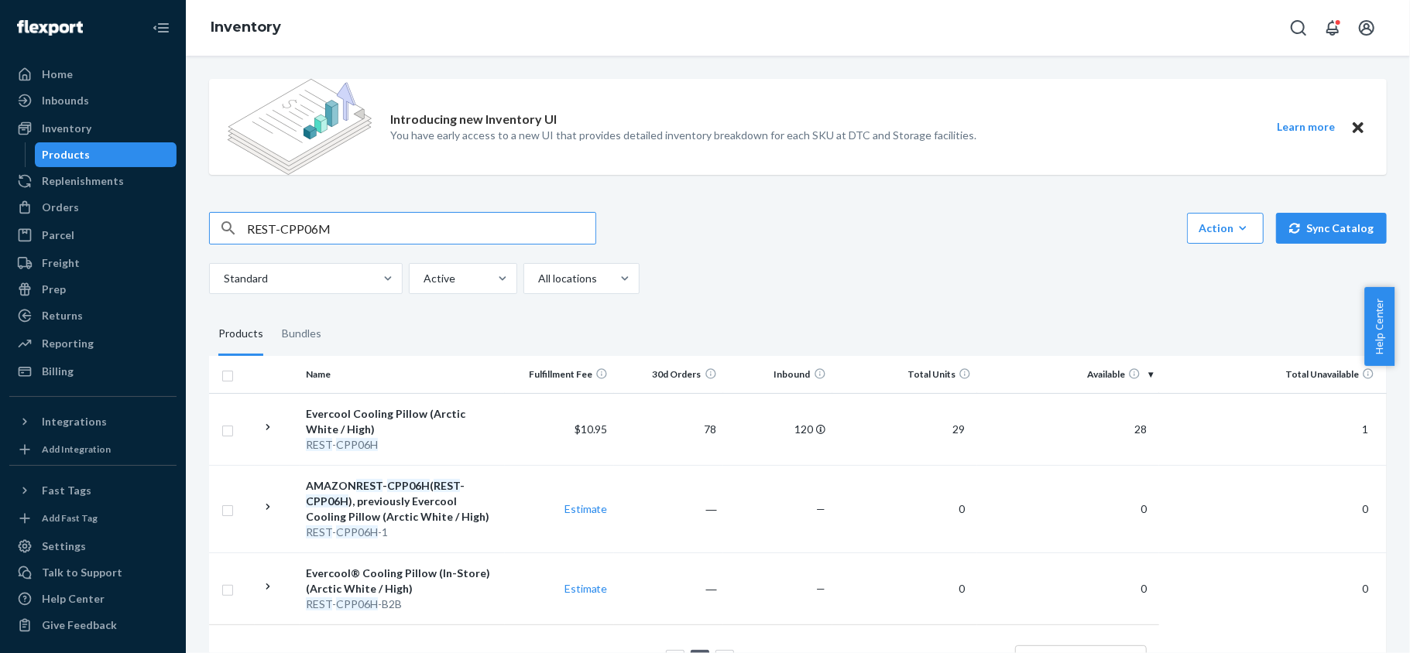
type input "REST-CPP06M"
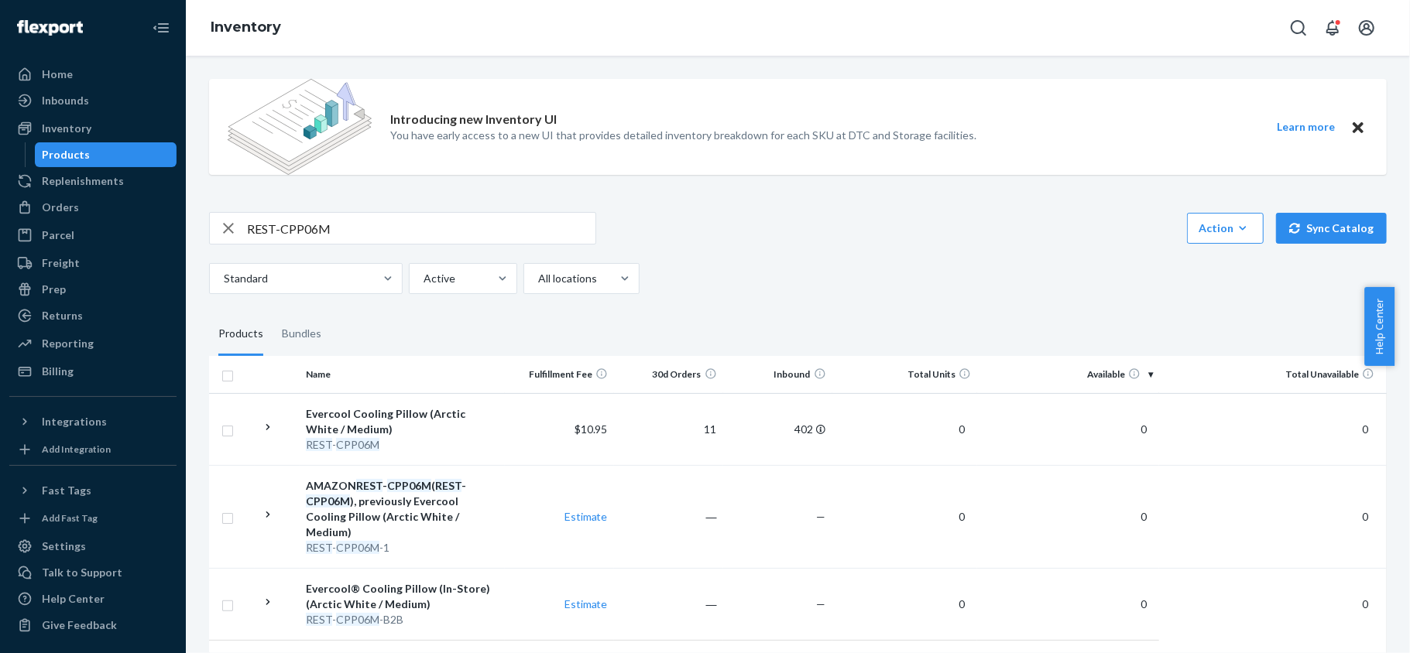
click at [367, 221] on input "REST-CPP06M" at bounding box center [421, 228] width 348 height 31
paste input "REST-CPP06L"
type input "REST-CPP06L"
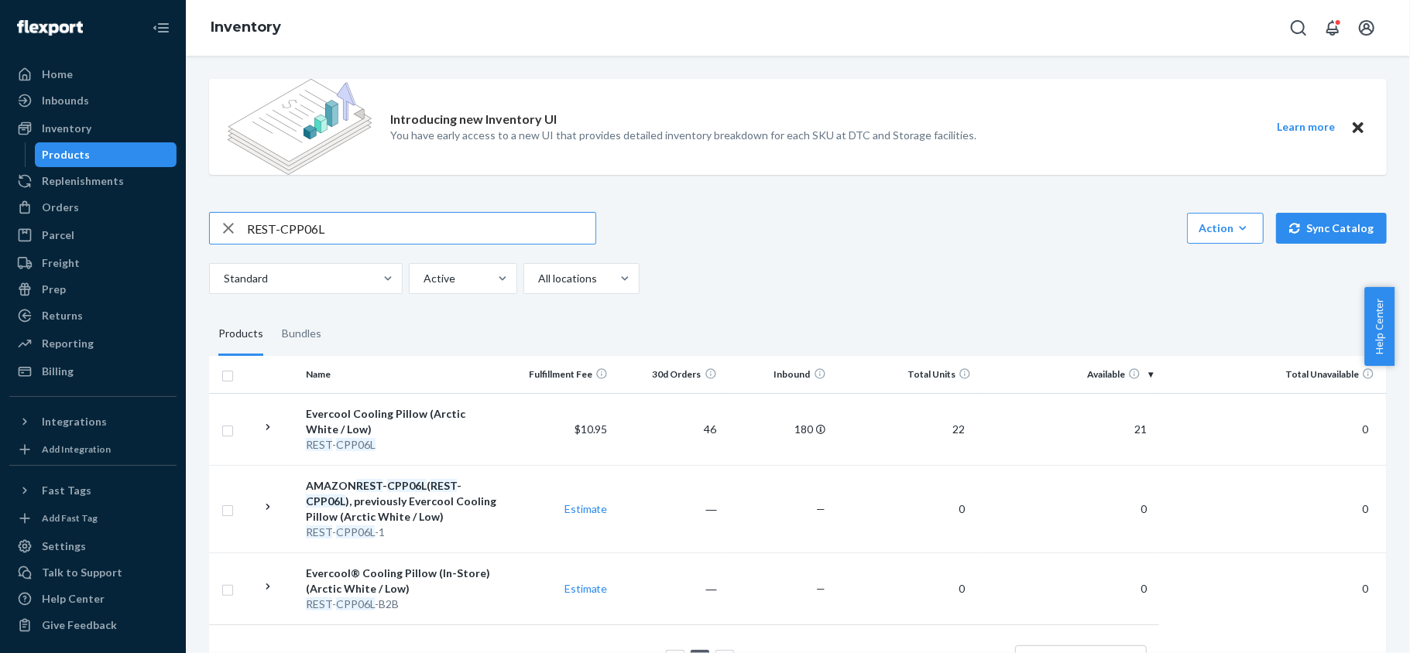
click at [375, 221] on input "REST-CPP06L" at bounding box center [421, 228] width 348 height 31
paste input "REST-CPP07H"
type input "REST-CPP07H"
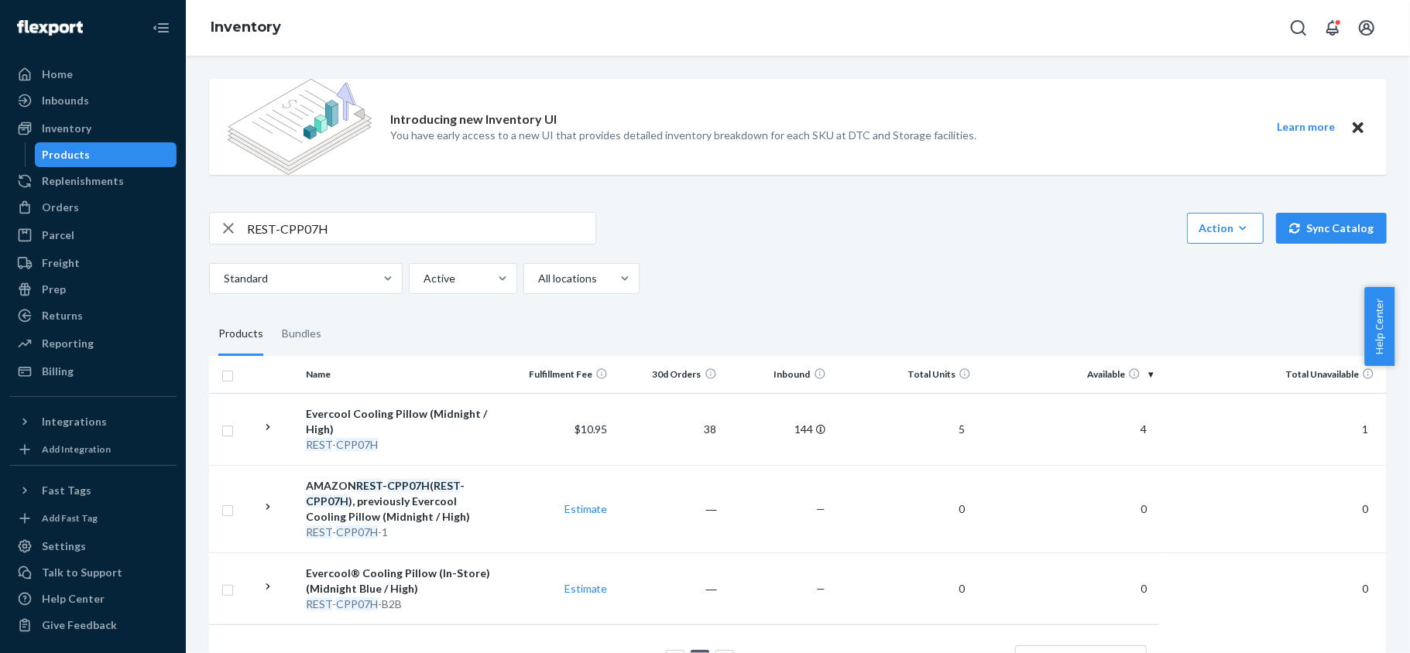
click at [396, 212] on div "REST-CPP07H" at bounding box center [402, 228] width 387 height 33
click at [394, 224] on input "REST-CPP07H" at bounding box center [421, 228] width 348 height 31
paste input "REST-CPP07M"
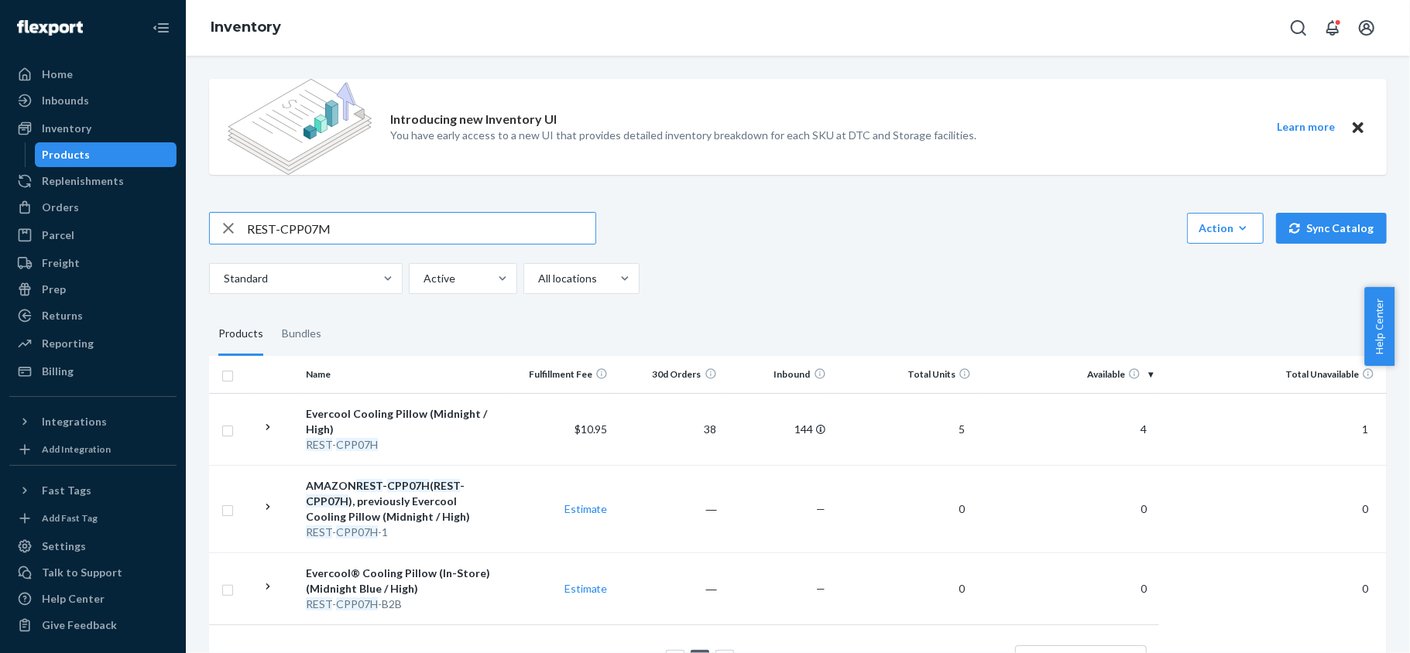
type input "REST-CPP07M"
click at [397, 223] on input "REST-CPP07M" at bounding box center [421, 228] width 348 height 31
click at [397, 224] on input "REST-CPP07M" at bounding box center [421, 228] width 348 height 31
paste input "REST-CPP07L"
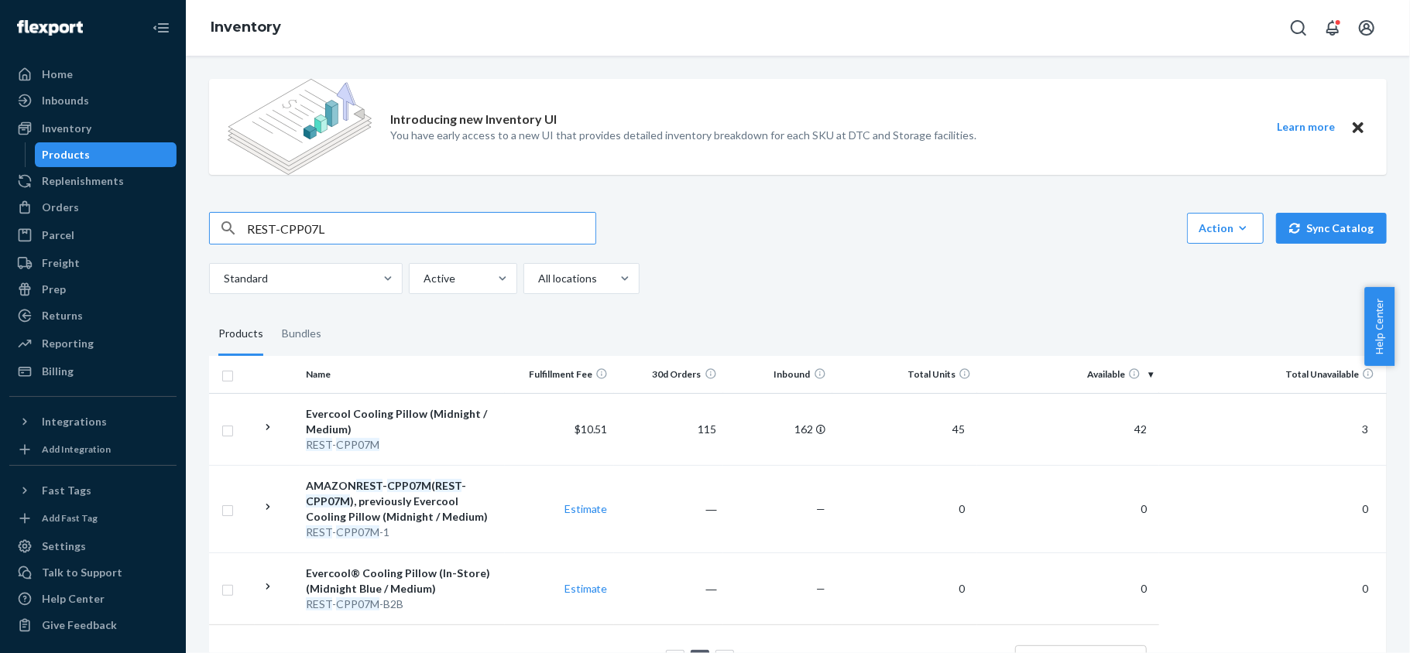
type input "REST-CPP07L"
click at [342, 229] on input "REST-CPP07L" at bounding box center [421, 228] width 348 height 31
paste input "REST-CPW07TS-S"
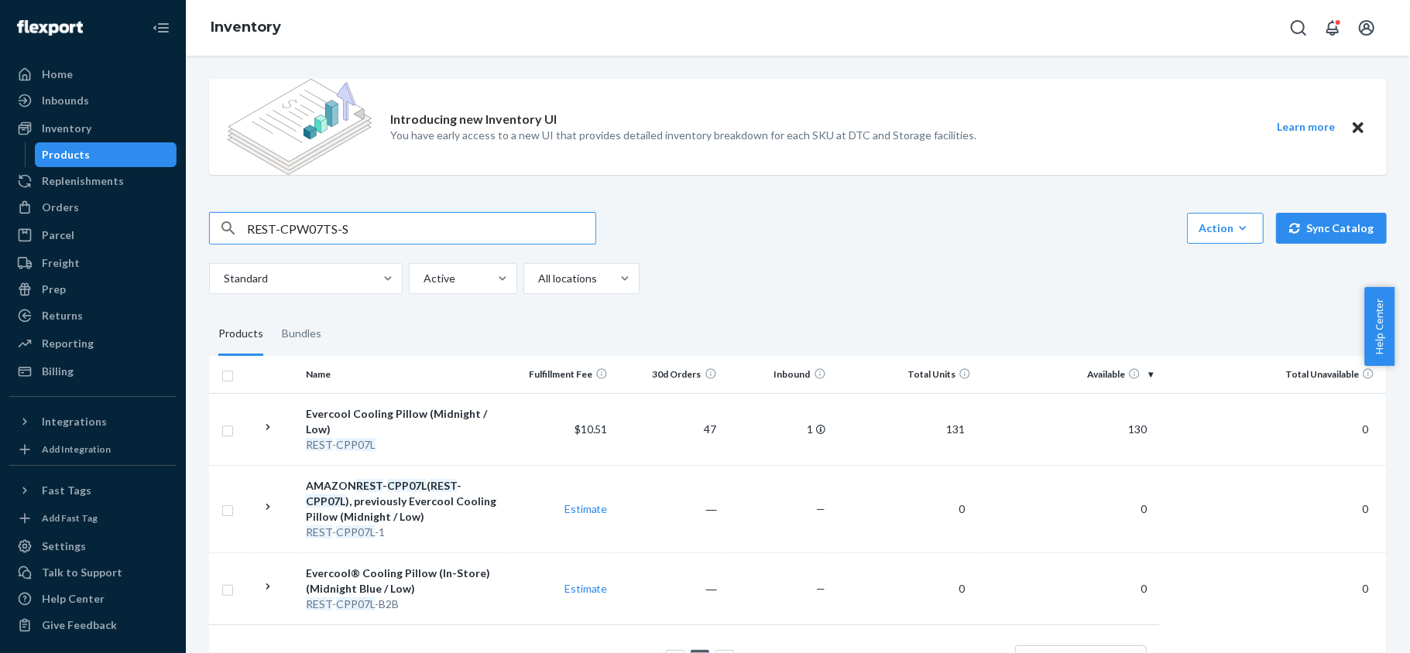
type input "REST-CPW07TS-S"
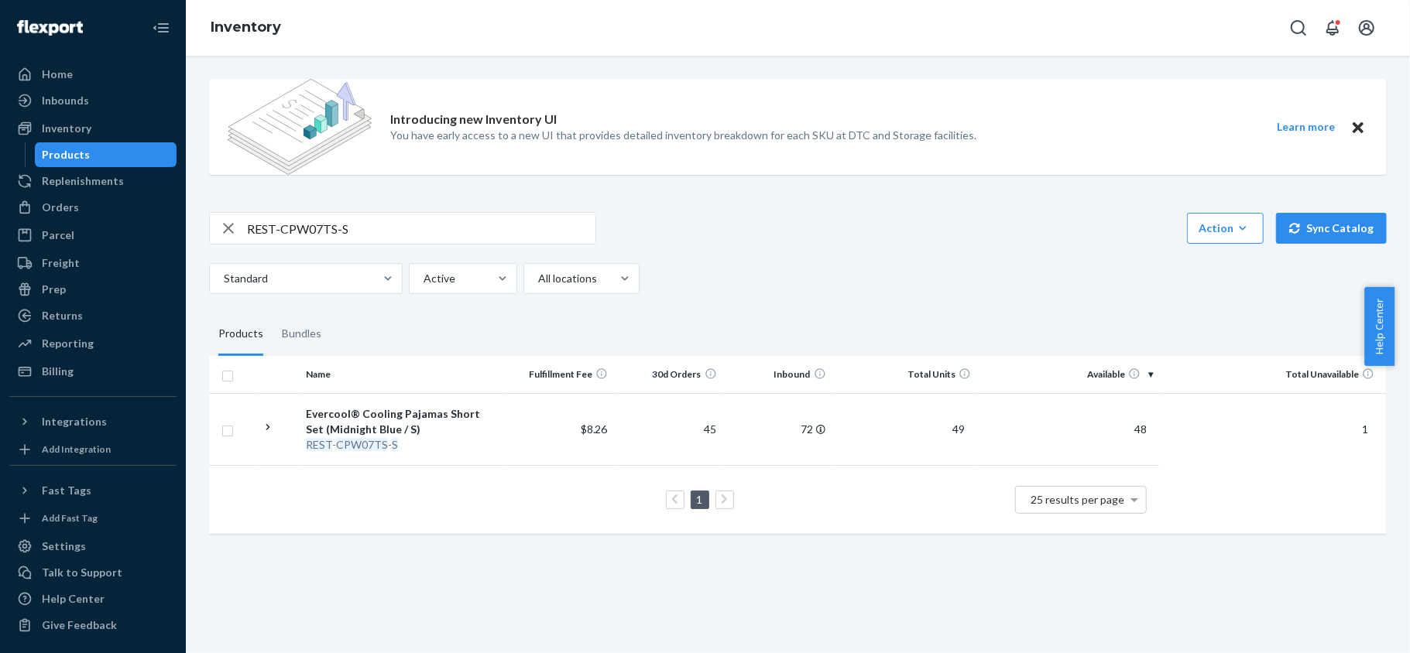
click at [365, 226] on input "REST-CPW07TS-S" at bounding box center [421, 228] width 348 height 31
paste input "REST-CPW07TS-M"
type input "REST-CPW07TS-M"
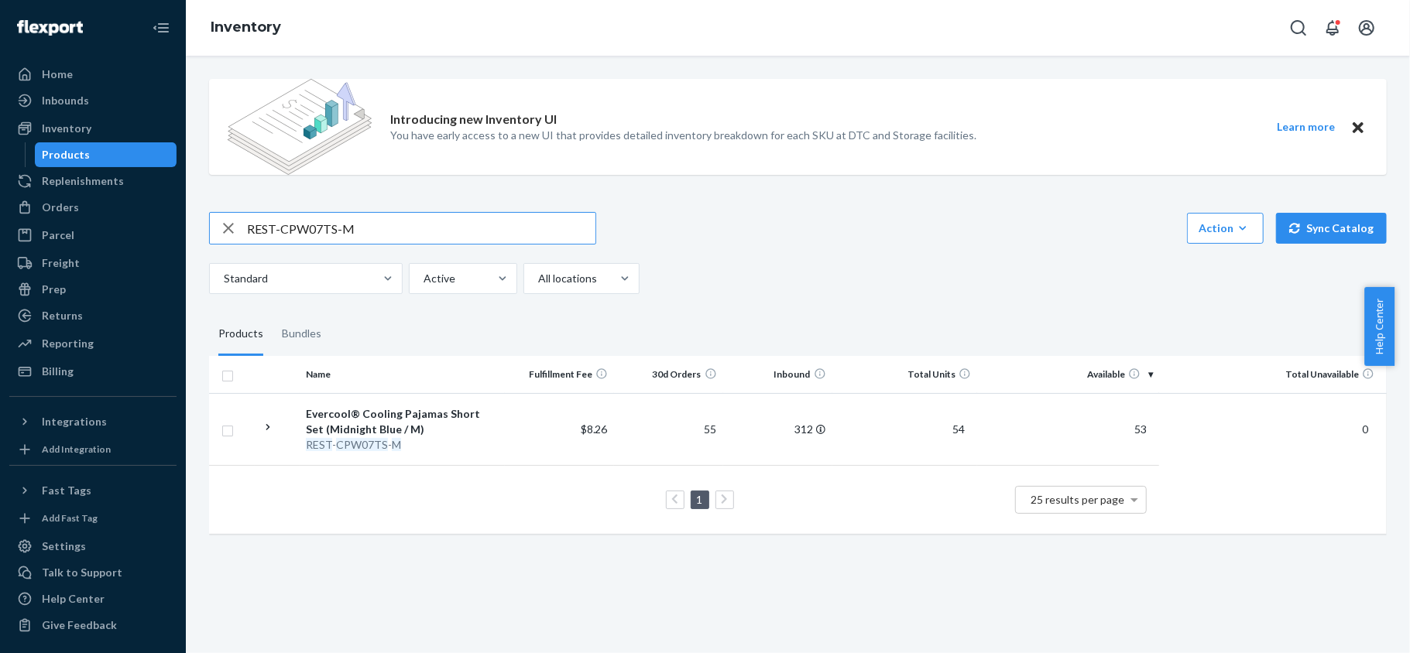
click at [362, 227] on input "REST-CPW07TS-M" at bounding box center [421, 228] width 348 height 31
paste input "REST-CPW07TS-L"
type input "REST-CPW07TS-L"
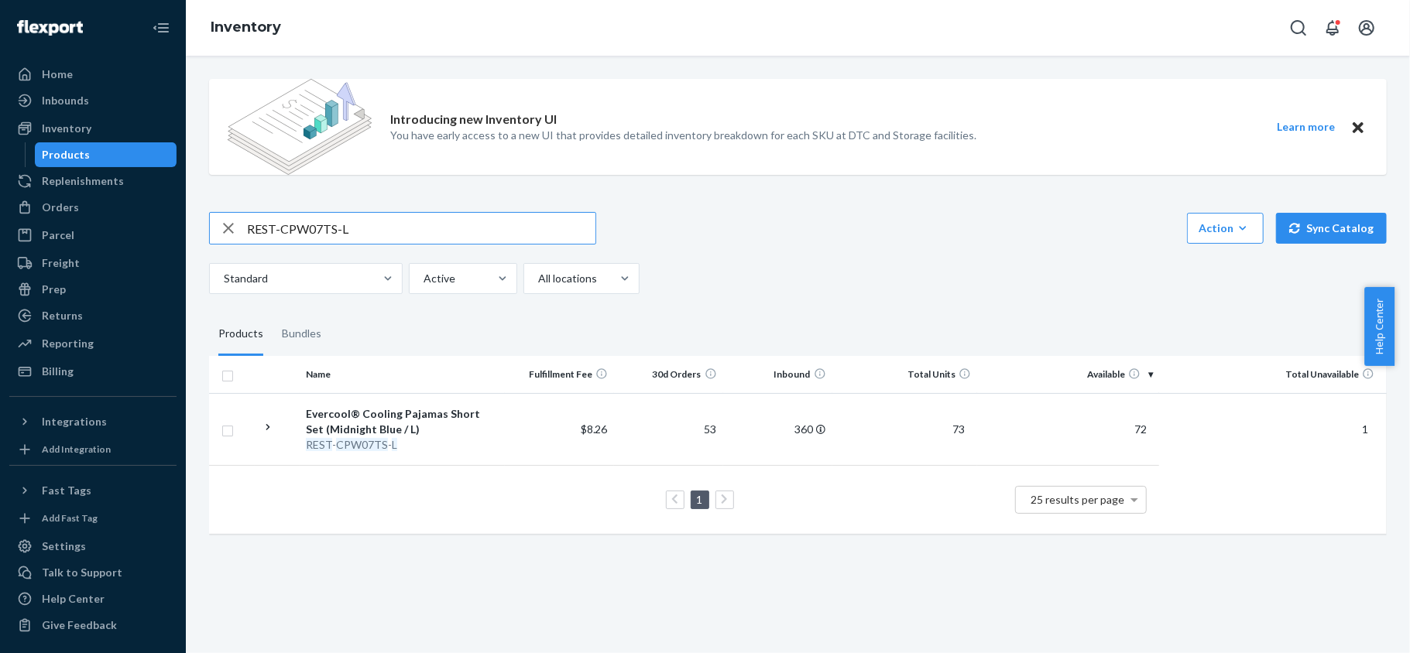
click at [386, 230] on input "REST-CPW07TS-L" at bounding box center [421, 228] width 348 height 31
paste input "REST-CPW07TS-XL"
type input "REST-CPW07TS-XL"
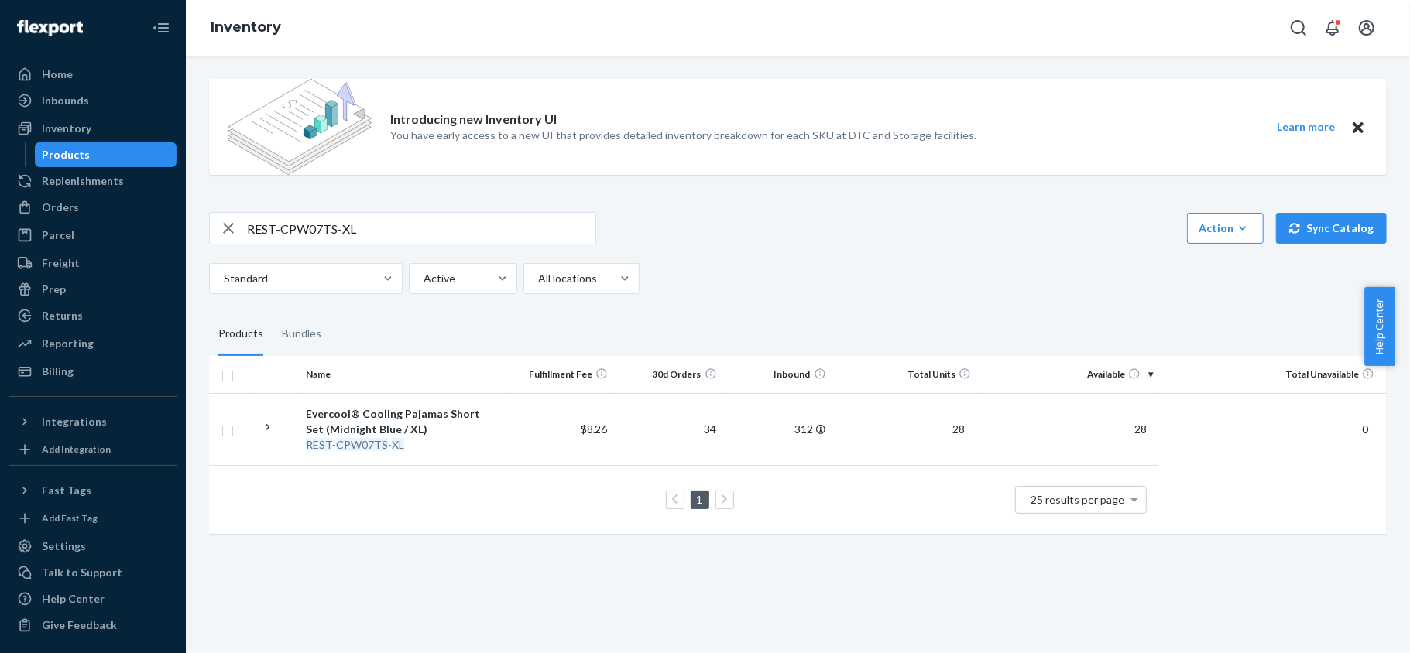
click at [362, 228] on input "REST-CPW07TS-XL" at bounding box center [421, 228] width 348 height 31
paste input "REST-CPW07TS-XXL"
click at [447, 242] on input "REST-CPW07TS-XXL" at bounding box center [421, 228] width 348 height 31
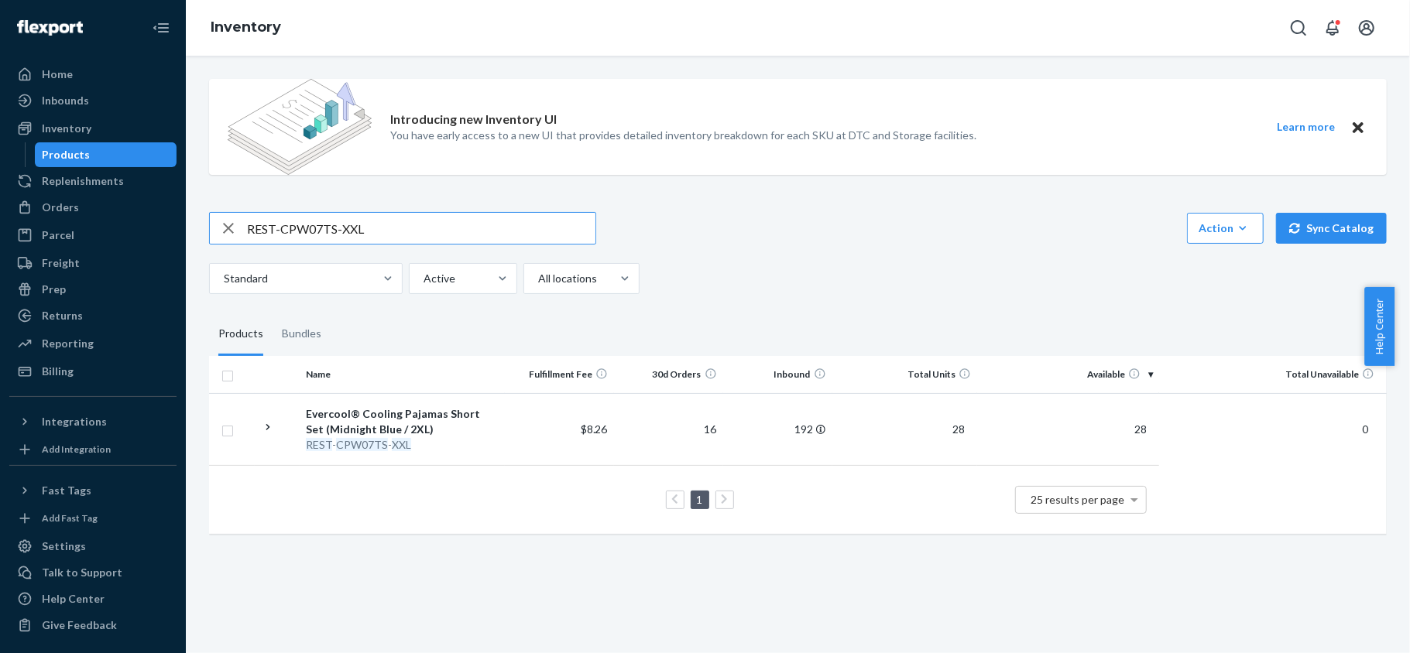
click at [447, 242] on input "REST-CPW07TS-XXL" at bounding box center [421, 228] width 348 height 31
paste input "P-S"
type input "REST-CPW07TP-S"
click at [432, 224] on input "REST-CPW07TP-S" at bounding box center [421, 228] width 348 height 31
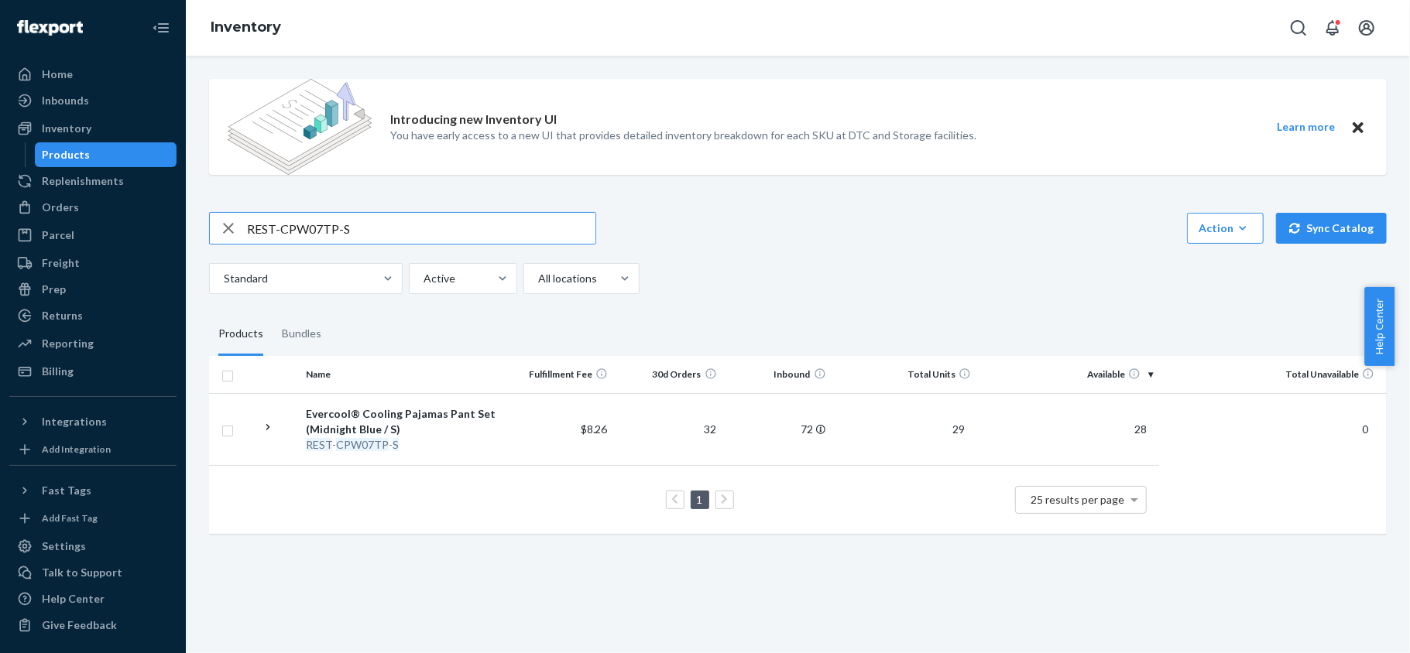
click at [432, 224] on input "REST-CPW07TP-S" at bounding box center [421, 228] width 348 height 31
paste input "REST-CPW07TP-M"
click at [379, 224] on input "REST-CPW07TP-M" at bounding box center [421, 228] width 348 height 31
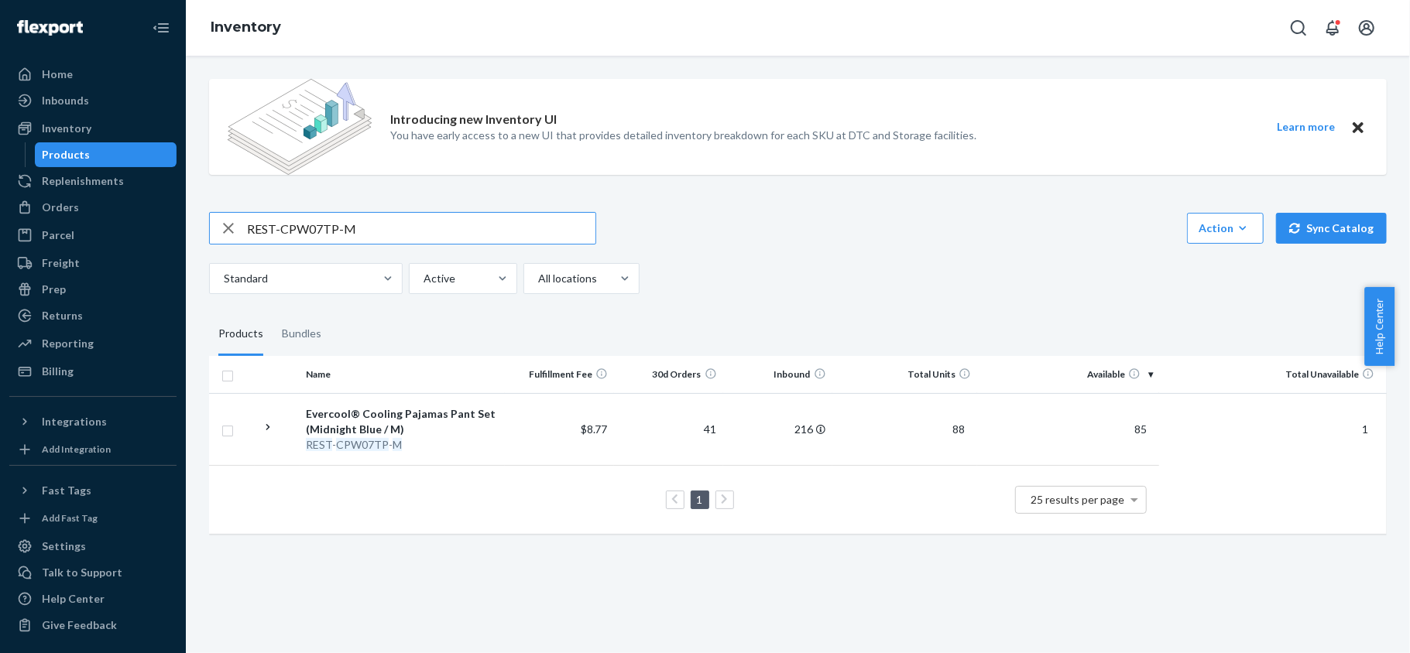
click at [379, 224] on input "REST-CPW07TP-M" at bounding box center [421, 228] width 348 height 31
paste input "L"
type input "REST-CPW07TP-L"
click at [407, 227] on input "REST-CPW07TP-L" at bounding box center [421, 228] width 348 height 31
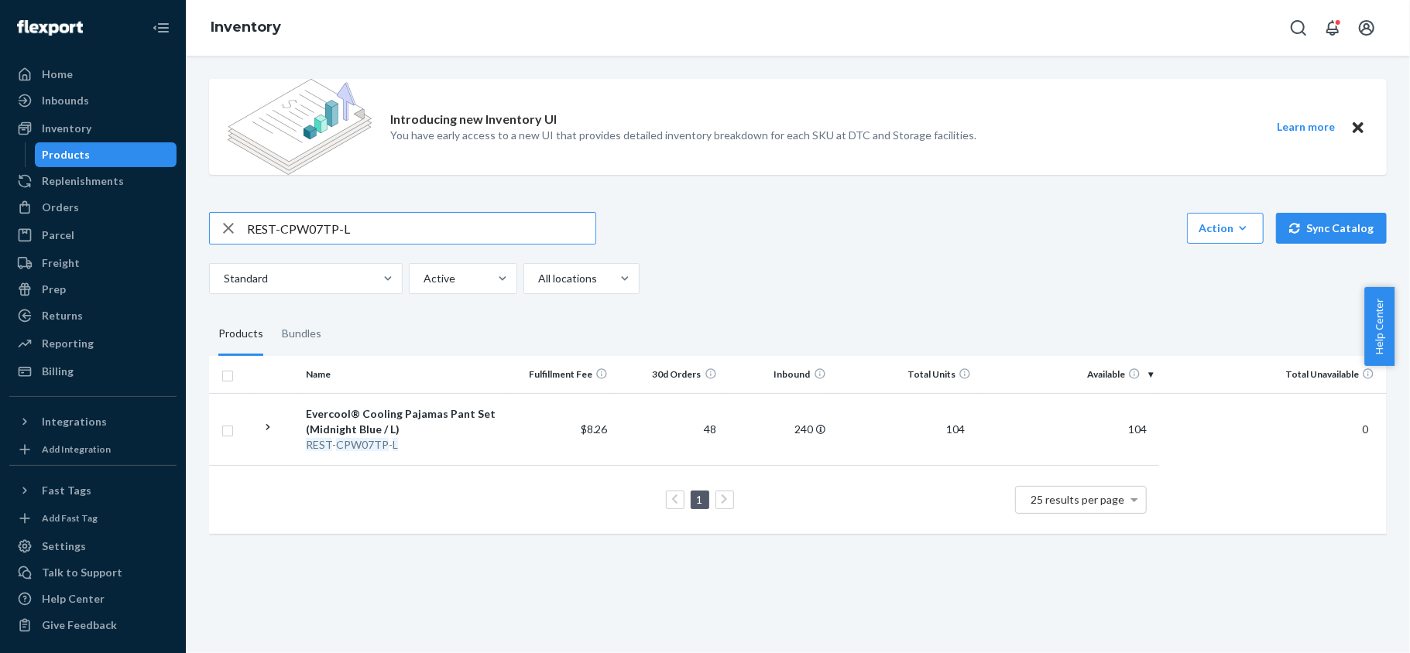
click at [407, 227] on input "REST-CPW07TP-L" at bounding box center [421, 228] width 348 height 31
paste input "REST-CPW07TP-XL"
type input "REST-CPW07TP-XL"
click at [434, 214] on input "REST-CPW07TP-XL" at bounding box center [421, 228] width 348 height 31
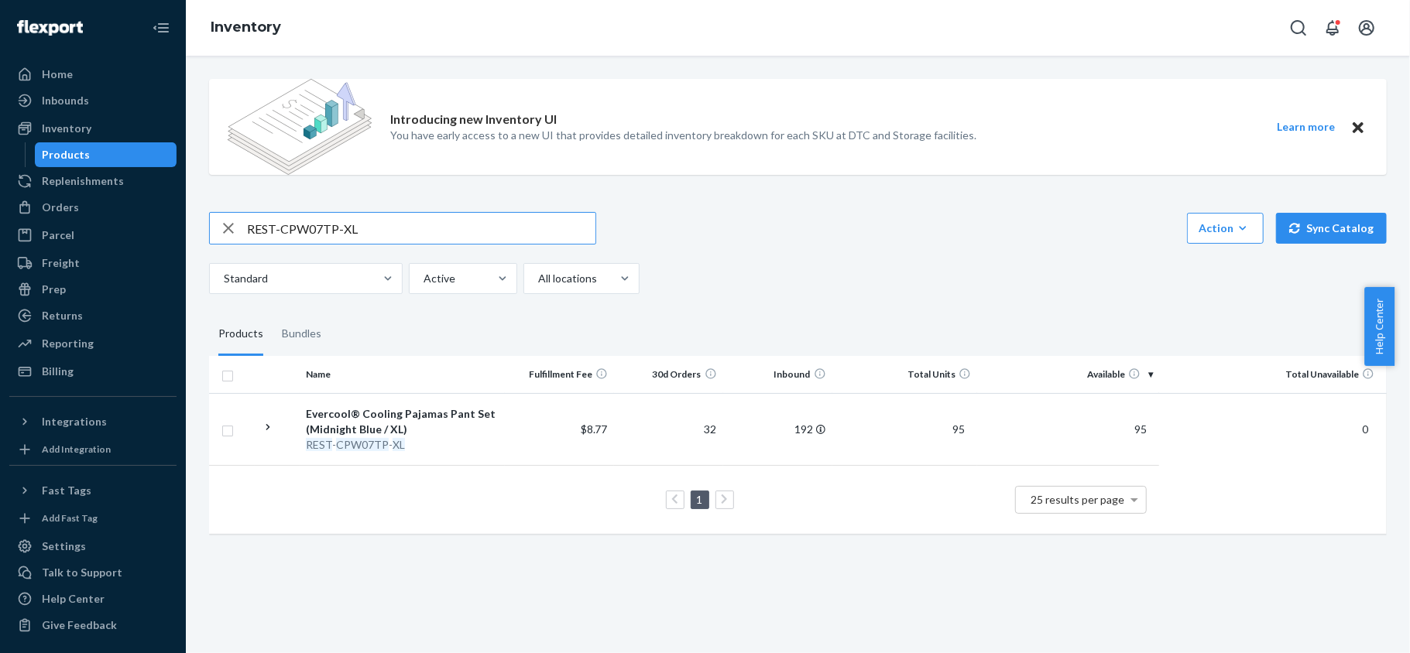
click at [434, 214] on input "REST-CPW07TP-XL" at bounding box center [421, 228] width 348 height 31
paste input "REST-CPW07TP-XXL"
type input "REST-CPW07TP-XXL"
click at [455, 223] on input "REST-CPW07TP-XXL" at bounding box center [421, 228] width 348 height 31
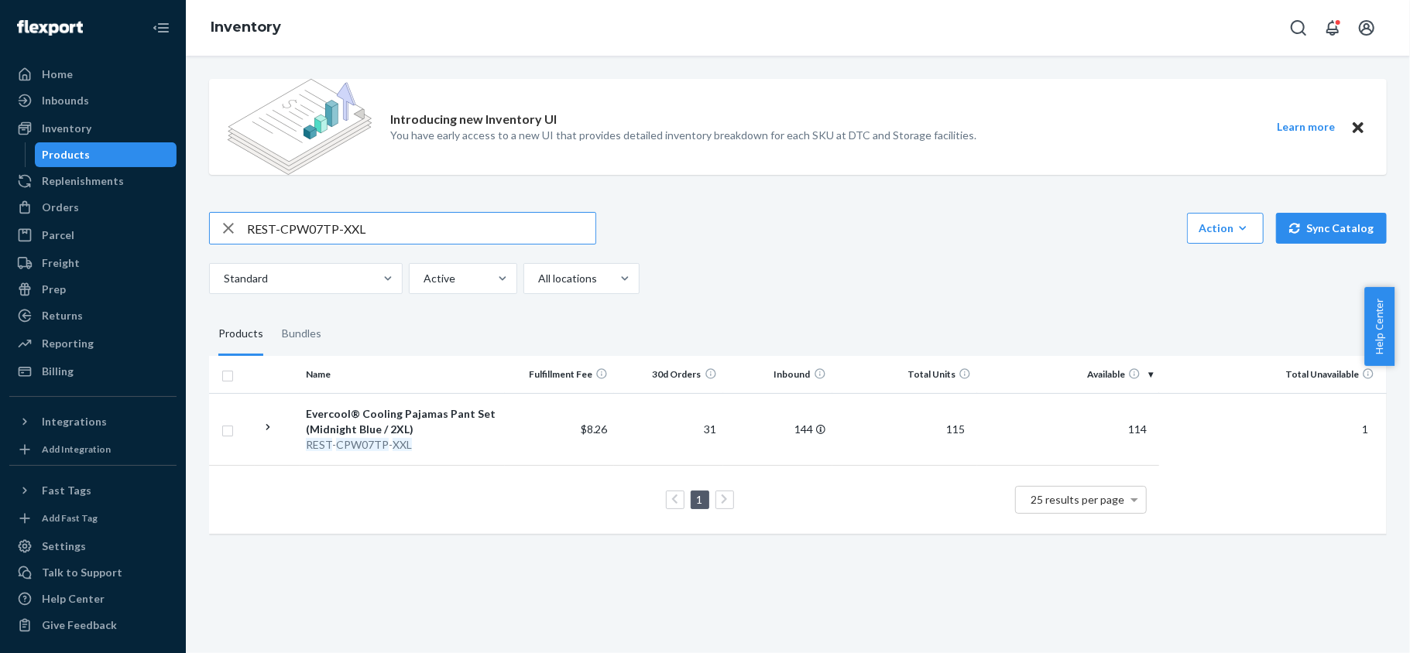
click at [455, 223] on input "REST-CPW07TP-XXL" at bounding box center [421, 228] width 348 height 31
paste input "REST-CPW09TS-S"
type input "REST-CPW09TS-S"
click at [370, 214] on input "REST-CPW09TS-S" at bounding box center [421, 228] width 348 height 31
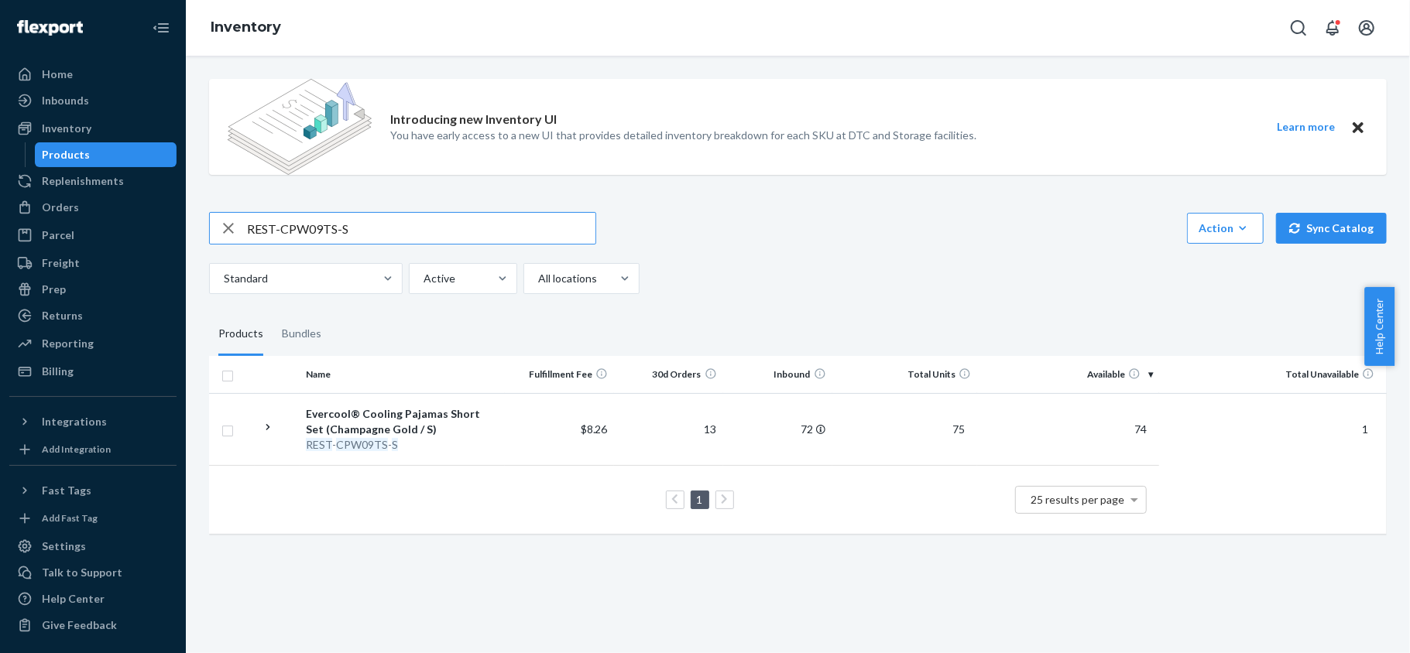
click at [370, 214] on input "REST-CPW09TS-S" at bounding box center [421, 228] width 348 height 31
paste input "REST-CPW09TS-M"
type input "REST-CPW09TS-M"
click at [440, 235] on input "REST-CPW09TS-M" at bounding box center [421, 228] width 348 height 31
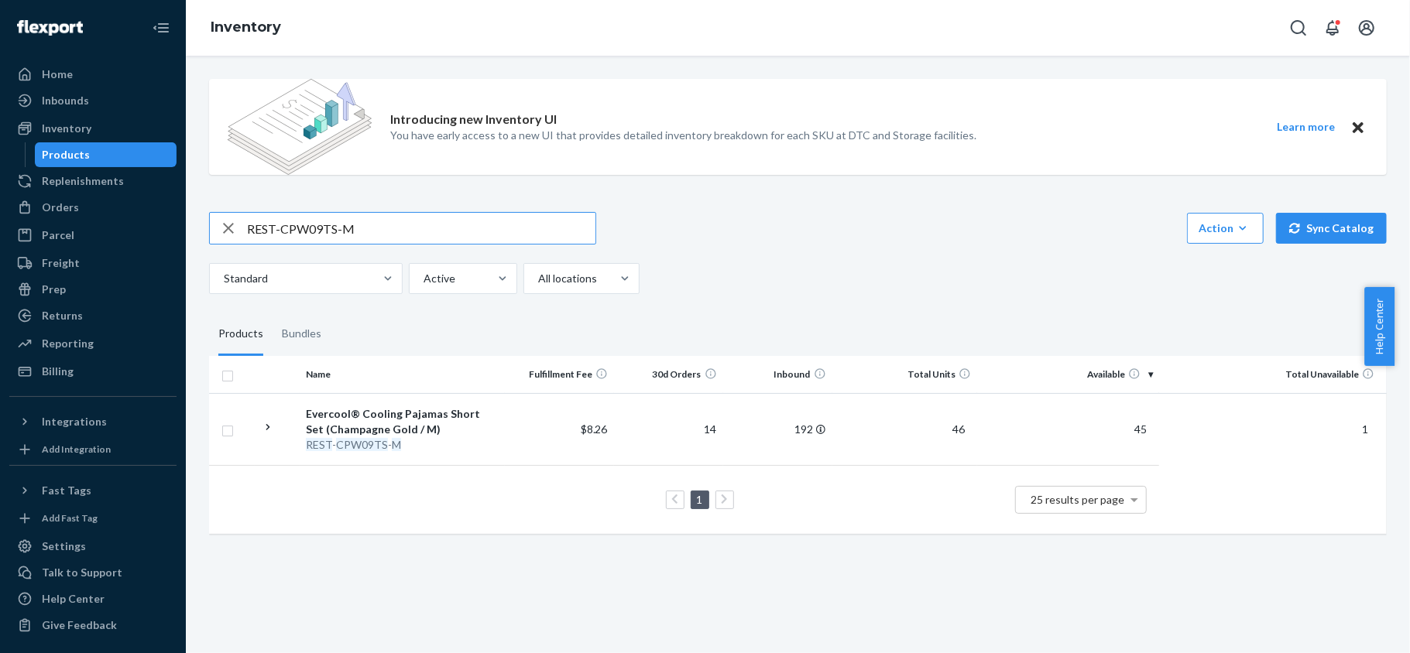
click at [440, 235] on input "REST-CPW09TS-M" at bounding box center [421, 228] width 348 height 31
paste input "REST-CPW09TS-L"
type input "REST-CPW09TS-L"
click at [358, 232] on input "REST-CPW09TS-L" at bounding box center [421, 228] width 348 height 31
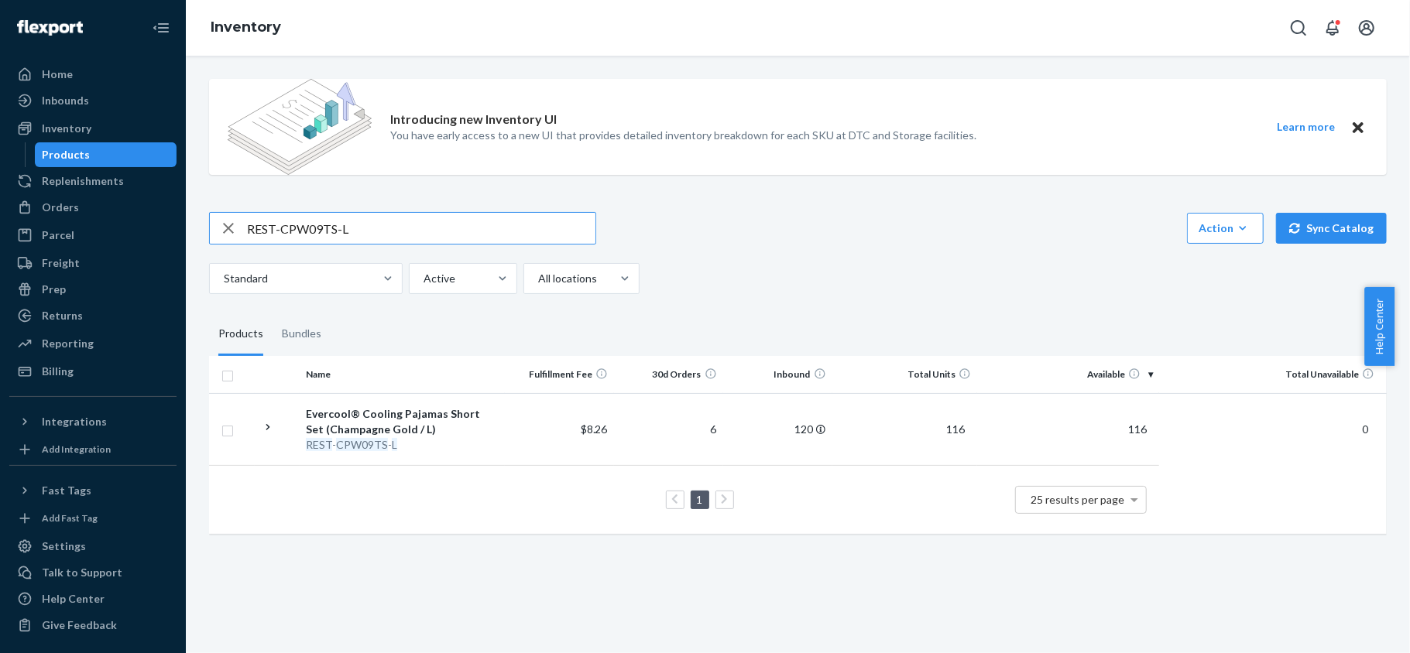
click at [358, 234] on input "REST-CPW09TS-L" at bounding box center [421, 228] width 348 height 31
paste input "REST-CPW09TS-XL"
type input "REST-CPW09TS-XL"
click at [373, 230] on input "REST-CPW09TS-XL" at bounding box center [421, 228] width 348 height 31
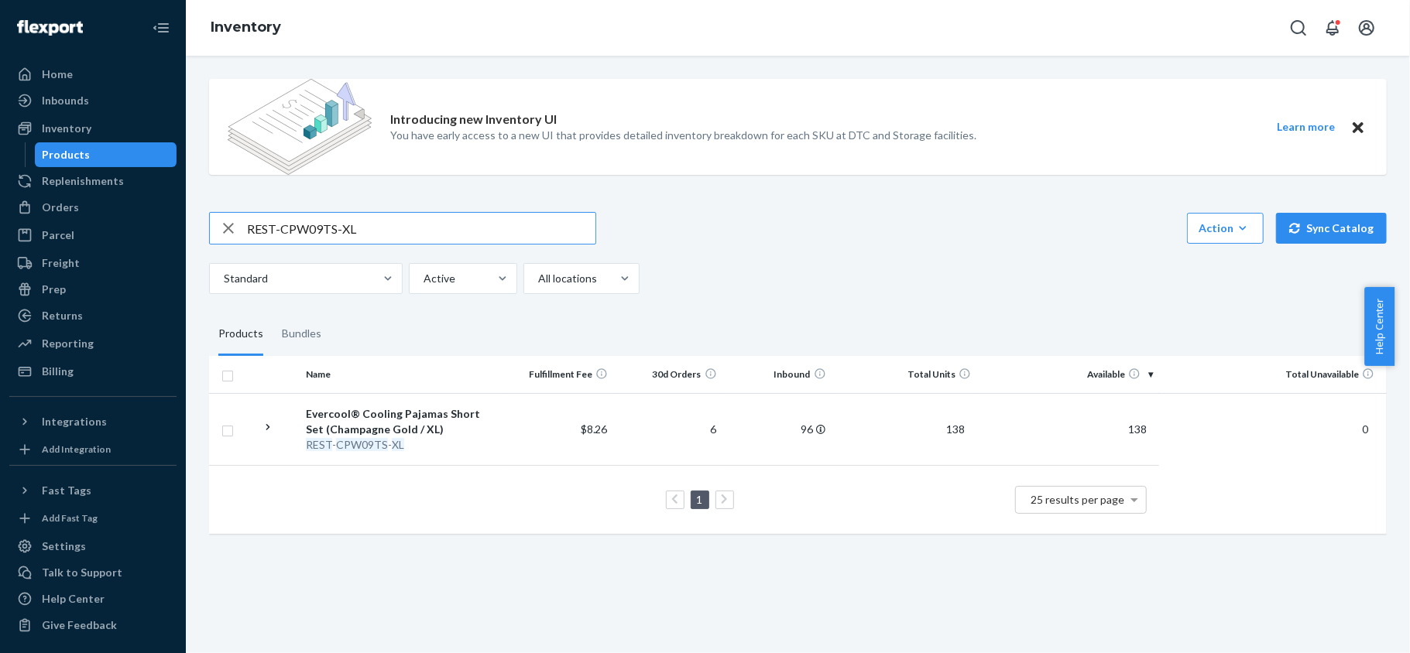
click at [373, 230] on input "REST-CPW09TS-XL" at bounding box center [421, 228] width 348 height 31
paste input "REST-CPW09TS-XXL"
type input "REST-CPW09TS-XXL"
click at [485, 230] on input "REST-CPW09TS-XXL" at bounding box center [421, 228] width 348 height 31
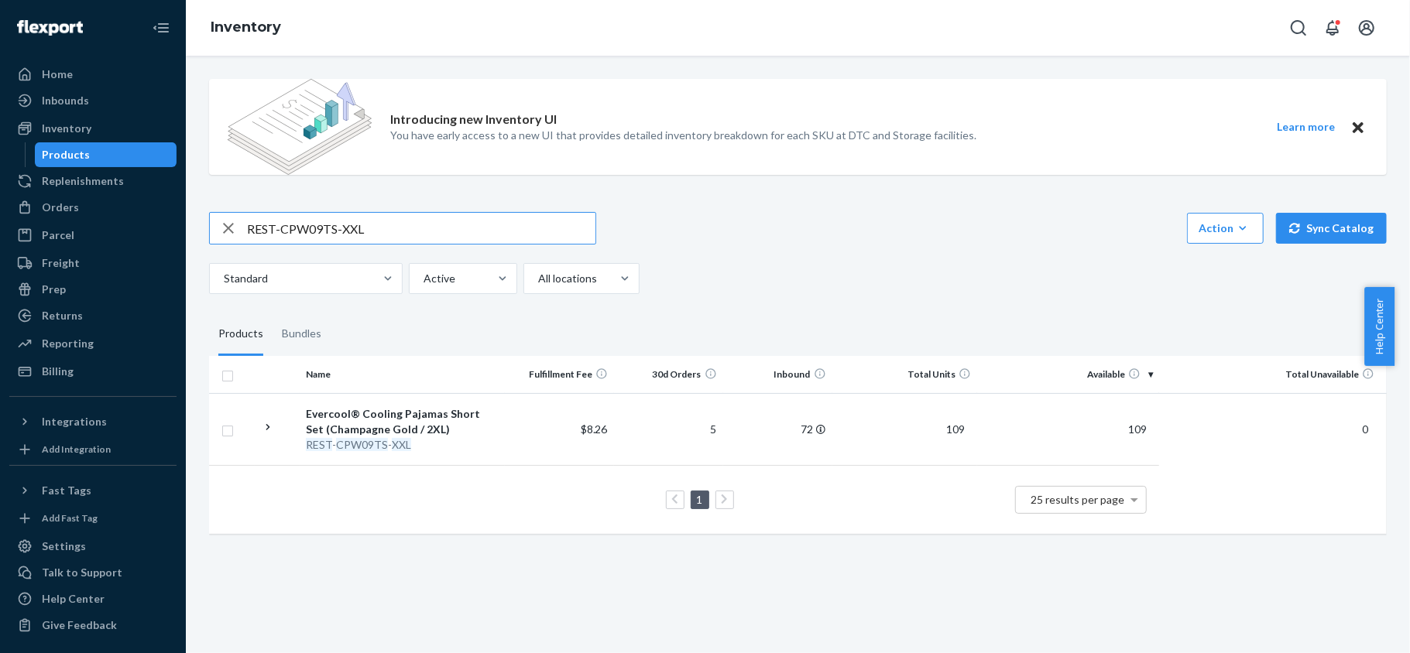
click at [485, 230] on input "REST-CPW09TS-XXL" at bounding box center [421, 228] width 348 height 31
paste input "REST-CPW09TP-S"
type input "REST-CPW09TP-S"
click at [506, 220] on input "REST-CPW09TP-S" at bounding box center [421, 228] width 348 height 31
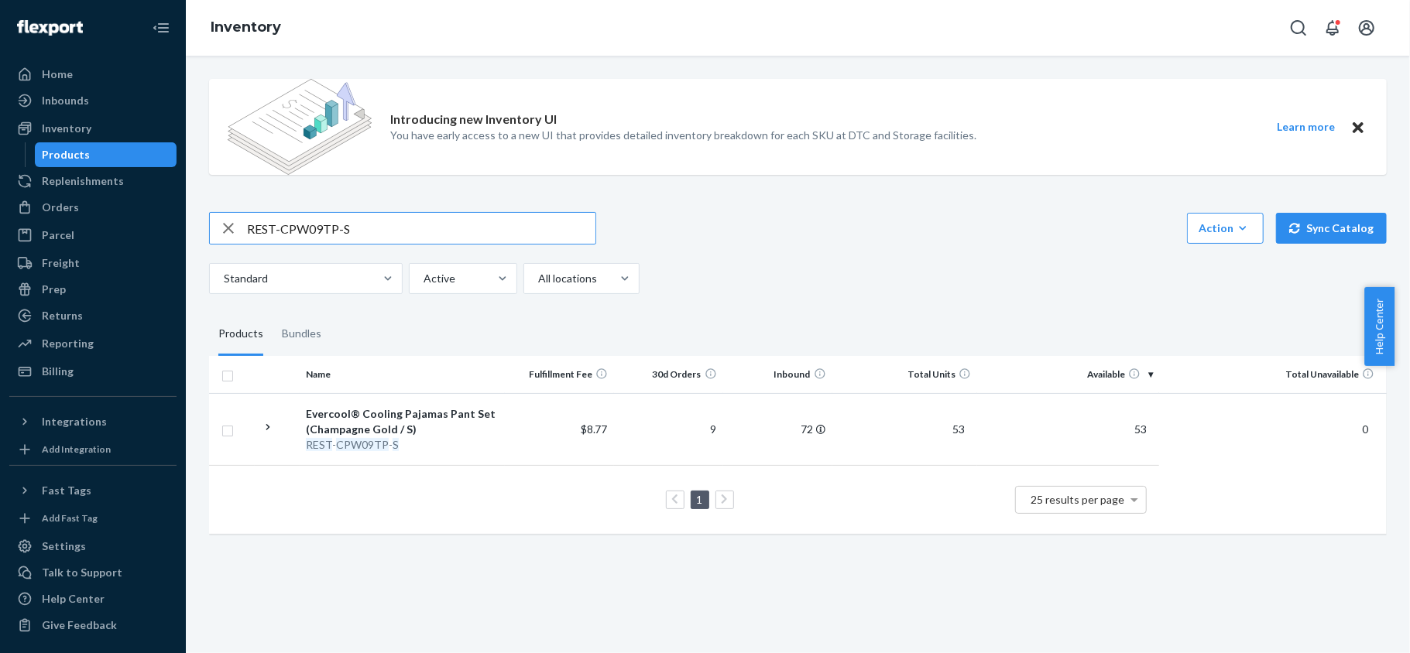
click at [505, 221] on input "REST-CPW09TP-S" at bounding box center [421, 228] width 348 height 31
paste input "REST-CPW09TP-M"
type input "REST-CPW09TP-M"
click at [398, 228] on input "REST-CPW09TP-M" at bounding box center [421, 228] width 348 height 31
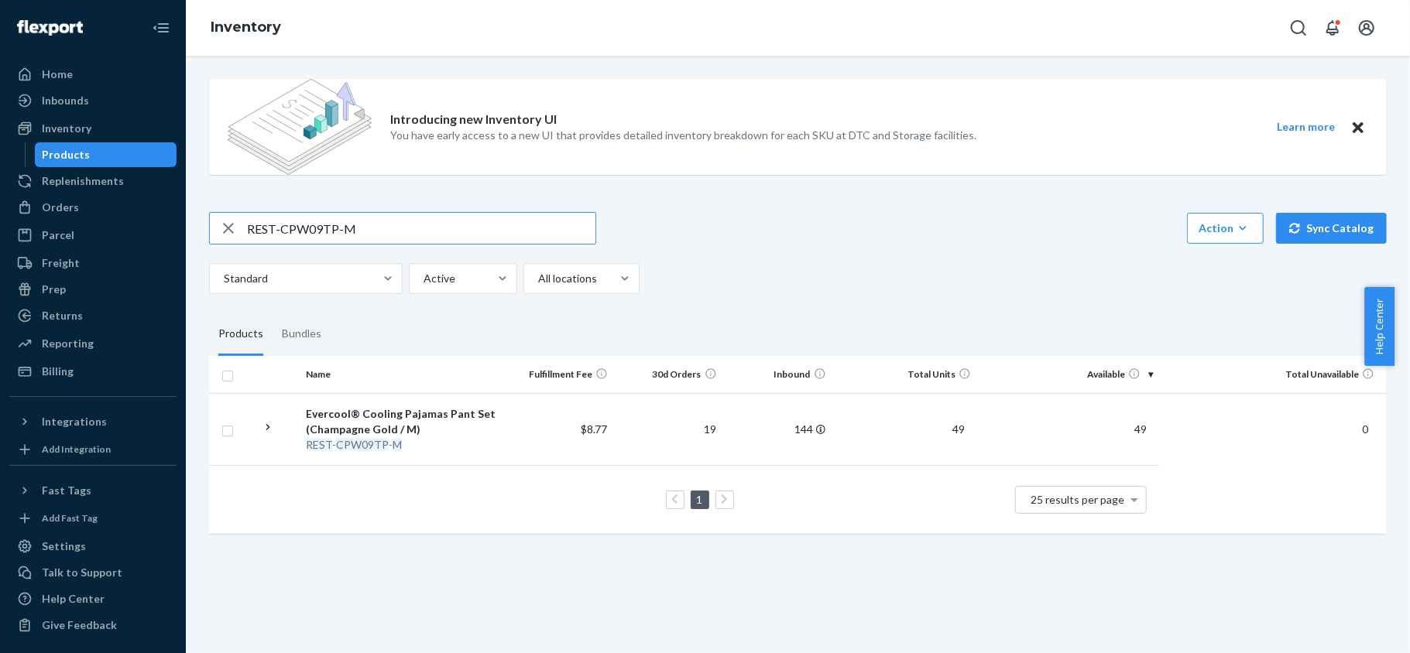
click at [398, 228] on input "REST-CPW09TP-M" at bounding box center [421, 228] width 348 height 31
paste input "REST-CPW09TP-L"
type input "REST-CPW09TP-L"
click at [400, 234] on input "REST-CPW09TP-L" at bounding box center [421, 228] width 348 height 31
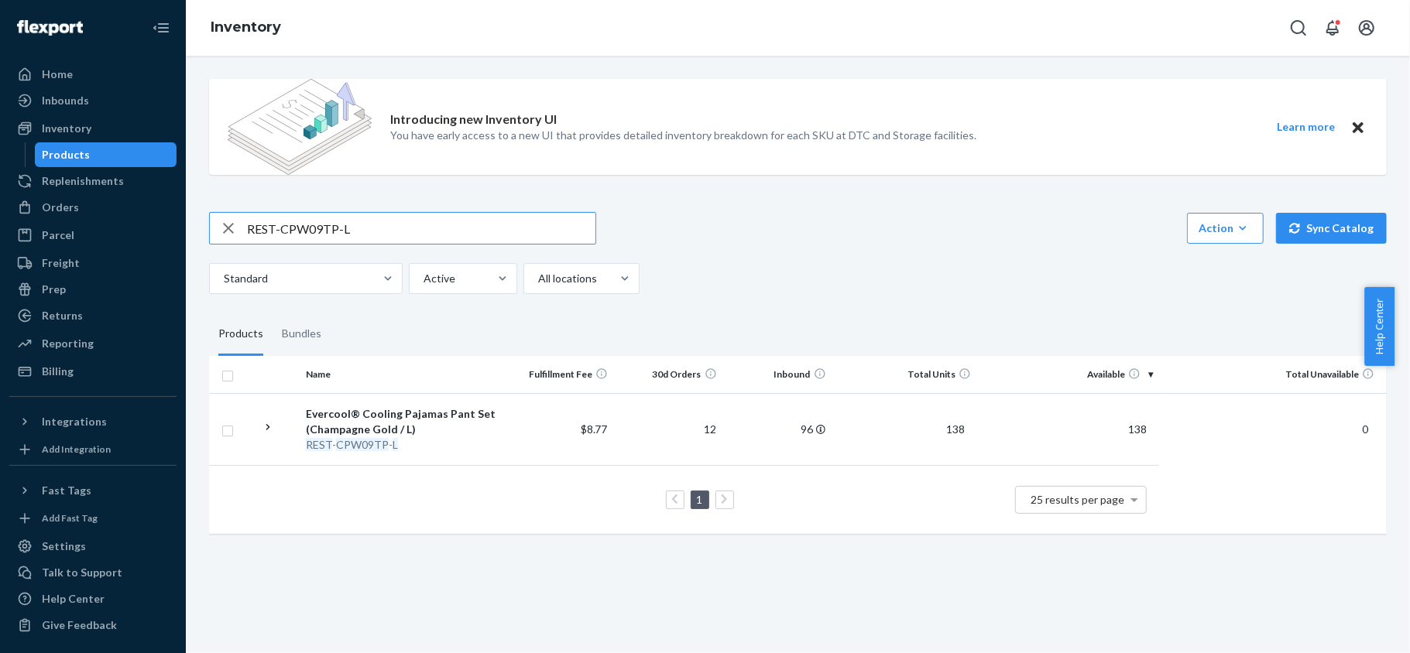
click at [400, 234] on input "REST-CPW09TP-L" at bounding box center [421, 228] width 348 height 31
paste input "REST-CPW09TP-XL"
type input "REST-CPW09TP-XL"
click at [474, 209] on div "Introducing new Inventory UI You have early access to a new UI that provides de…" at bounding box center [797, 308] width 1201 height 483
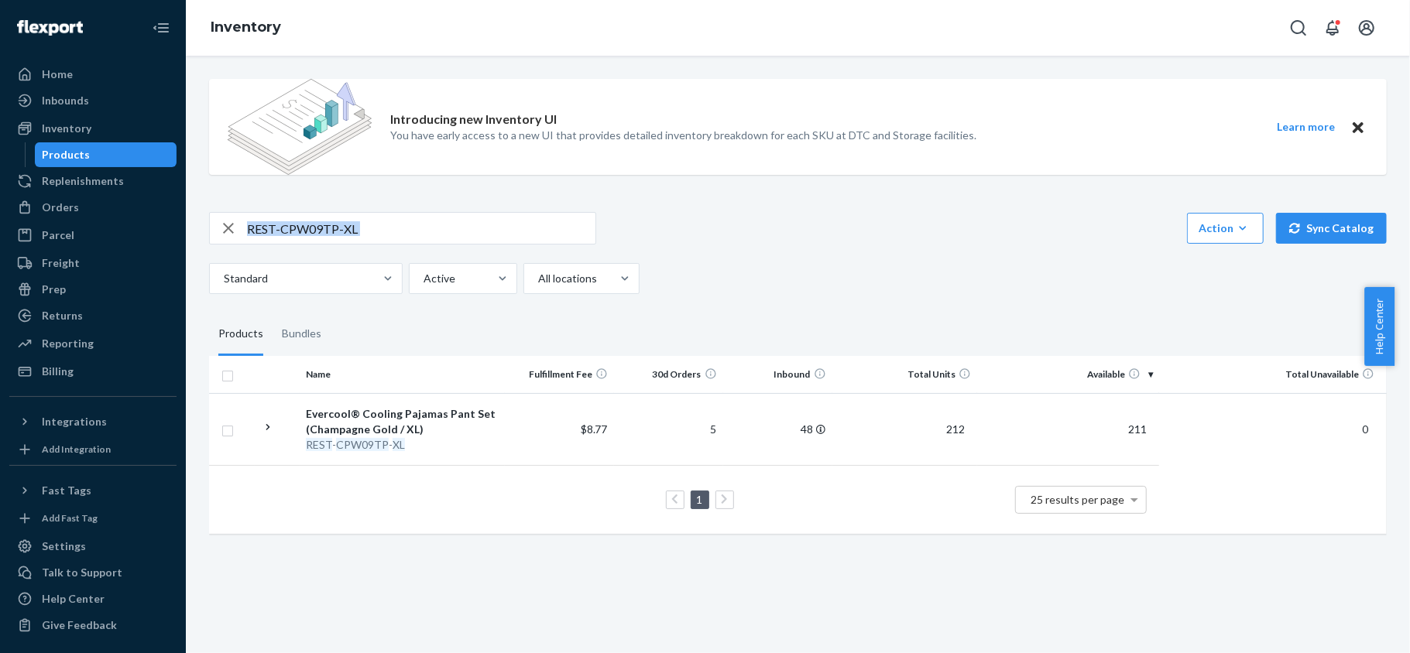
click at [474, 209] on div "Introducing new Inventory UI You have early access to a new UI that provides de…" at bounding box center [797, 308] width 1201 height 483
click at [472, 214] on input "REST-CPW09TP-XL" at bounding box center [421, 228] width 348 height 31
click at [472, 229] on input "REST-CPW09TP-XL" at bounding box center [421, 228] width 348 height 31
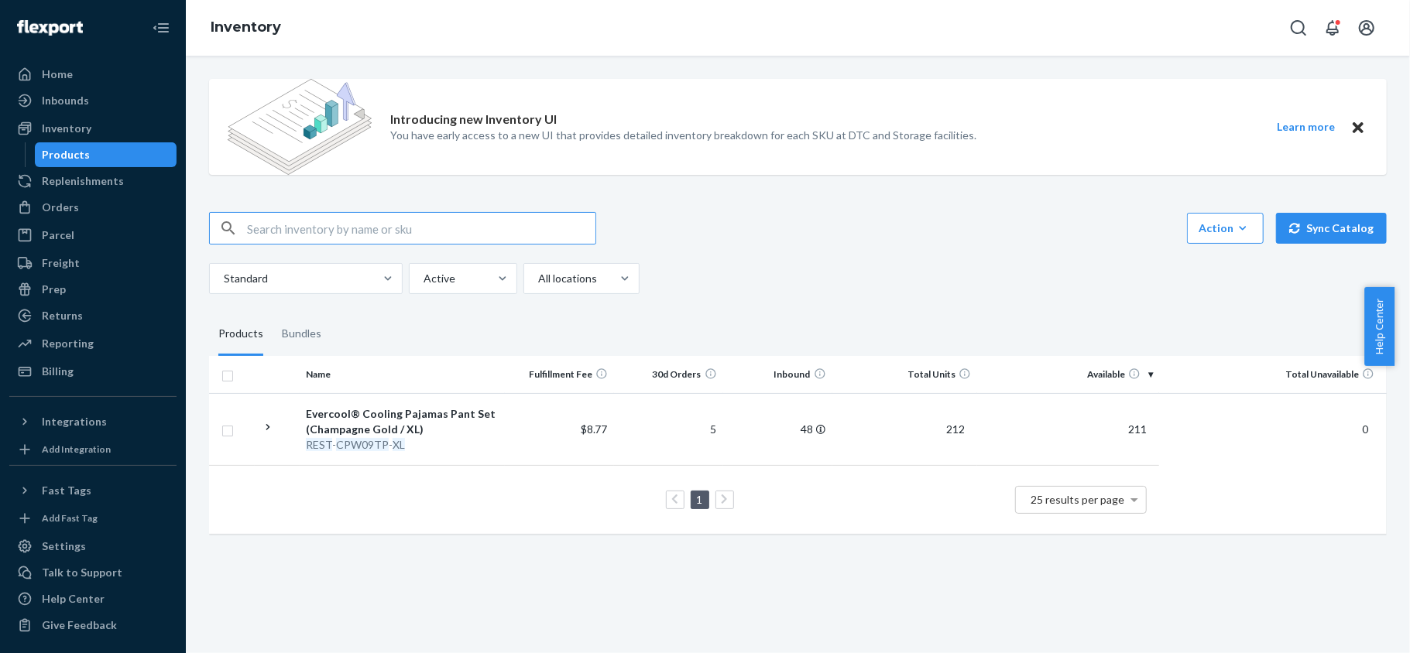
paste input "REST-CPW09TP-XXL"
type input "REST-CPW09TP-XXL"
click at [391, 243] on input "REST-CPW09TP-XXL" at bounding box center [421, 228] width 348 height 31
click at [388, 245] on div "REST-CPW09TP-XXL Action Create product Create bundle Bulk create products Bulk …" at bounding box center [797, 253] width 1177 height 82
click at [393, 234] on input "REST-CPW09TP-XXL" at bounding box center [421, 228] width 348 height 31
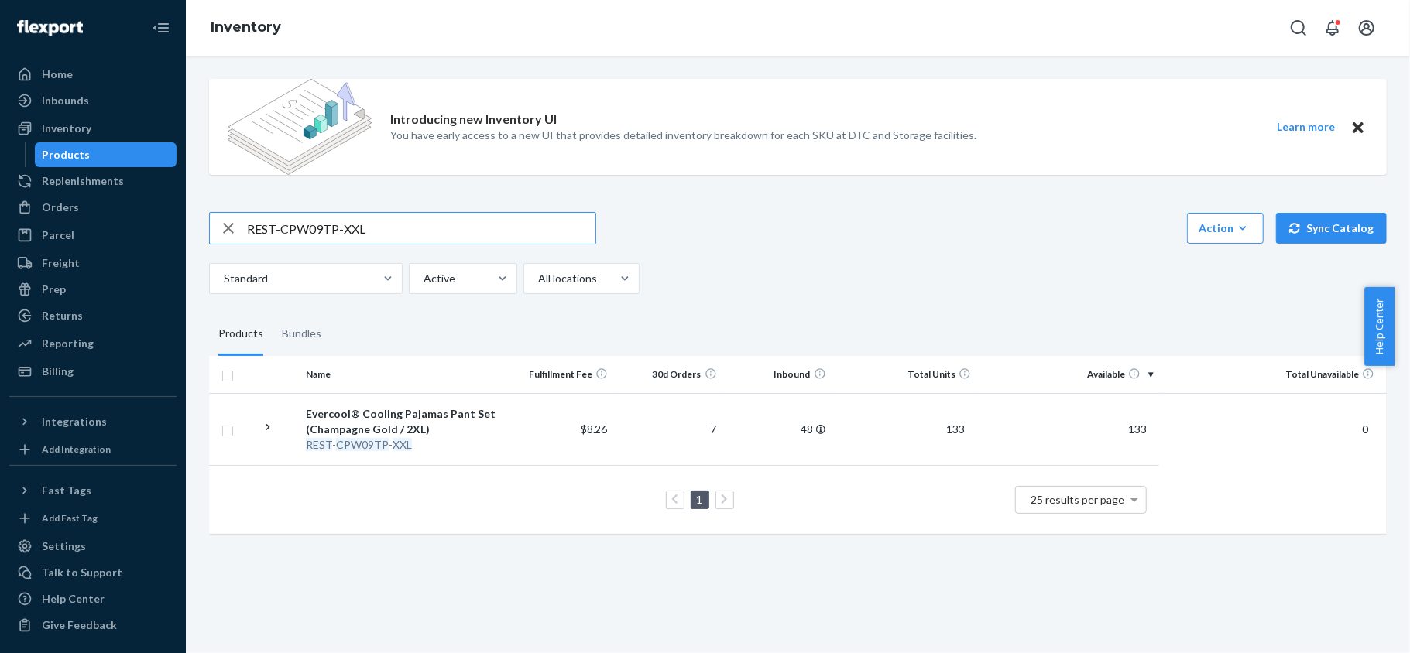
click at [393, 234] on input "REST-CPW09TP-XXL" at bounding box center [421, 228] width 348 height 31
click at [393, 233] on input "REST-CPW09TP-XXL" at bounding box center [421, 228] width 348 height 31
paste input "REST-SCD08T-N"
type input "REST-SCD08T-N"
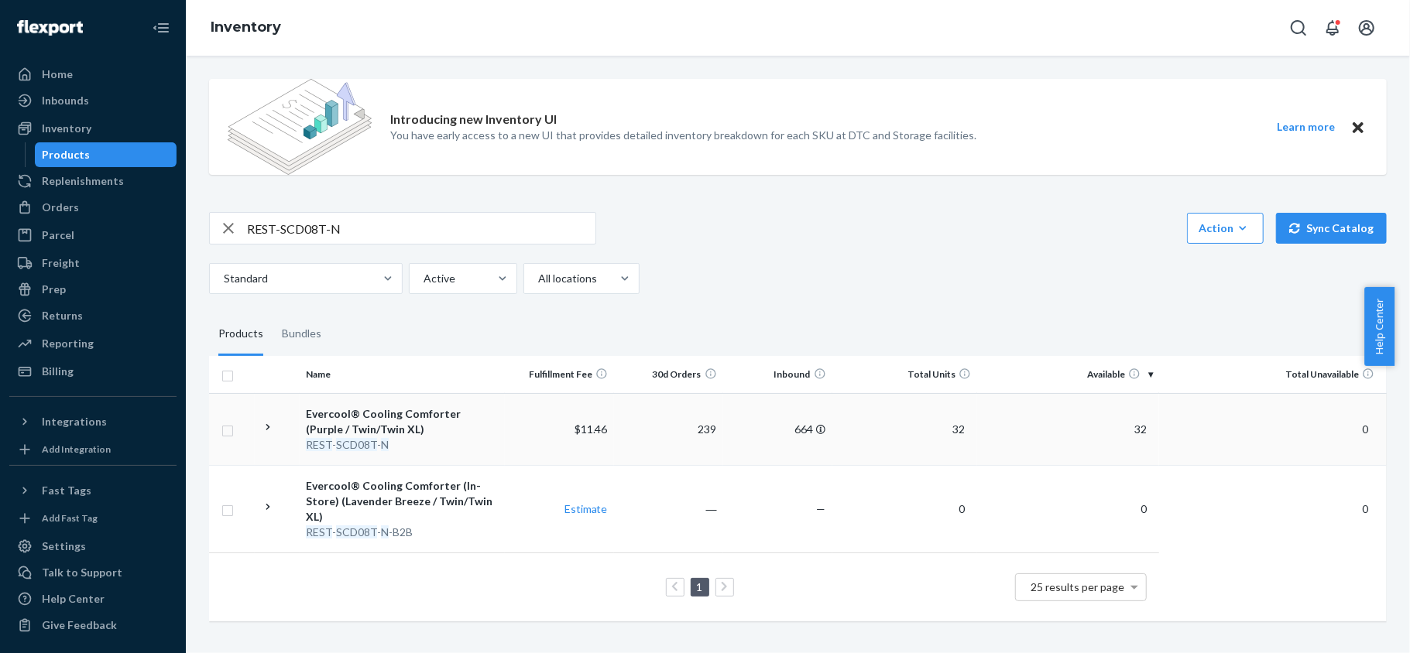
click at [1126, 440] on td "32" at bounding box center [1068, 429] width 182 height 72
